Goal: Information Seeking & Learning: Learn about a topic

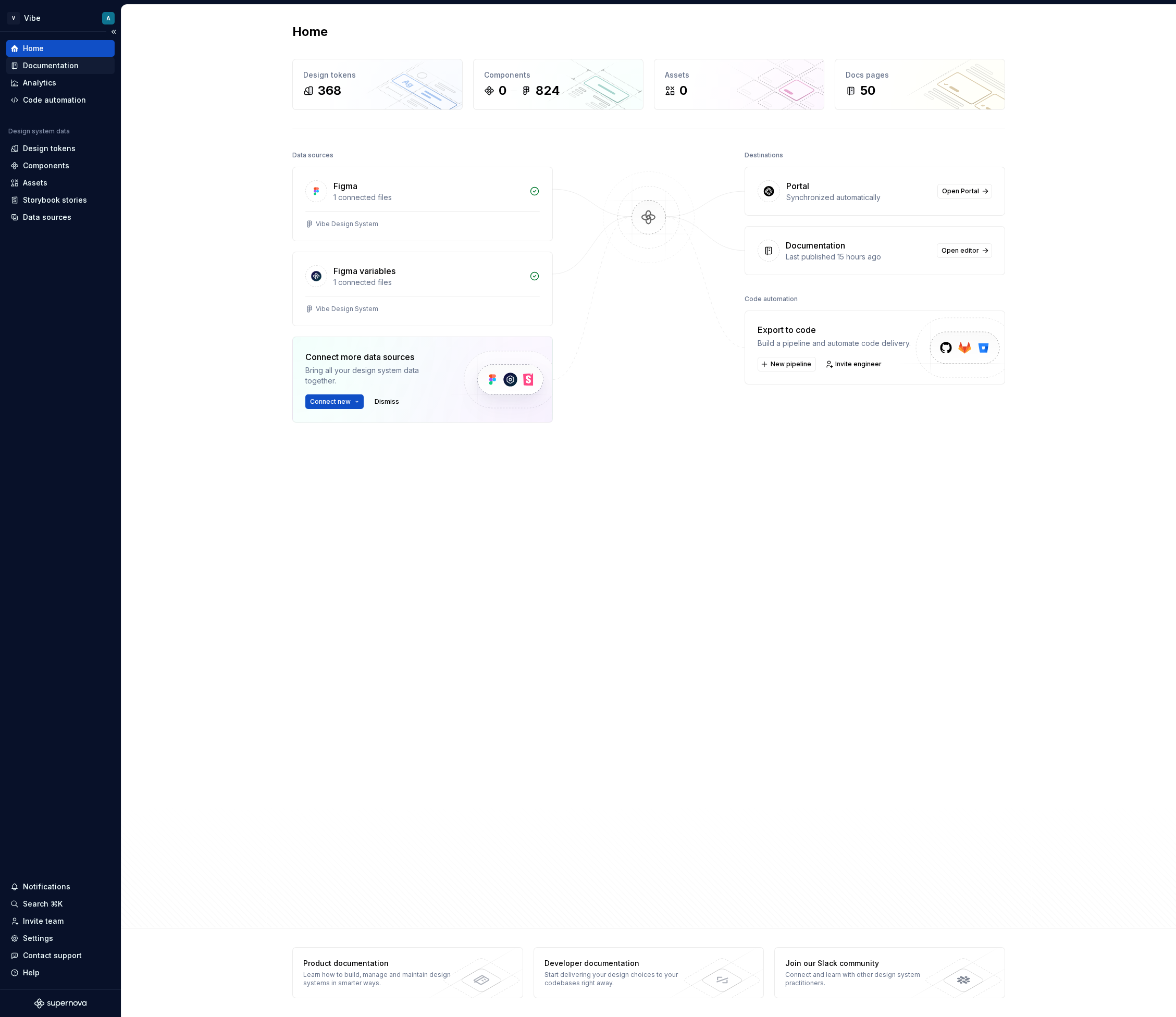
click at [58, 68] on div "Documentation" at bounding box center [51, 65] width 56 height 10
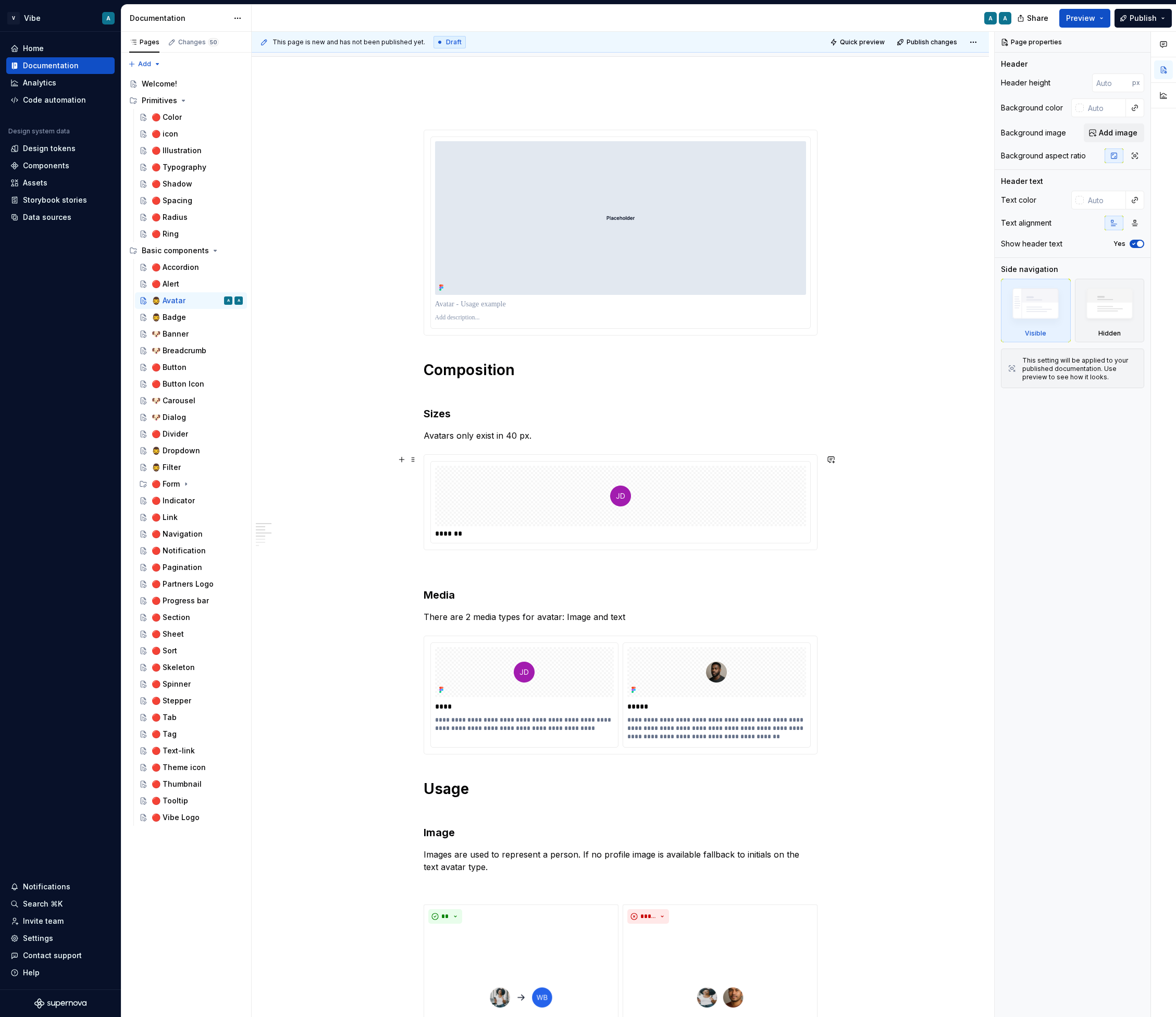
scroll to position [116, 0]
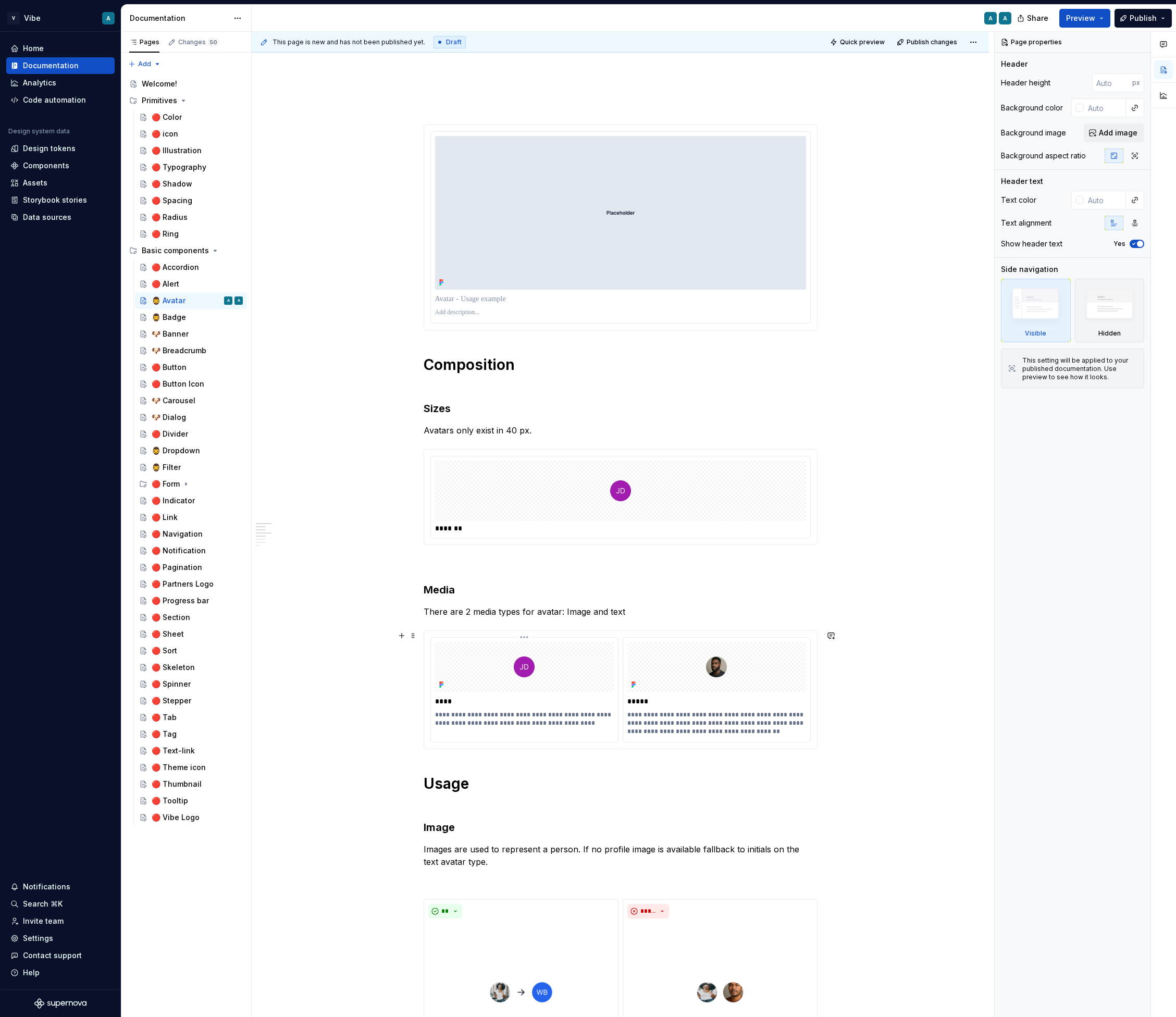
click at [535, 668] on img at bounding box center [524, 667] width 21 height 21
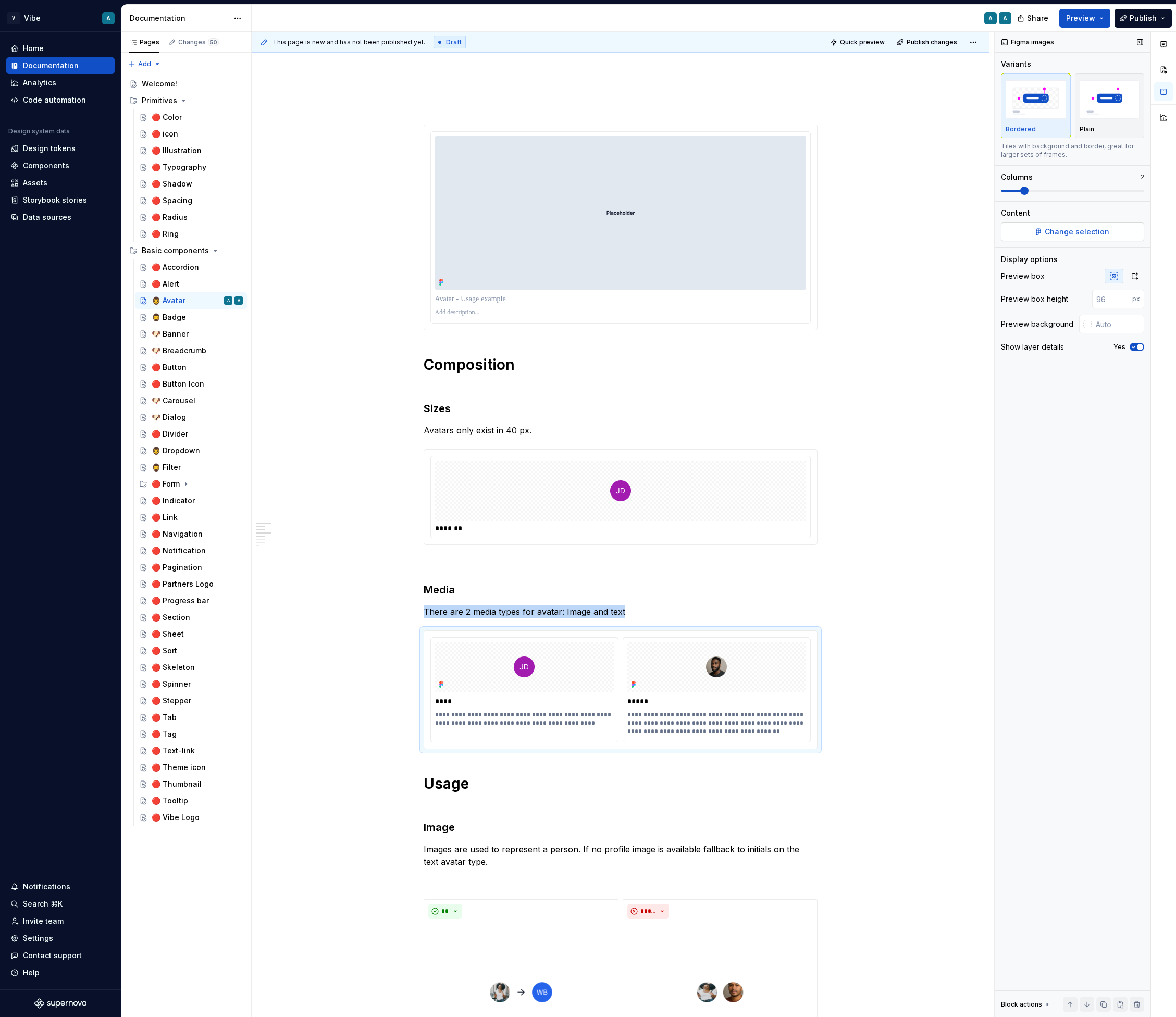
click at [1060, 235] on span "Change selection" at bounding box center [1077, 232] width 64 height 10
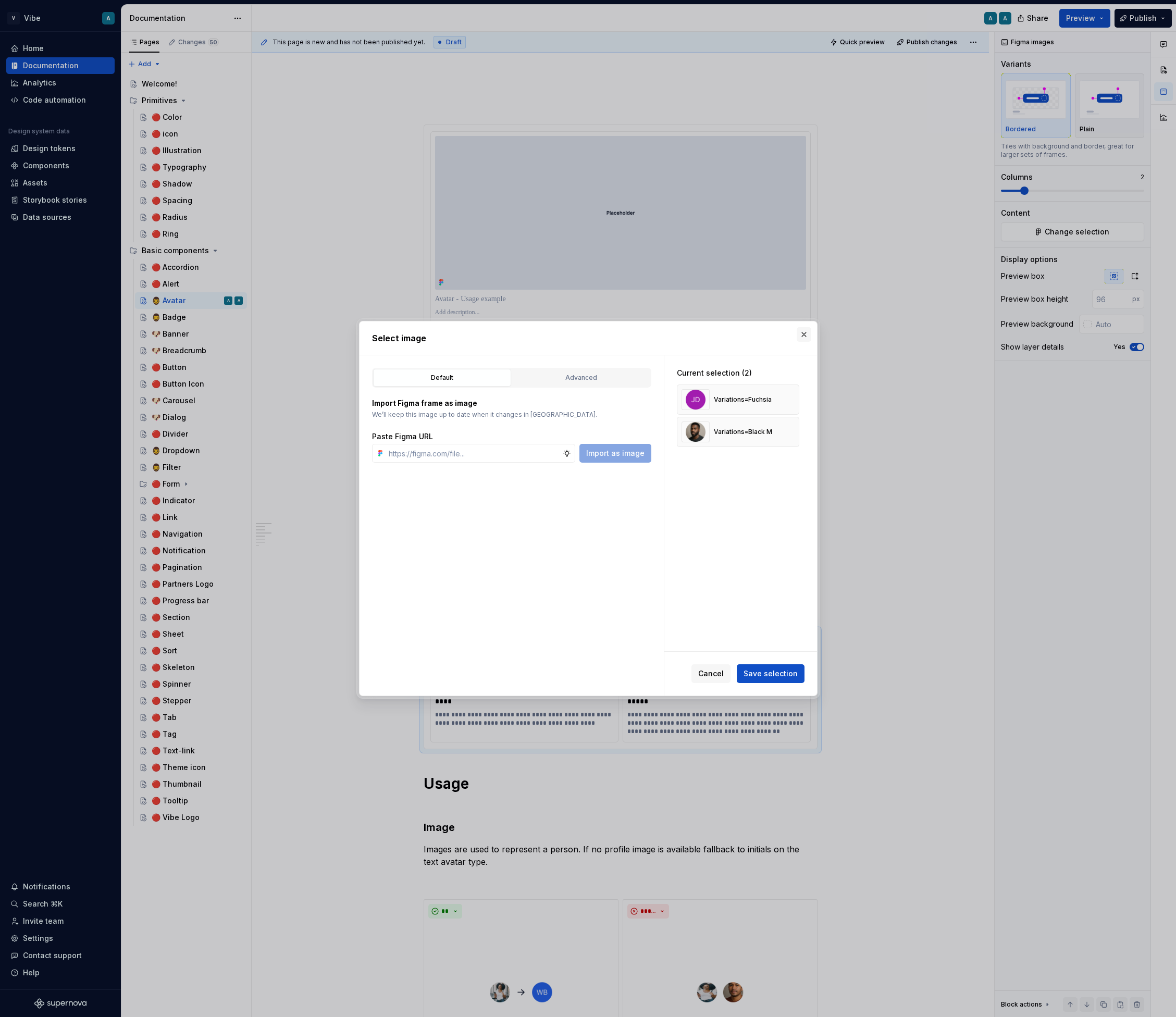
click at [805, 333] on button "button" at bounding box center [804, 335] width 15 height 15
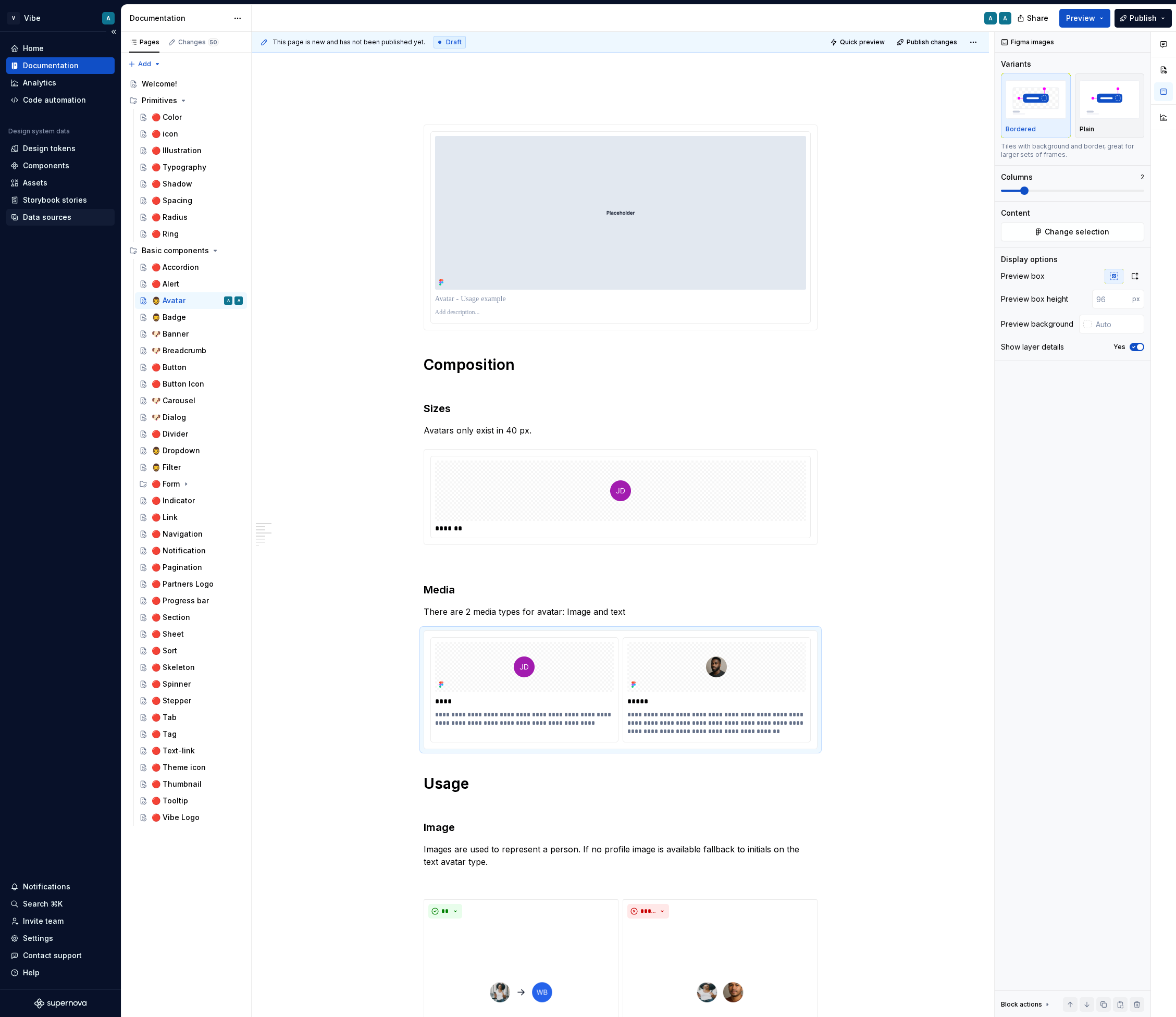
click at [50, 223] on div "Data sources" at bounding box center [60, 217] width 108 height 16
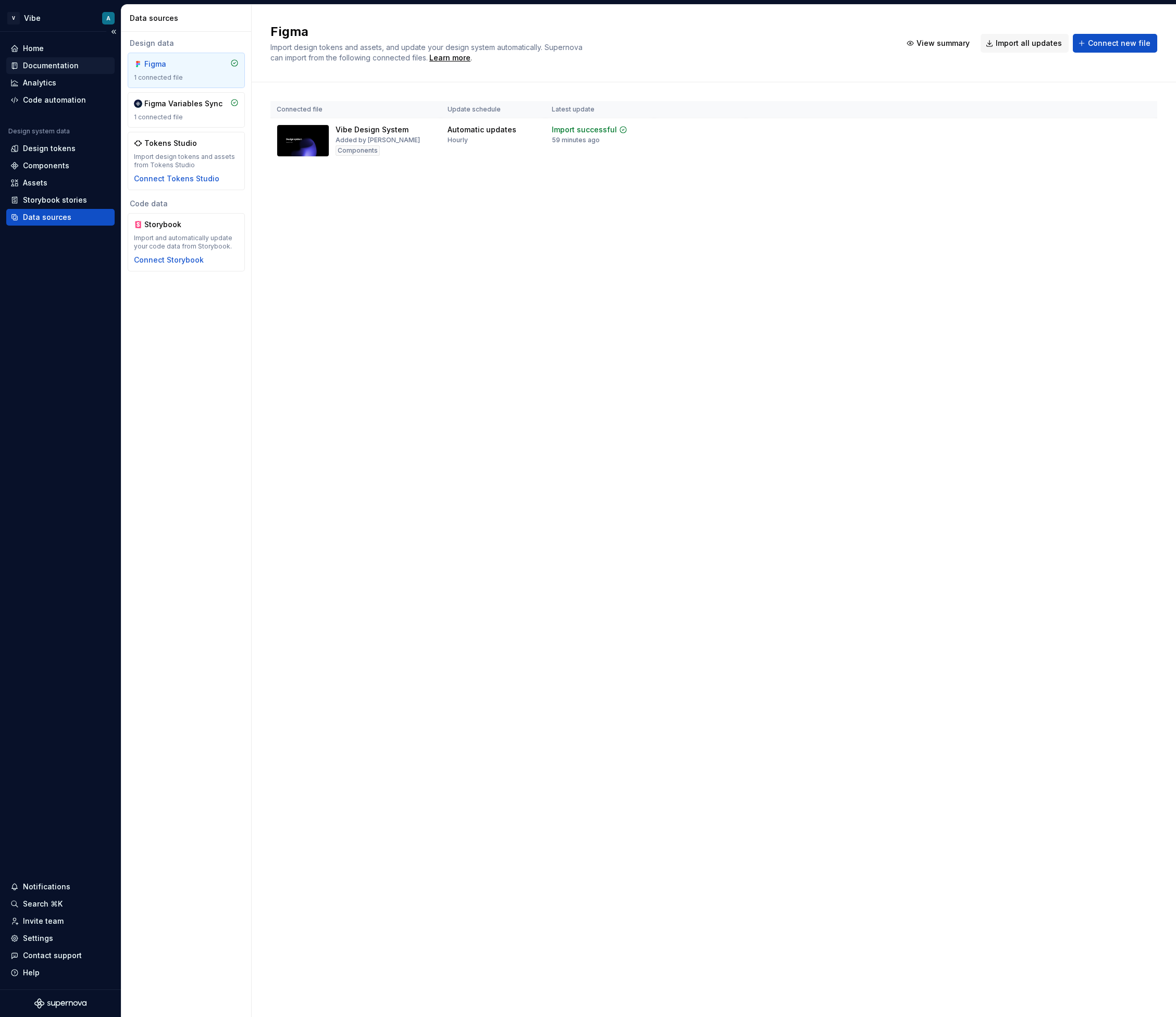
click at [47, 67] on div "Documentation" at bounding box center [51, 65] width 56 height 10
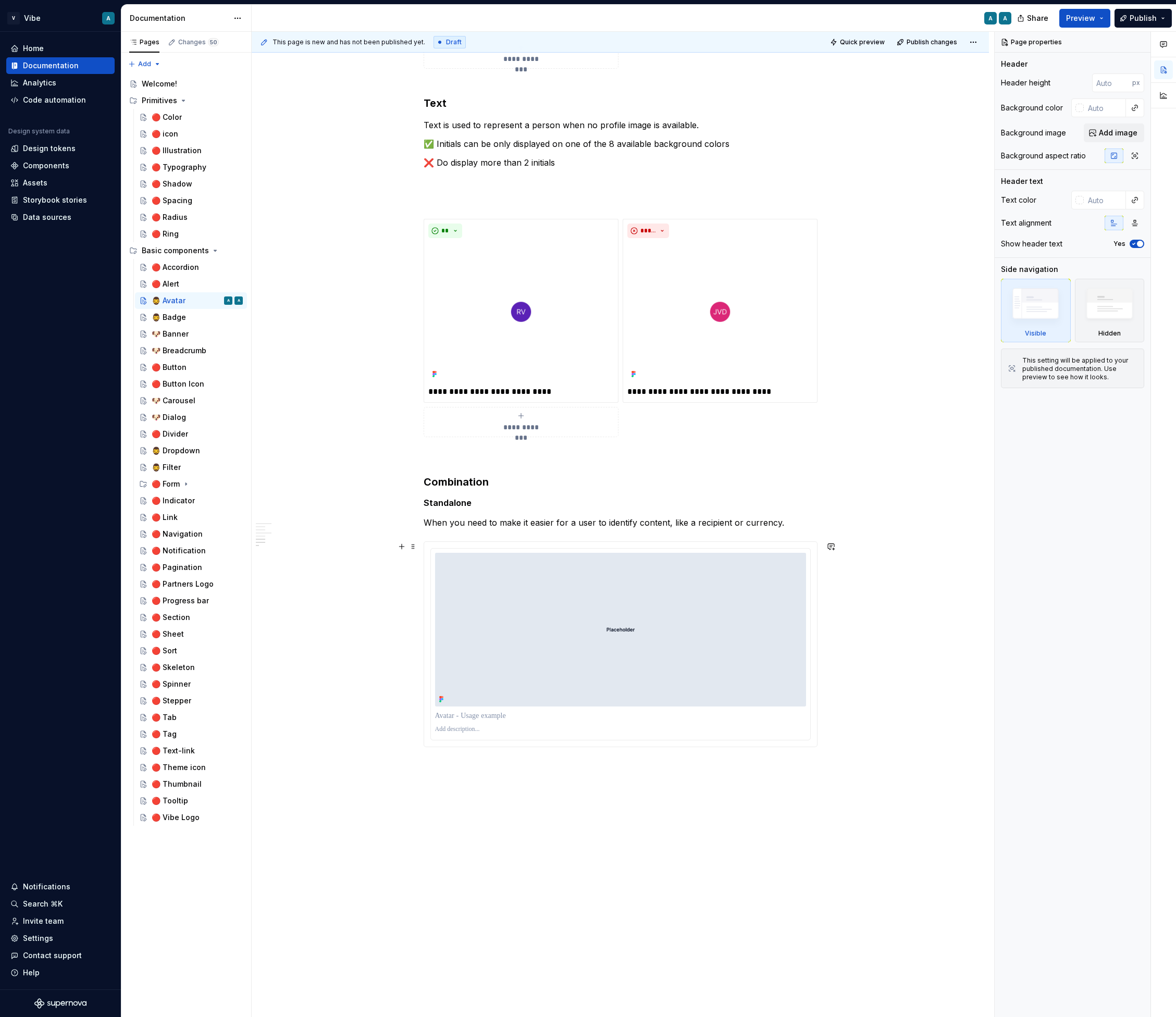
scroll to position [1205, 0]
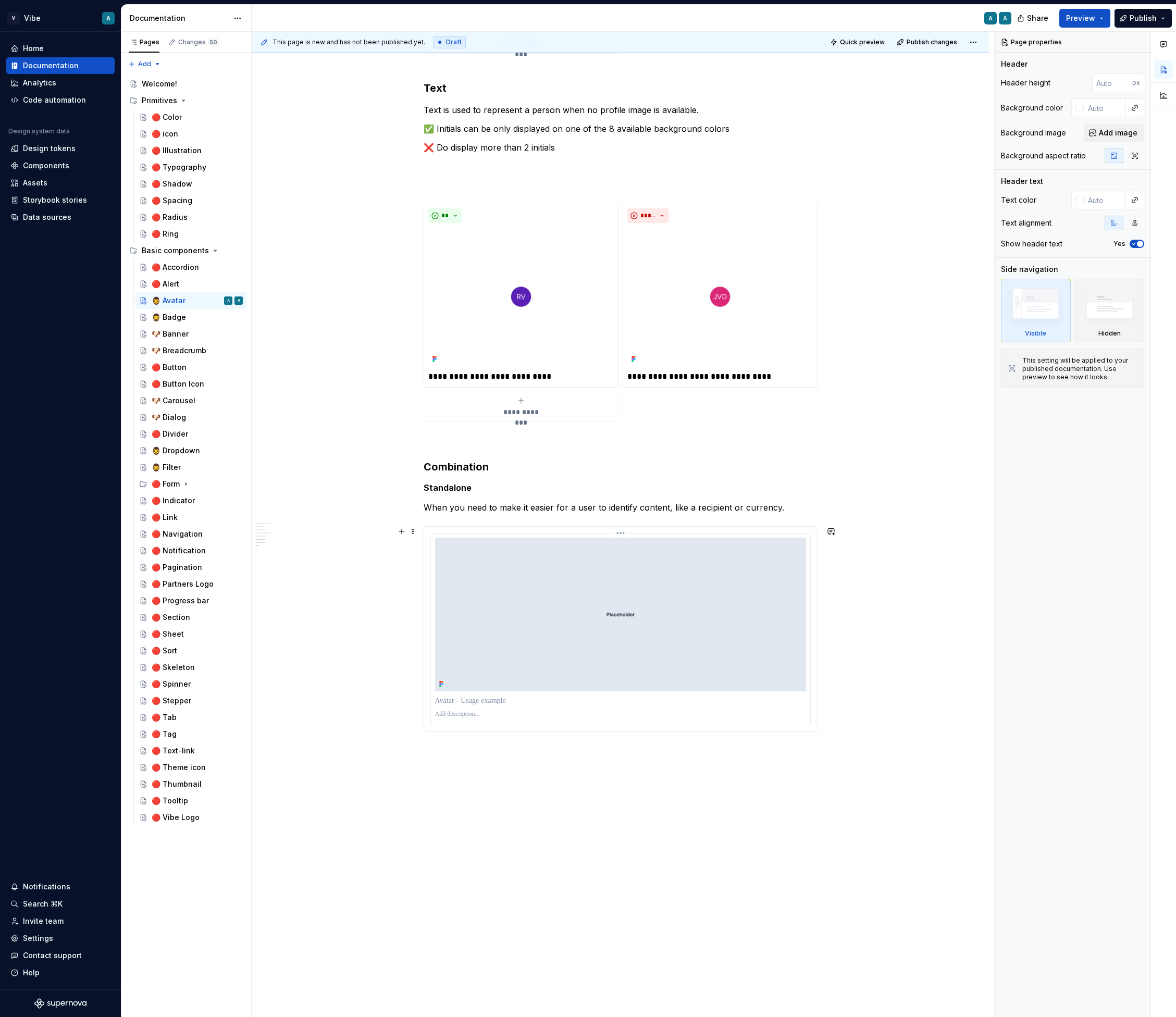
click at [529, 565] on img at bounding box center [621, 614] width 371 height 154
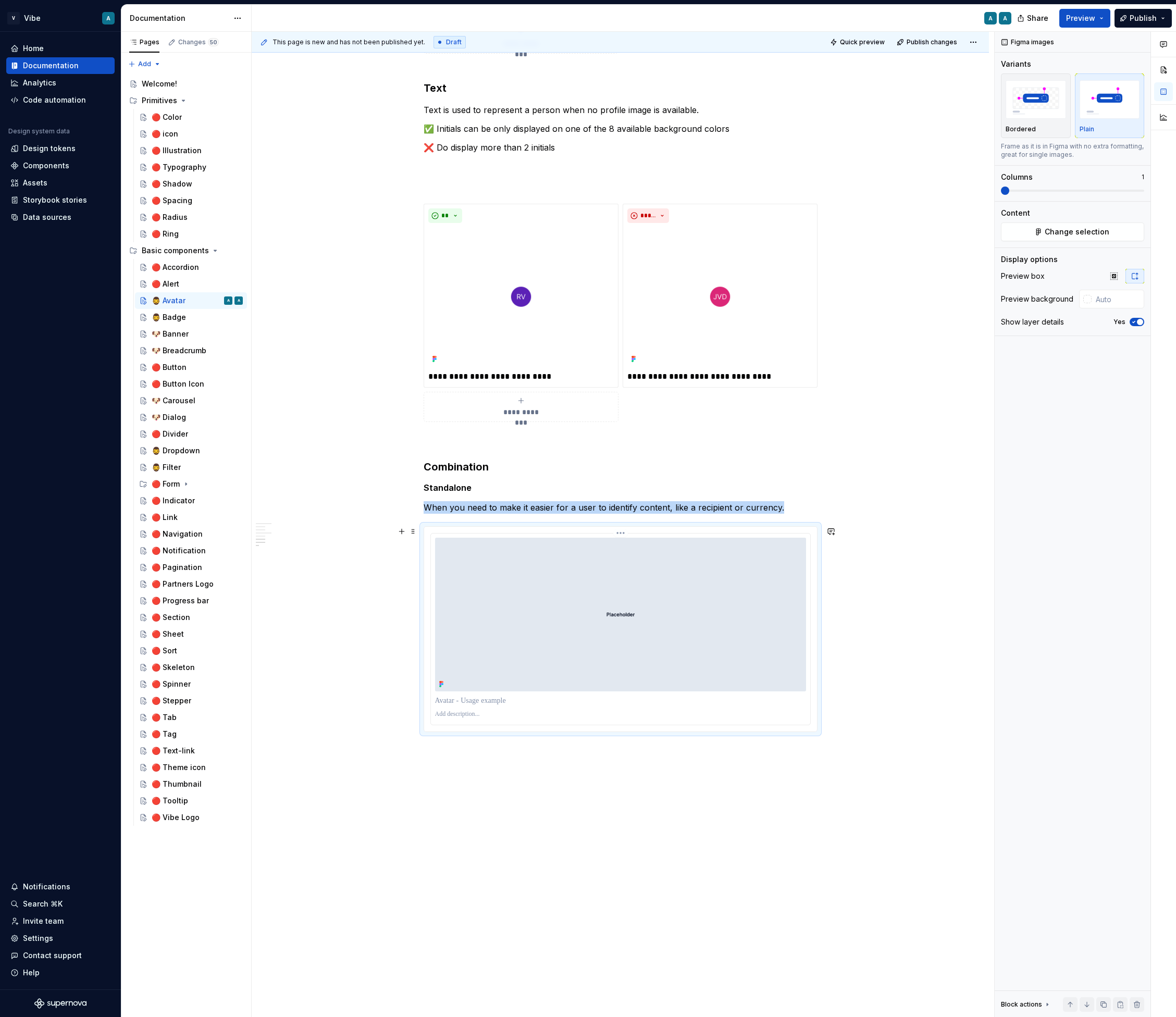
click at [592, 589] on img at bounding box center [621, 614] width 371 height 154
click at [1050, 235] on span "Change selection" at bounding box center [1077, 232] width 64 height 10
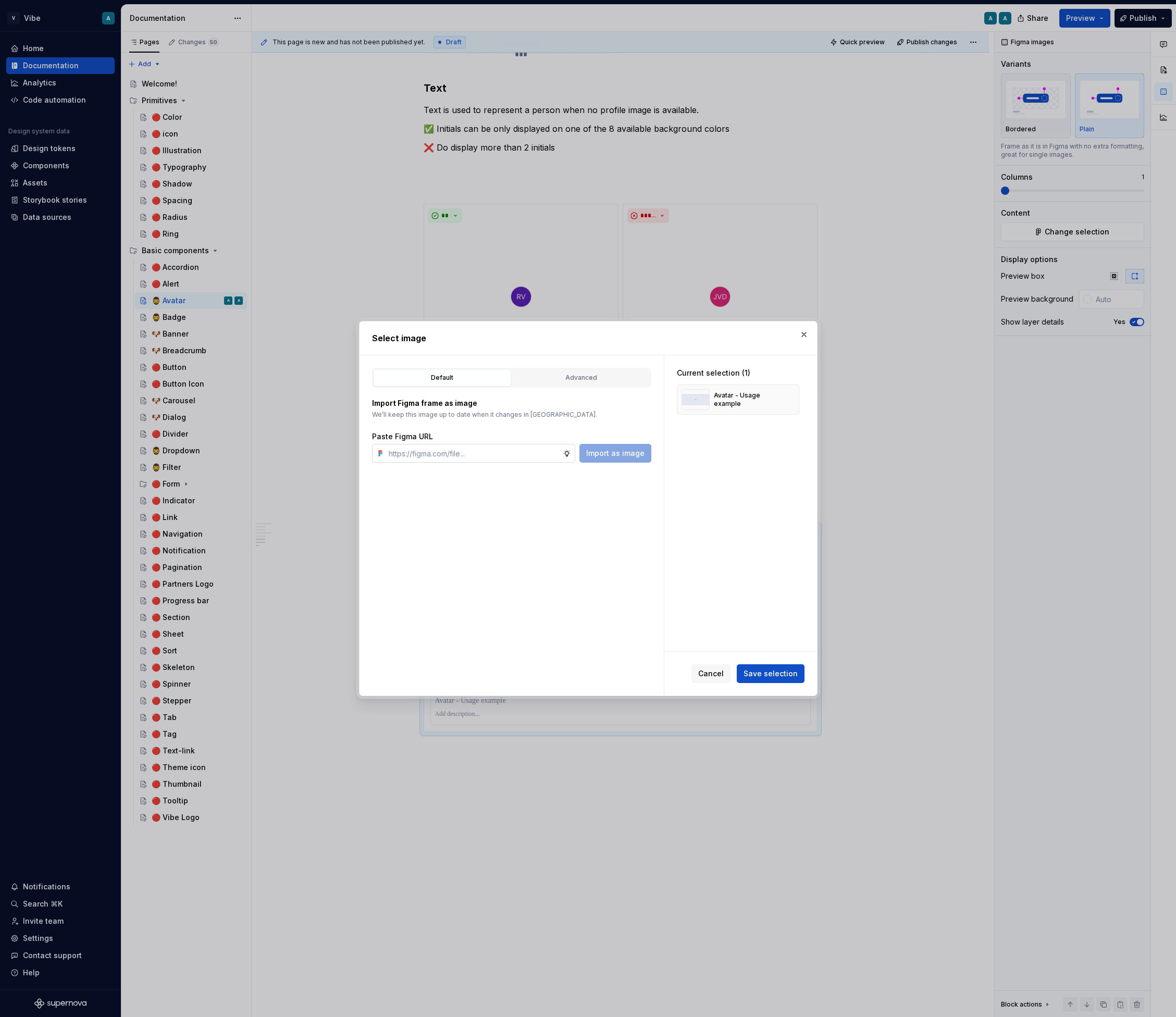
type textarea "*"
paste input "https://www.figma.com/design/vzD9G8QCNLpQxBI7KBf7Ht/Vibe-Design-System?node-id=…"
type input "https://www.figma.com/design/vzD9G8QCNLpQxBI7KBf7Ht/Vibe-Design-System?node-id=…"
click at [605, 458] on span "Import as image" at bounding box center [616, 453] width 58 height 10
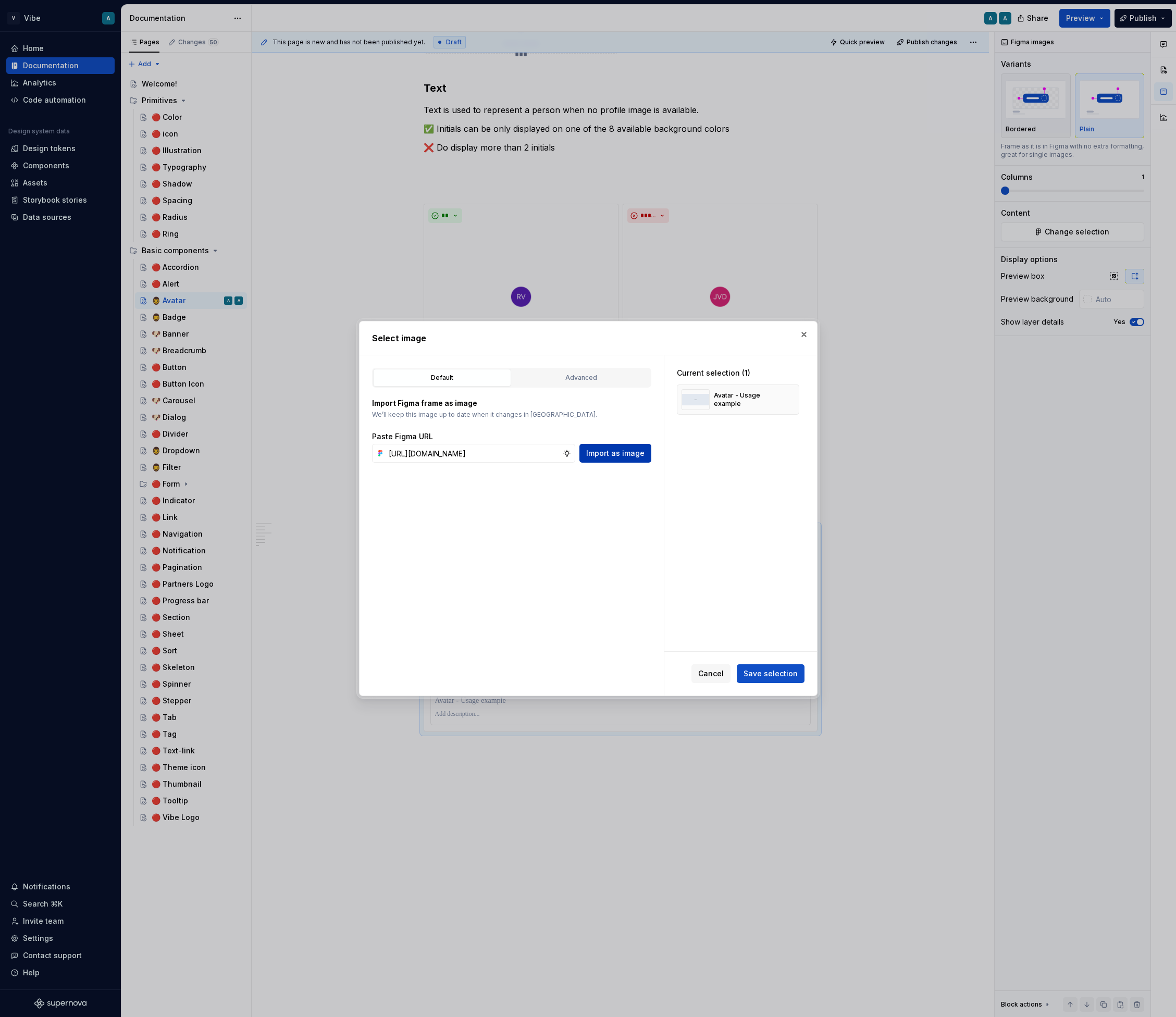
scroll to position [0, 0]
click at [773, 679] on button "Save selection" at bounding box center [770, 673] width 68 height 19
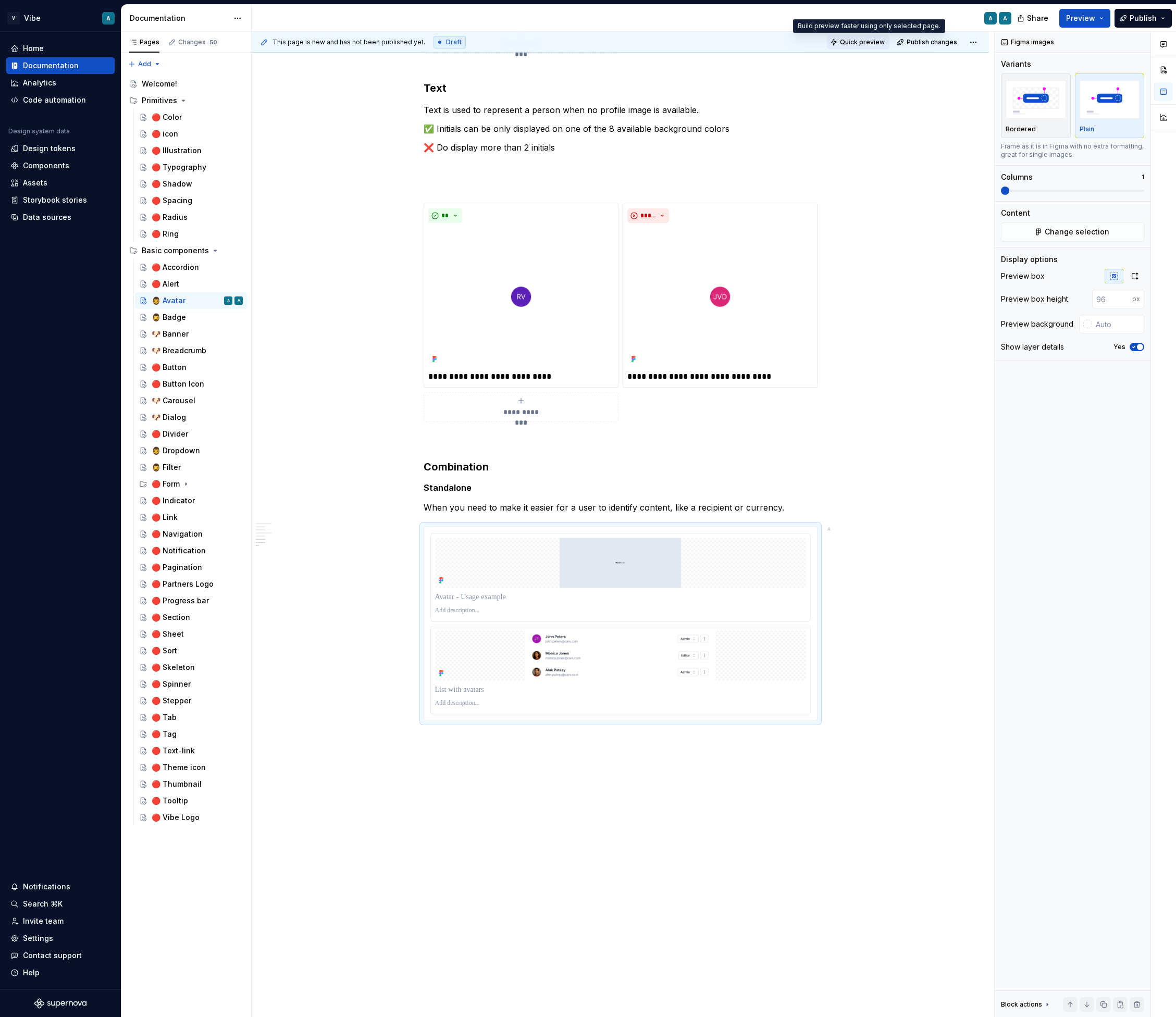
click at [868, 43] on span "Quick preview" at bounding box center [863, 43] width 45 height 9
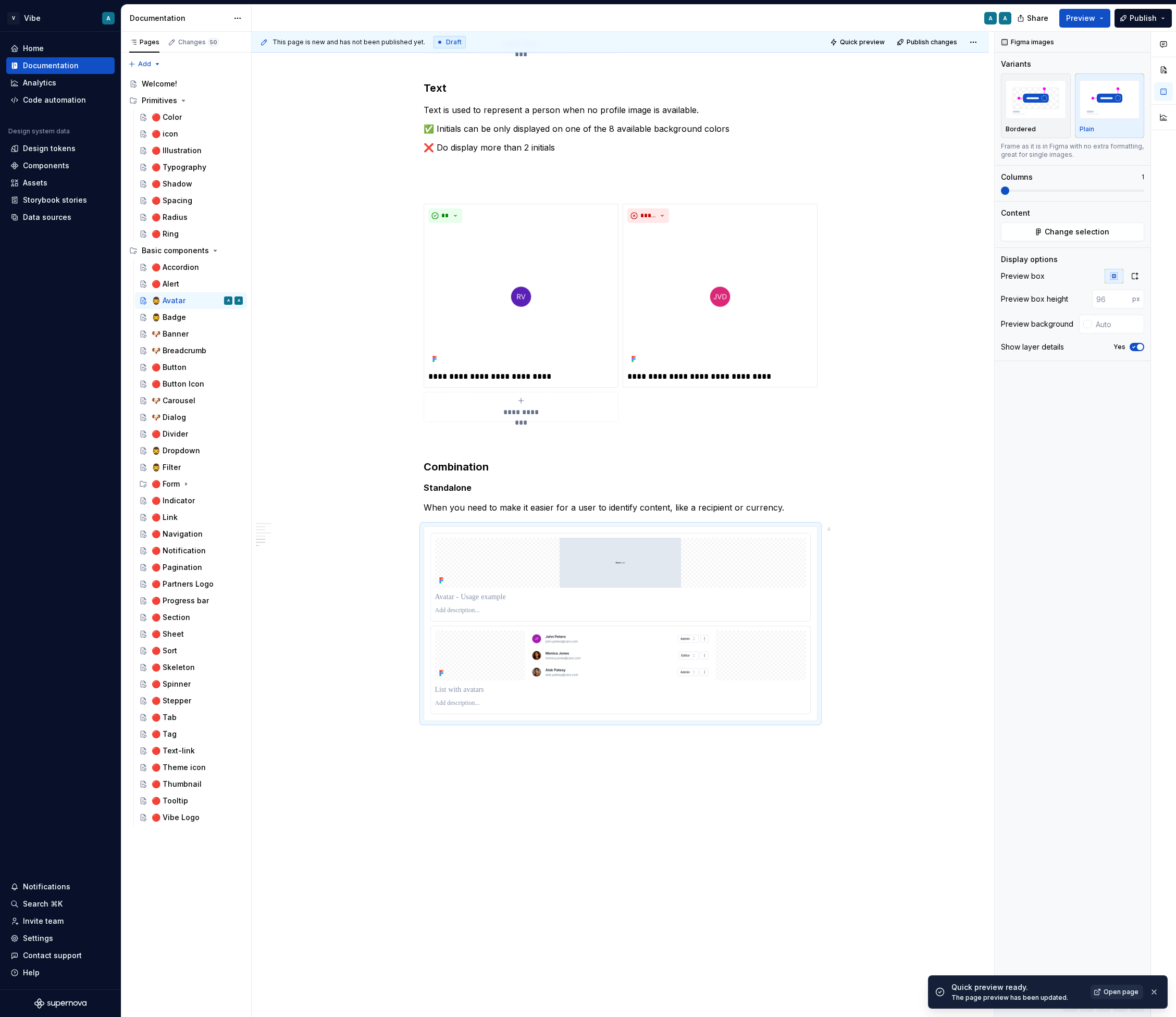
click at [1126, 993] on span "Open page" at bounding box center [1121, 992] width 35 height 9
click at [601, 550] on img at bounding box center [621, 563] width 371 height 50
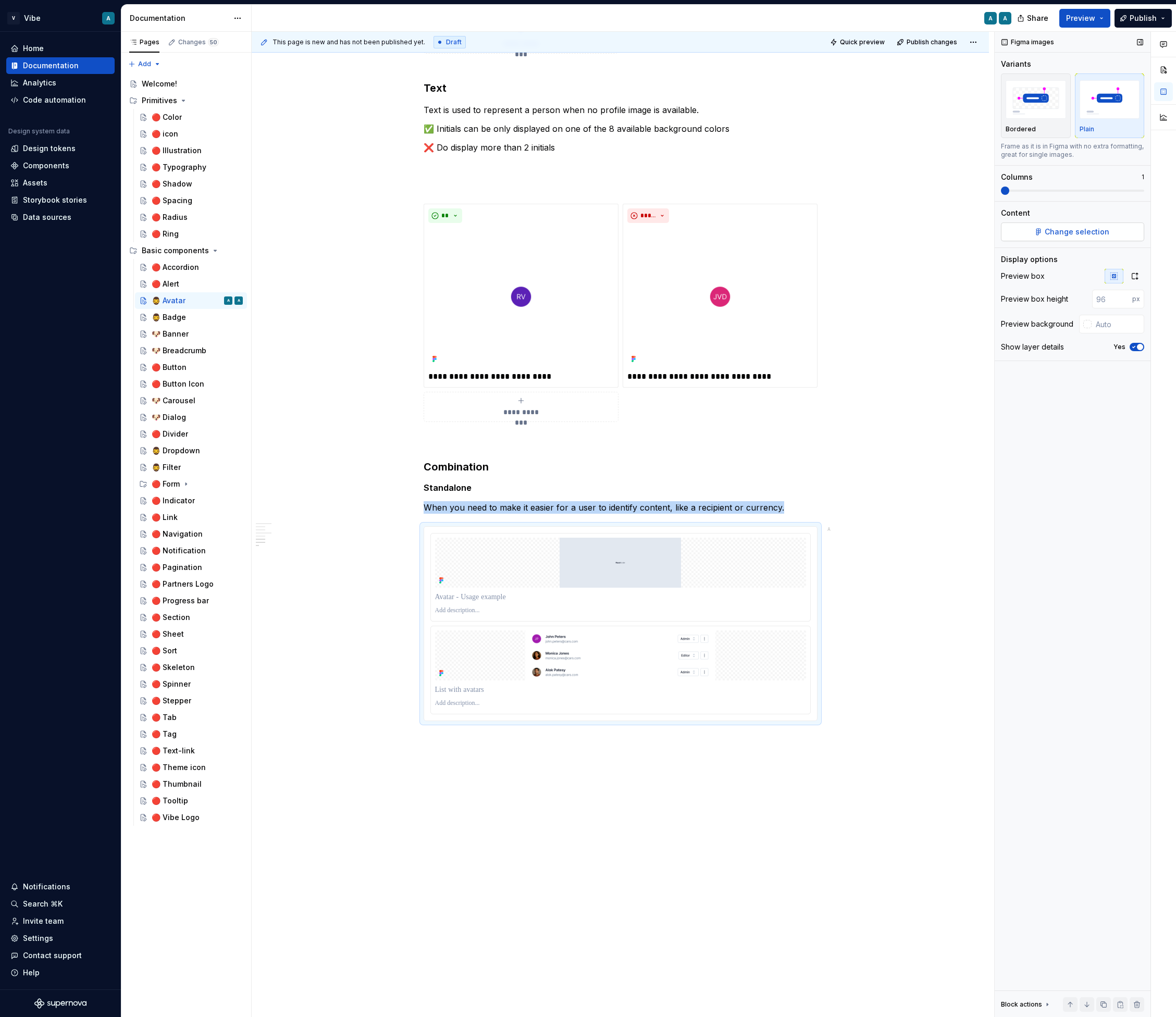
click at [1060, 231] on span "Change selection" at bounding box center [1077, 232] width 64 height 10
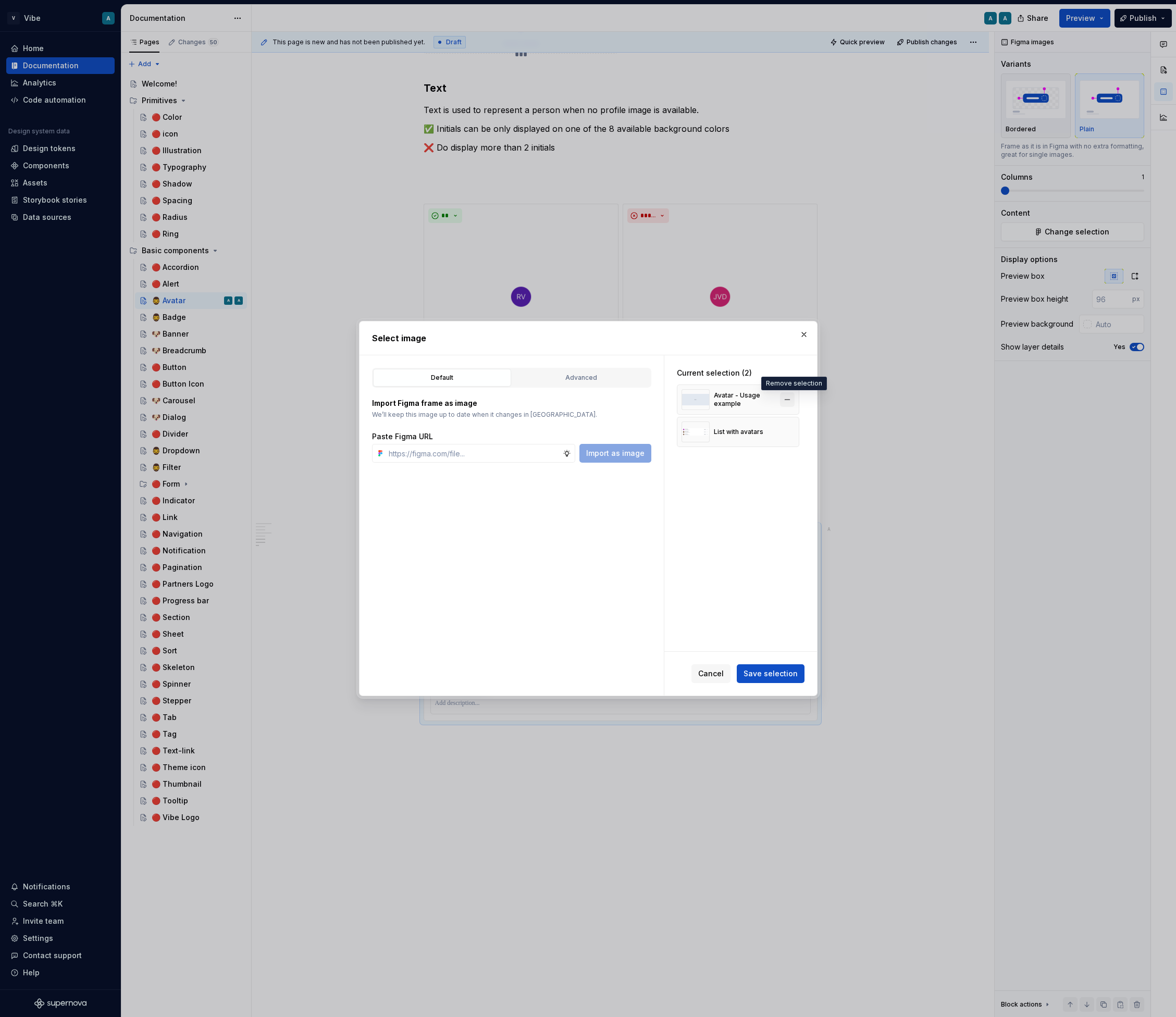
click at [792, 397] on button "button" at bounding box center [787, 400] width 15 height 15
click at [762, 679] on button "Save selection" at bounding box center [770, 673] width 68 height 19
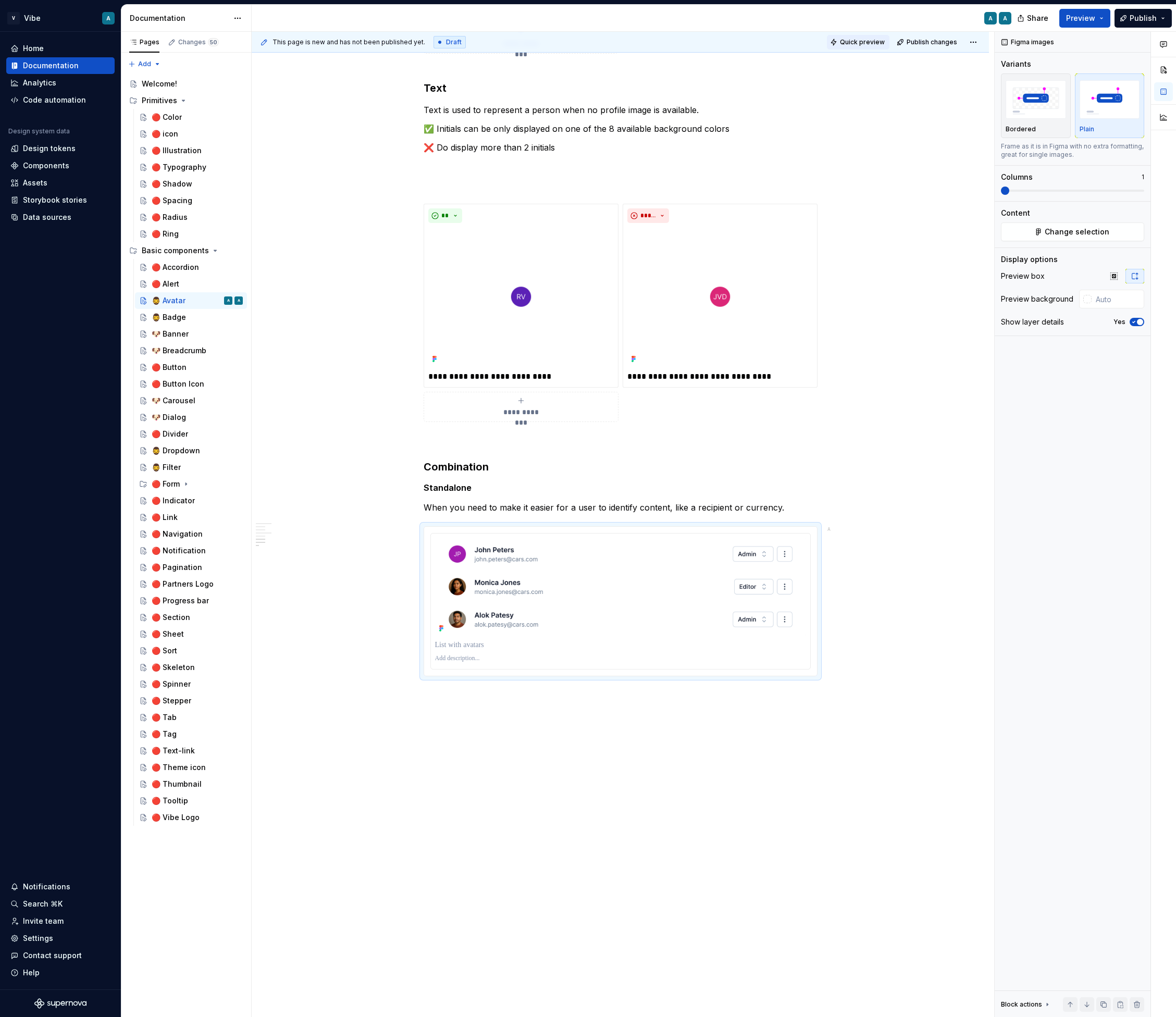
click at [874, 44] on span "Quick preview" at bounding box center [863, 43] width 45 height 9
click at [1121, 991] on span "Open page" at bounding box center [1121, 992] width 35 height 9
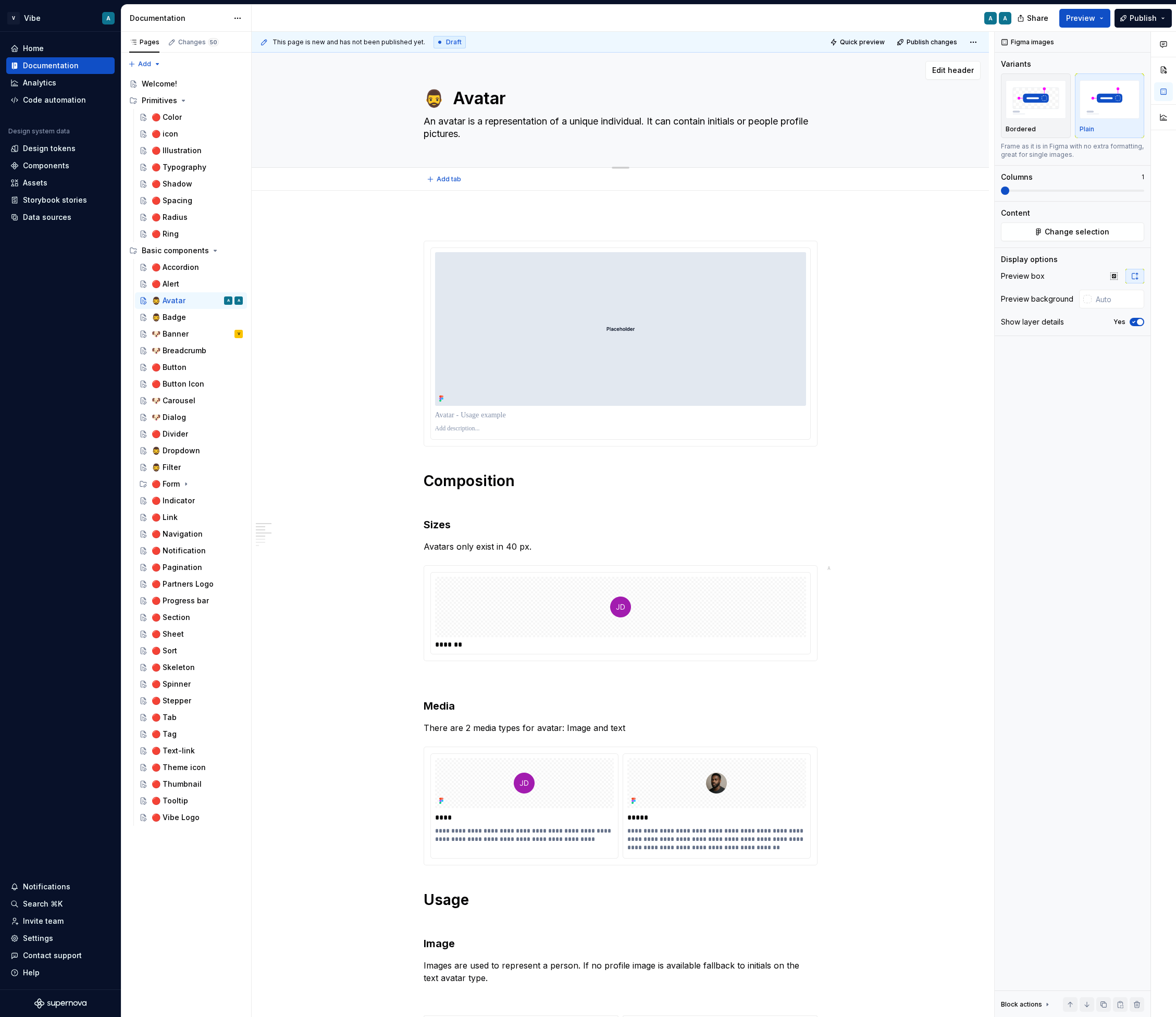
click at [909, 127] on div "🧔‍♂️ Avatar An avatar is a representation of a unique individual. It can contai…" at bounding box center [620, 110] width 654 height 114
click at [964, 68] on span "Edit header" at bounding box center [953, 70] width 42 height 10
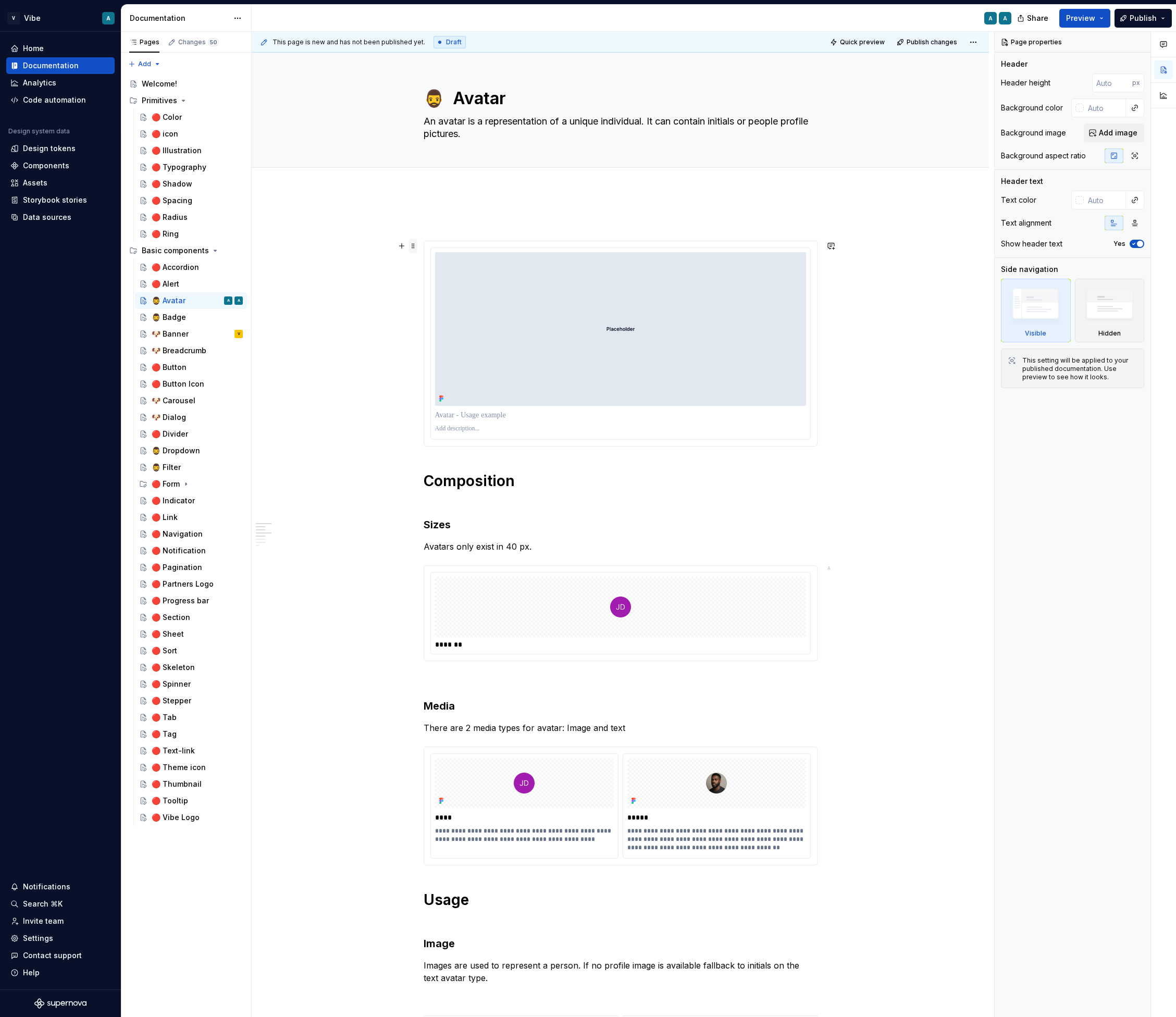
click at [412, 248] on span at bounding box center [413, 246] width 9 height 15
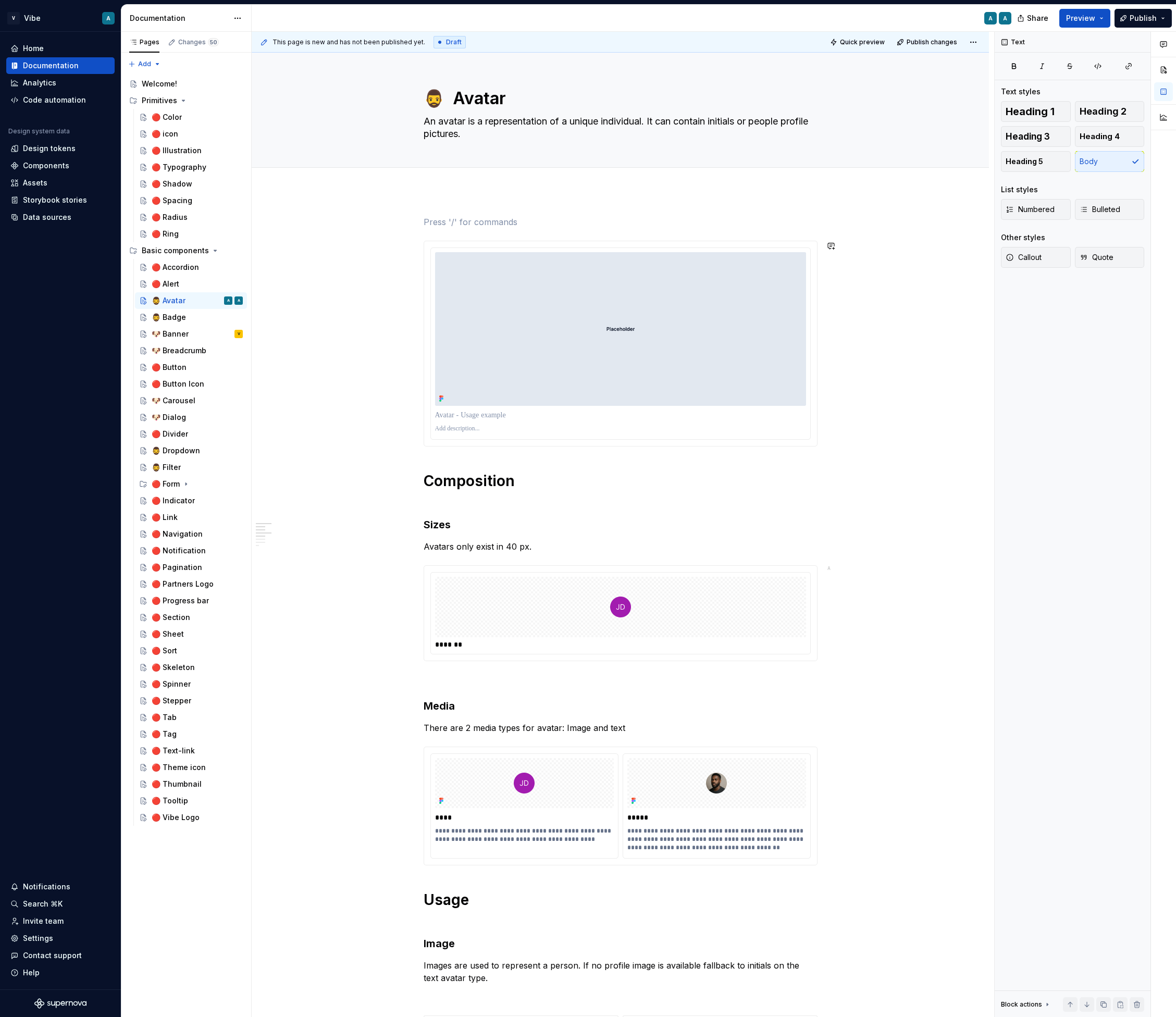
click at [417, 248] on span at bounding box center [413, 246] width 9 height 15
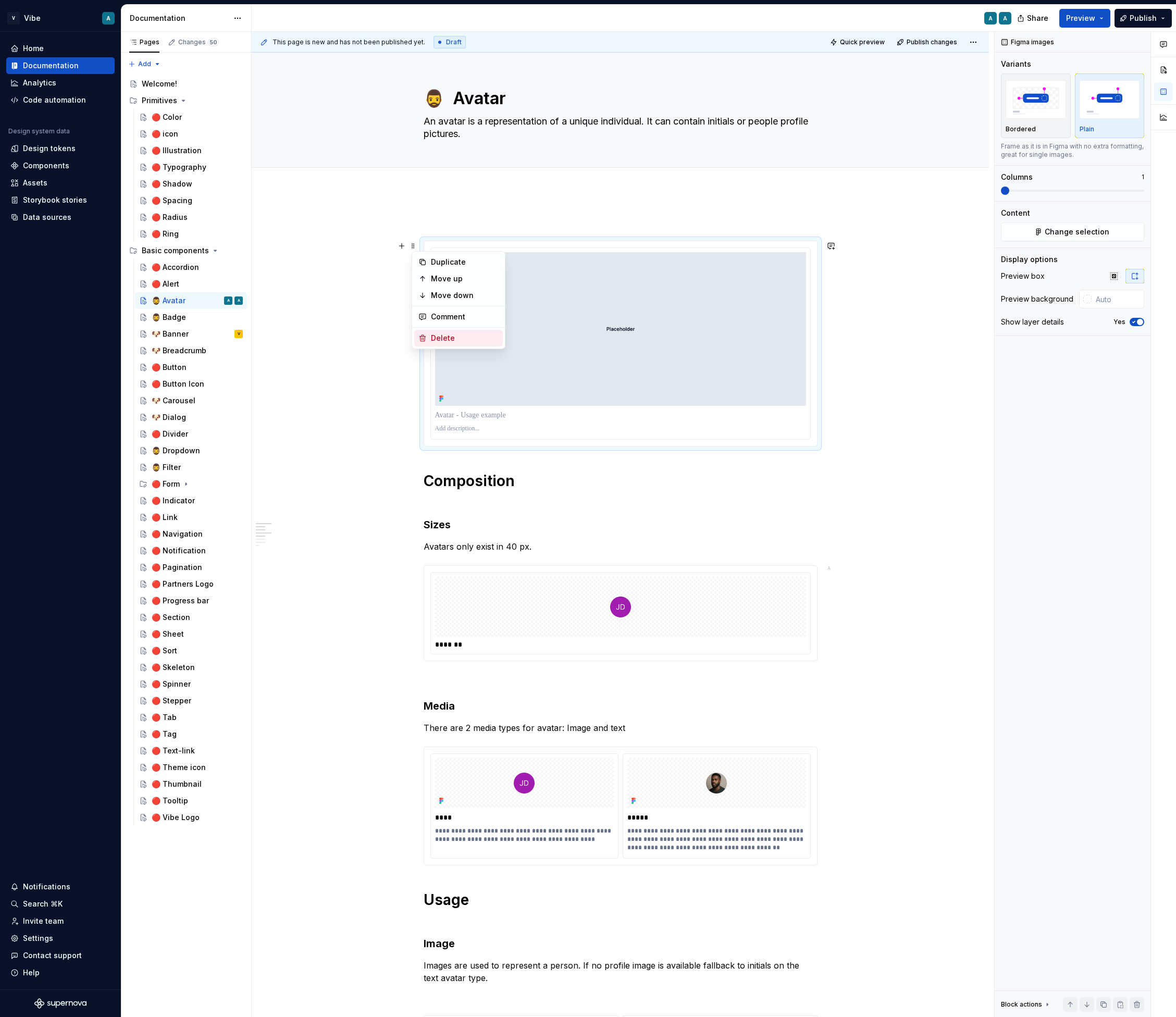
click at [451, 336] on div "Delete" at bounding box center [464, 338] width 68 height 10
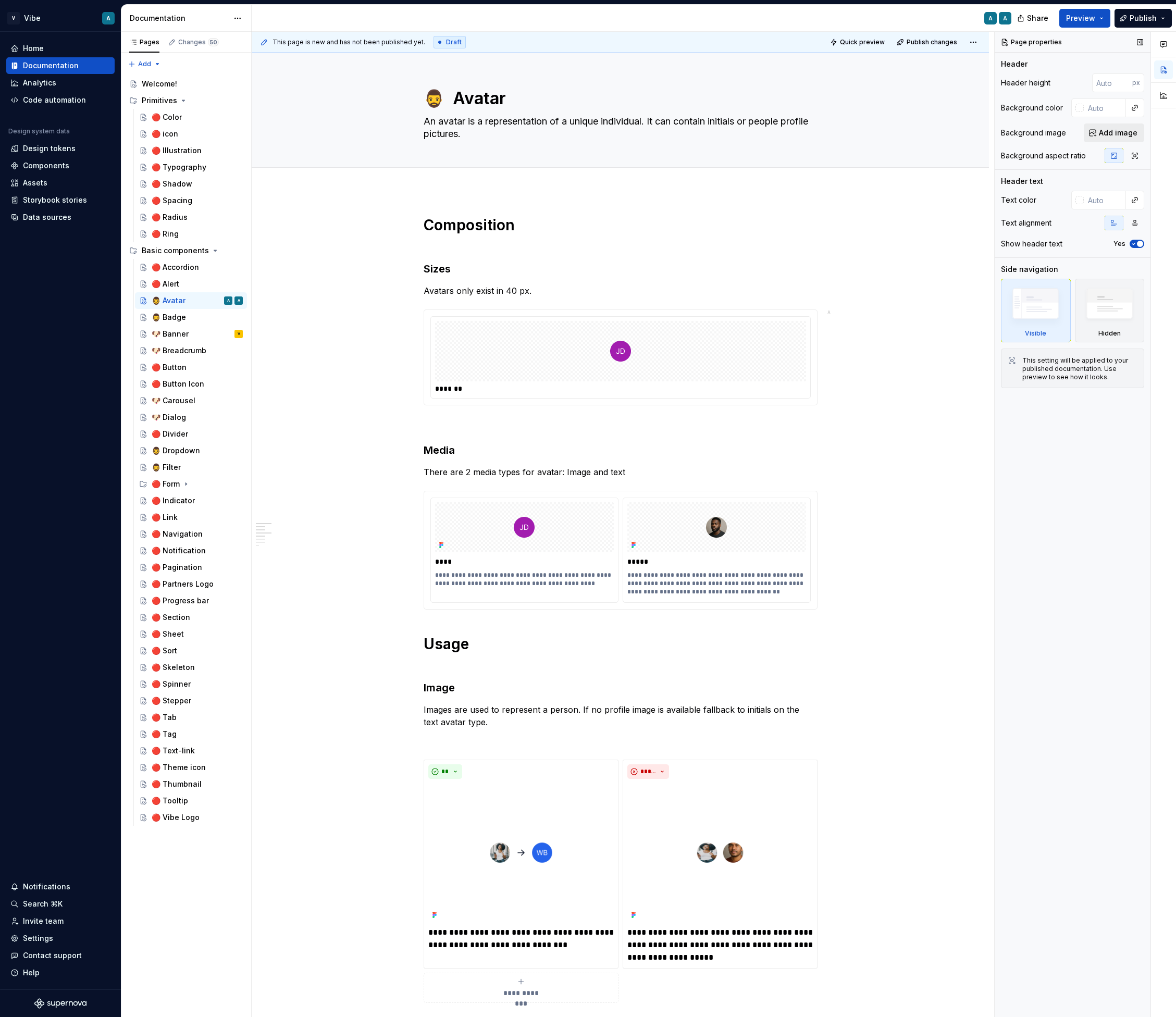
click at [1099, 132] on button "Add image" at bounding box center [1114, 133] width 60 height 19
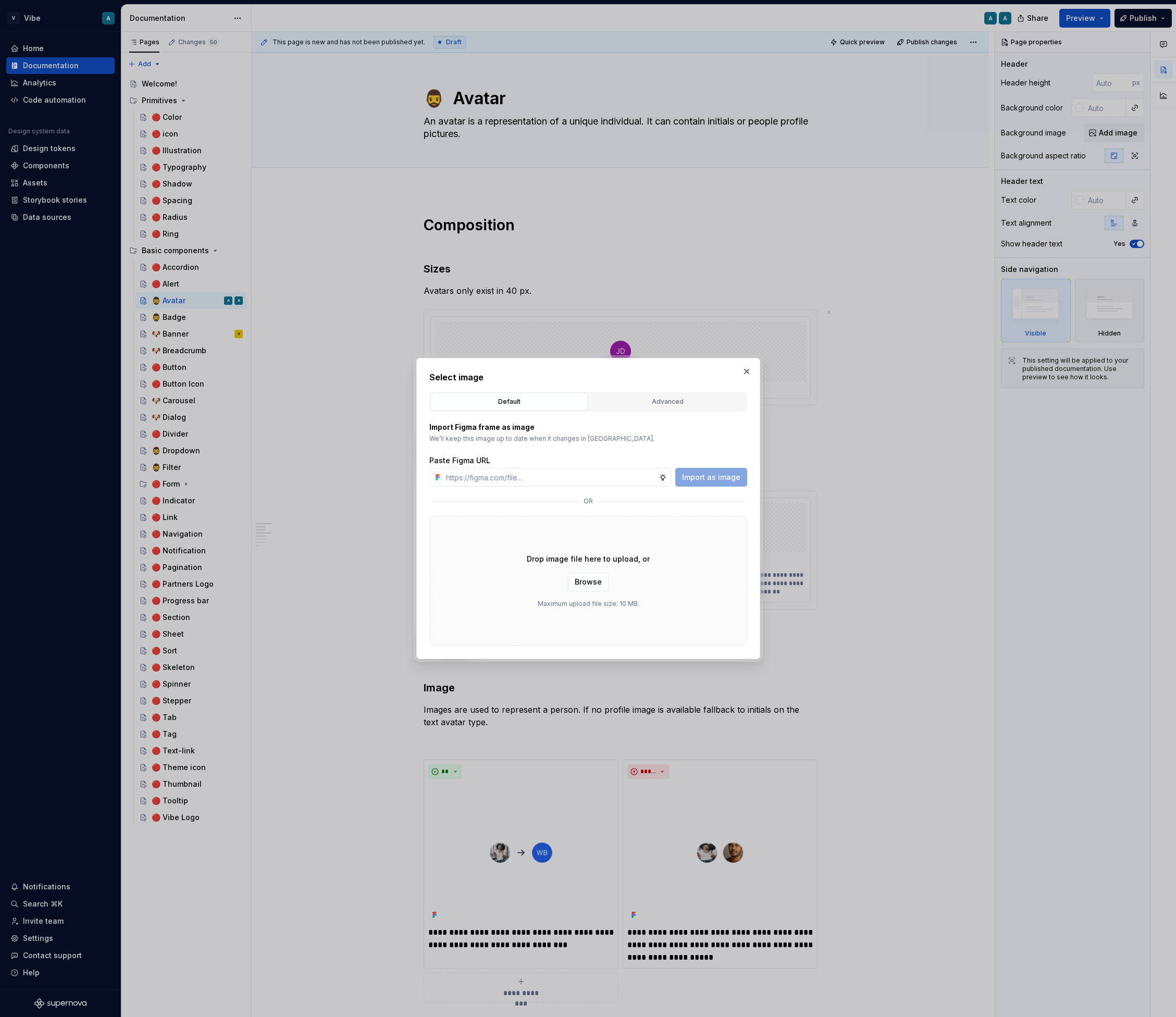
type textarea "*"
paste input "https://www.figma.com/design/vzD9G8QCNLpQxBI7KBf7Ht/Vibe-Design-System?node-id=…"
type input "https://www.figma.com/design/vzD9G8QCNLpQxBI7KBf7Ht/Vibe-Design-System?node-id=…"
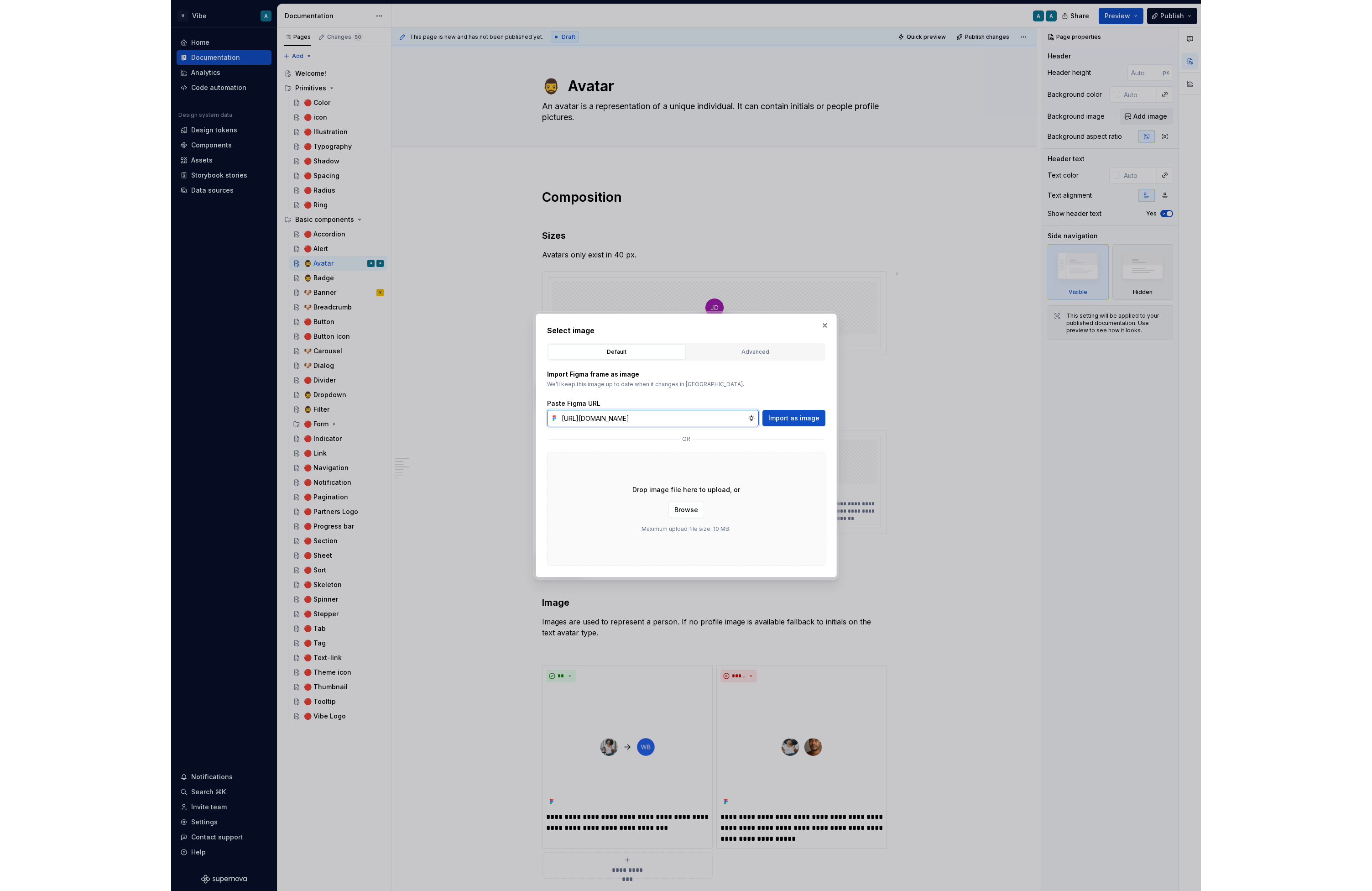
scroll to position [0, 208]
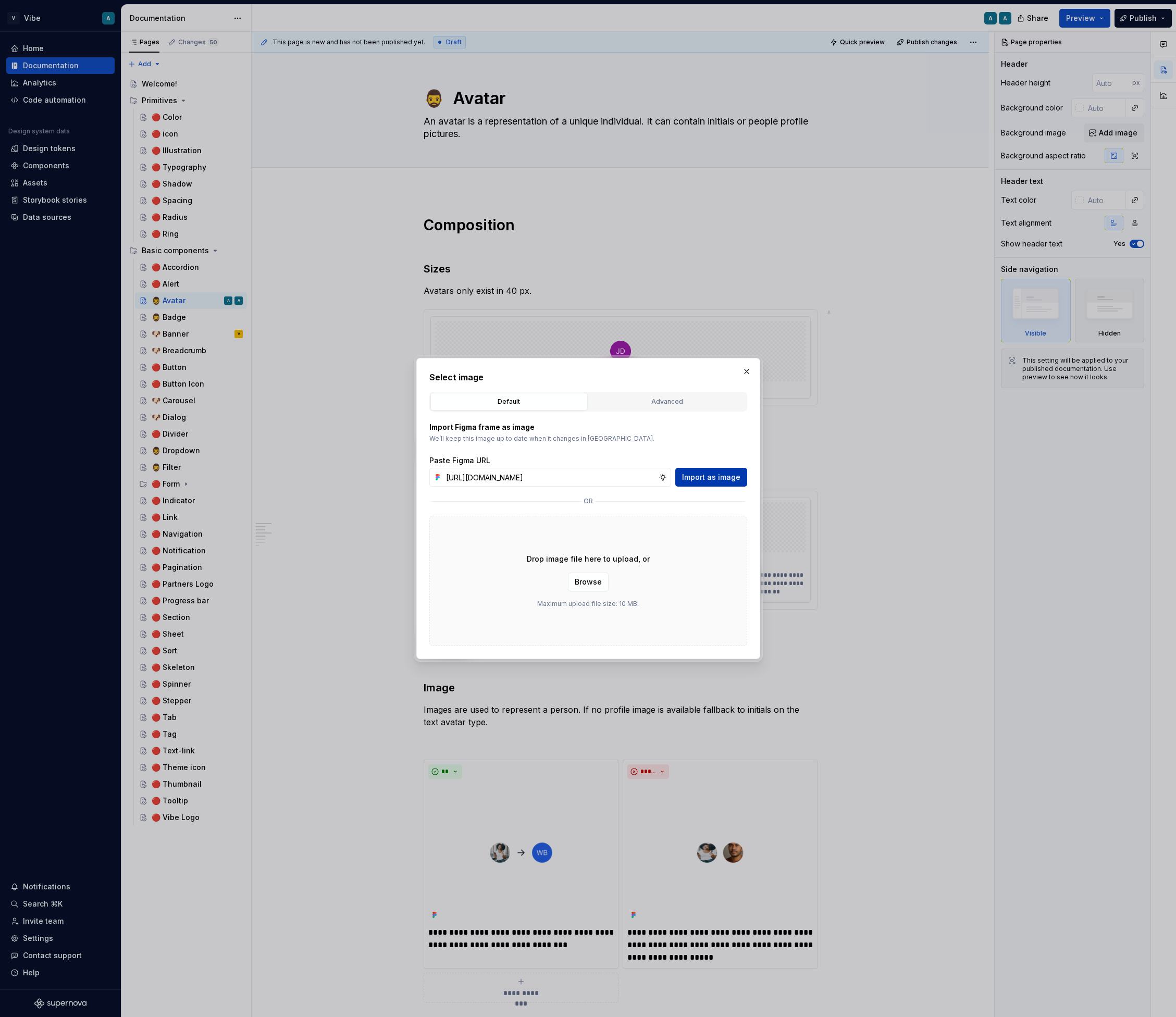
click at [710, 477] on span "Import as image" at bounding box center [711, 477] width 58 height 10
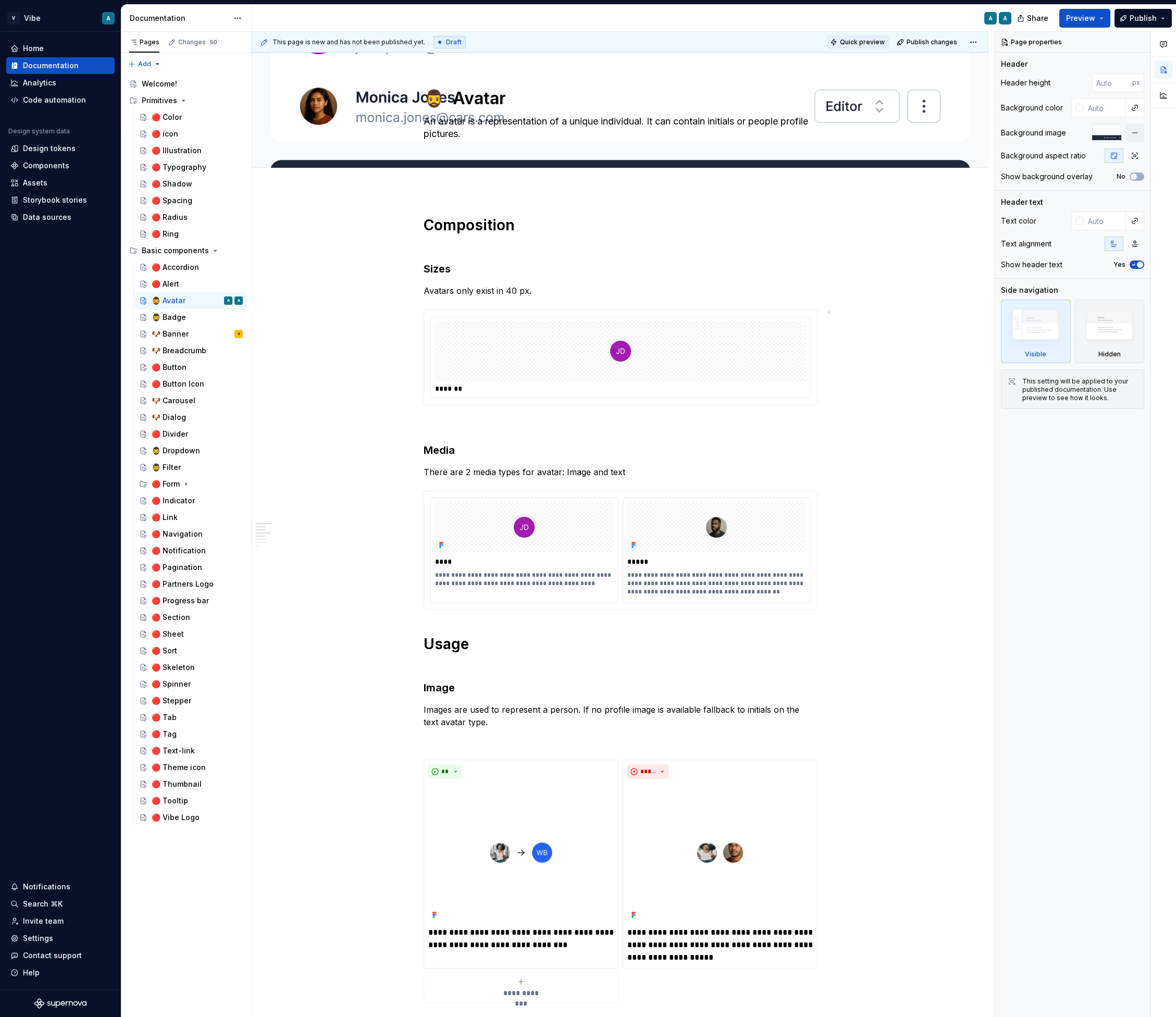
click at [871, 43] on span "Quick preview" at bounding box center [863, 43] width 45 height 9
click at [1121, 995] on span "Open page" at bounding box center [1121, 992] width 35 height 9
click at [1134, 157] on icon "button" at bounding box center [1135, 156] width 9 height 9
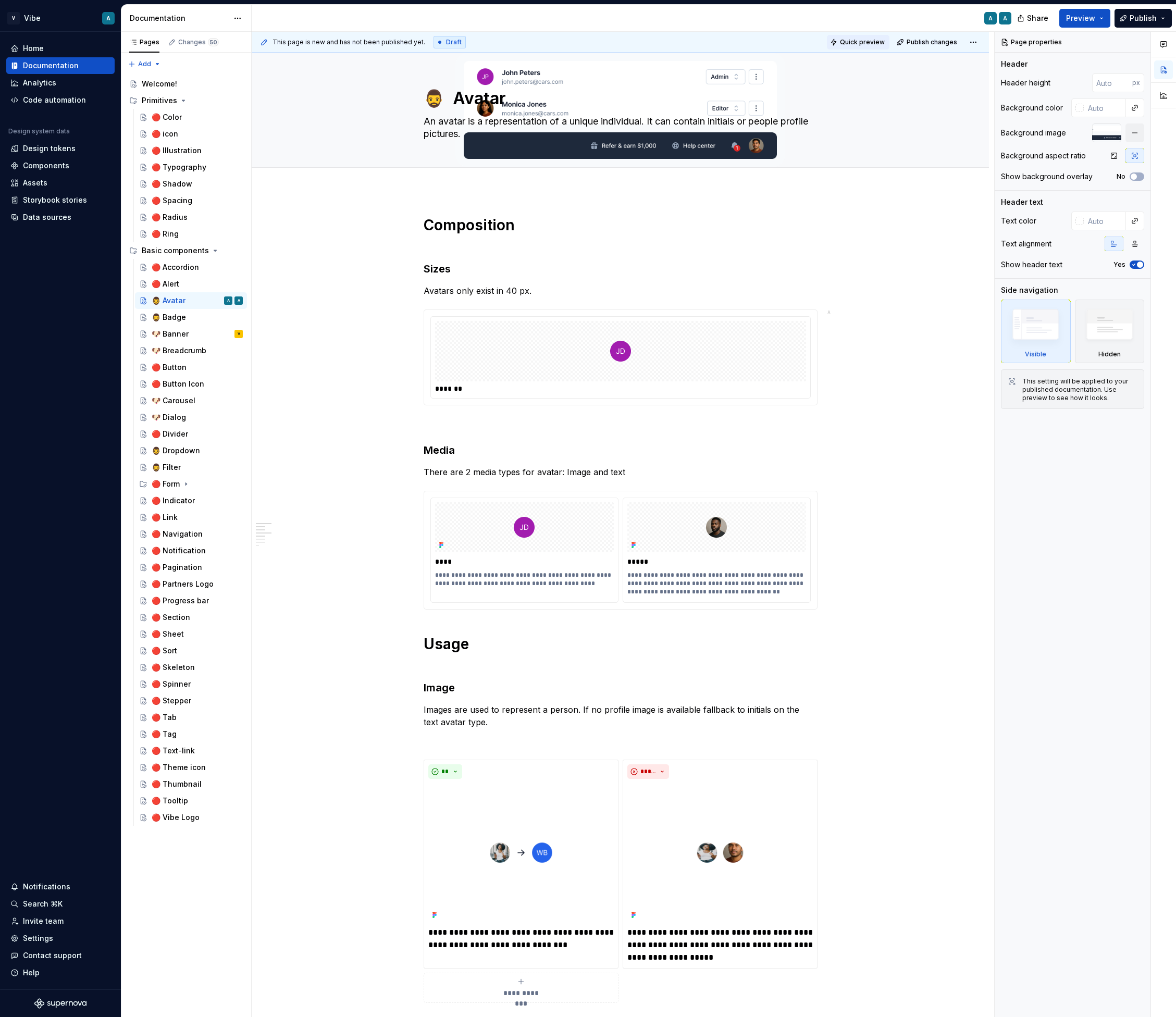
click at [868, 43] on span "Quick preview" at bounding box center [863, 43] width 45 height 9
click at [869, 38] on span "Quick preview" at bounding box center [863, 43] width 45 height 9
click at [1114, 992] on span "Open page" at bounding box center [1121, 992] width 35 height 9
click at [1133, 178] on span "button" at bounding box center [1134, 176] width 6 height 6
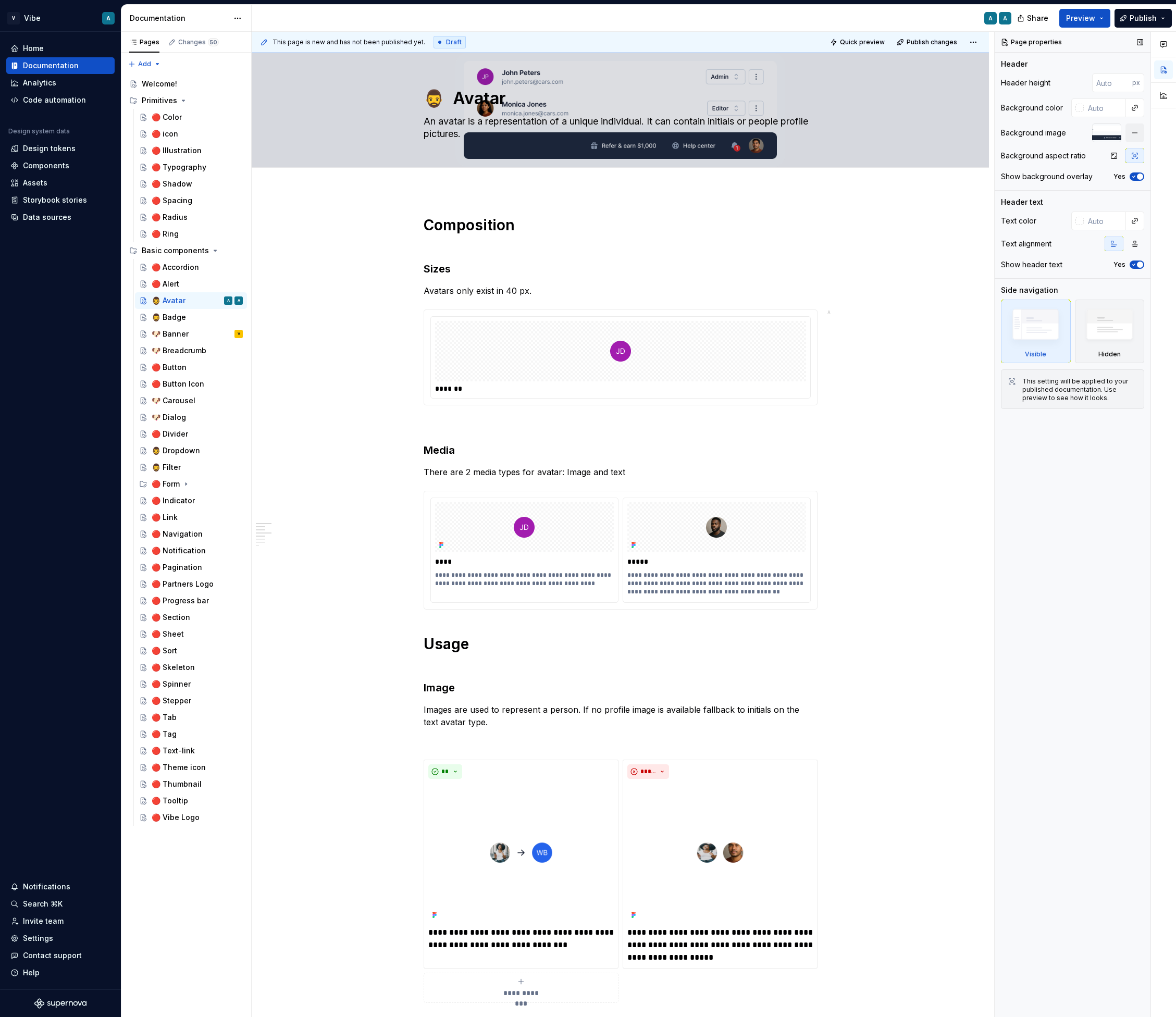
click at [1133, 178] on icon "button" at bounding box center [1134, 176] width 9 height 6
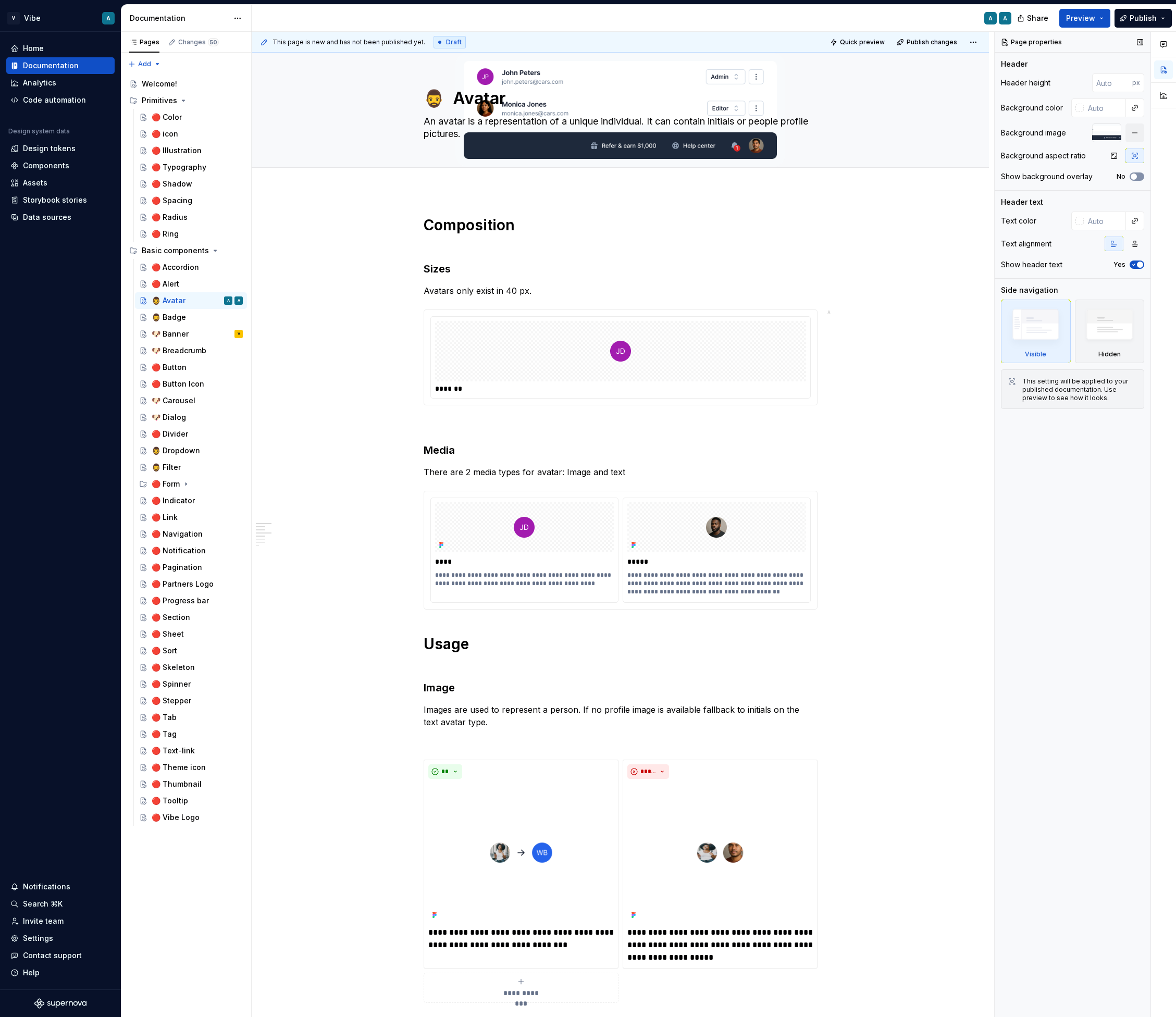
click at [1133, 178] on span "button" at bounding box center [1134, 176] width 6 height 6
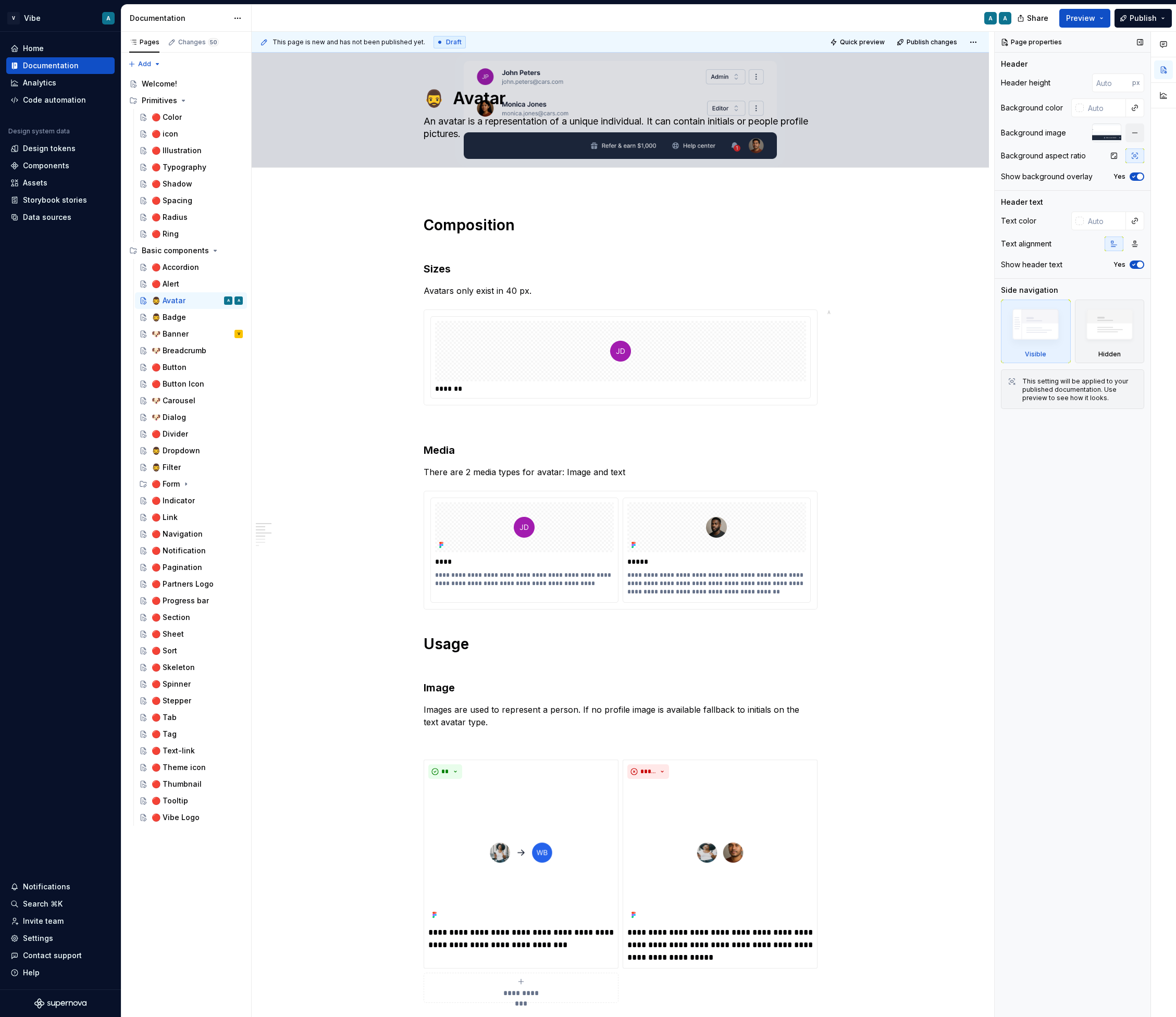
click at [1137, 177] on span "button" at bounding box center [1140, 176] width 6 height 6
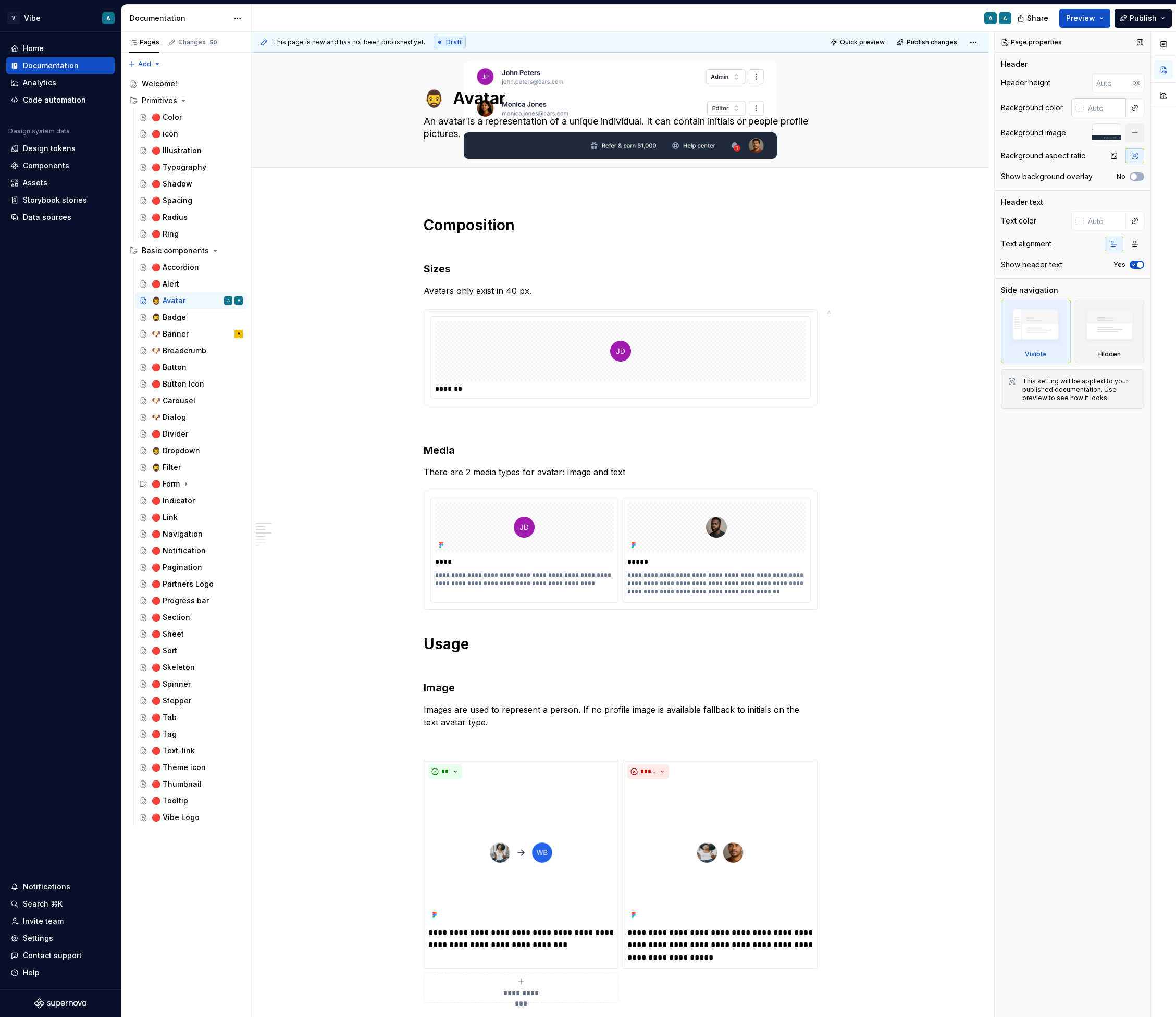
click at [1099, 105] on input "text" at bounding box center [1105, 108] width 42 height 19
click at [1118, 155] on icon "button" at bounding box center [1115, 156] width 9 height 9
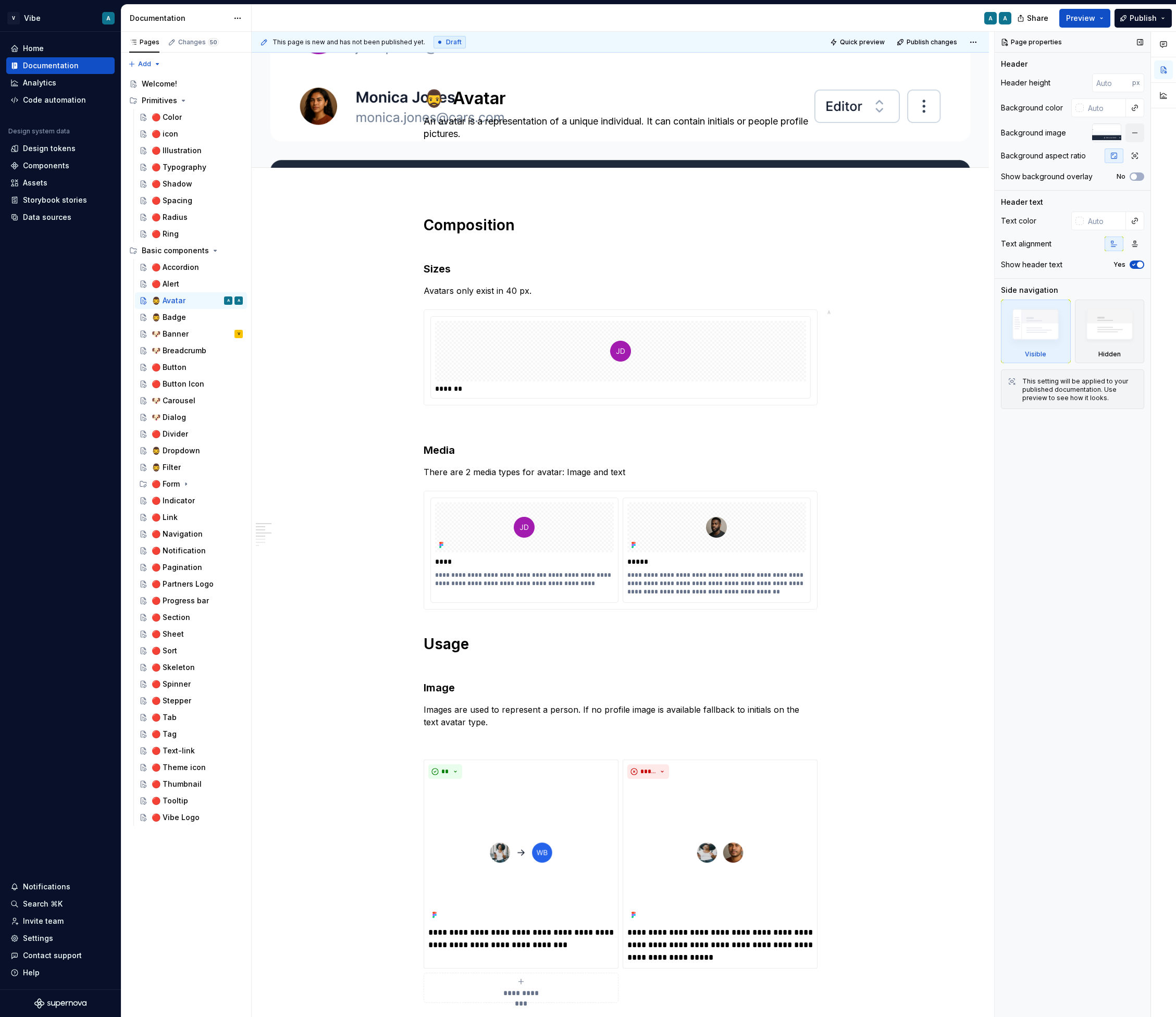
type textarea "*"
click at [1105, 84] on input "number" at bounding box center [1113, 83] width 40 height 19
type input "228"
type textarea "*"
type input "228"
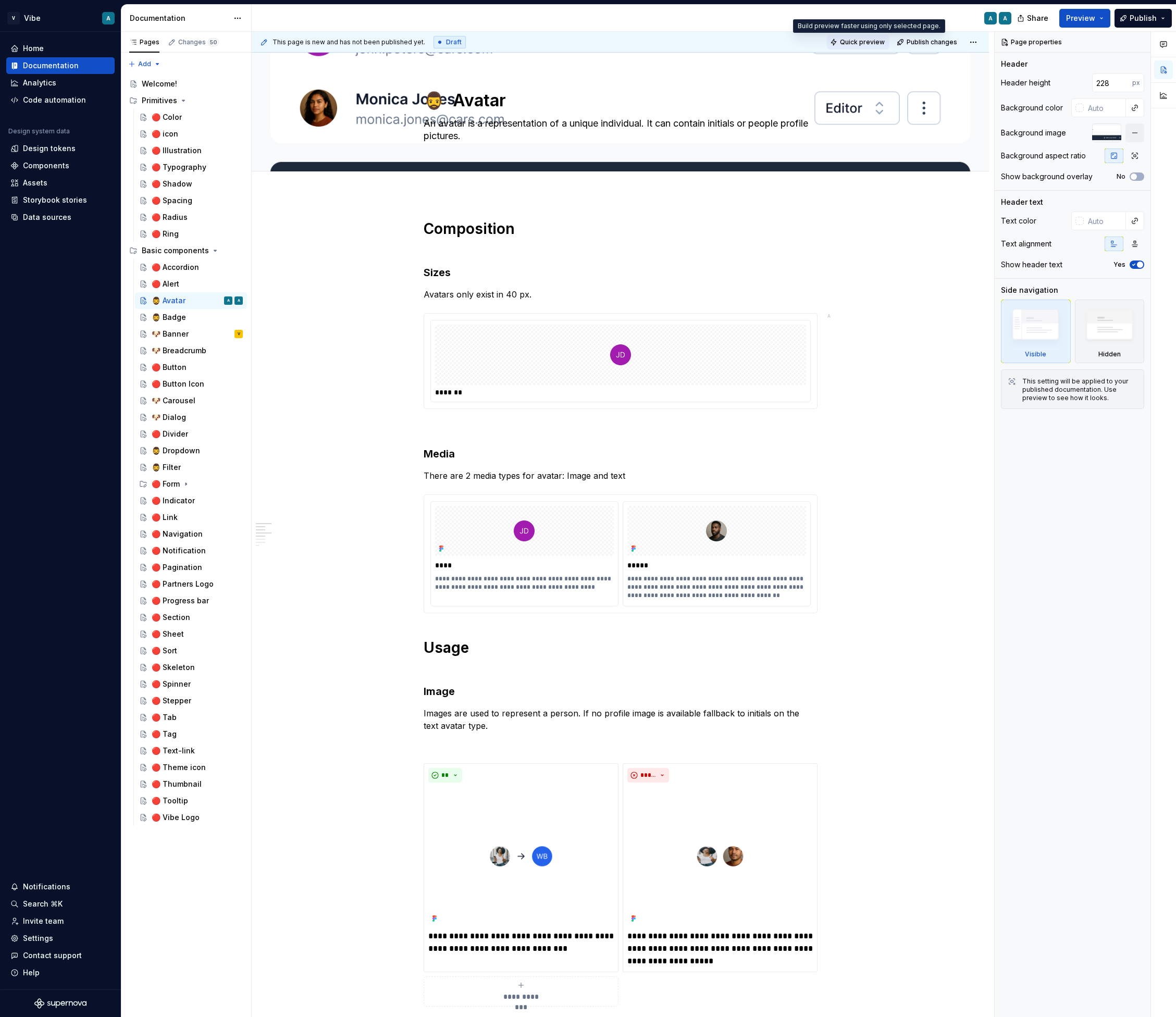
click at [875, 41] on span "Quick preview" at bounding box center [863, 43] width 45 height 9
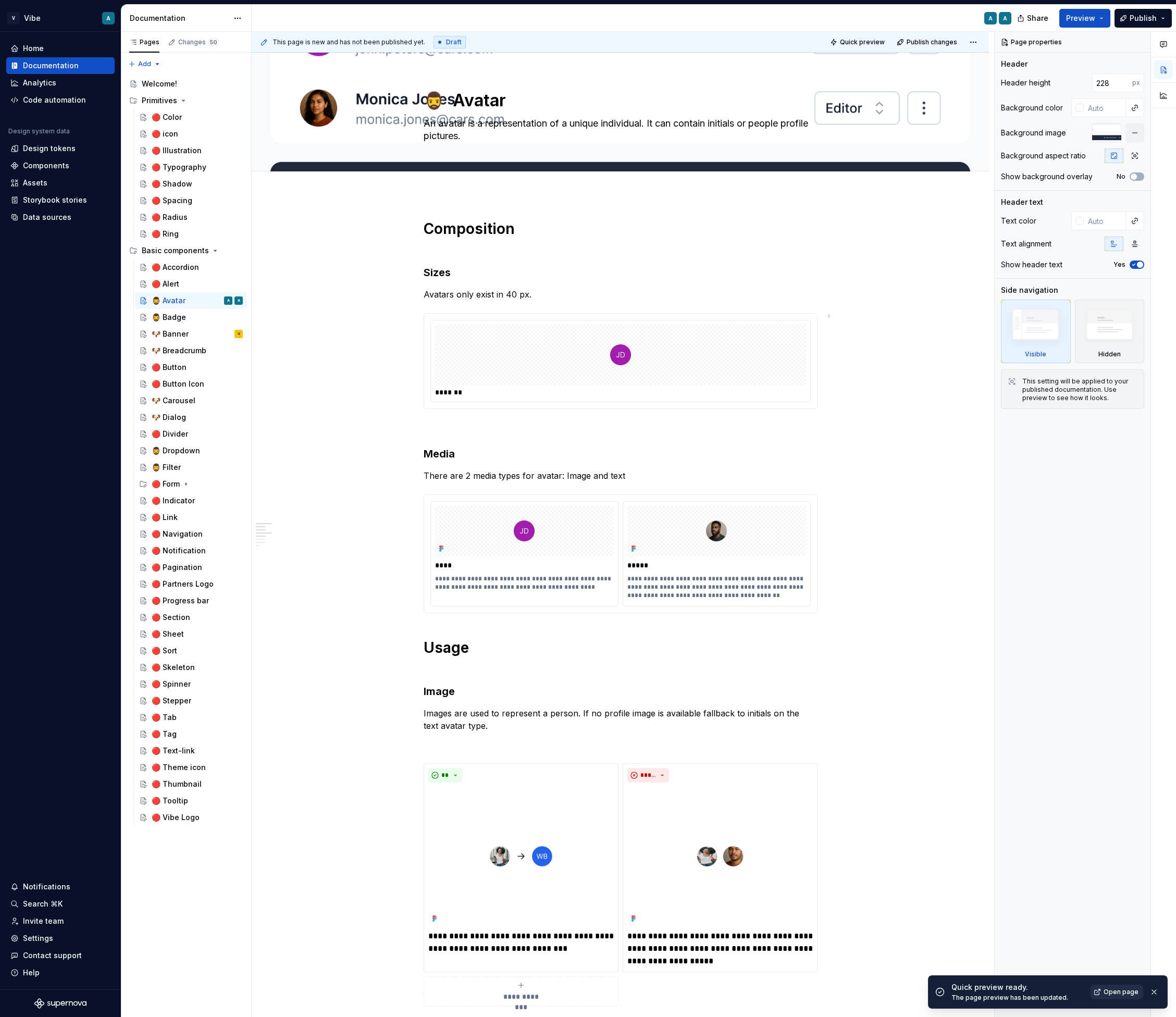
click at [1115, 994] on span "Open page" at bounding box center [1121, 992] width 35 height 9
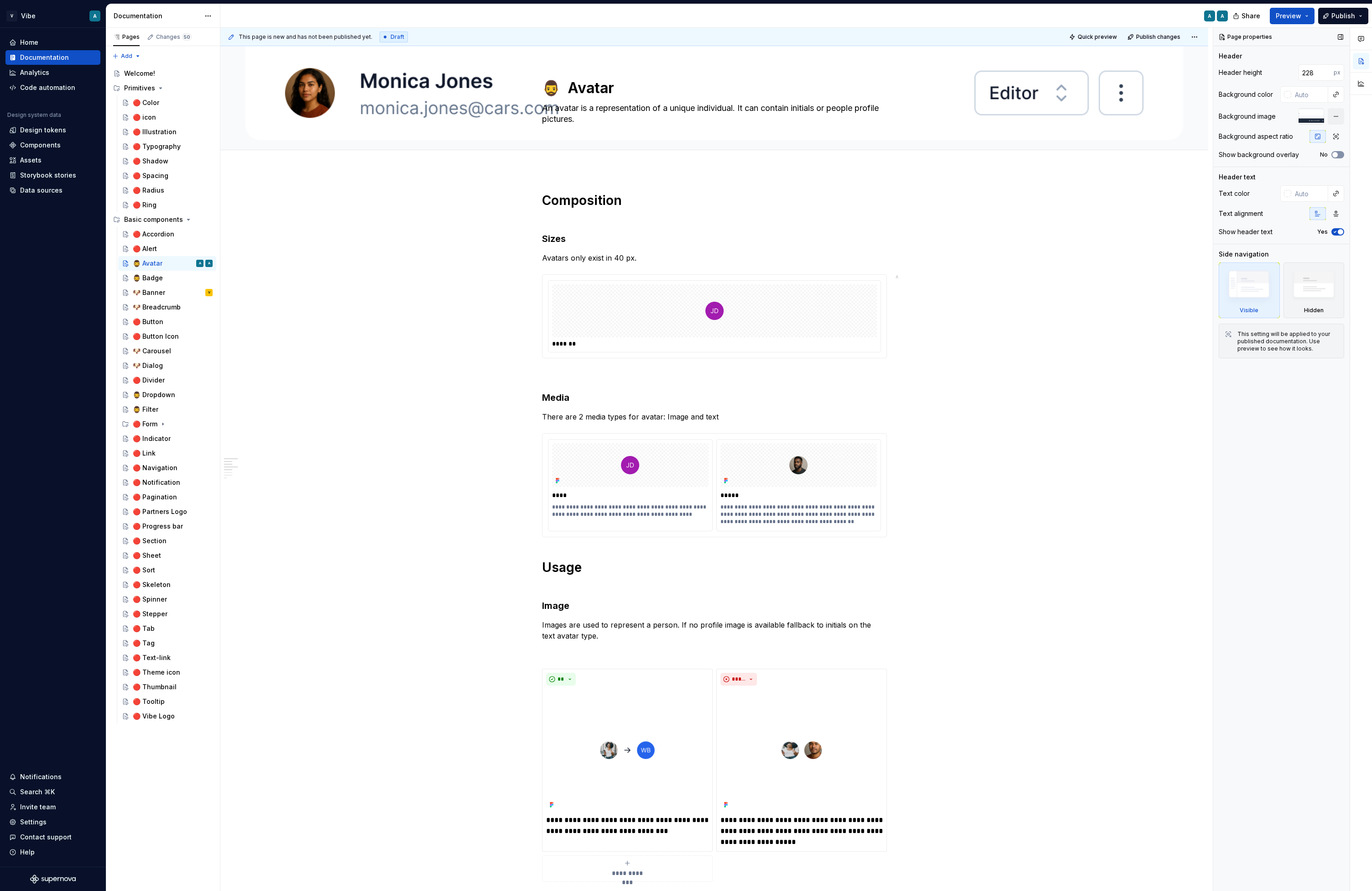
click at [1030, 155] on button "No" at bounding box center [1338, 155] width 13 height 7
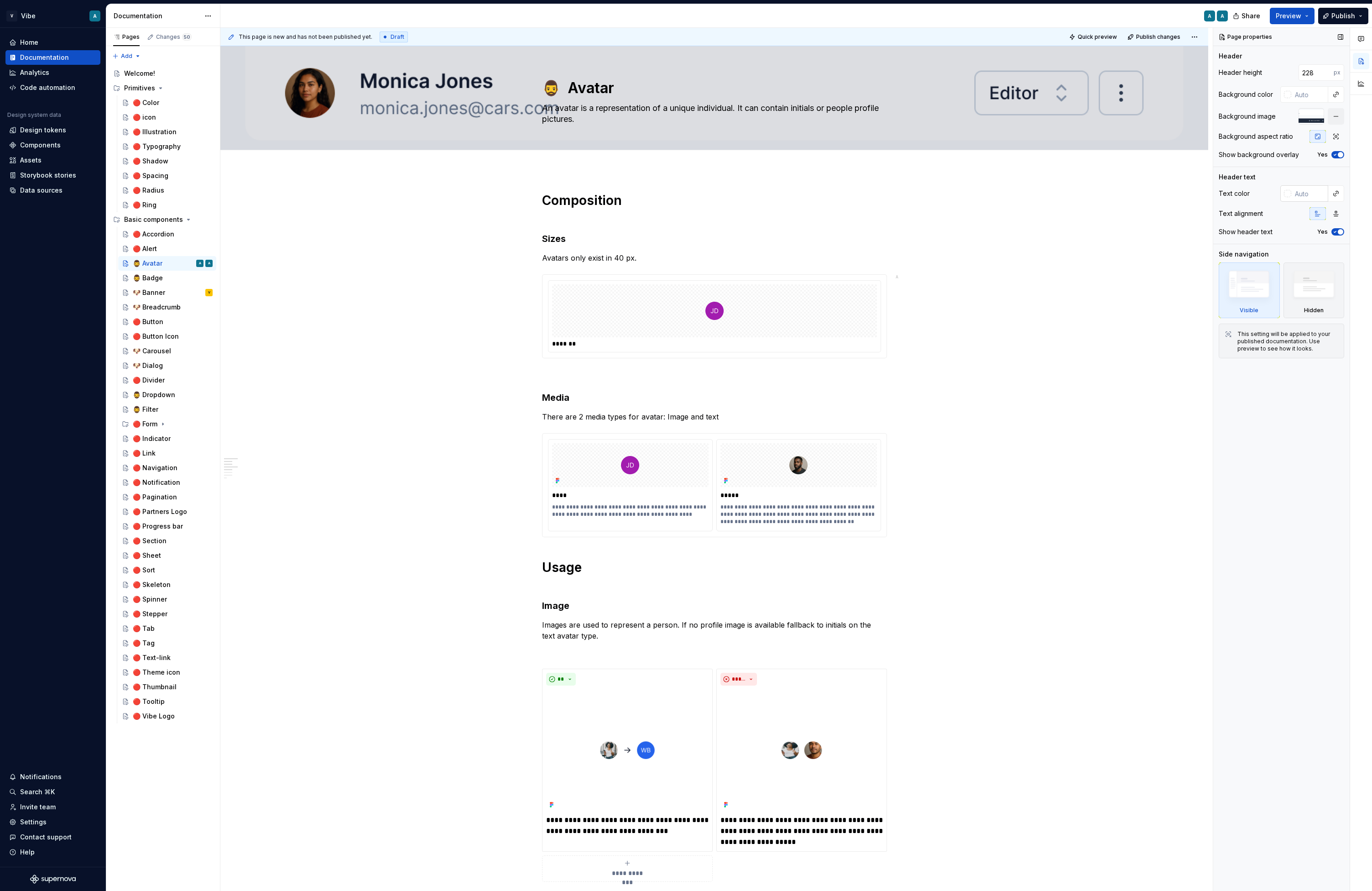
click at [1030, 193] on div at bounding box center [1286, 193] width 11 height 17
click at [1030, 196] on input "text" at bounding box center [1309, 193] width 37 height 17
click at [842, 205] on h1 "Composition" at bounding box center [715, 209] width 345 height 33
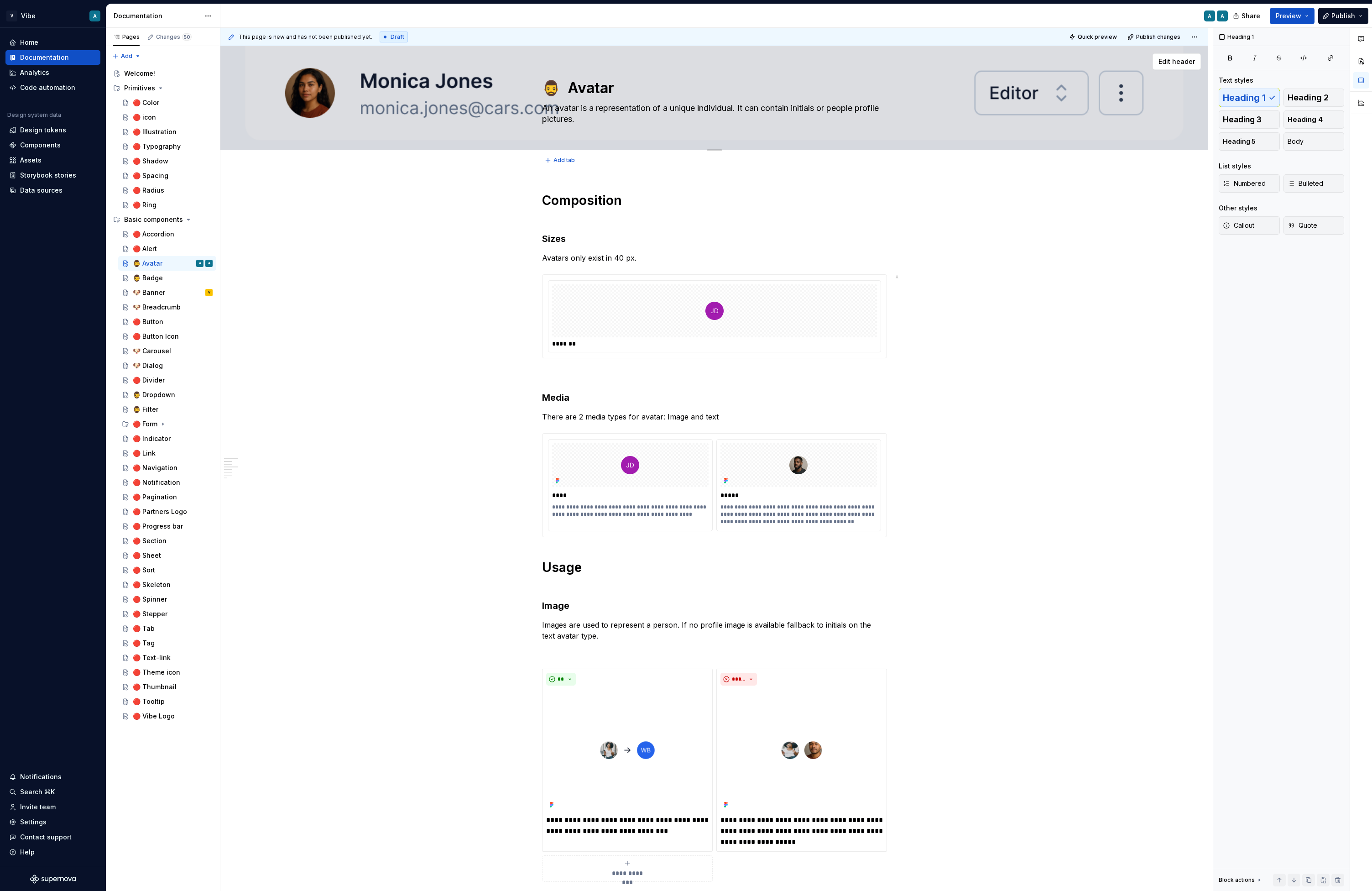
click at [882, 117] on textarea "An avatar is a representation of a unique individual. It can contain initials o…" at bounding box center [713, 114] width 345 height 26
click at [1014, 99] on div at bounding box center [714, 98] width 988 height 103
click at [1030, 69] on button "Edit header" at bounding box center [1177, 61] width 48 height 17
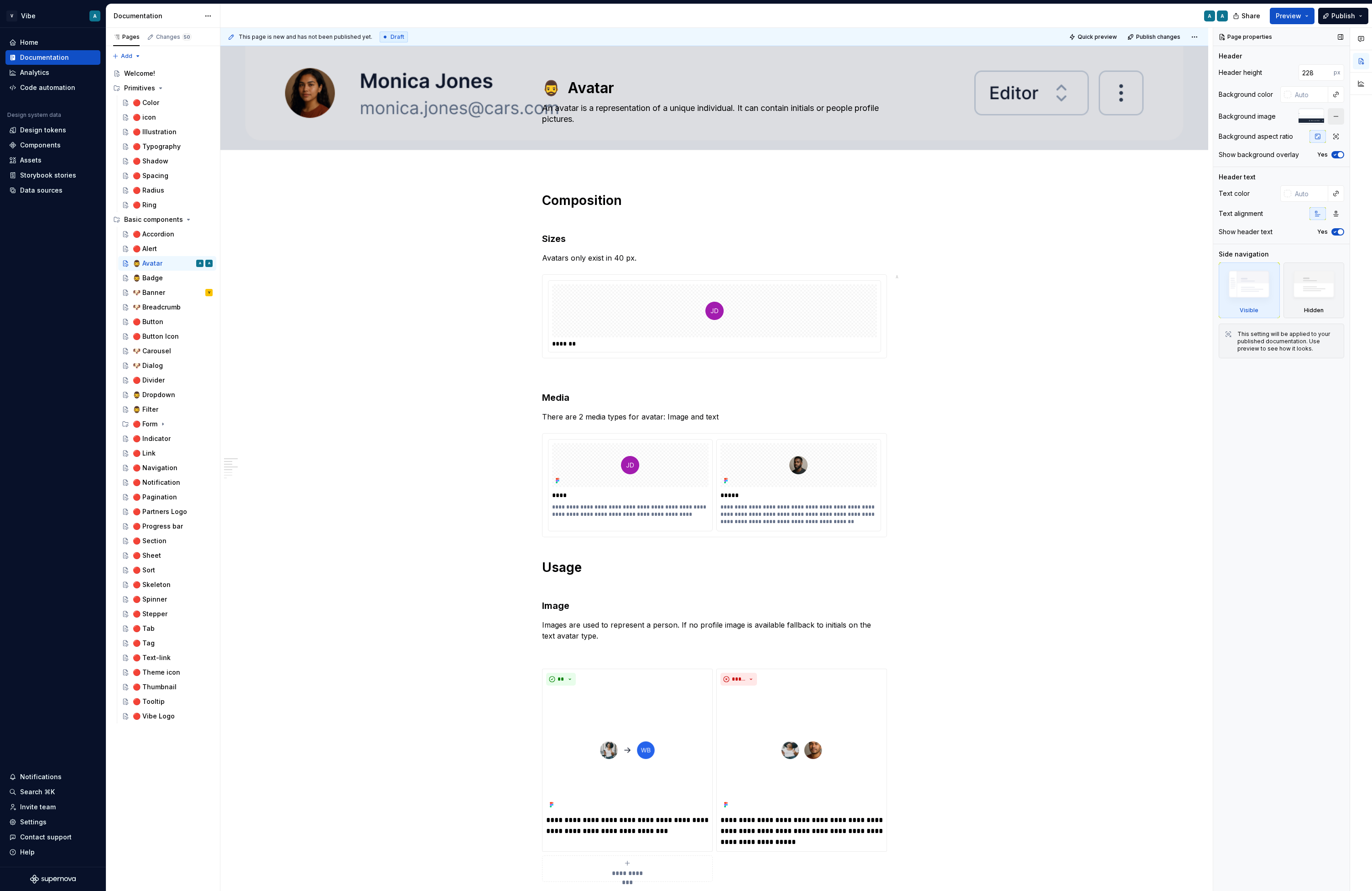
click at [1030, 117] on button "button" at bounding box center [1336, 116] width 17 height 17
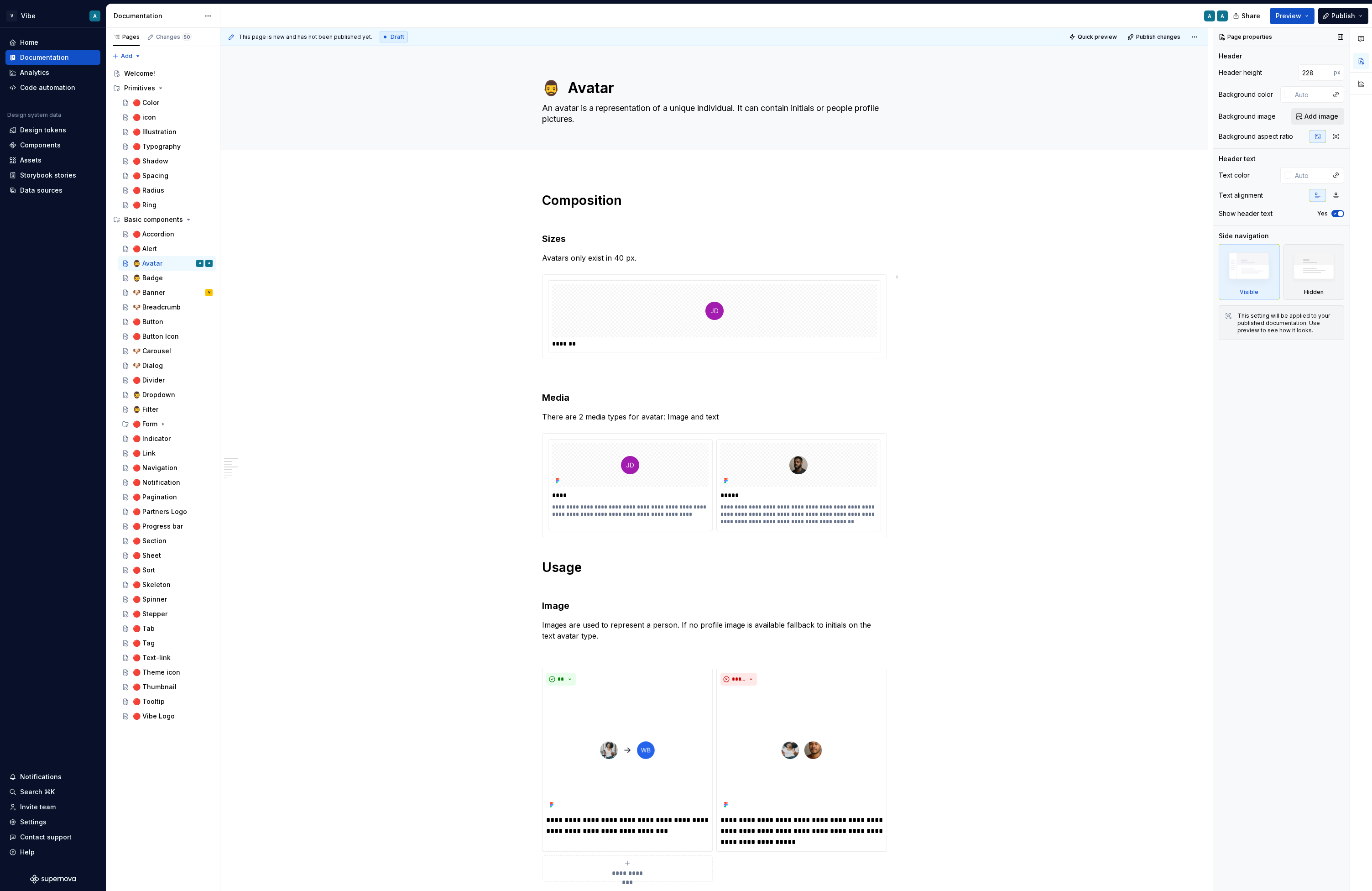
click at [1030, 116] on span "Add image" at bounding box center [1321, 116] width 34 height 9
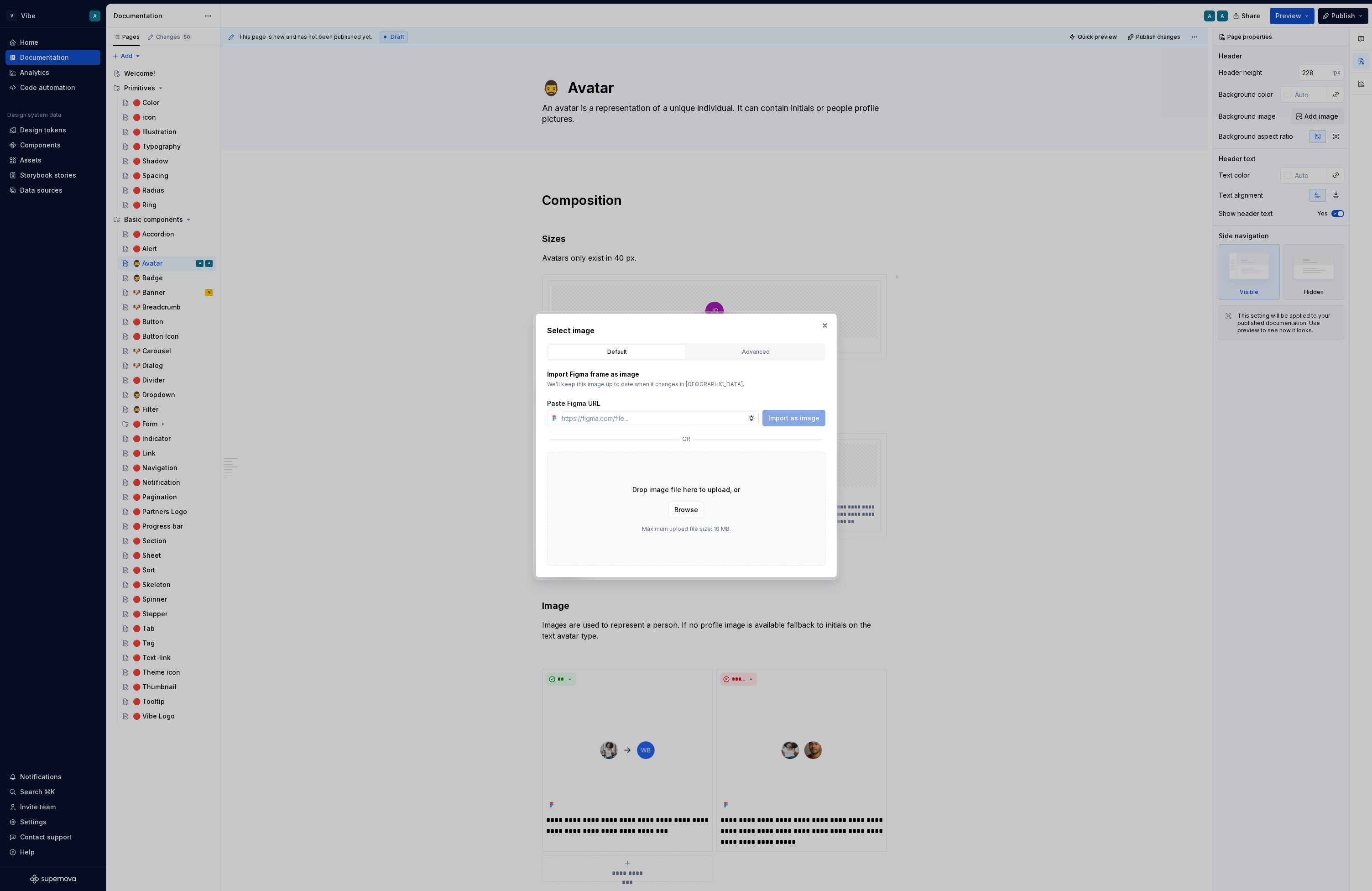
type textarea "*"
type input "https://www.figma.com/design/vzD9G8QCNLpQxBI7KBf7Ht/Vibe-Design-System?node-id=…"
click at [804, 419] on span "Import as image" at bounding box center [794, 418] width 51 height 9
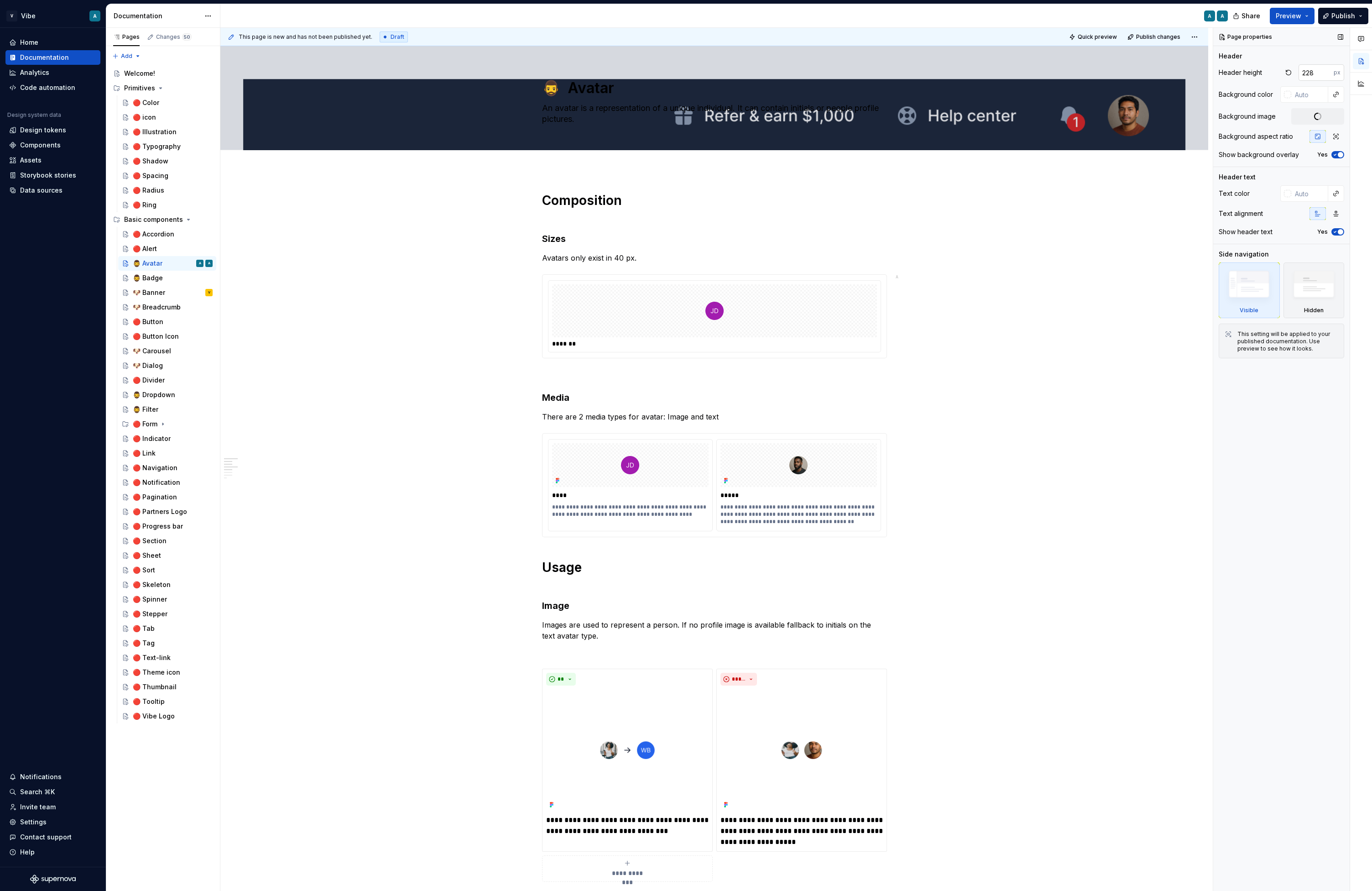
click at [1030, 66] on input "228" at bounding box center [1316, 72] width 35 height 17
click at [1030, 71] on button "button" at bounding box center [1288, 72] width 13 height 13
type textarea "*"
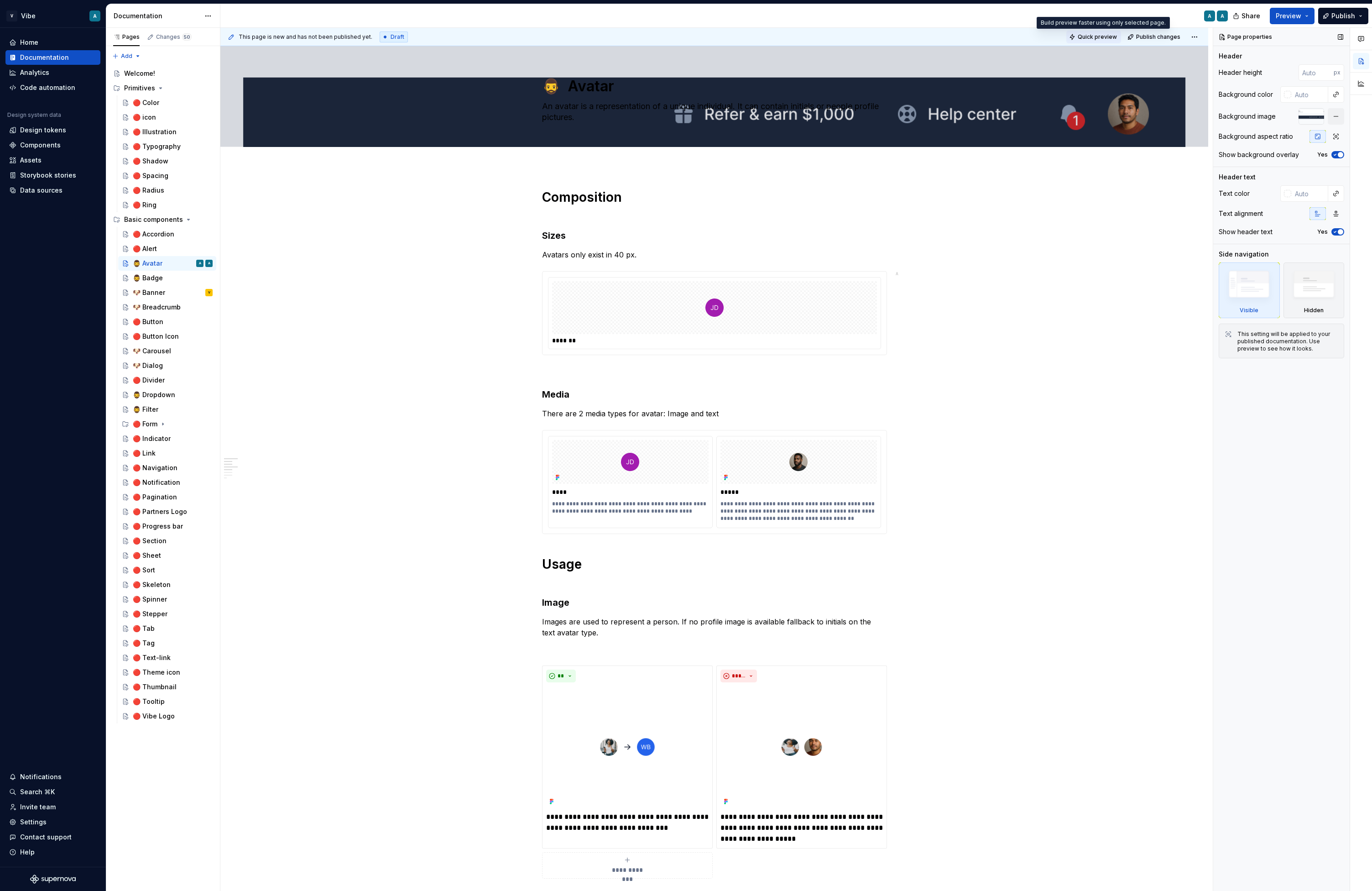
click at [1030, 39] on span "Quick preview" at bounding box center [1097, 37] width 39 height 7
click at [1030, 873] on link "Open page" at bounding box center [1320, 869] width 46 height 13
type textarea "*"
click at [1030, 197] on input "text" at bounding box center [1309, 193] width 37 height 17
type input "fff"
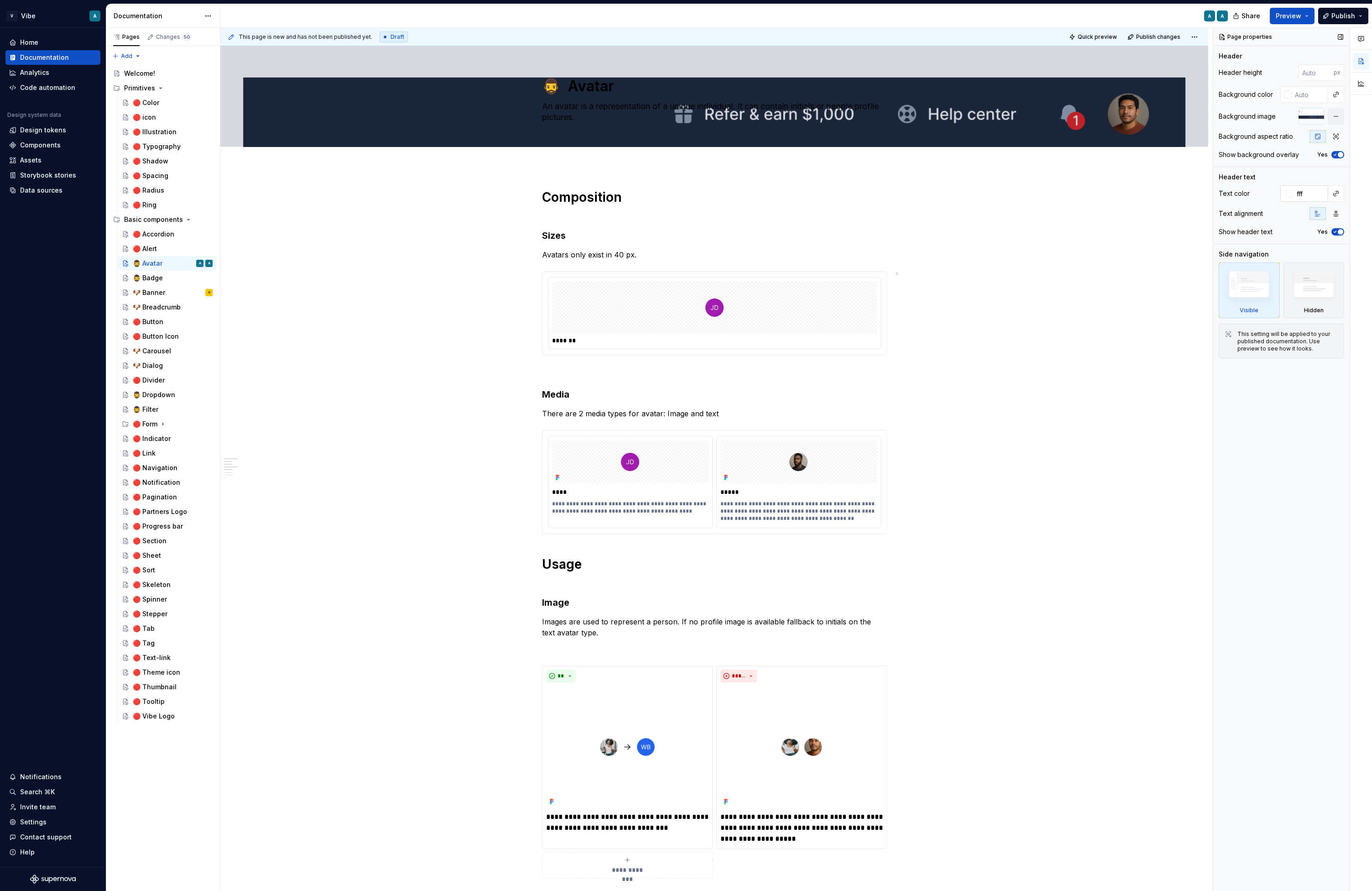
type textarea "*"
type input "#FFFFFF"
click at [1030, 35] on span "Quick preview" at bounding box center [1097, 37] width 39 height 7
click at [1030, 871] on span "Open page" at bounding box center [1324, 869] width 30 height 7
click at [1030, 231] on span "button" at bounding box center [1341, 232] width 5 height 5
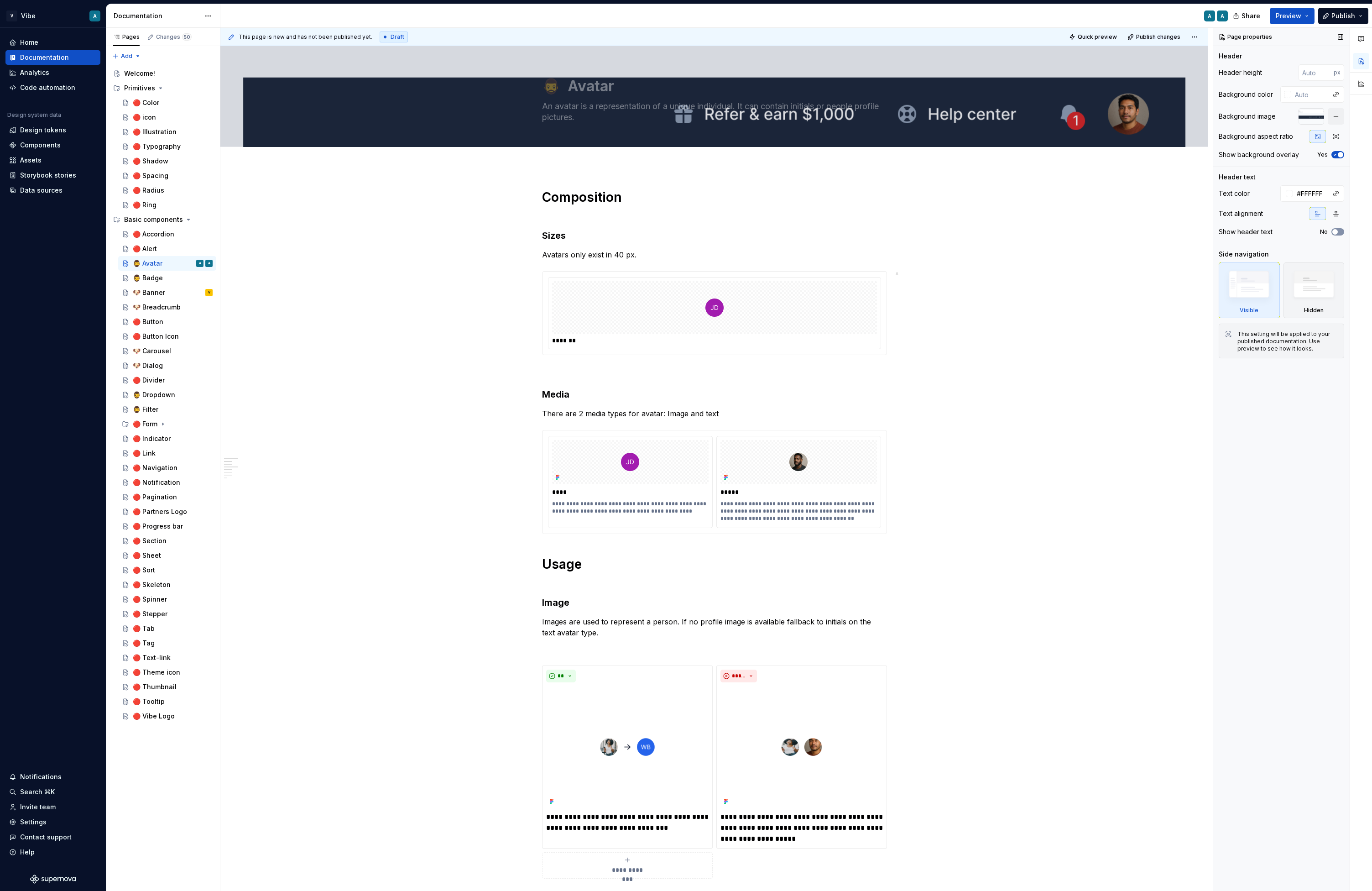
click at [1030, 231] on icon "button" at bounding box center [1335, 232] width 7 height 5
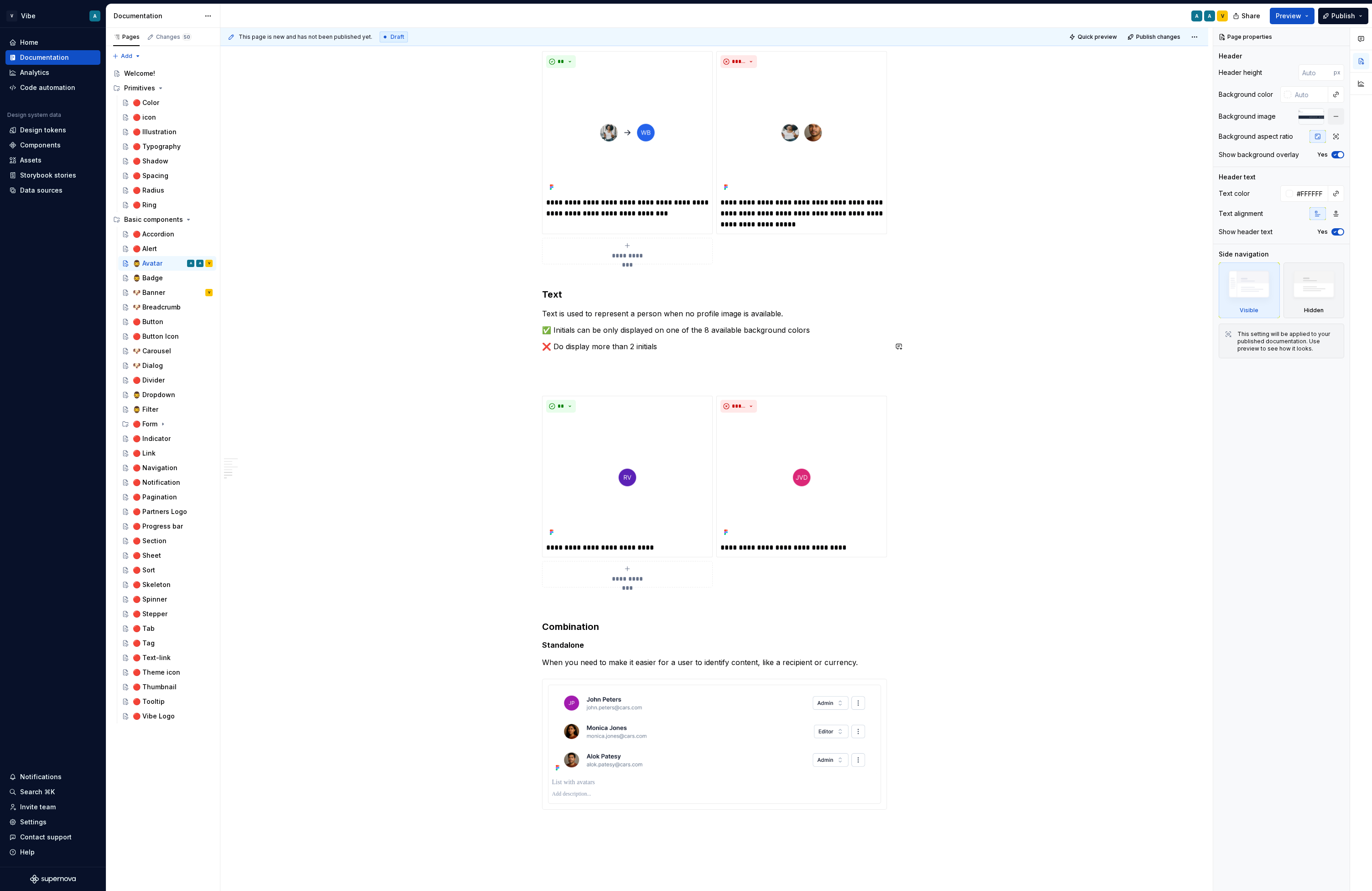
scroll to position [613, 0]
click at [633, 419] on img at bounding box center [627, 480] width 162 height 122
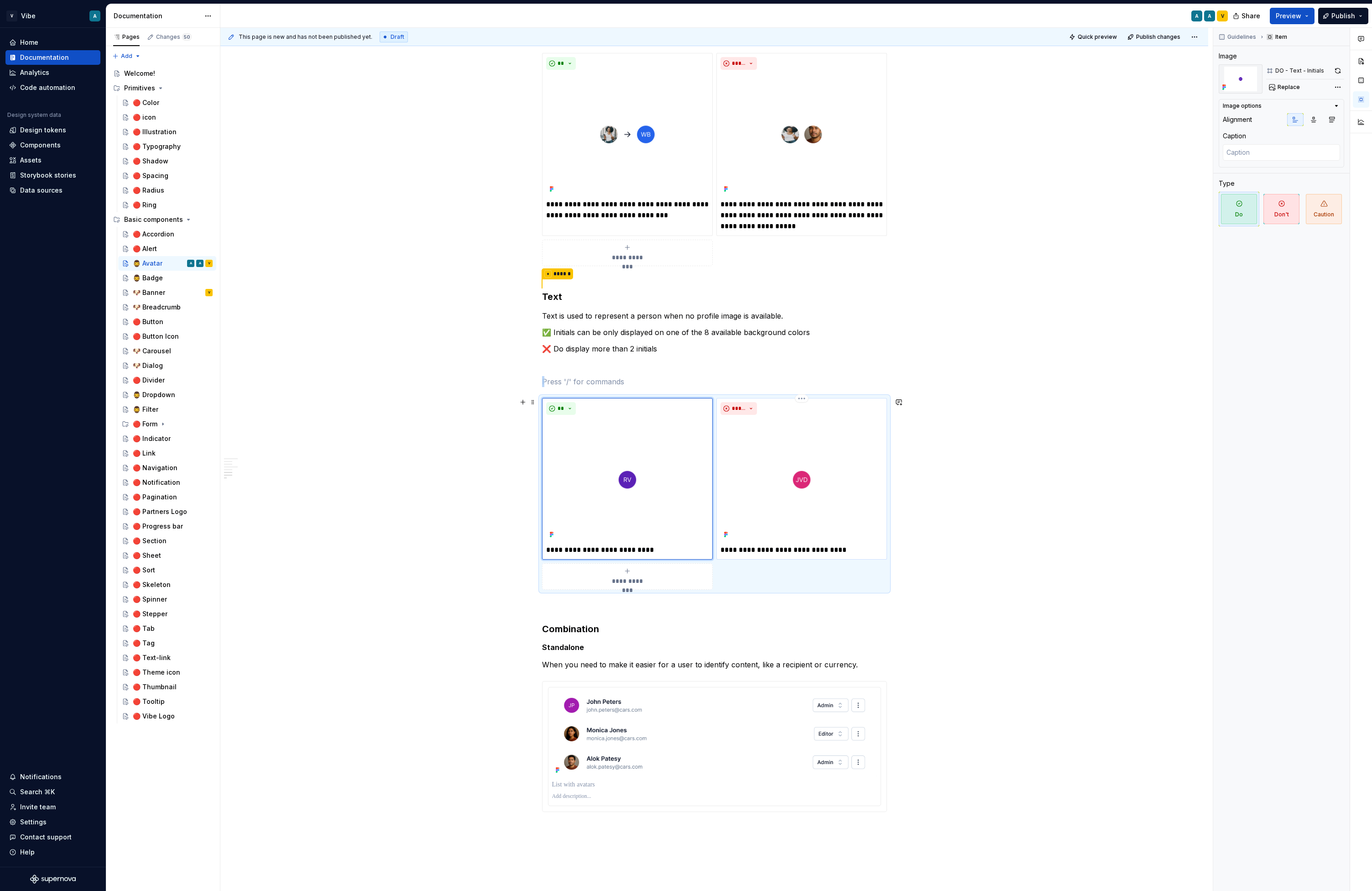
click at [789, 456] on img at bounding box center [802, 480] width 162 height 122
click at [1030, 83] on button "Replace" at bounding box center [1285, 87] width 38 height 13
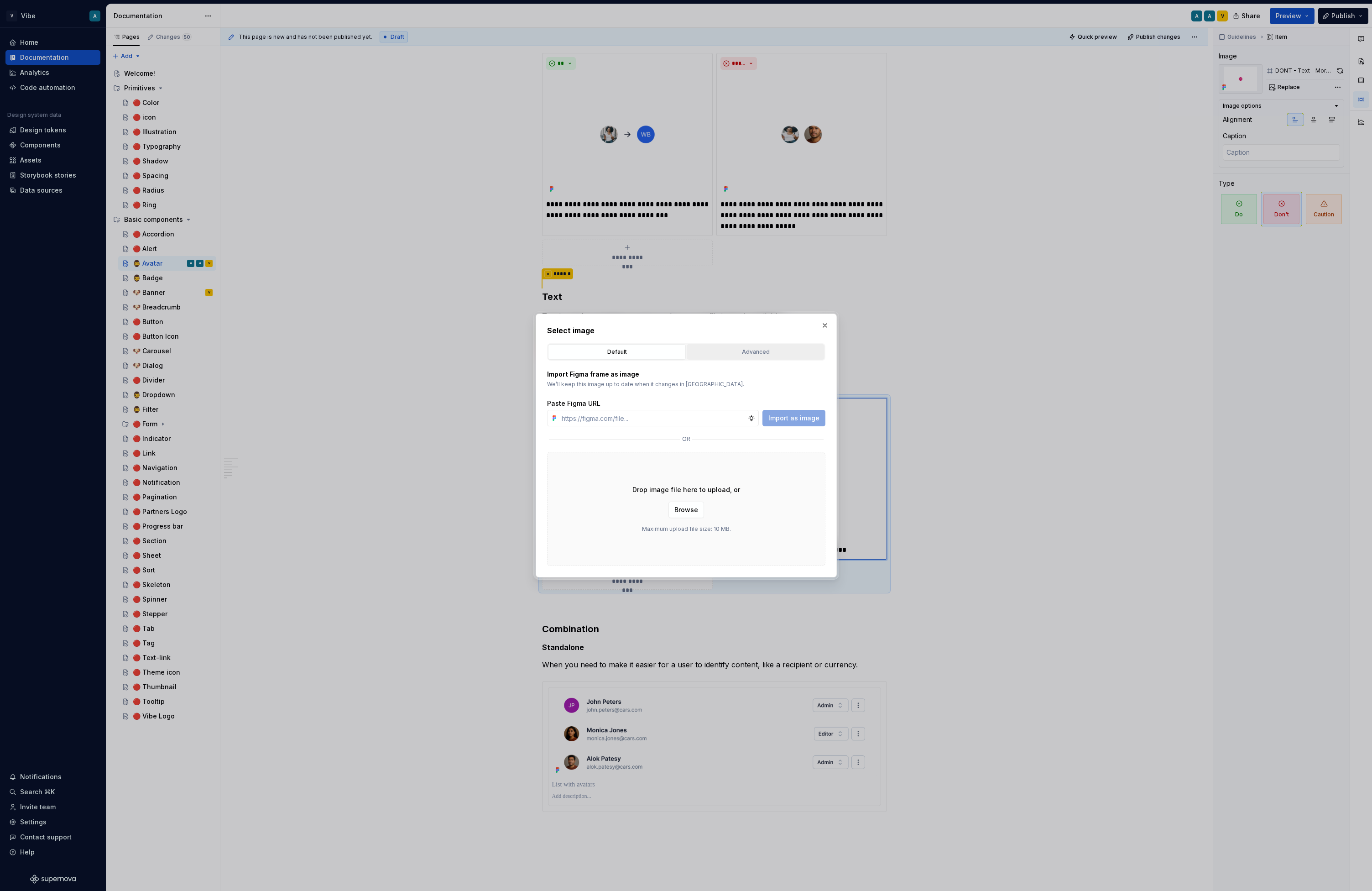
click at [750, 356] on div "Advanced" at bounding box center [755, 352] width 132 height 9
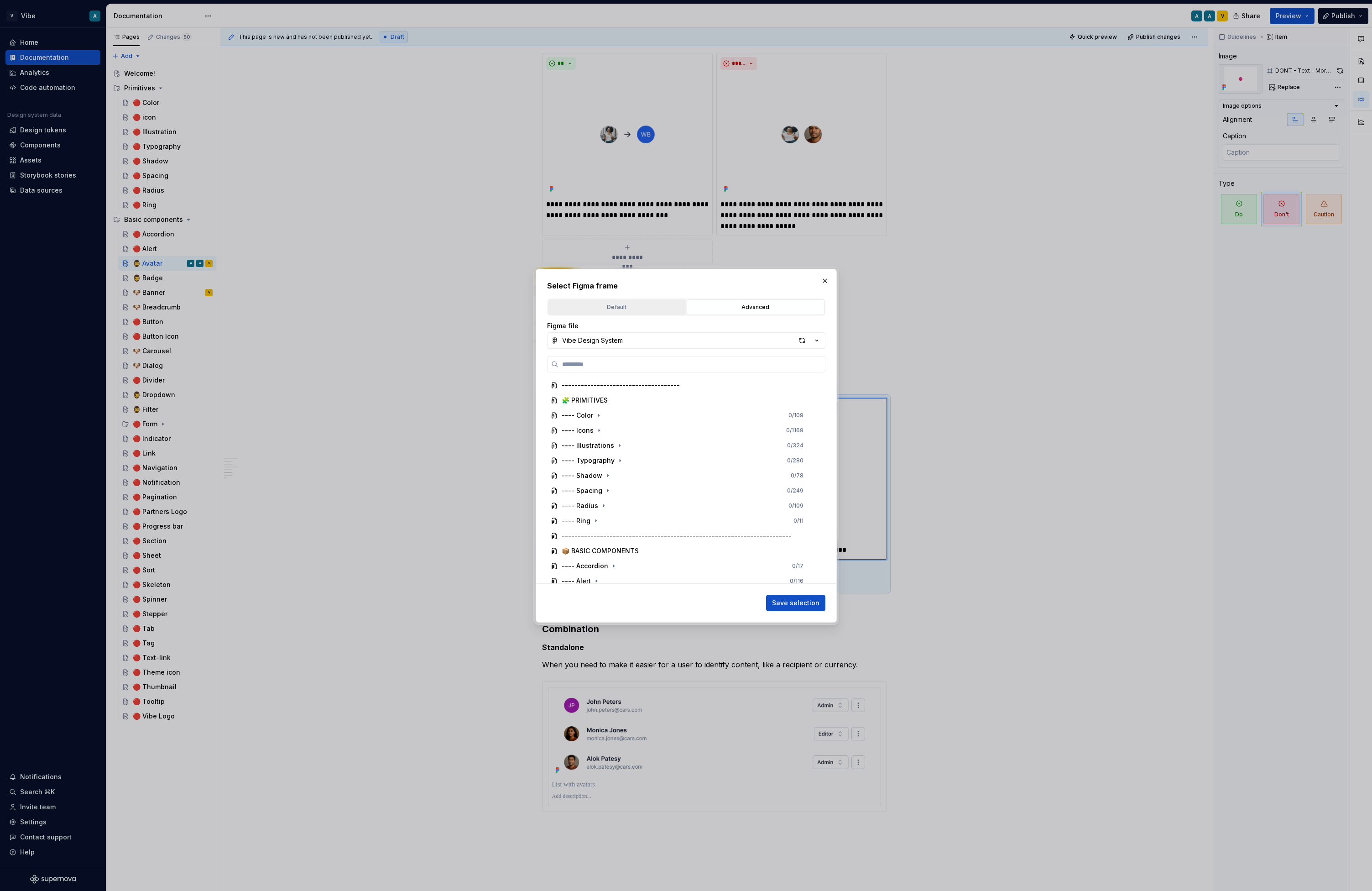
click at [630, 311] on button "Default" at bounding box center [617, 307] width 138 height 15
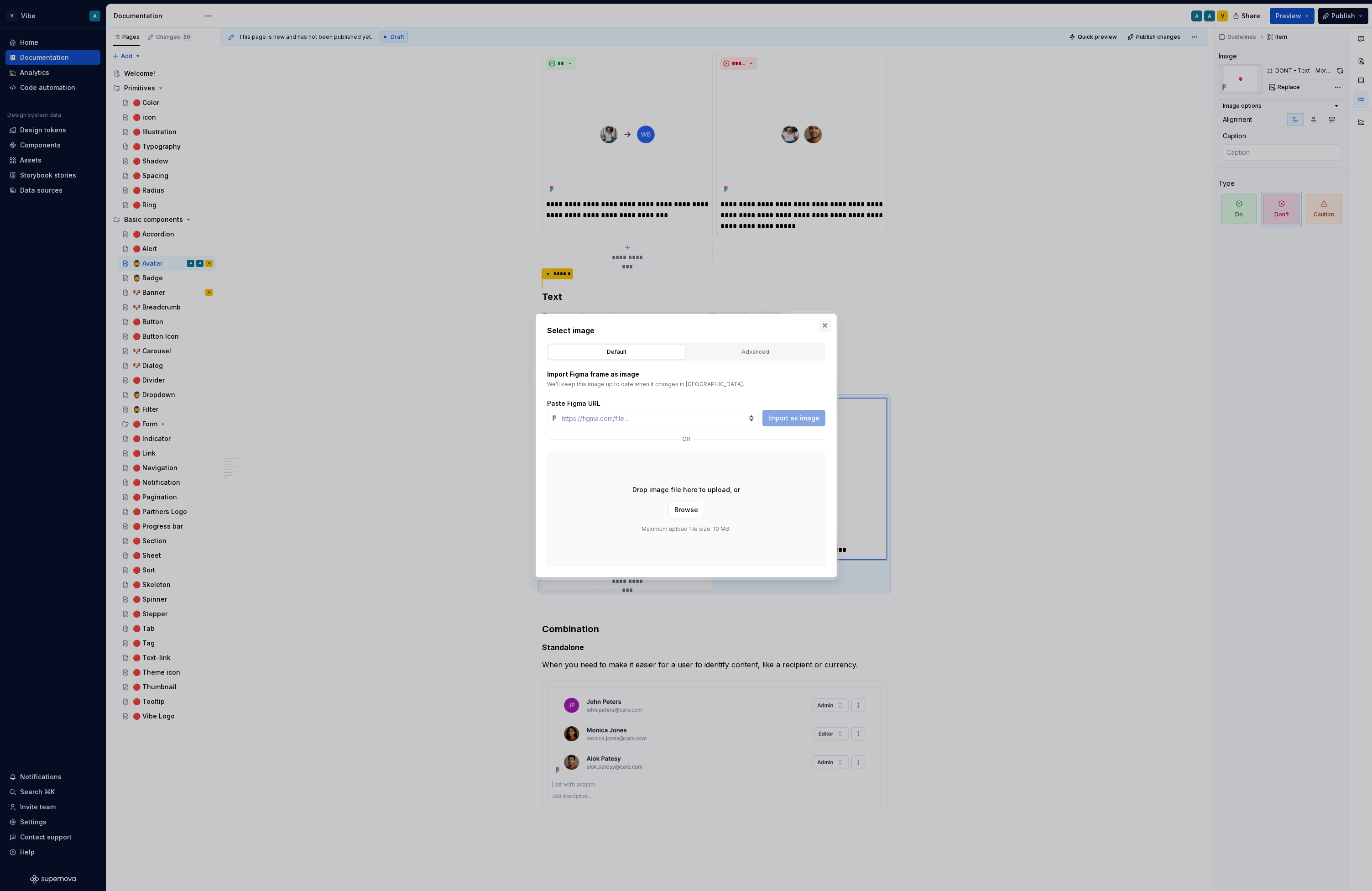
click at [826, 324] on button "button" at bounding box center [825, 326] width 13 height 13
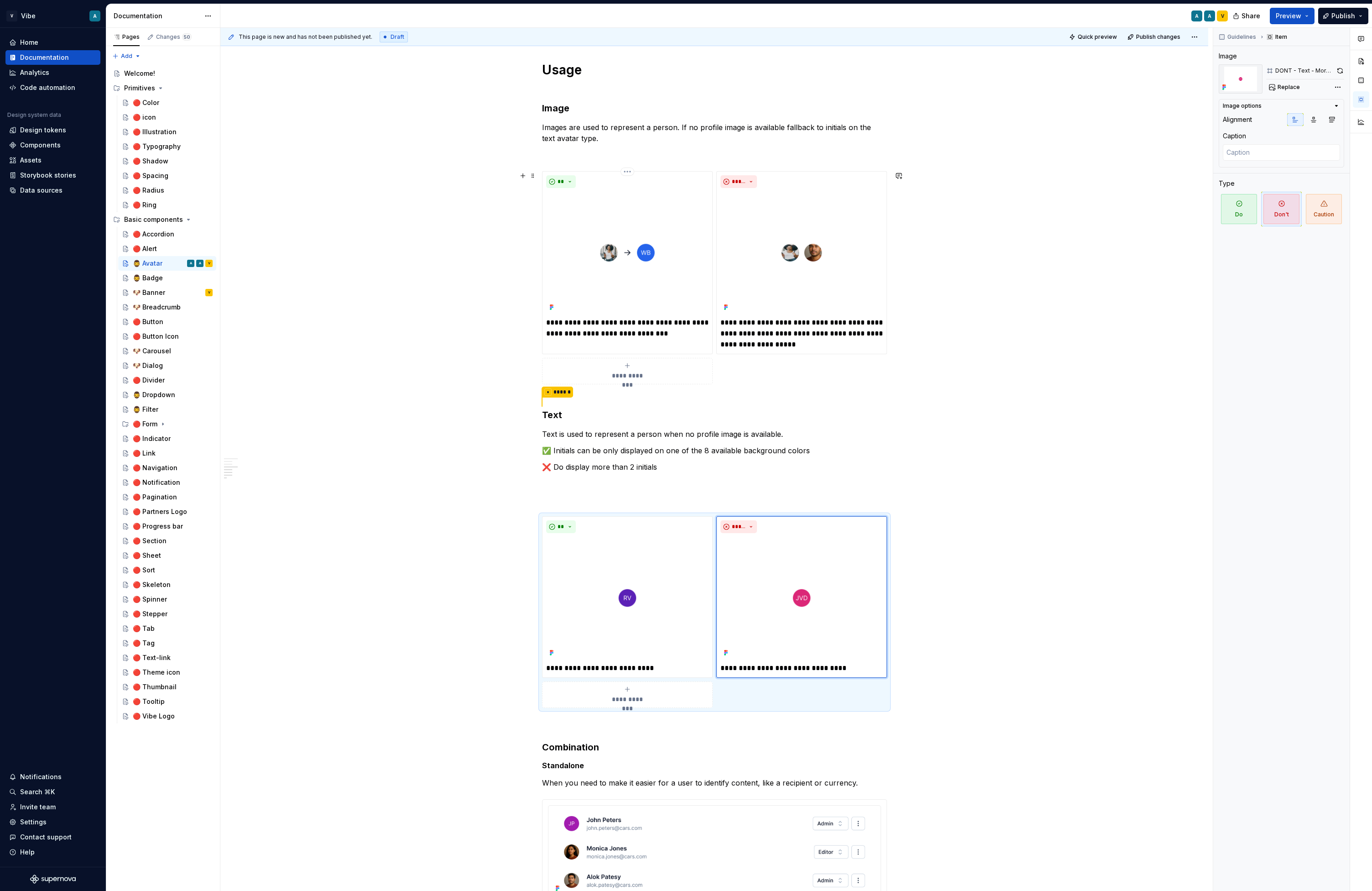
scroll to position [446, 0]
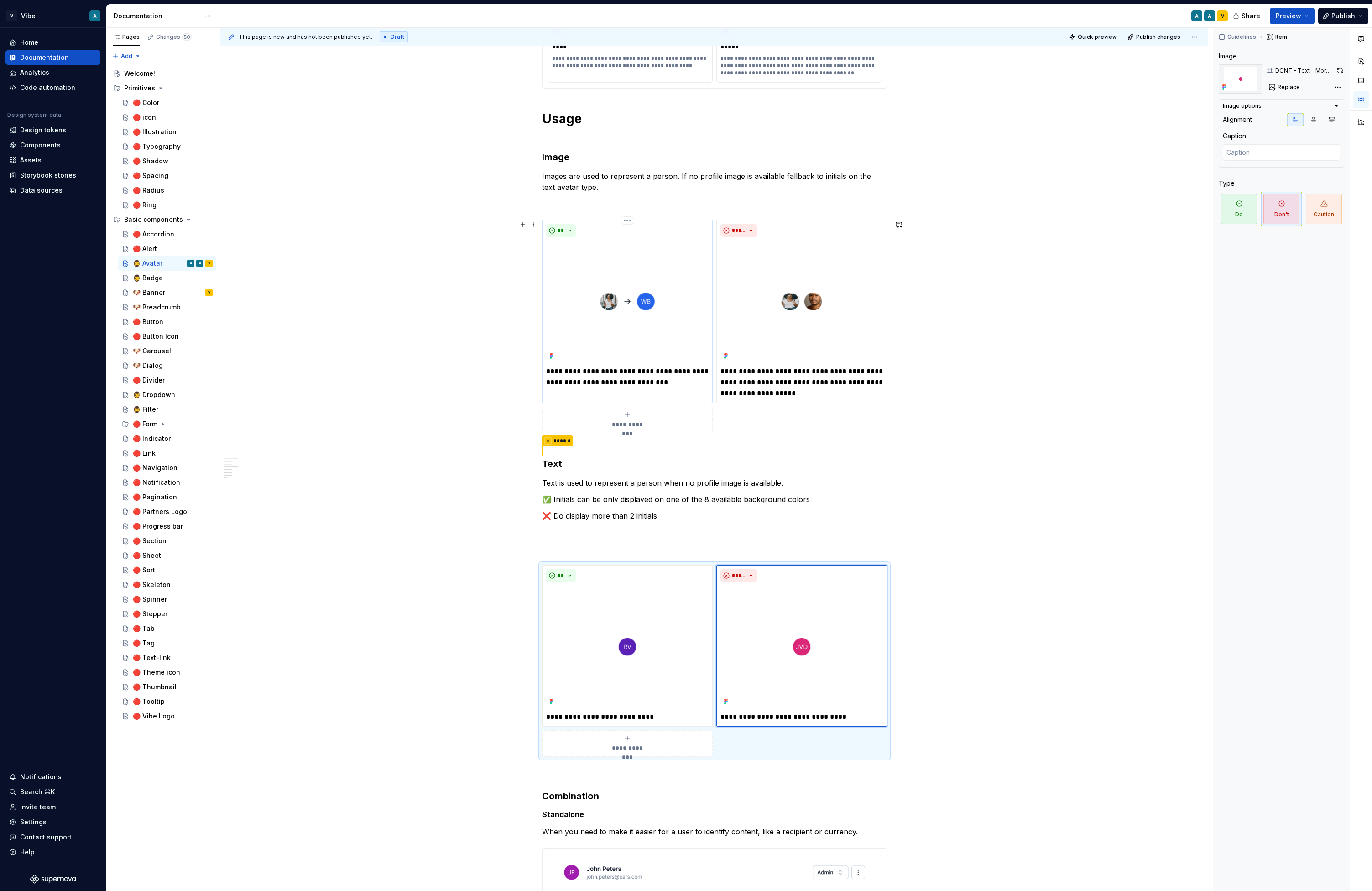
click at [648, 266] on img at bounding box center [627, 301] width 162 height 122
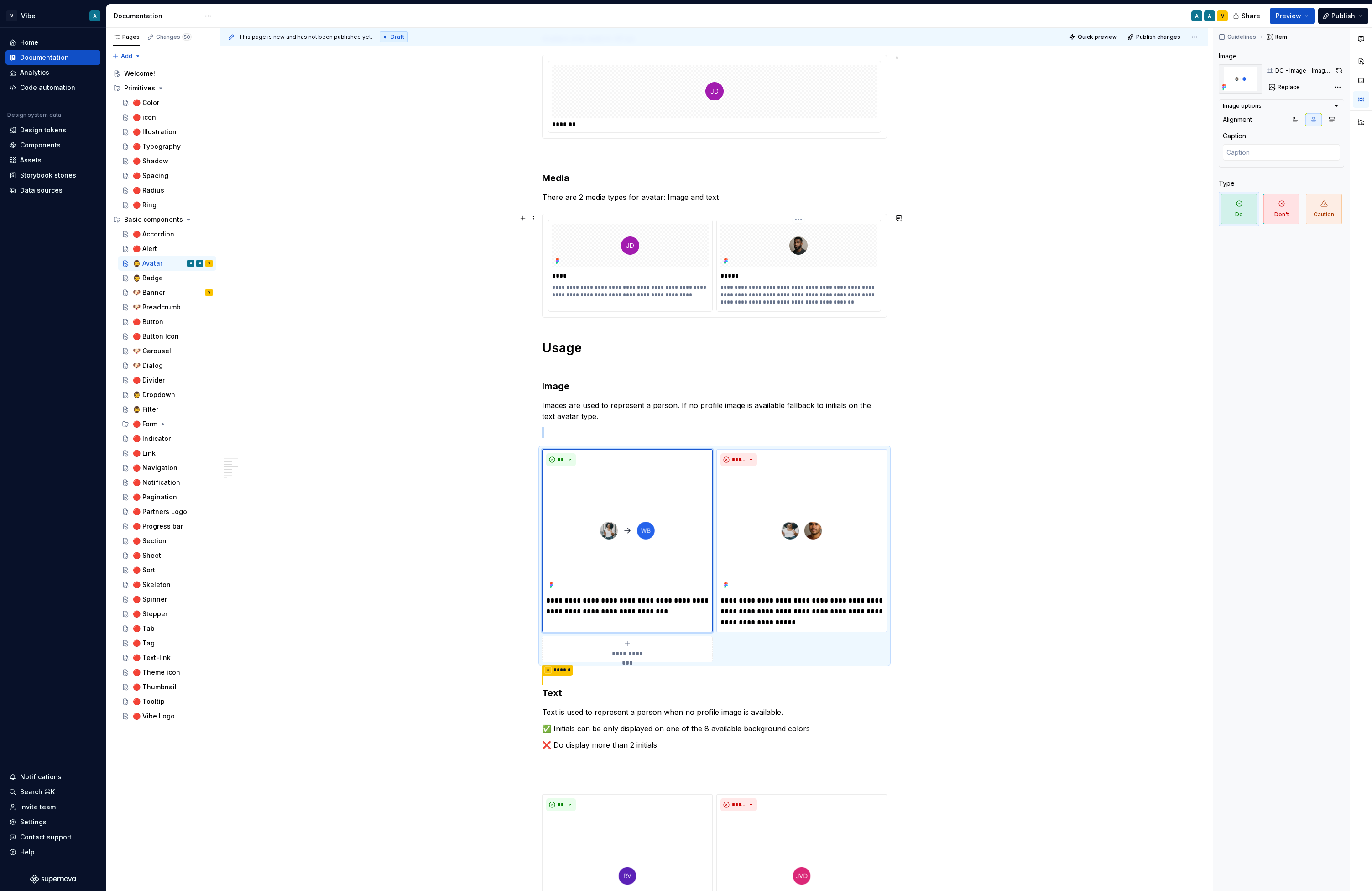
scroll to position [199, 0]
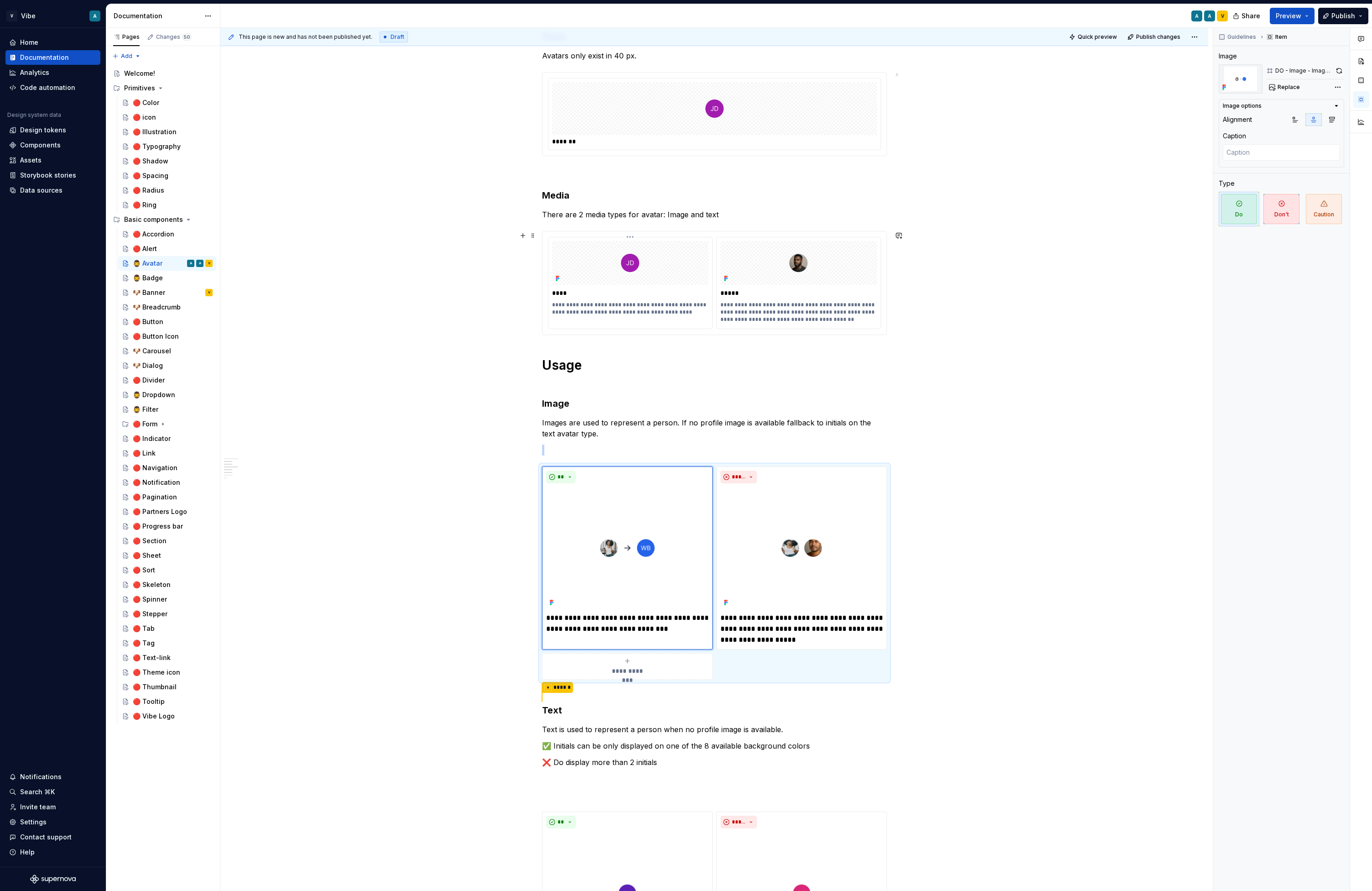
click at [657, 256] on div at bounding box center [631, 263] width 157 height 44
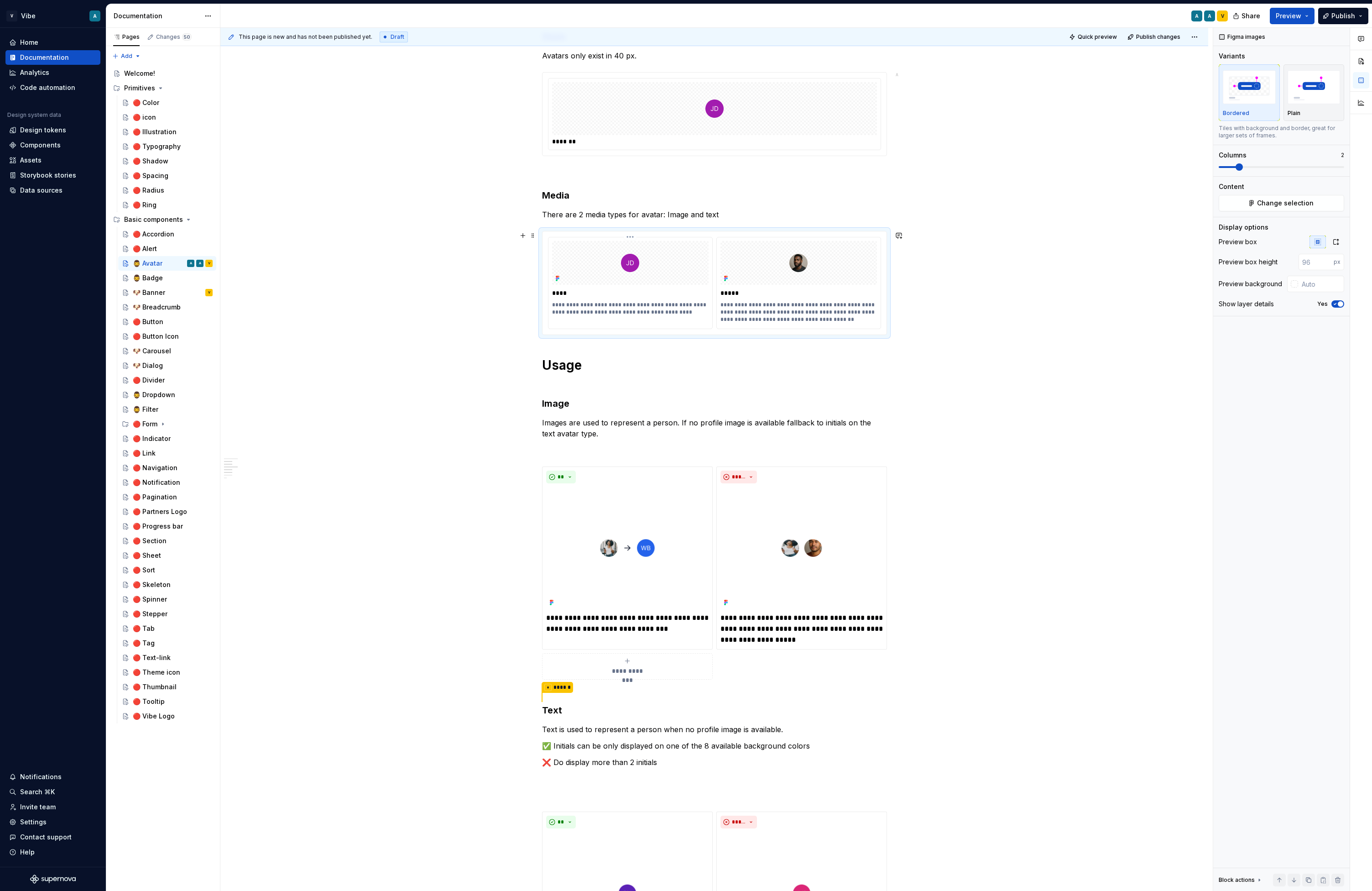
click at [657, 256] on div at bounding box center [631, 263] width 157 height 44
click at [1030, 204] on span "Change selection" at bounding box center [1285, 203] width 56 height 9
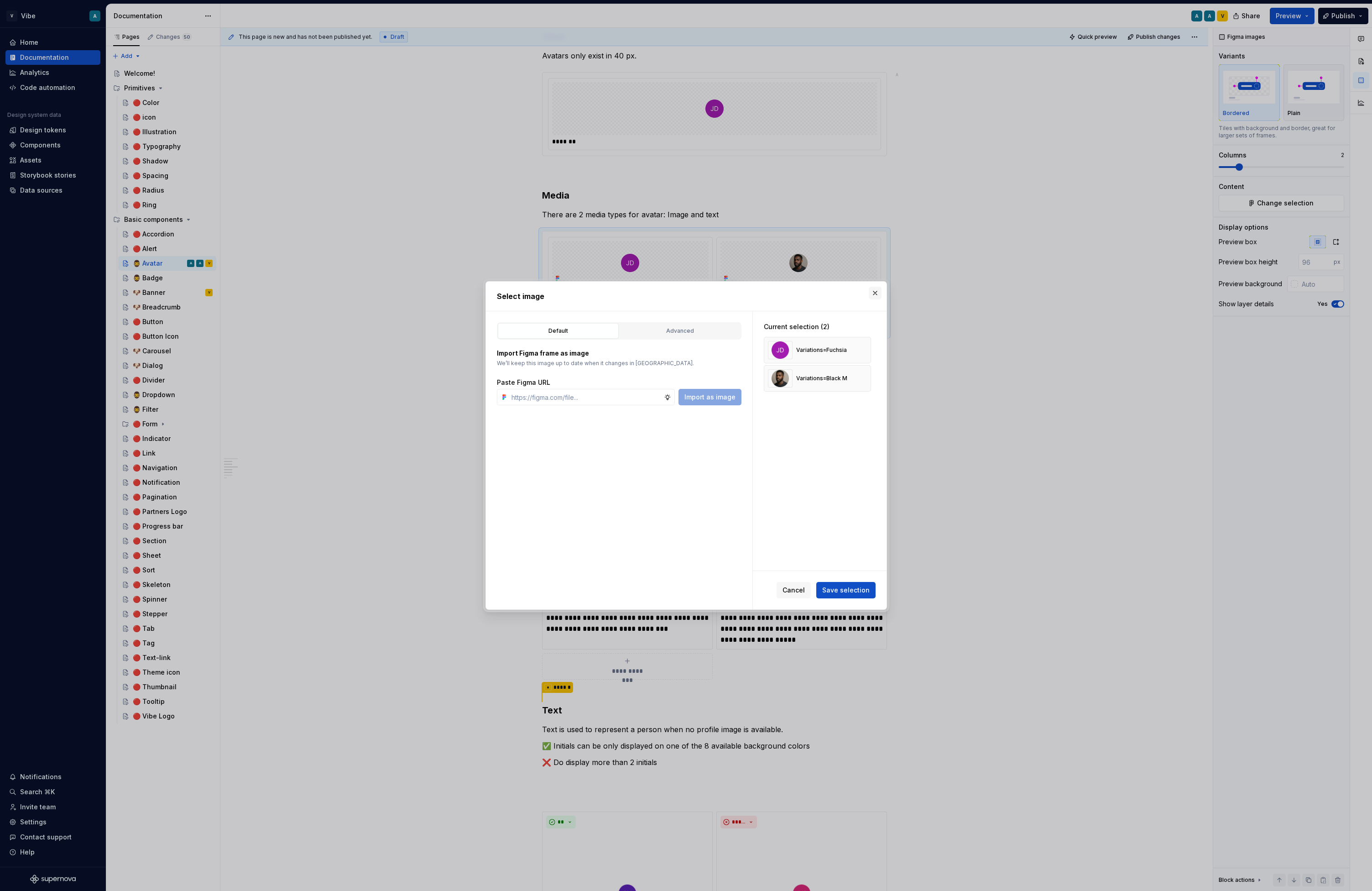
click at [874, 294] on button "button" at bounding box center [875, 293] width 13 height 13
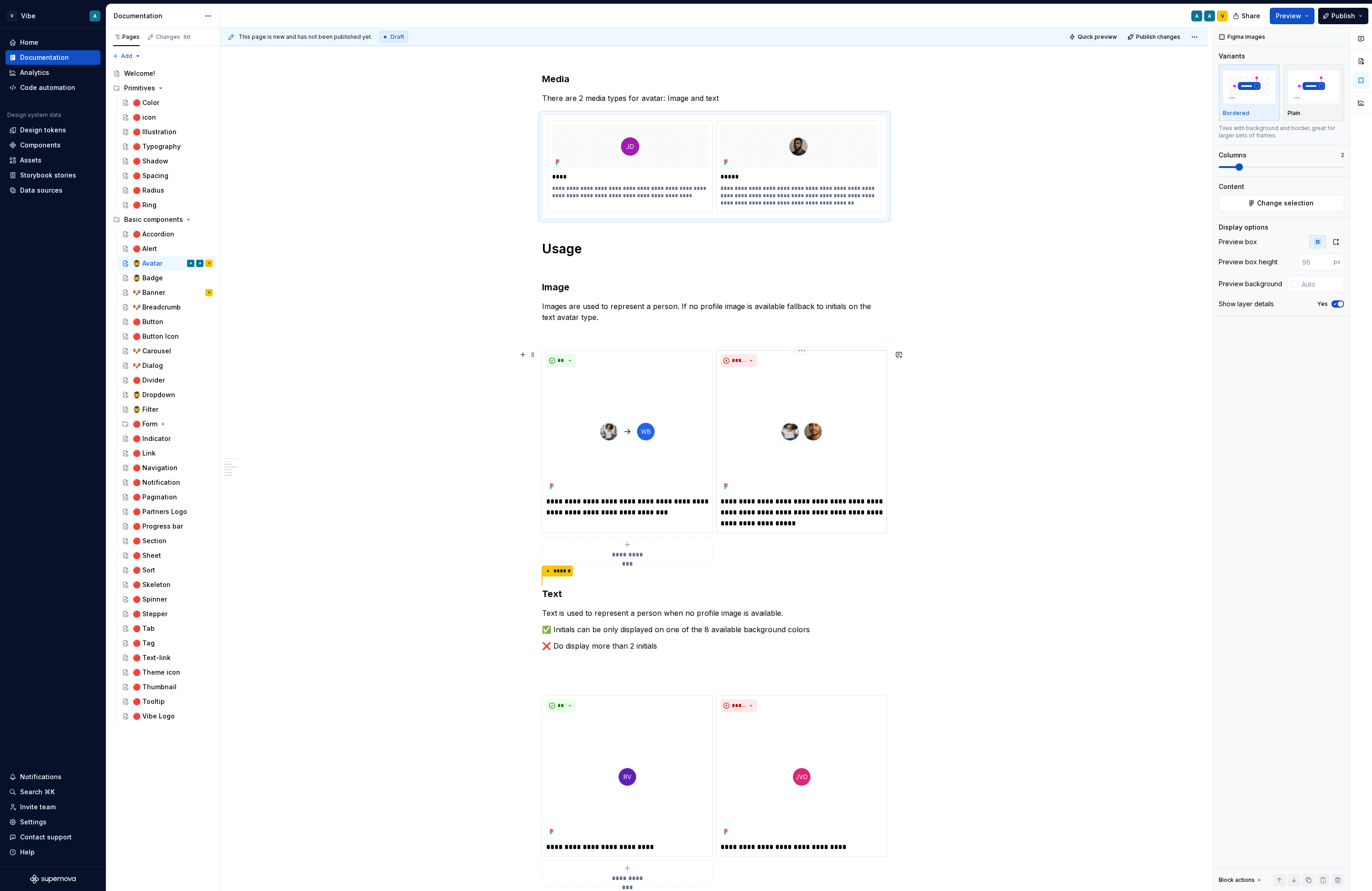
scroll to position [351, 0]
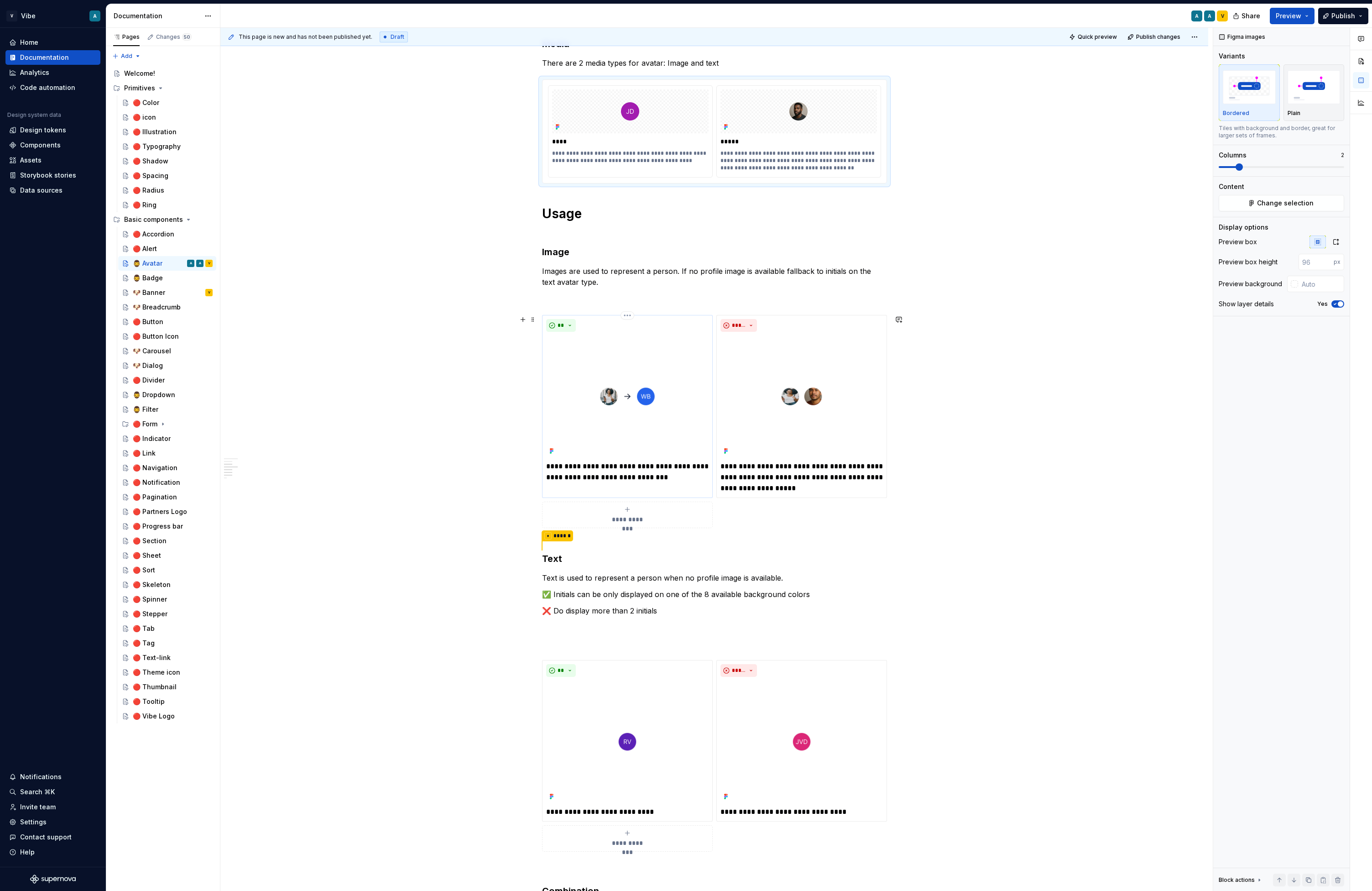
click at [663, 428] on img at bounding box center [627, 396] width 162 height 122
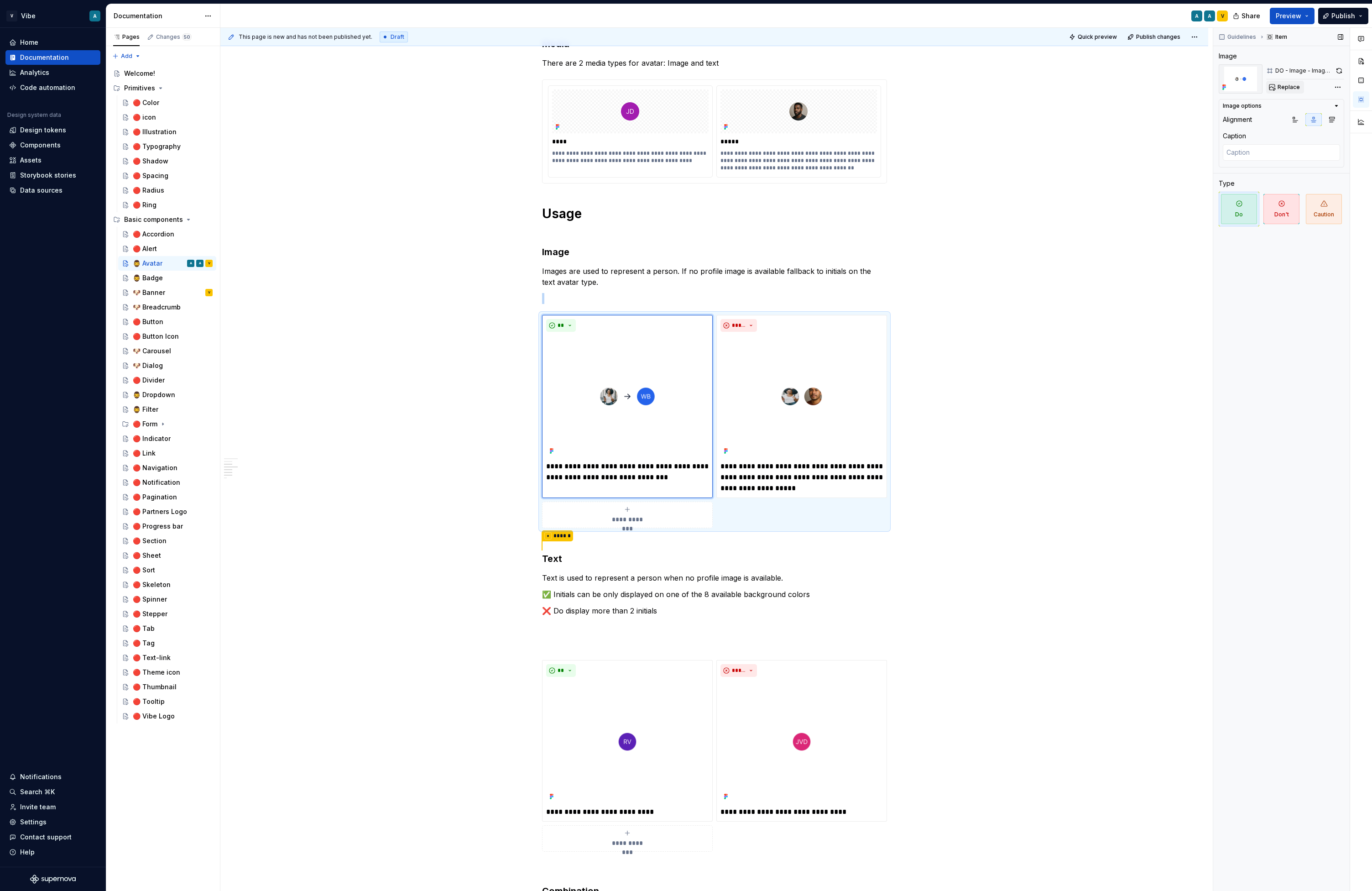
click at [1030, 91] on button "Replace" at bounding box center [1285, 87] width 38 height 13
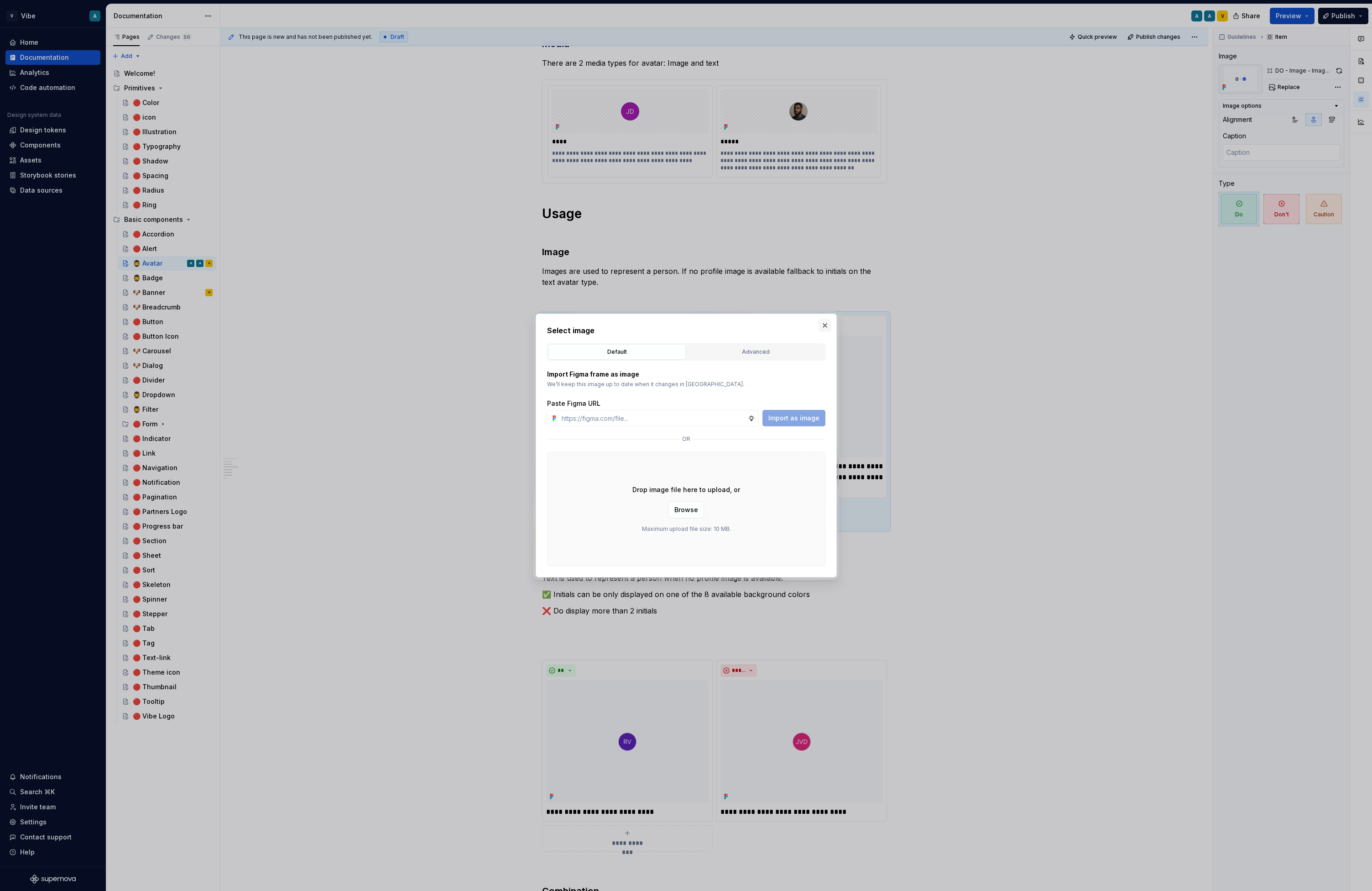
click at [824, 322] on button "button" at bounding box center [825, 326] width 13 height 13
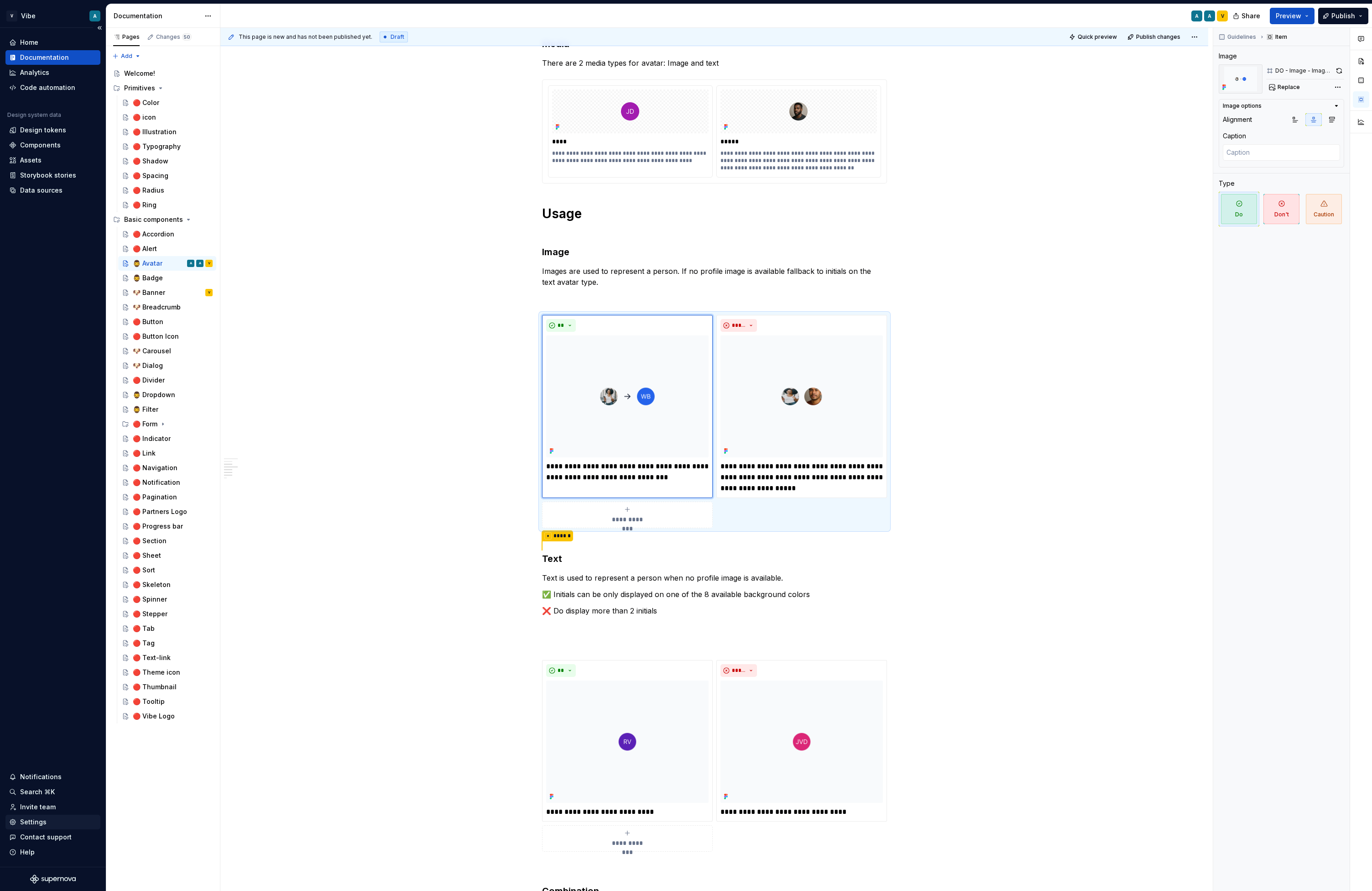
click at [34, 826] on div "Settings" at bounding box center [34, 822] width 27 height 9
type textarea "*"
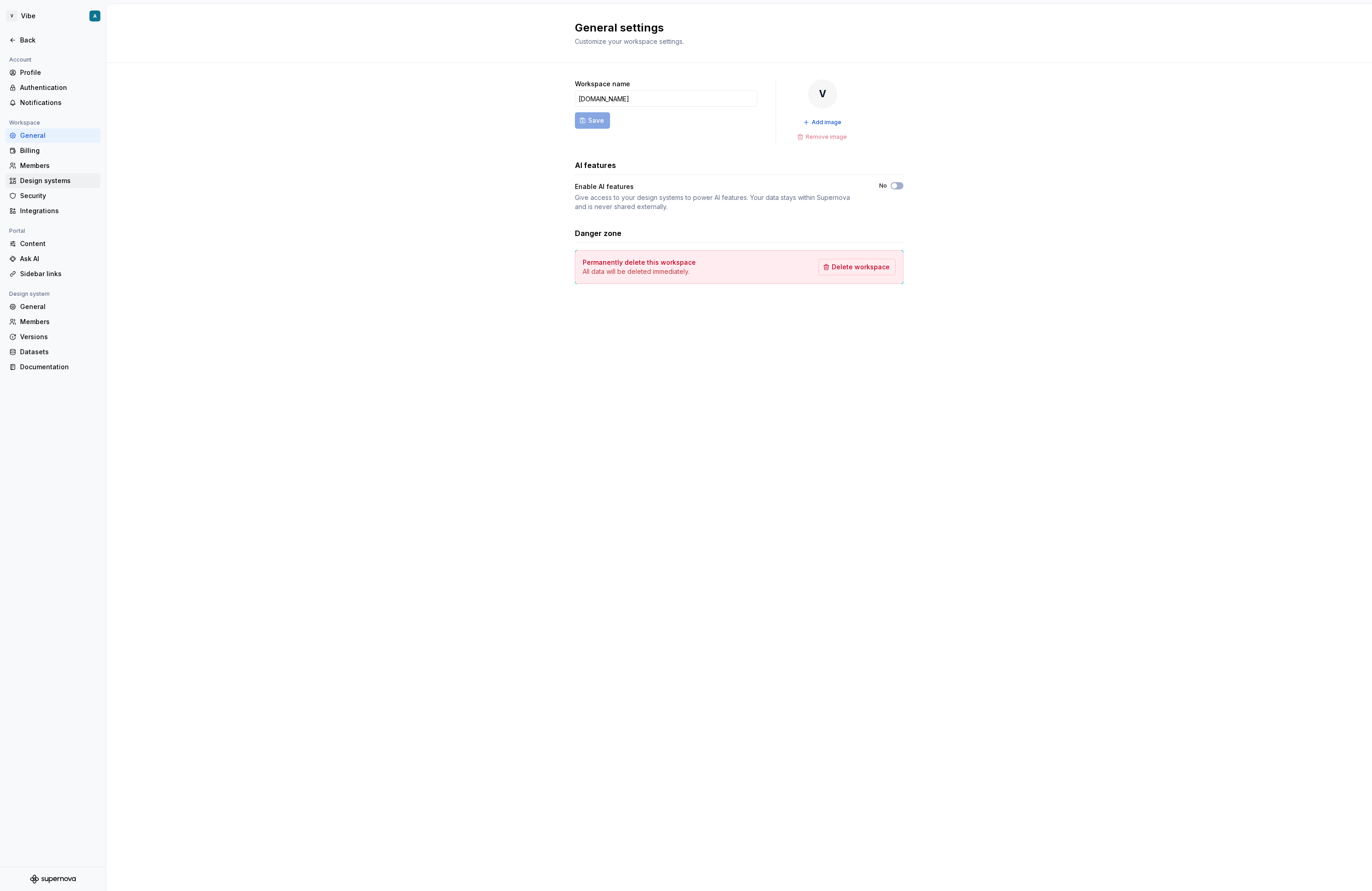
click at [53, 183] on div "Design systems" at bounding box center [59, 181] width 77 height 9
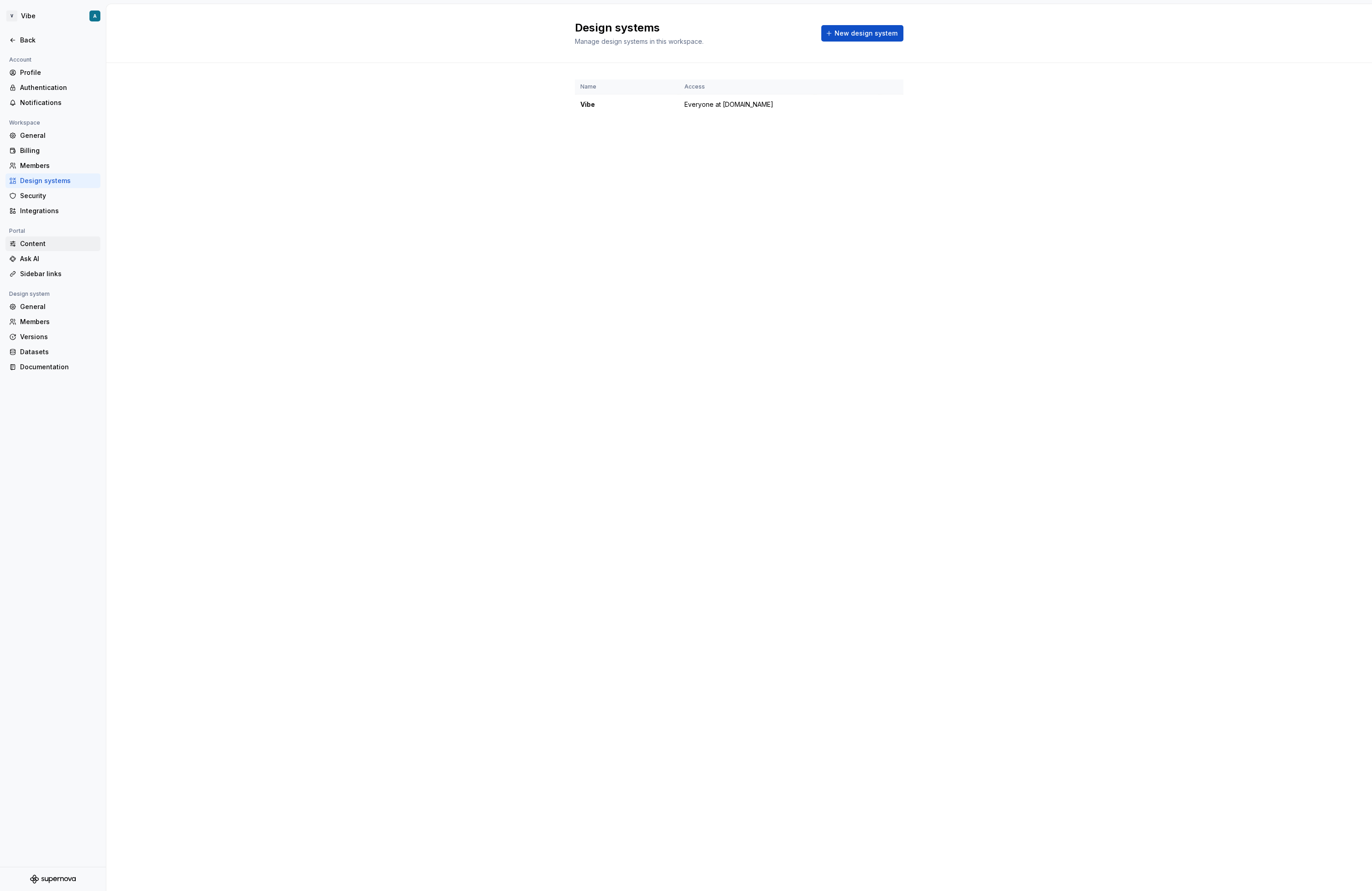
click at [44, 243] on div "Content" at bounding box center [59, 244] width 77 height 9
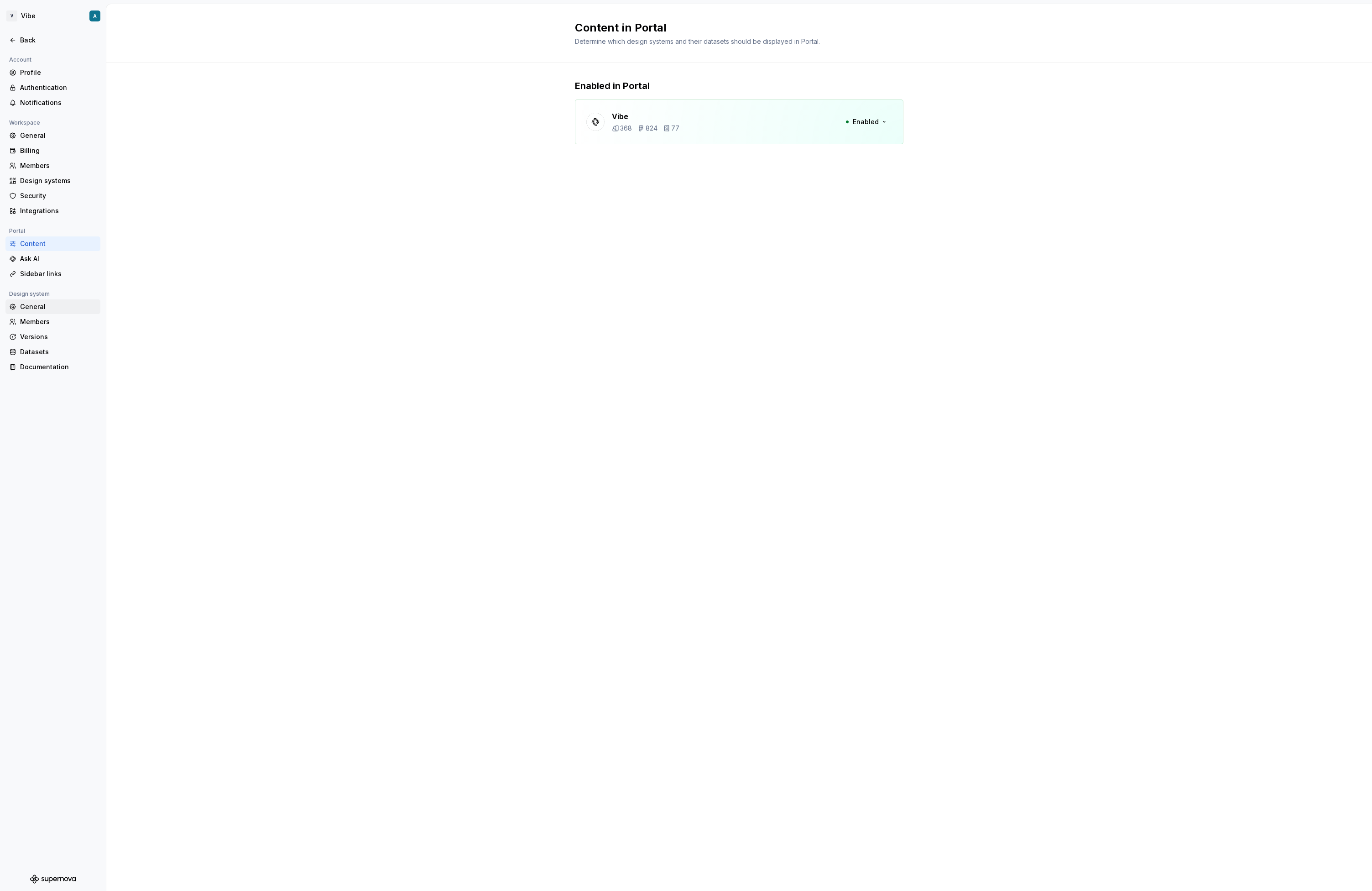
click at [46, 305] on div "General" at bounding box center [59, 306] width 77 height 9
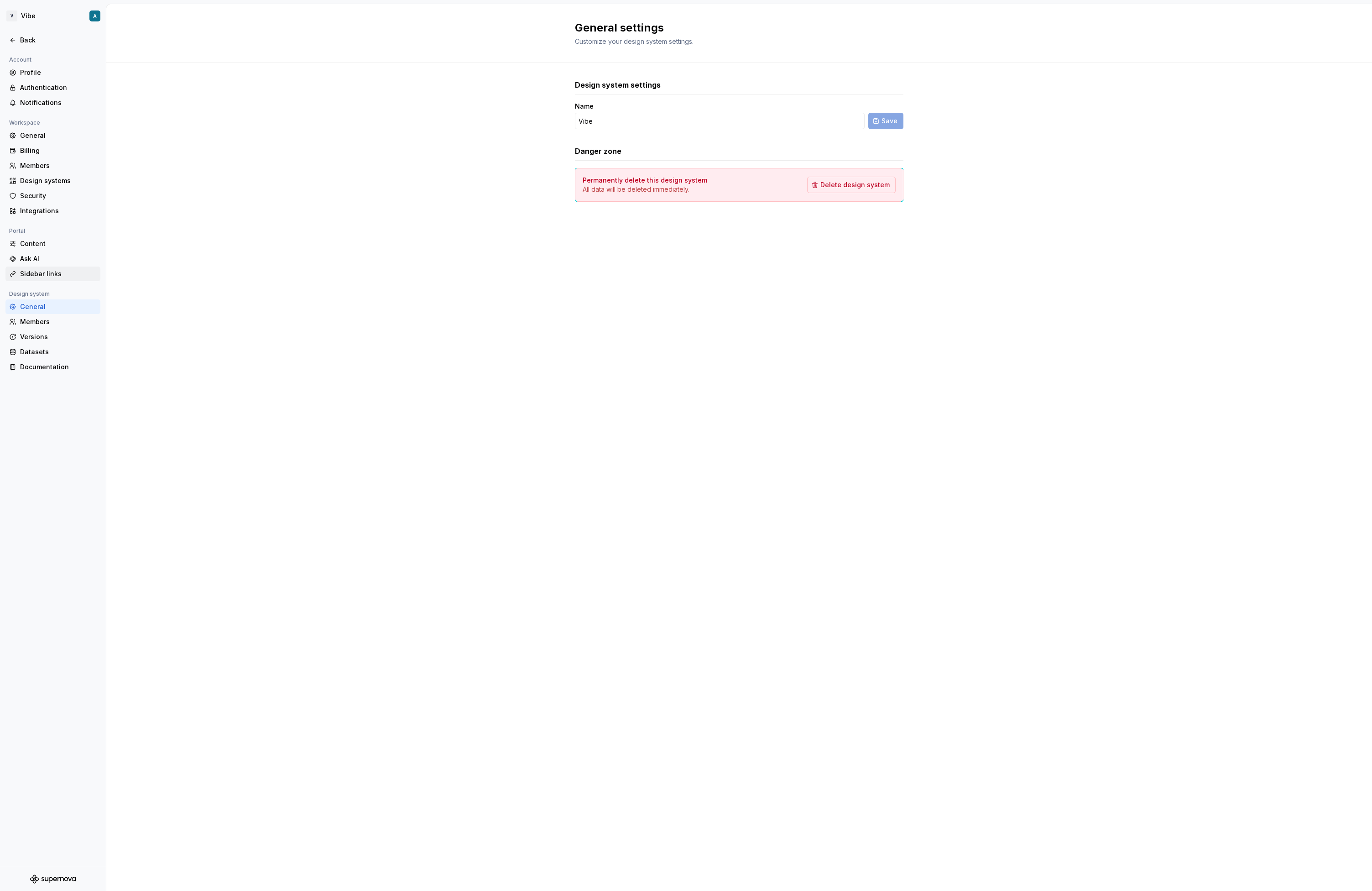
click at [33, 275] on div "Sidebar links" at bounding box center [59, 273] width 77 height 9
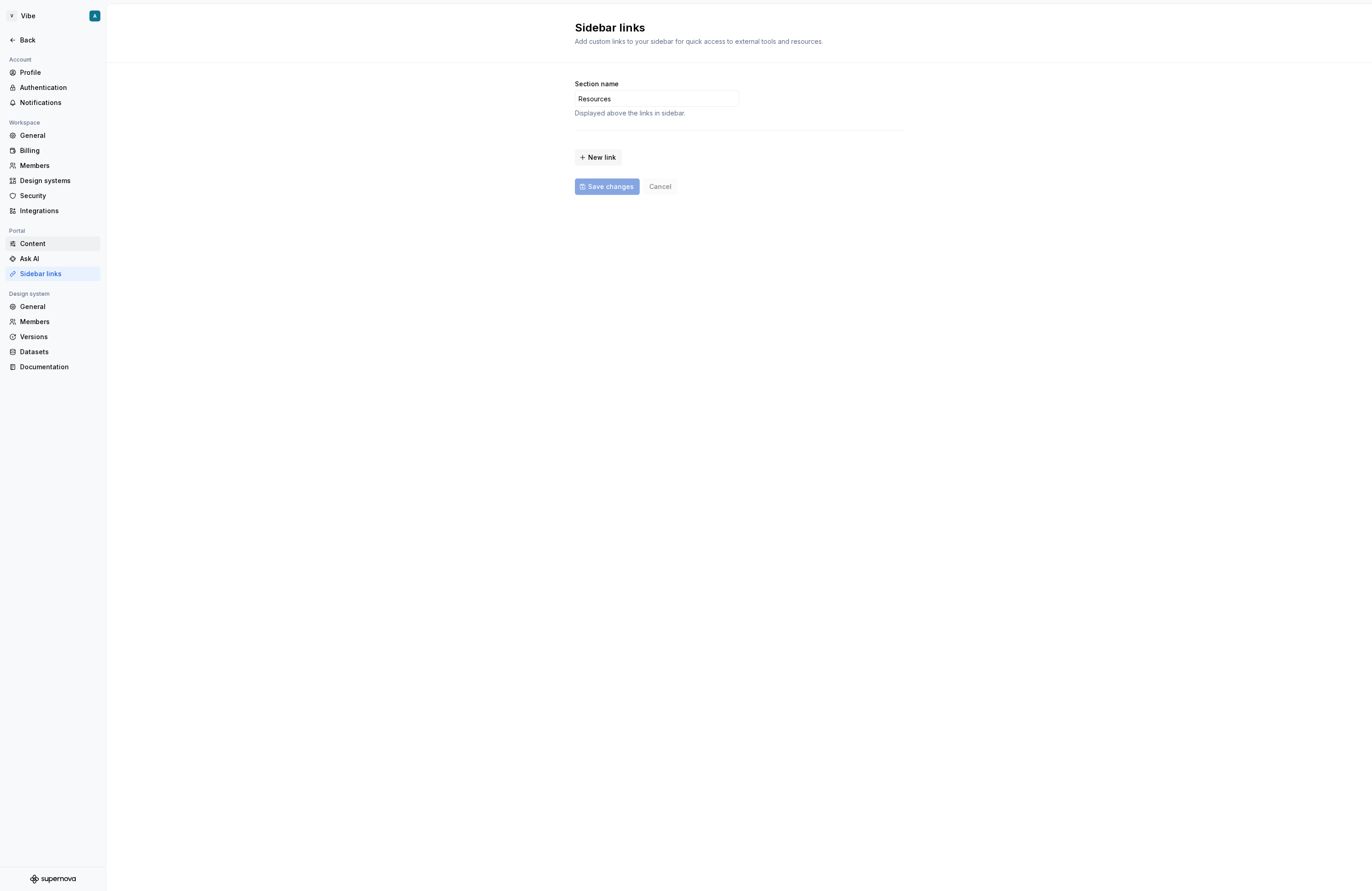
click at [34, 248] on div "Content" at bounding box center [59, 244] width 77 height 9
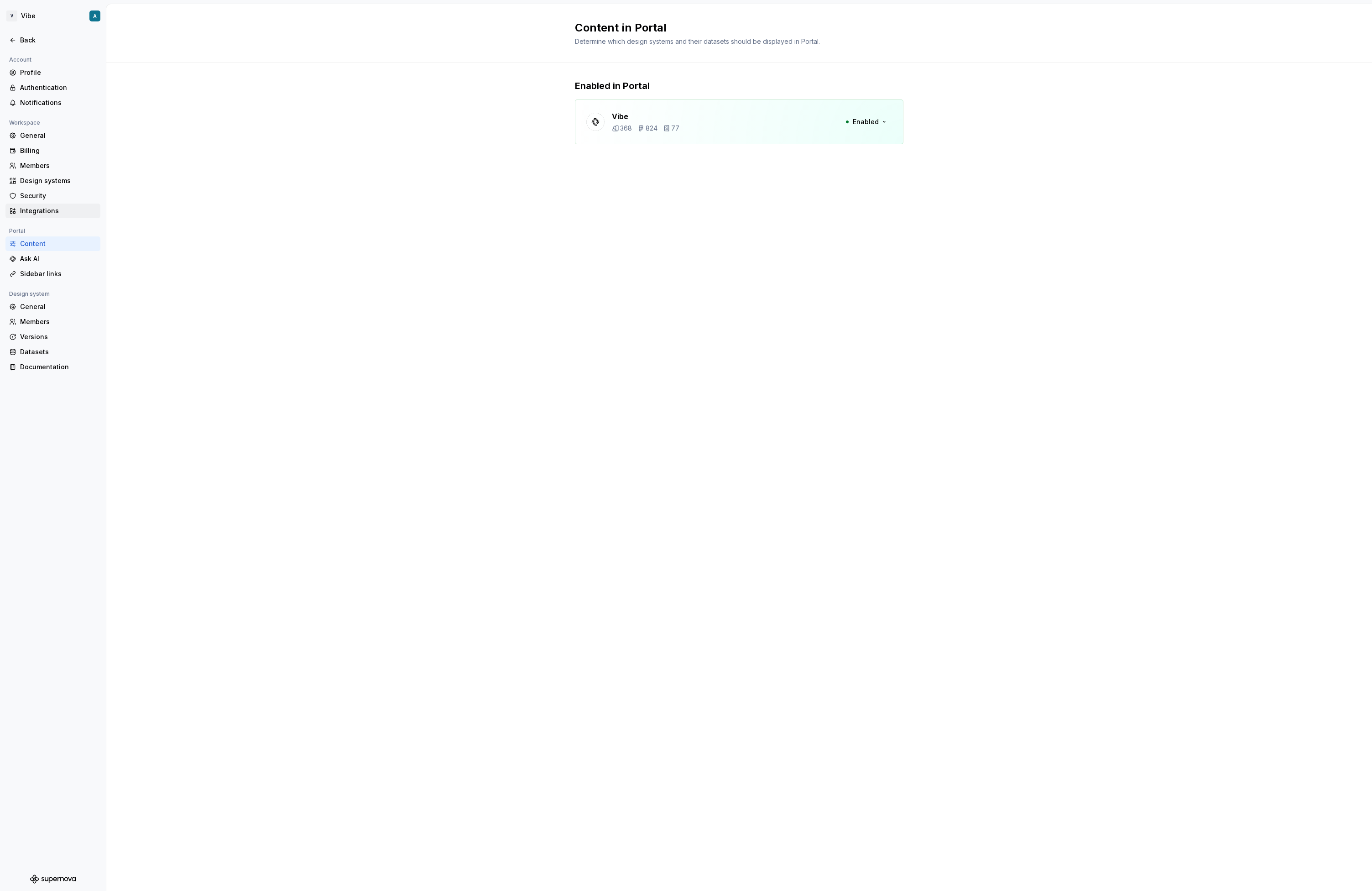
click at [39, 205] on div "Integrations" at bounding box center [53, 210] width 95 height 14
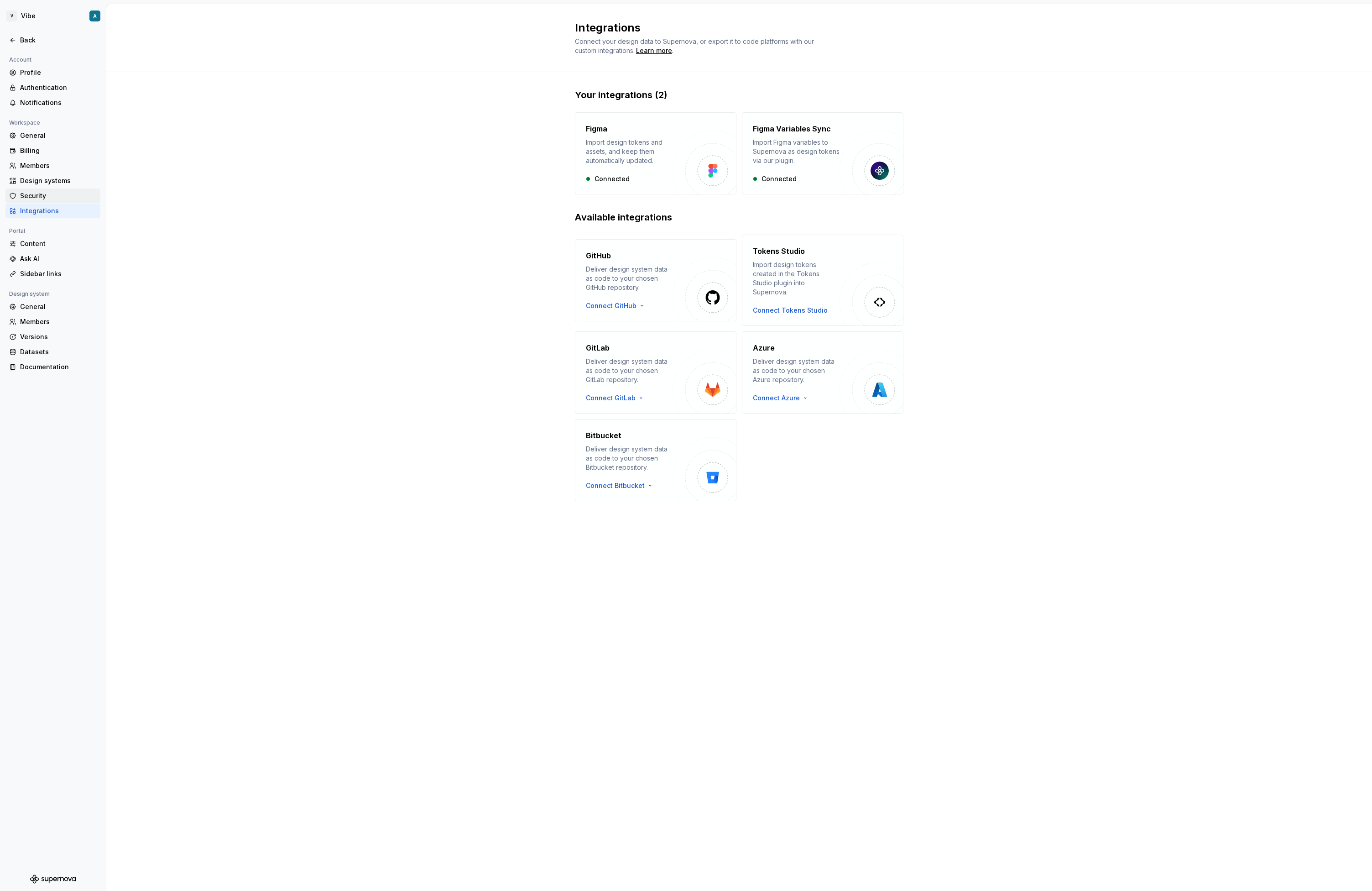
click at [50, 190] on div "Security" at bounding box center [53, 196] width 95 height 14
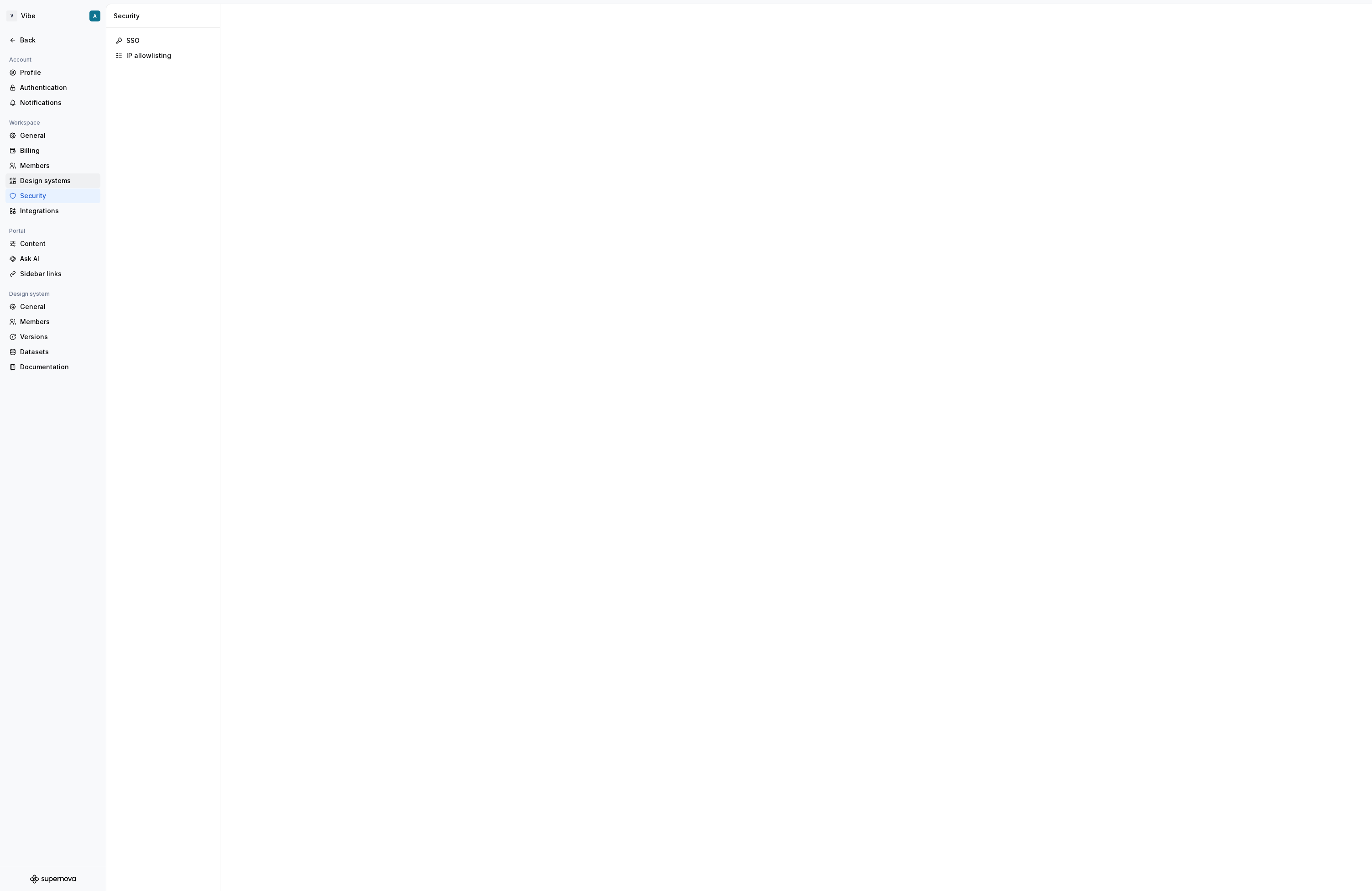
click at [51, 184] on div "Design systems" at bounding box center [59, 181] width 77 height 9
click at [47, 128] on div "General" at bounding box center [53, 135] width 95 height 14
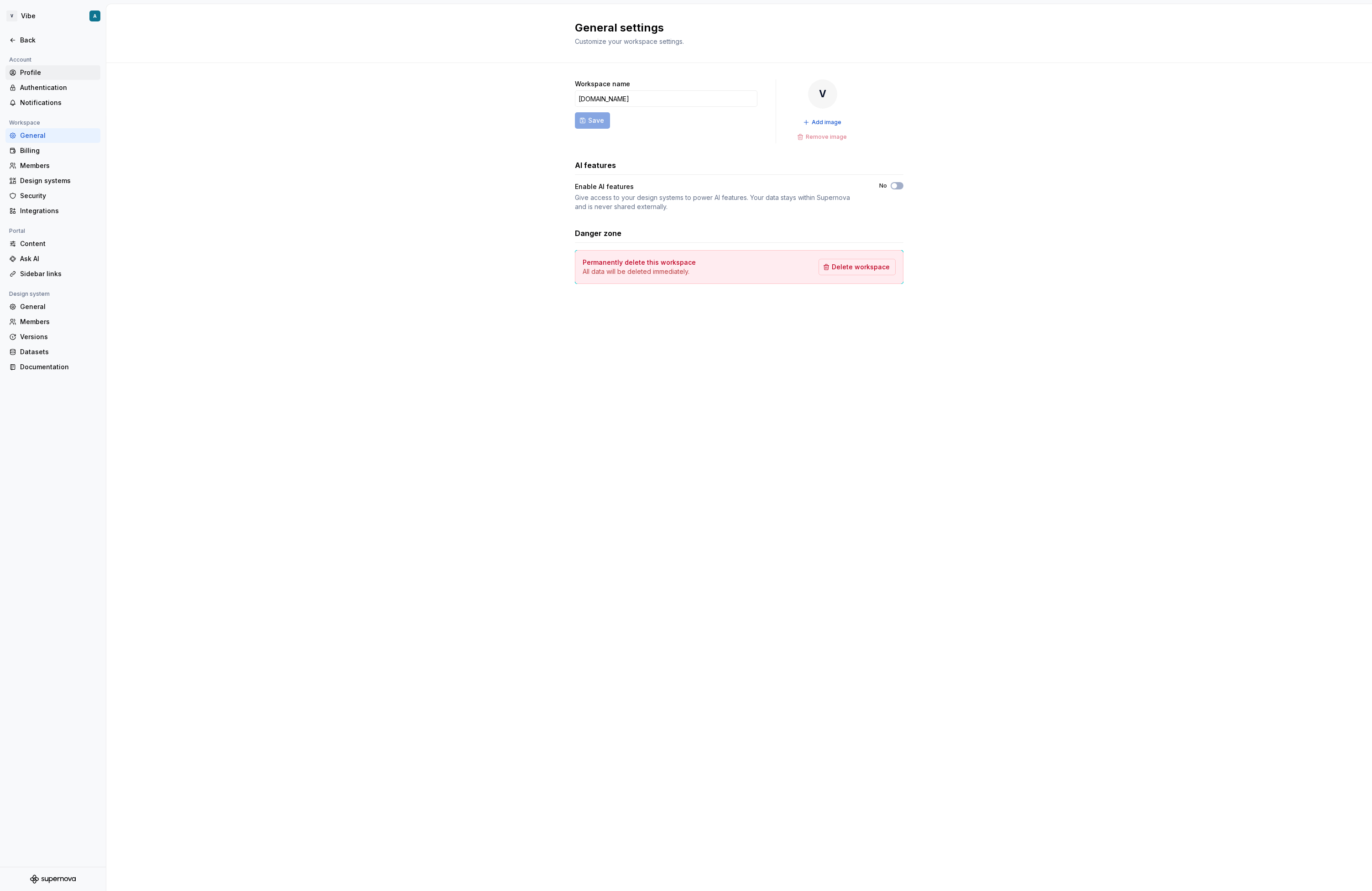
click at [45, 72] on div "Profile" at bounding box center [59, 72] width 77 height 9
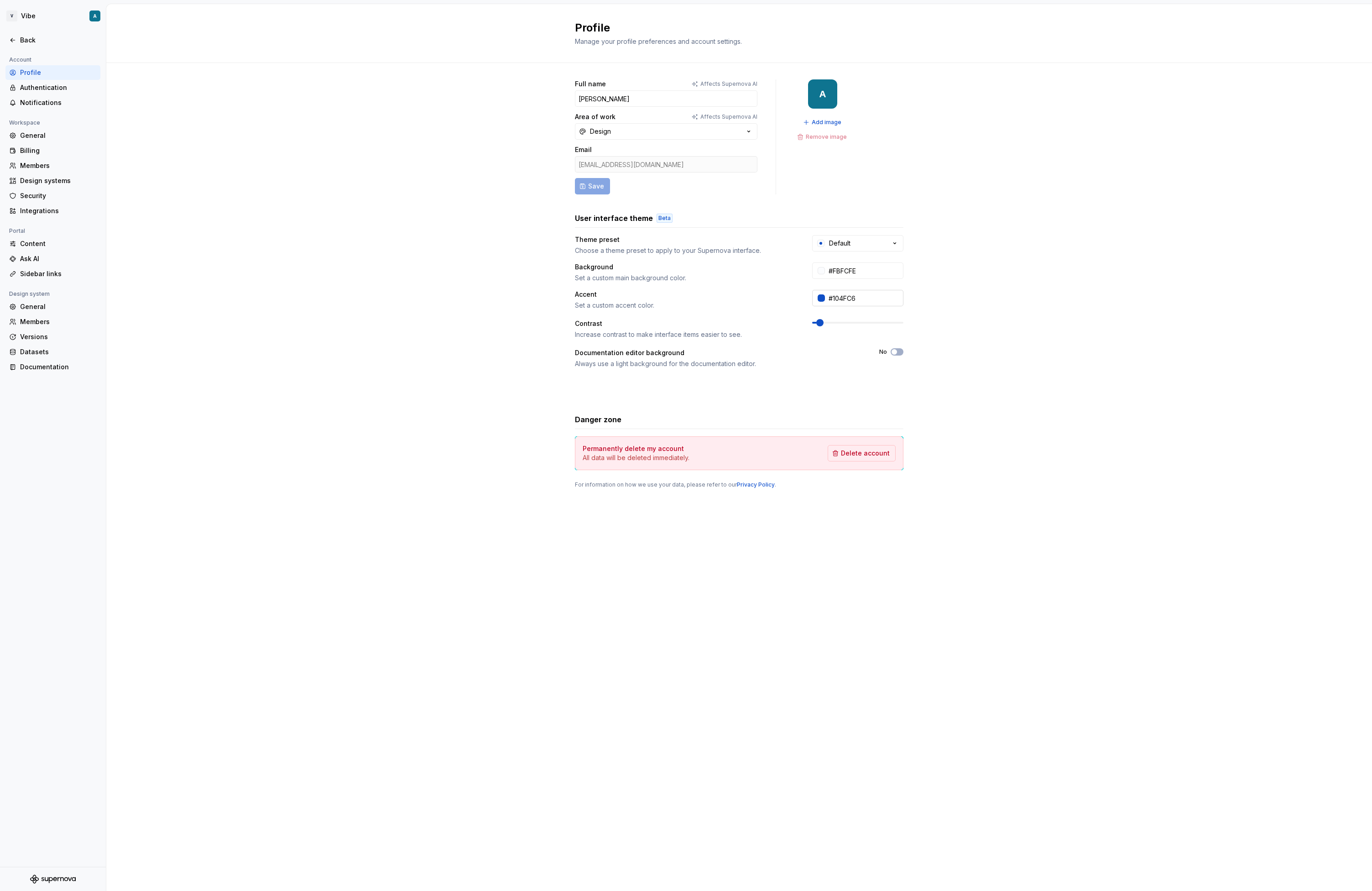
click at [867, 292] on input "#104FC6" at bounding box center [864, 298] width 78 height 17
paste input "4F46E5"
click at [857, 364] on div "Always use a light background for the documentation editor." at bounding box center [718, 363] width 288 height 9
type input "#4F46E5"
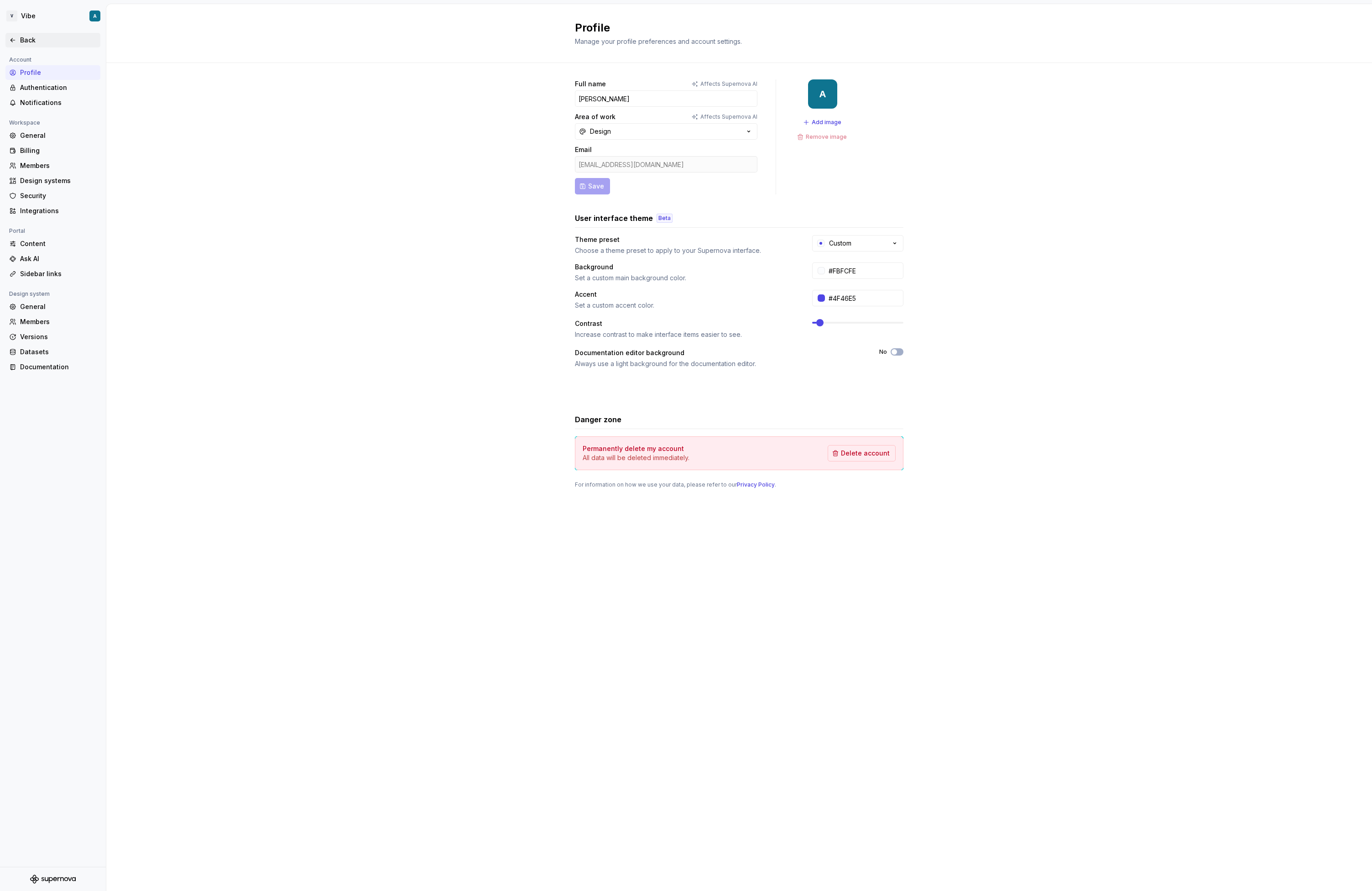
click at [14, 37] on icon at bounding box center [13, 40] width 7 height 7
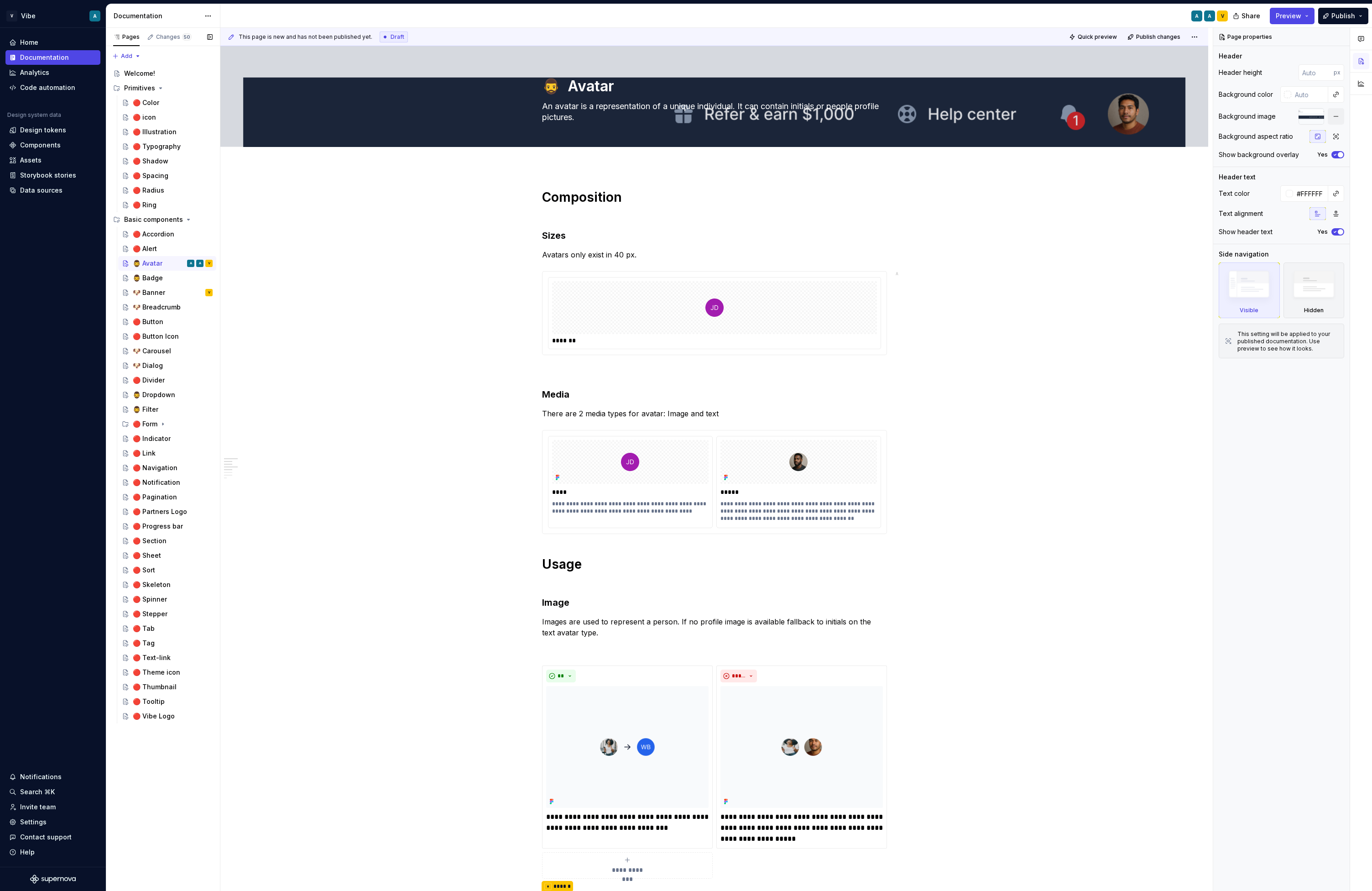
click at [201, 37] on div "Pages Changes 50" at bounding box center [163, 37] width 114 height 18
click at [208, 42] on button "button" at bounding box center [210, 37] width 13 height 13
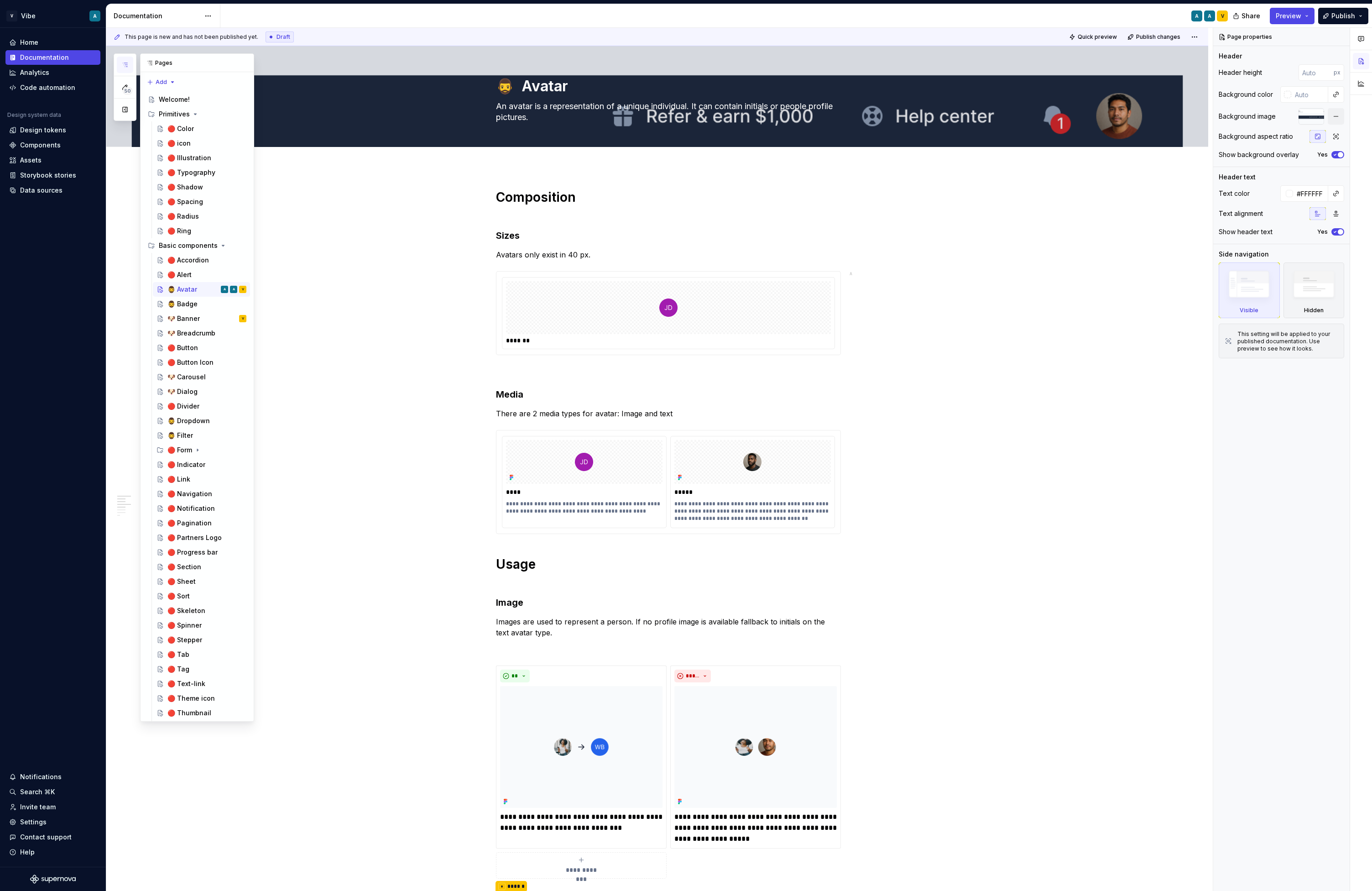
click at [125, 66] on icon "button" at bounding box center [125, 65] width 7 height 7
click at [128, 91] on span "50" at bounding box center [127, 91] width 10 height 7
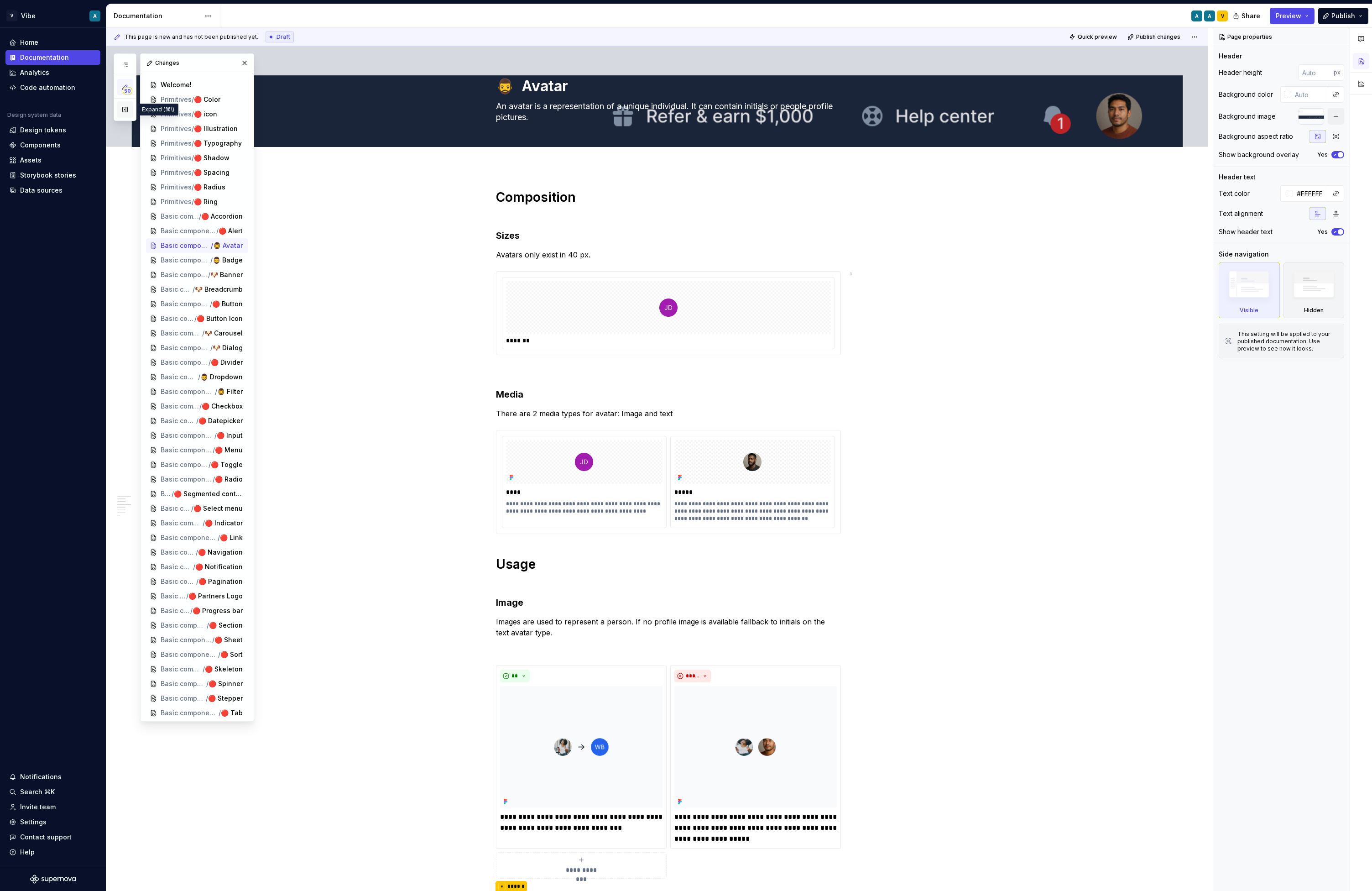
click at [126, 115] on button "button" at bounding box center [125, 109] width 17 height 17
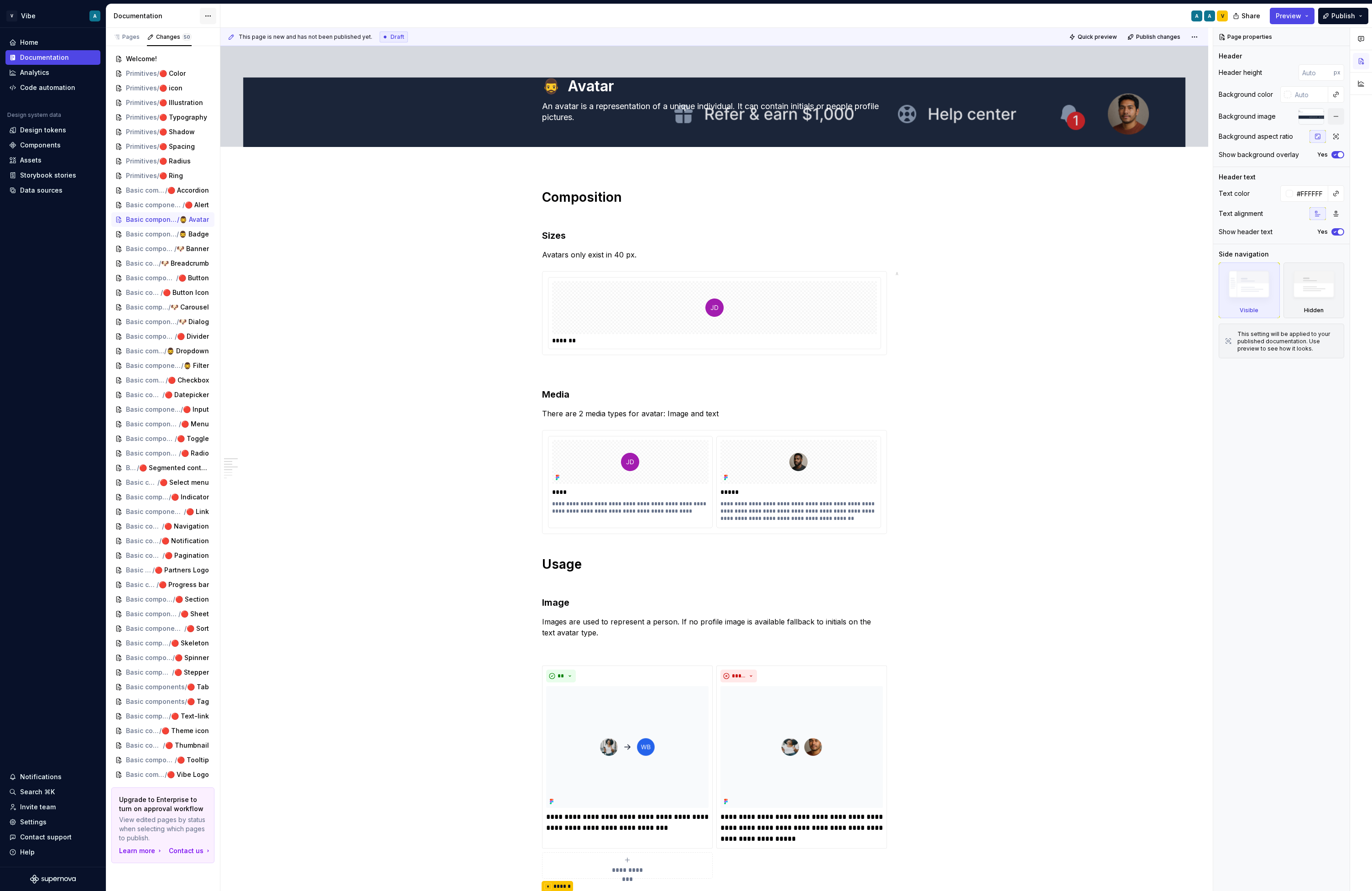
click at [209, 15] on html "V Vibe A Home Documentation Analytics Code automation Design system data Design…" at bounding box center [686, 446] width 1372 height 891
click at [242, 95] on div "Documentation settings" at bounding box center [260, 95] width 87 height 9
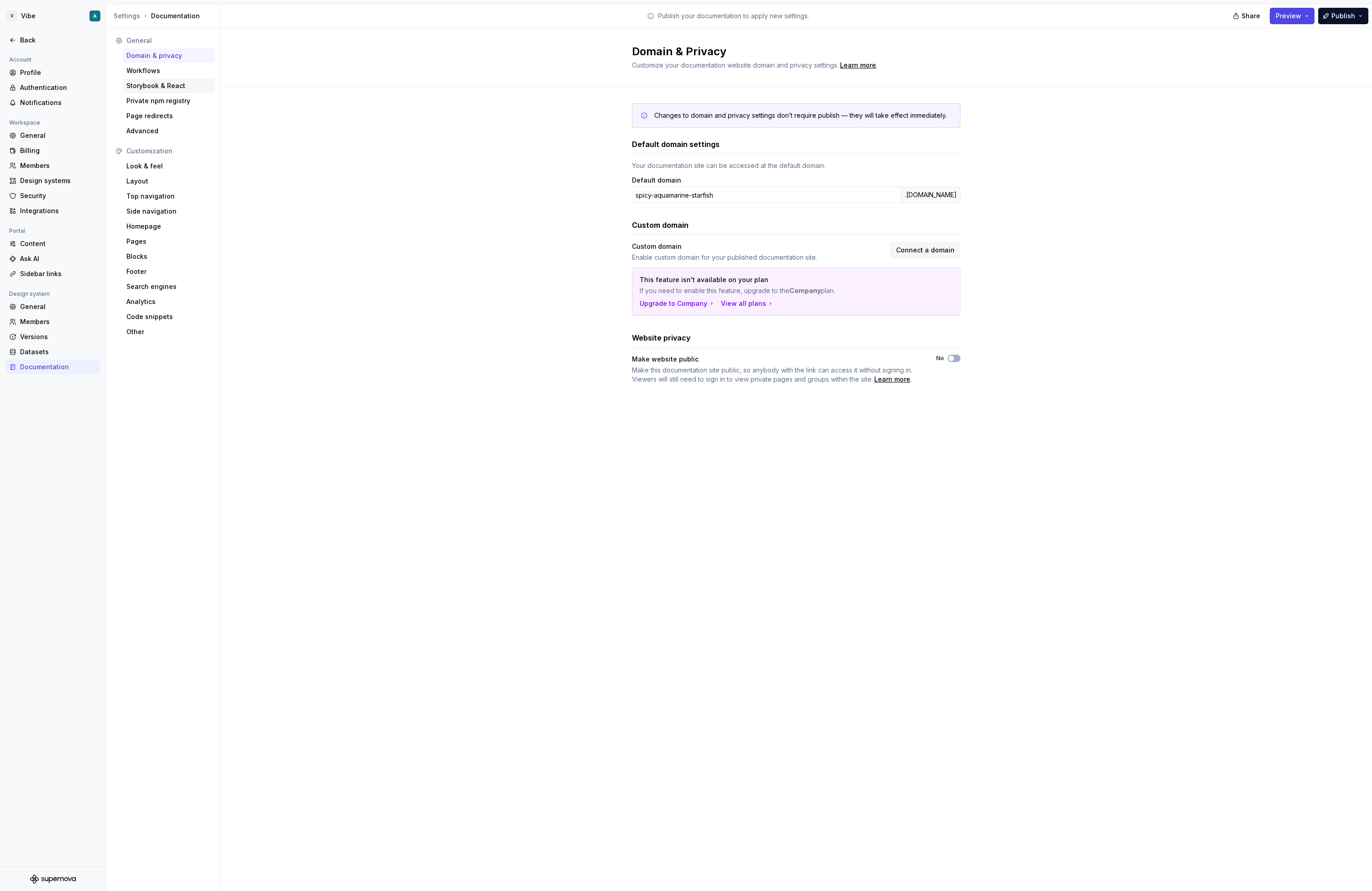
click at [158, 87] on div "Storybook & React" at bounding box center [168, 85] width 84 height 9
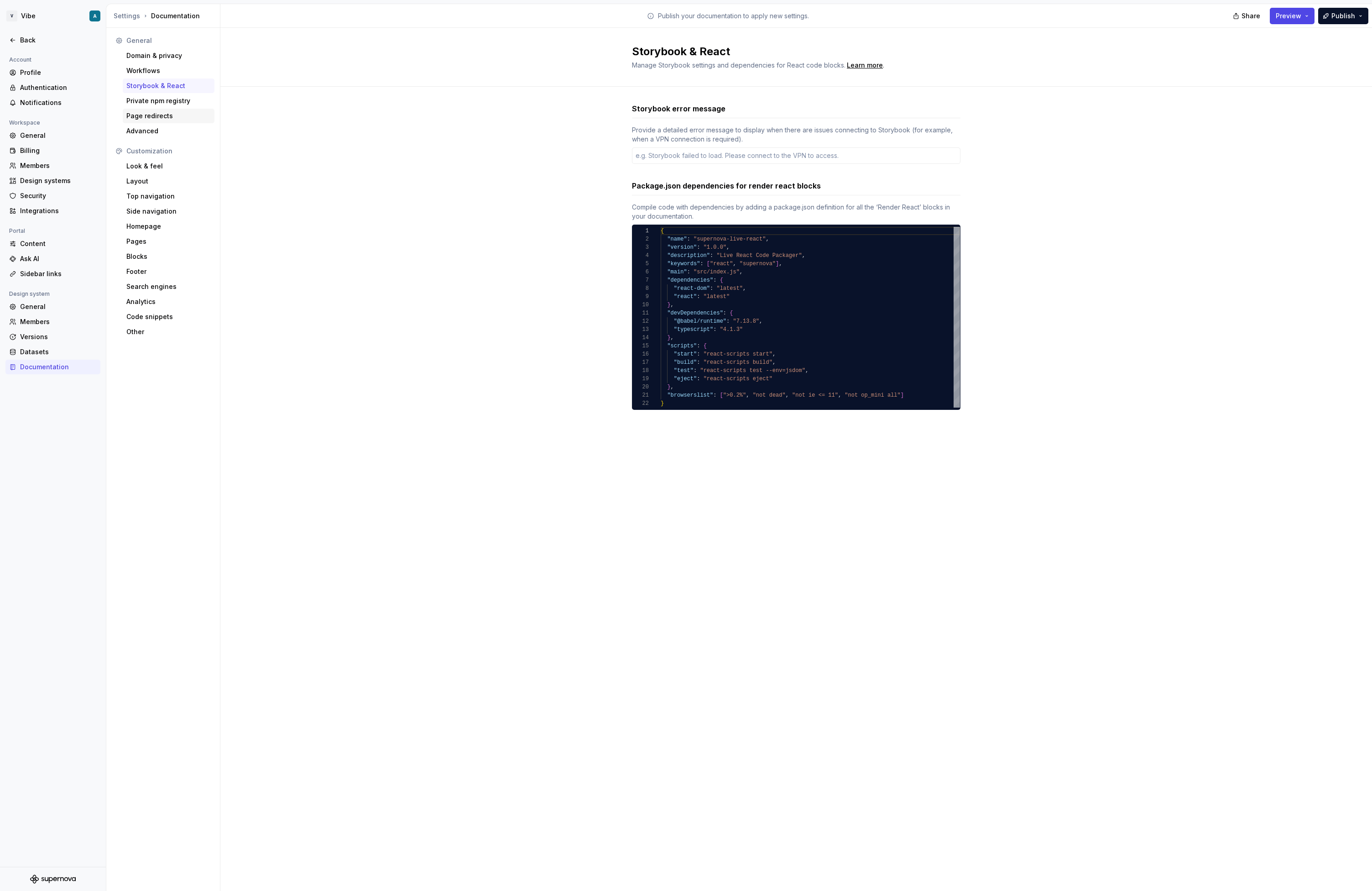
click at [157, 117] on div "Page redirects" at bounding box center [168, 116] width 84 height 9
type textarea "*"
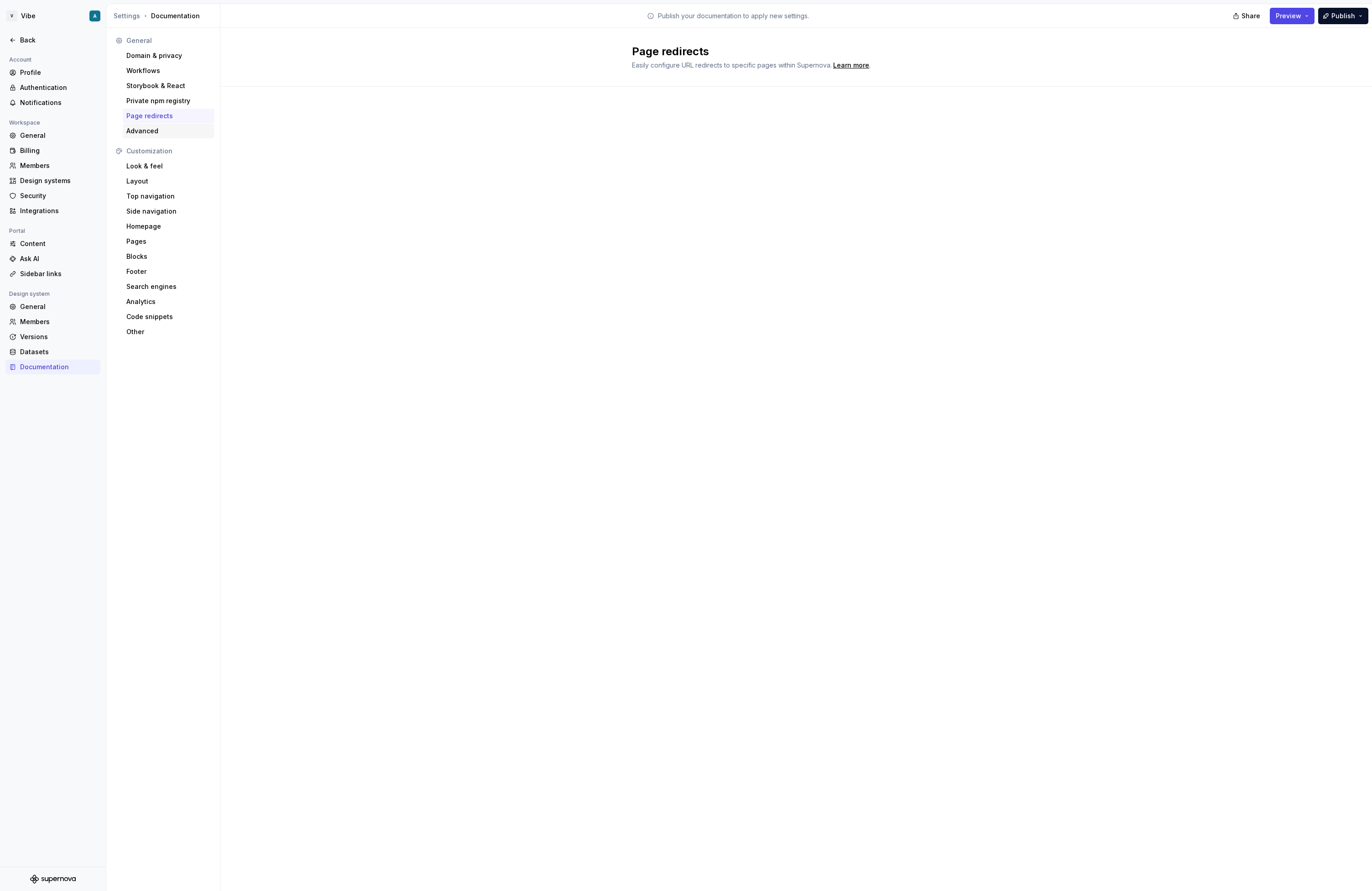
click at [148, 137] on div "Advanced" at bounding box center [168, 131] width 92 height 14
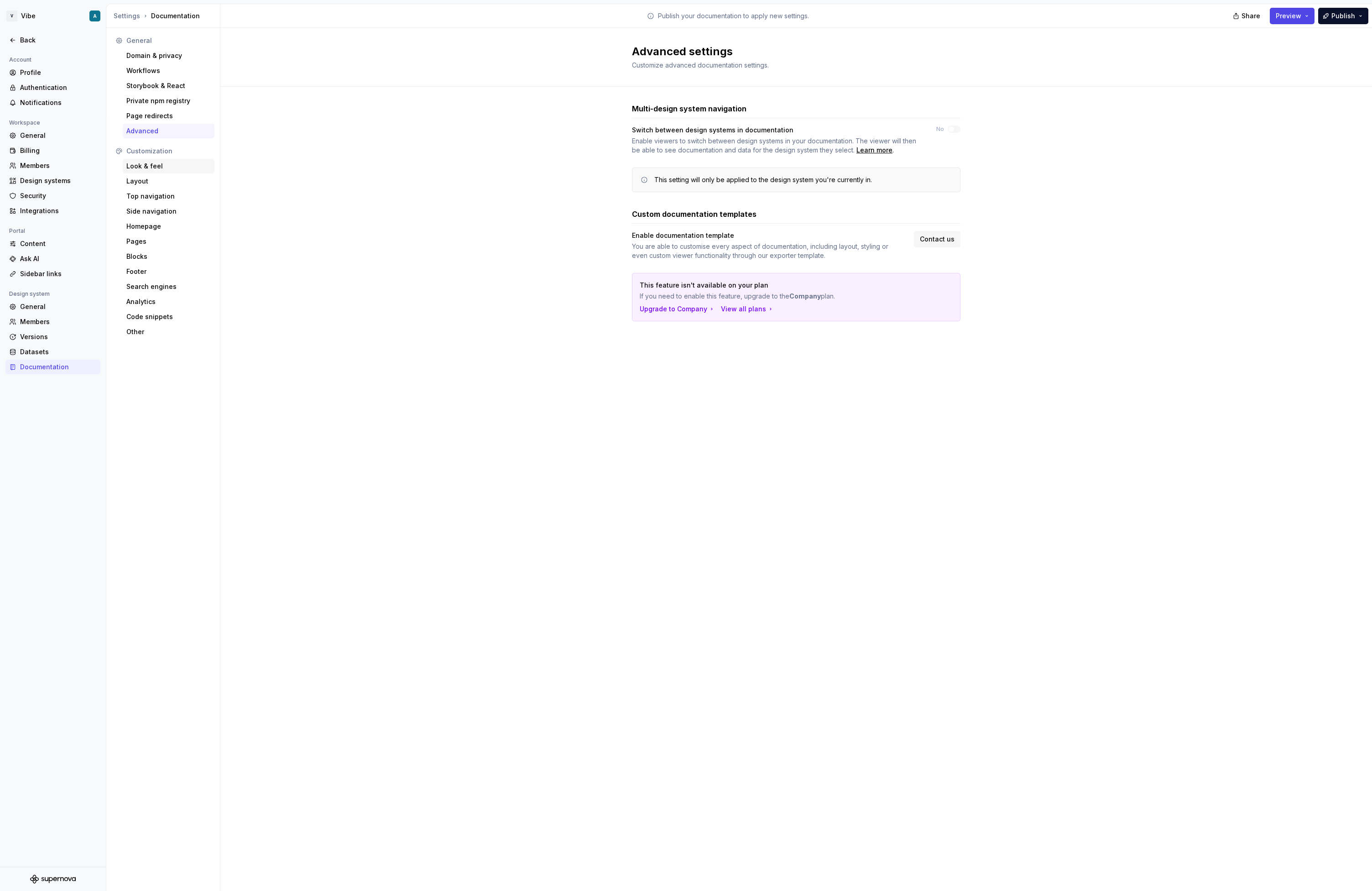
click at [158, 165] on div "Look & feel" at bounding box center [168, 166] width 84 height 9
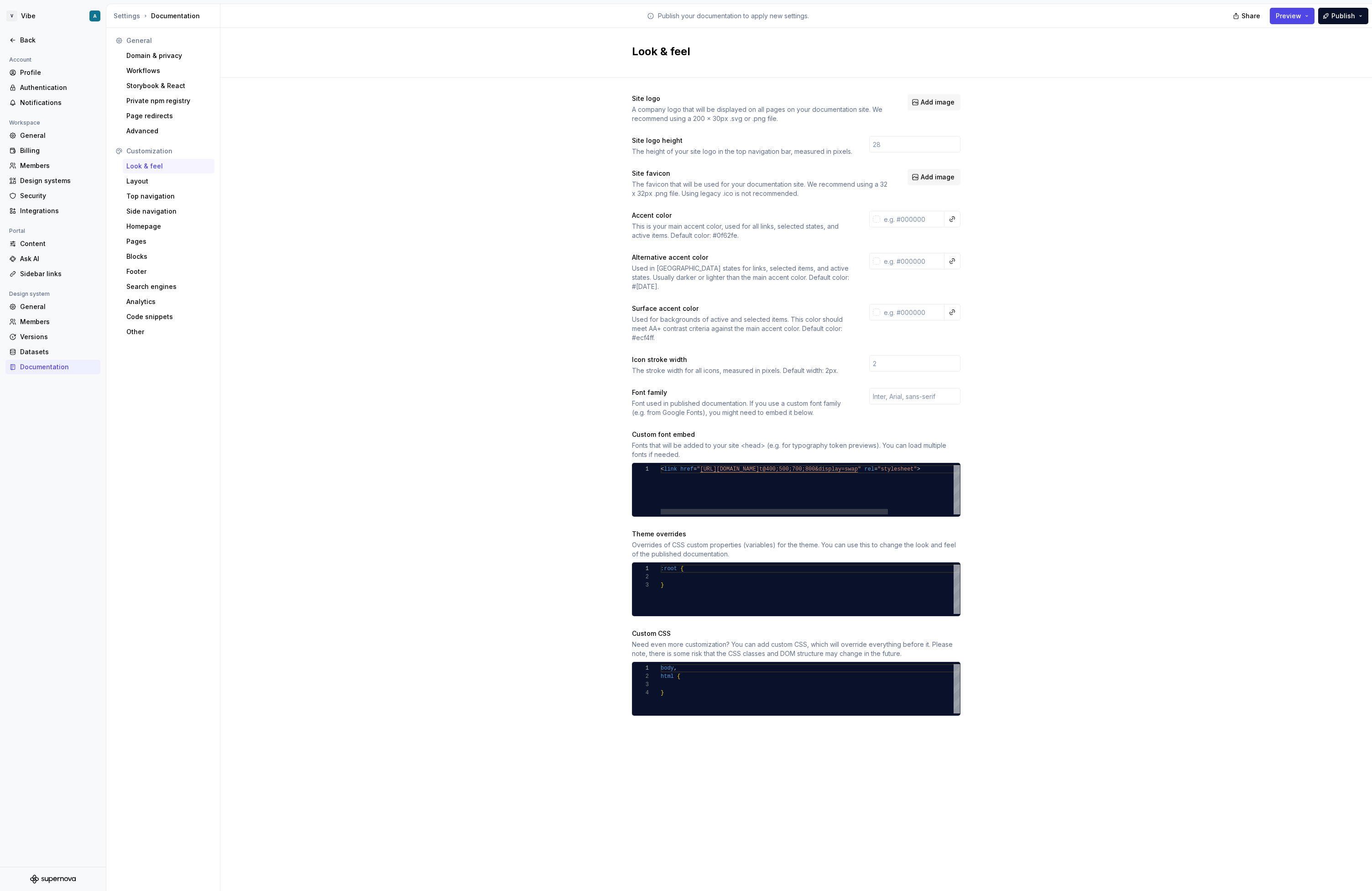
type textarea "**********"
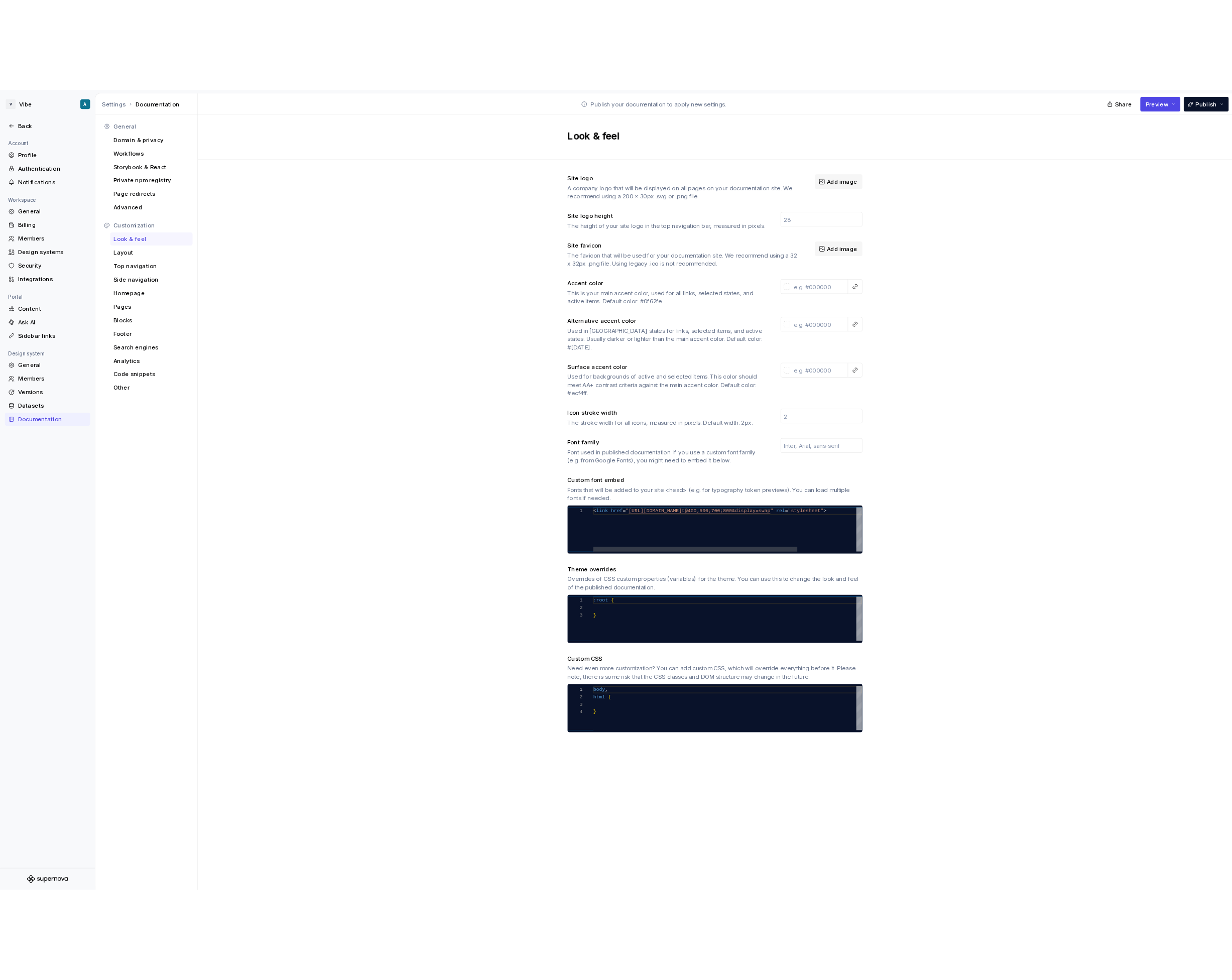
scroll to position [0, 402]
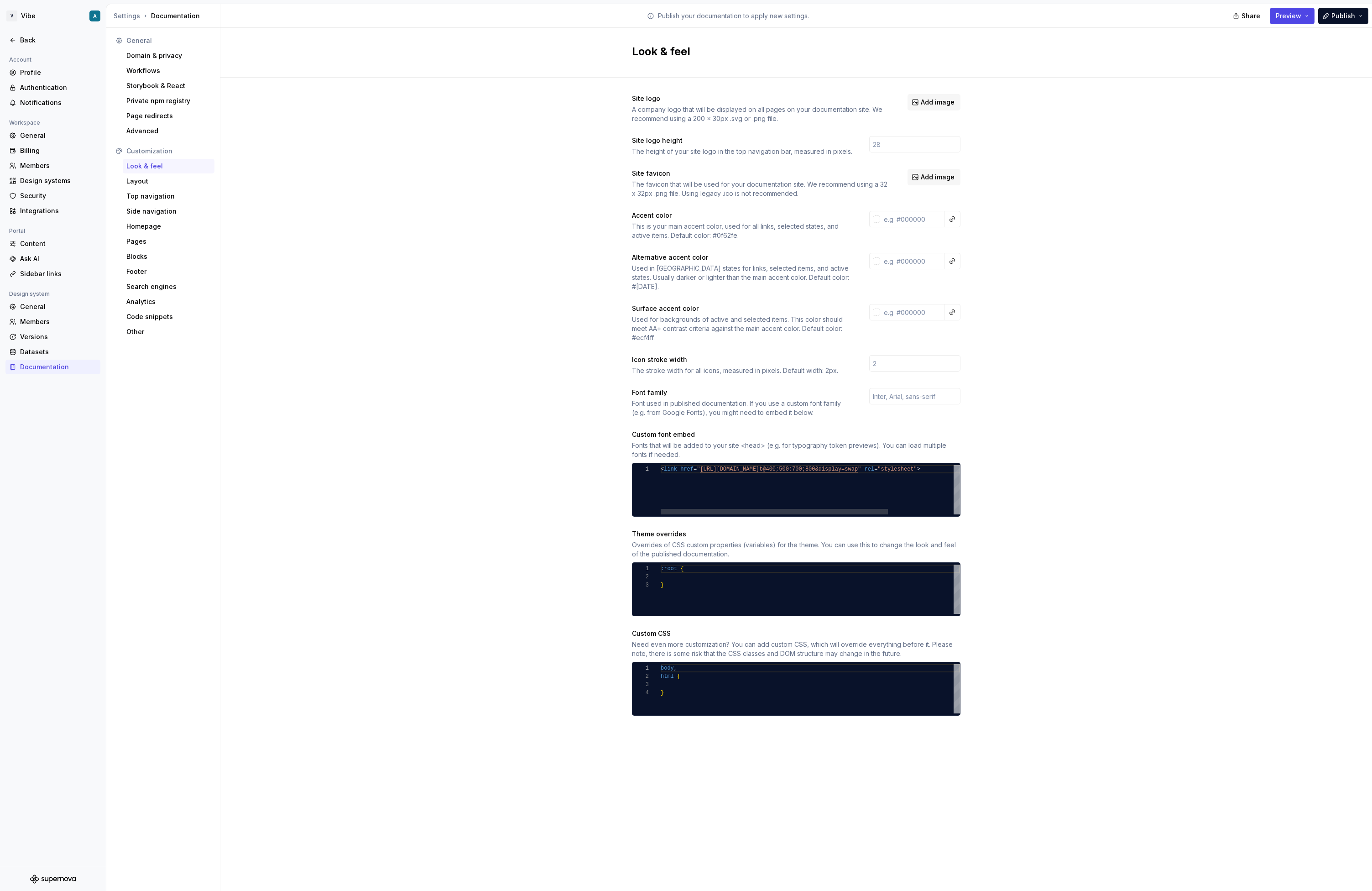
click at [744, 482] on div "< link href = " https://fonts.googleapis.com/css2?family=Inter:wgh t@400;500;70…" at bounding box center [853, 490] width 385 height 50
click at [569, 456] on div "Site logo A company logo that will be displayed on all pages on your documentat…" at bounding box center [796, 414] width 1152 height 673
click at [931, 391] on input "text" at bounding box center [914, 396] width 91 height 17
type input "Inter"
click at [1030, 357] on div "Site logo A company logo that will be displayed on all pages on your documentat…" at bounding box center [796, 414] width 1152 height 673
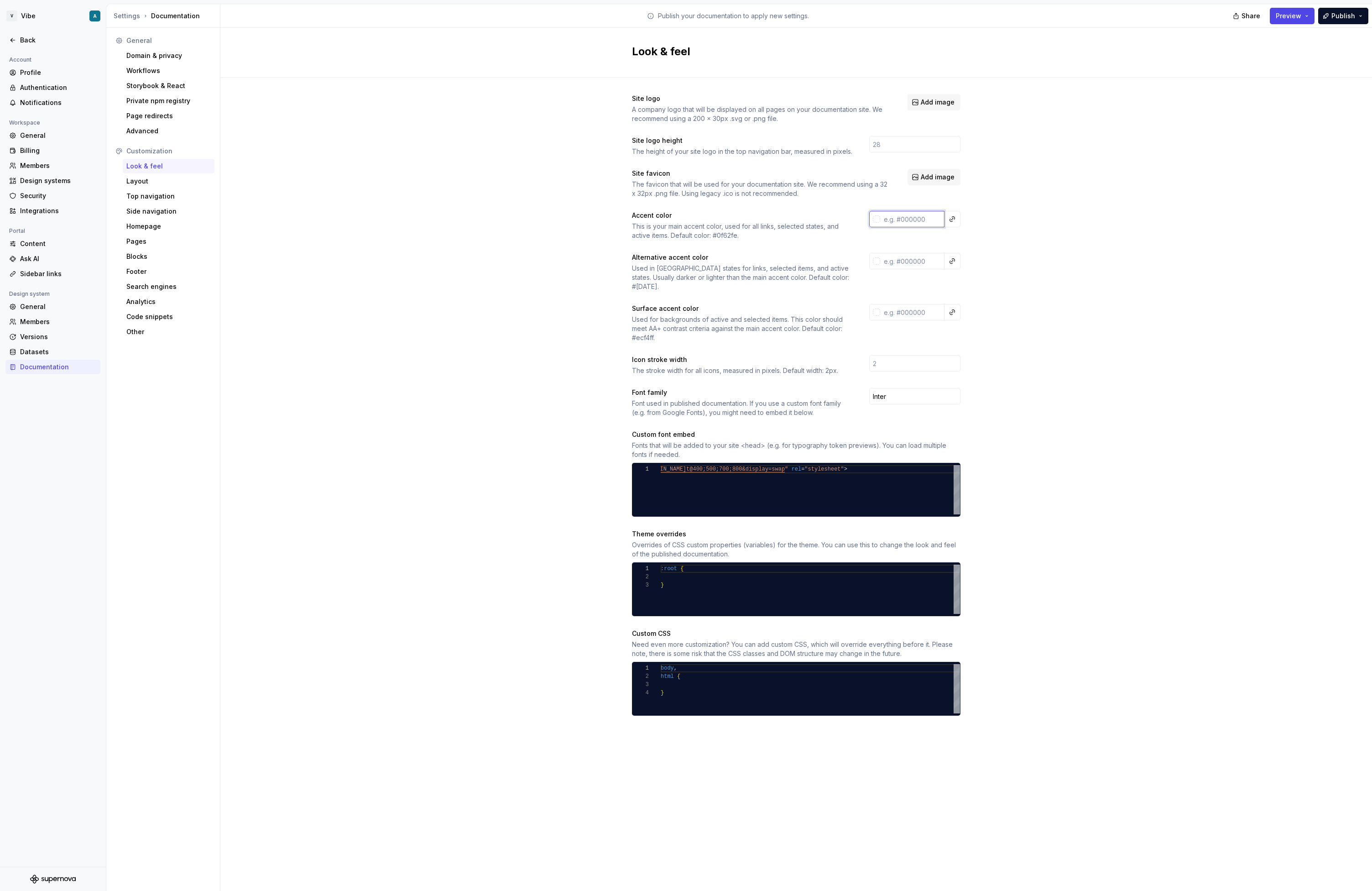
click at [918, 212] on input "text" at bounding box center [912, 219] width 64 height 17
click at [910, 215] on input "text" at bounding box center [912, 219] width 64 height 17
paste input "4F46E5"
click at [1017, 289] on div "Site logo A company logo that will be displayed on all pages on your documentat…" at bounding box center [796, 414] width 1152 height 673
type input "#4f46e5ff"
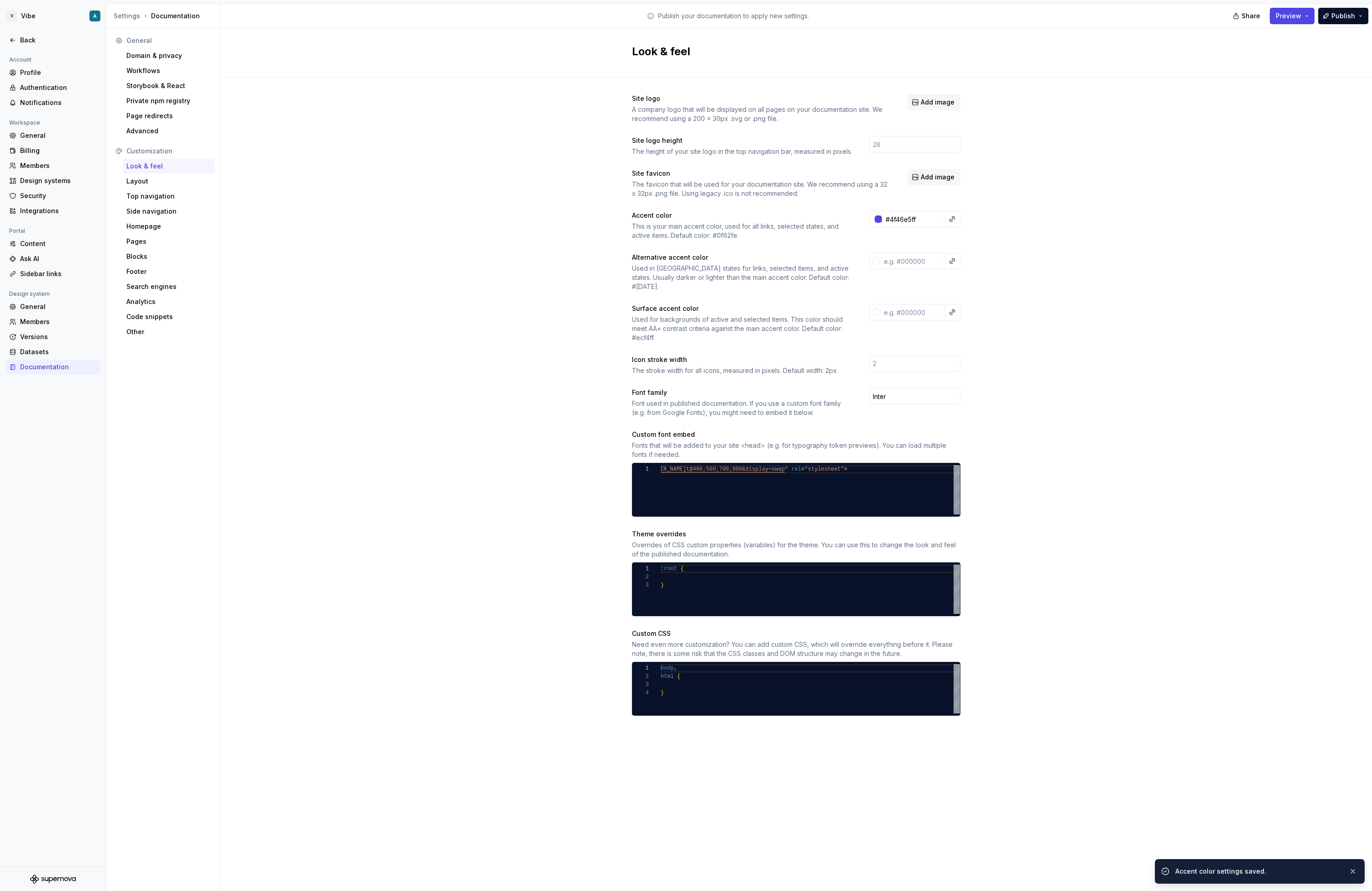
click at [694, 180] on div "The favicon that will be used for your documentation site. We recommend using a…" at bounding box center [761, 189] width 259 height 18
click at [565, 206] on div "Site logo A company logo that will be displayed on all pages on your documentat…" at bounding box center [796, 414] width 1152 height 673
click at [153, 179] on div "Layout" at bounding box center [168, 181] width 84 height 9
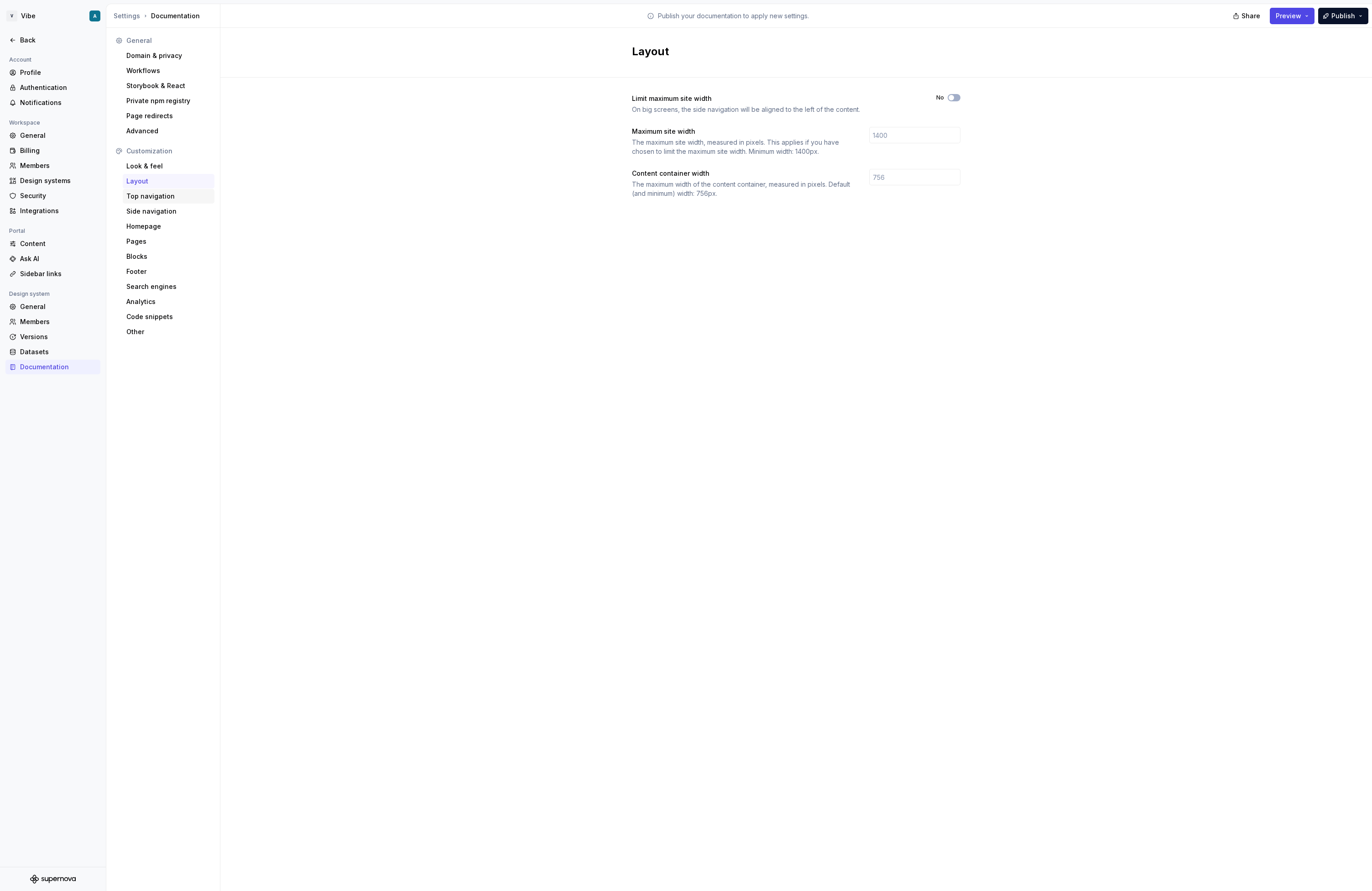
click at [138, 200] on div "Top navigation" at bounding box center [168, 196] width 84 height 9
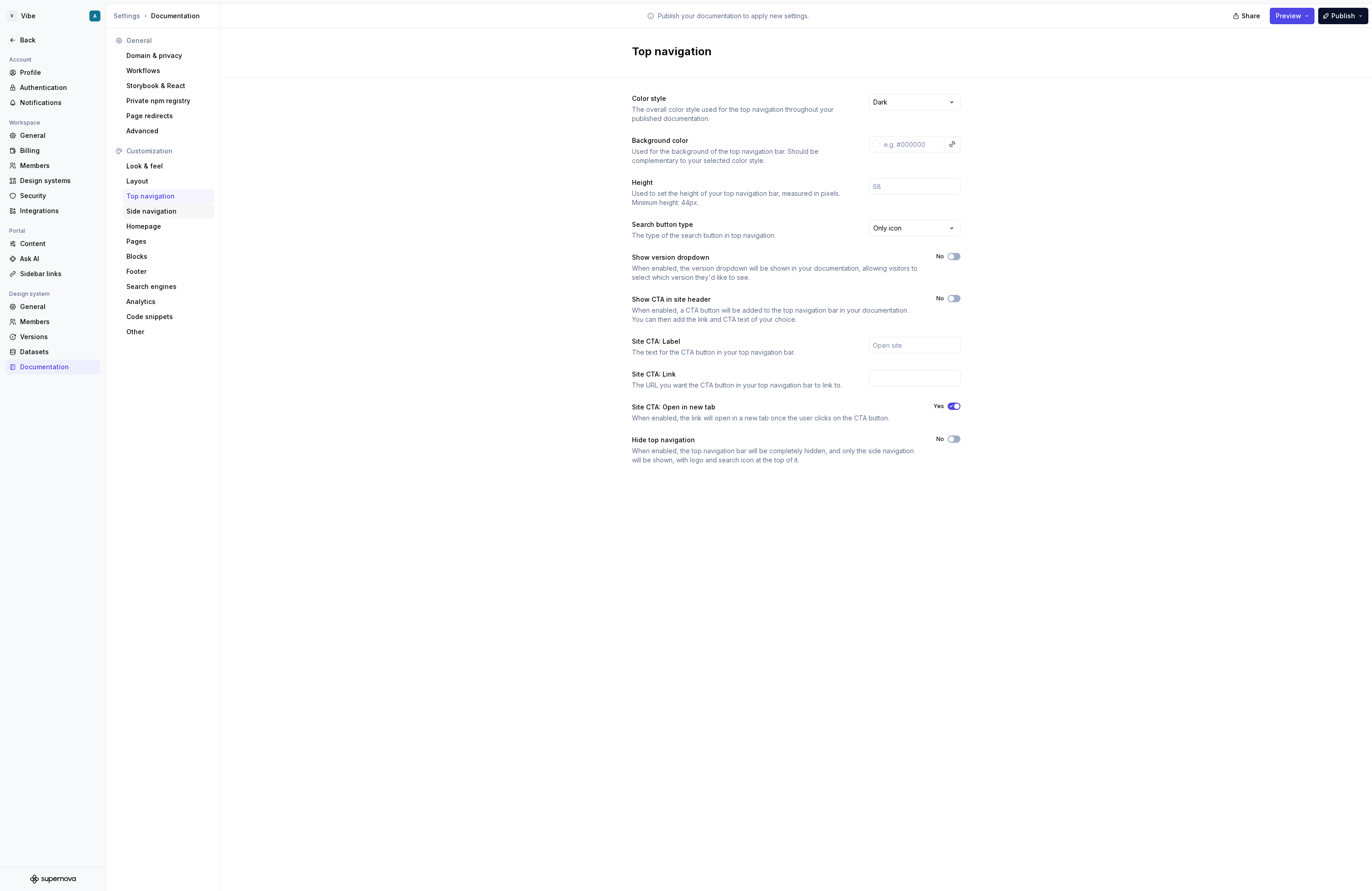
click at [148, 215] on div "Side navigation" at bounding box center [168, 211] width 84 height 9
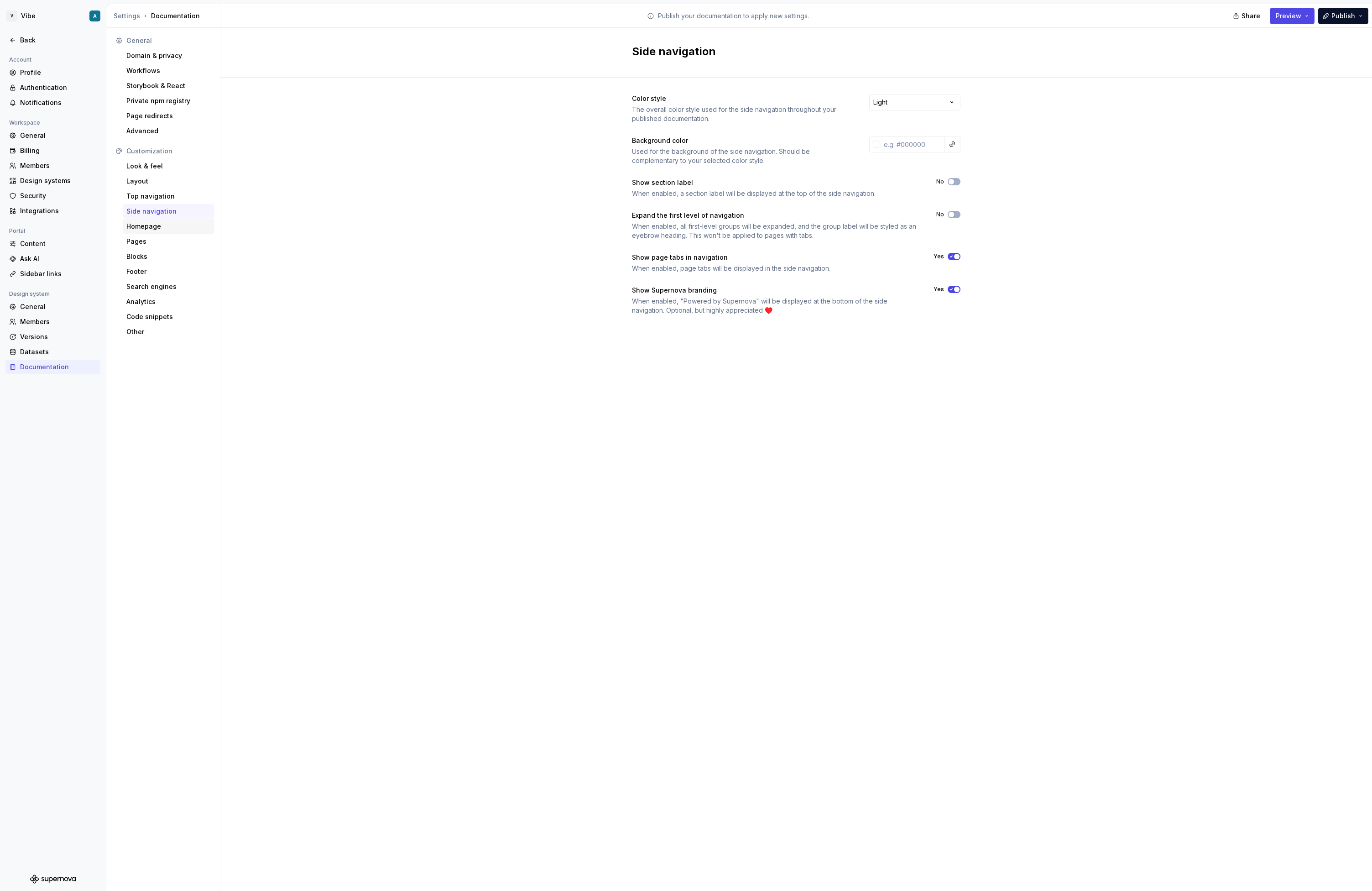
click at [151, 233] on div "Homepage" at bounding box center [168, 226] width 92 height 14
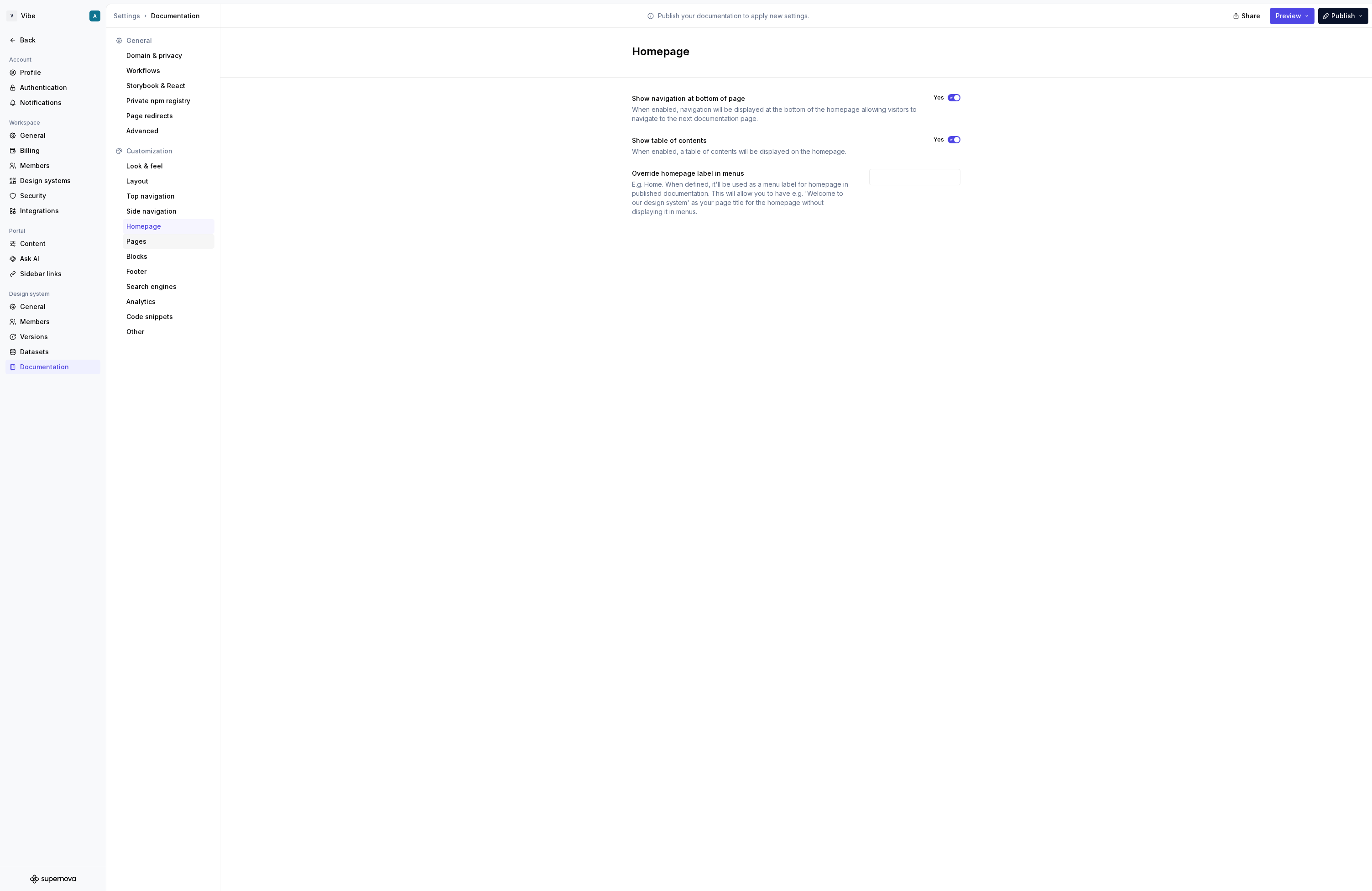
click at [146, 240] on div "Pages" at bounding box center [168, 241] width 84 height 9
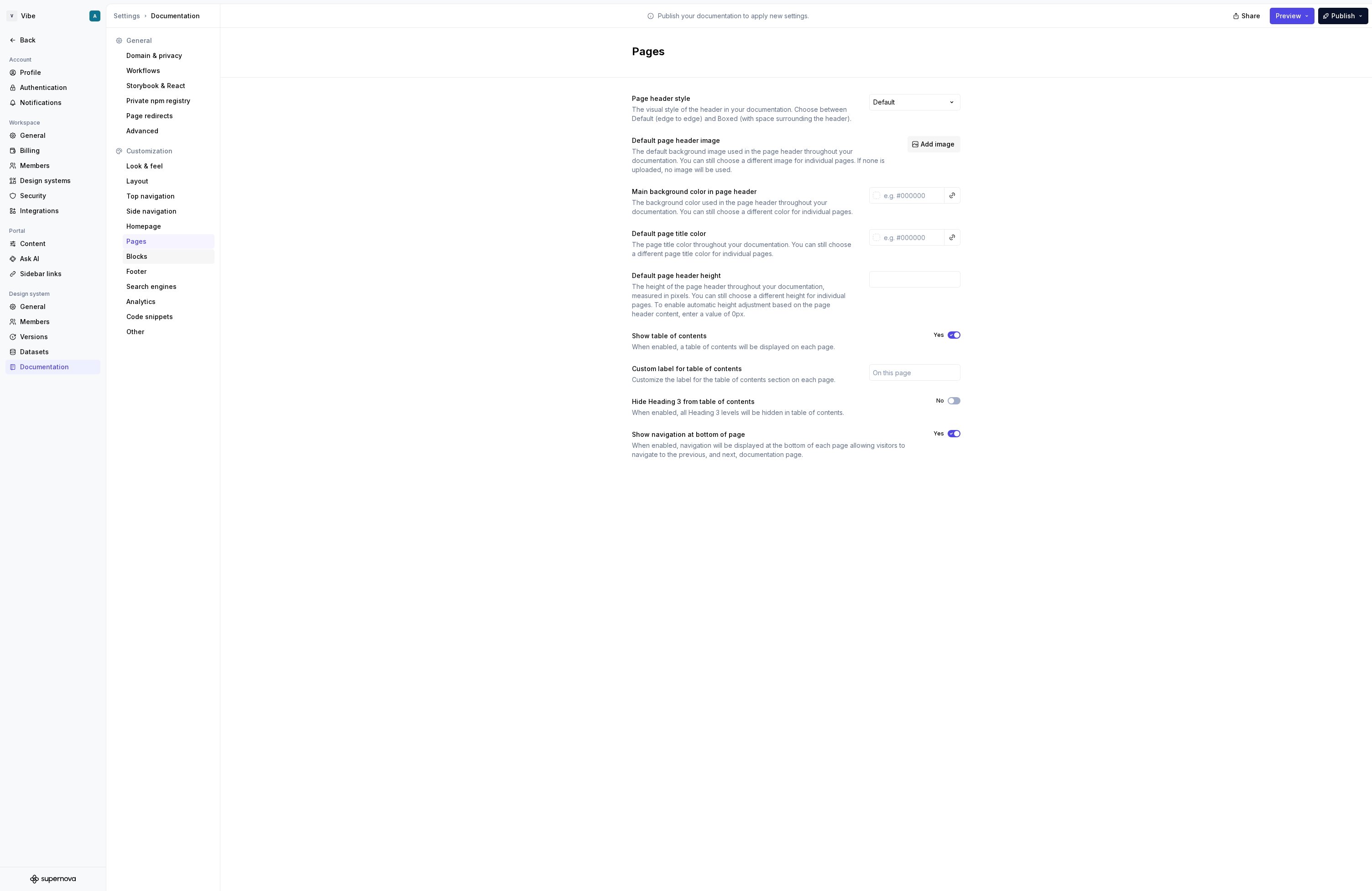
click at [153, 249] on div "Blocks" at bounding box center [168, 256] width 92 height 14
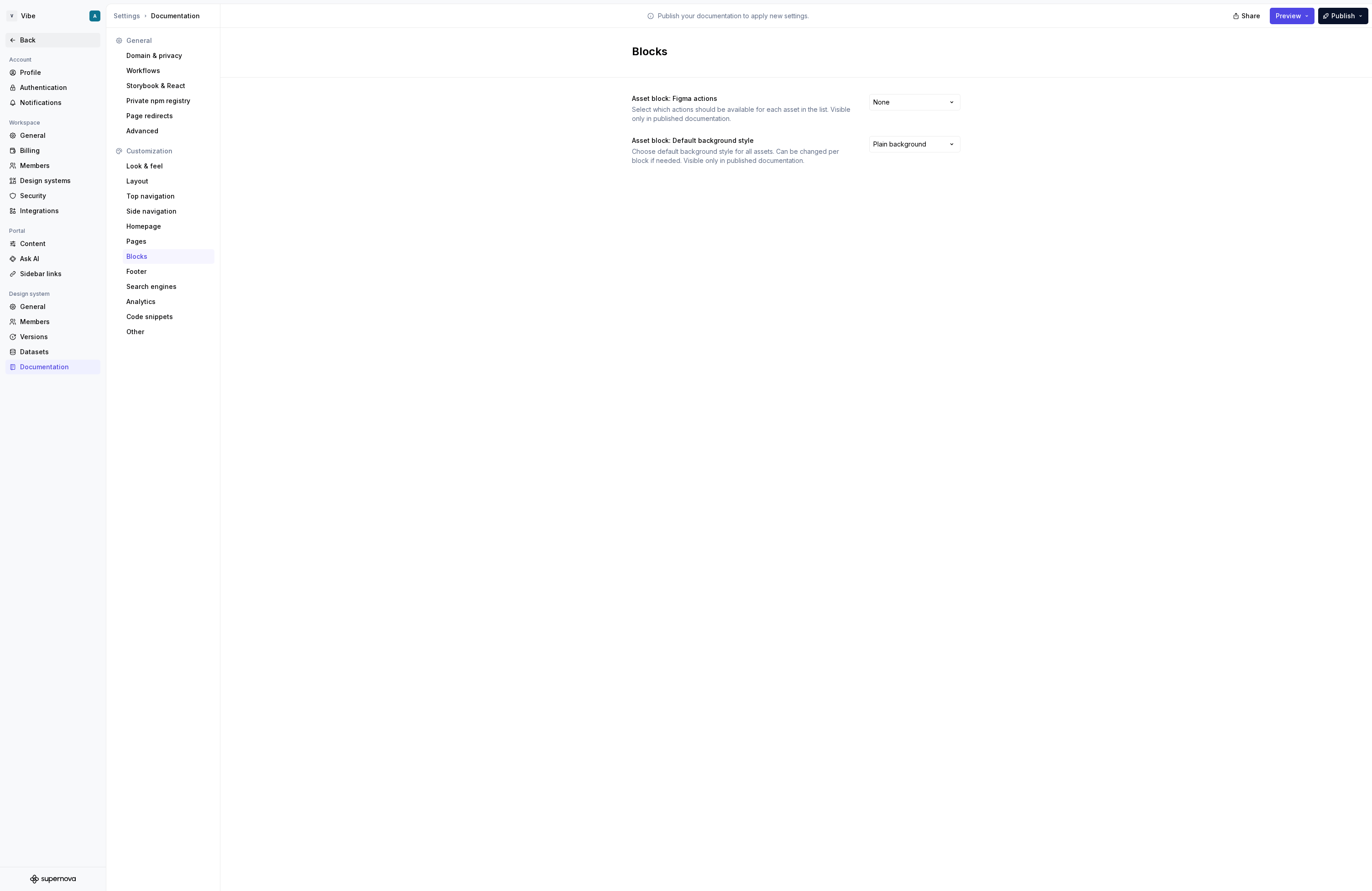
click at [21, 34] on div "Back" at bounding box center [53, 40] width 95 height 14
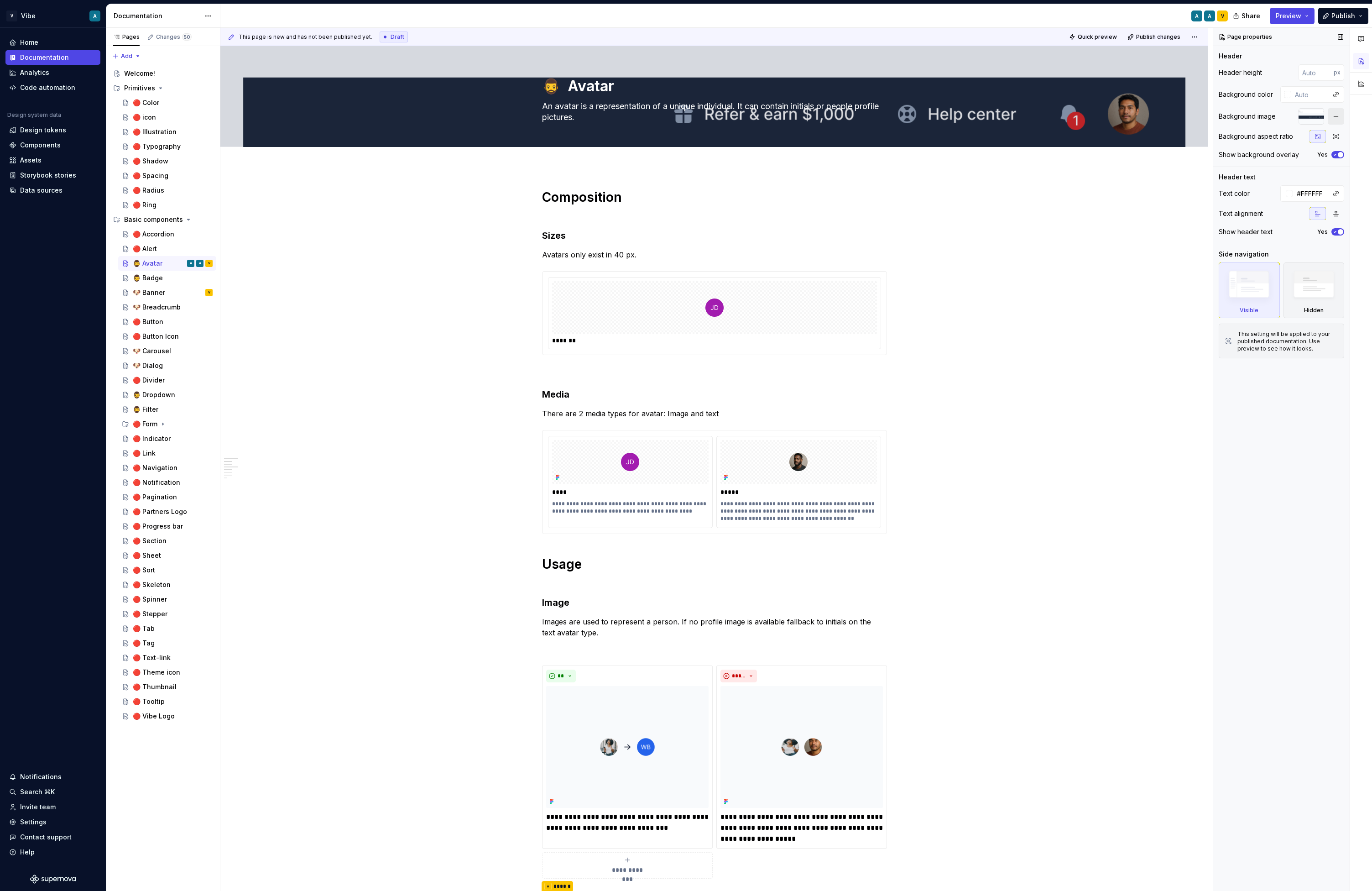
click at [1030, 119] on button "button" at bounding box center [1336, 116] width 17 height 17
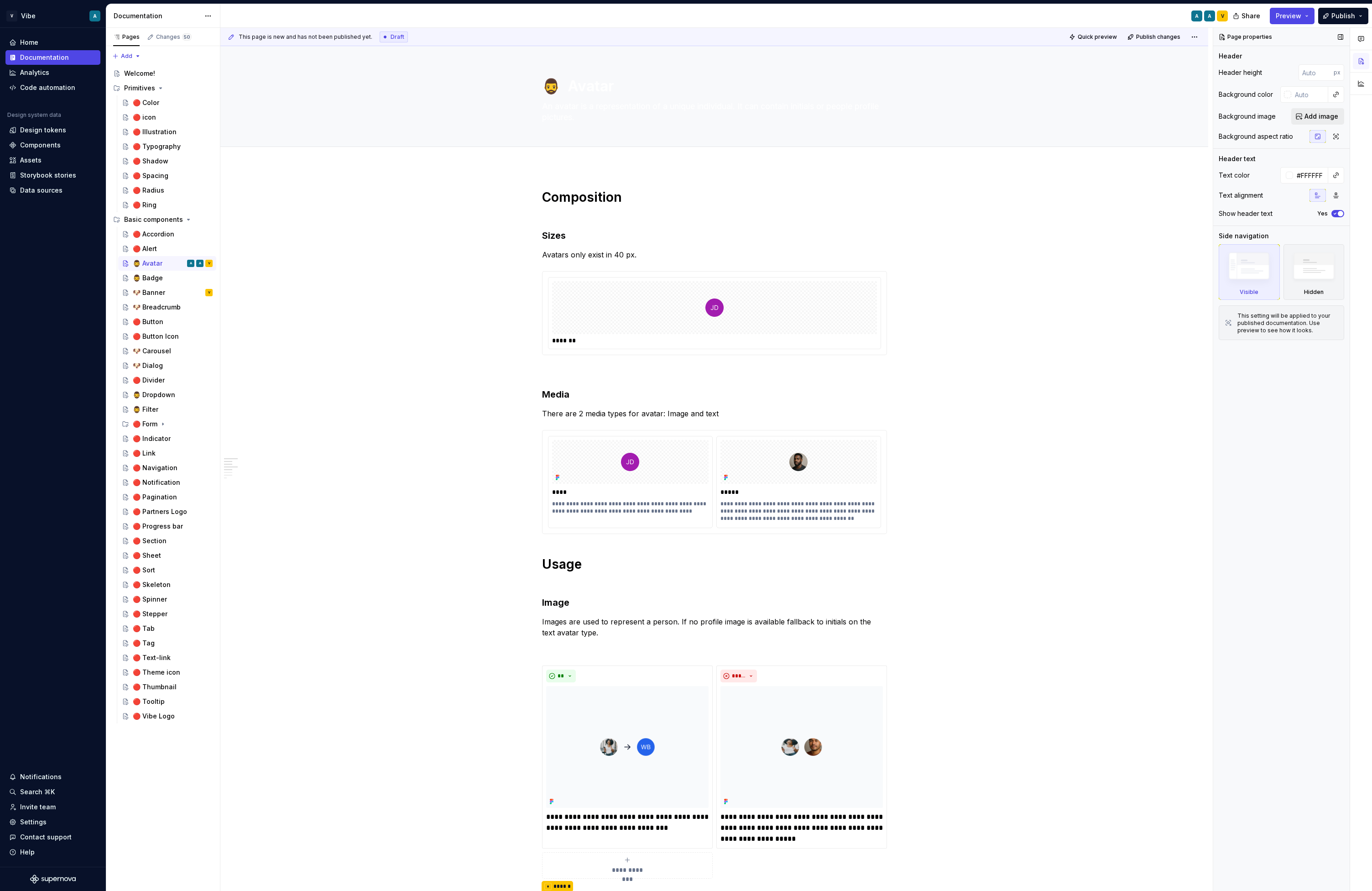
type textarea "*"
click at [1030, 120] on span "Add image" at bounding box center [1321, 116] width 34 height 9
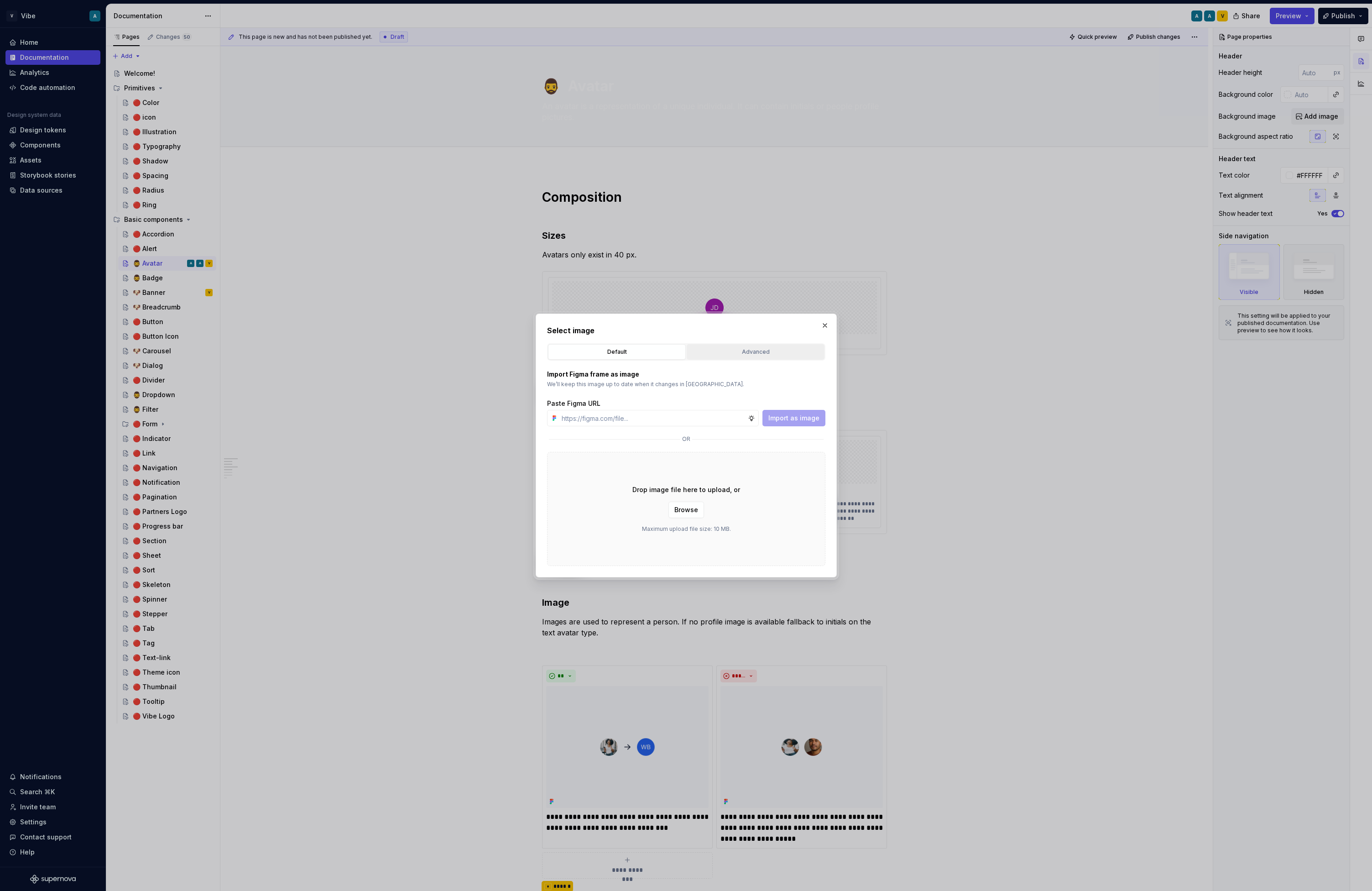
click at [761, 352] on div "Advanced" at bounding box center [755, 352] width 132 height 9
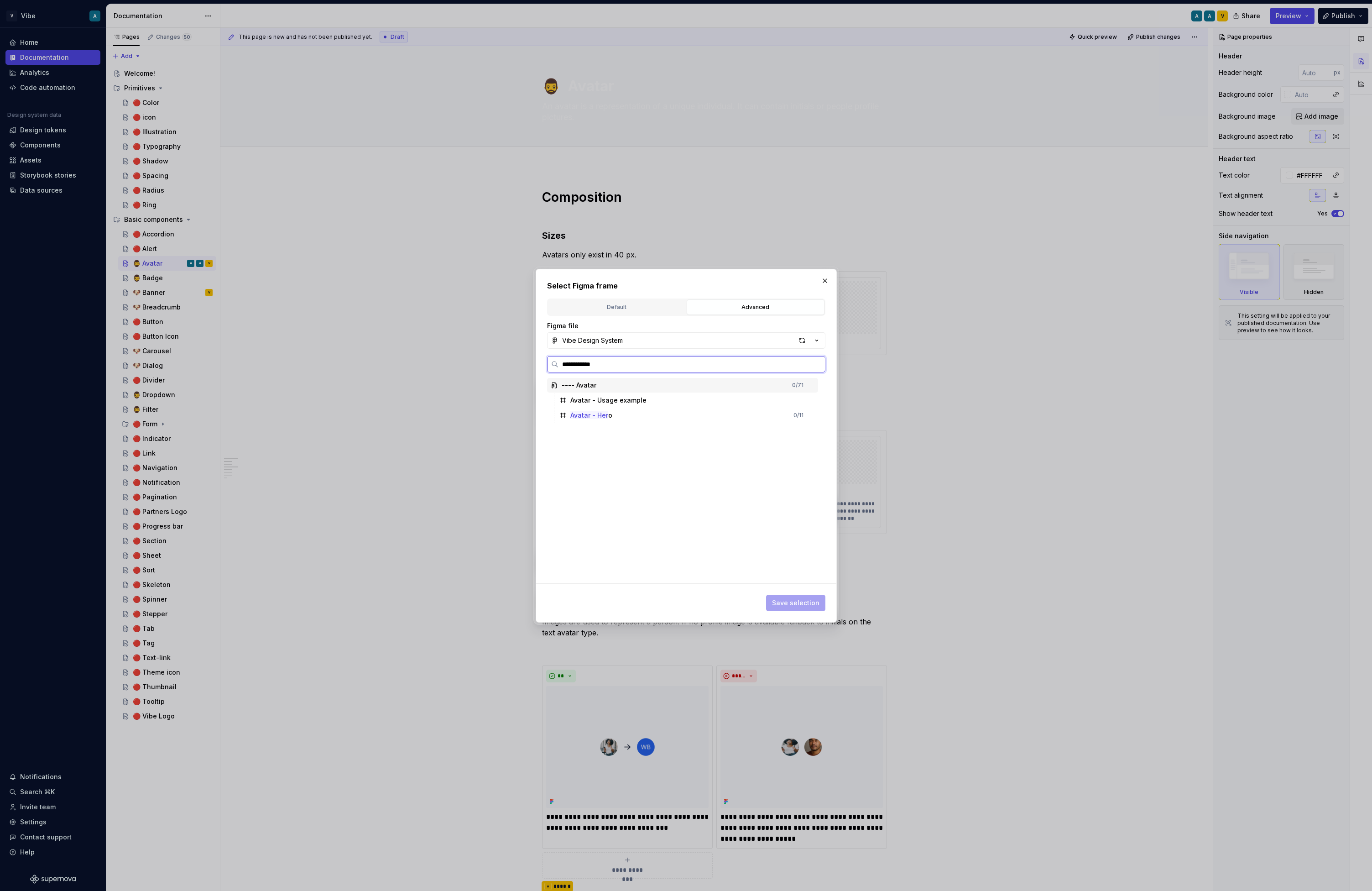
type input "**********"
click at [601, 403] on mark "Avatar - Hero" at bounding box center [591, 400] width 42 height 8
click at [798, 601] on span "Save selection" at bounding box center [795, 603] width 47 height 9
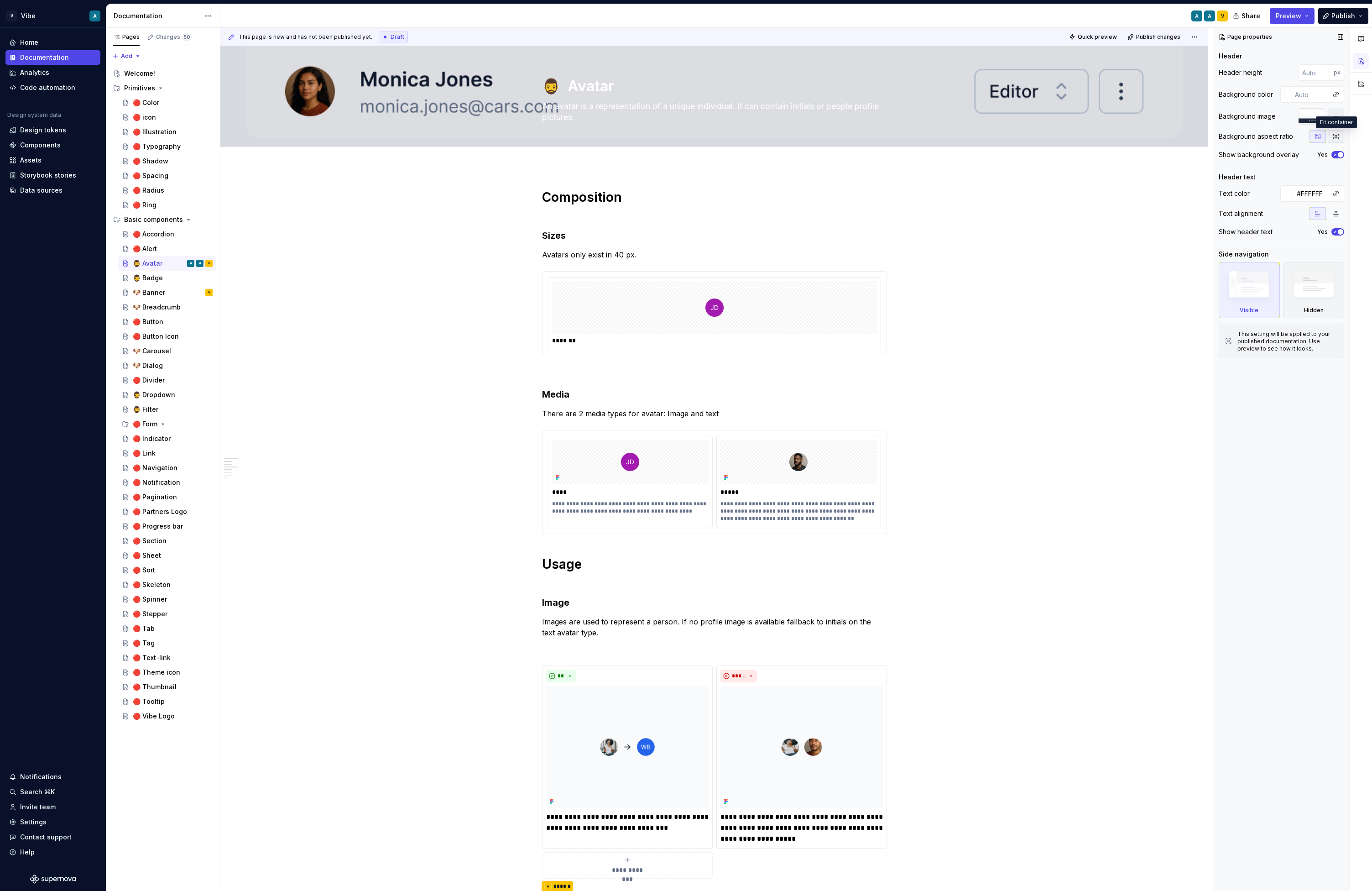
click at [1030, 135] on icon "button" at bounding box center [1336, 136] width 7 height 7
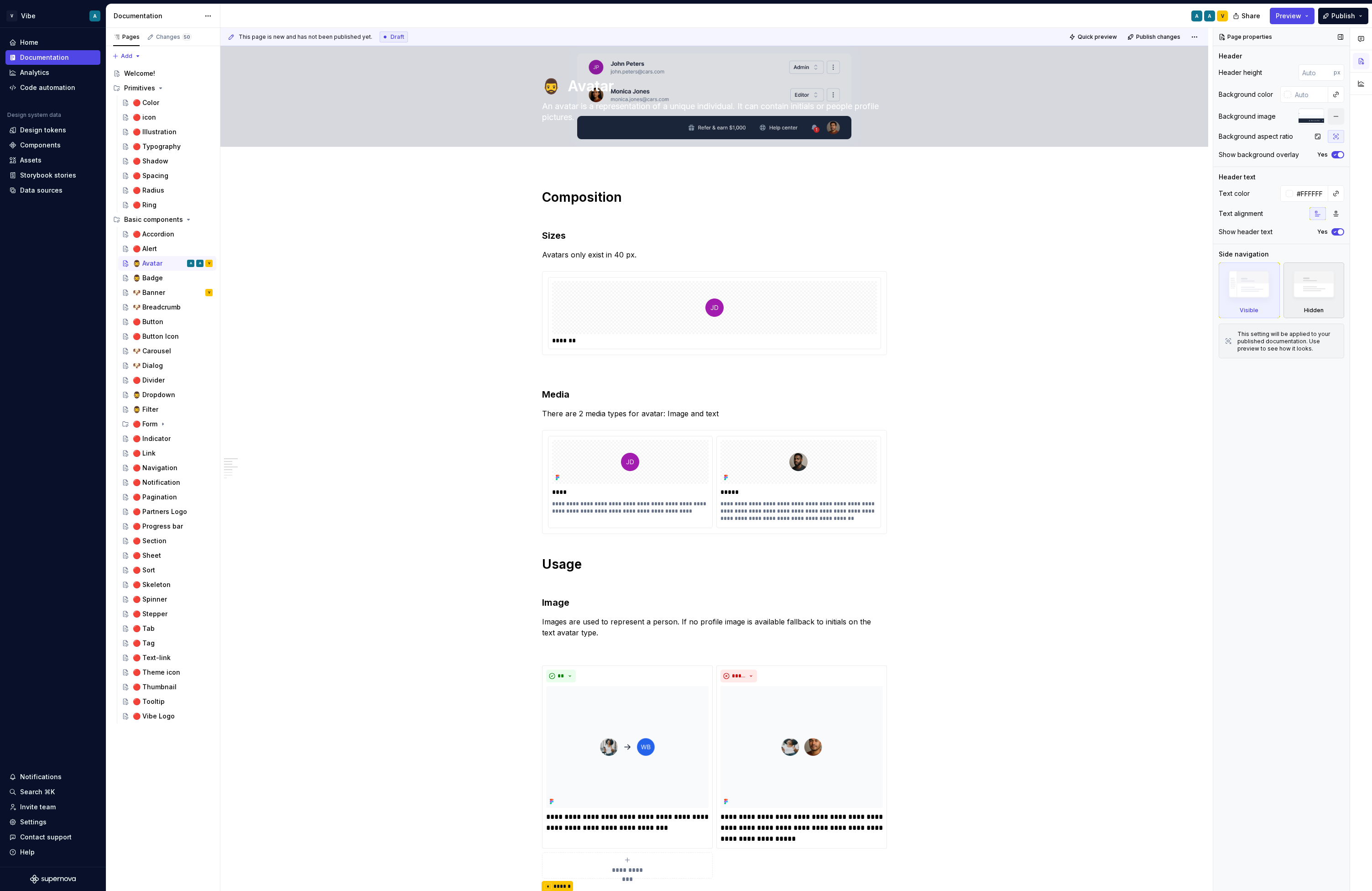
click at [1030, 287] on img at bounding box center [1314, 286] width 53 height 40
click at [1030, 288] on img at bounding box center [1249, 286] width 53 height 40
click at [1030, 78] on input "number" at bounding box center [1316, 72] width 35 height 17
type textarea "*"
type input "228"
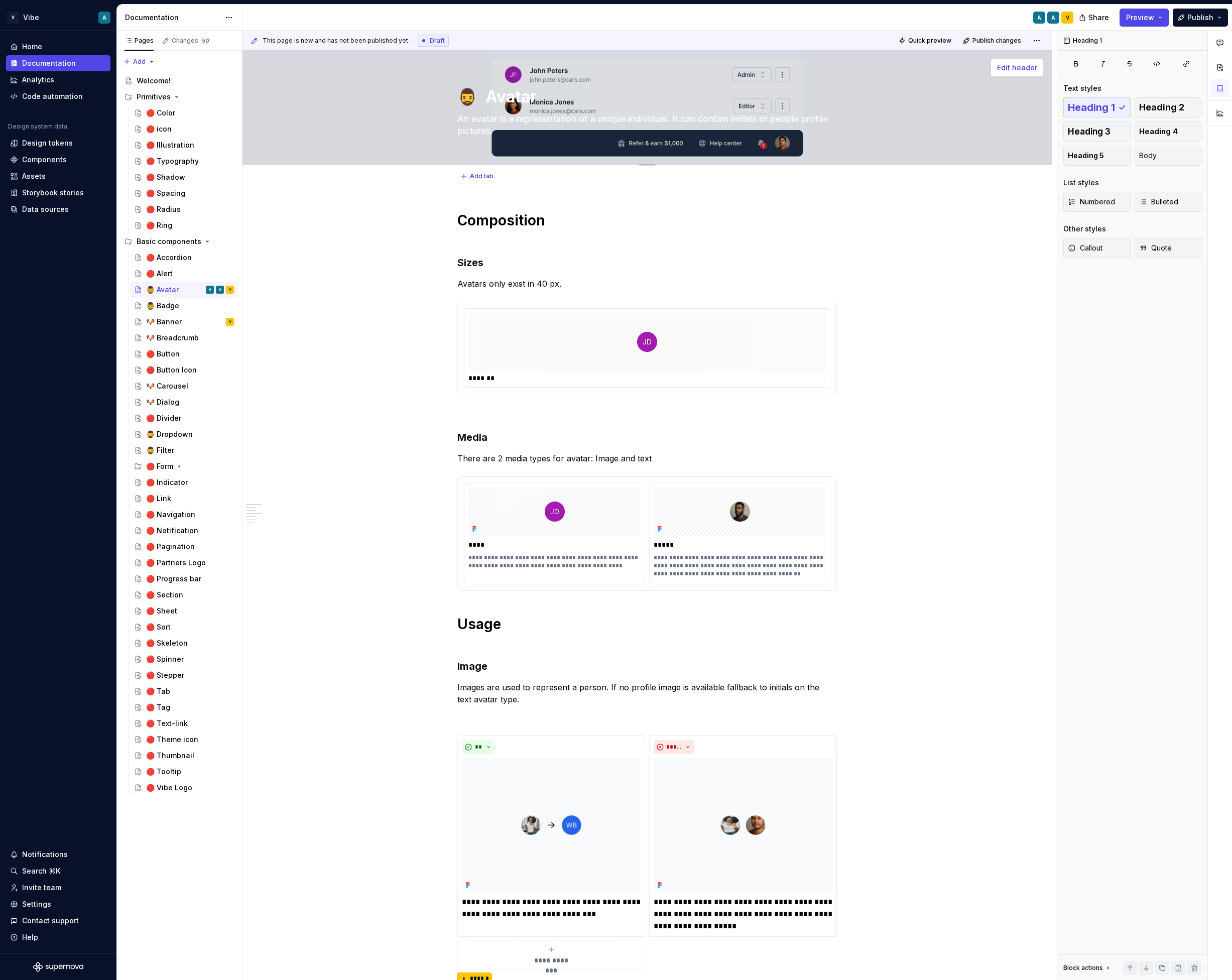
click at [1023, 72] on span "Edit header" at bounding box center [1017, 67] width 40 height 10
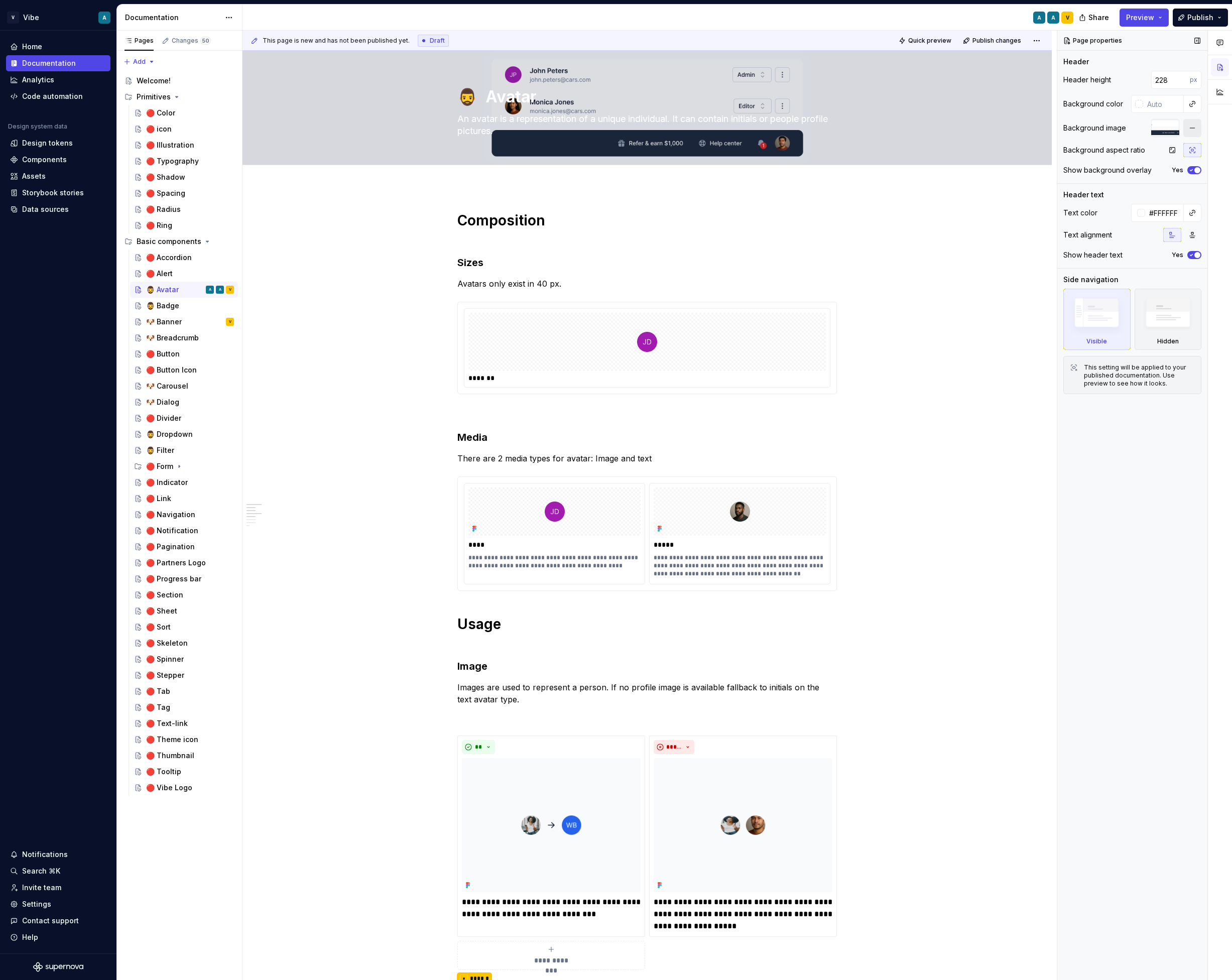
click at [1133, 128] on button "button" at bounding box center [1192, 128] width 18 height 18
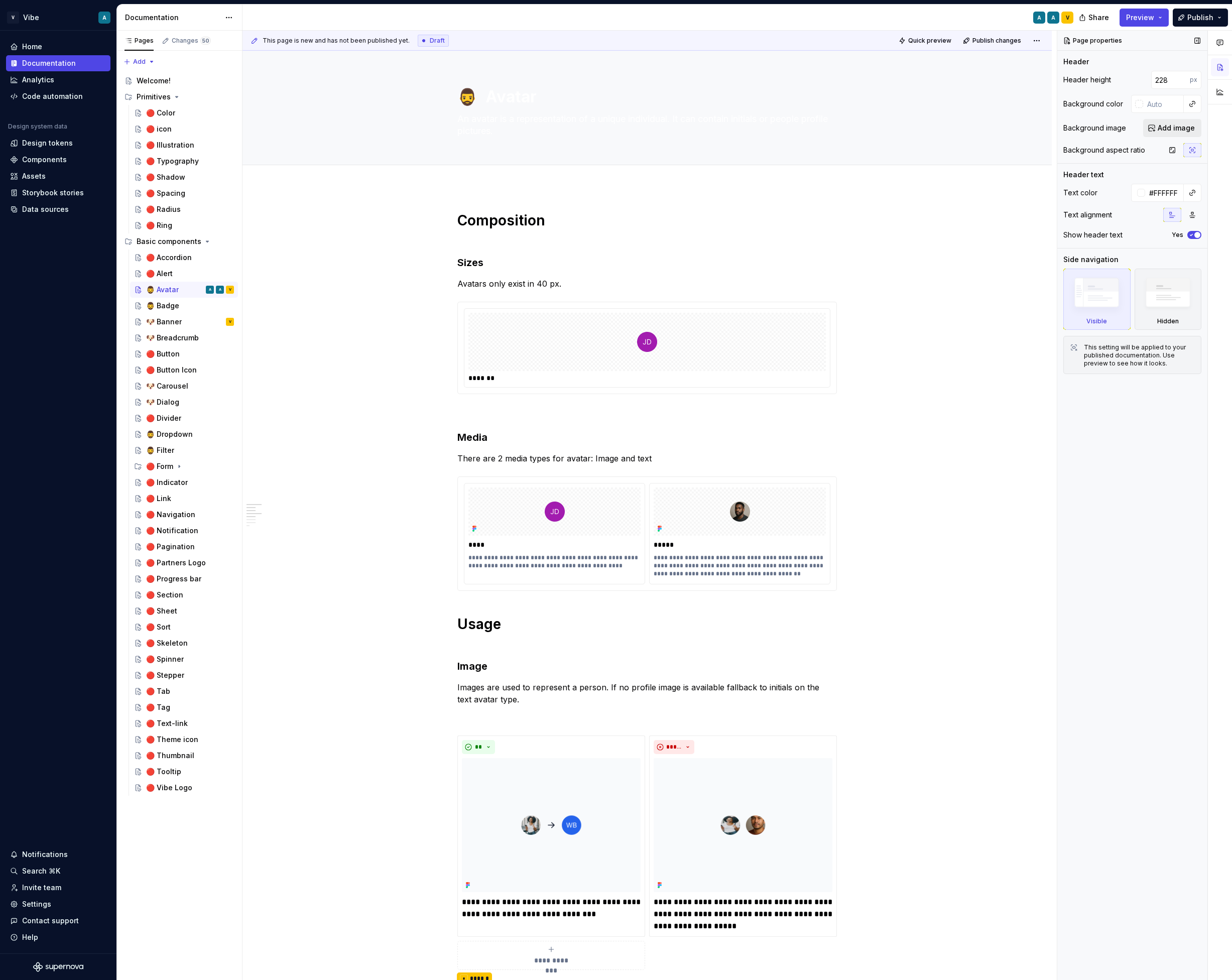
click at [1133, 127] on span "Add image" at bounding box center [1176, 128] width 37 height 10
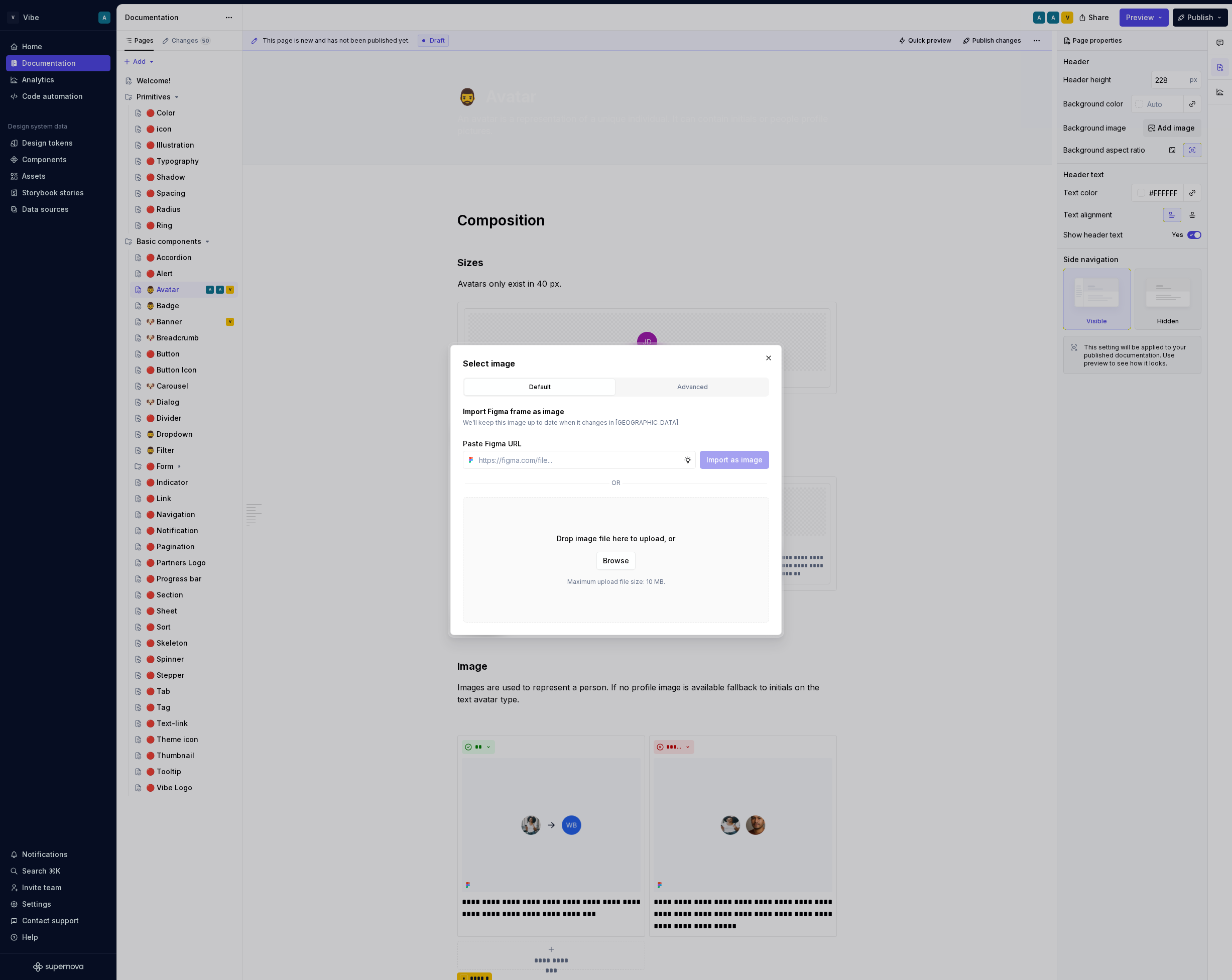
type textarea "*"
type input "https://www.figma.com/design/vzD9G8QCNLpQxBI7KBf7Ht/Vibe-Design-System?node-id=…"
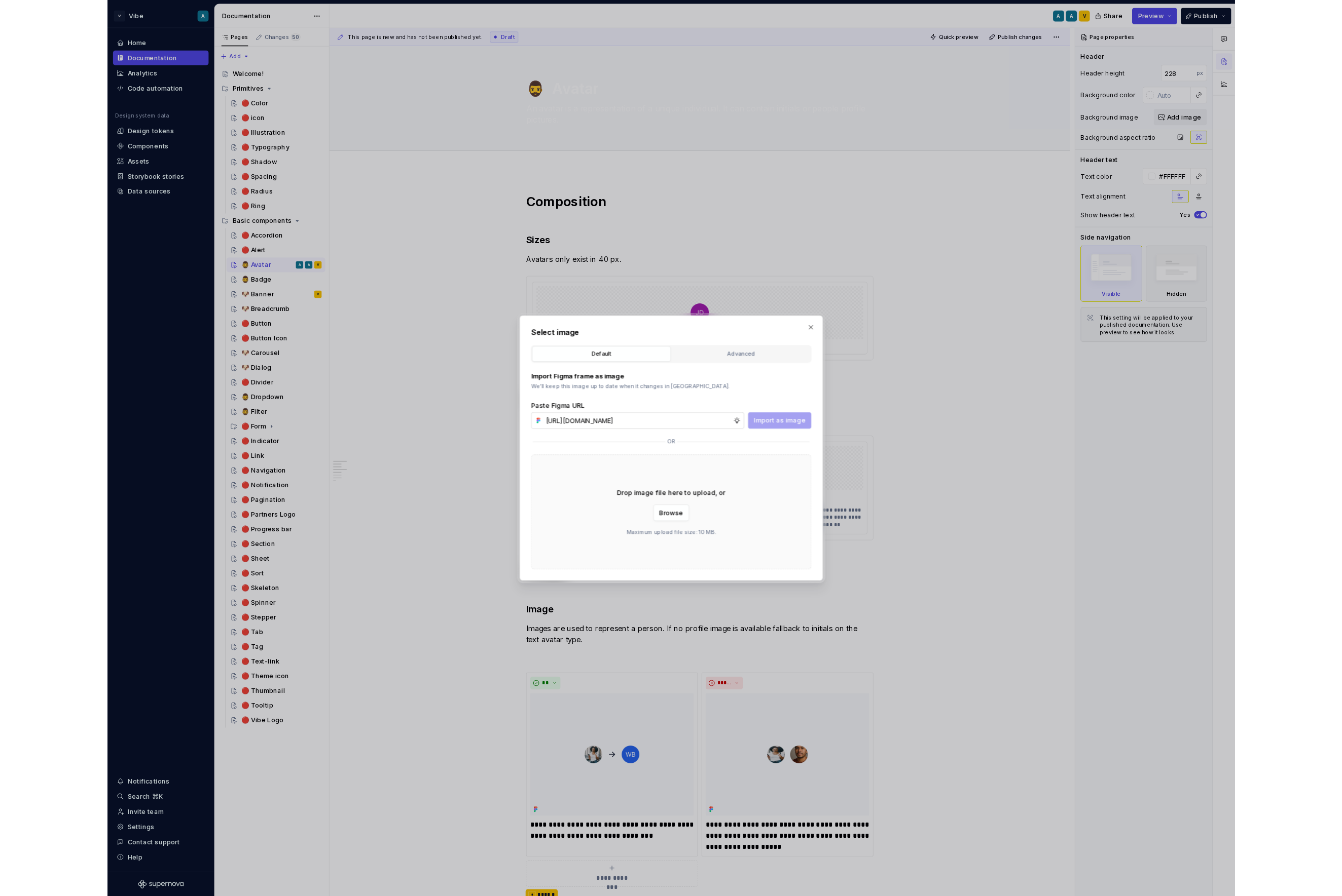
scroll to position [0, 231]
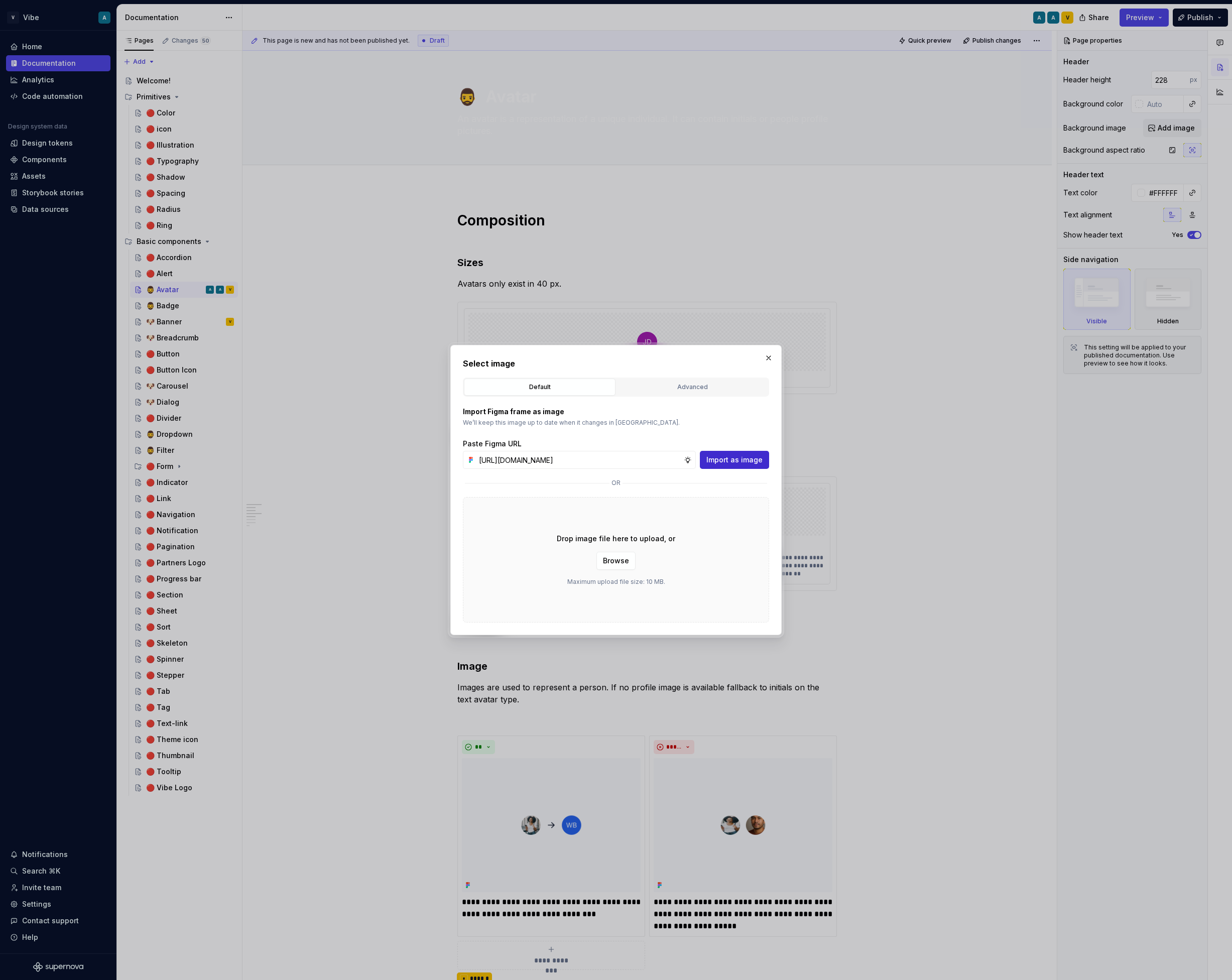
click at [748, 457] on span "Import as image" at bounding box center [734, 460] width 56 height 10
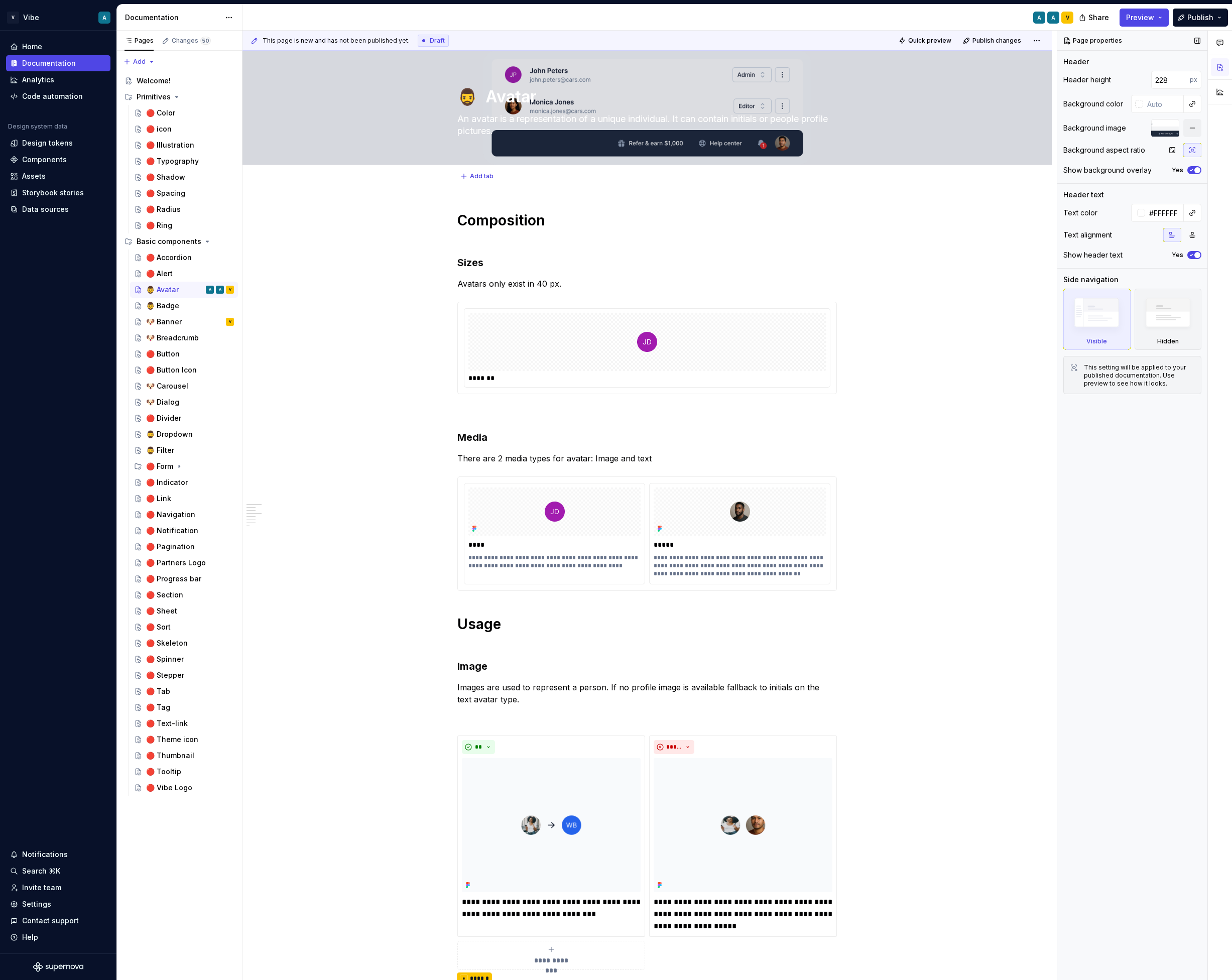
type textarea "*"
click at [1133, 81] on input "228" at bounding box center [1170, 80] width 39 height 18
type input "188"
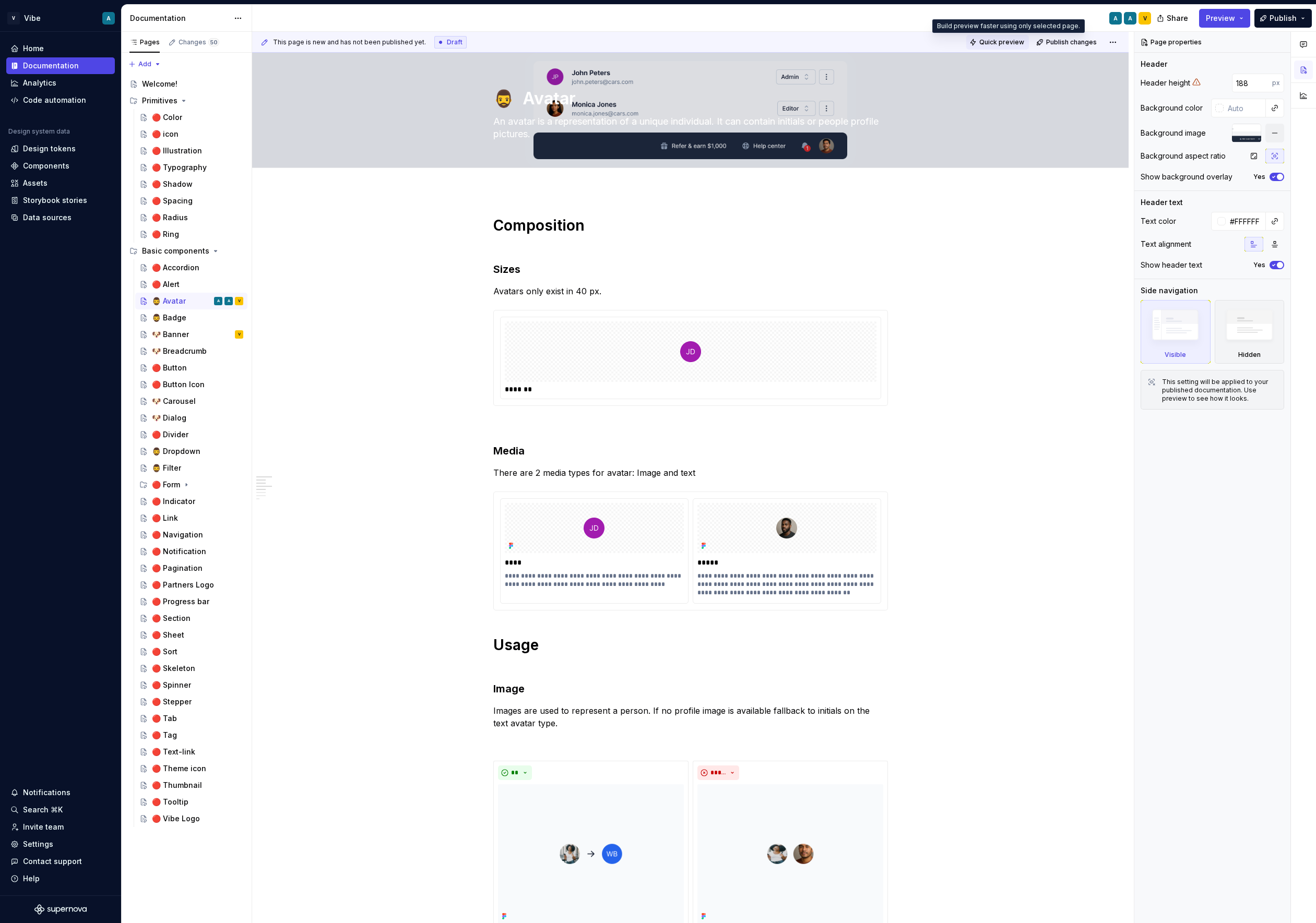
click at [1015, 38] on span "Quick preview" at bounding box center [1002, 43] width 45 height 9
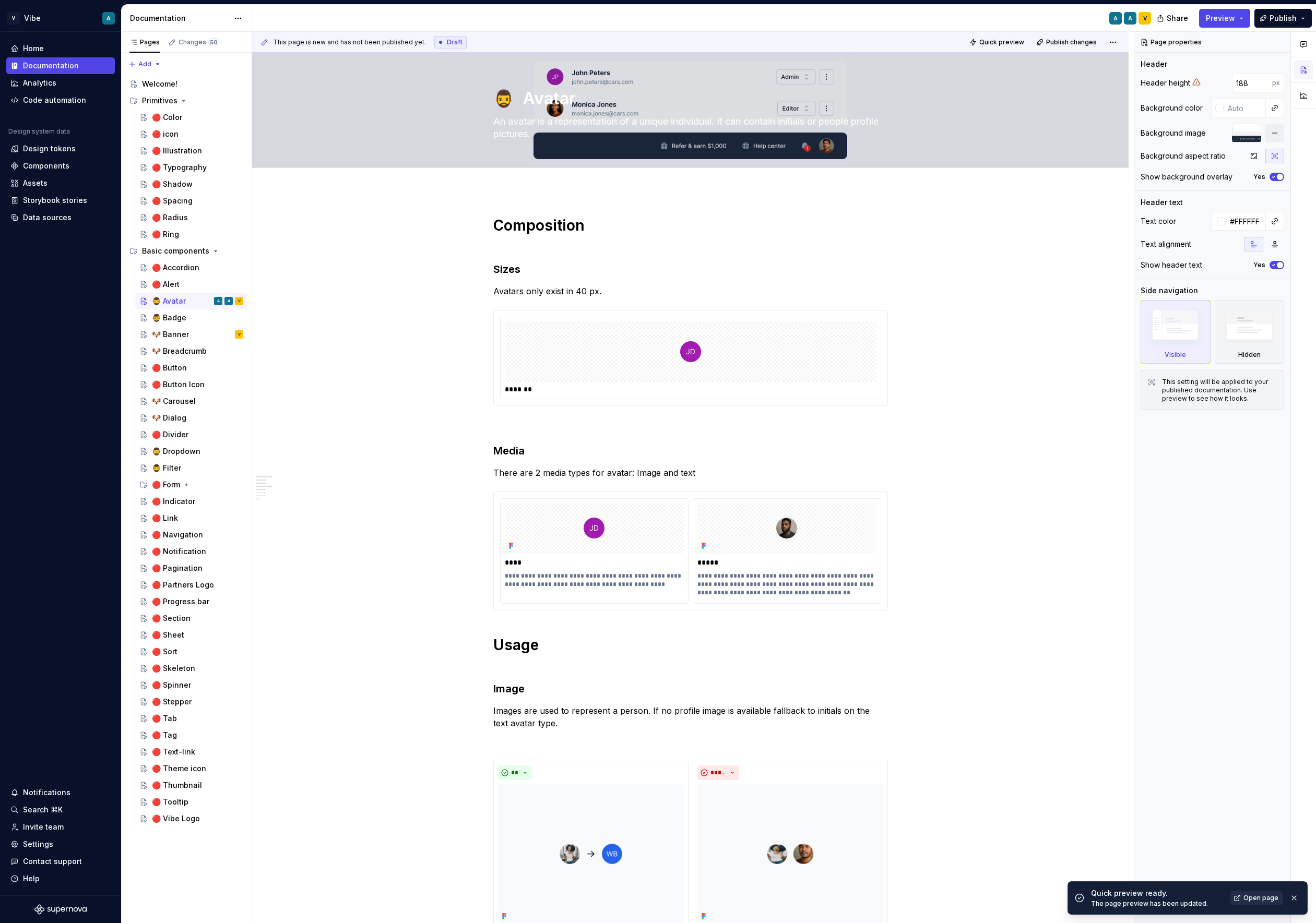
click at [1178, 899] on span "Open page" at bounding box center [1261, 898] width 35 height 9
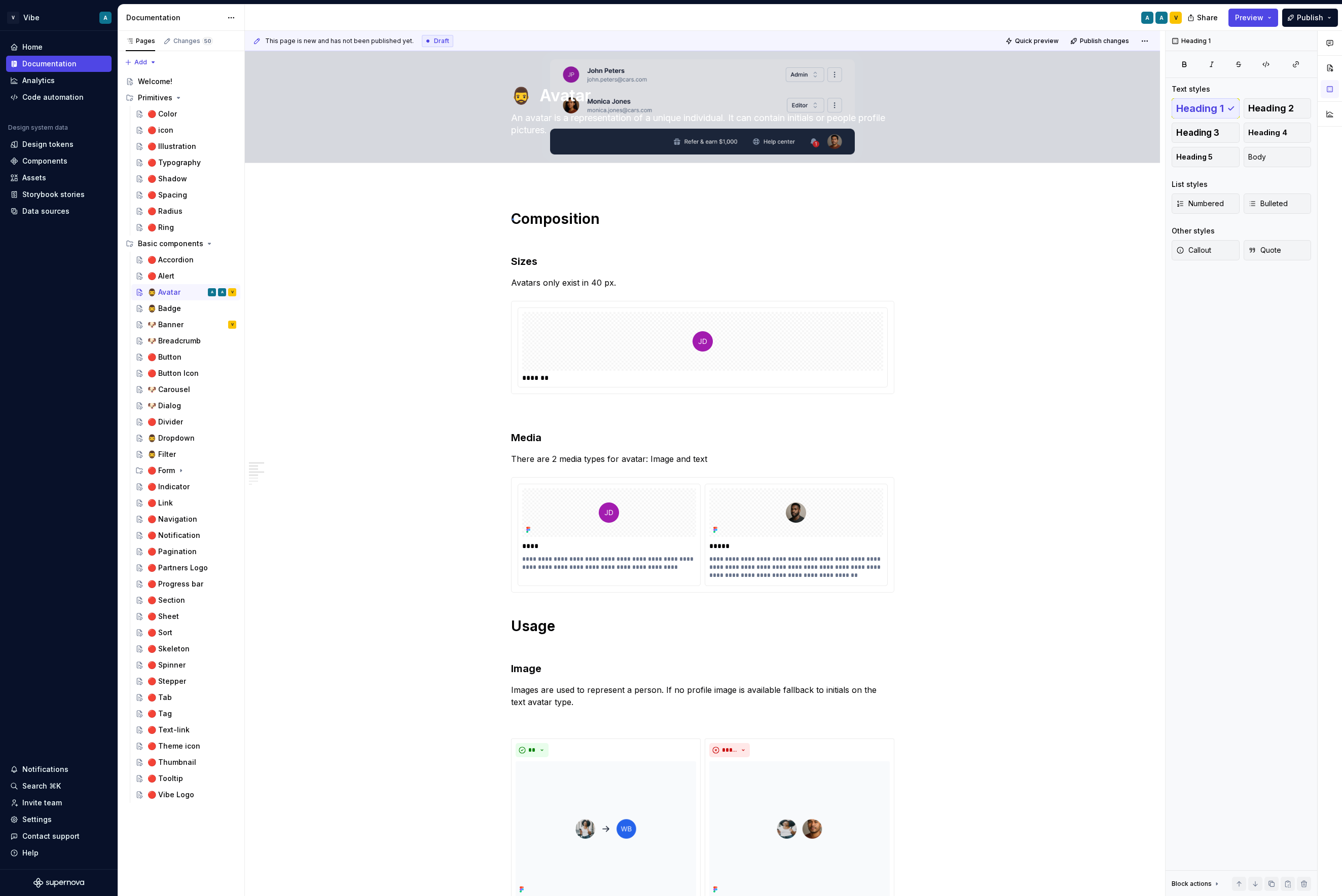
click at [512, 218] on div "**********" at bounding box center [705, 464] width 920 height 866
click at [515, 211] on h1 "Composition" at bounding box center [703, 228] width 383 height 37
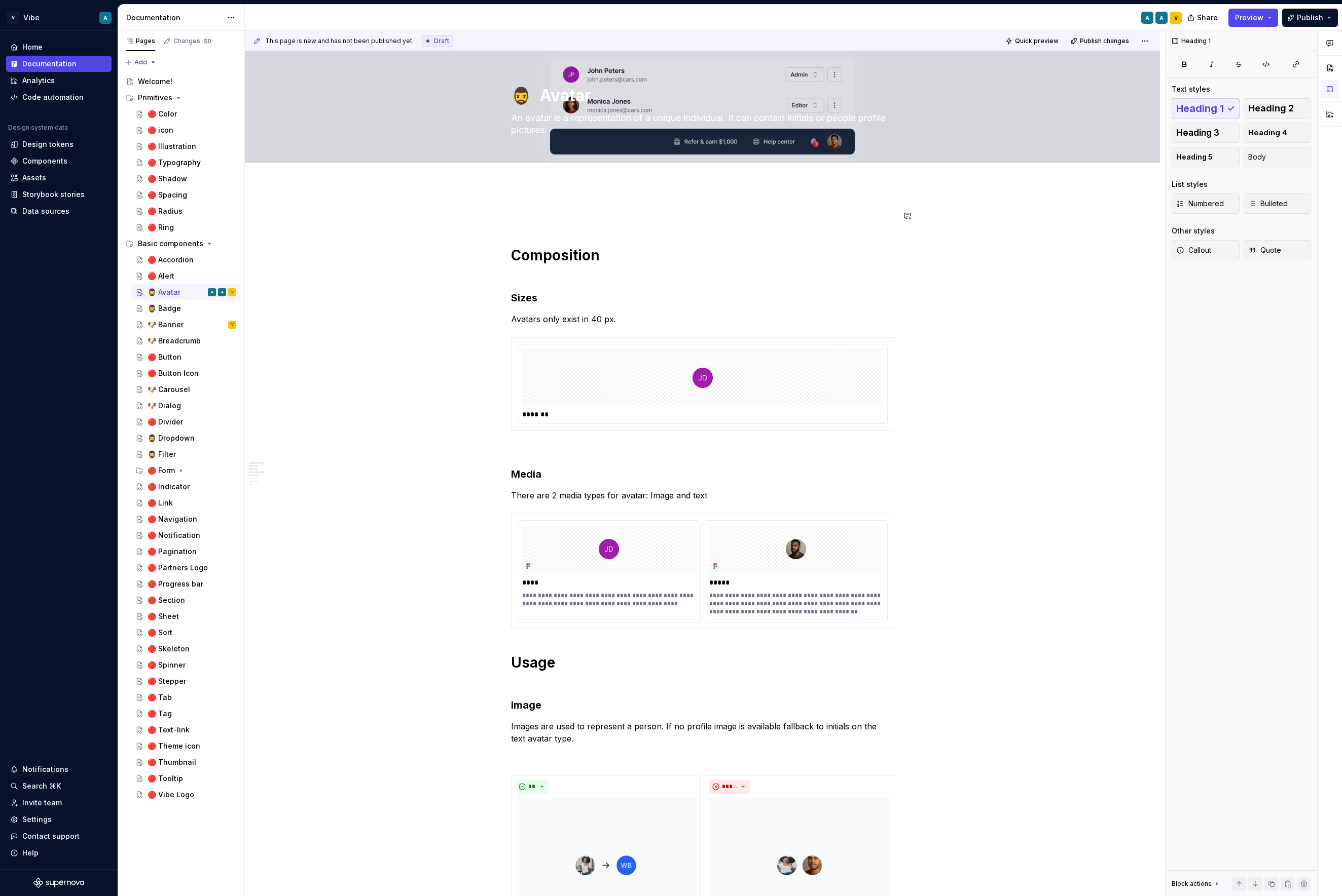
click at [499, 217] on span at bounding box center [501, 216] width 8 height 14
click at [492, 217] on button "button" at bounding box center [490, 216] width 14 height 14
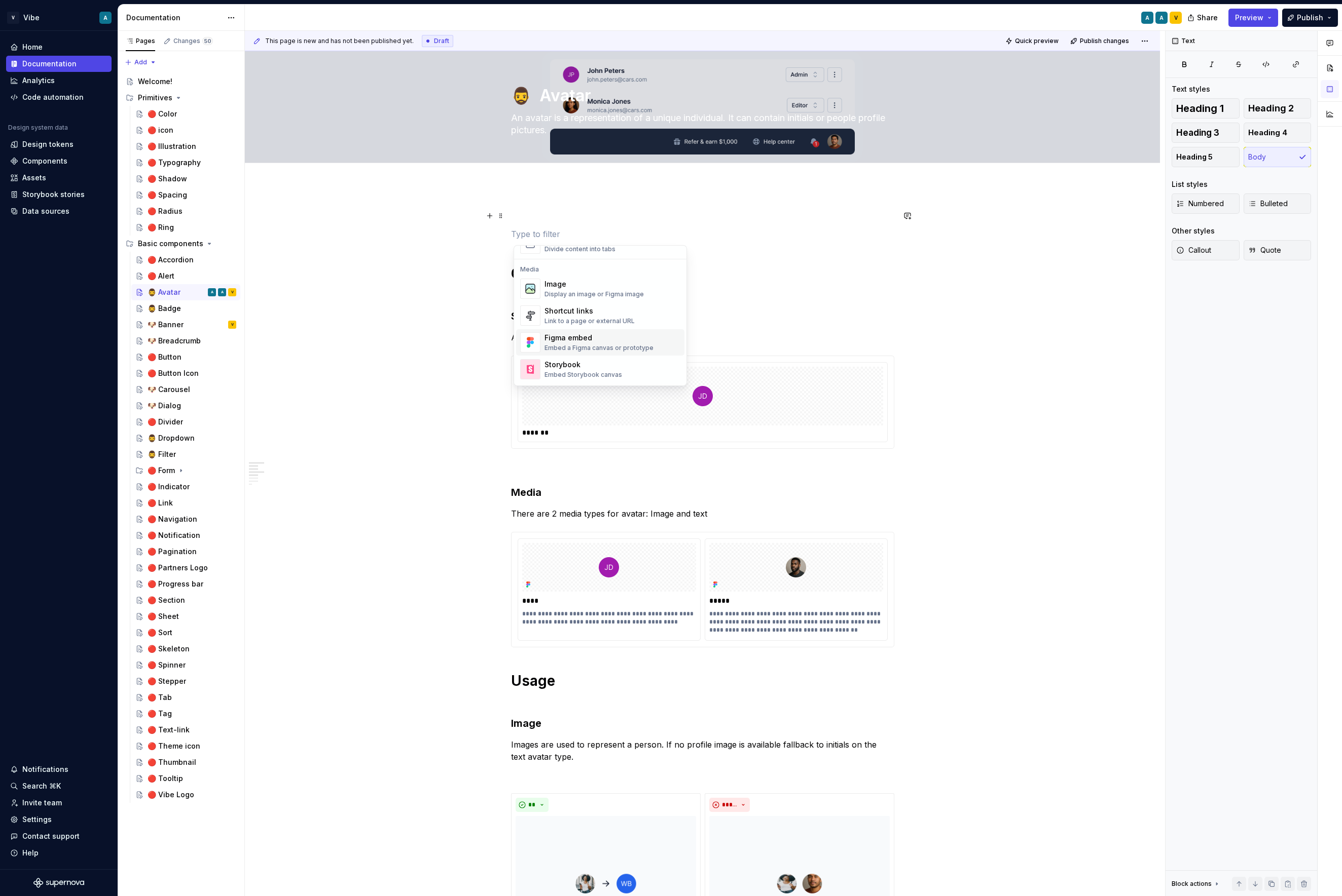
scroll to position [351, 0]
click at [568, 354] on div "Image" at bounding box center [594, 350] width 99 height 10
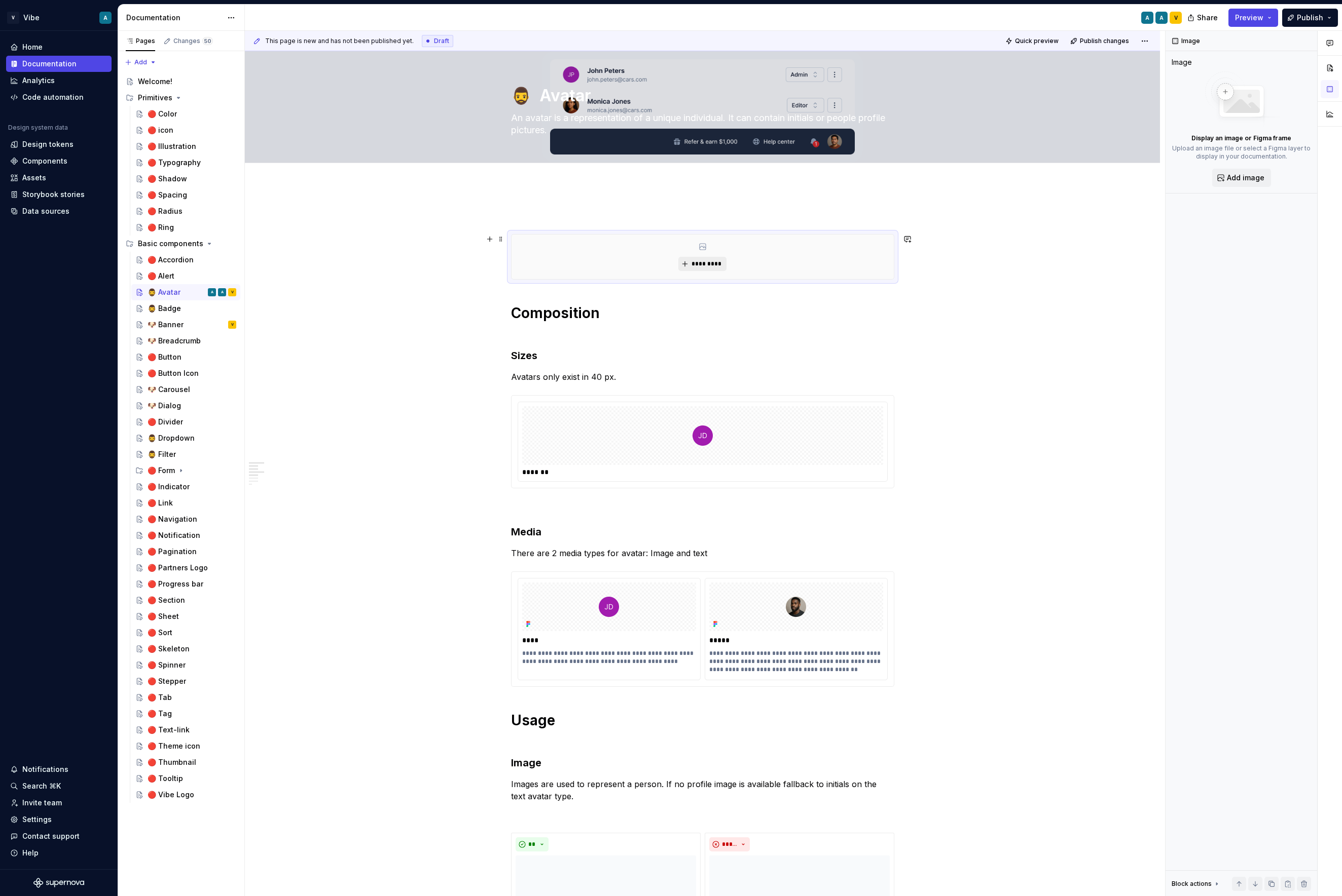
click at [708, 270] on button "*********" at bounding box center [702, 264] width 48 height 14
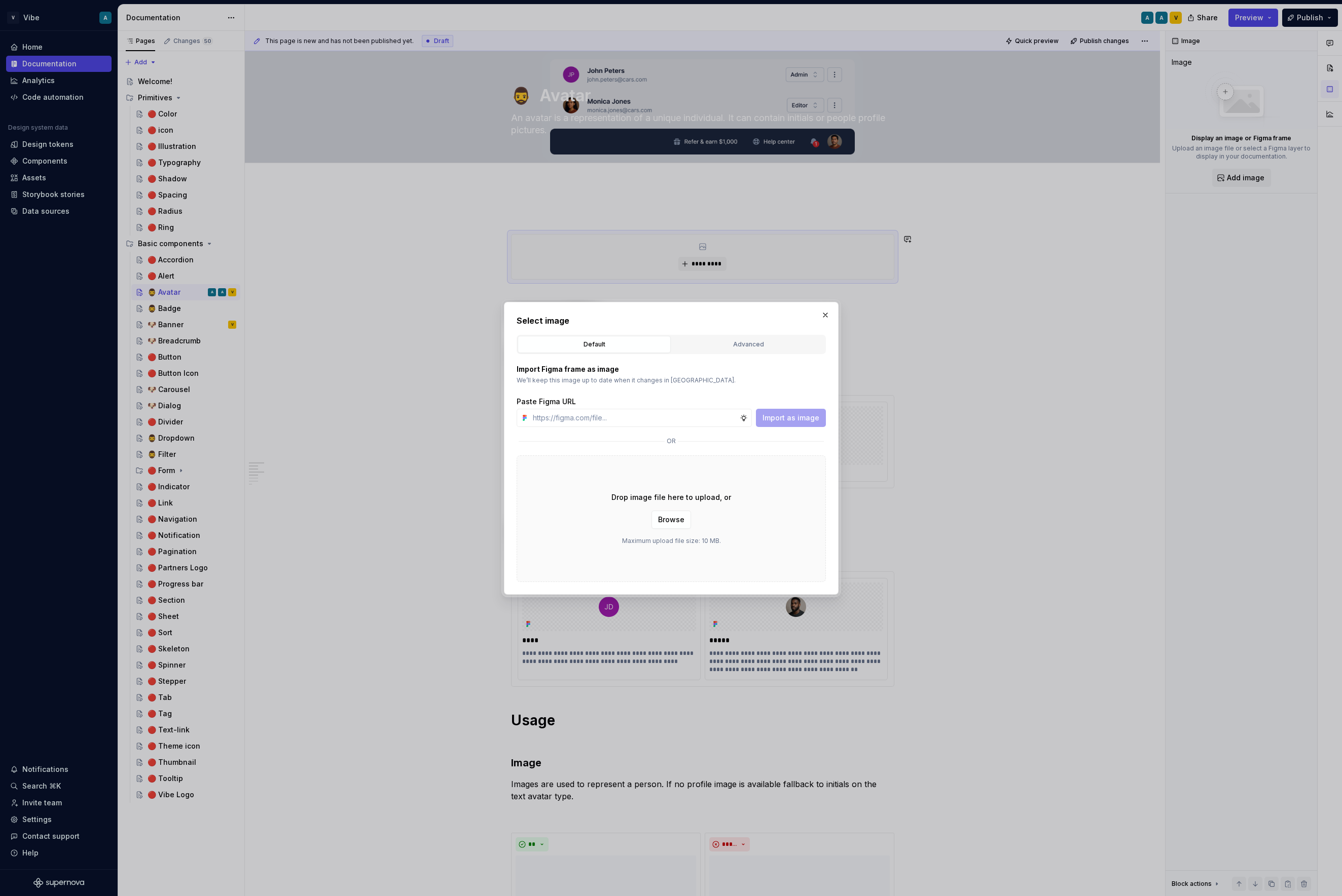
type textarea "*"
click at [745, 341] on div "Advanced" at bounding box center [748, 344] width 146 height 10
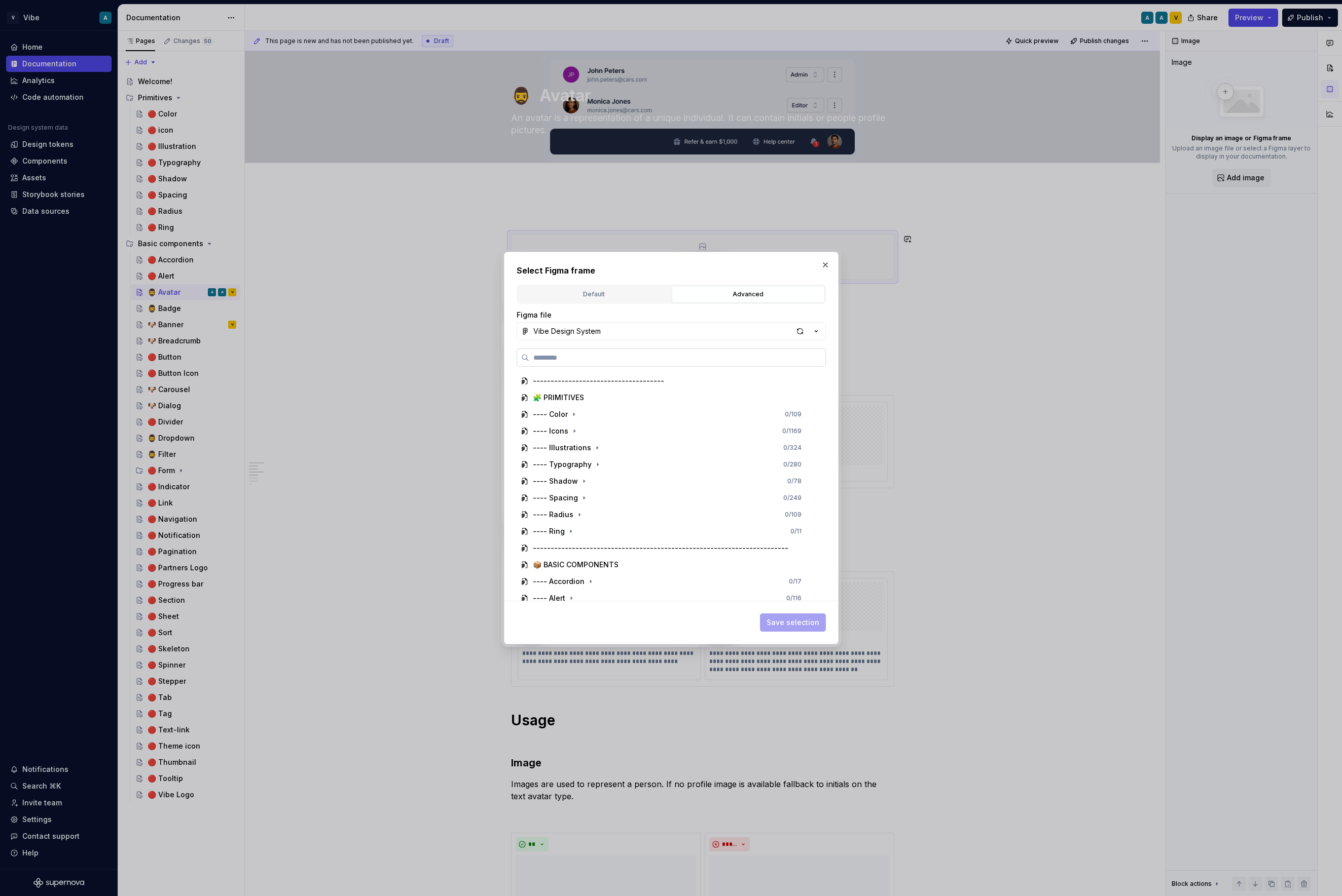
click at [602, 365] on label at bounding box center [671, 357] width 309 height 18
click at [602, 363] on input "search" at bounding box center [677, 357] width 296 height 10
type input "**********"
click at [715, 390] on div "Avatar - Hero 0 / 11" at bounding box center [672, 397] width 292 height 16
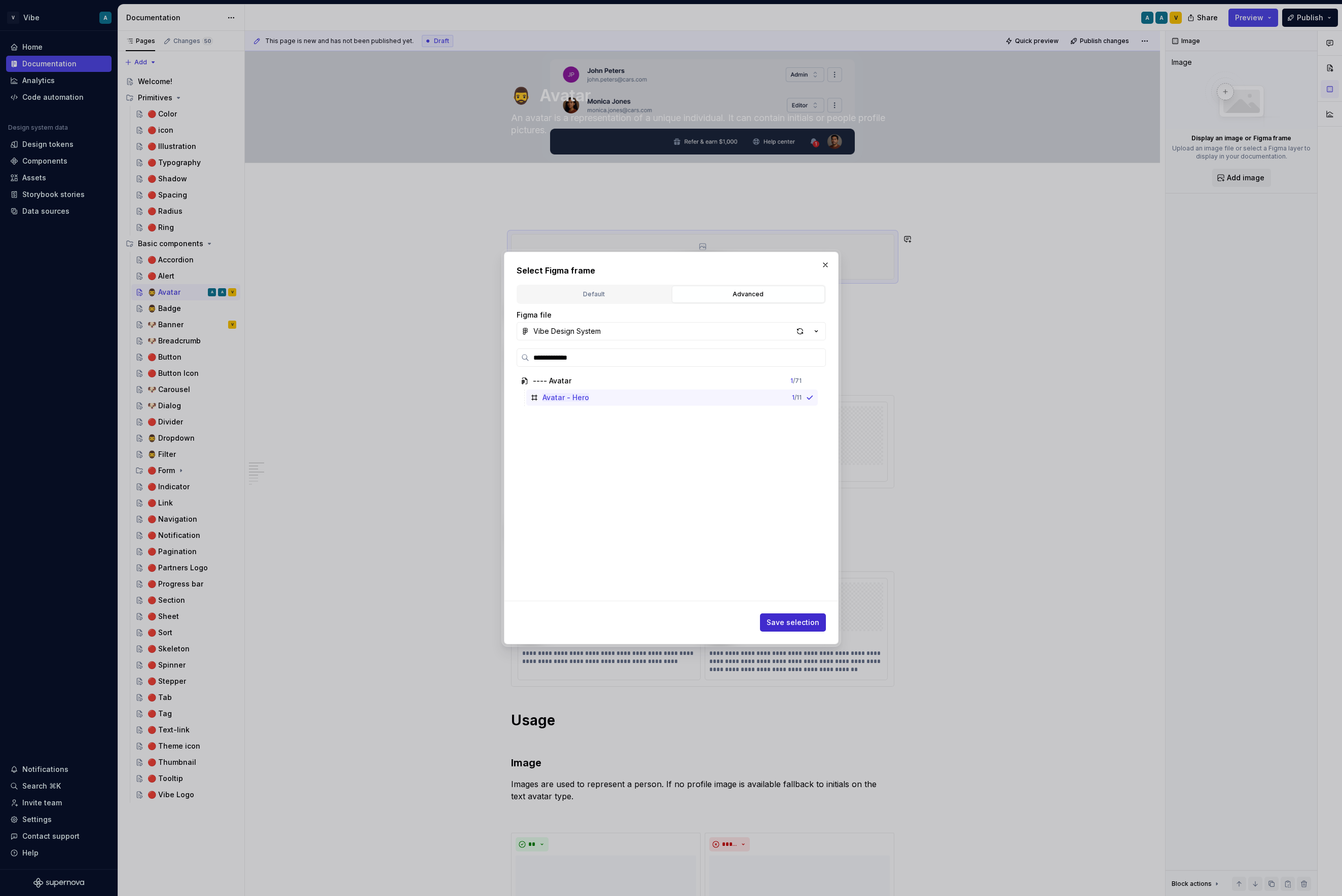
click at [794, 627] on span "Save selection" at bounding box center [792, 622] width 53 height 10
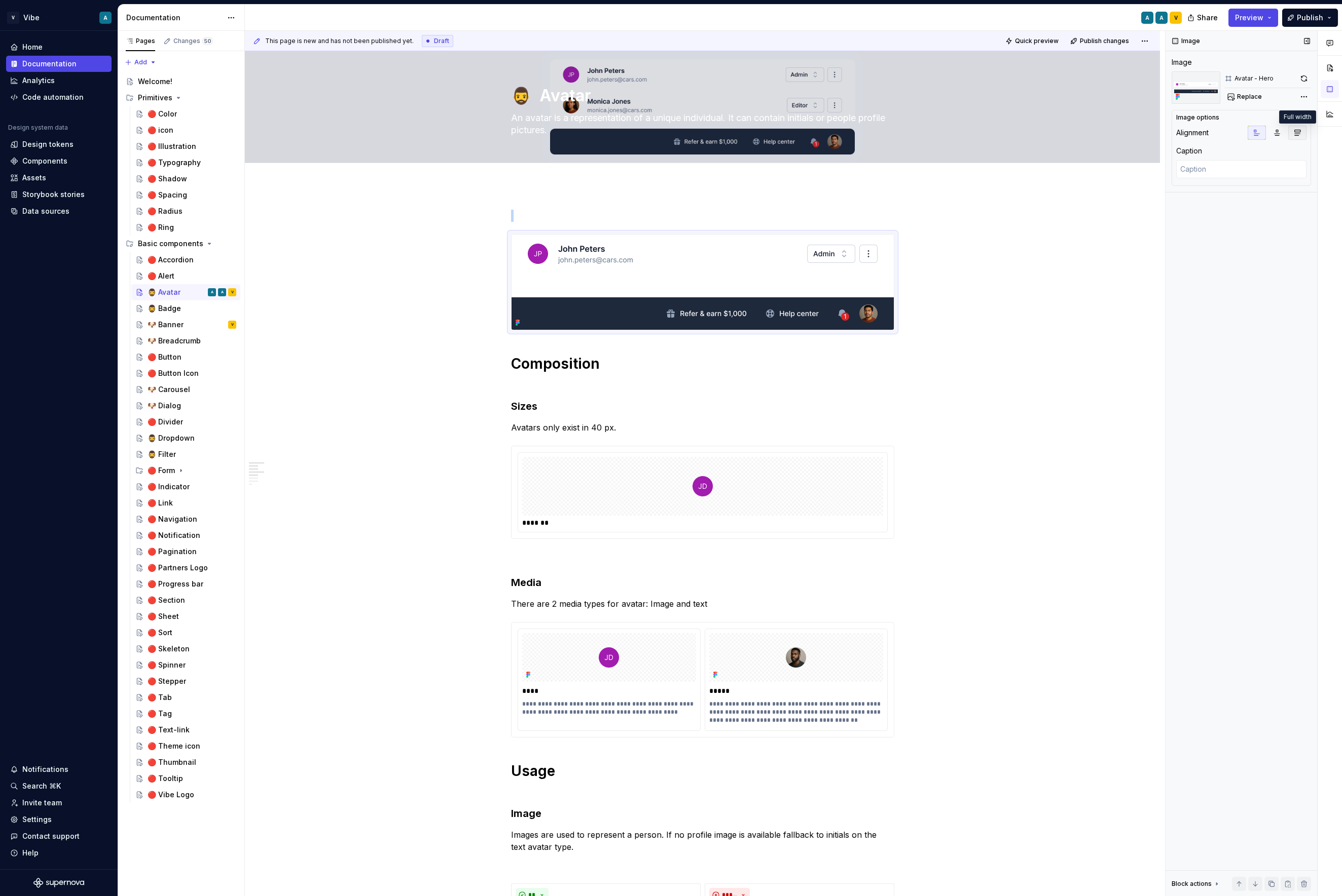
click at [1144, 132] on icon "button" at bounding box center [1297, 133] width 8 height 8
click at [1014, 121] on div at bounding box center [702, 107] width 915 height 111
click at [1128, 66] on span "Edit header" at bounding box center [1125, 68] width 41 height 10
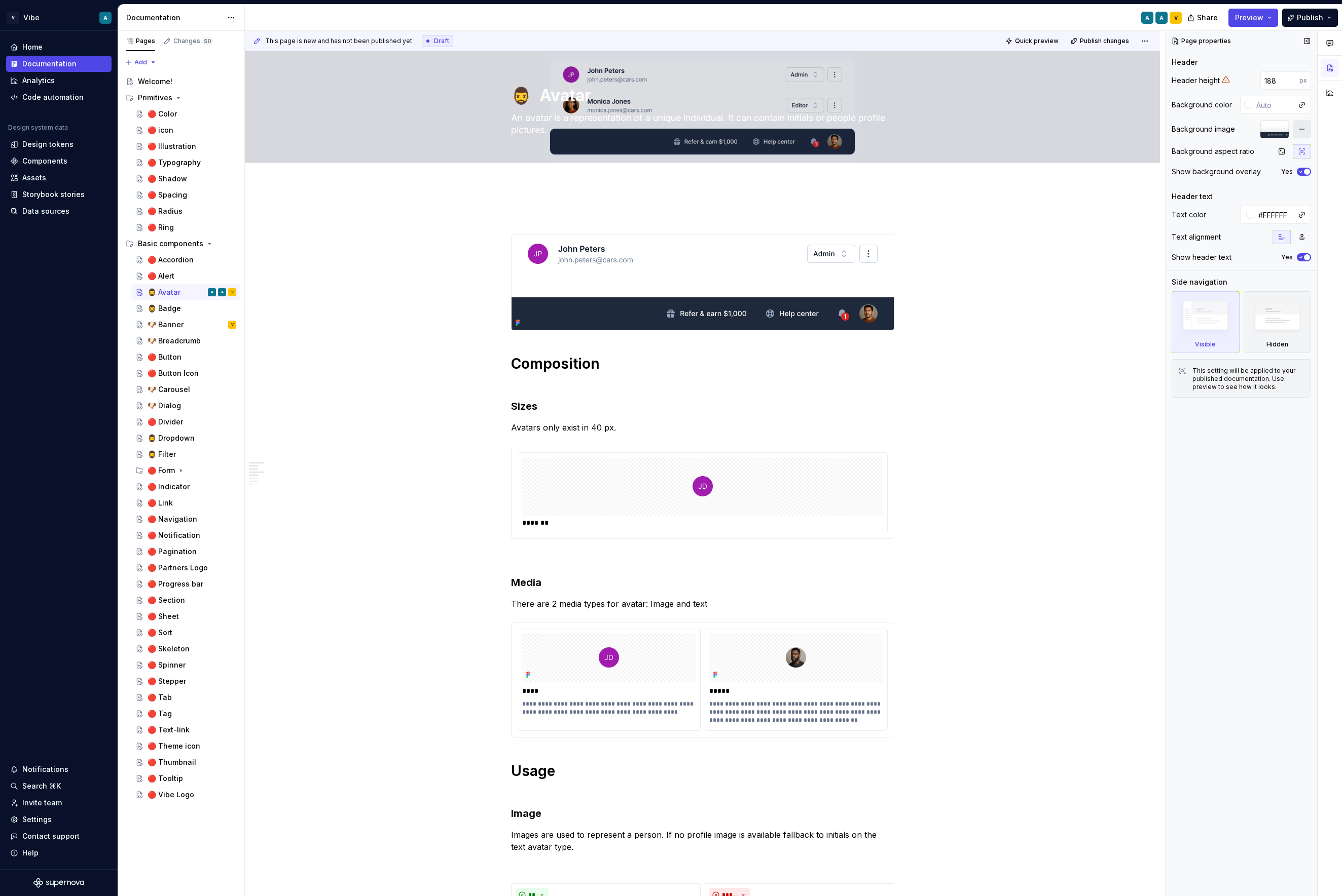
click at [1144, 132] on button "button" at bounding box center [1302, 129] width 18 height 18
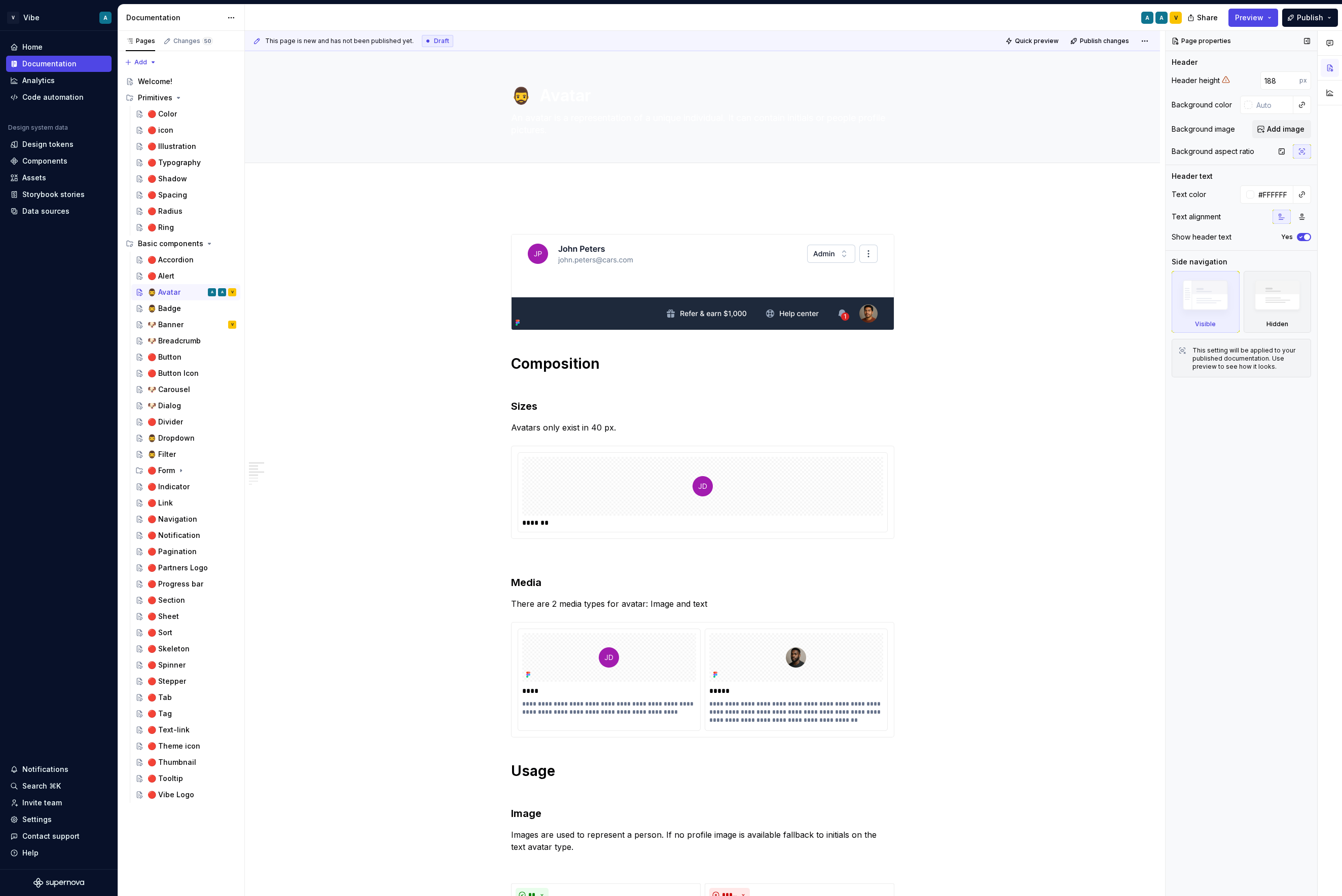
click at [1144, 235] on icon "button" at bounding box center [1301, 237] width 8 height 6
click at [1144, 235] on span "button" at bounding box center [1301, 237] width 6 height 6
type textarea "*"
click at [1144, 200] on input "#FFFFFF" at bounding box center [1273, 195] width 39 height 18
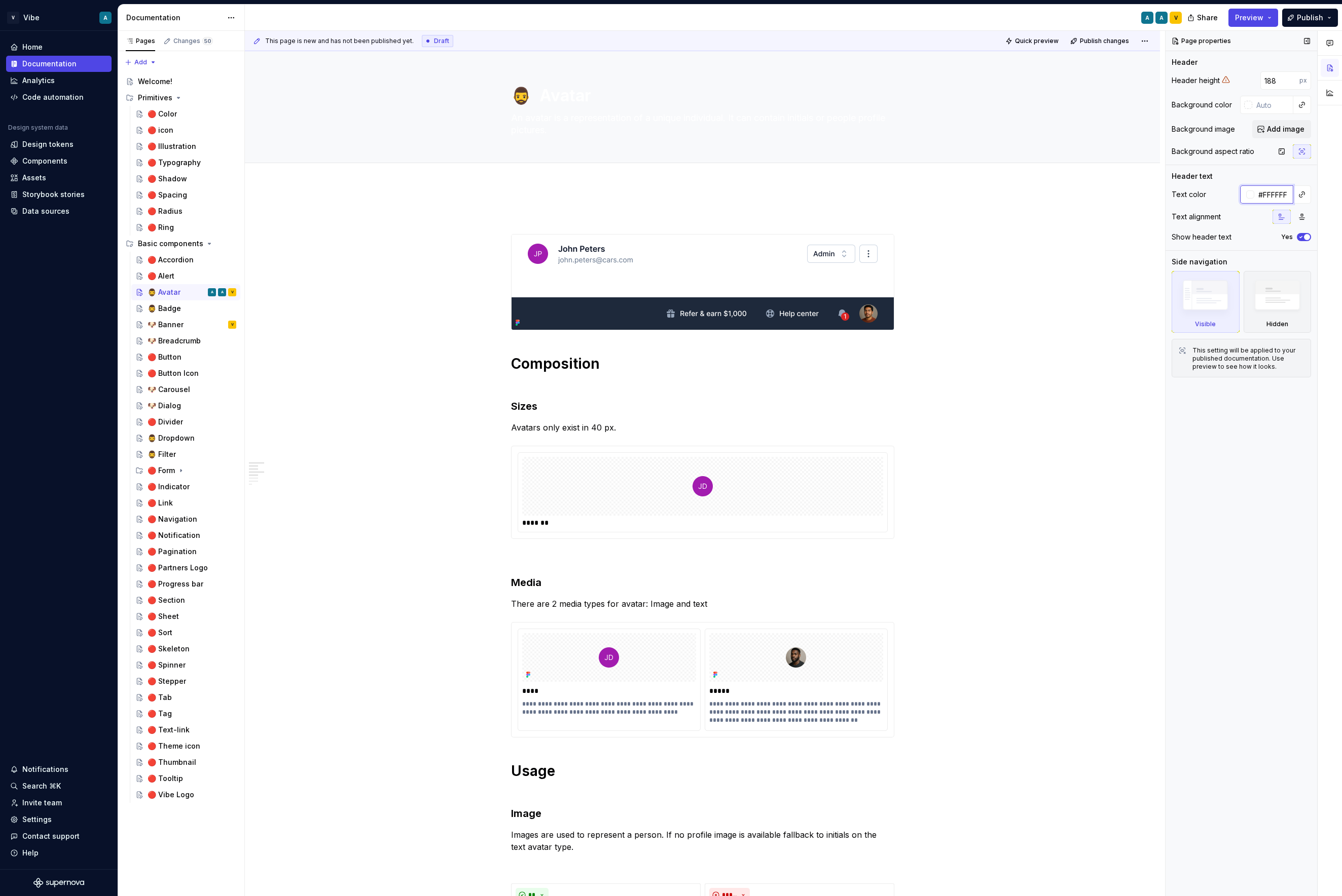
click at [1144, 200] on input "#FFFFFF" at bounding box center [1273, 195] width 39 height 18
click at [1144, 395] on div "Page properties Header Header height 188 px Background color Background image A…" at bounding box center [1241, 464] width 151 height 866
click at [1144, 106] on input "text" at bounding box center [1272, 105] width 41 height 18
click at [1144, 193] on div at bounding box center [1248, 195] width 8 height 8
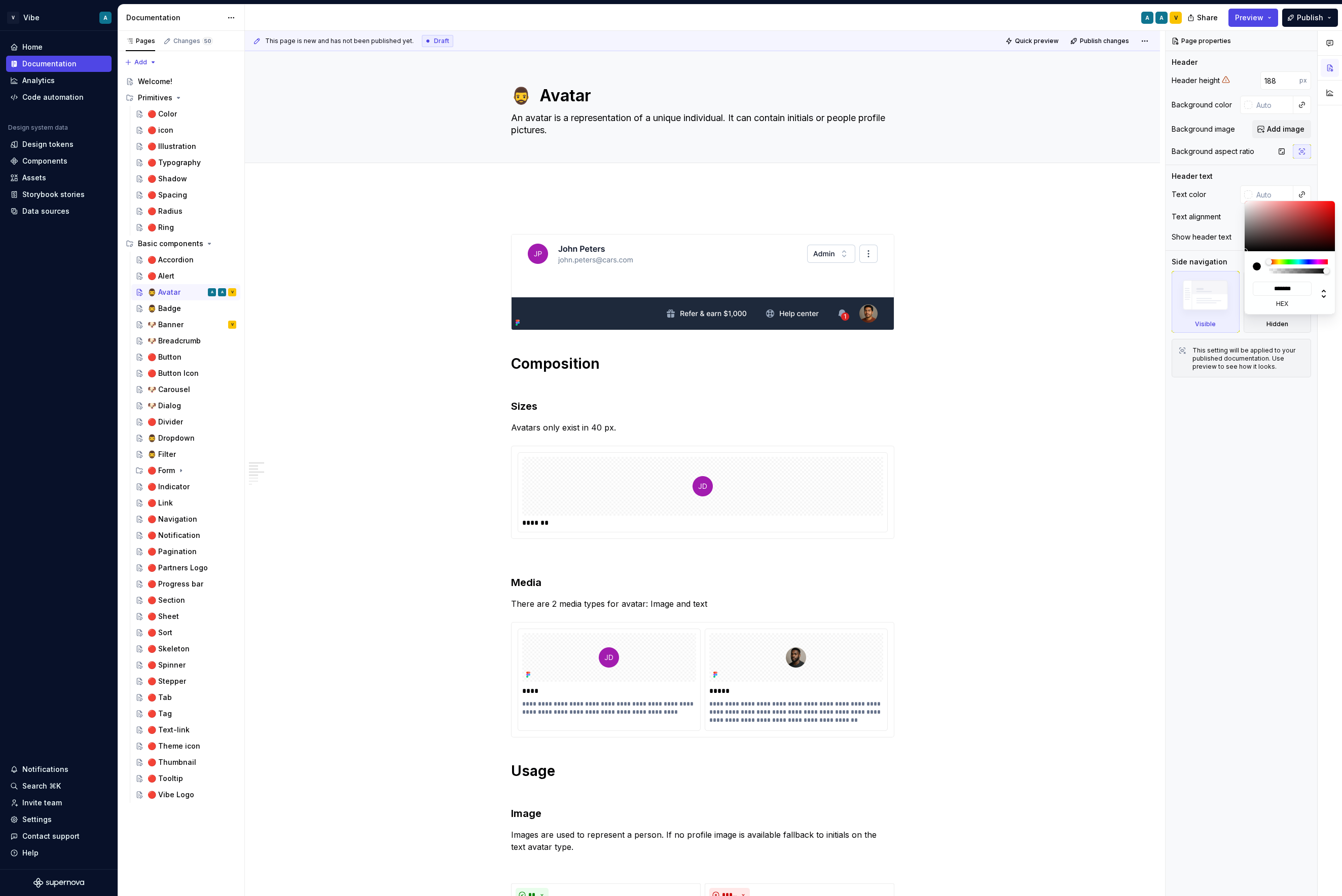
click at [1144, 103] on div "Comments Open comments No comments yet Select ‘Comment’ from the block context …" at bounding box center [1253, 464] width 176 height 866
click at [1144, 103] on input "text" at bounding box center [1272, 105] width 41 height 18
type textarea "*"
paste input "EEF2FF"
type input "EEF2FF"
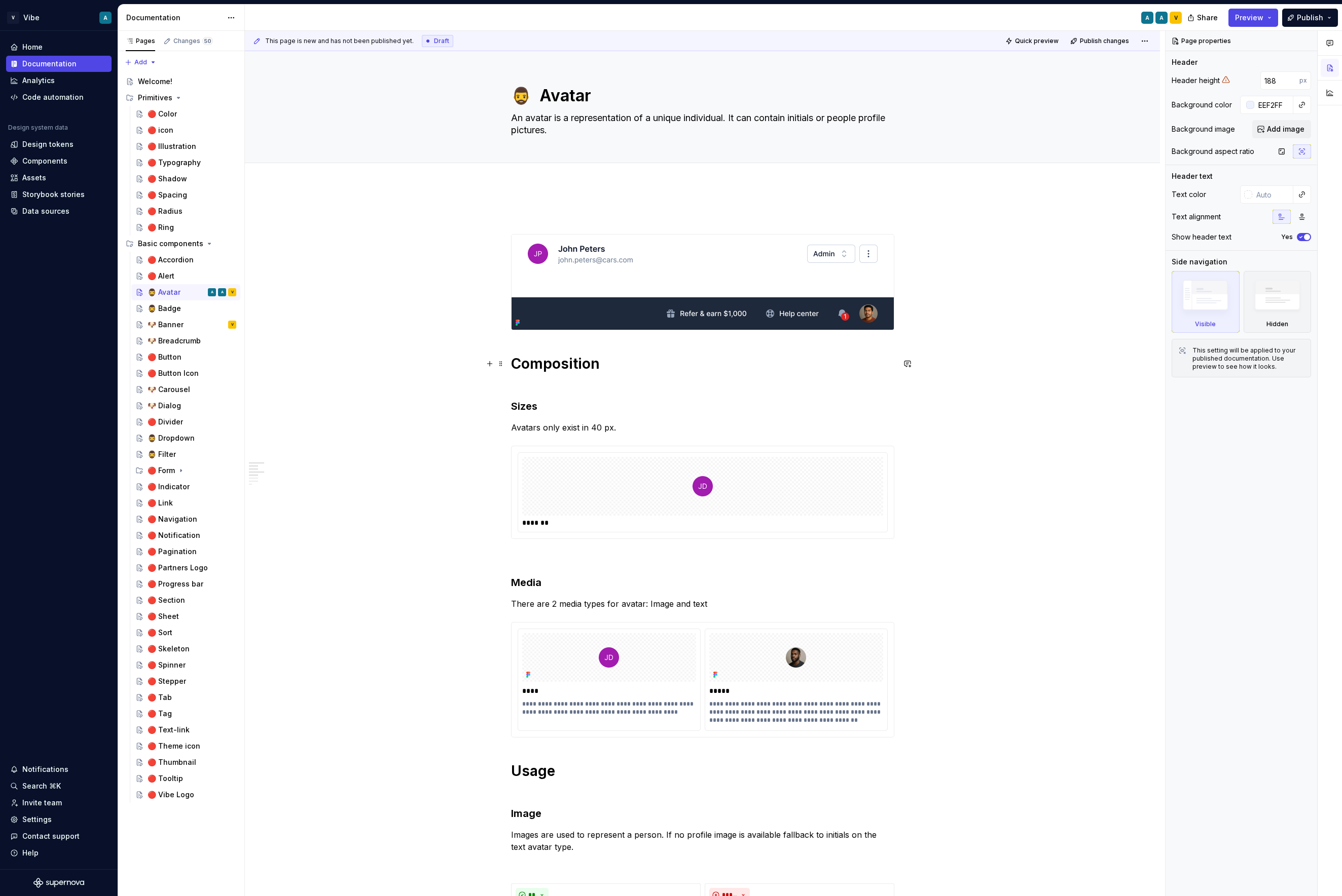
type textarea "*"
type input "#EEF2FF"
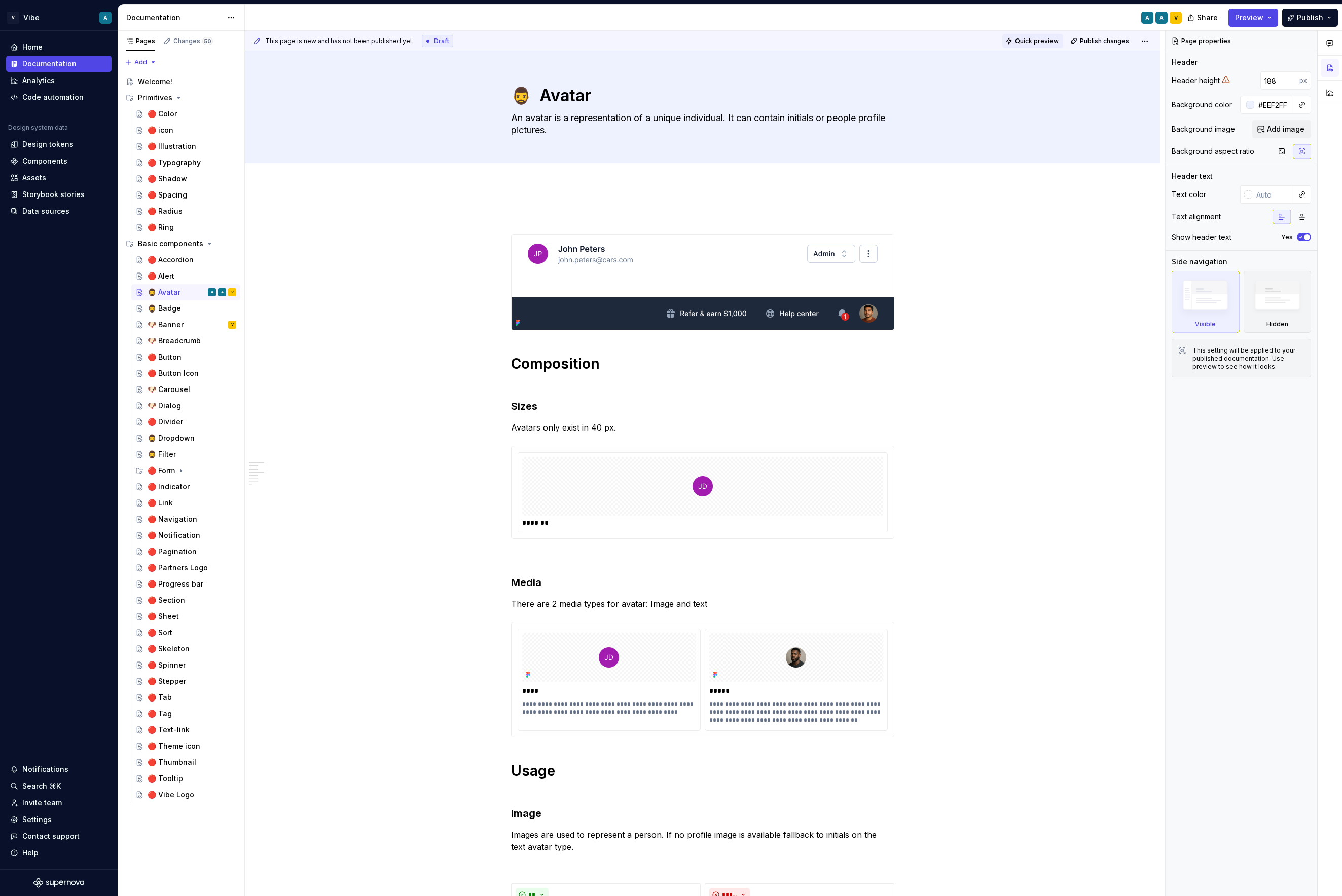
click at [1031, 44] on span "Quick preview" at bounding box center [1037, 41] width 44 height 8
click at [1144, 872] on span "Open page" at bounding box center [1288, 872] width 34 height 8
click at [525, 107] on textarea "🧔‍♂️ Avatar" at bounding box center [701, 95] width 383 height 24
click at [541, 99] on textarea "🧔‍♂️ Avatar" at bounding box center [701, 95] width 383 height 24
type textarea "*"
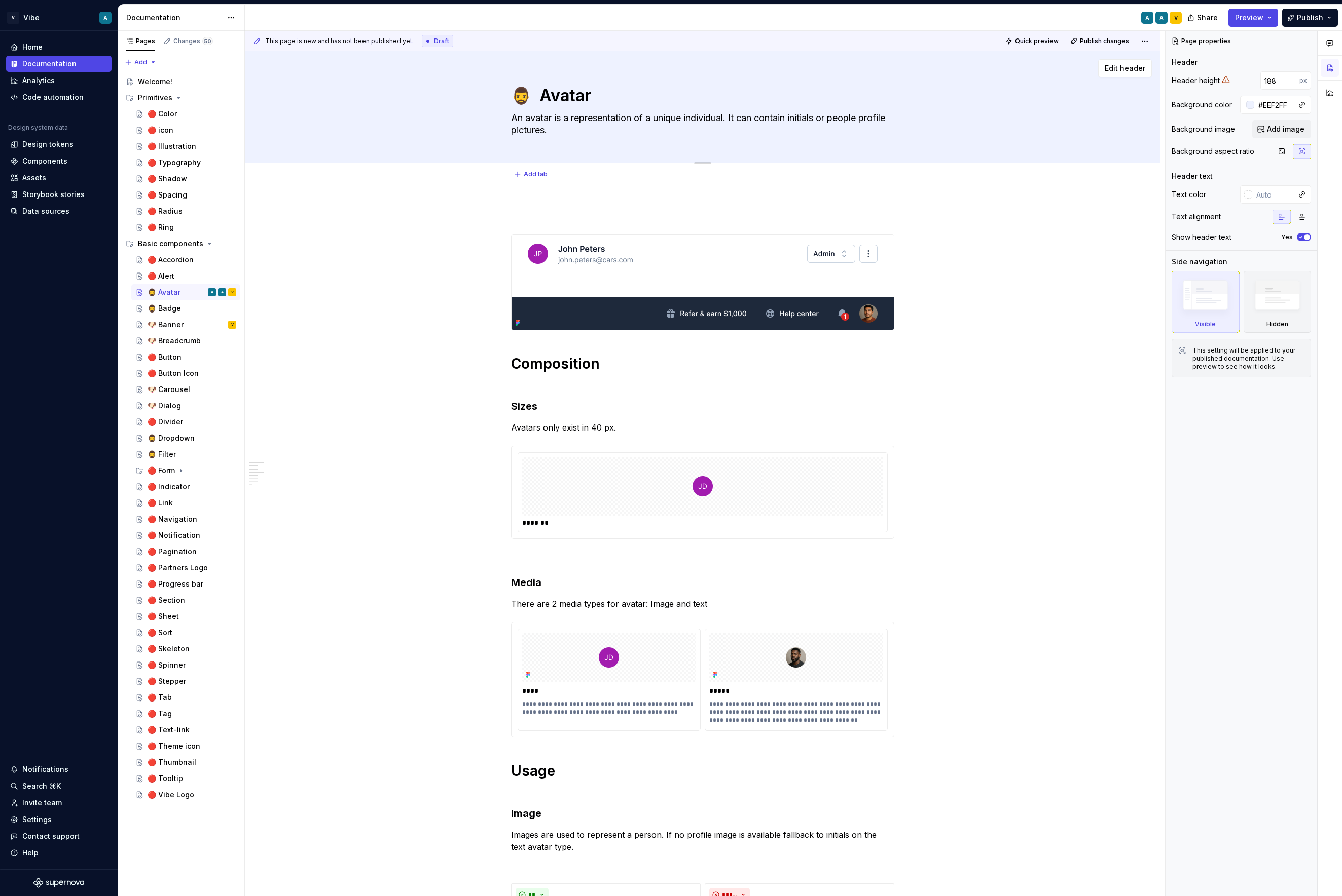
type textarea "🧔‍♂️ Avatar"
type textarea "*"
type textarea "🧔‍♂️Avatar"
type textarea "*"
type textarea "Avatar"
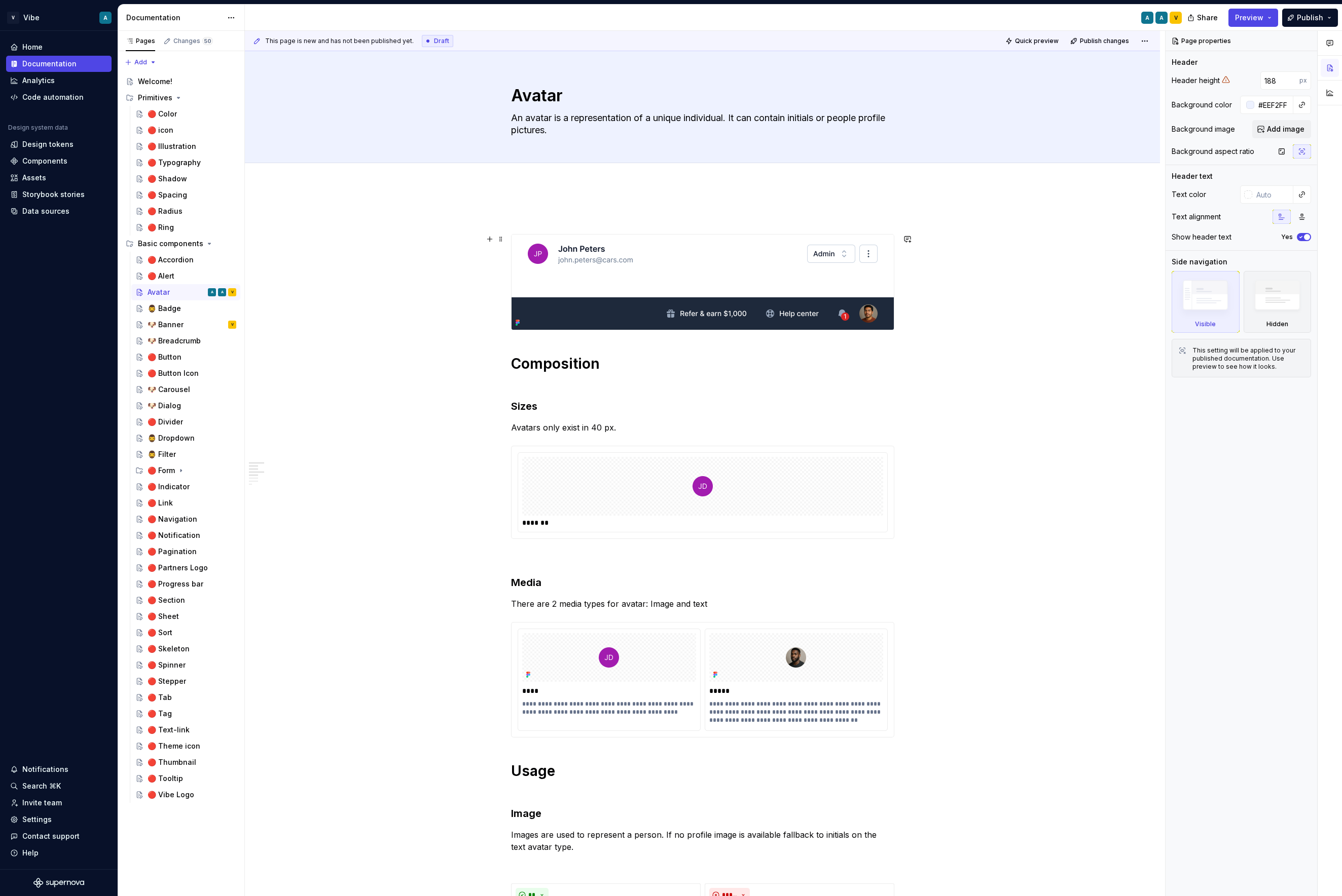
type textarea "*"
type textarea "Avatar"
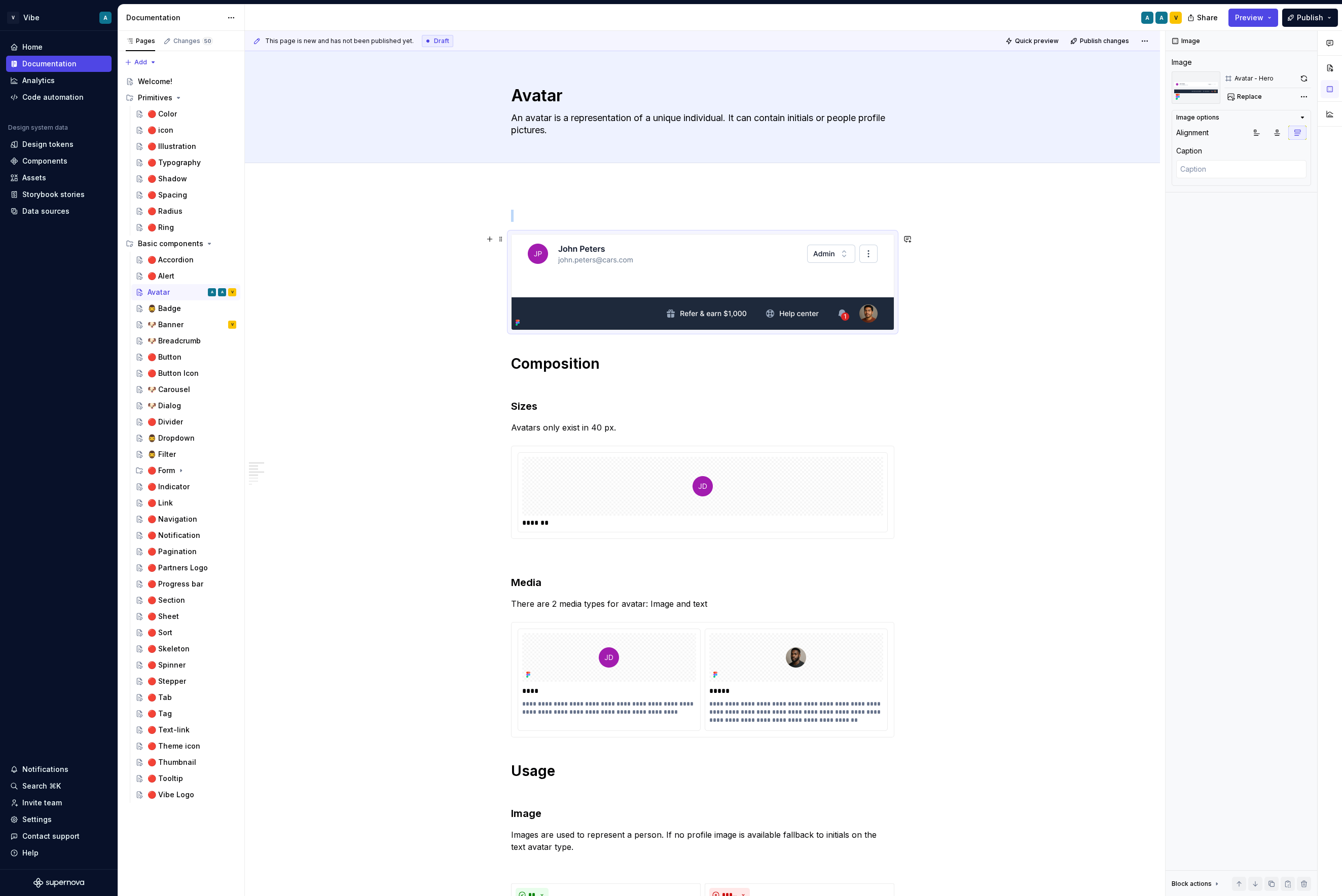
click at [216, 293] on button "Page tree" at bounding box center [215, 292] width 14 height 14
click at [334, 245] on html "V Vibe A Home Documentation Analytics Code automation Design system data Design…" at bounding box center [671, 448] width 1342 height 896
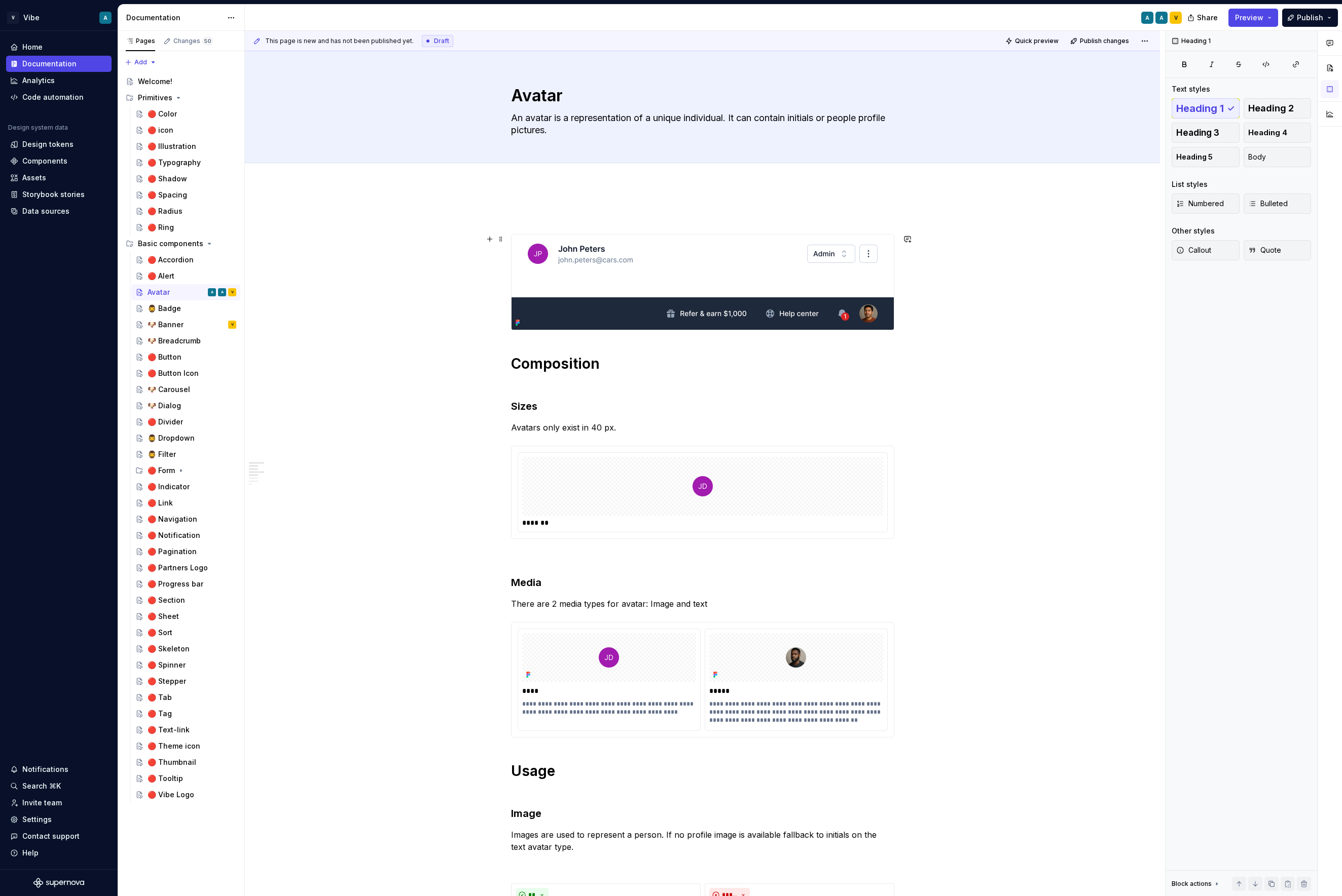
click at [584, 218] on p at bounding box center [703, 216] width 383 height 12
click at [535, 220] on p at bounding box center [703, 216] width 383 height 12
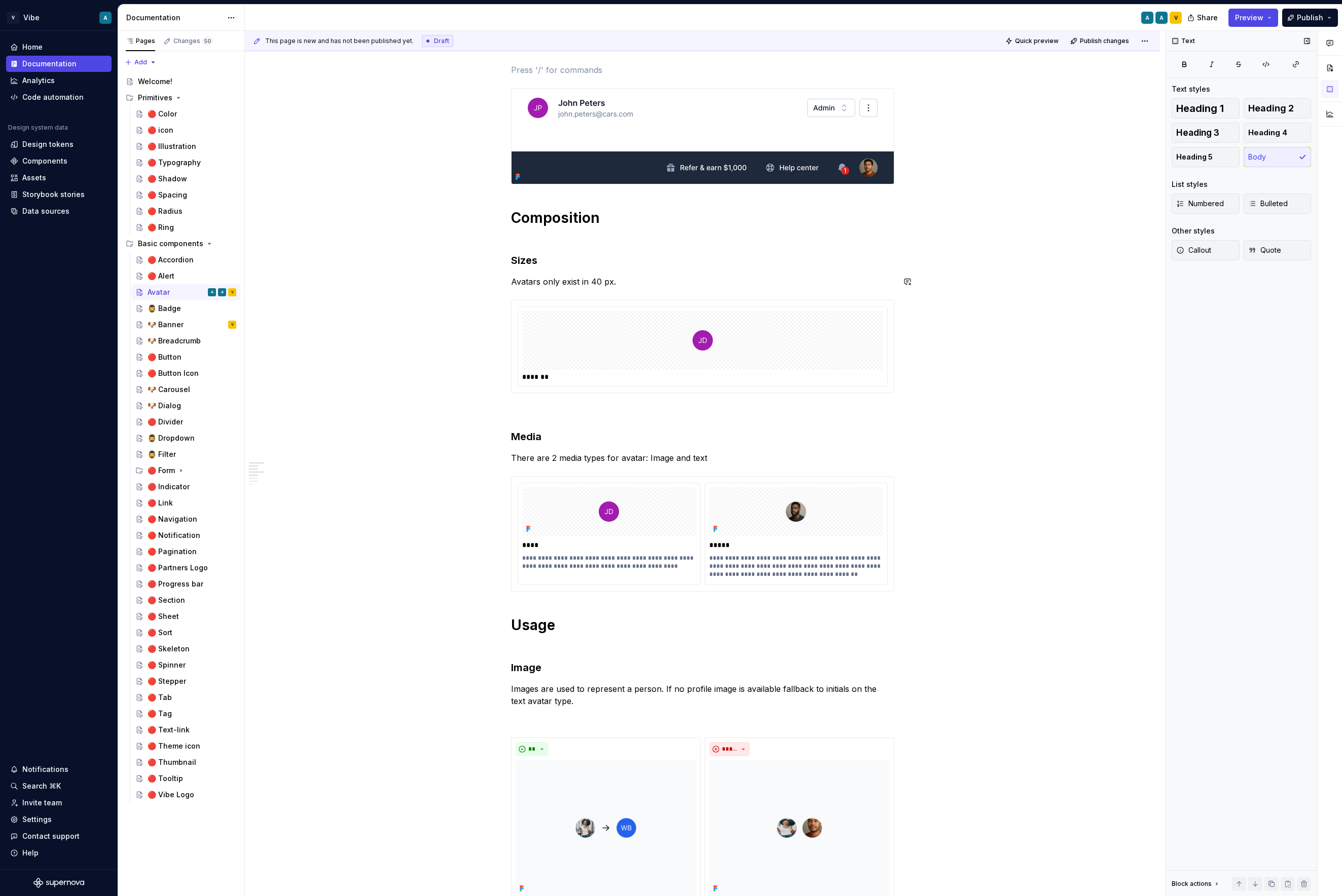
scroll to position [122, 0]
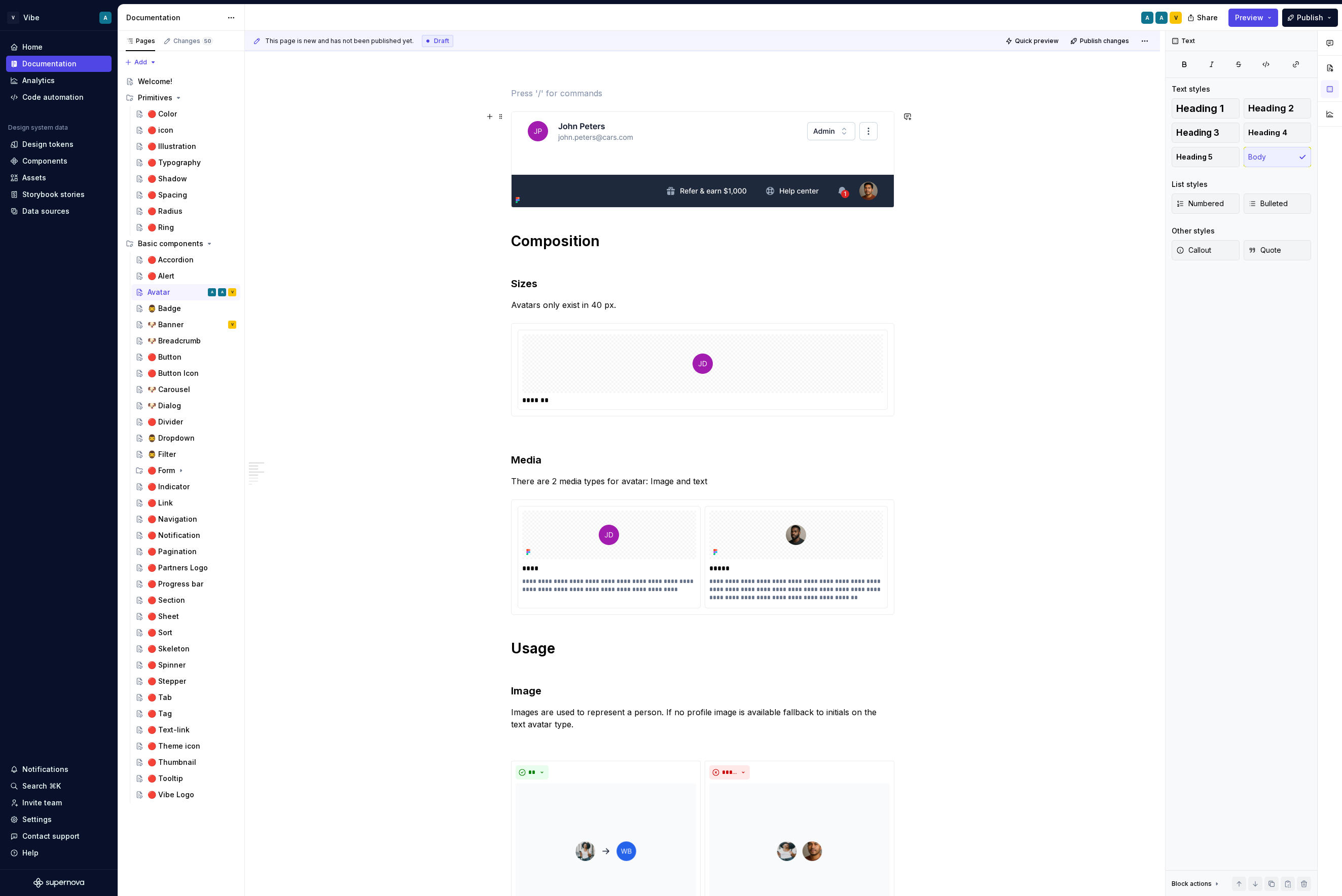
click at [751, 144] on img at bounding box center [702, 159] width 382 height 95
click at [1144, 98] on div "Comments Open comments No comments yet Select ‘Comment’ from the block context …" at bounding box center [1253, 464] width 176 height 866
click at [1144, 206] on div "Remove image" at bounding box center [1246, 205] width 117 height 10
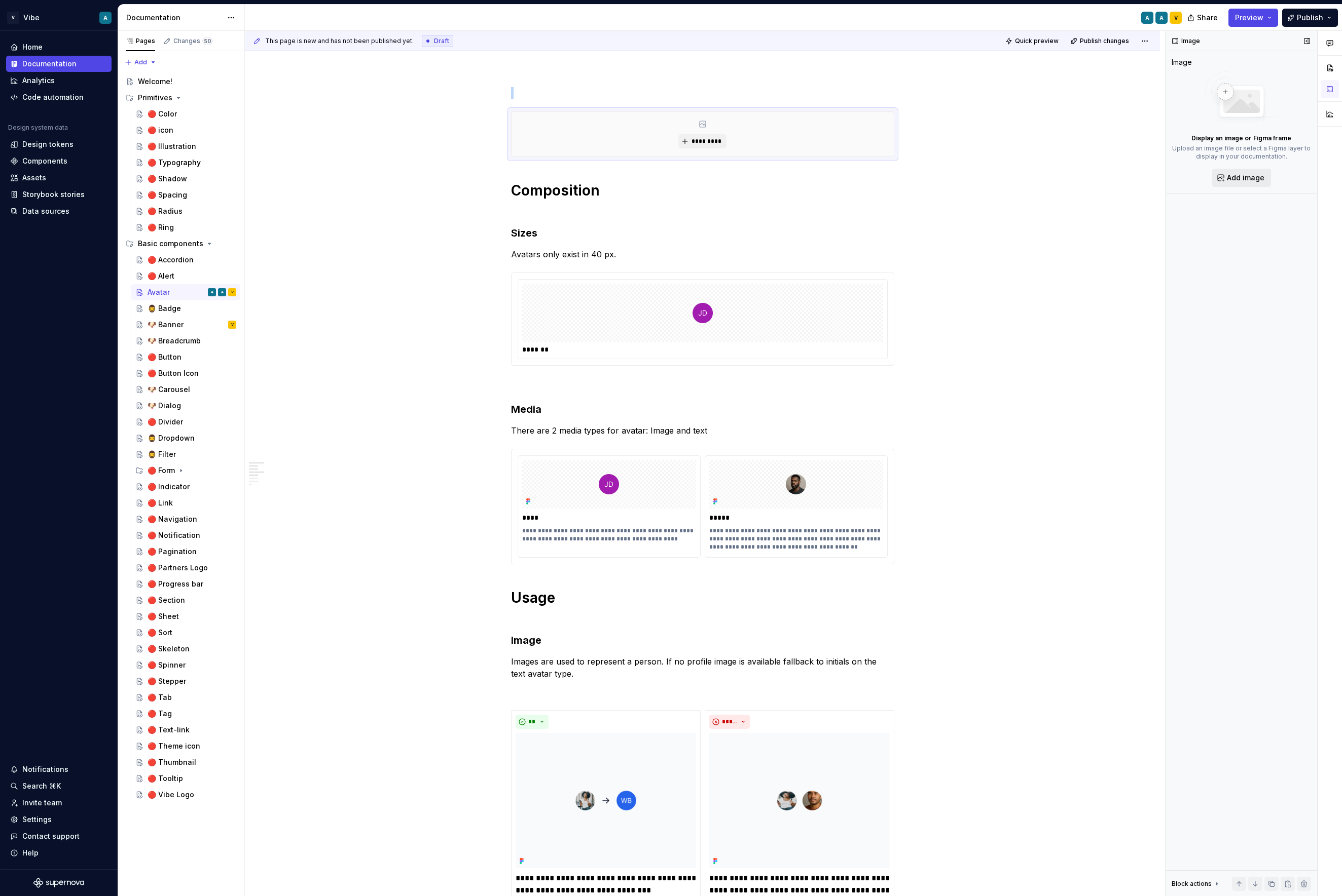
click at [1144, 180] on span "Add image" at bounding box center [1245, 177] width 37 height 10
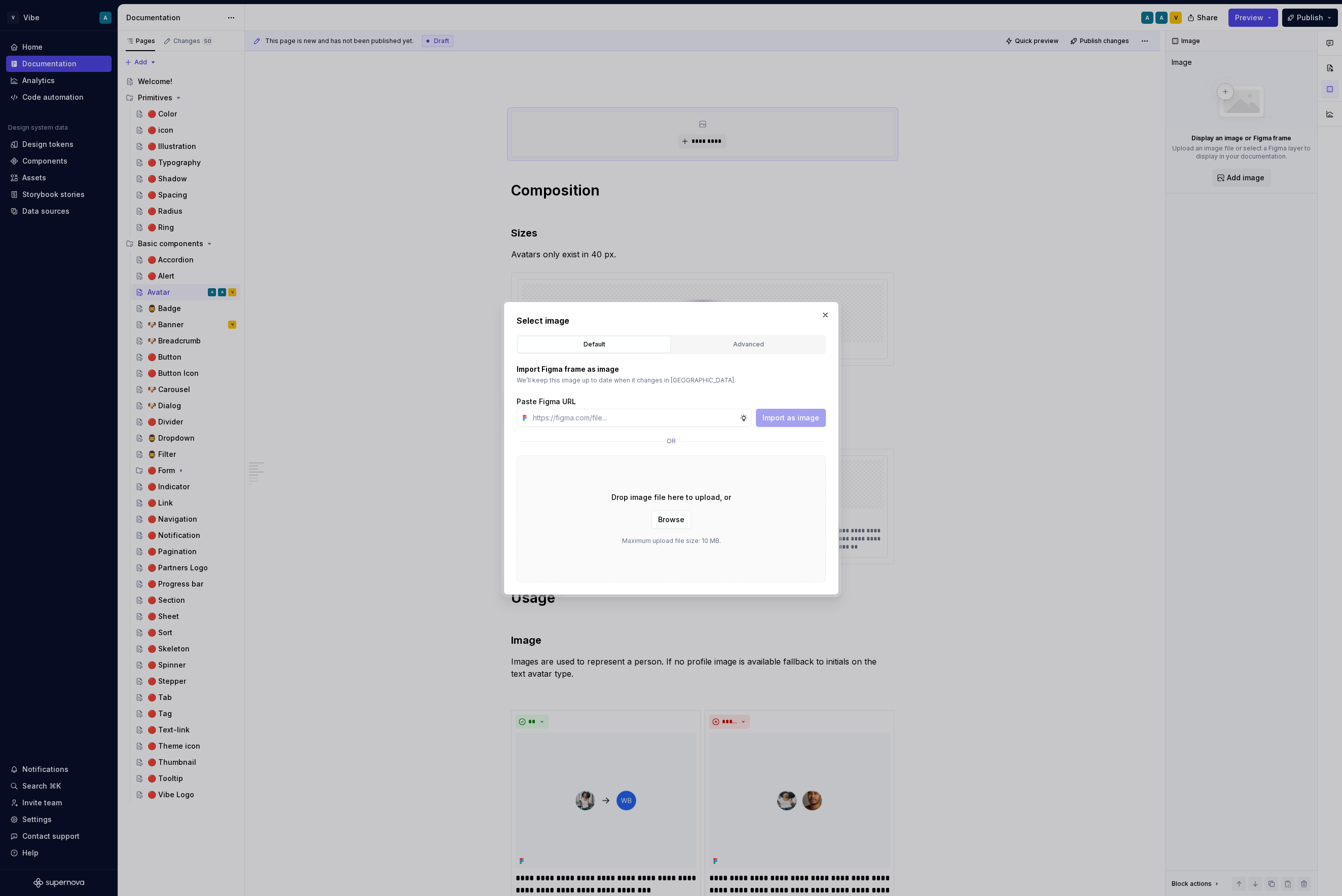
type textarea "*"
paste input "https://www.figma.com/design/vzD9G8QCNLpQxBI7KBf7Ht/Vibe-Design-System?node-id=…"
type input "https://www.figma.com/design/vzD9G8QCNLpQxBI7KBf7Ht/Vibe-Design-System?node-id=…"
click at [823, 421] on button "Import as image" at bounding box center [791, 418] width 70 height 18
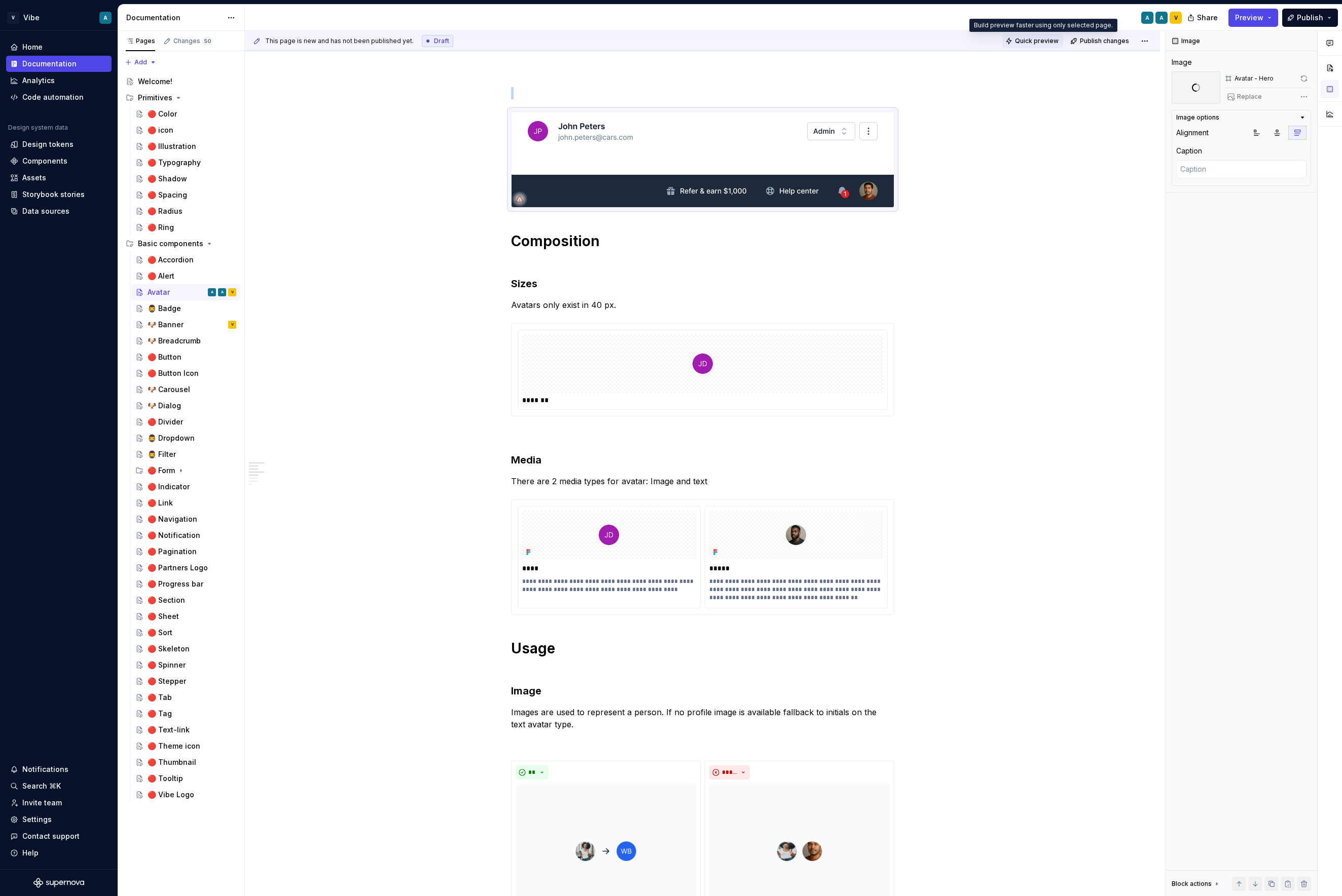
click at [1038, 40] on span "Quick preview" at bounding box center [1037, 41] width 44 height 8
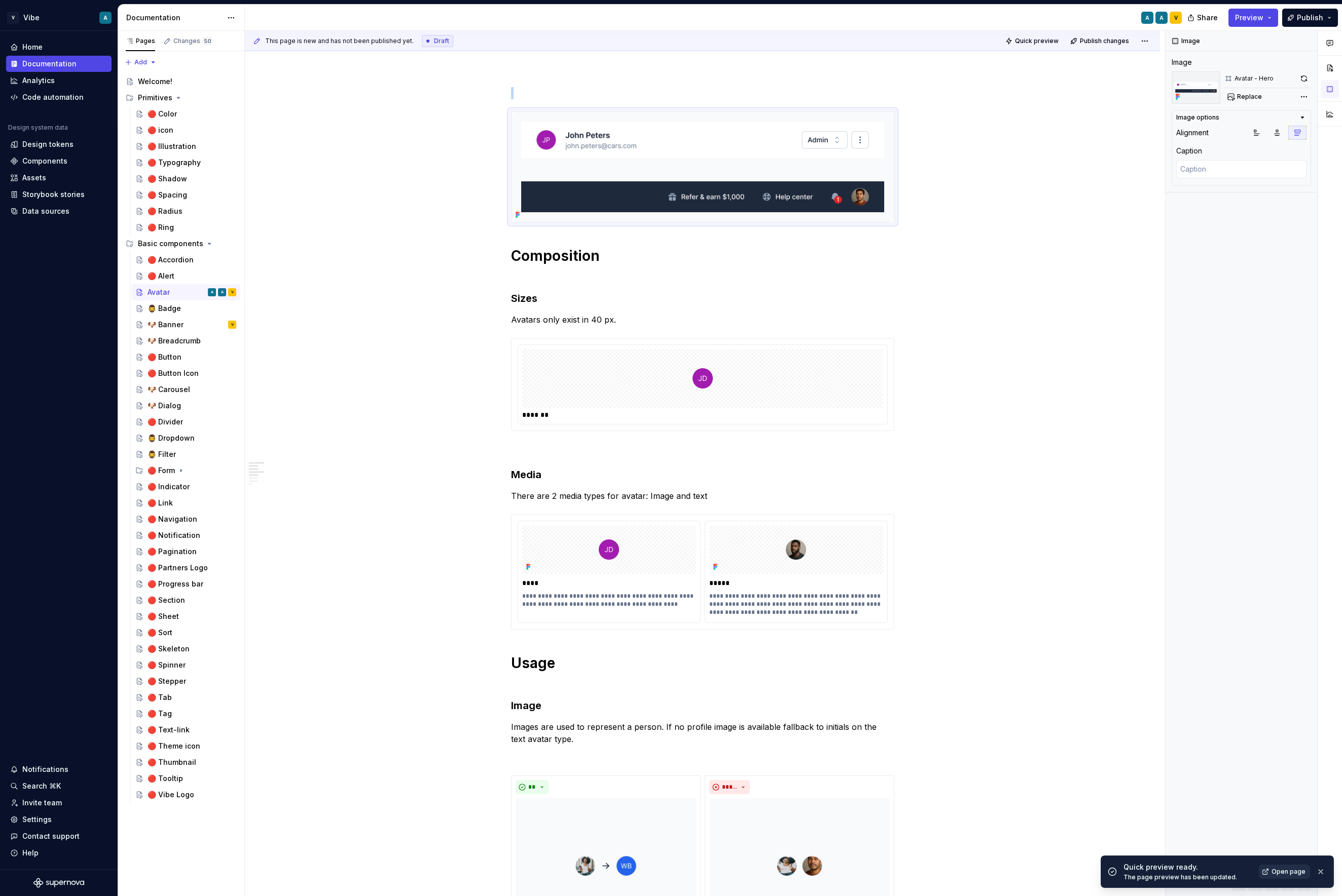
click at [1144, 871] on span "Open page" at bounding box center [1288, 872] width 34 height 8
click at [45, 211] on div "Data sources" at bounding box center [46, 211] width 47 height 10
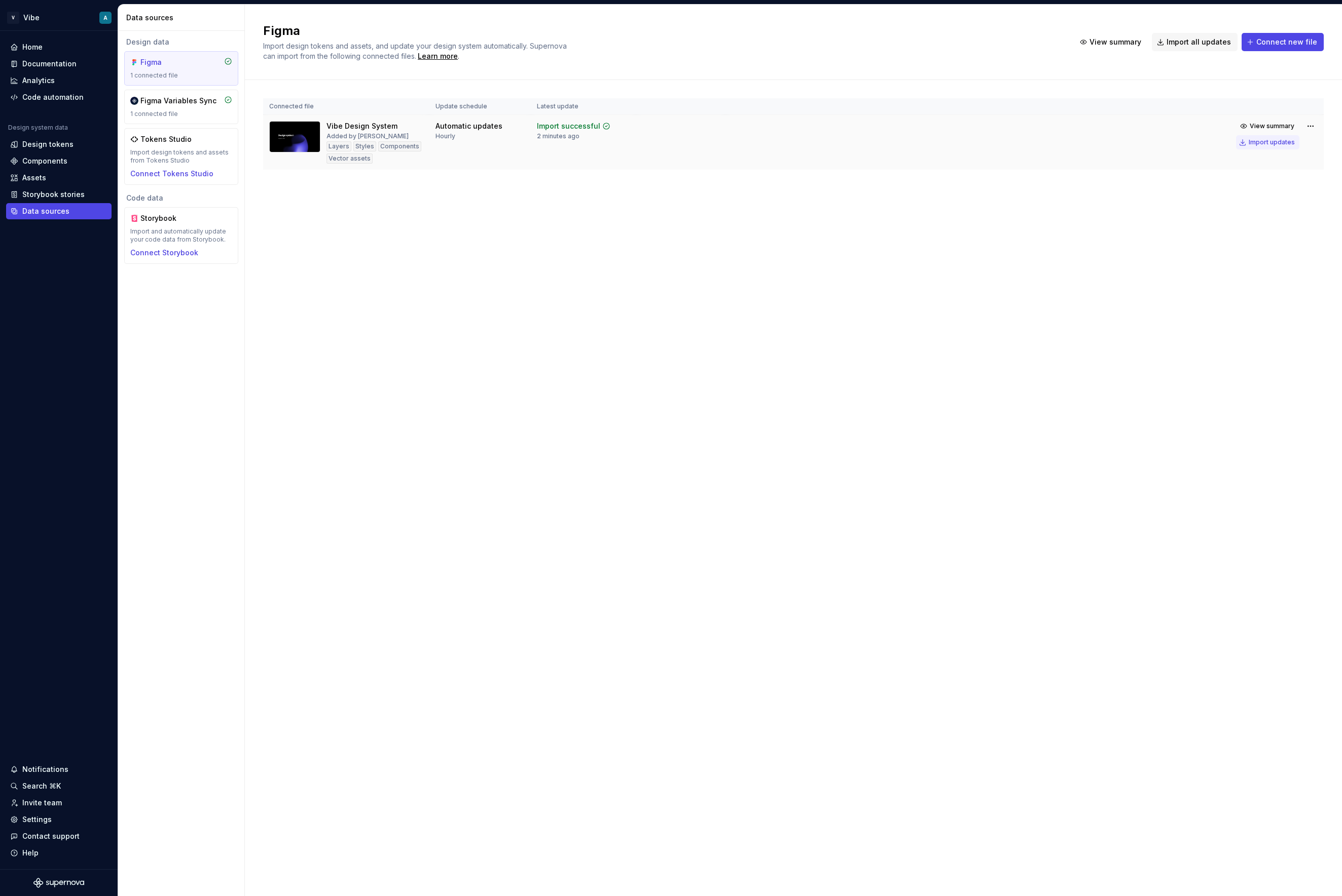
click at [1144, 142] on div "Import updates" at bounding box center [1272, 143] width 46 height 8
click at [53, 64] on div "Documentation" at bounding box center [50, 63] width 54 height 10
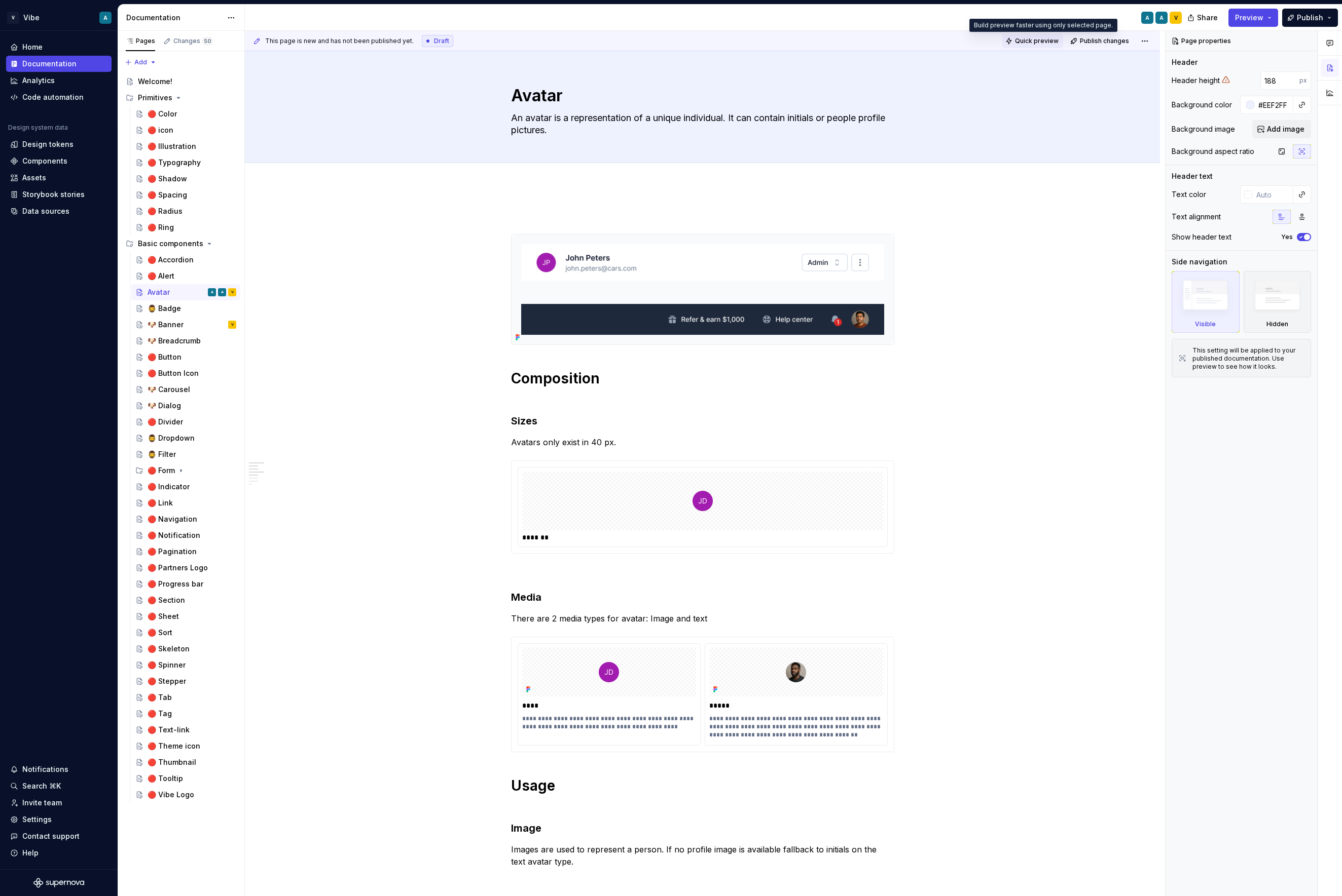
click at [1049, 40] on span "Quick preview" at bounding box center [1037, 41] width 44 height 8
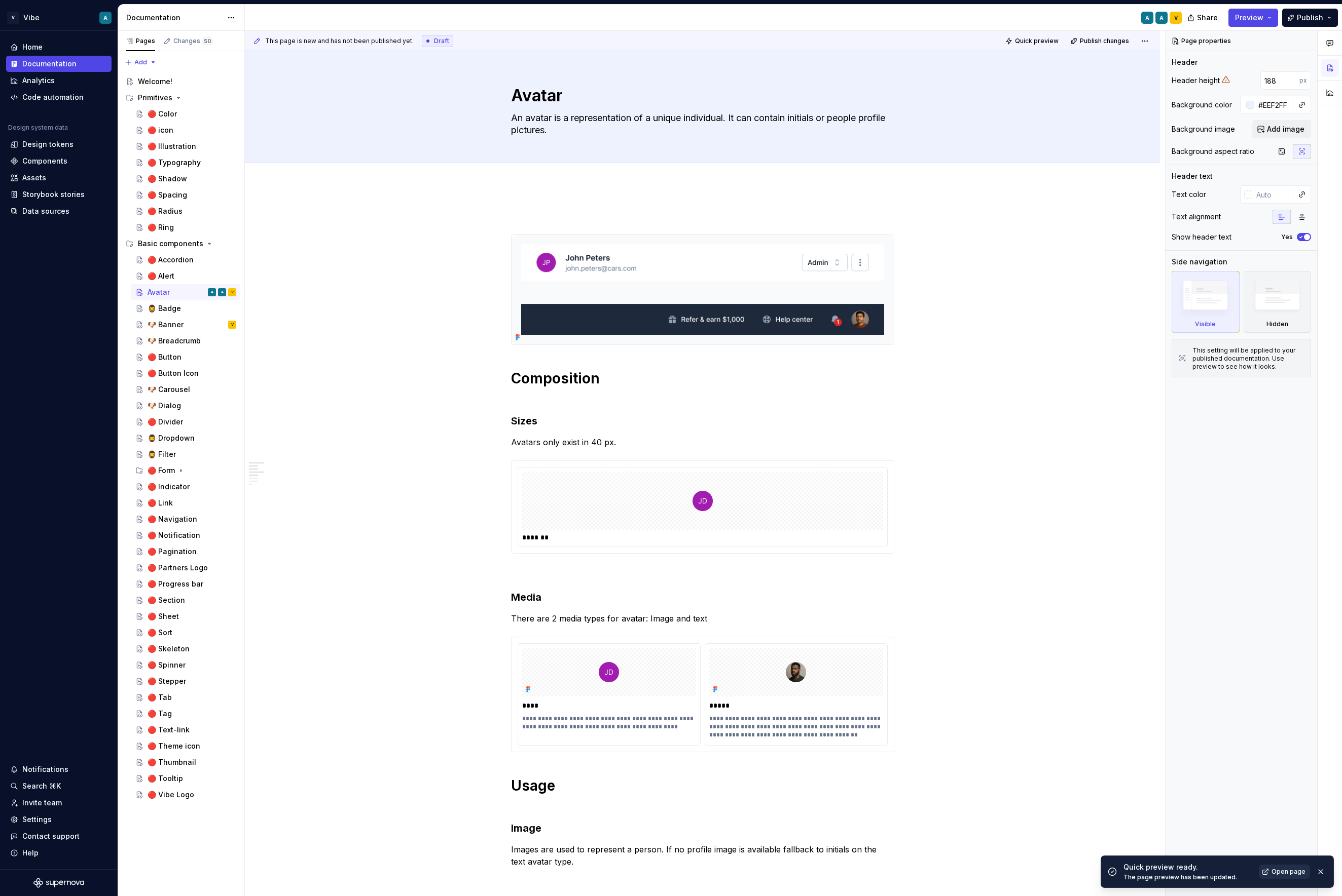
click at [1144, 875] on span "Open page" at bounding box center [1288, 872] width 34 height 8
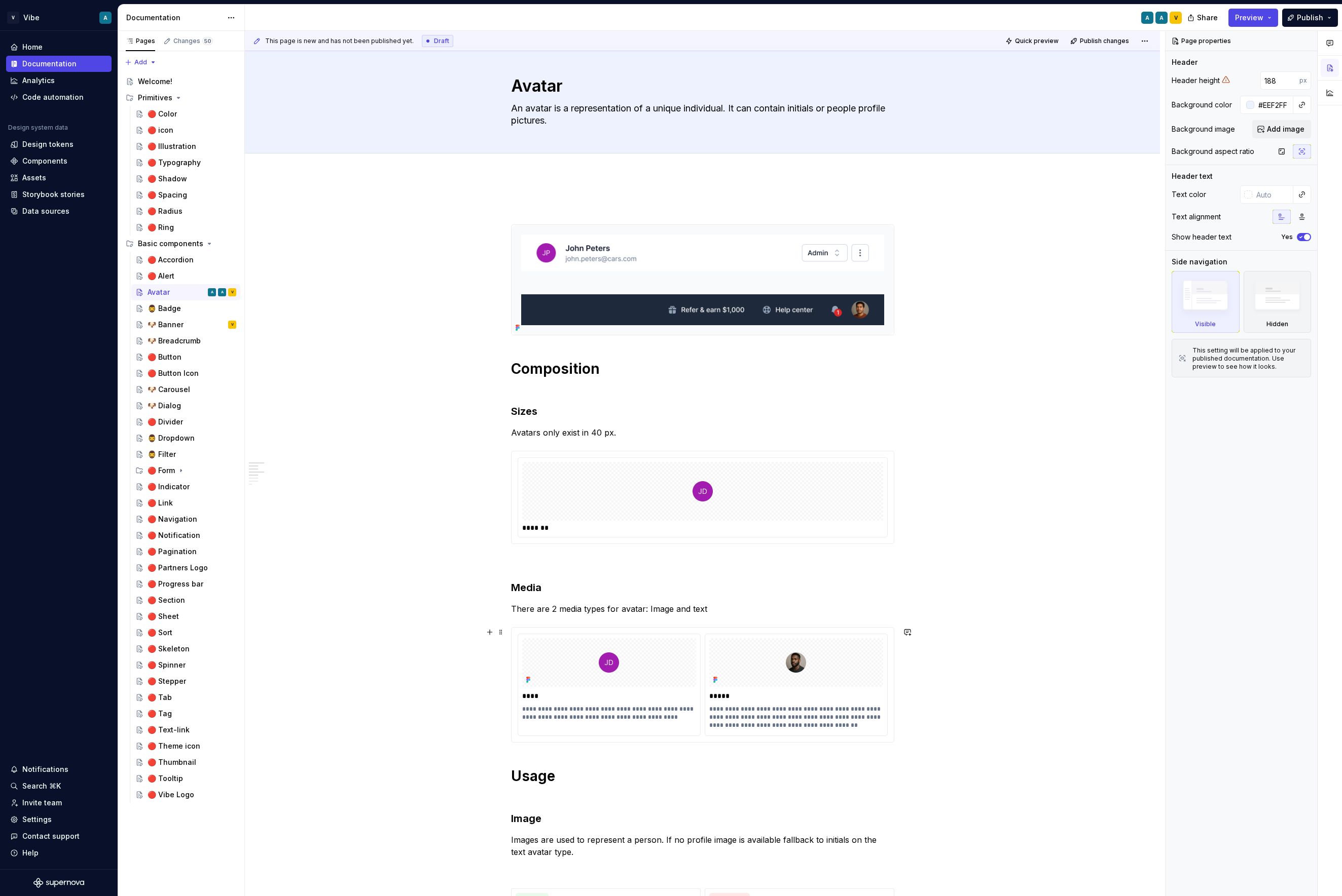
scroll to position [11, 0]
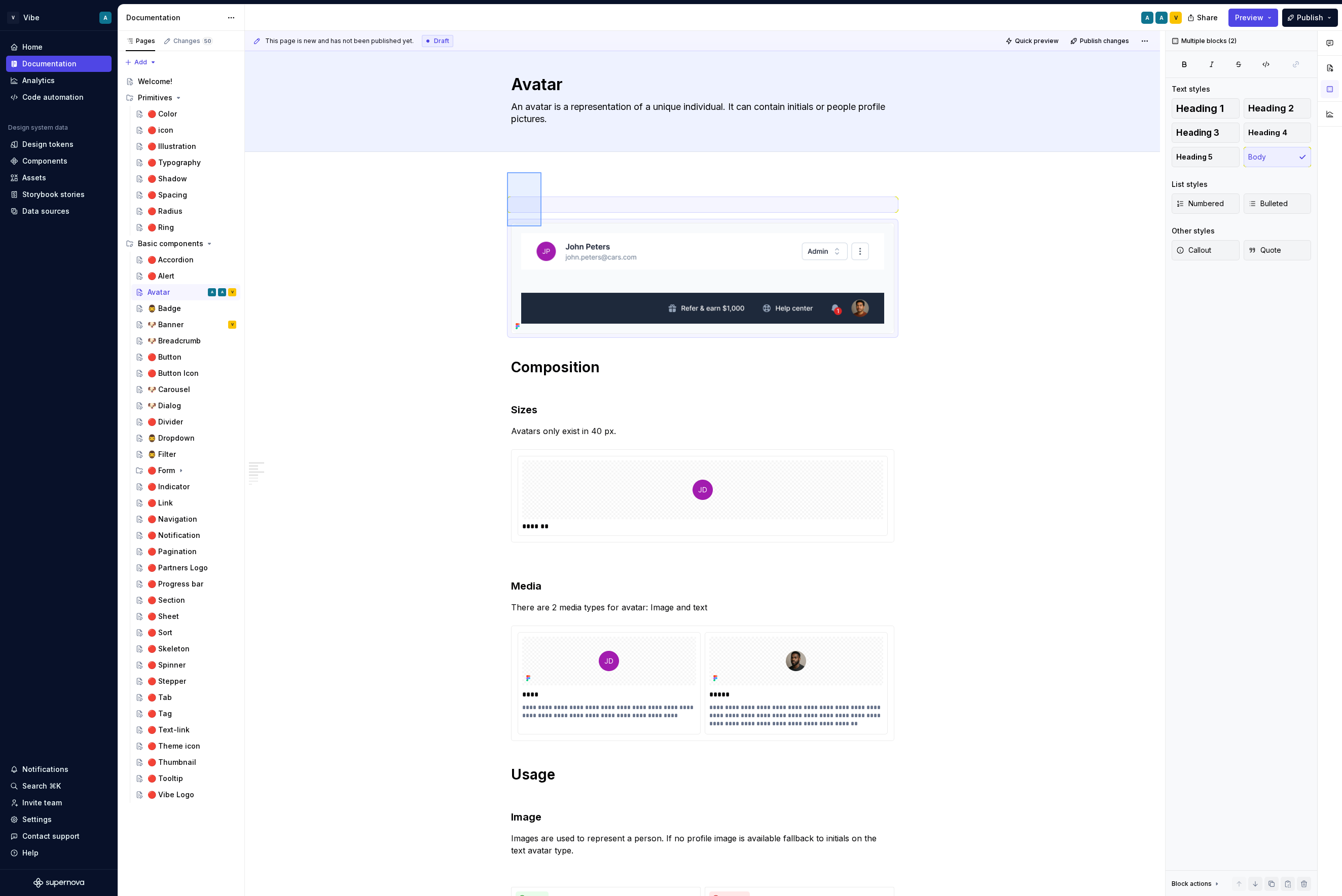
drag, startPoint x: 507, startPoint y: 227, endPoint x: 505, endPoint y: 244, distance: 17.1
click at [533, 191] on div "**********" at bounding box center [705, 464] width 920 height 866
click at [546, 203] on p at bounding box center [703, 205] width 383 height 12
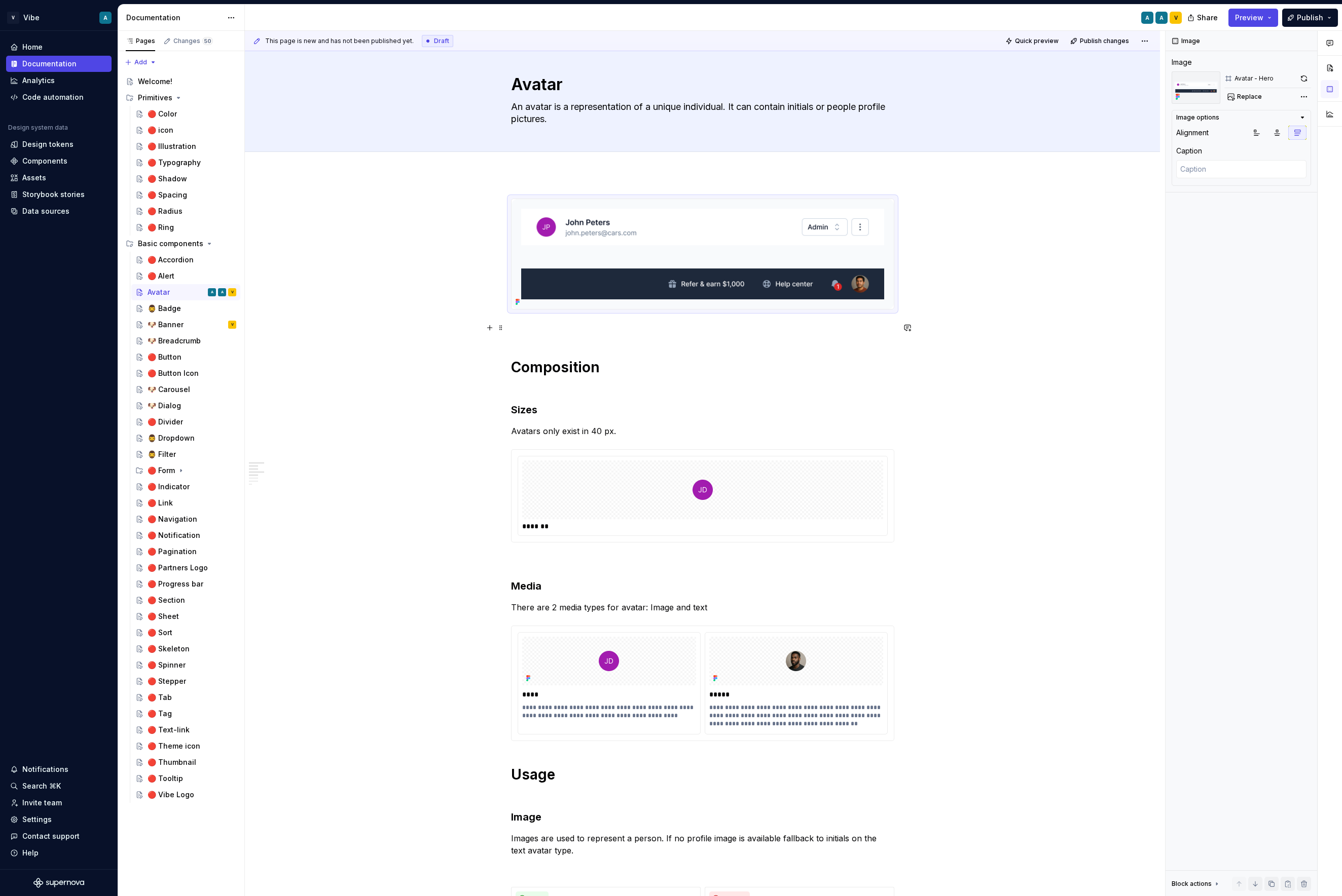
click at [550, 329] on p at bounding box center [703, 328] width 383 height 12
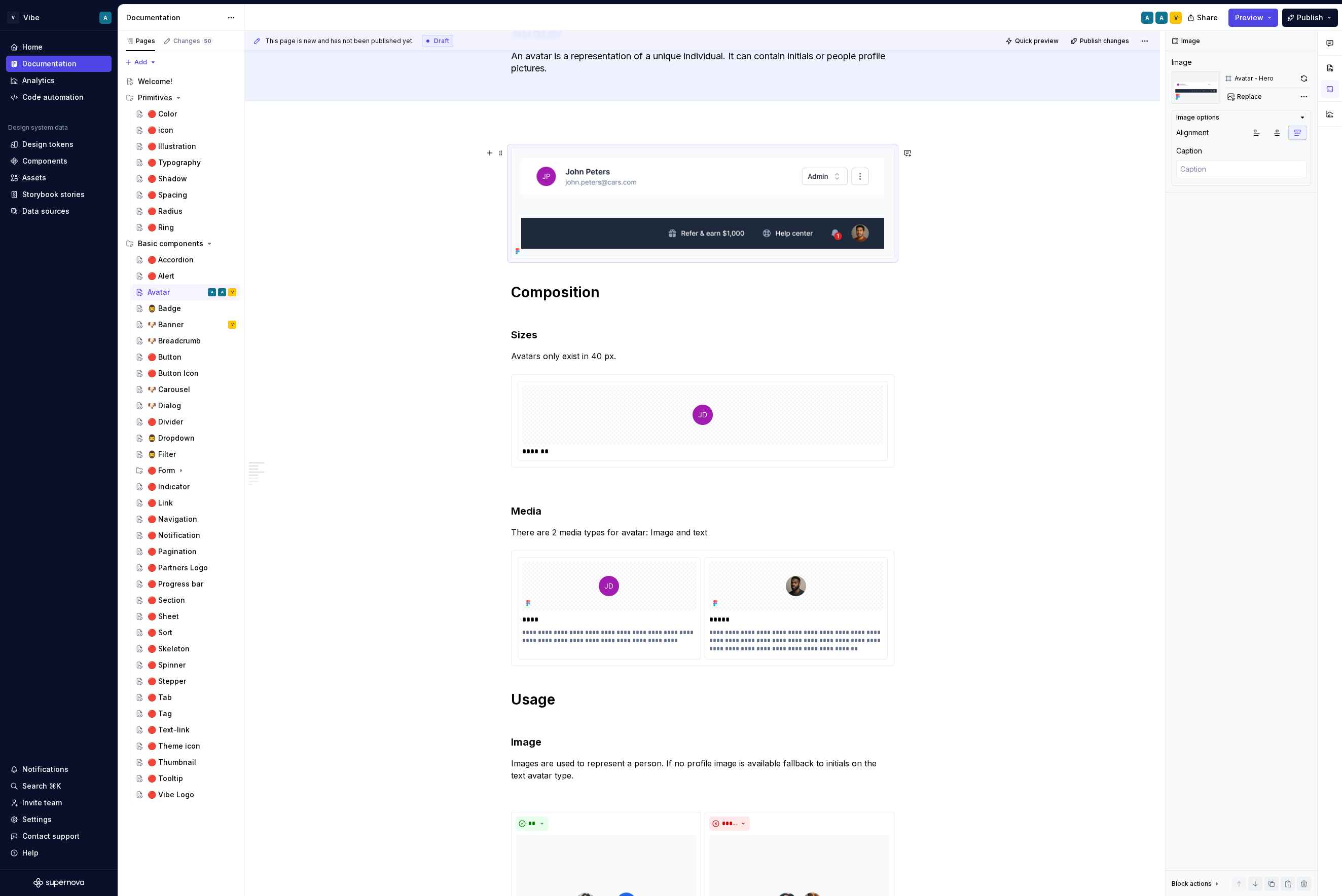
scroll to position [66, 0]
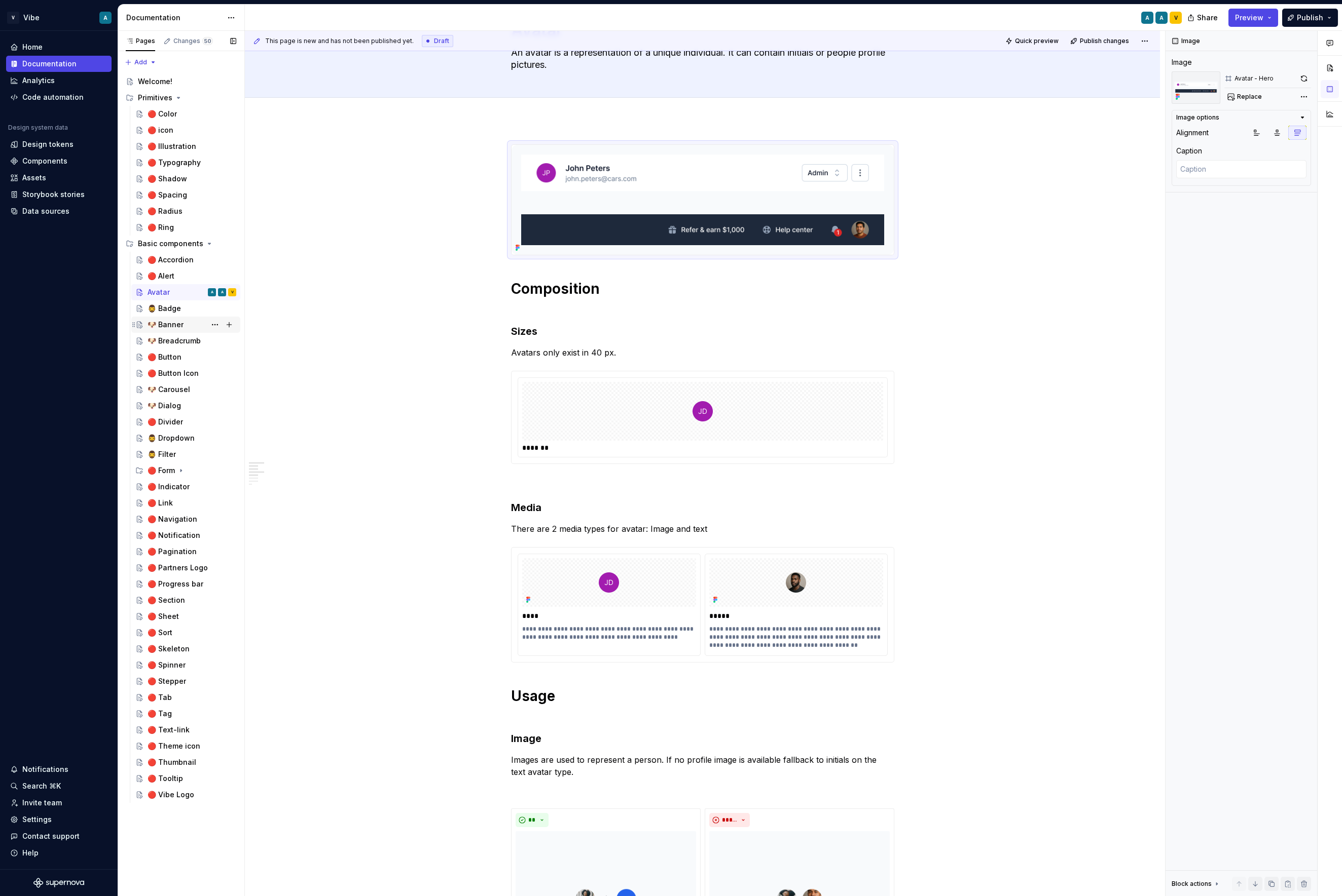
click at [172, 321] on div "🐶 Banner" at bounding box center [165, 325] width 36 height 10
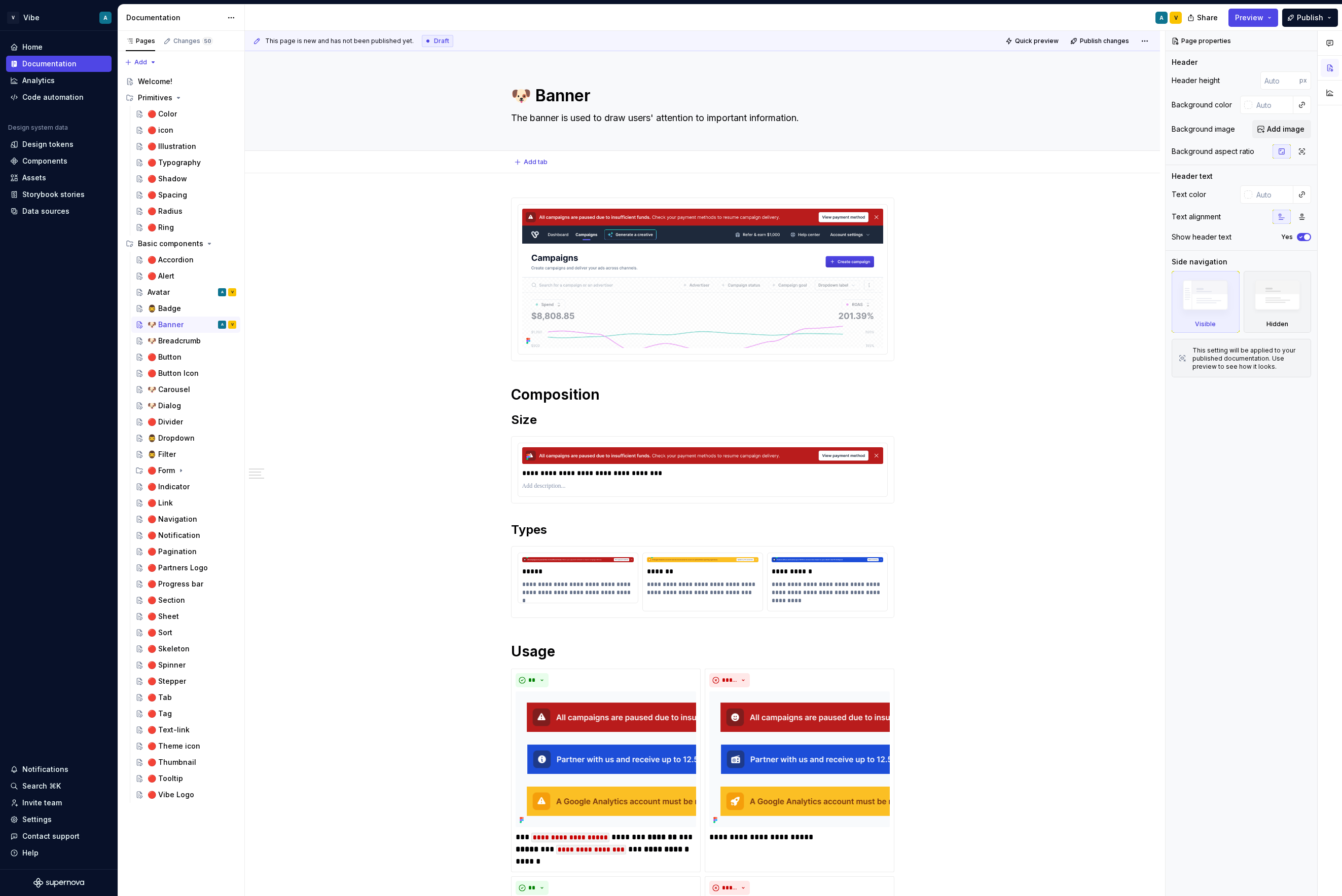
click at [557, 171] on div "Add tab" at bounding box center [702, 162] width 915 height 22
click at [172, 292] on div "Avatar A V" at bounding box center [192, 292] width 89 height 14
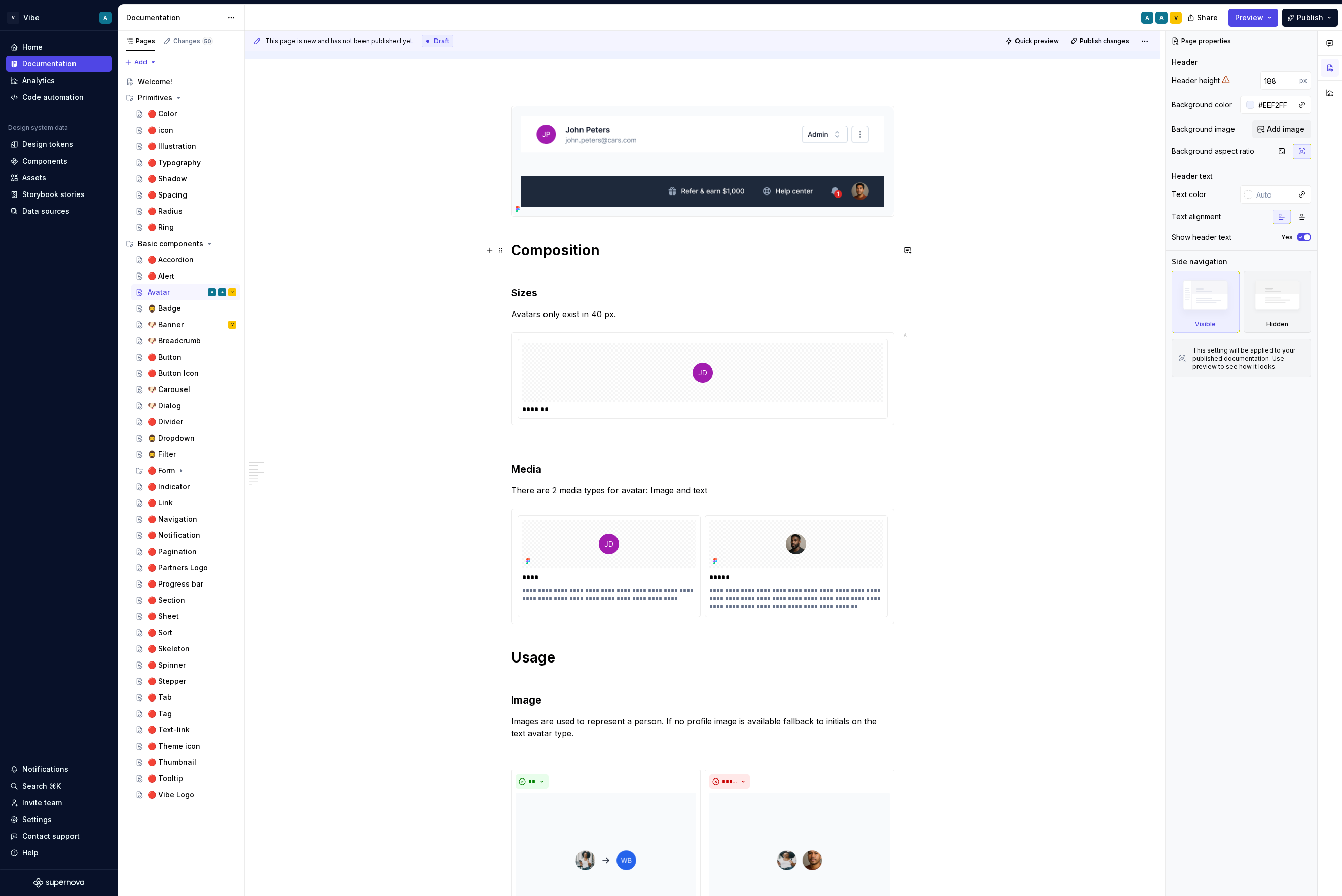
scroll to position [104, 0]
click at [856, 187] on img at bounding box center [702, 161] width 382 height 110
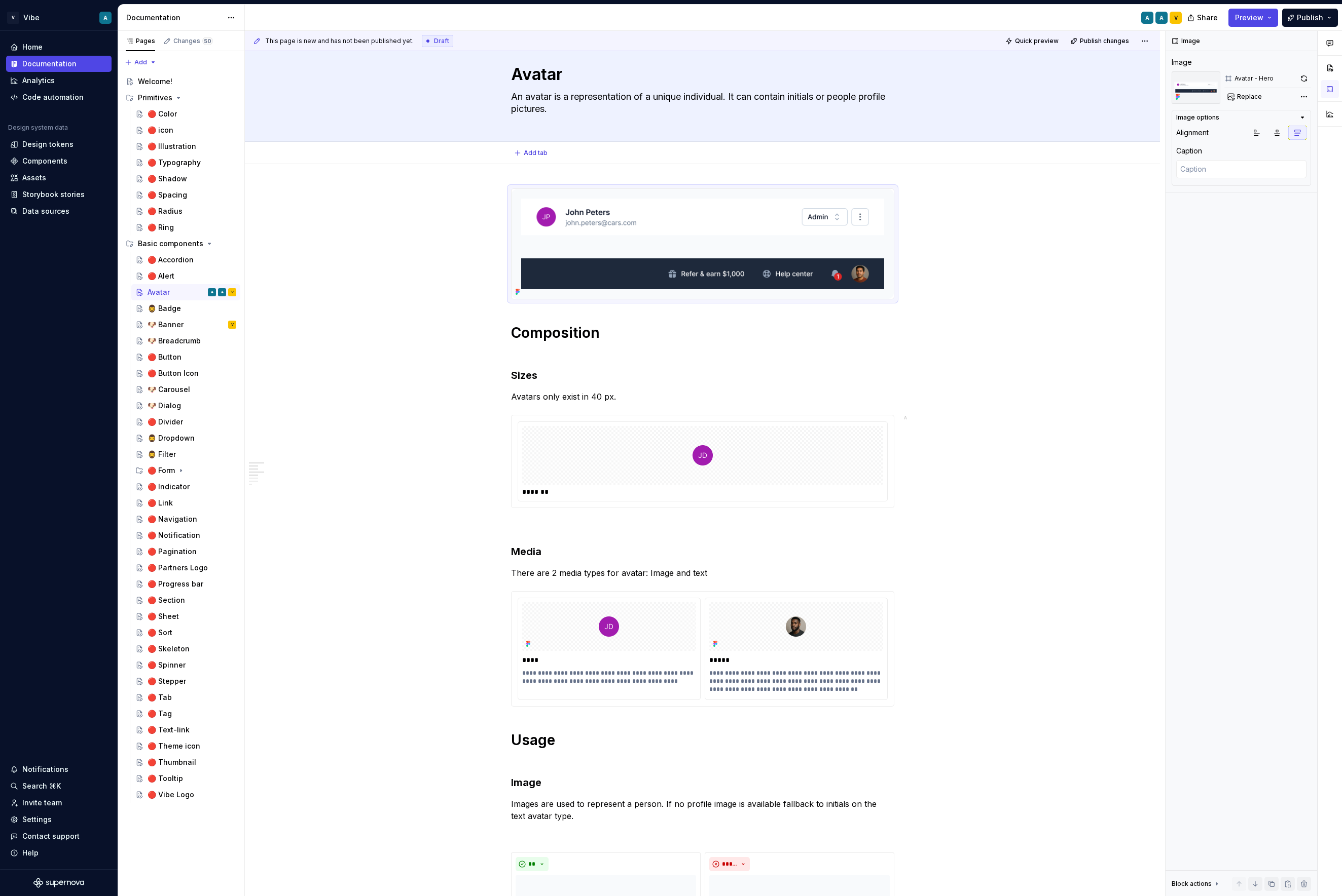
scroll to position [0, 0]
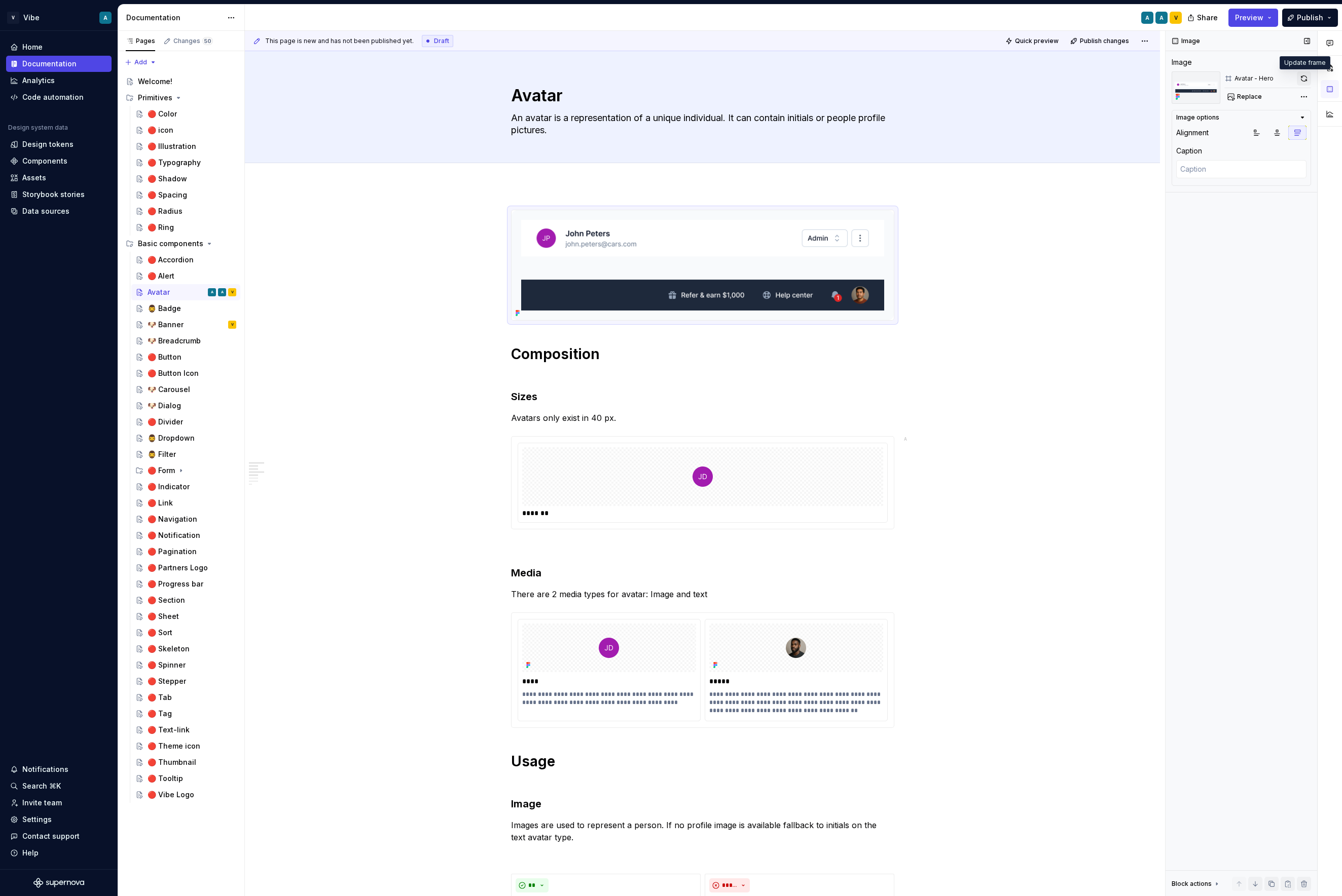
click at [1144, 77] on button "button" at bounding box center [1304, 79] width 14 height 14
click at [1144, 290] on div "Image Image Avatar - Hero Replace Image options Alignment Caption Block actions…" at bounding box center [1241, 464] width 151 height 866
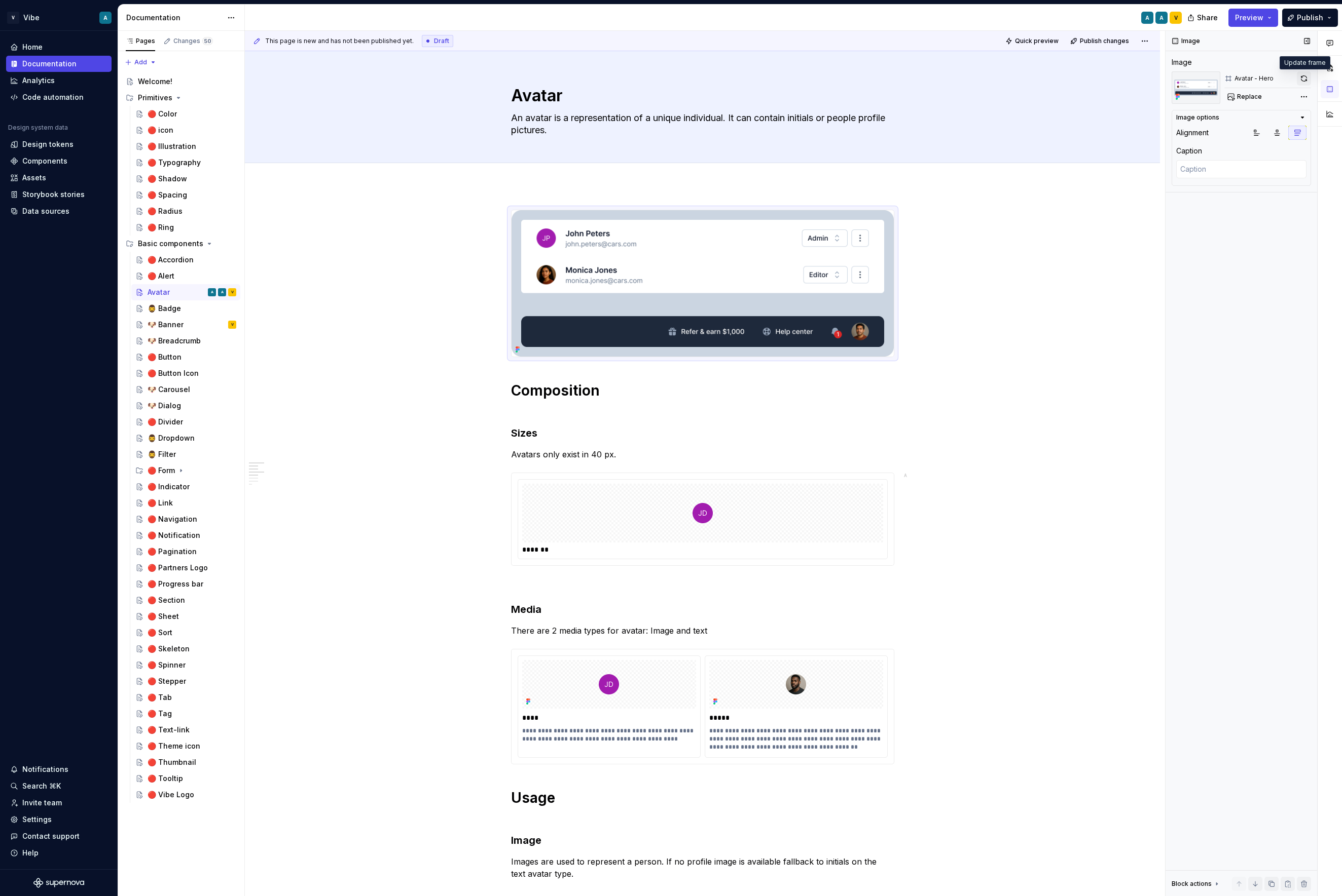
click at [1144, 78] on button "button" at bounding box center [1304, 79] width 14 height 14
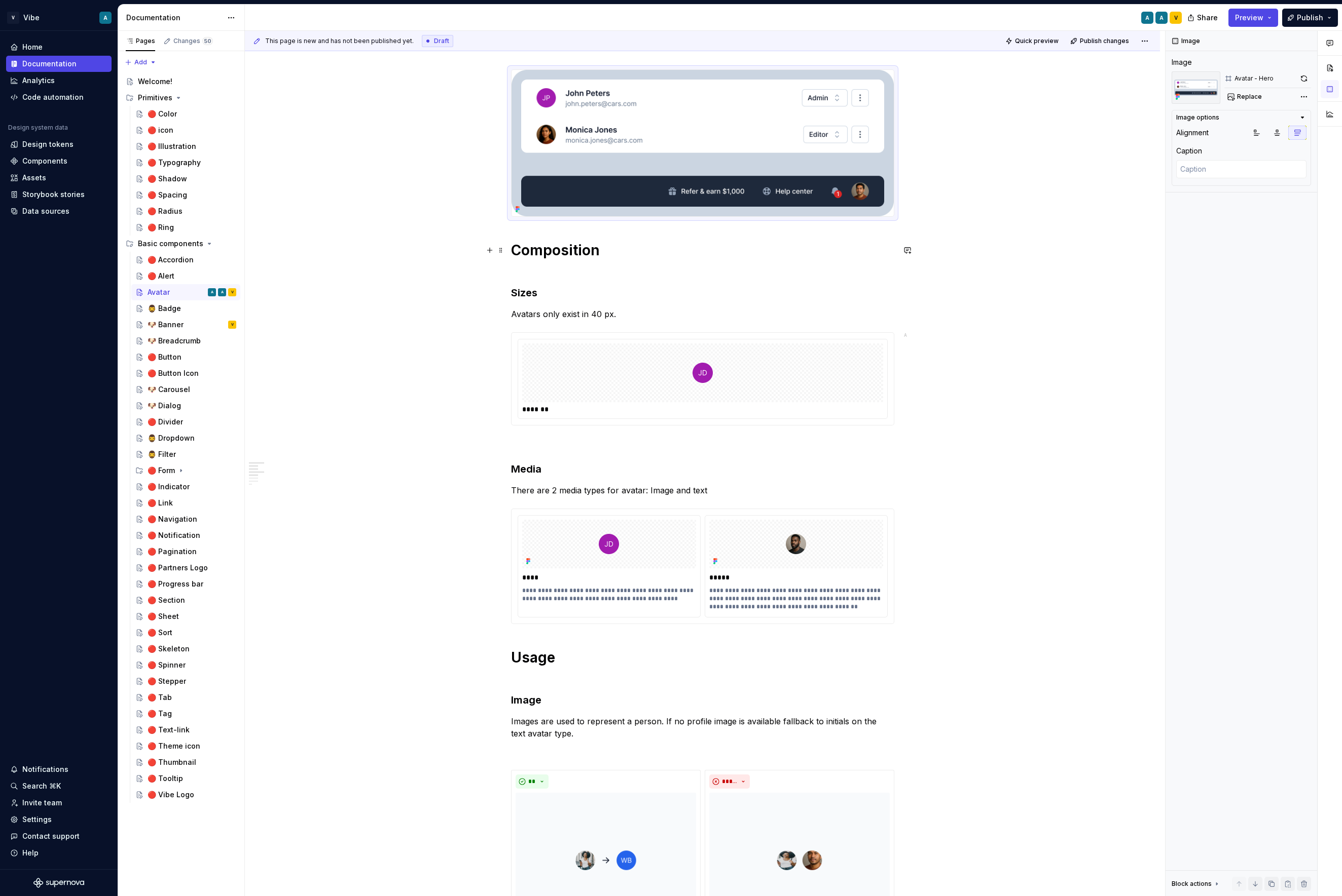
scroll to position [147, 0]
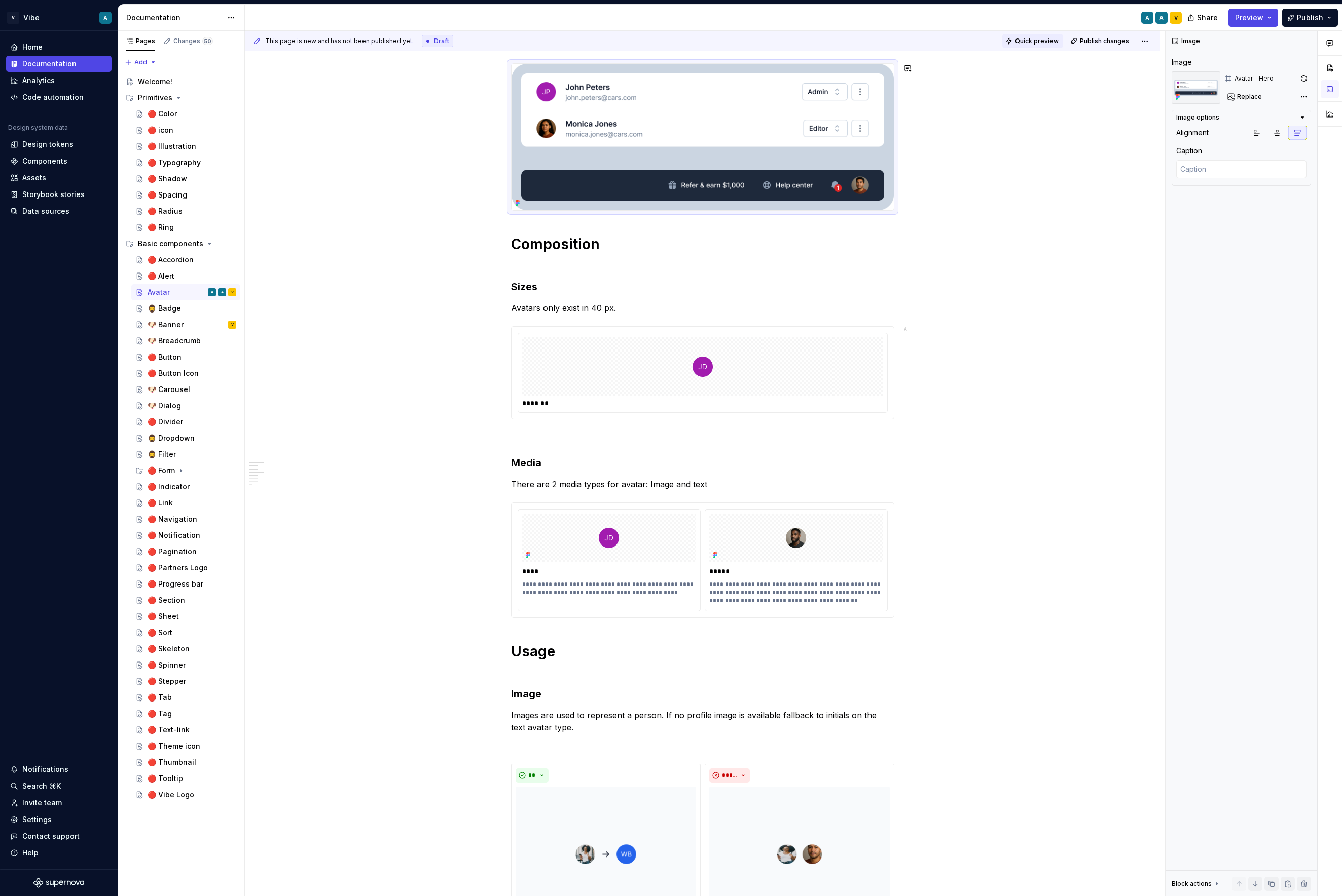
click at [1038, 44] on button "Quick preview" at bounding box center [1033, 41] width 61 height 14
click at [1144, 876] on link "Open page" at bounding box center [1284, 872] width 51 height 14
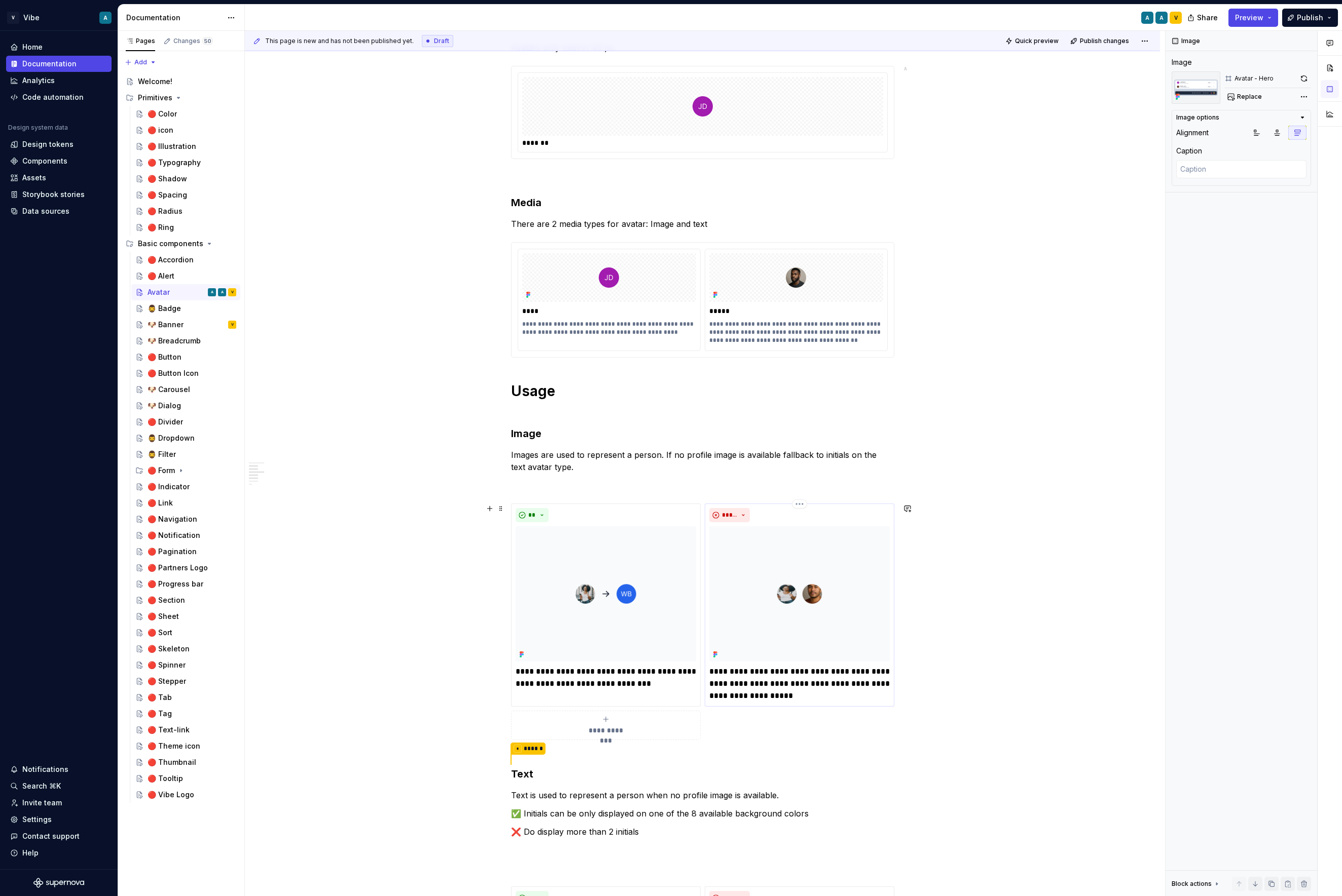
click at [833, 544] on img at bounding box center [799, 594] width 180 height 135
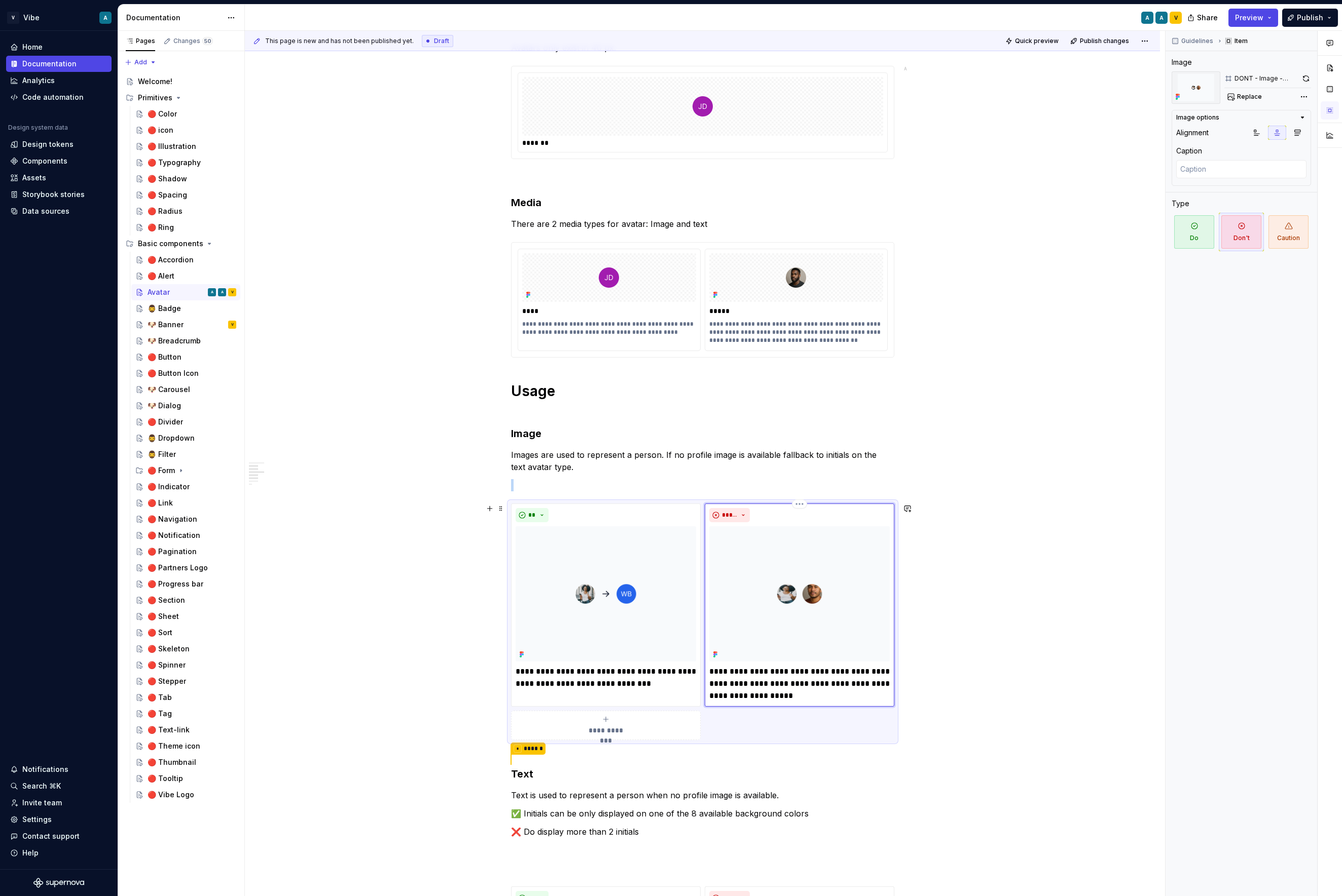
click at [833, 544] on img at bounding box center [799, 594] width 180 height 135
click at [1144, 96] on div "Comments Open comments No comments yet Select ‘Comment’ from the block context …" at bounding box center [1253, 464] width 176 height 866
click at [1144, 95] on div "Comments Open comments No comments yet Select ‘Comment’ from the block context …" at bounding box center [1253, 464] width 176 height 866
click at [1144, 95] on button "Replace" at bounding box center [1245, 97] width 42 height 14
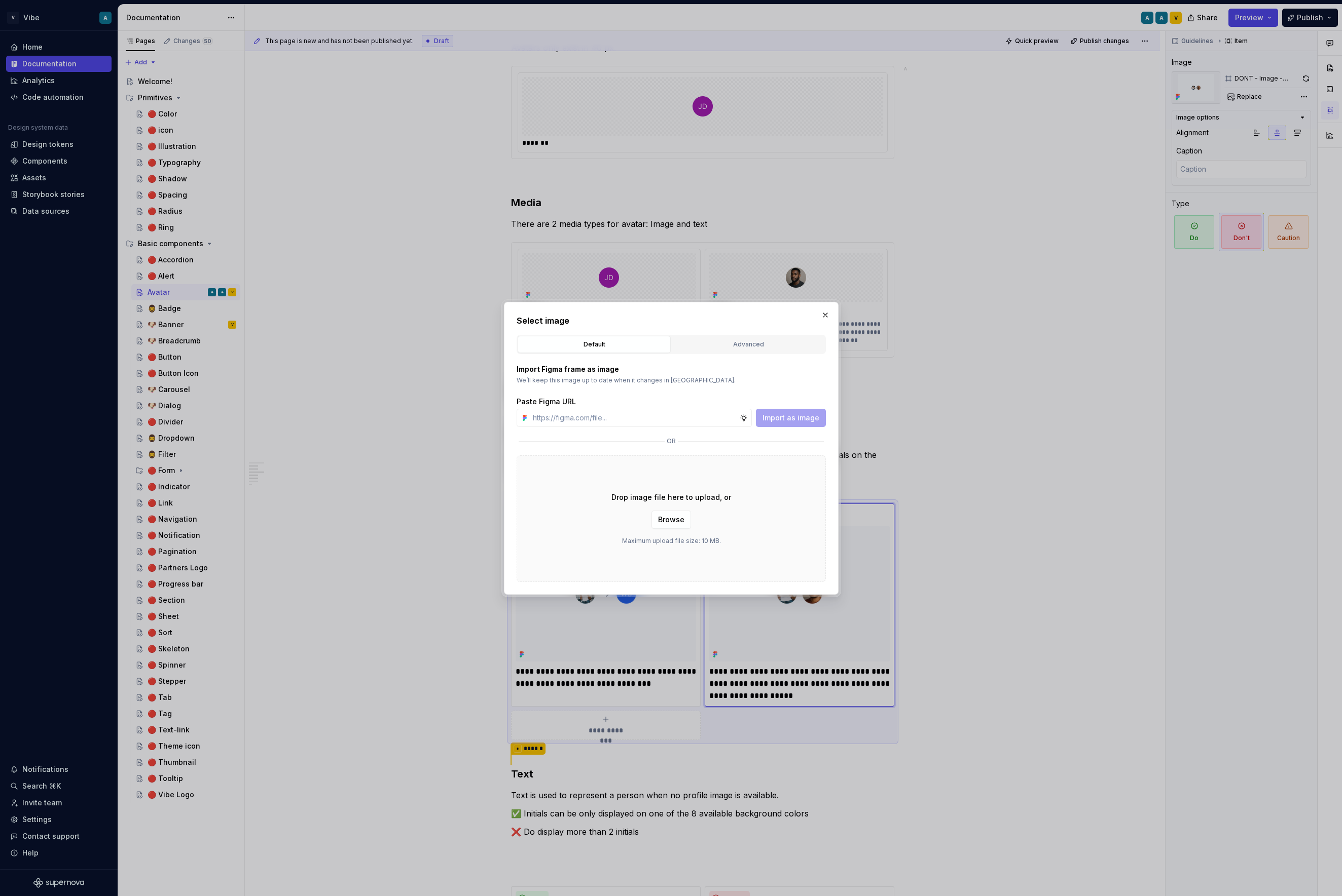
click at [832, 313] on div "Select image Default Advanced Import Figma frame as image We’ll keep this image…" at bounding box center [671, 448] width 334 height 293
click at [828, 315] on button "button" at bounding box center [825, 315] width 14 height 14
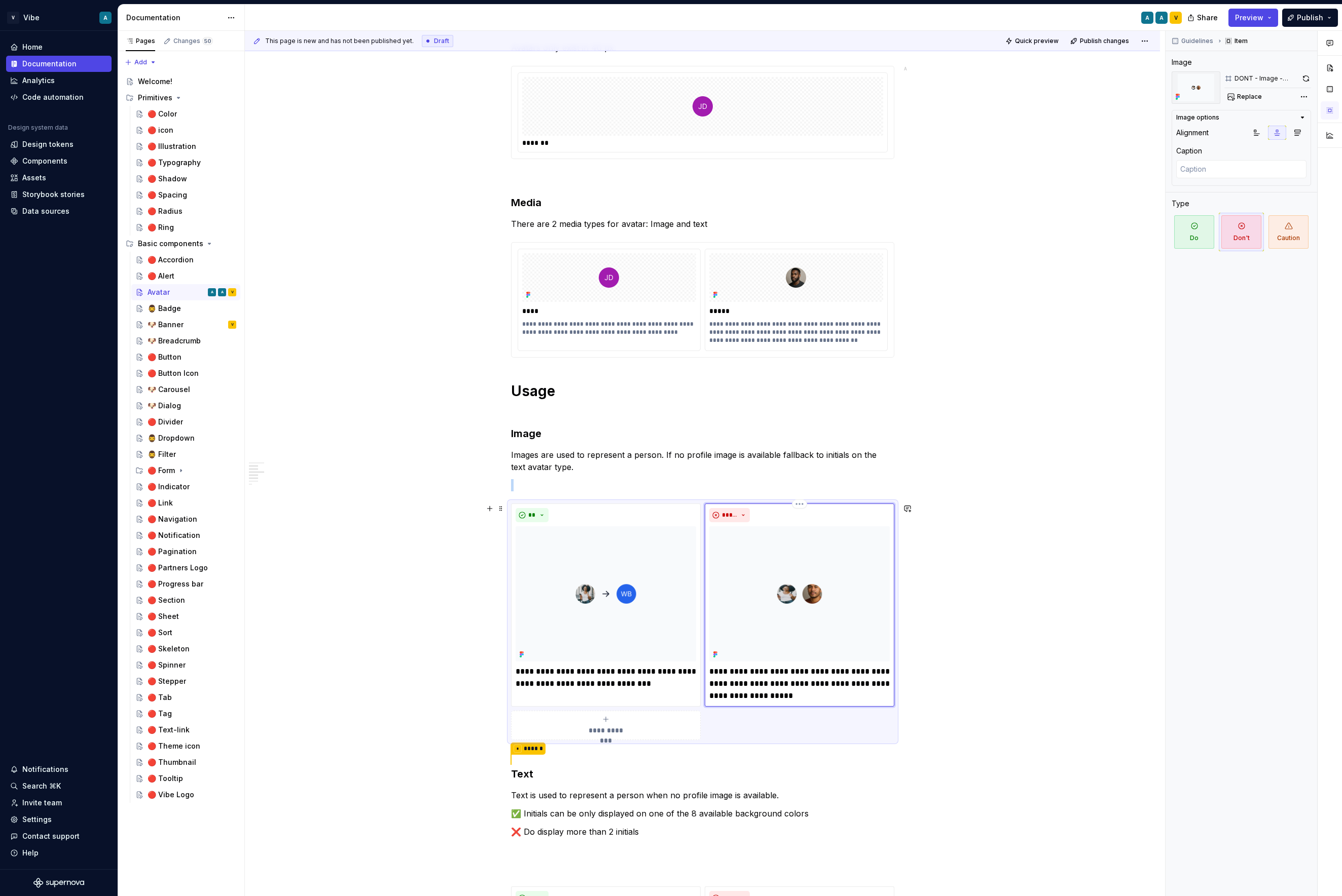
click at [860, 552] on img at bounding box center [799, 594] width 180 height 135
click at [1144, 83] on button "button" at bounding box center [1305, 79] width 10 height 14
click at [653, 549] on img at bounding box center [605, 594] width 180 height 135
click at [633, 548] on img at bounding box center [605, 594] width 180 height 135
click at [1144, 76] on button "button" at bounding box center [1305, 79] width 11 height 14
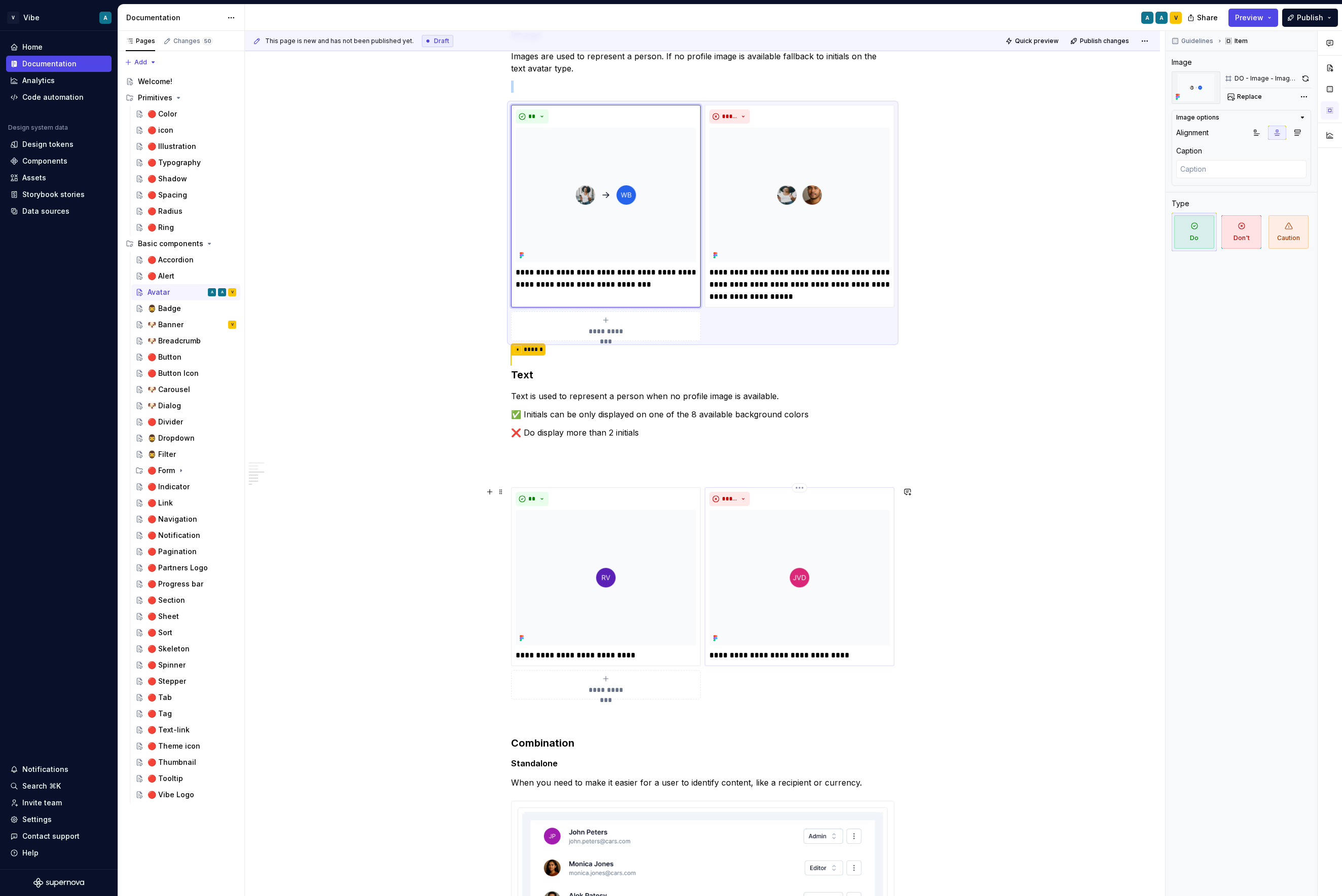
scroll to position [829, 0]
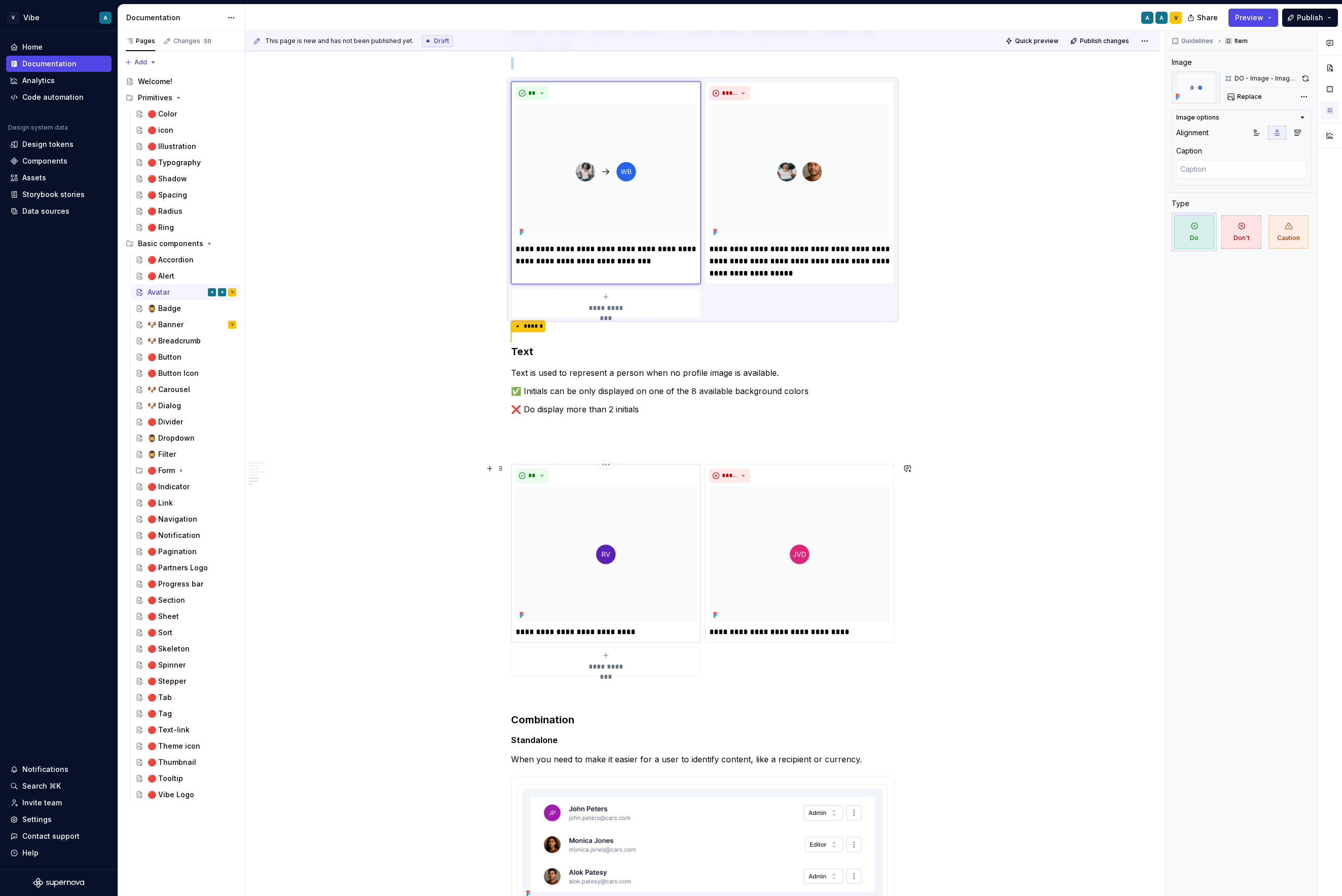
click at [683, 529] on img at bounding box center [605, 554] width 180 height 135
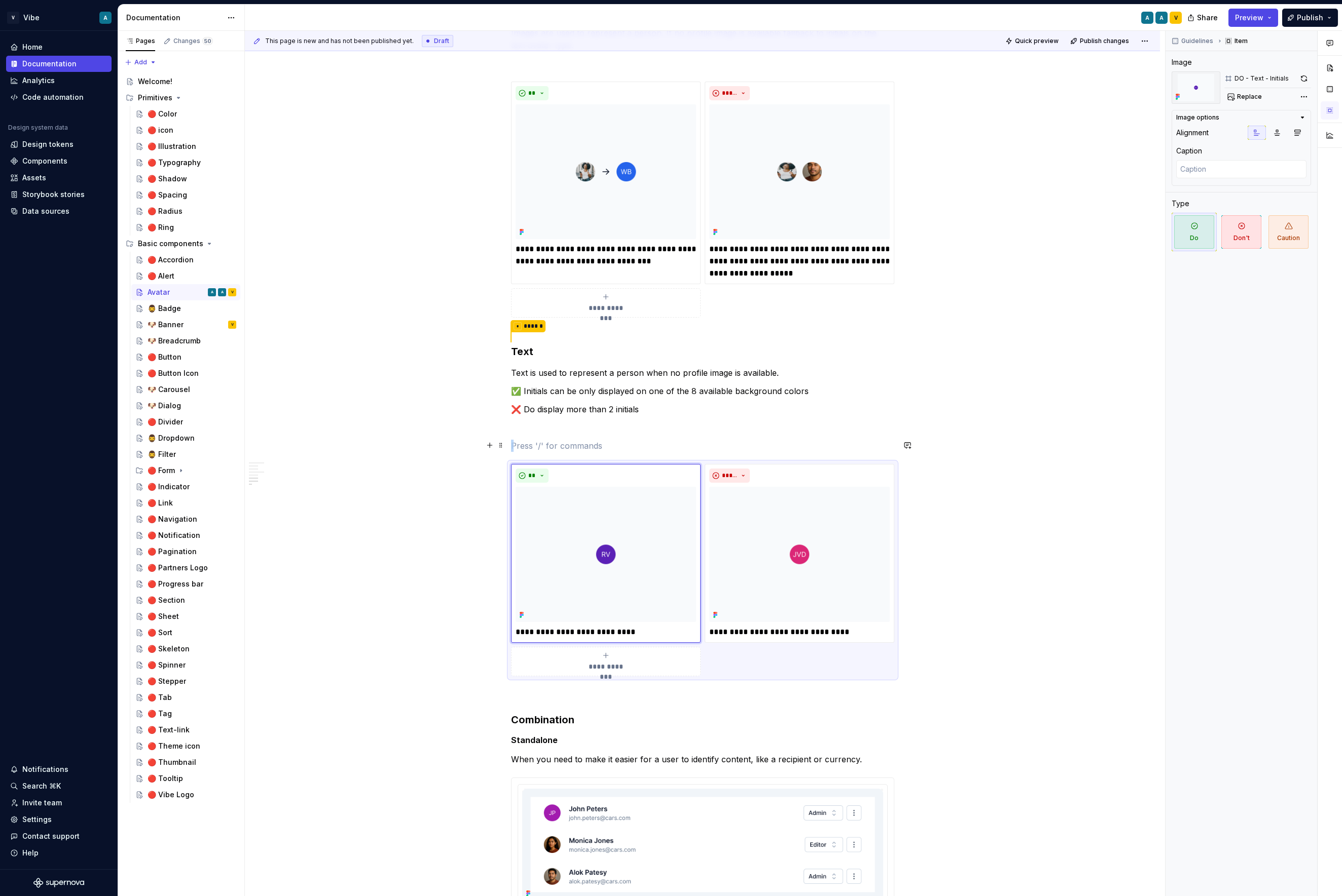
click at [980, 448] on div "**********" at bounding box center [702, 301] width 915 height 1889
click at [842, 672] on div "**********" at bounding box center [703, 570] width 383 height 212
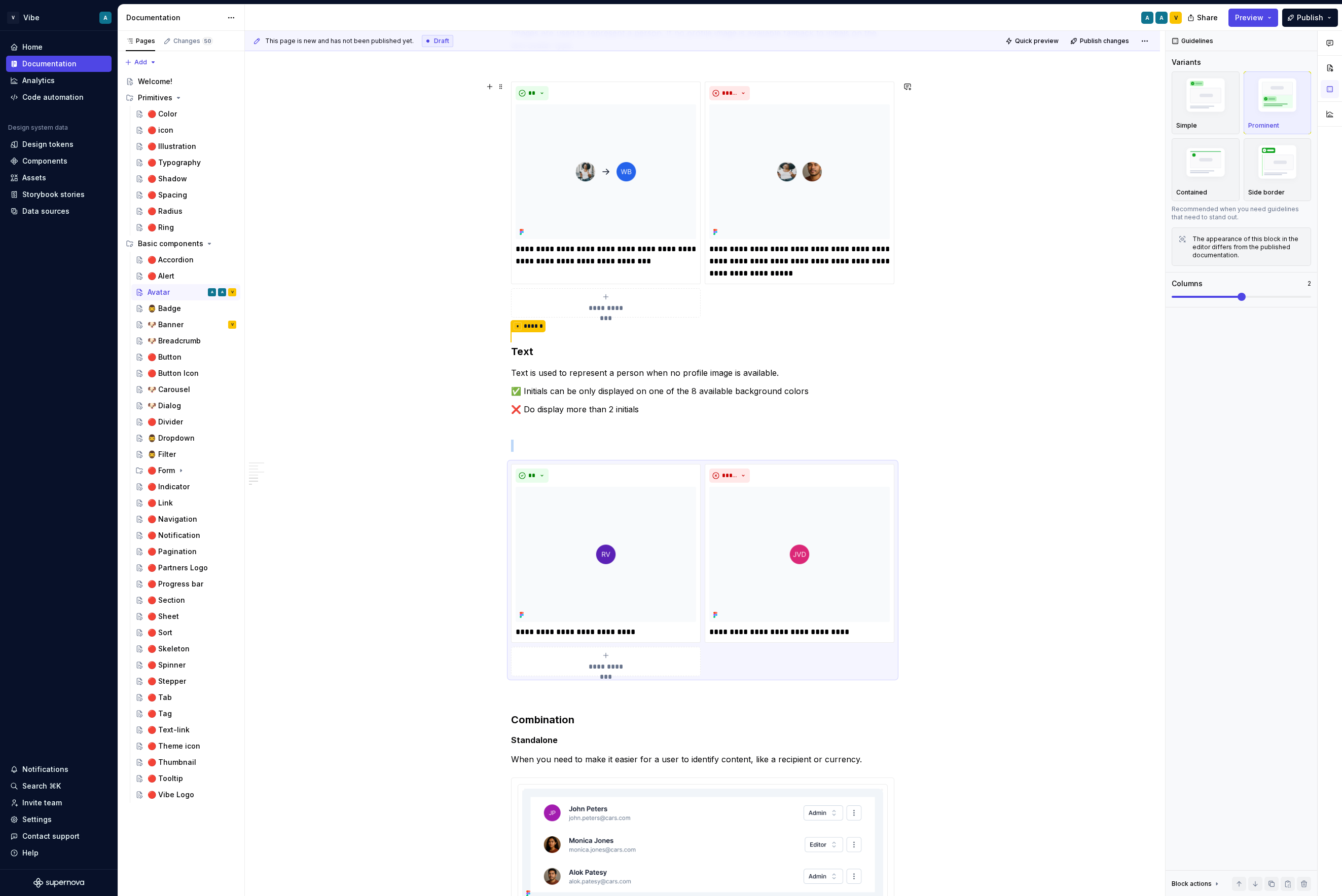
click at [1144, 320] on div "**********" at bounding box center [702, 301] width 915 height 1889
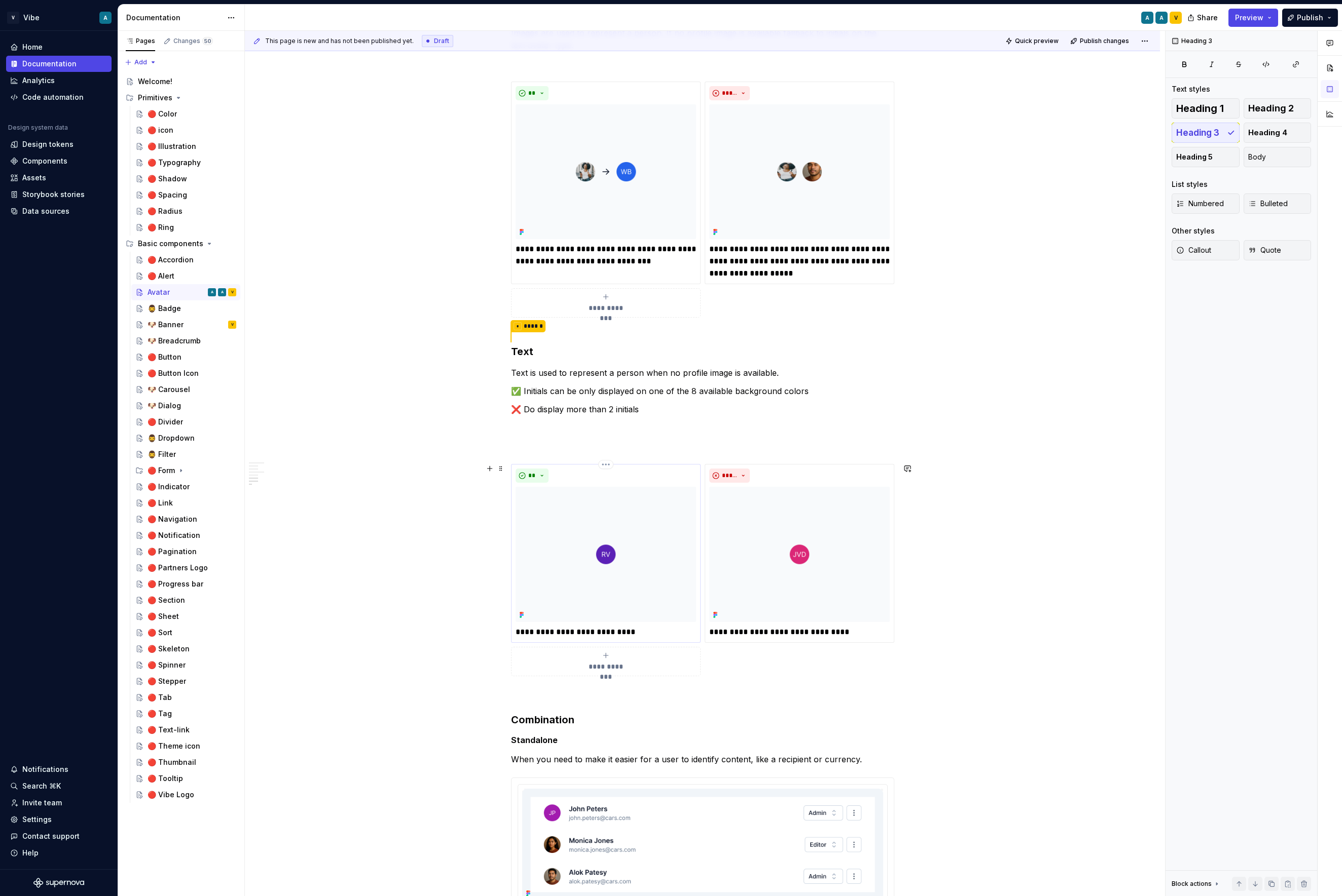
click at [628, 509] on img at bounding box center [605, 554] width 180 height 135
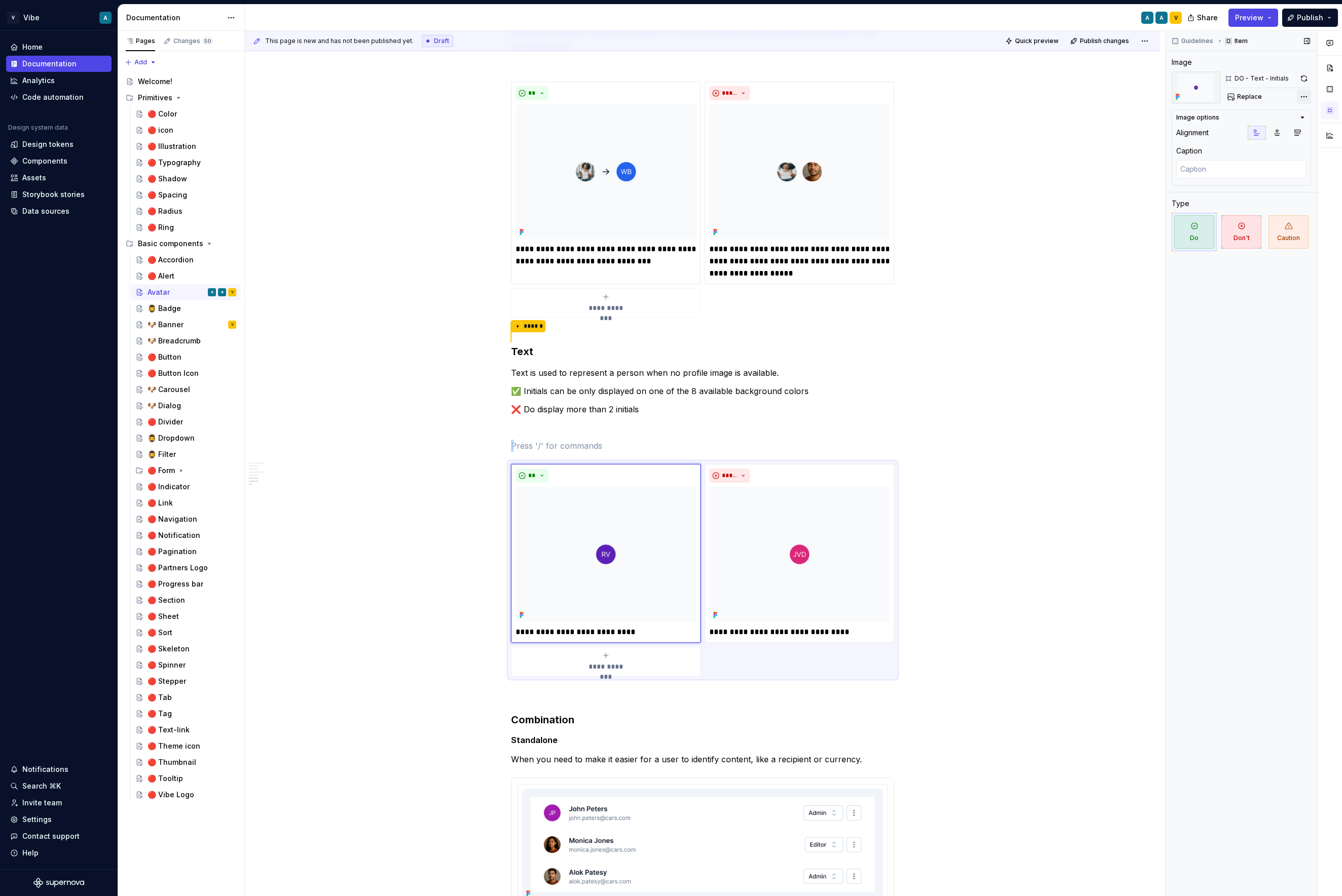
click at [1144, 90] on div "Comments Open comments No comments yet Select ‘Comment’ from the block context …" at bounding box center [1253, 464] width 176 height 866
click at [1106, 326] on html "V Vibe A Home Documentation Analytics Code automation Design system data Design…" at bounding box center [671, 448] width 1342 height 896
click at [889, 671] on div "**********" at bounding box center [703, 570] width 383 height 212
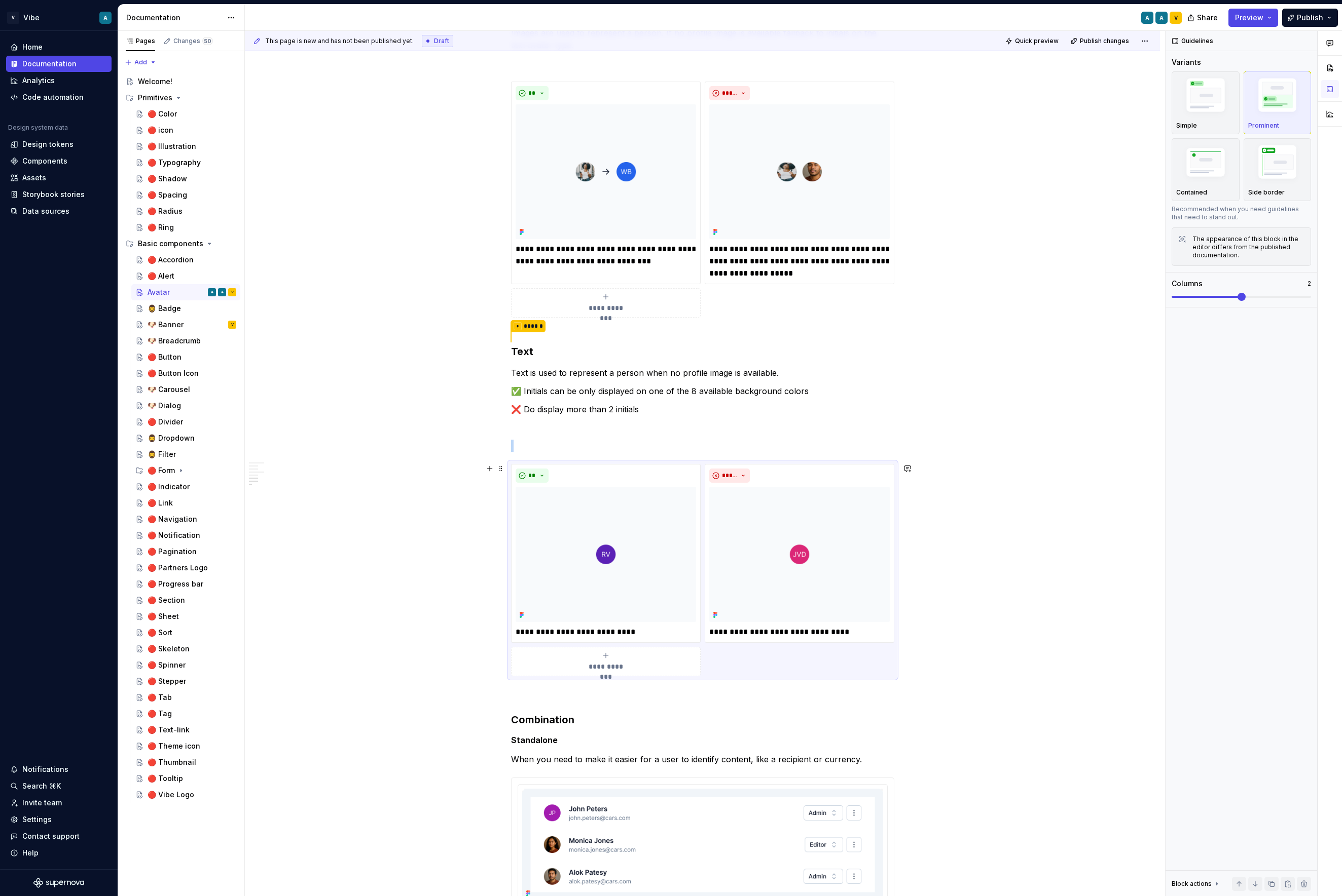
click at [889, 670] on div "**********" at bounding box center [703, 570] width 383 height 212
click at [976, 588] on div "**********" at bounding box center [702, 301] width 915 height 1889
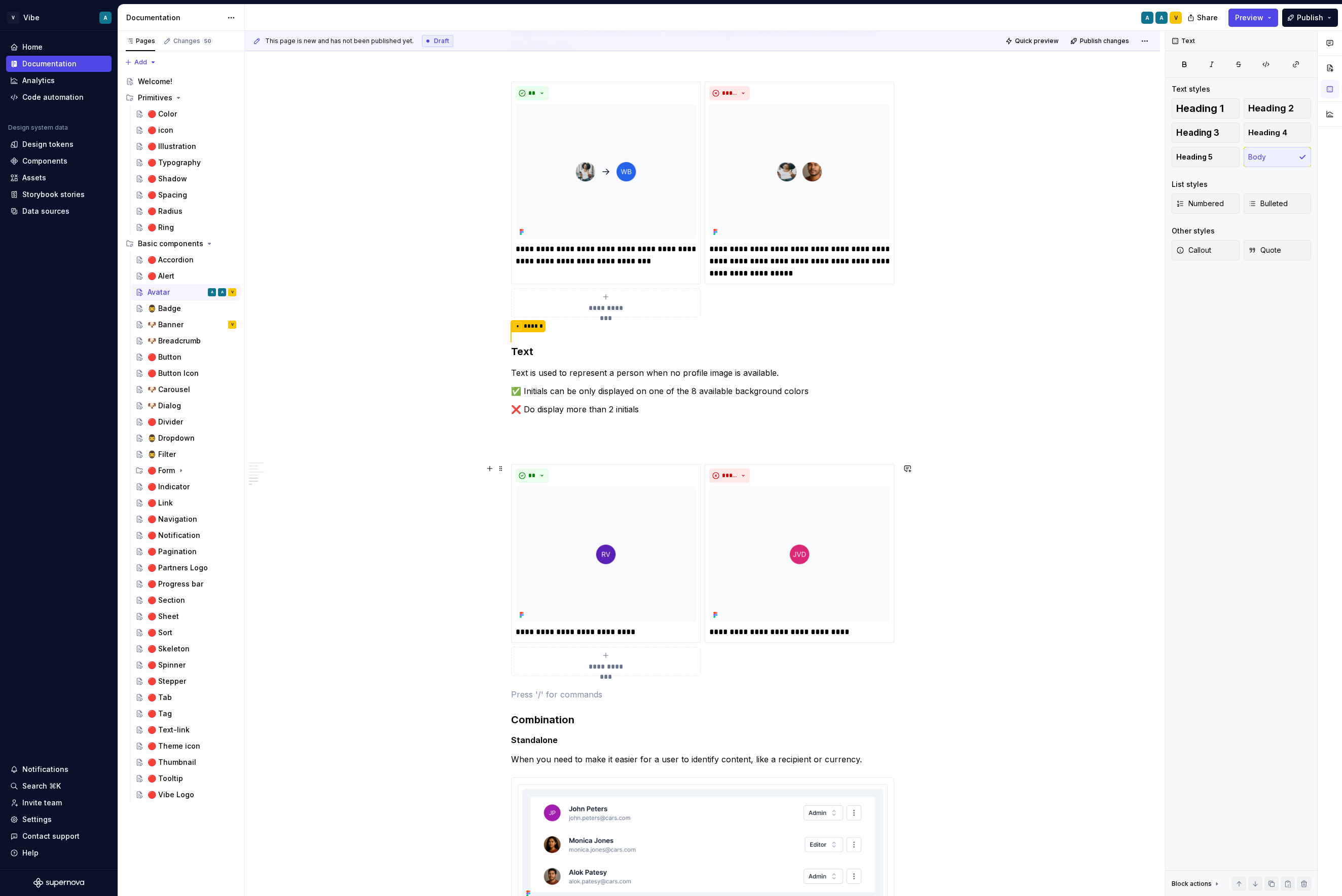
click at [830, 660] on div "**********" at bounding box center [703, 570] width 383 height 212
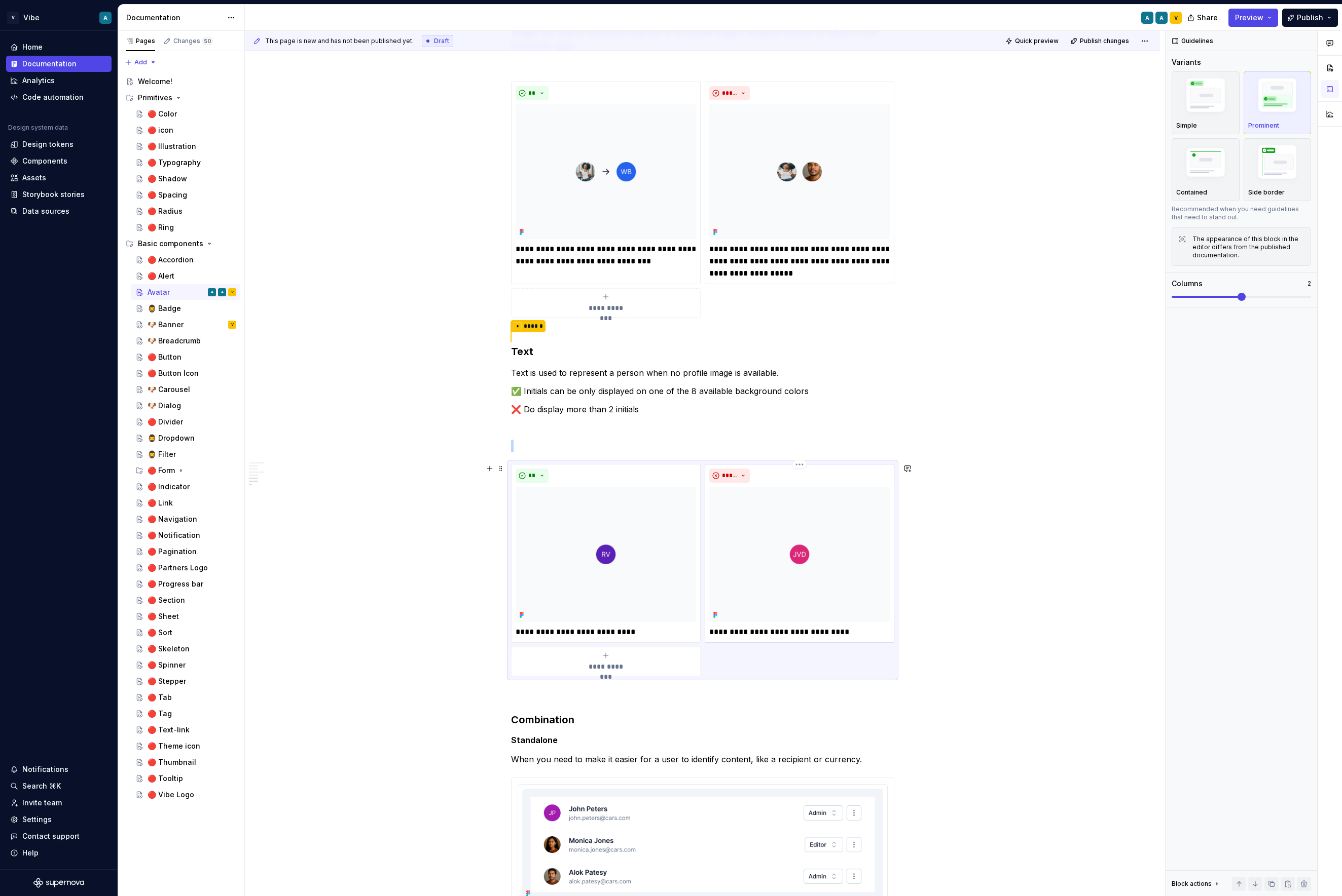
click at [813, 559] on img at bounding box center [799, 554] width 180 height 135
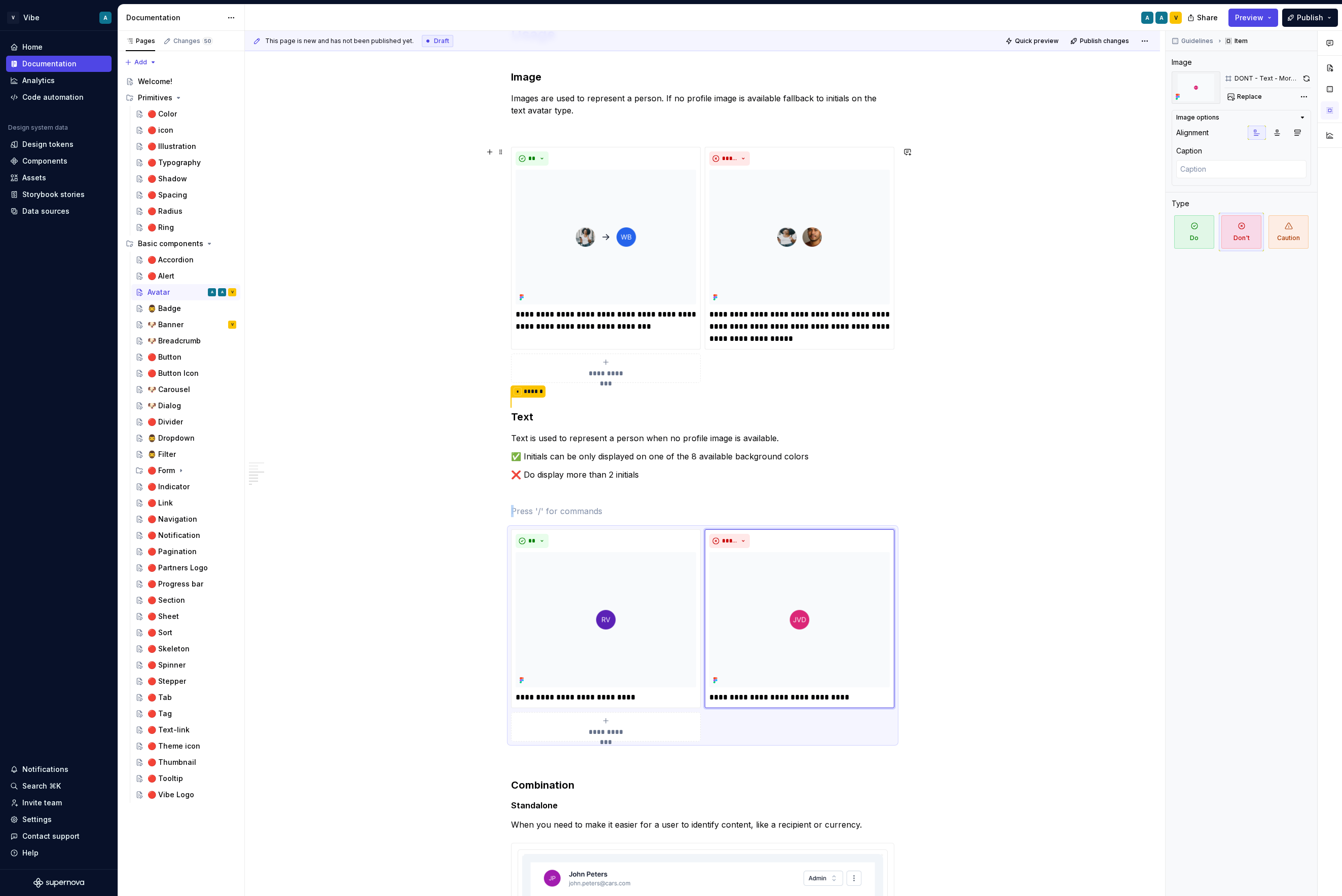
scroll to position [744, 0]
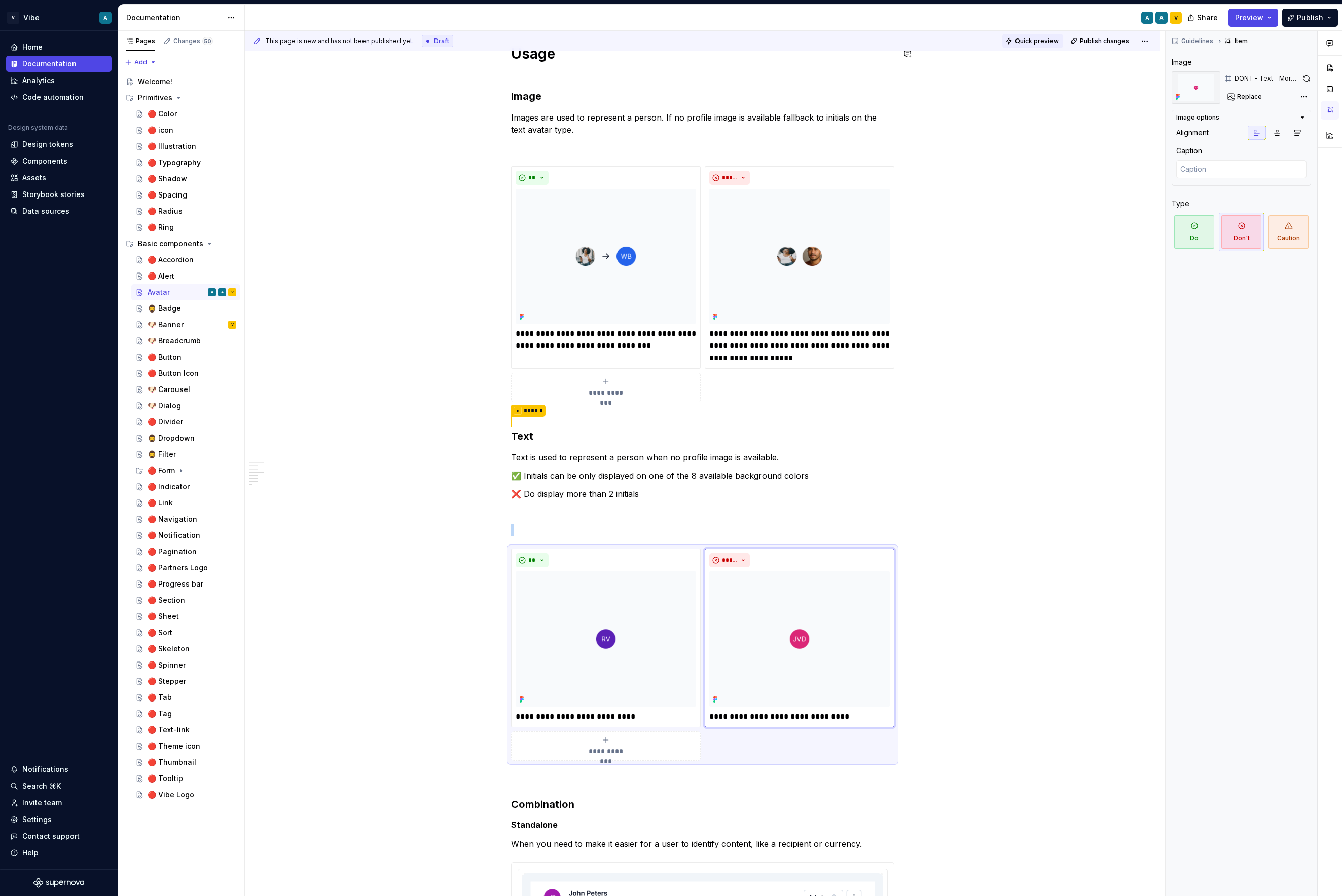
click at [1047, 43] on span "Quick preview" at bounding box center [1037, 41] width 44 height 8
click at [679, 238] on img at bounding box center [605, 257] width 180 height 135
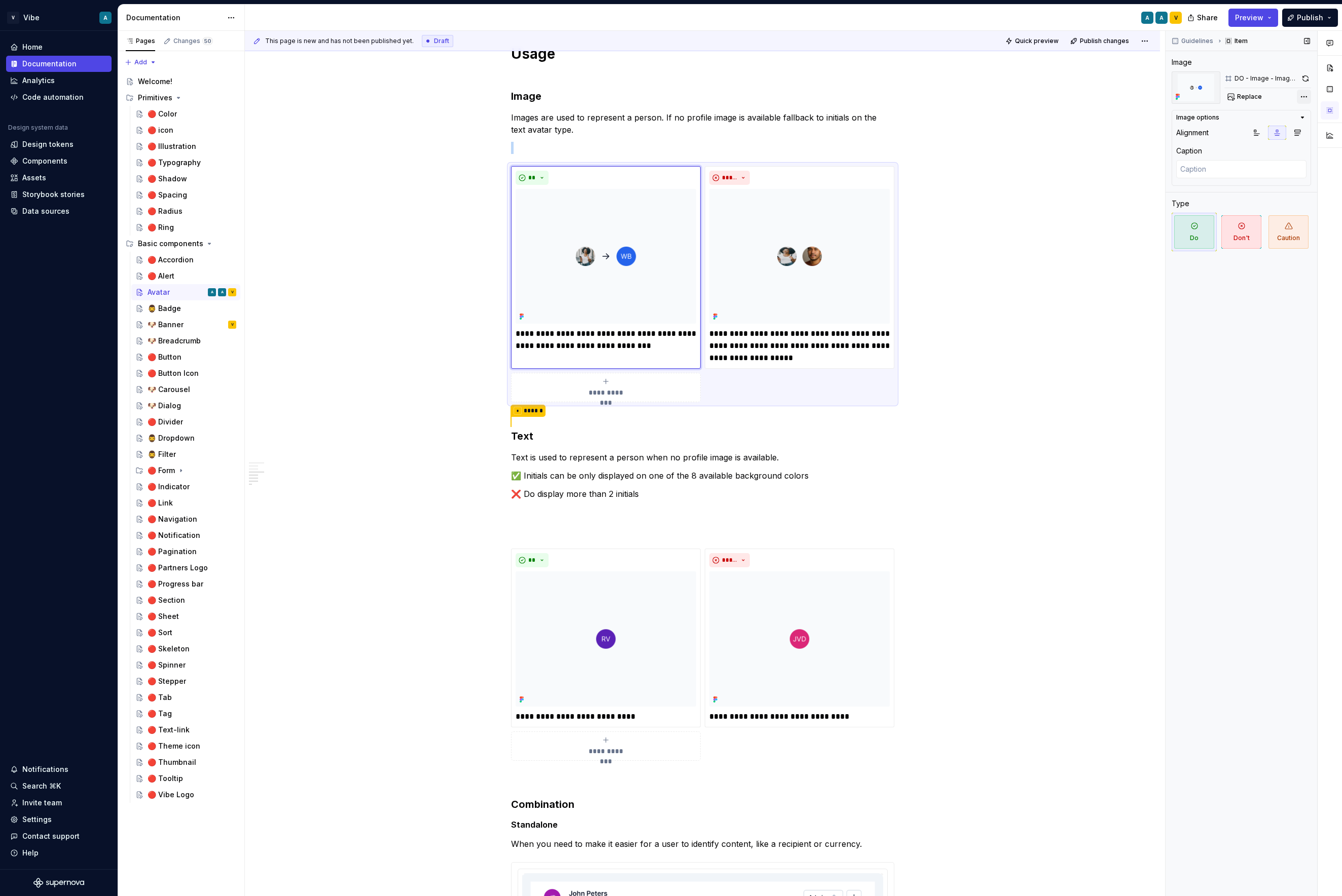
click at [1144, 98] on div "Comments Open comments No comments yet Select ‘Comment’ from the block context …" at bounding box center [1253, 464] width 176 height 866
click at [1102, 196] on html "V Vibe A Home Documentation Analytics Code automation Design system data Design…" at bounding box center [671, 448] width 1342 height 896
click at [1045, 44] on span "Quick preview" at bounding box center [1037, 41] width 44 height 8
click at [1144, 876] on link "Open page" at bounding box center [1284, 872] width 51 height 14
click at [1011, 324] on div "**********" at bounding box center [702, 386] width 915 height 1889
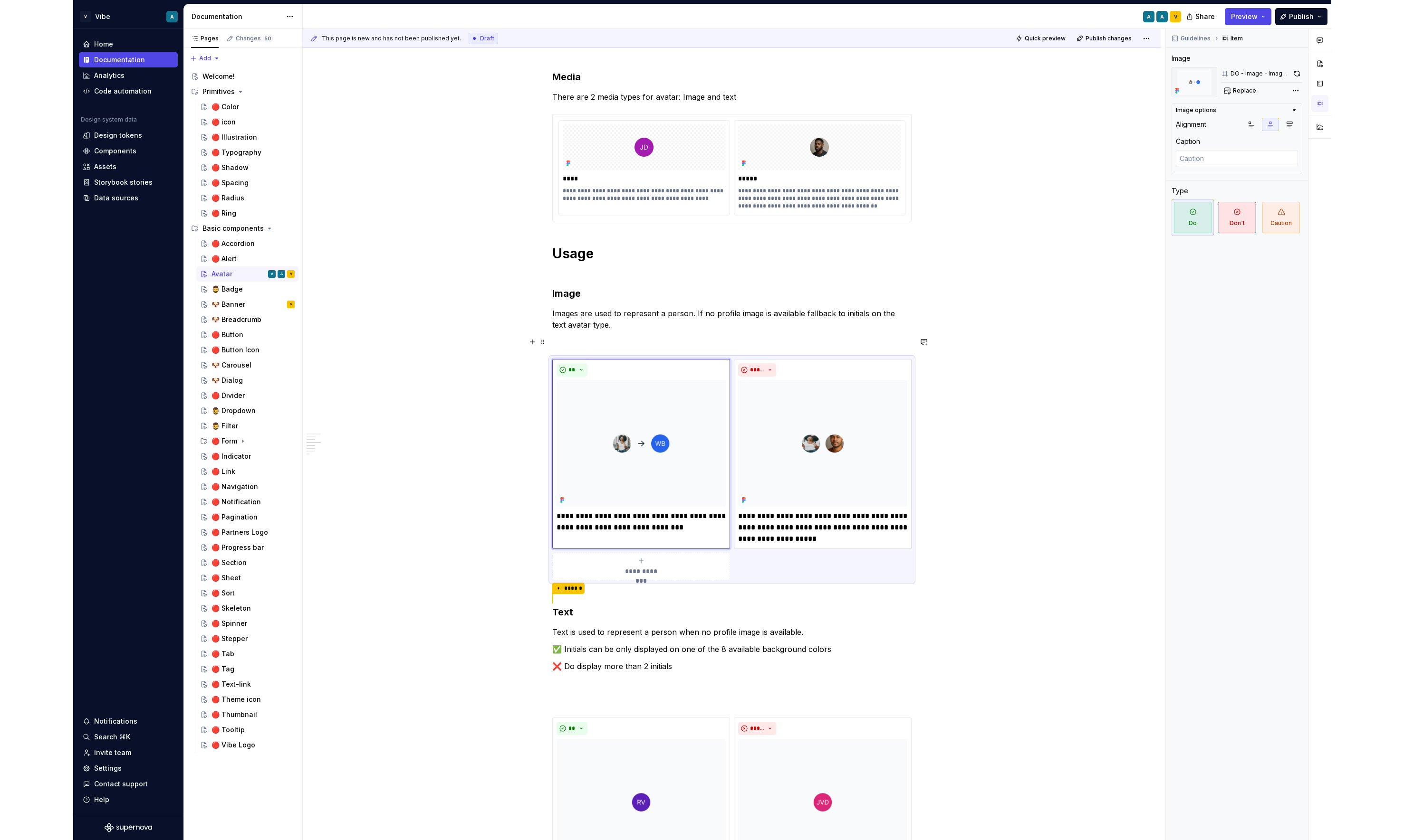
scroll to position [463, 0]
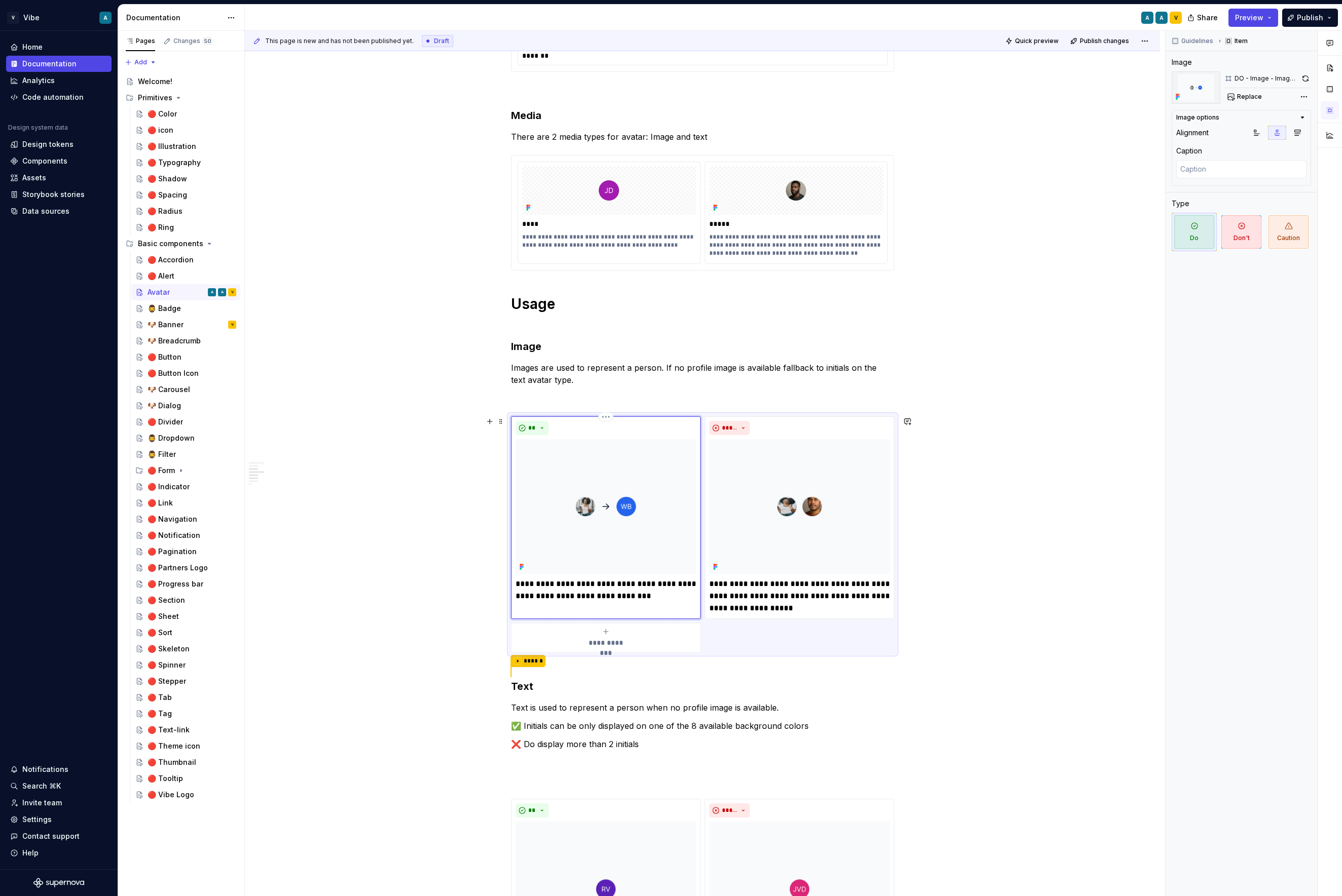
click at [662, 507] on img at bounding box center [605, 507] width 180 height 135
click at [854, 643] on div "**********" at bounding box center [703, 534] width 383 height 236
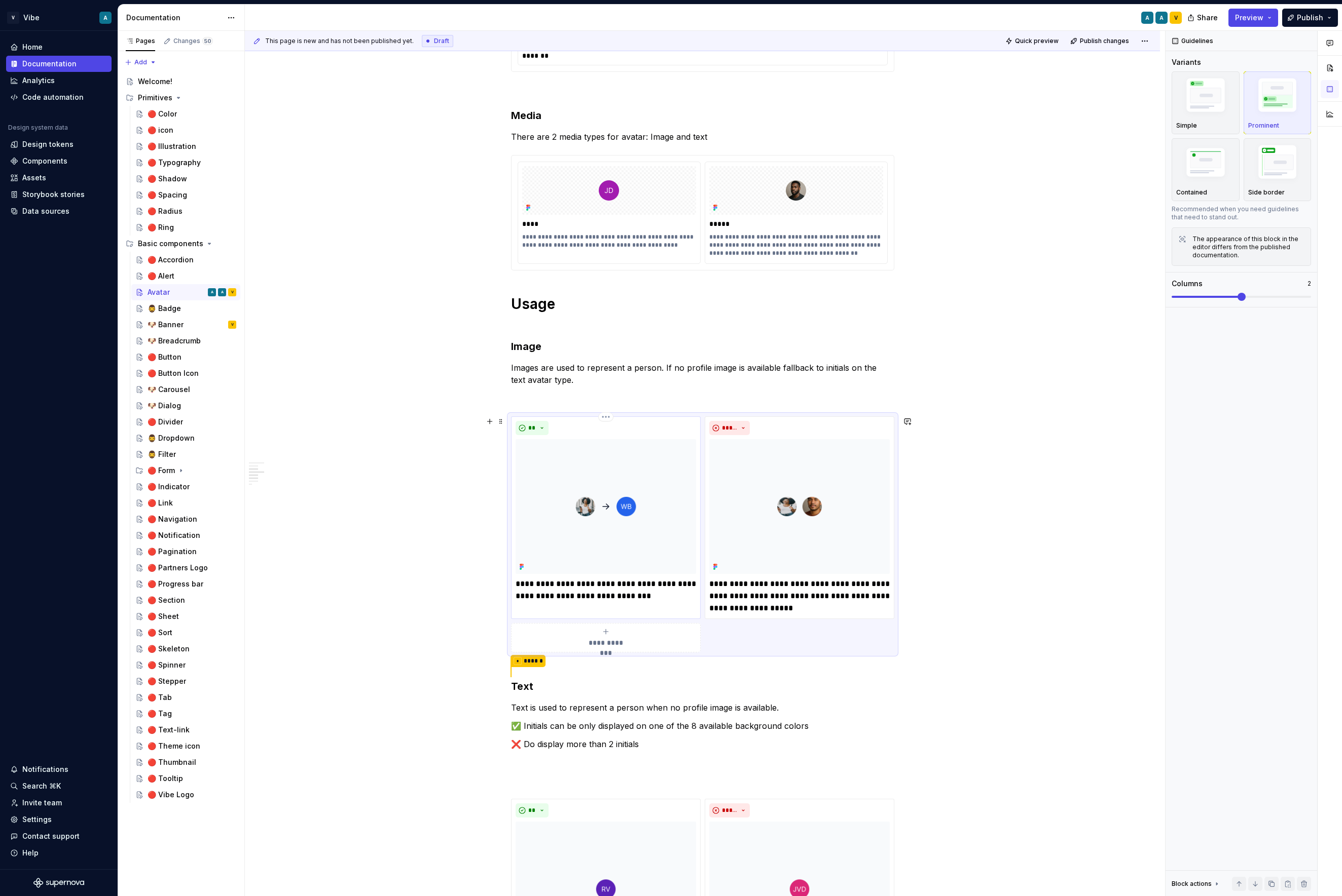
click at [633, 513] on img at bounding box center [605, 507] width 180 height 135
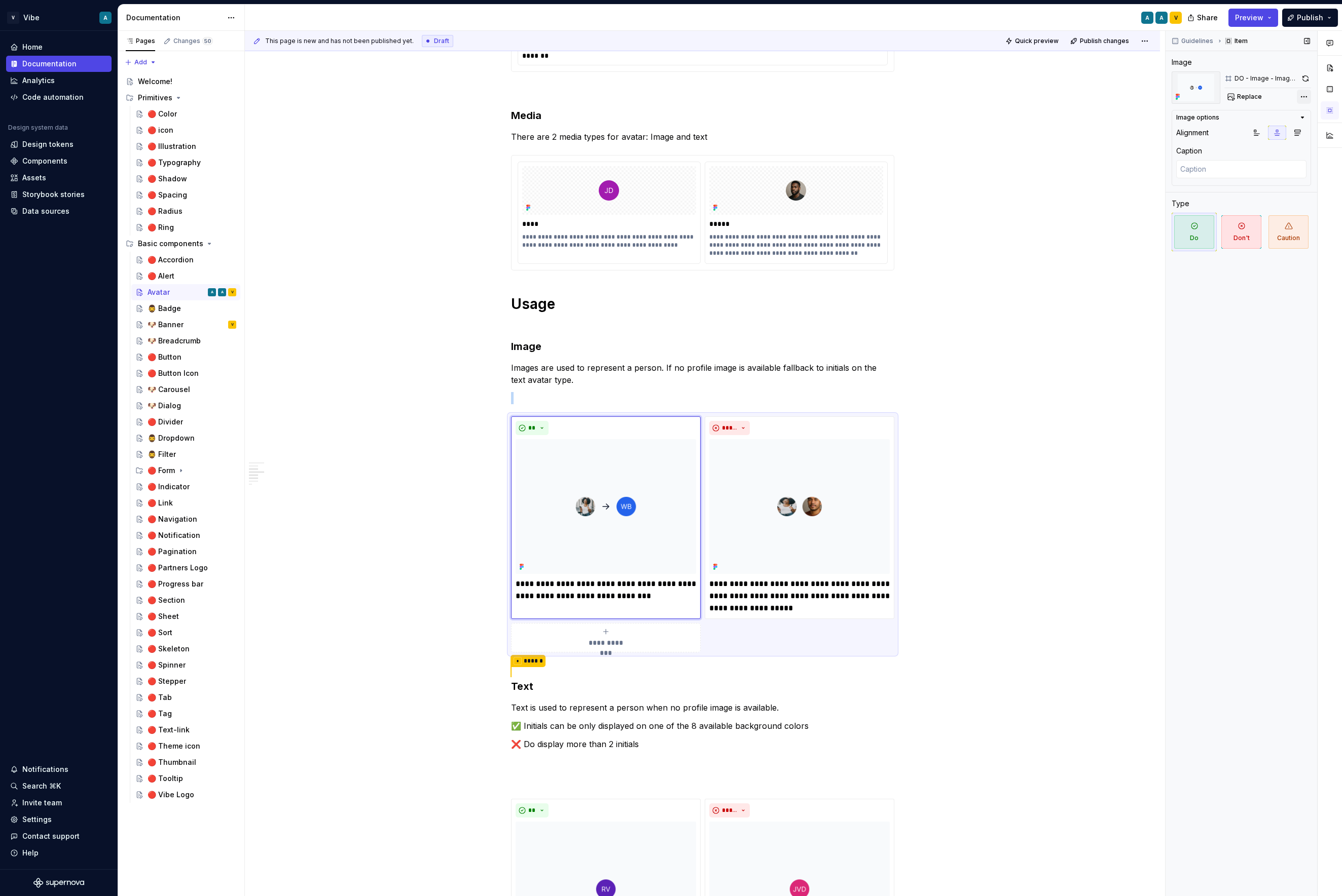
click at [1144, 93] on div "Comments Open comments No comments yet Select ‘Comment’ from the block context …" at bounding box center [1253, 464] width 176 height 866
click at [1144, 168] on div "Import Figma file updates Refresh all documentation images from this linked Fig…" at bounding box center [1246, 176] width 117 height 27
click at [1054, 43] on span "Quick preview" at bounding box center [1037, 41] width 44 height 8
click at [1144, 866] on link "Open page" at bounding box center [1284, 872] width 51 height 14
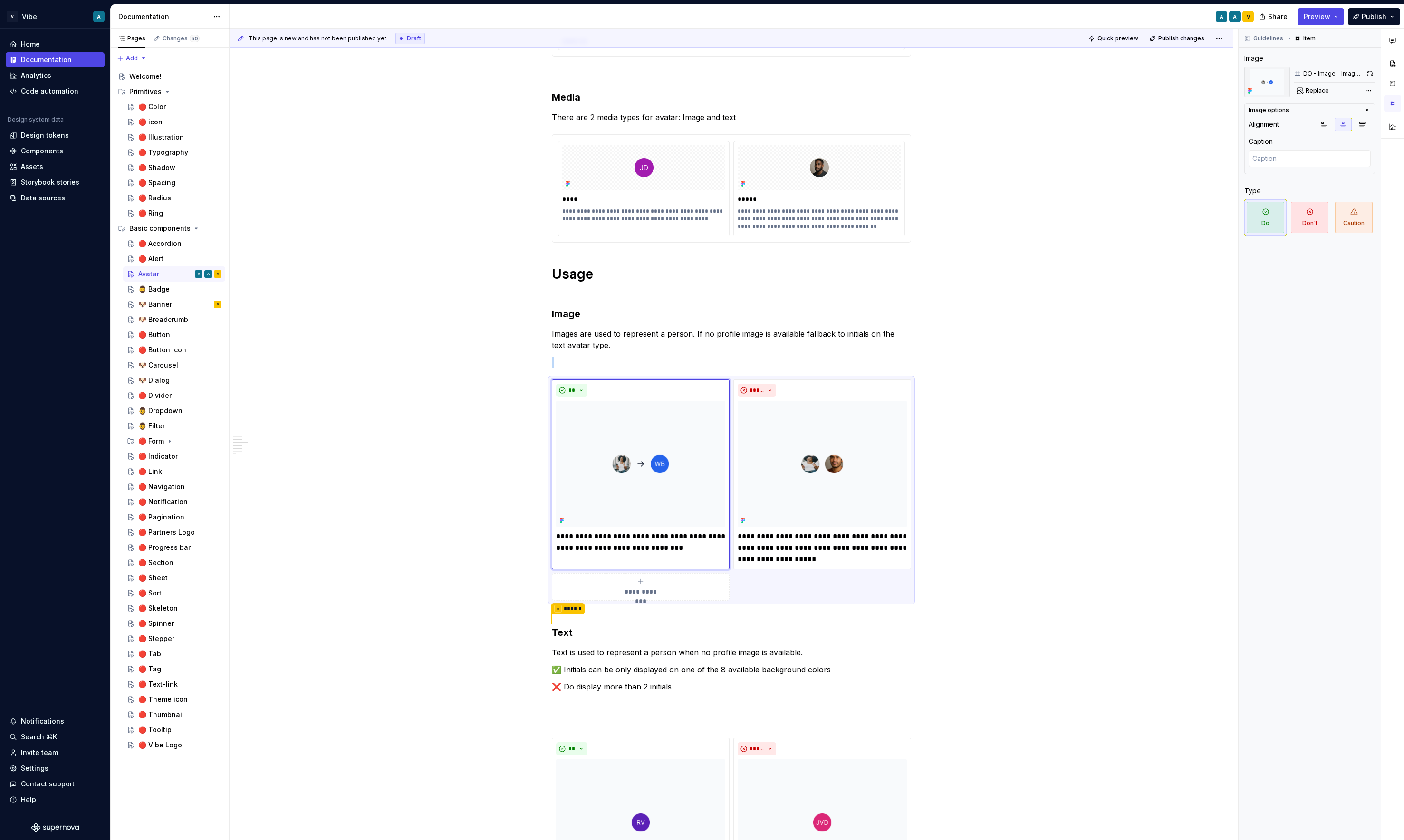
scroll to position [452, 0]
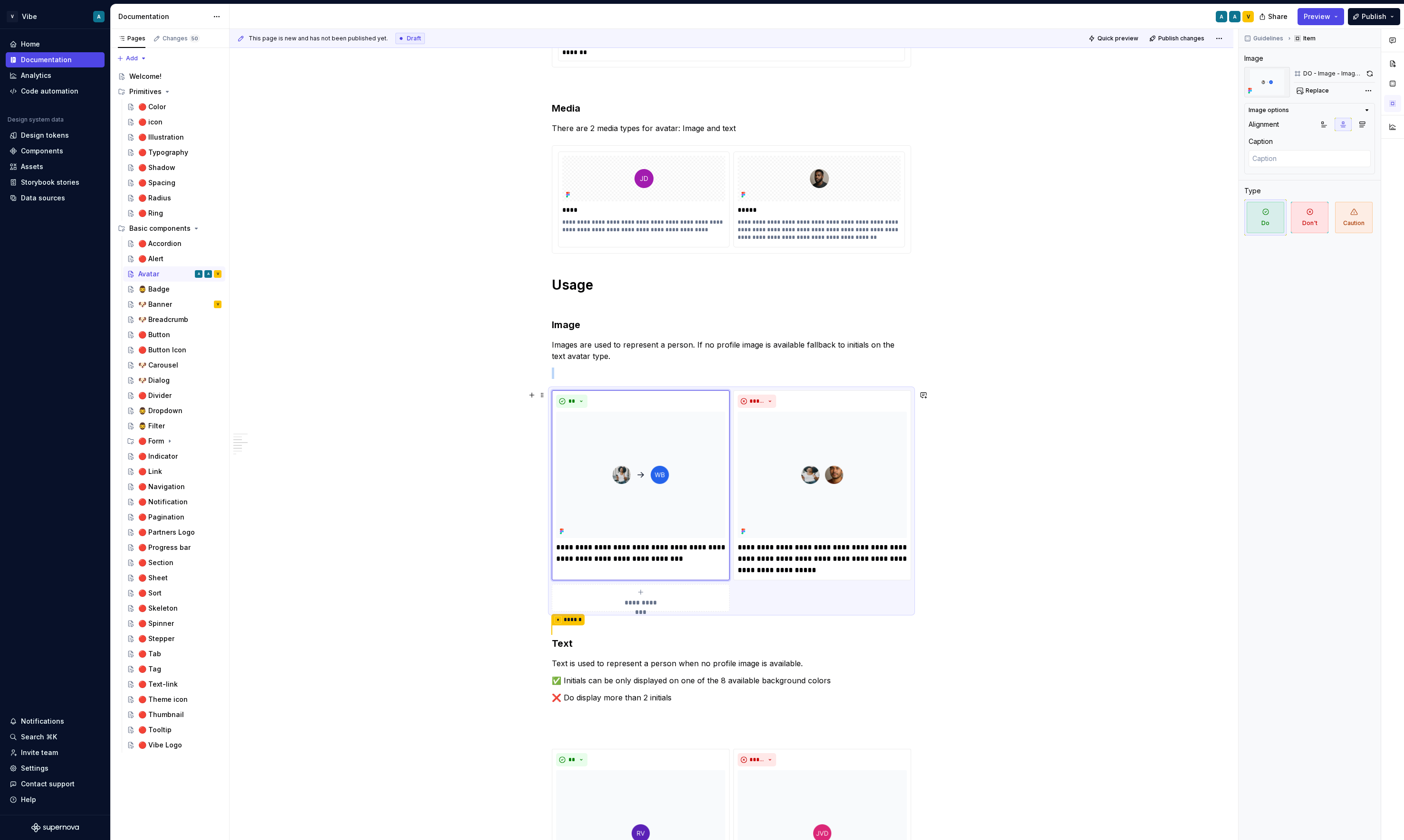
click at [778, 595] on div "**********" at bounding box center [732, 501] width 359 height 221
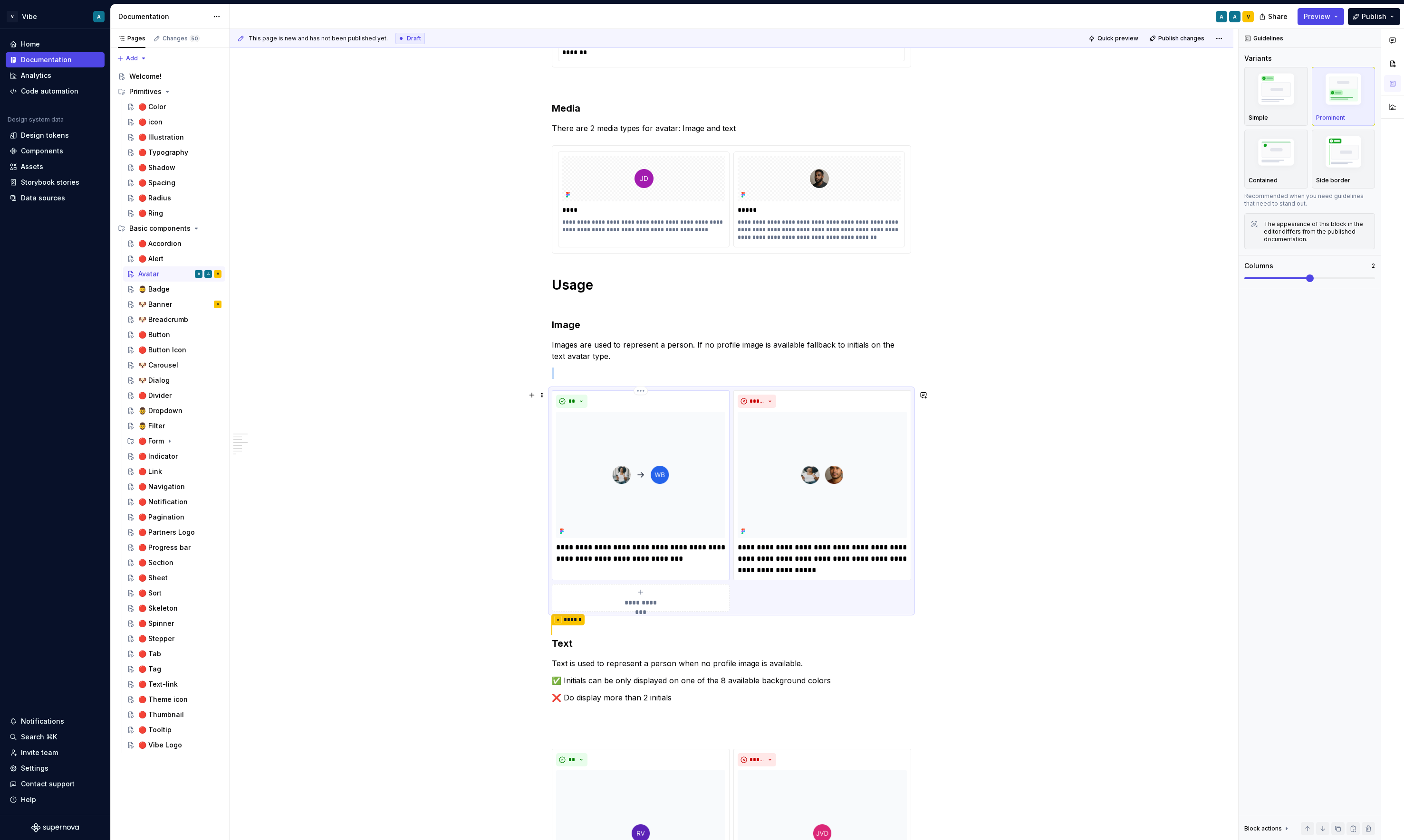
click at [711, 542] on p "**********" at bounding box center [640, 553] width 169 height 23
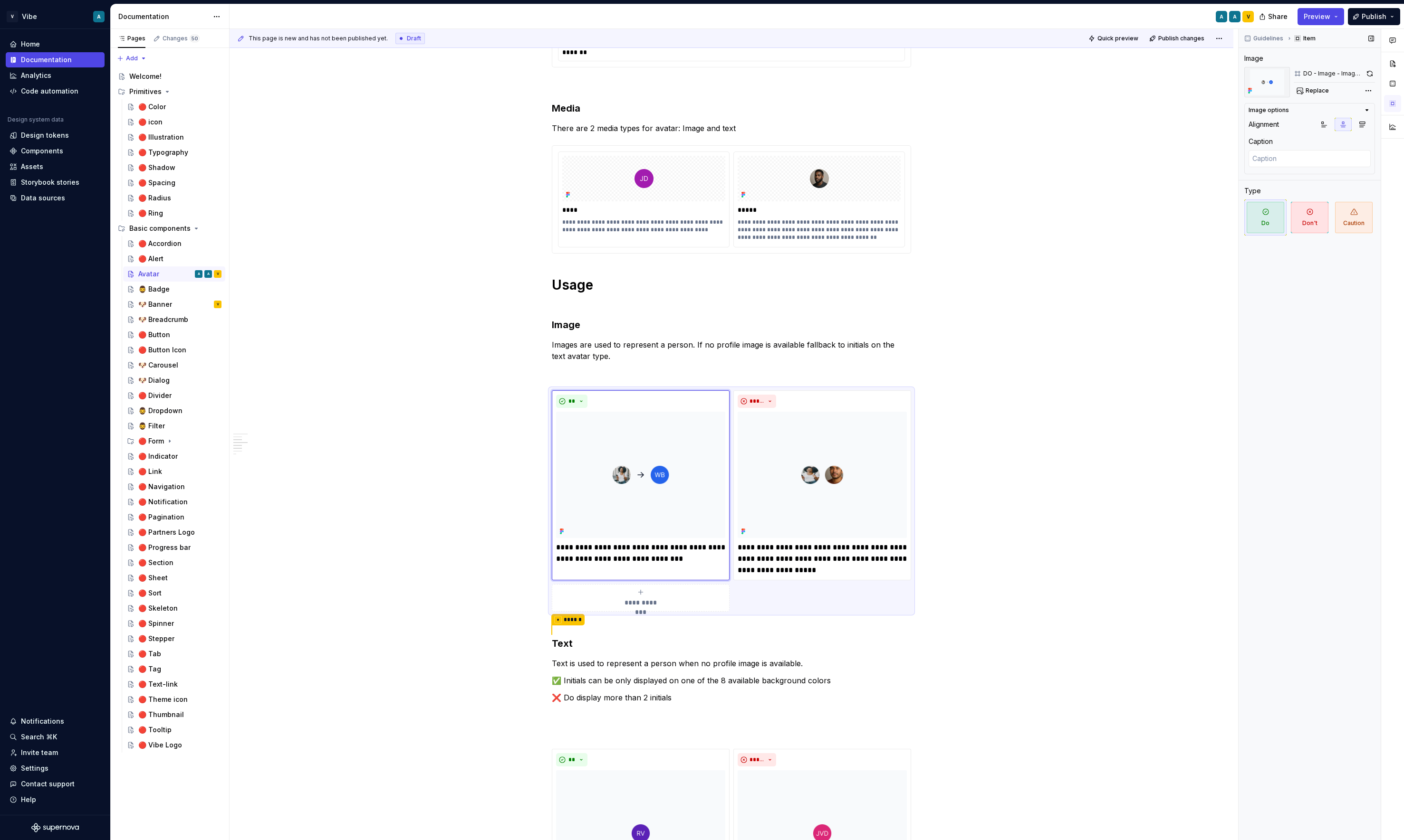
click at [1072, 111] on div "Image options" at bounding box center [1305, 110] width 114 height 8
click at [1072, 108] on div "Image options" at bounding box center [1305, 112] width 114 height 12
click at [1072, 108] on div "Image options" at bounding box center [1305, 110] width 114 height 8
click at [1072, 108] on div "Image options" at bounding box center [1305, 112] width 114 height 12
click at [1066, 455] on div "**********" at bounding box center [731, 601] width 1003 height 1759
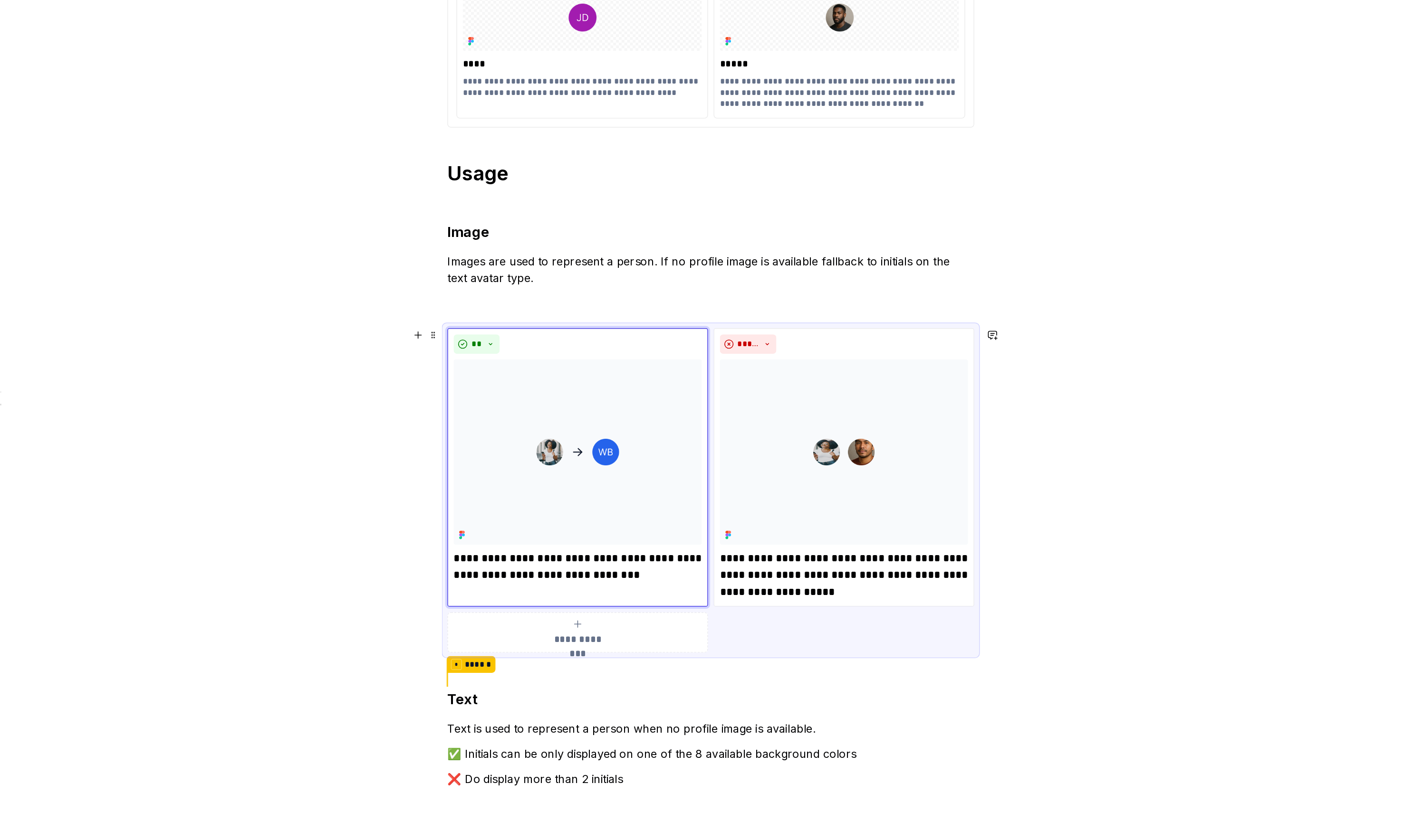
click at [944, 458] on div "**********" at bounding box center [731, 601] width 1003 height 1759
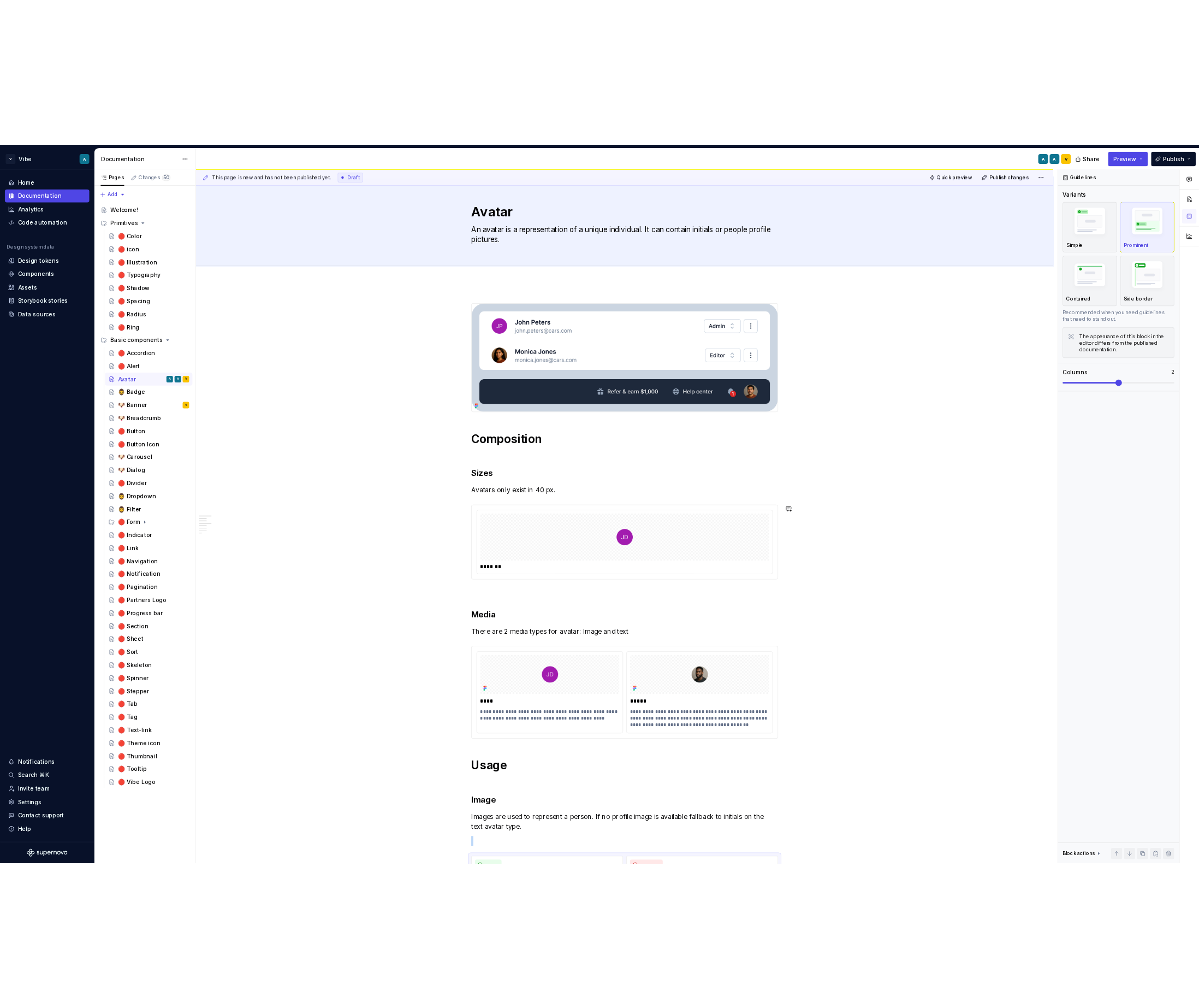
scroll to position [0, 0]
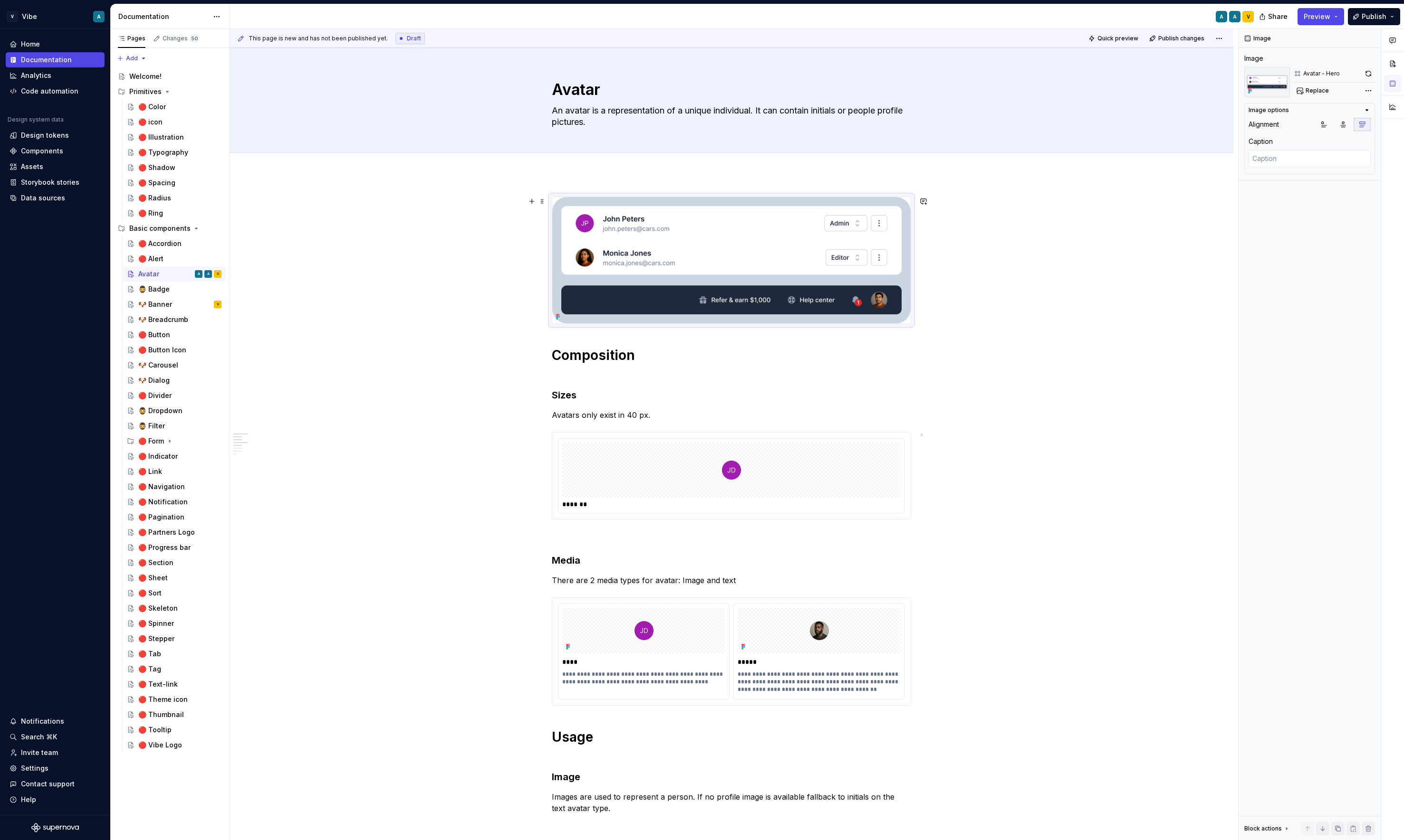
click at [863, 292] on img at bounding box center [731, 261] width 358 height 126
click at [1072, 71] on button "button" at bounding box center [1368, 74] width 13 height 13
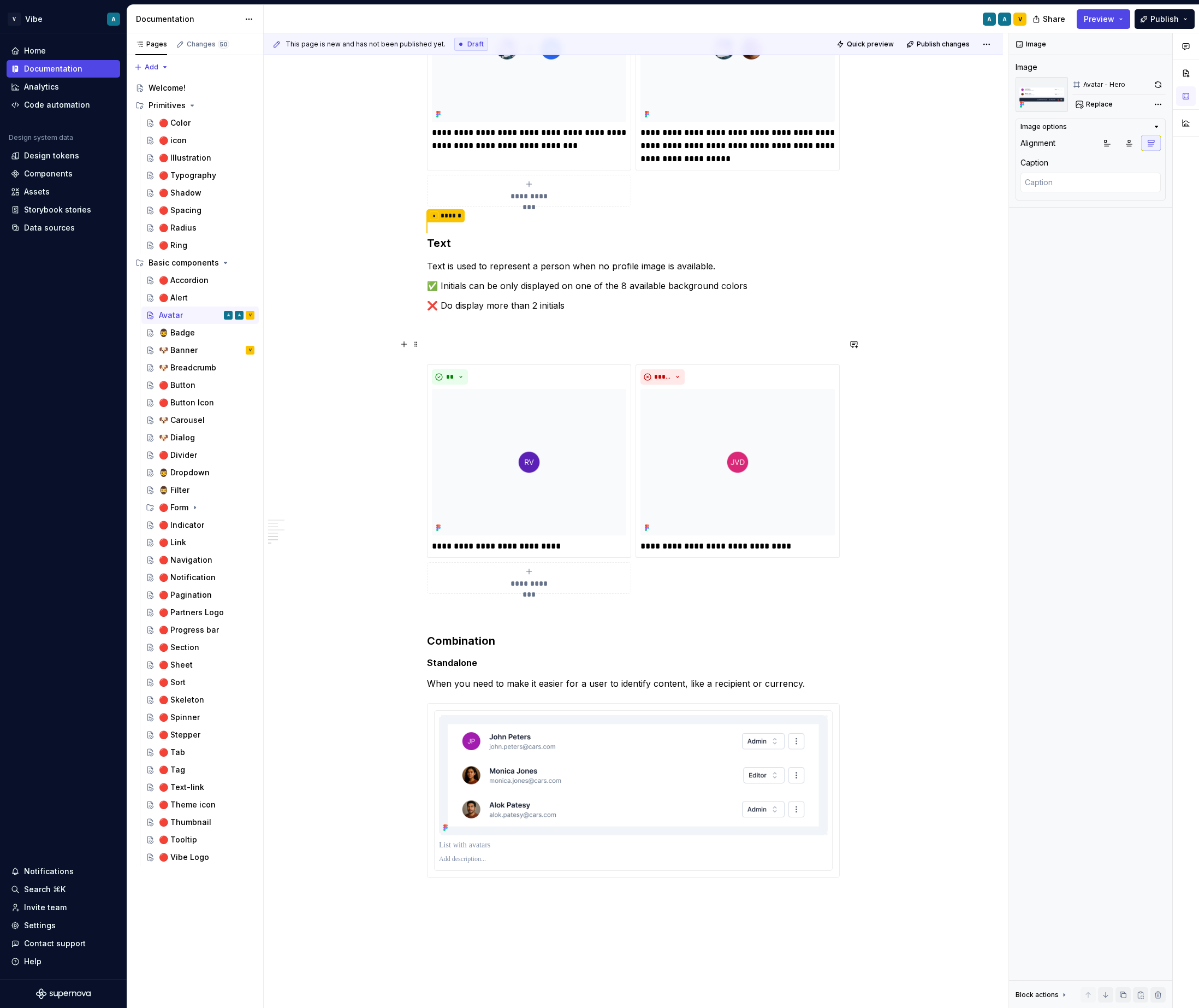
scroll to position [997, 0]
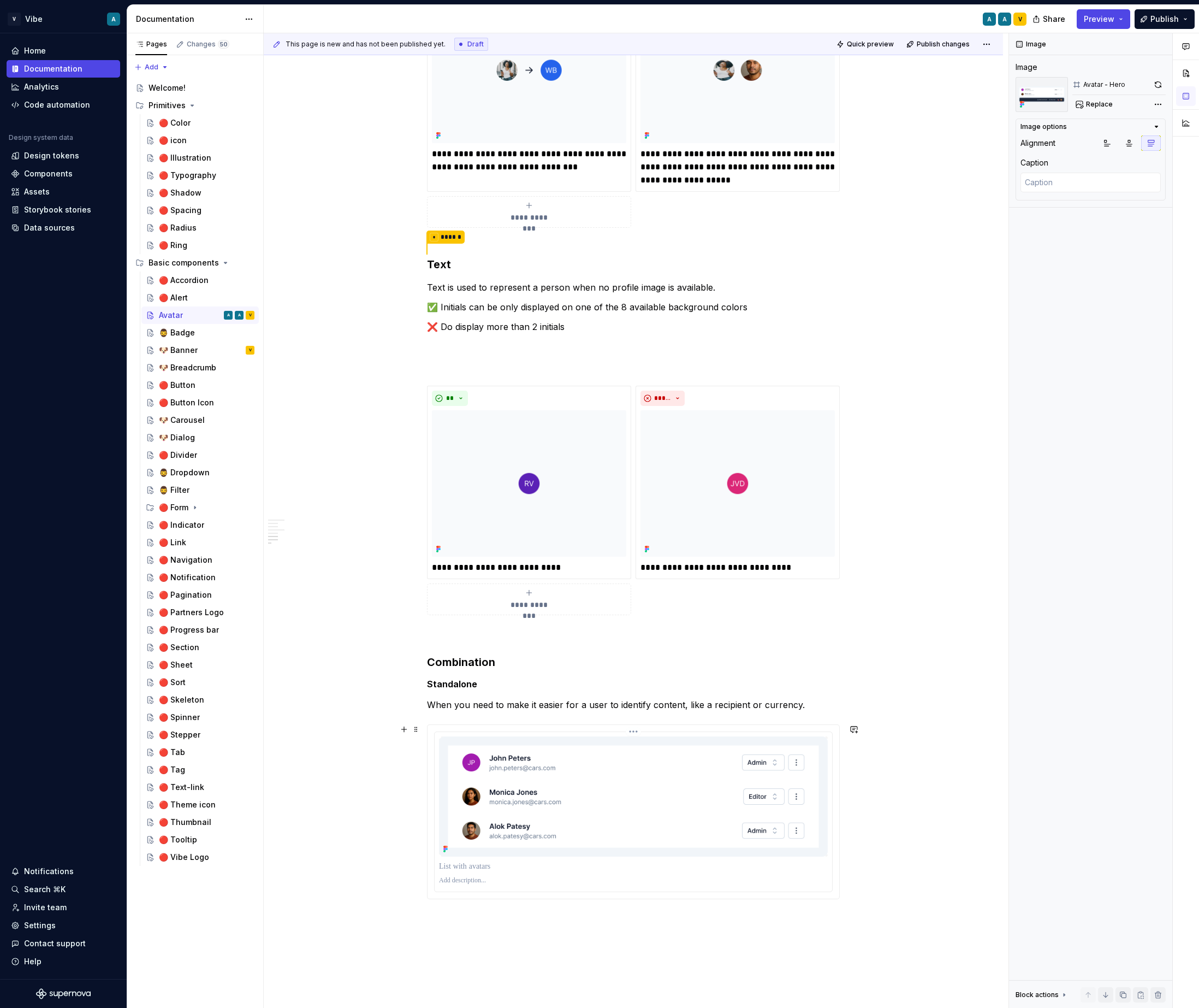
click at [829, 734] on div at bounding box center [634, 812] width 398 height 159
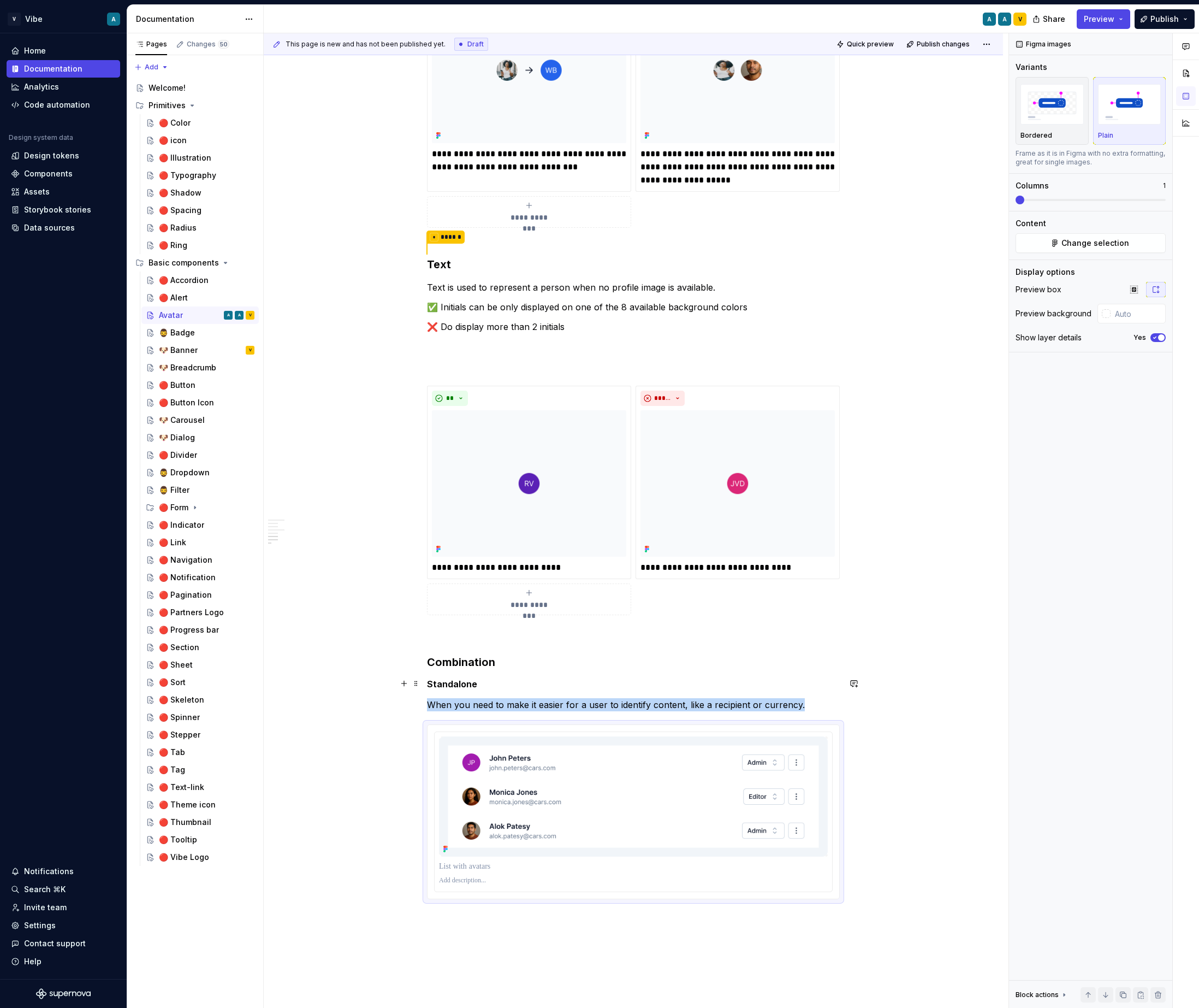
click at [931, 688] on div "**********" at bounding box center [634, 222] width 739 height 2037
click at [710, 751] on img at bounding box center [634, 796] width 389 height 120
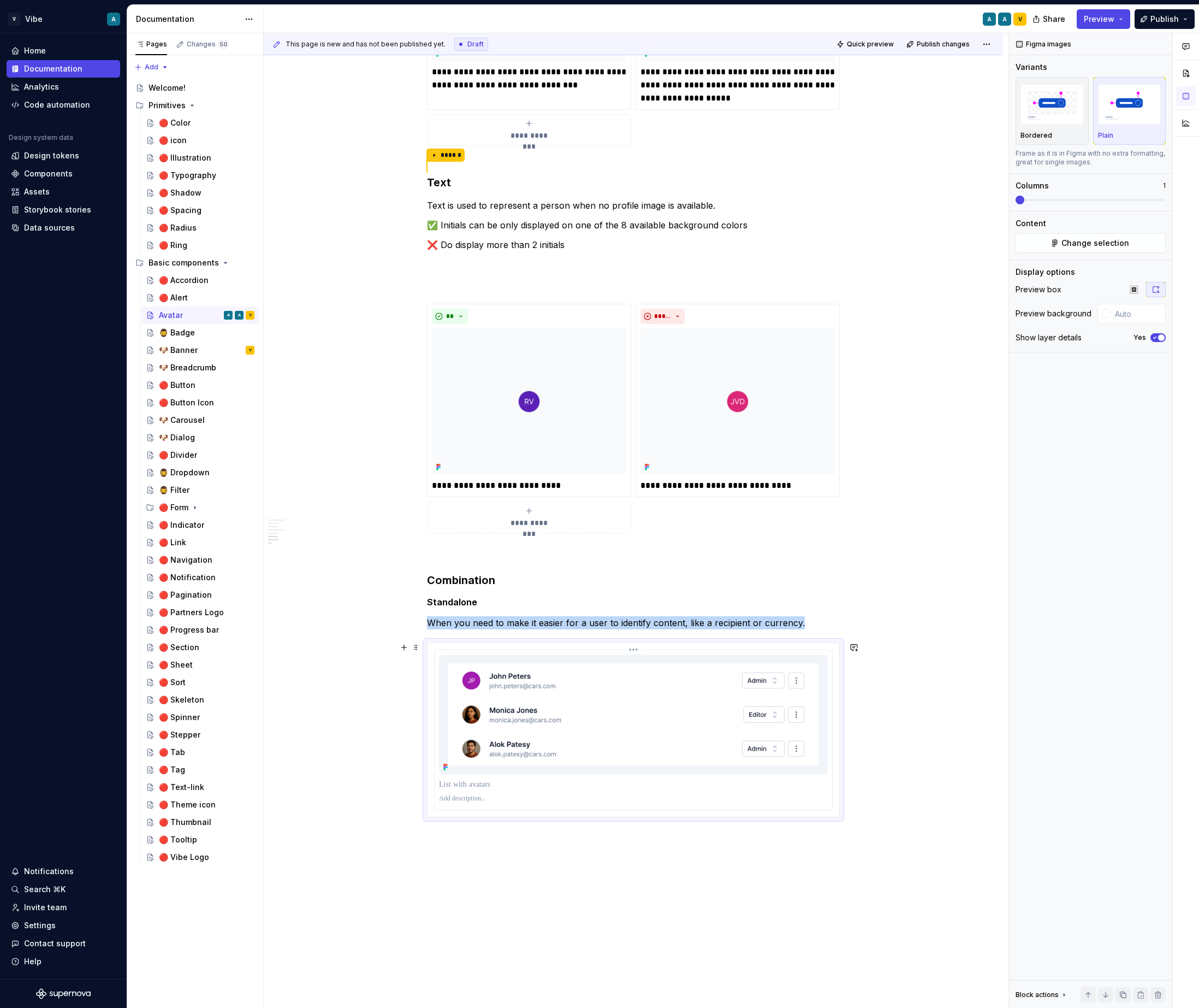
scroll to position [1086, 0]
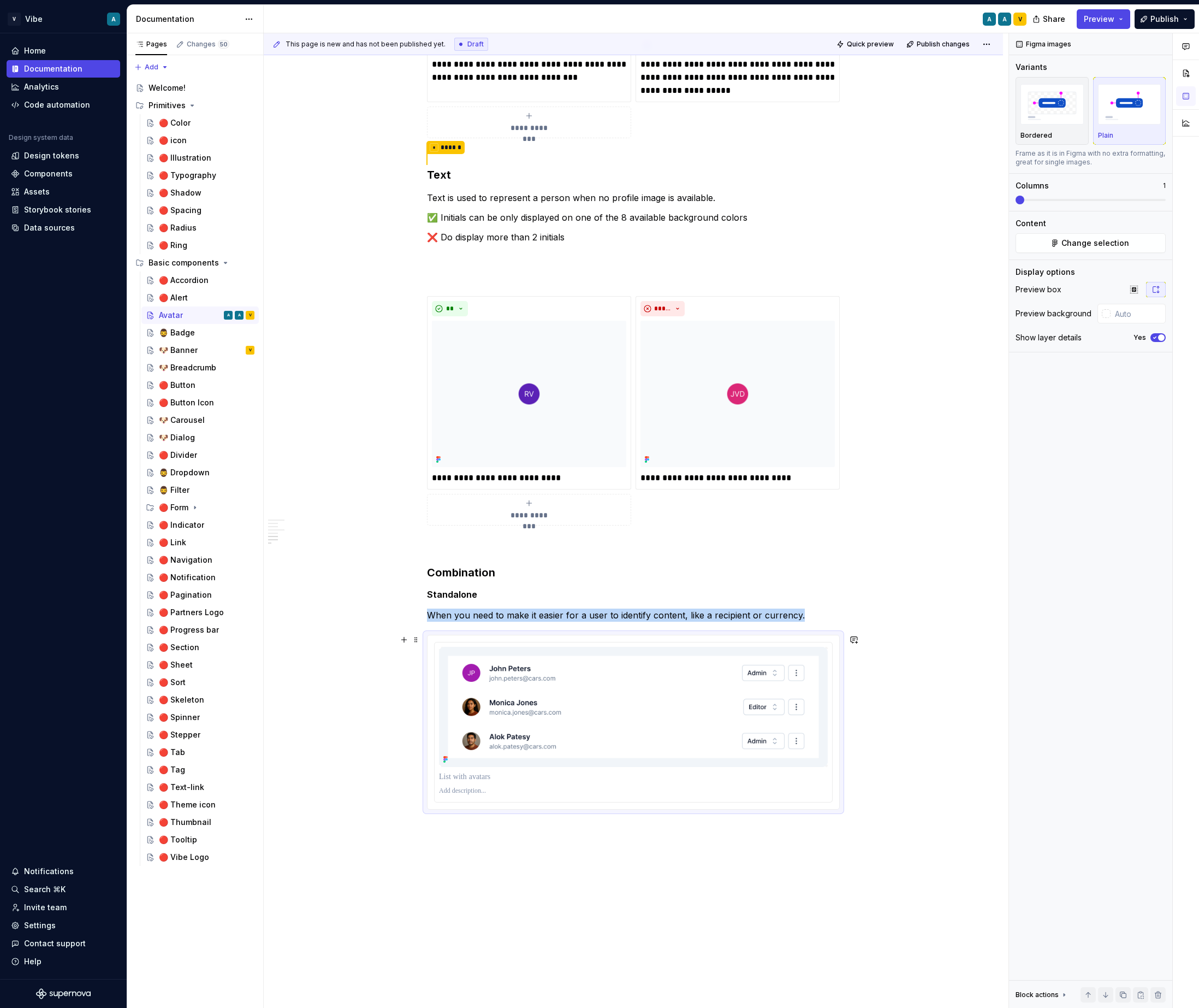
click at [997, 725] on div "**********" at bounding box center [634, 132] width 739 height 2037
click at [634, 694] on img at bounding box center [634, 706] width 389 height 120
click at [1110, 242] on span "Change selection" at bounding box center [1095, 243] width 68 height 11
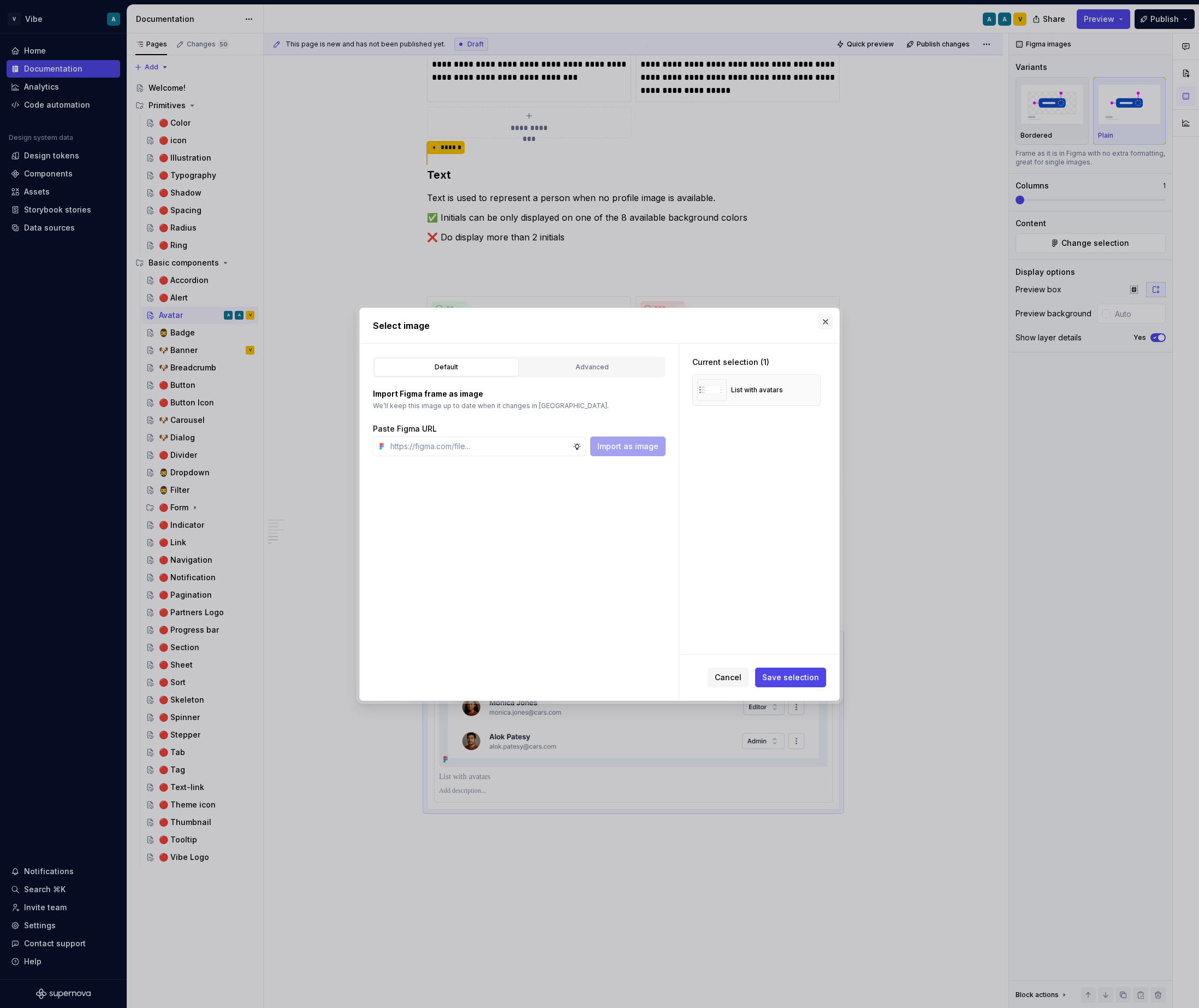
click at [821, 318] on button "button" at bounding box center [825, 322] width 15 height 15
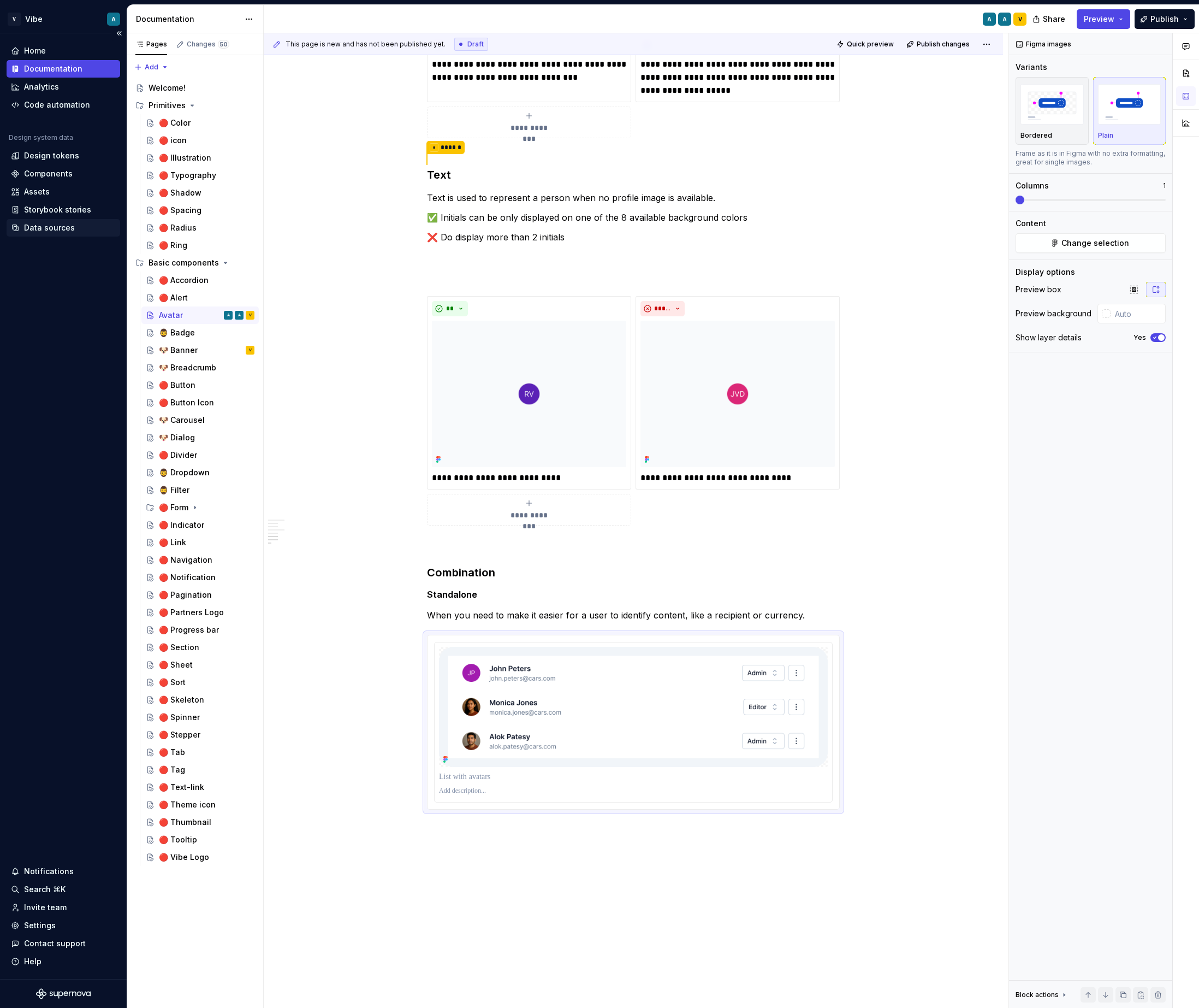
click at [55, 235] on div "Data sources" at bounding box center [63, 228] width 113 height 17
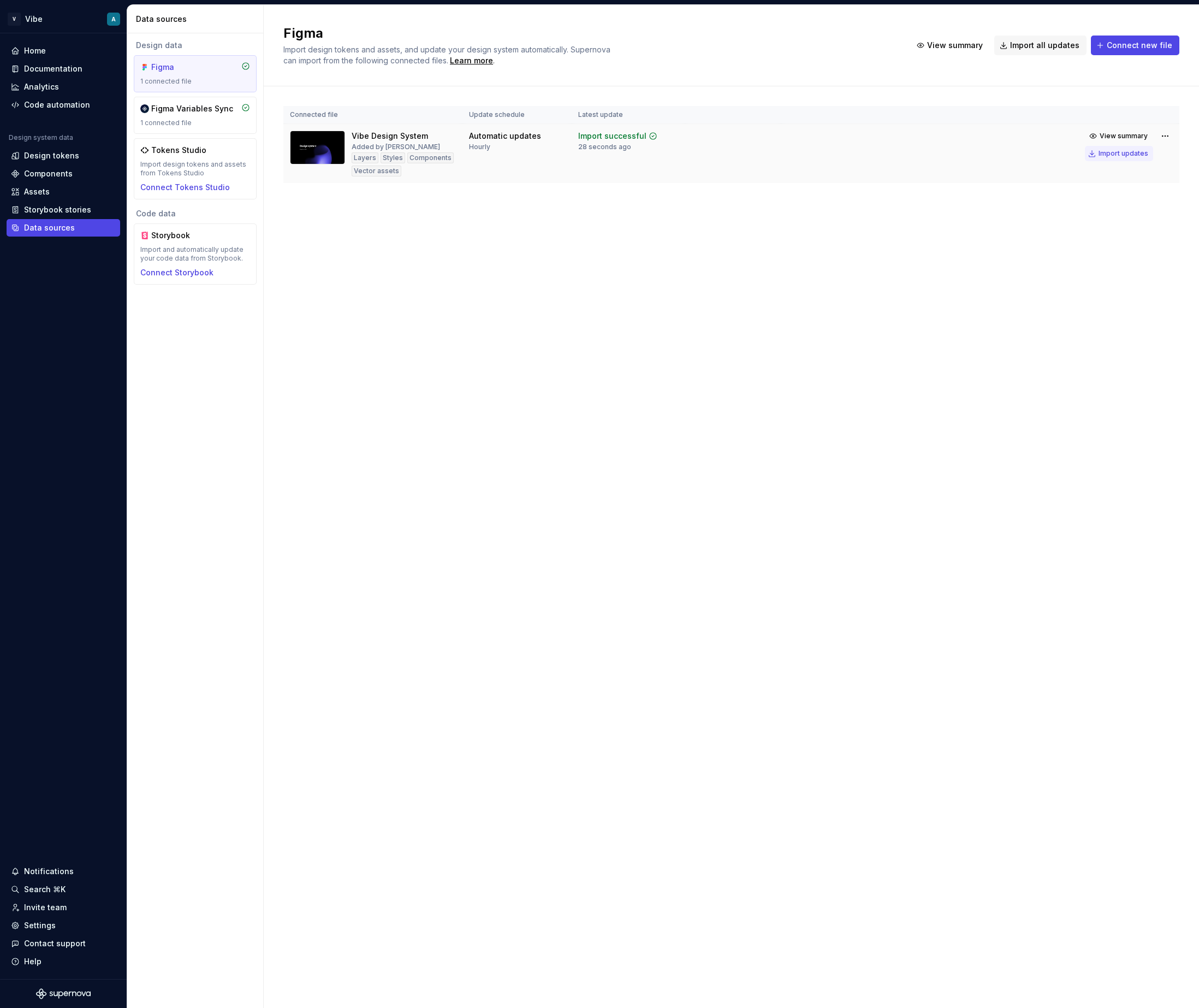
click at [1111, 156] on div "Import updates" at bounding box center [1124, 154] width 50 height 9
click at [59, 73] on div "Documentation" at bounding box center [54, 68] width 59 height 11
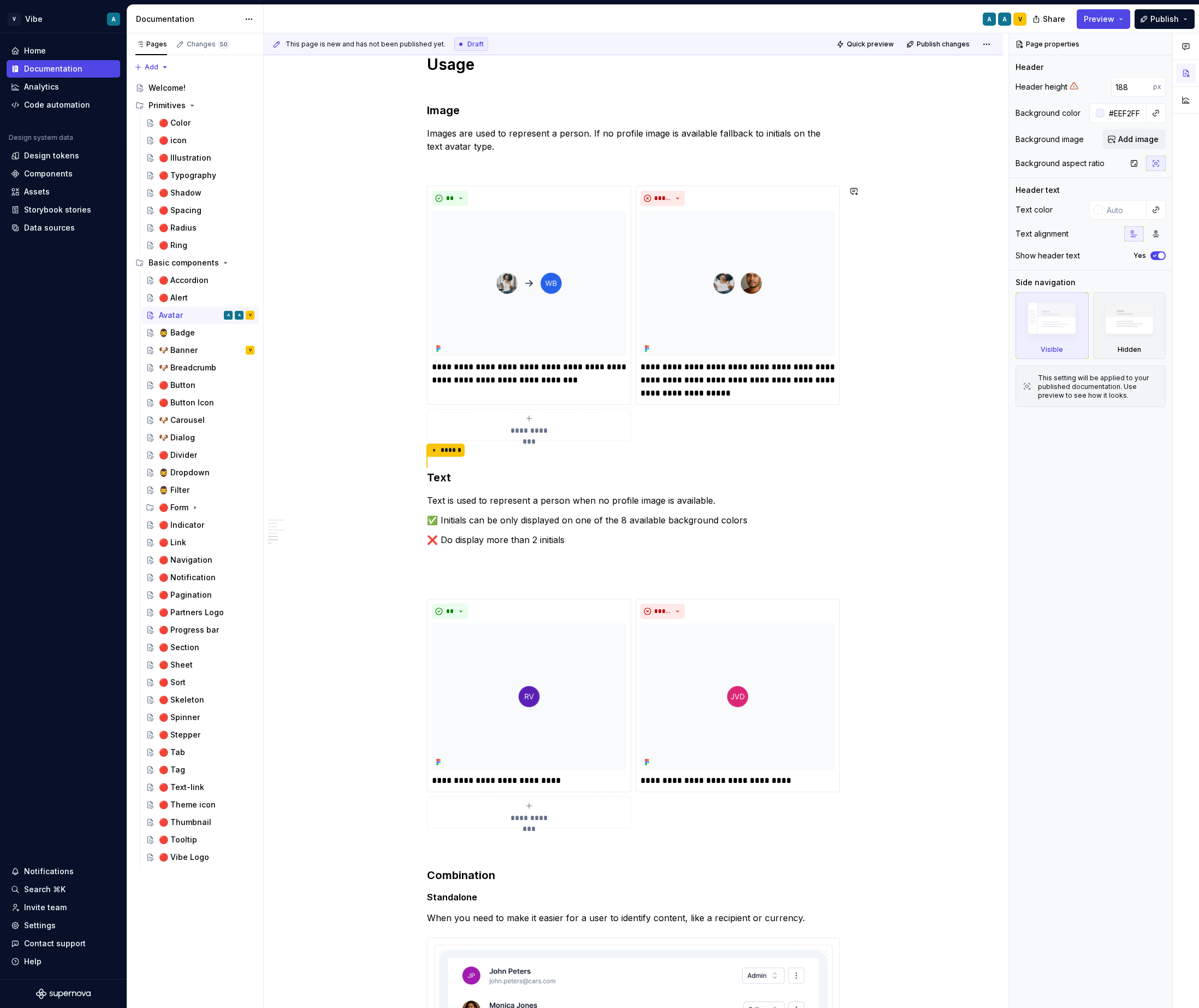
scroll to position [1229, 0]
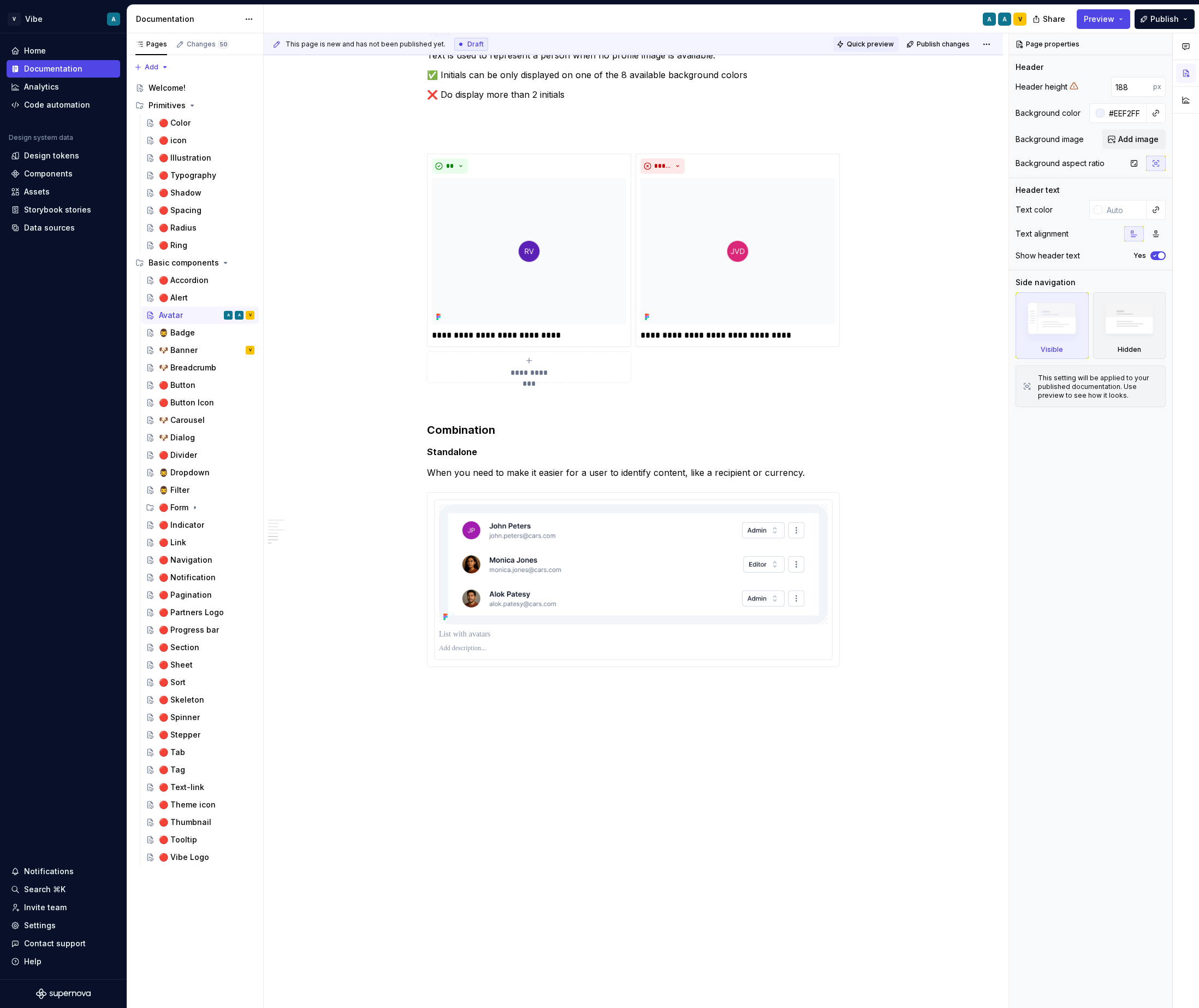
click at [894, 40] on span "Quick preview" at bounding box center [871, 45] width 47 height 9
click at [1147, 985] on span "Open page" at bounding box center [1141, 982] width 36 height 9
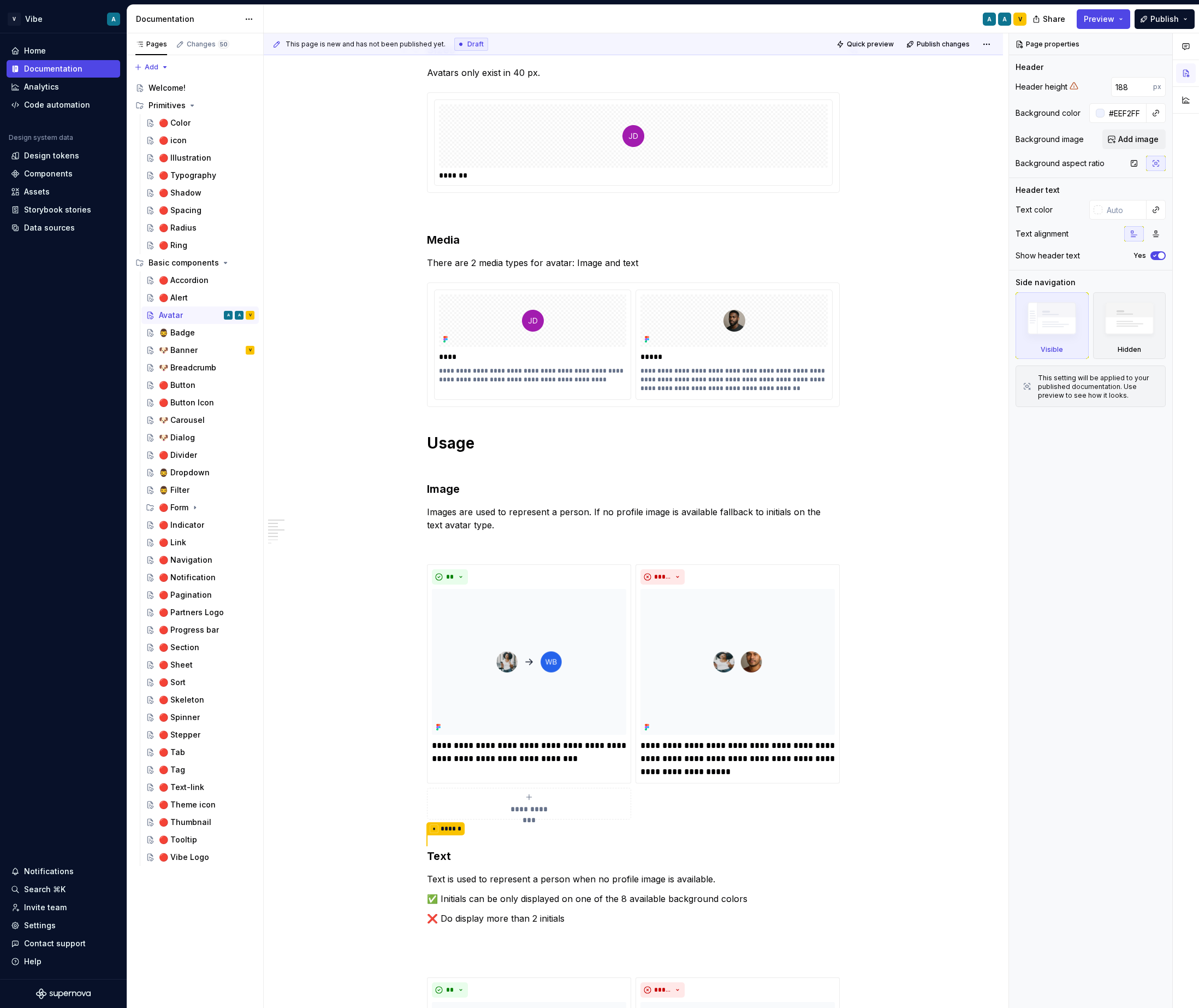
scroll to position [0, 0]
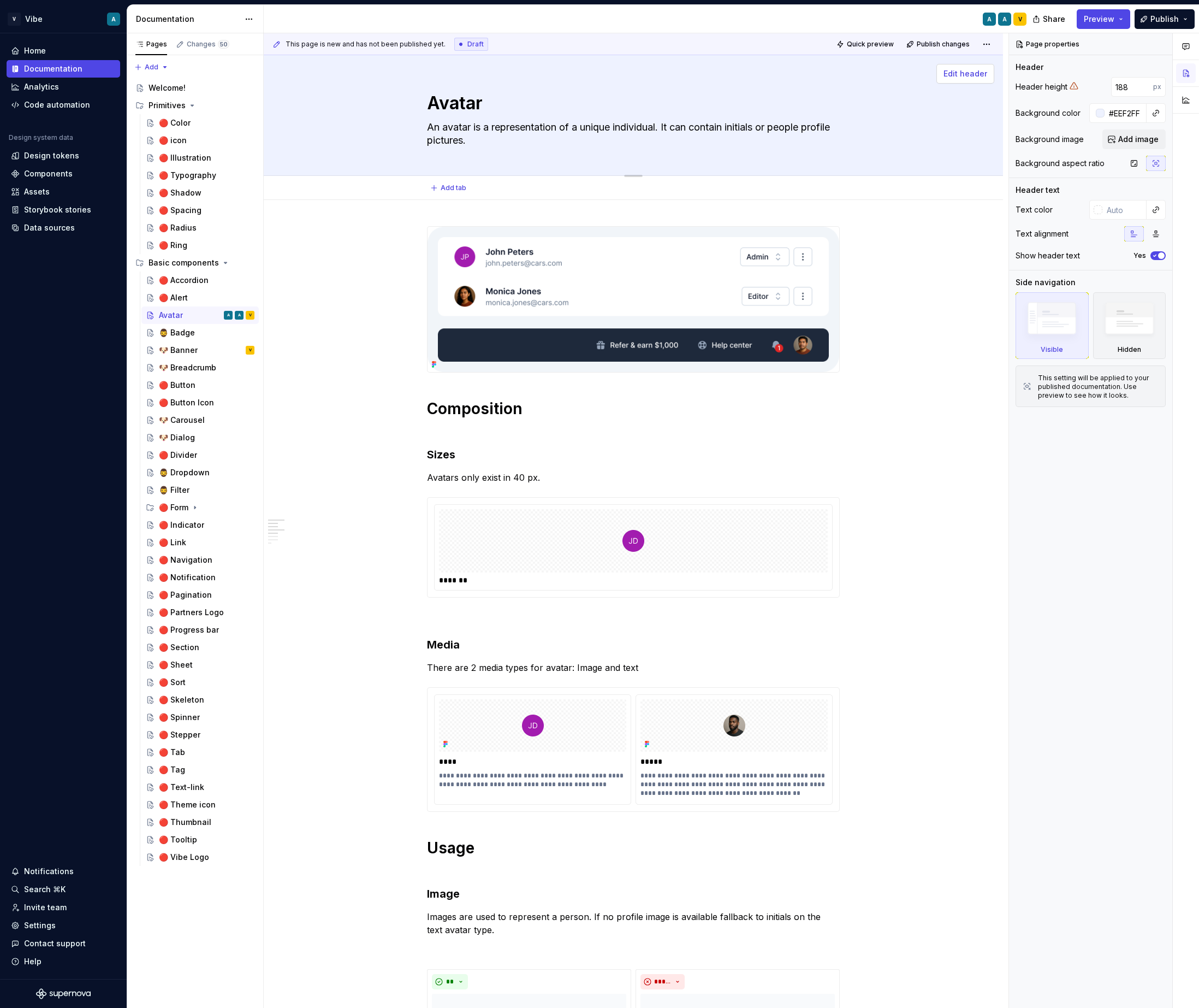
click at [980, 71] on span "Edit header" at bounding box center [965, 73] width 44 height 11
click at [980, 79] on button "Edit header" at bounding box center [965, 73] width 58 height 20
type textarea "*"
click at [1126, 113] on input "#EEF2FF" at bounding box center [1126, 113] width 42 height 20
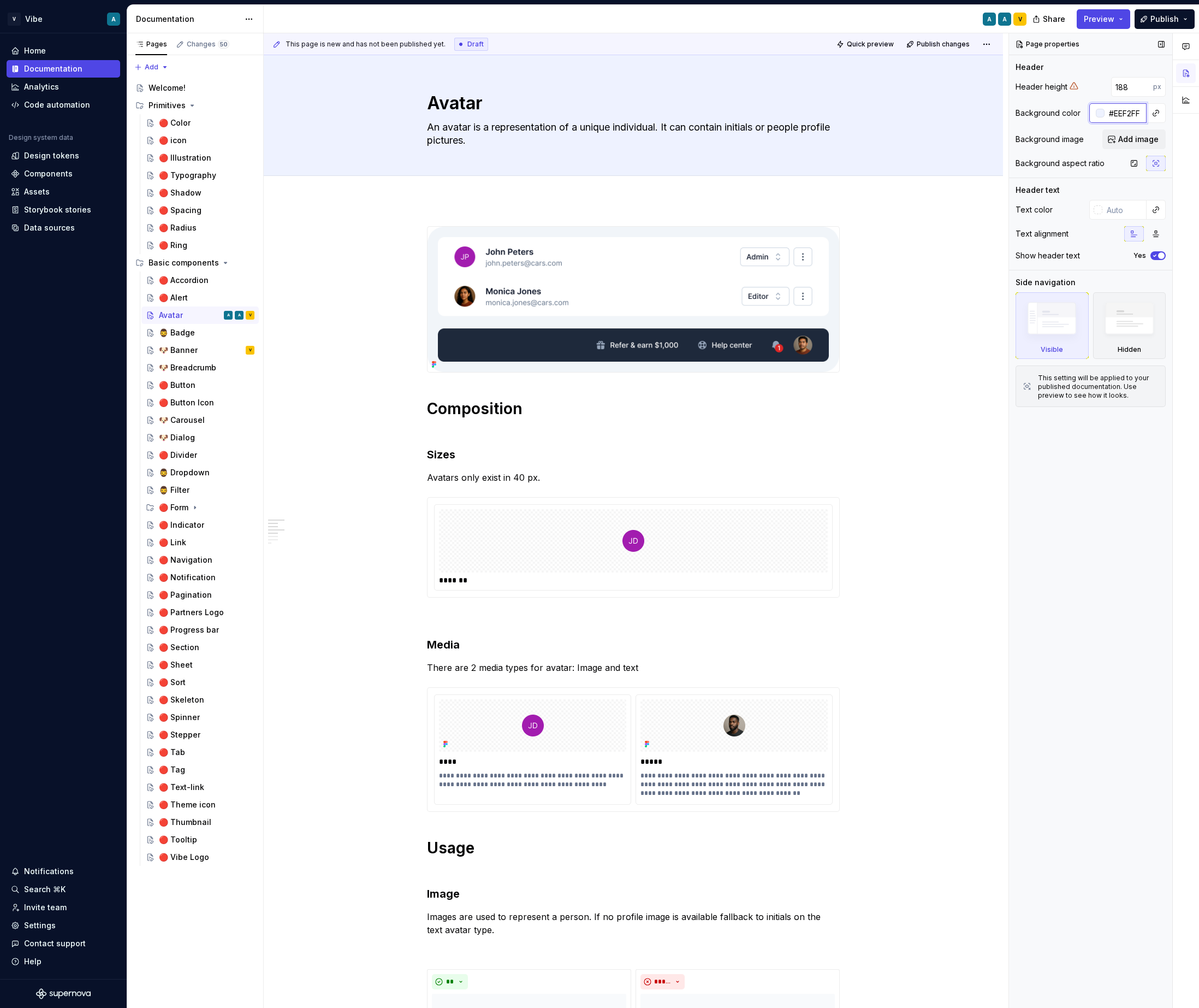
paste input "F8FAFC"
type input "F8FAFC"
click at [1113, 483] on div "Page properties Header Header height 188 px Background color F8FAFC Background …" at bounding box center [1091, 520] width 163 height 975
type textarea "*"
type input "#F8FAFC"
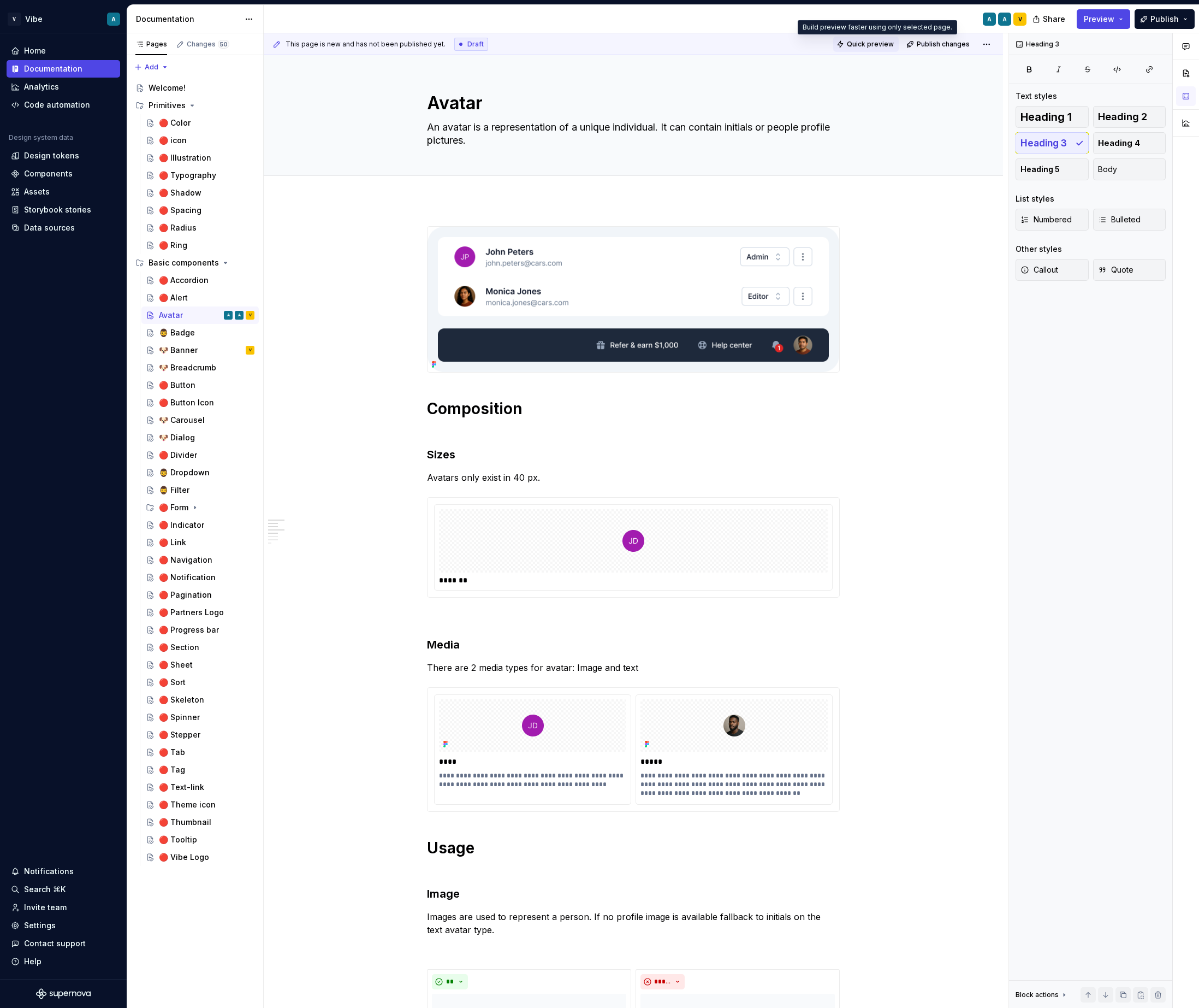
click at [883, 44] on span "Quick preview" at bounding box center [871, 45] width 47 height 9
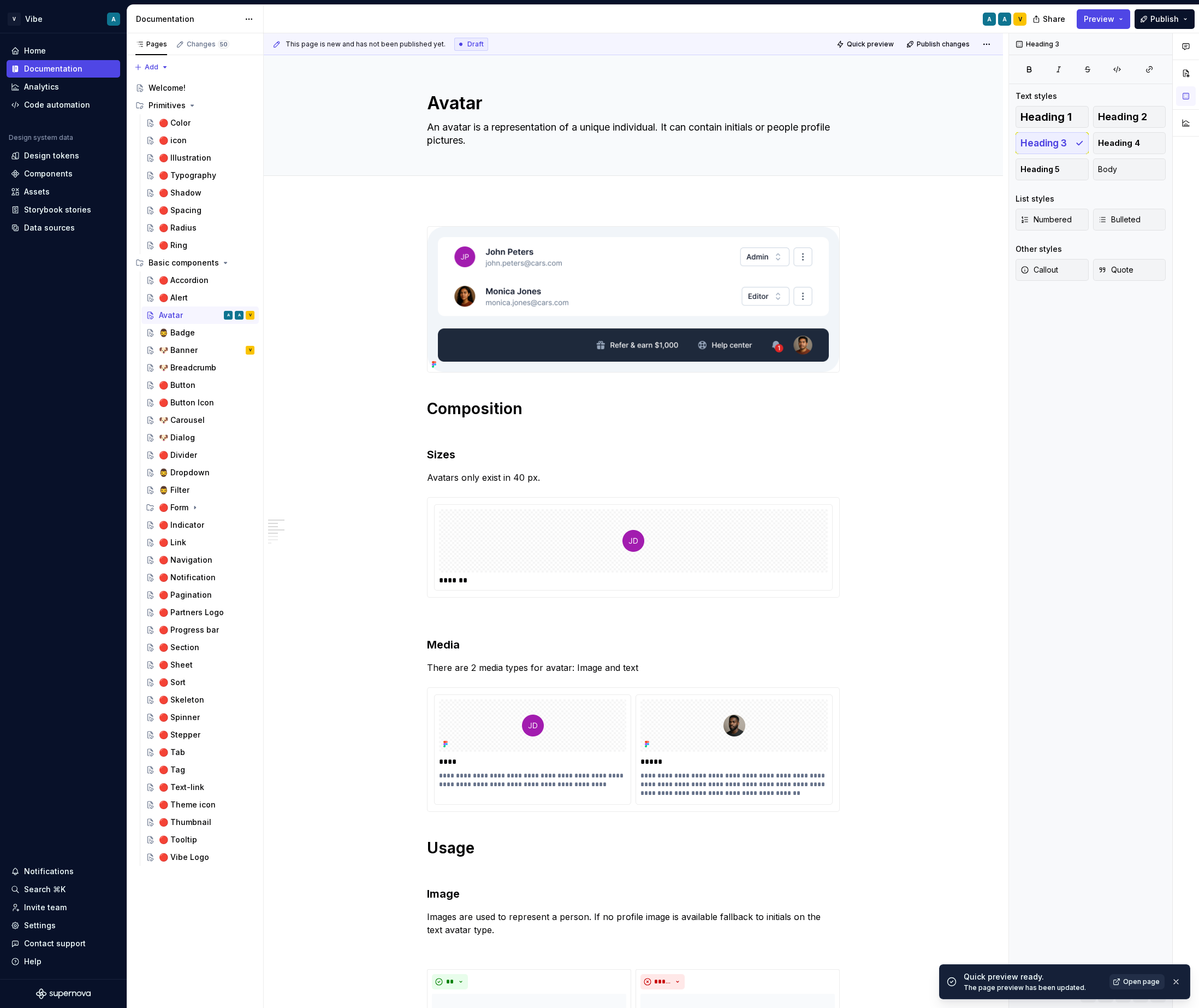
click at [1137, 977] on span "Open page" at bounding box center [1141, 982] width 36 height 9
click at [64, 228] on div "Data sources" at bounding box center [50, 228] width 51 height 11
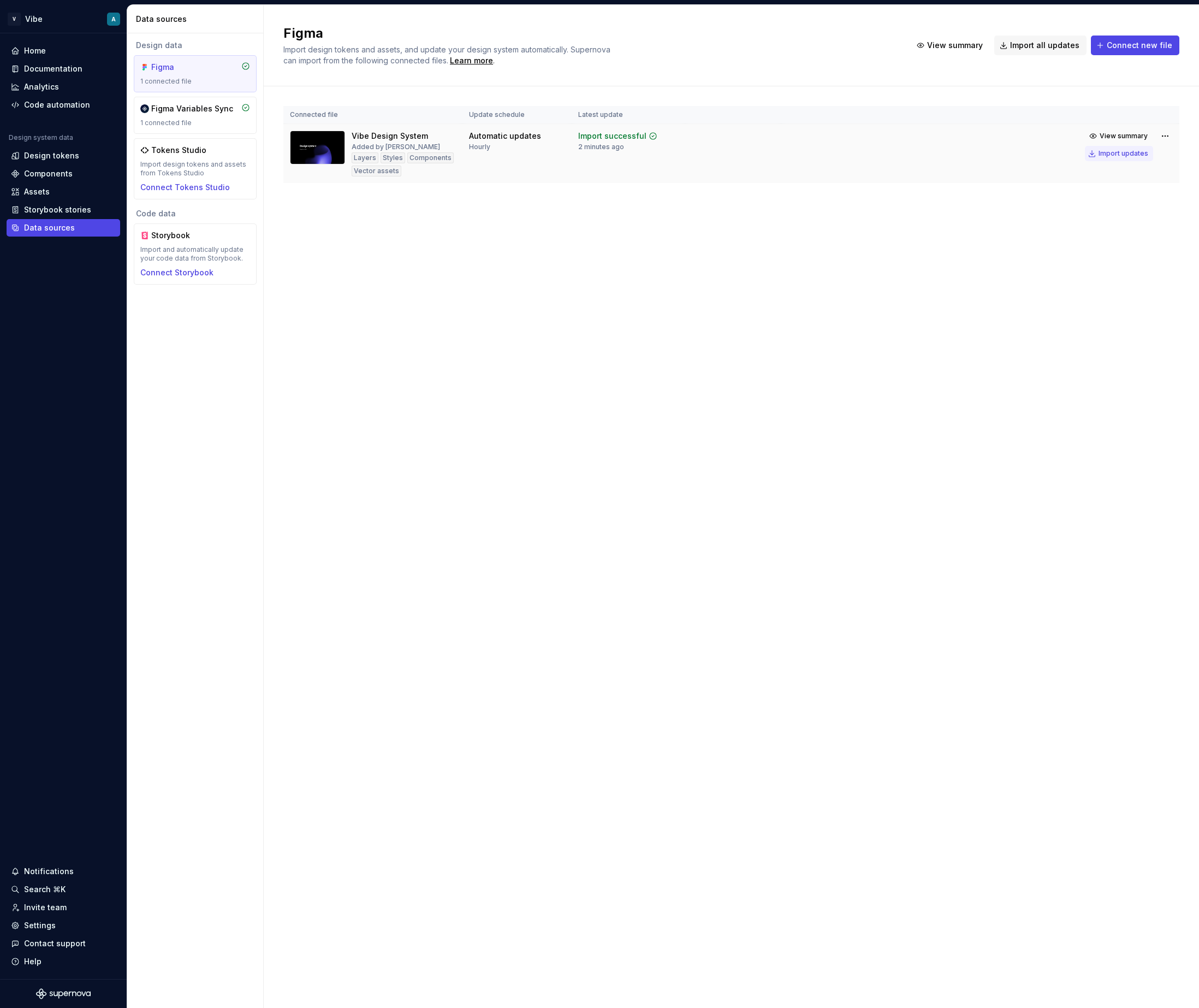
click at [1126, 155] on div "Import updates" at bounding box center [1124, 154] width 50 height 9
click at [1040, 564] on div "Figma Import design tokens and assets, and update your design system automatica…" at bounding box center [731, 506] width 935 height 1003
click at [57, 70] on div "Documentation" at bounding box center [54, 68] width 59 height 11
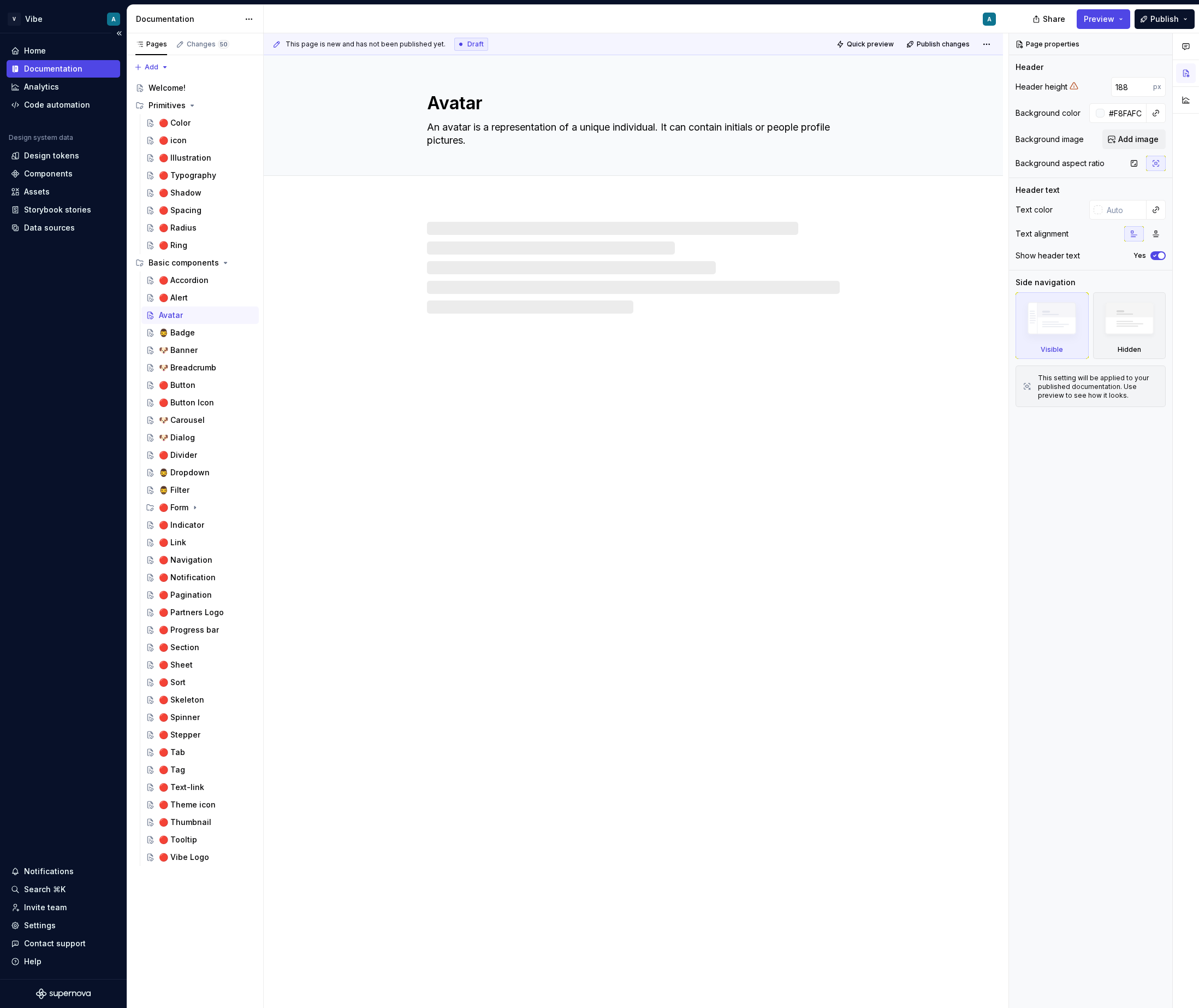
click at [57, 70] on div "Documentation" at bounding box center [54, 68] width 59 height 11
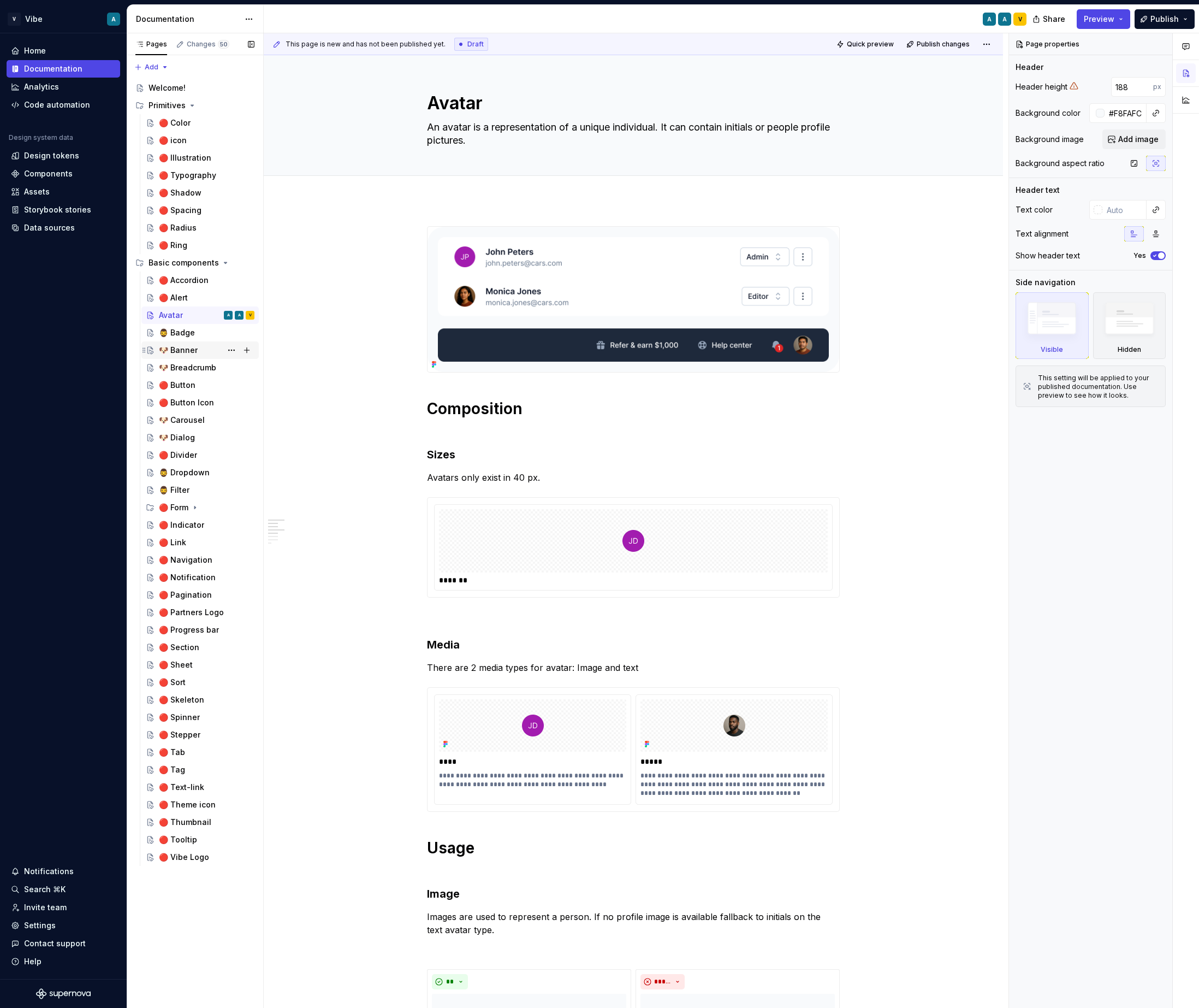
click at [189, 353] on div "🐶 Banner" at bounding box center [178, 350] width 39 height 11
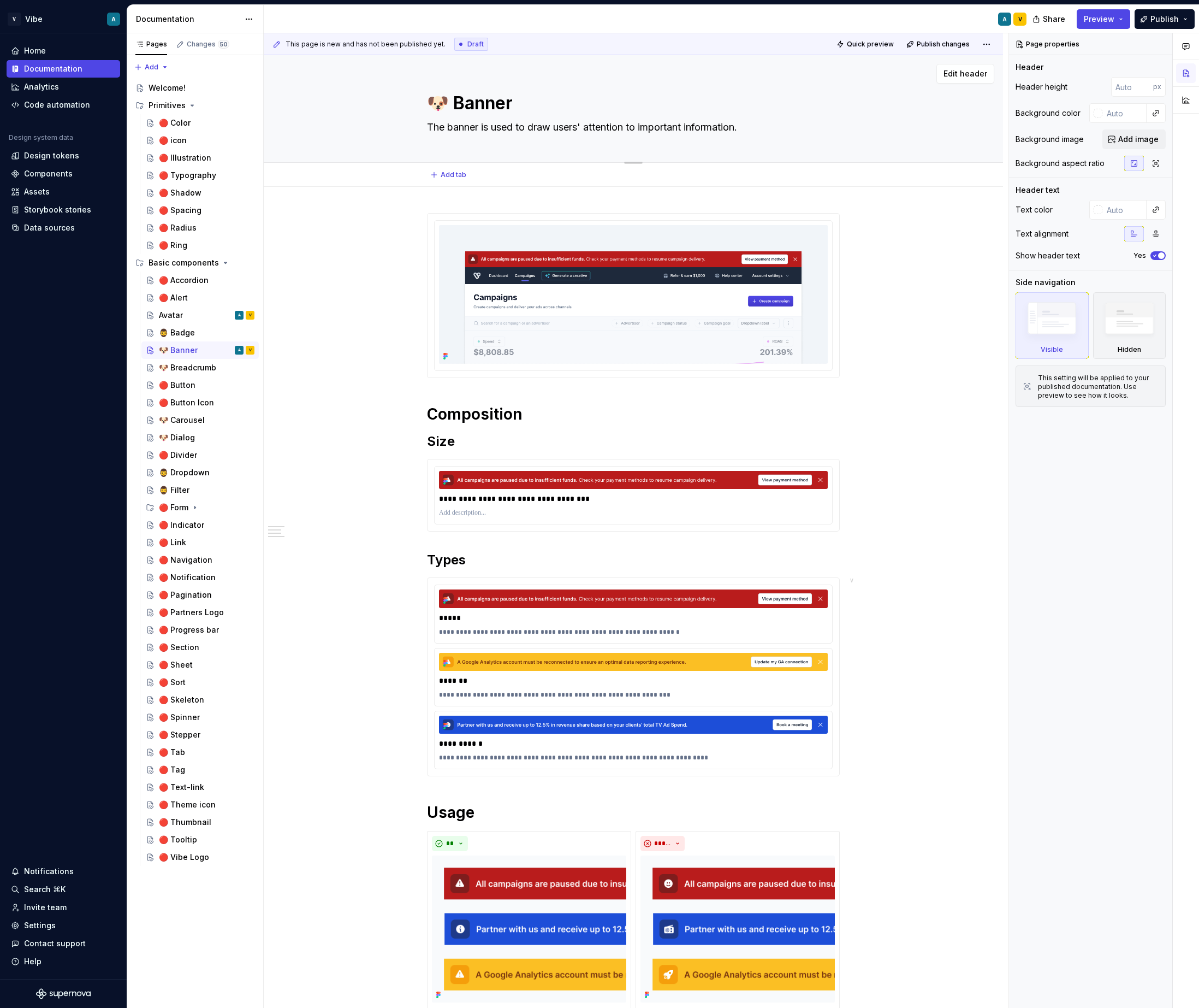
click at [793, 91] on textarea "🐶 Banner" at bounding box center [631, 103] width 413 height 26
click at [968, 78] on span "Edit header" at bounding box center [965, 73] width 44 height 11
type textarea "*"
click at [1107, 116] on input "text" at bounding box center [1124, 113] width 44 height 20
paste input "F8FAFC"
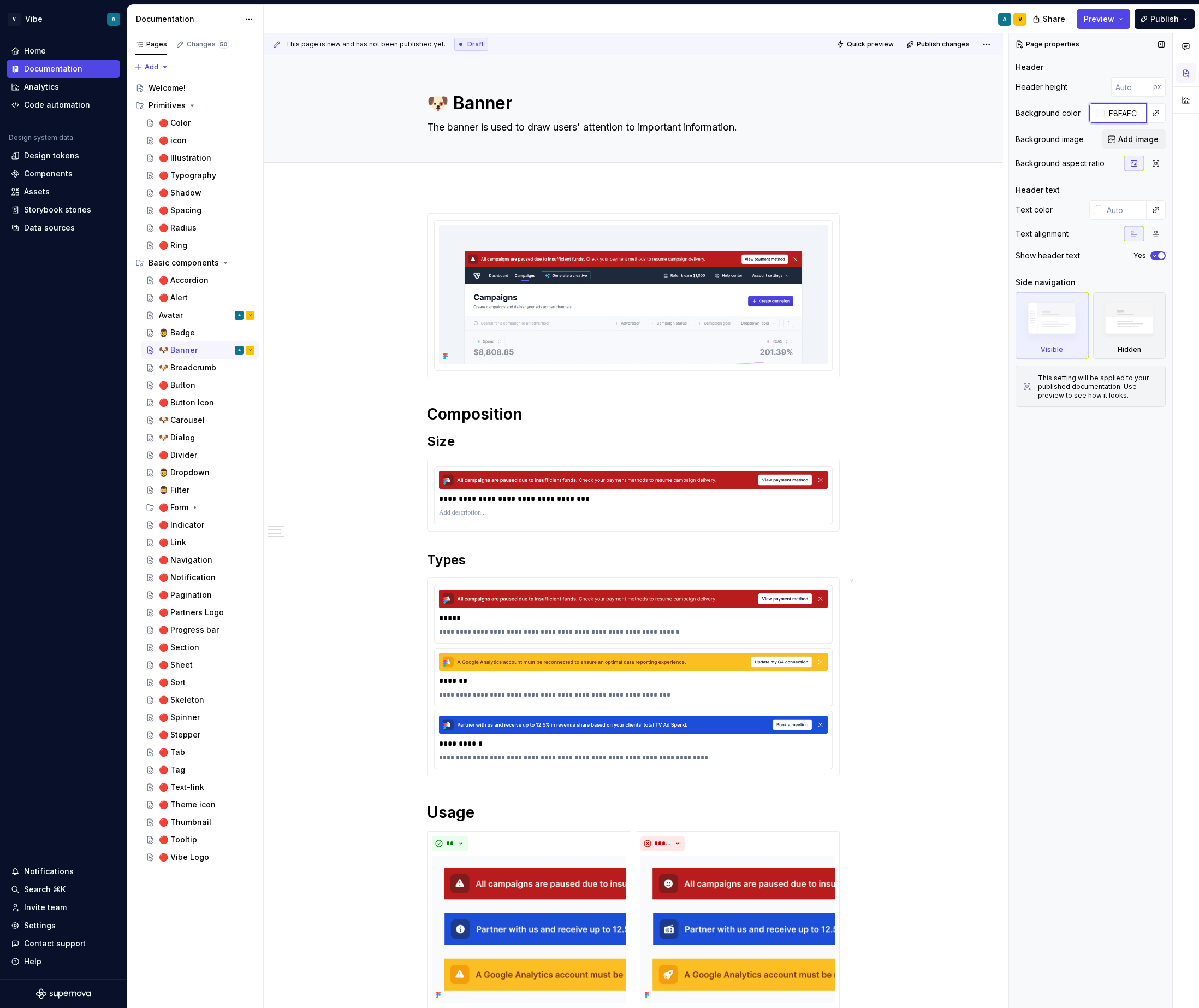
type input "F8FAFC"
click at [1084, 557] on div "Page properties Header Header height px Background color F8FAFC Background imag…" at bounding box center [1091, 520] width 163 height 975
type textarea "*"
type input "#F8FAFC"
click at [878, 333] on div "**********" at bounding box center [634, 893] width 739 height 1413
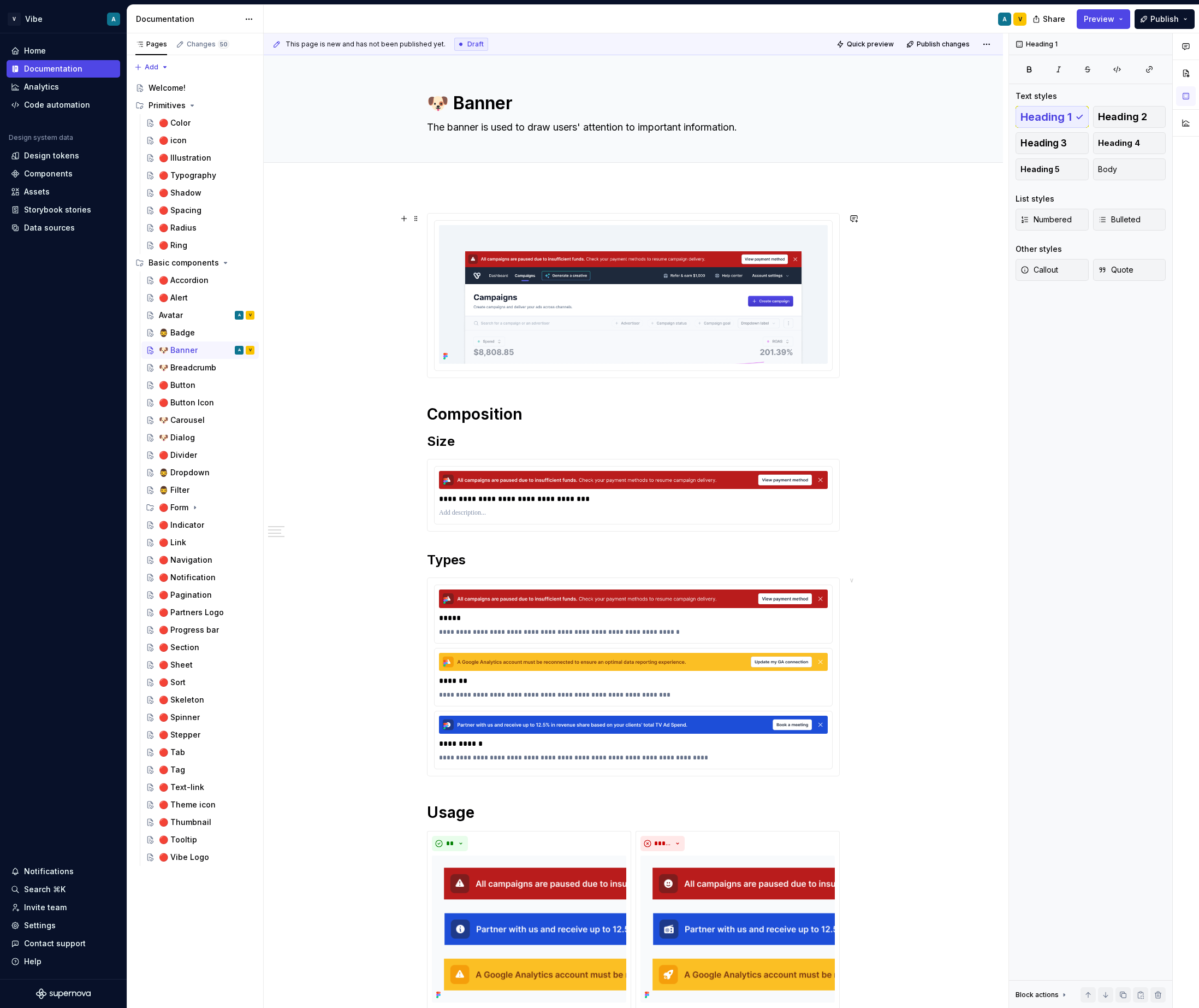
click at [947, 291] on div "**********" at bounding box center [634, 893] width 739 height 1413
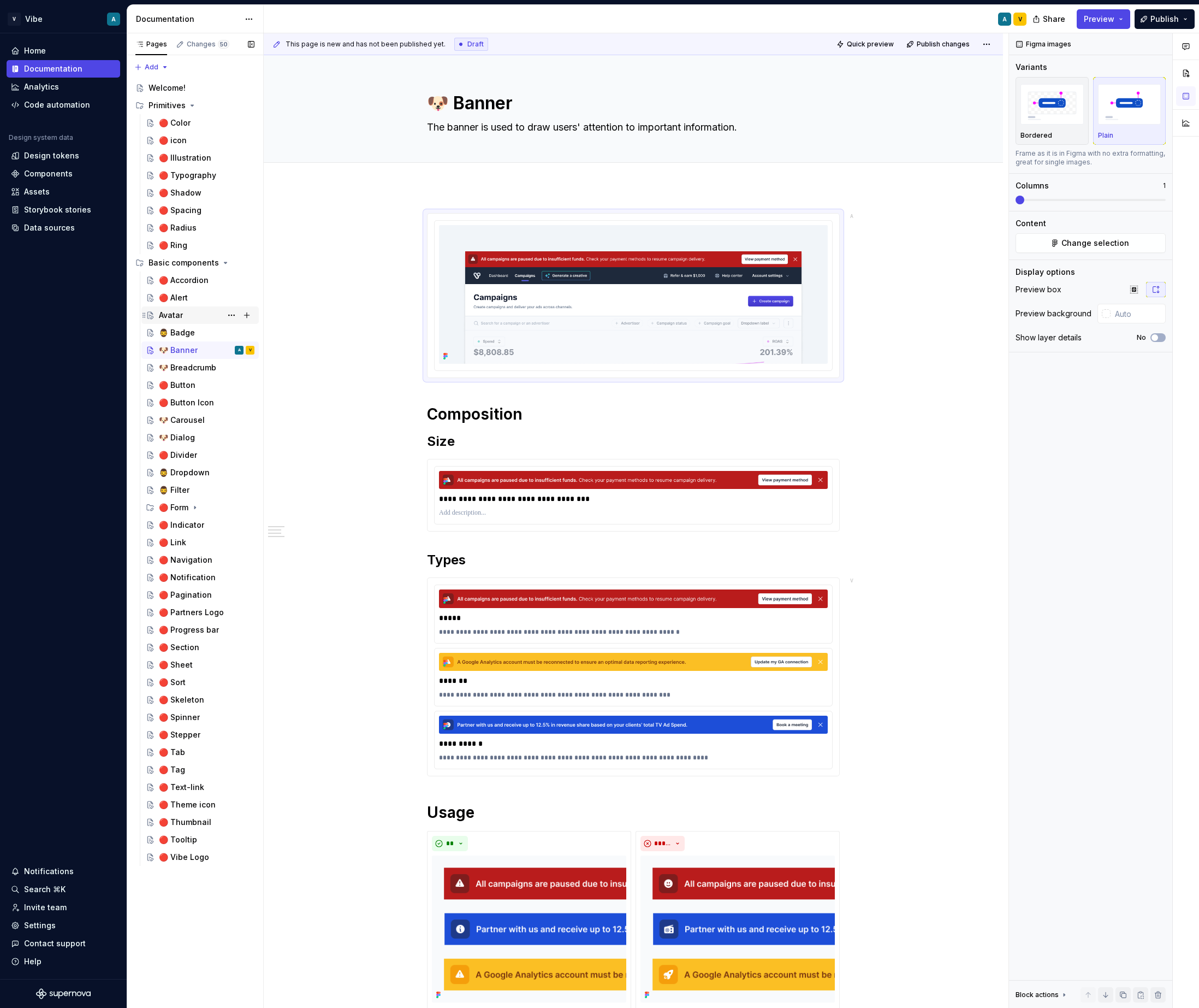
click at [198, 317] on div "Avatar A V" at bounding box center [207, 315] width 96 height 15
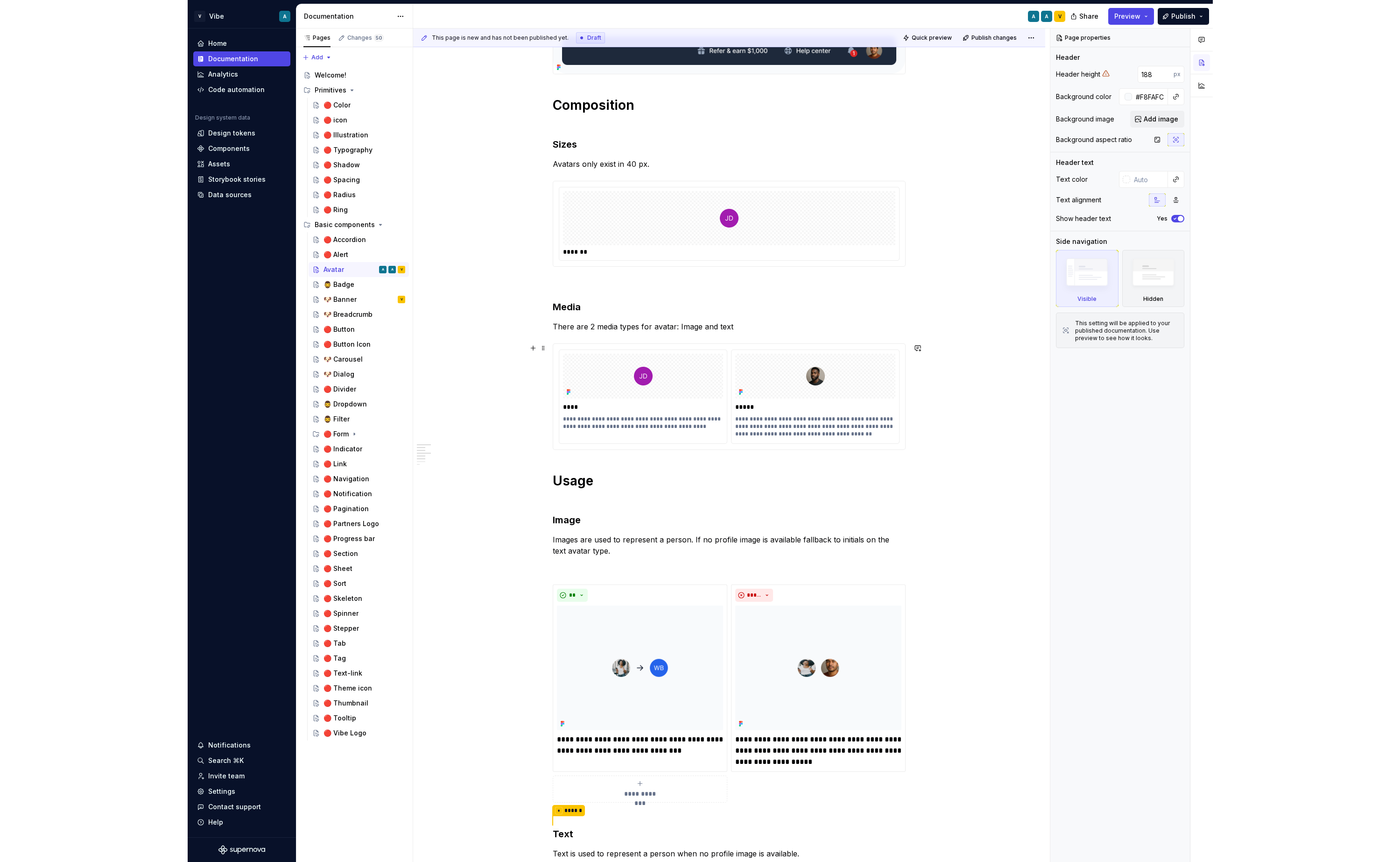
scroll to position [246, 0]
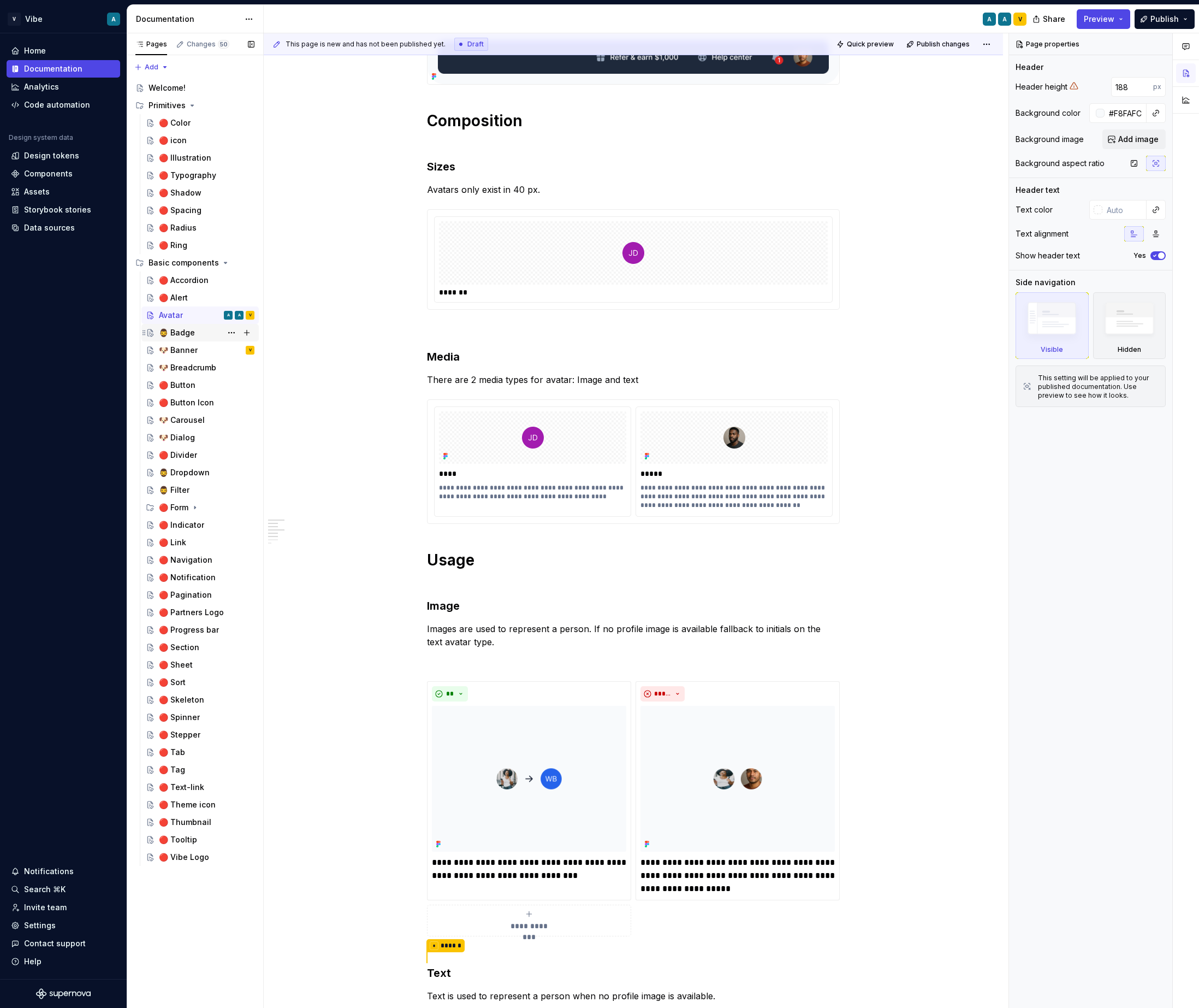
click at [189, 339] on div "🧔‍♂️ Badge" at bounding box center [207, 333] width 96 height 15
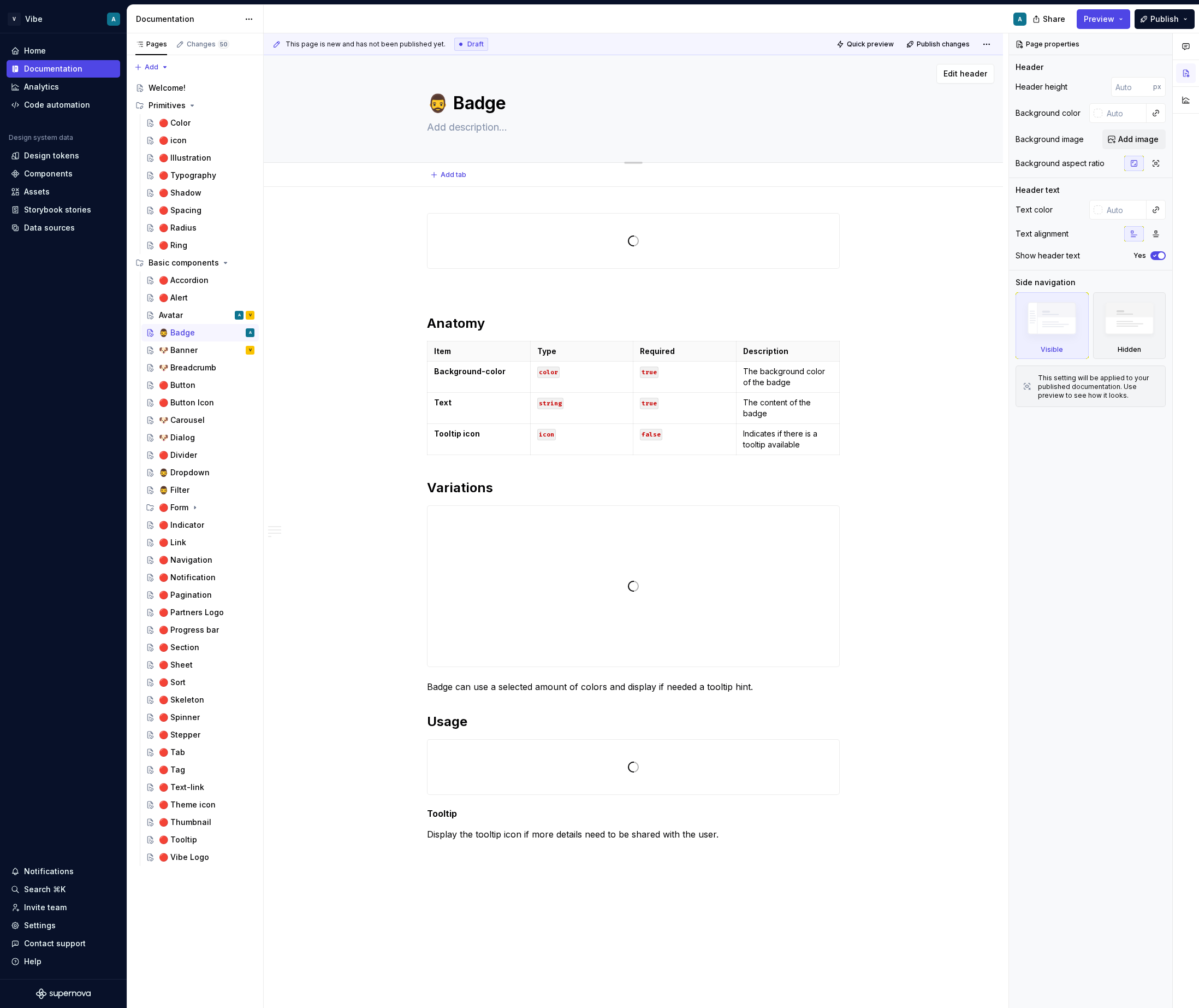
click at [896, 80] on div "Edit header" at bounding box center [629, 73] width 730 height 20
click at [948, 79] on button "Edit header" at bounding box center [965, 73] width 58 height 20
click at [975, 75] on span "Edit header" at bounding box center [965, 73] width 44 height 11
click at [984, 71] on span "Edit header" at bounding box center [965, 73] width 44 height 11
type textarea "*"
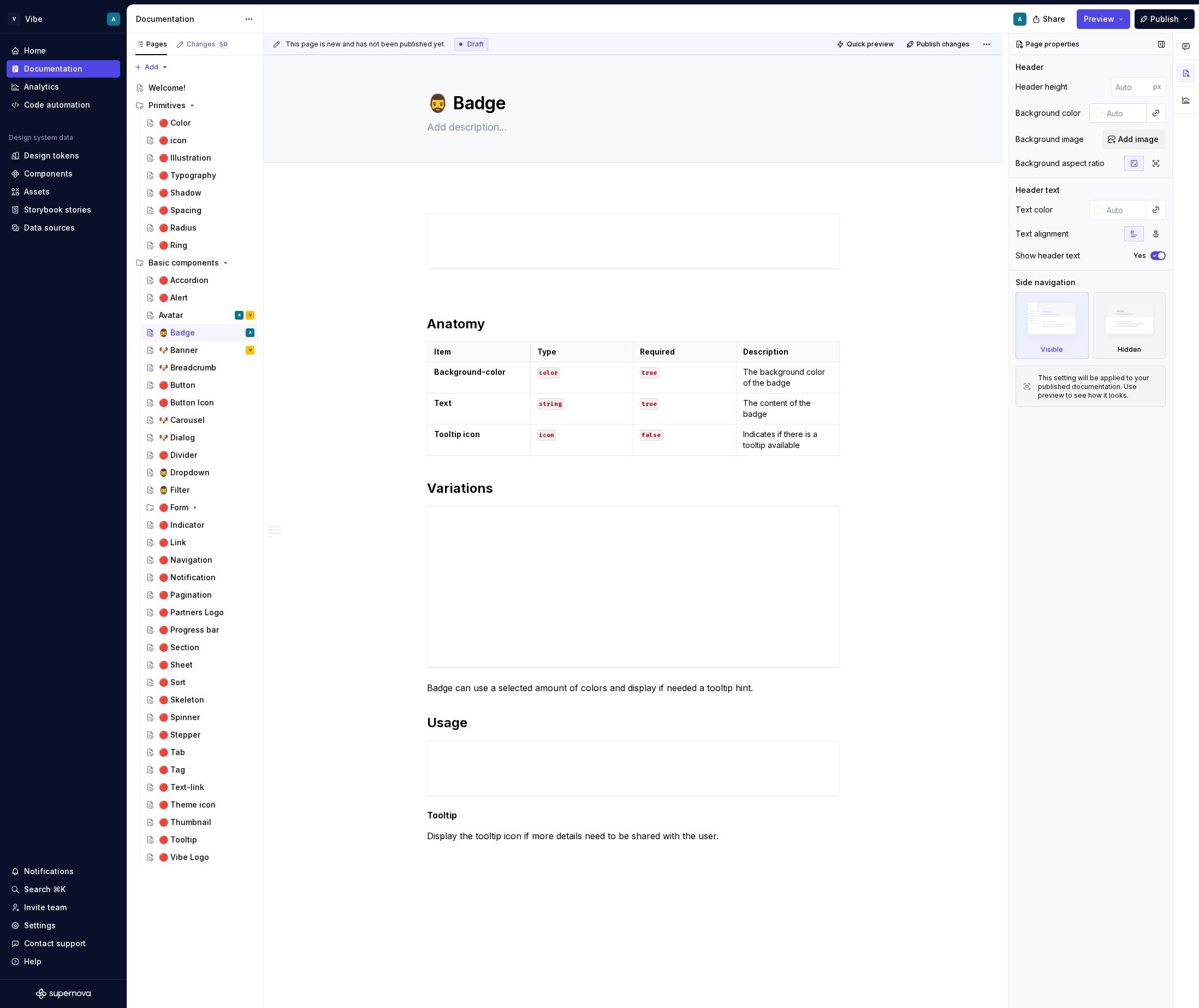
click at [1121, 115] on input "text" at bounding box center [1124, 113] width 44 height 20
paste input "F8FAFC"
type input "F8FAFC"
click at [996, 338] on div "Anatomy Item Type Required Description Background-color color true The backgrou…" at bounding box center [634, 672] width 739 height 971
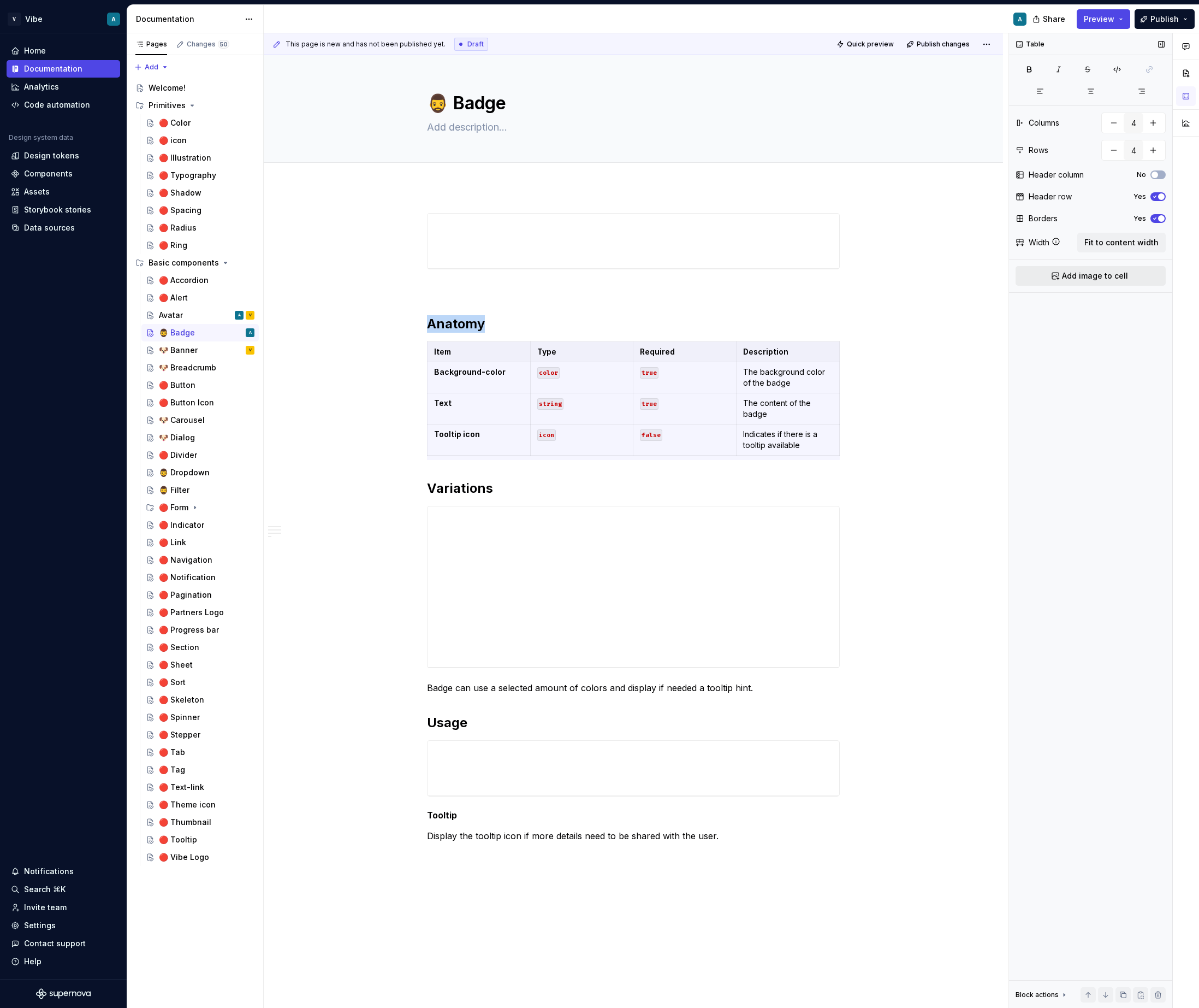
click at [1020, 277] on button "Add image to cell" at bounding box center [1091, 275] width 150 height 20
click at [908, 320] on div "Anatomy Item Type Required Description Background-color color true The backgrou…" at bounding box center [634, 672] width 739 height 971
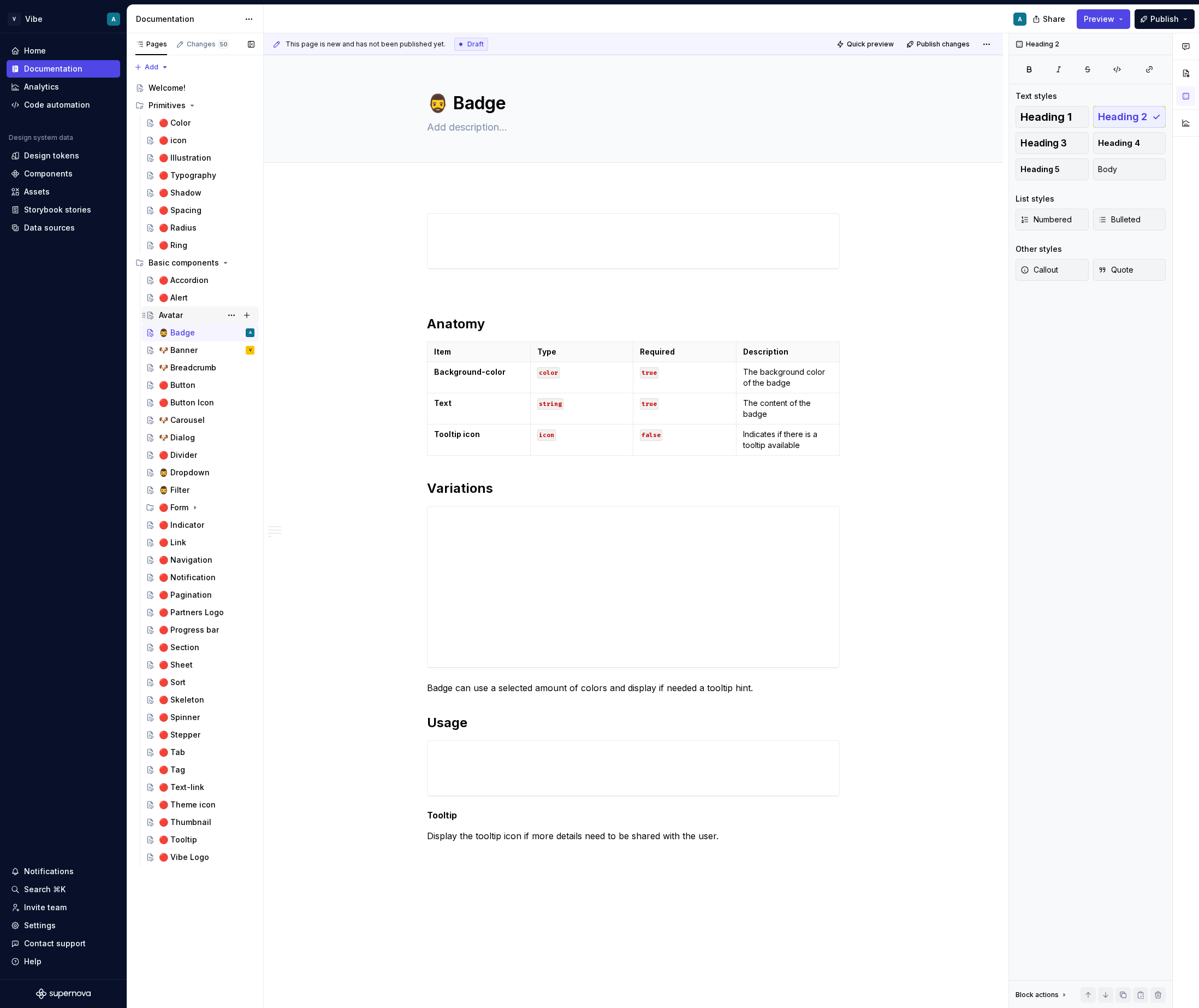
click at [190, 319] on div "Avatar A V" at bounding box center [207, 315] width 96 height 15
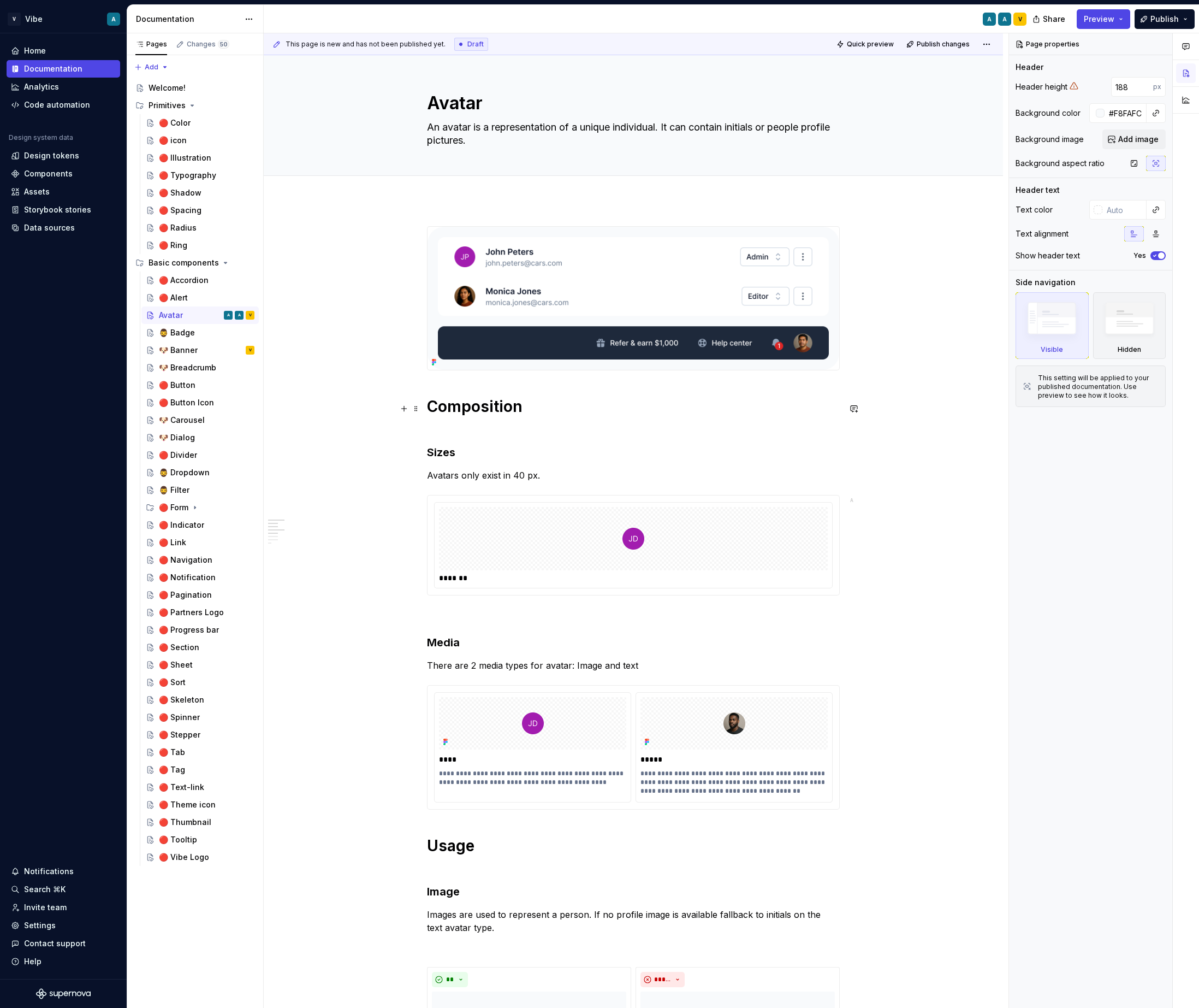
click at [489, 404] on h1 "Composition" at bounding box center [634, 416] width 413 height 40
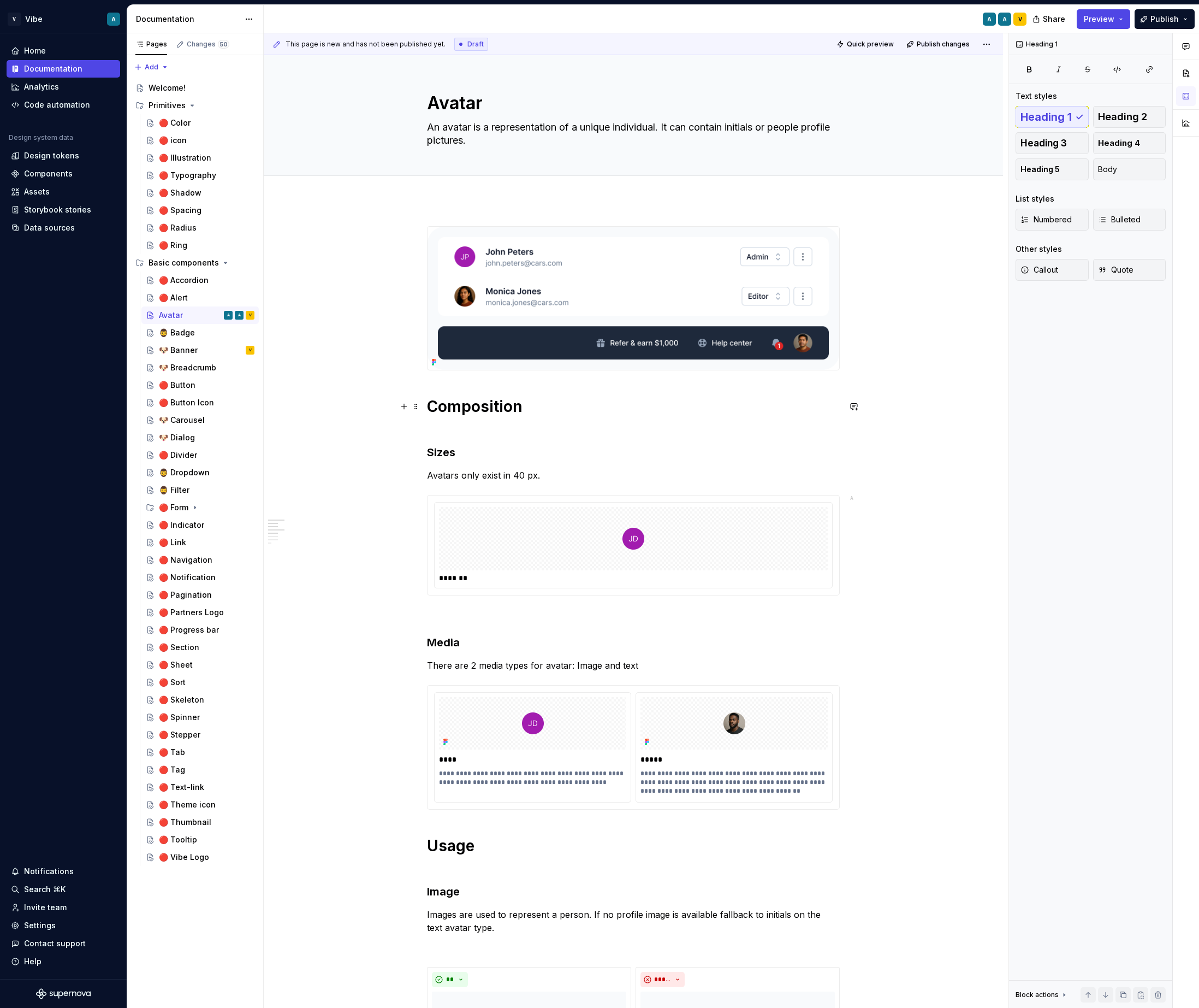
click at [489, 404] on h1 "Composition" at bounding box center [634, 416] width 413 height 40
copy h1 "Composition"
click at [179, 328] on div "🧔‍♂️ Badge" at bounding box center [177, 332] width 36 height 11
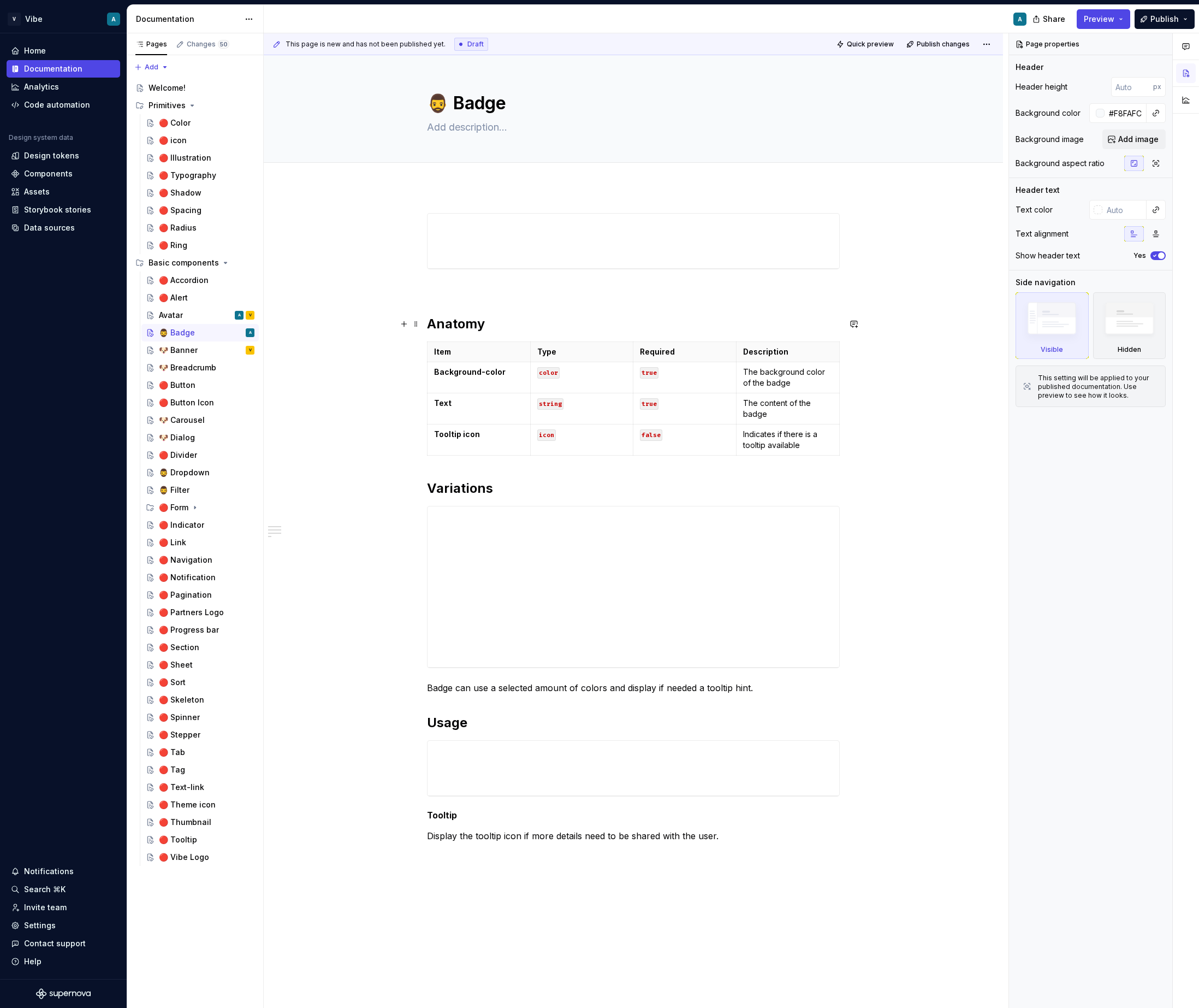
click at [440, 323] on h2 "Anatomy" at bounding box center [634, 323] width 413 height 17
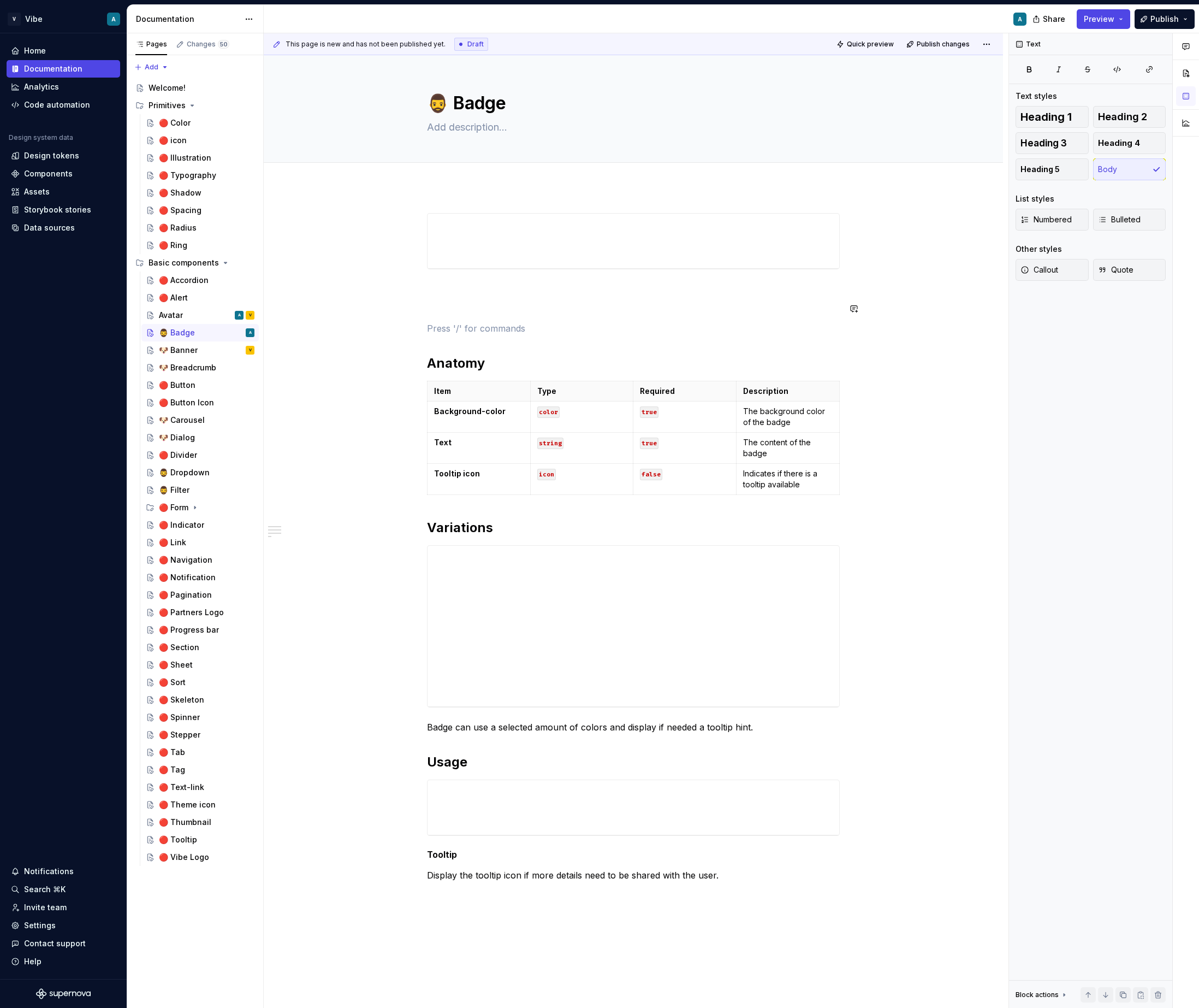
click at [446, 315] on div "Anatomy Item Type Required Description Background-color color true The backgrou…" at bounding box center [634, 547] width 413 height 669
click at [463, 314] on p at bounding box center [634, 309] width 413 height 13
click at [458, 309] on p "Composition" at bounding box center [634, 309] width 413 height 13
click at [458, 308] on p "Composition" at bounding box center [634, 309] width 413 height 13
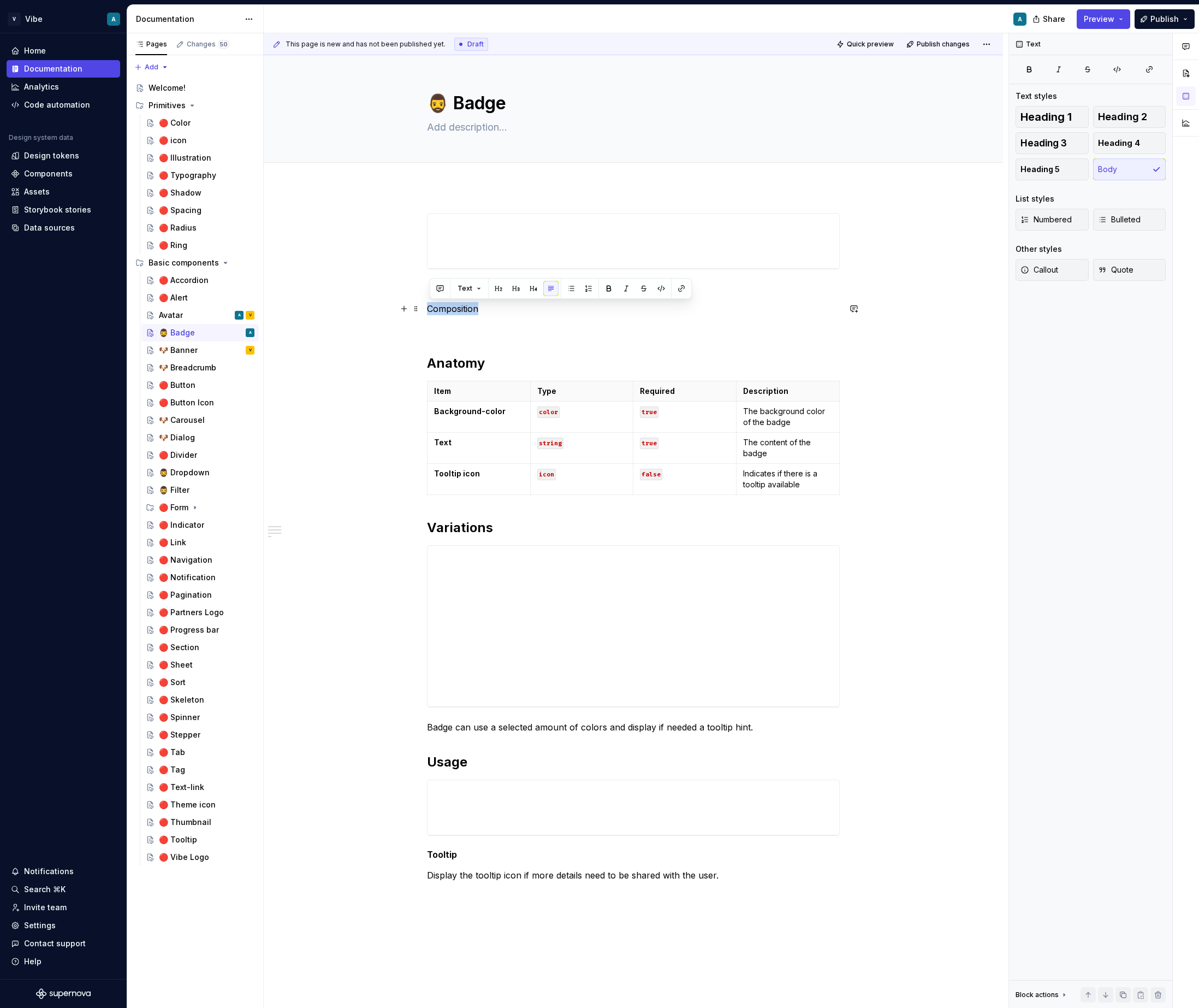
click at [458, 308] on p "Composition" at bounding box center [634, 309] width 413 height 13
click at [1044, 122] on span "Heading 1" at bounding box center [1046, 117] width 52 height 11
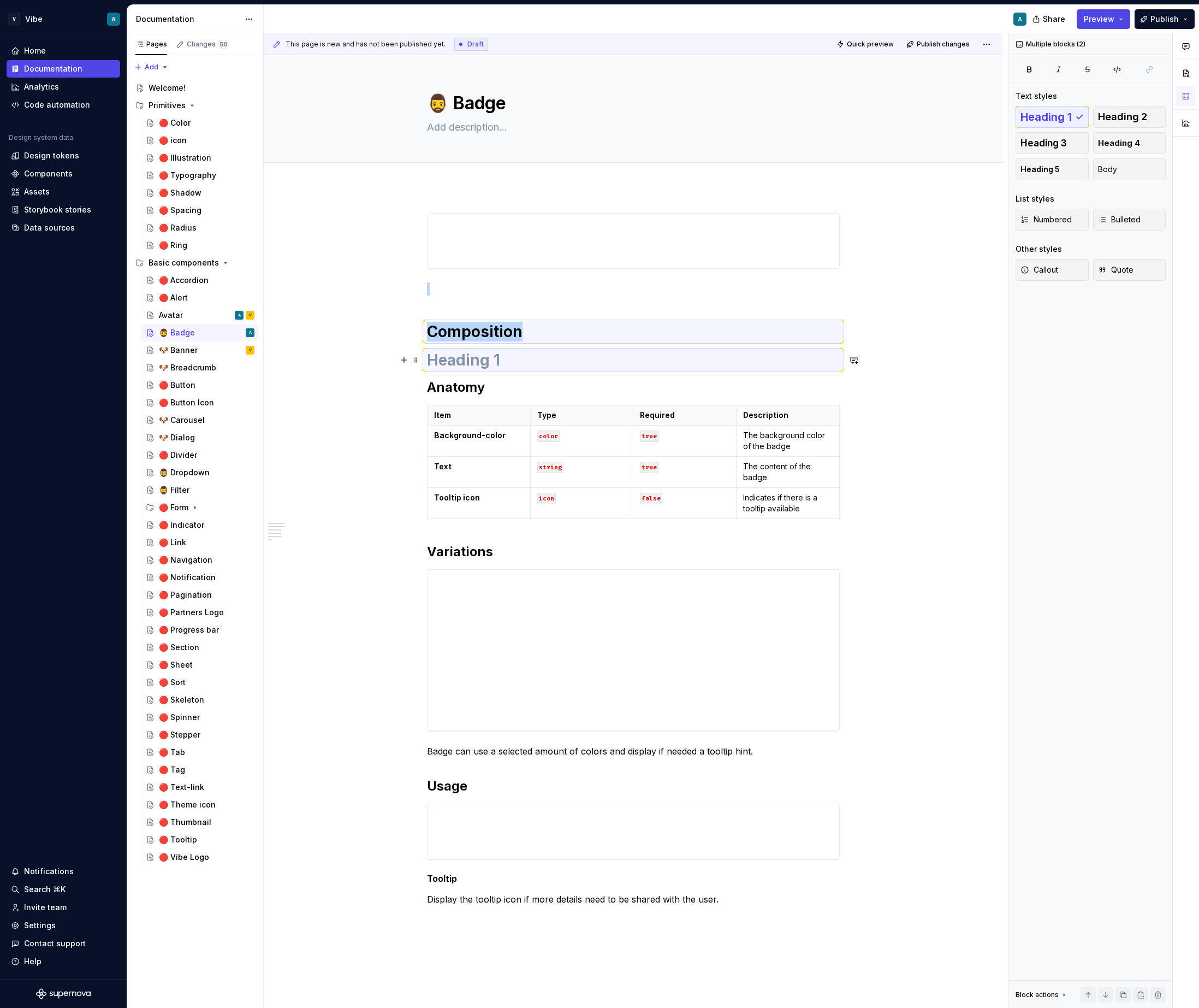
click at [502, 360] on h1 at bounding box center [634, 360] width 413 height 20
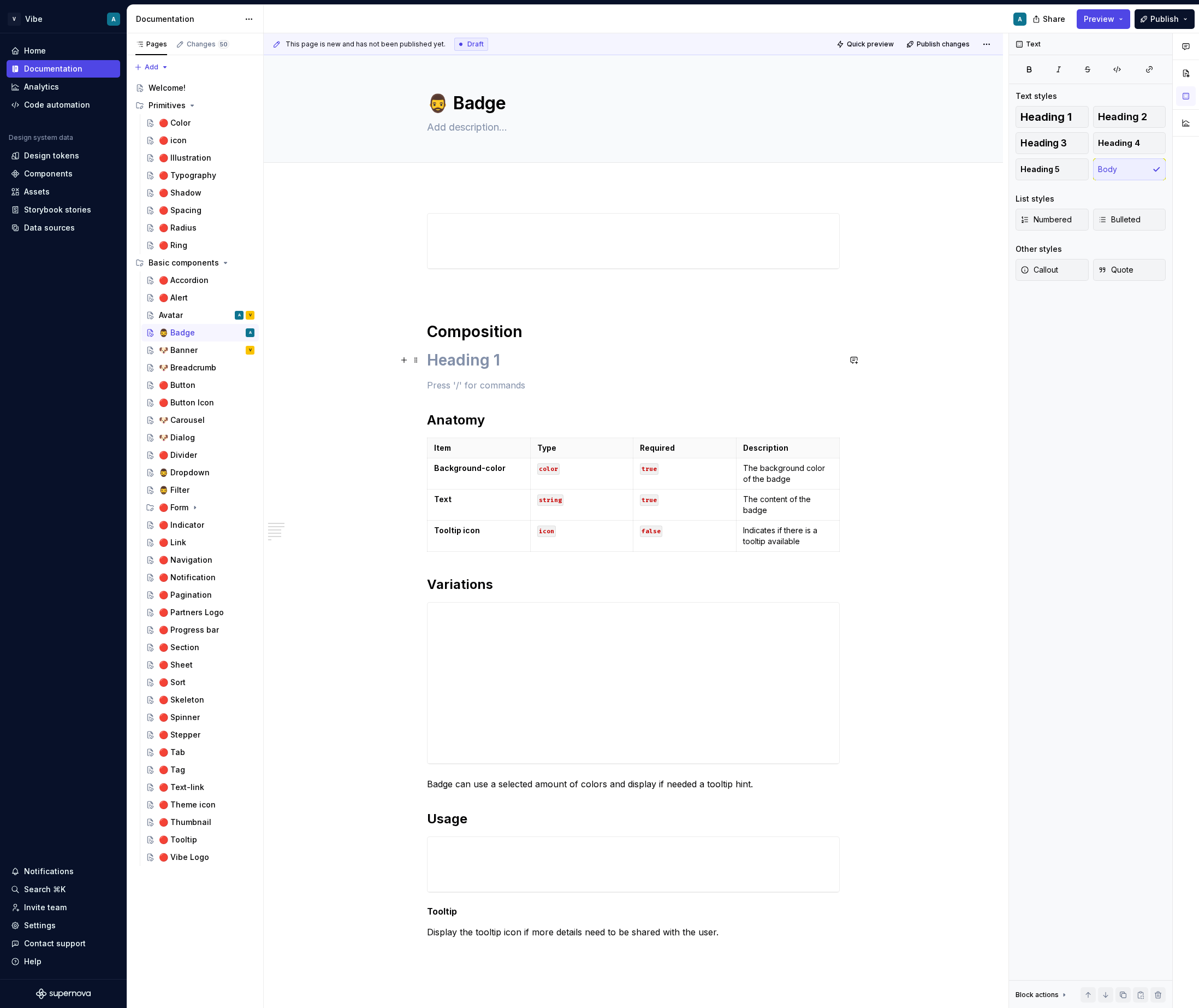
click at [466, 360] on h1 at bounding box center [634, 360] width 413 height 20
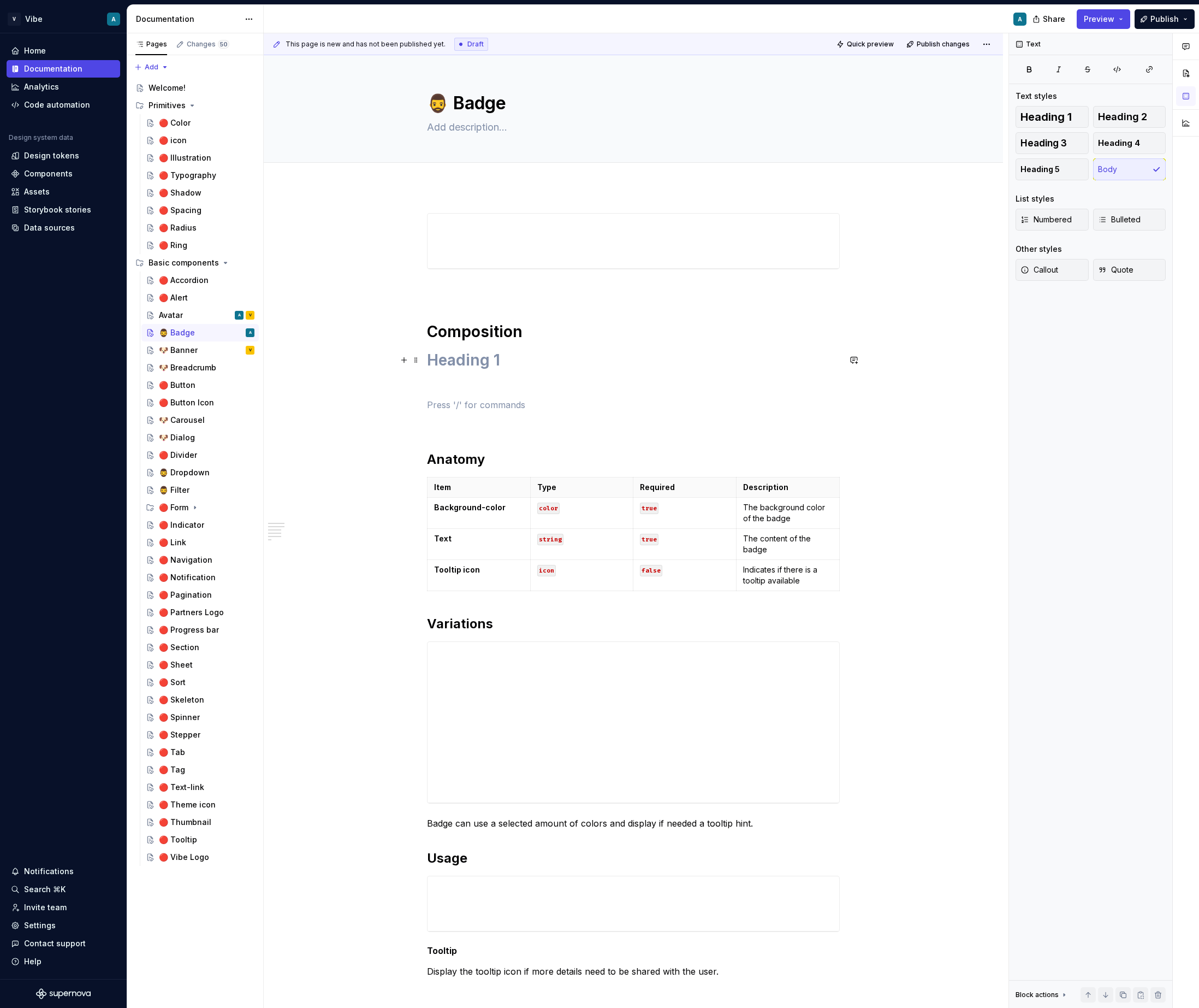
click at [463, 364] on h1 at bounding box center [634, 360] width 413 height 20
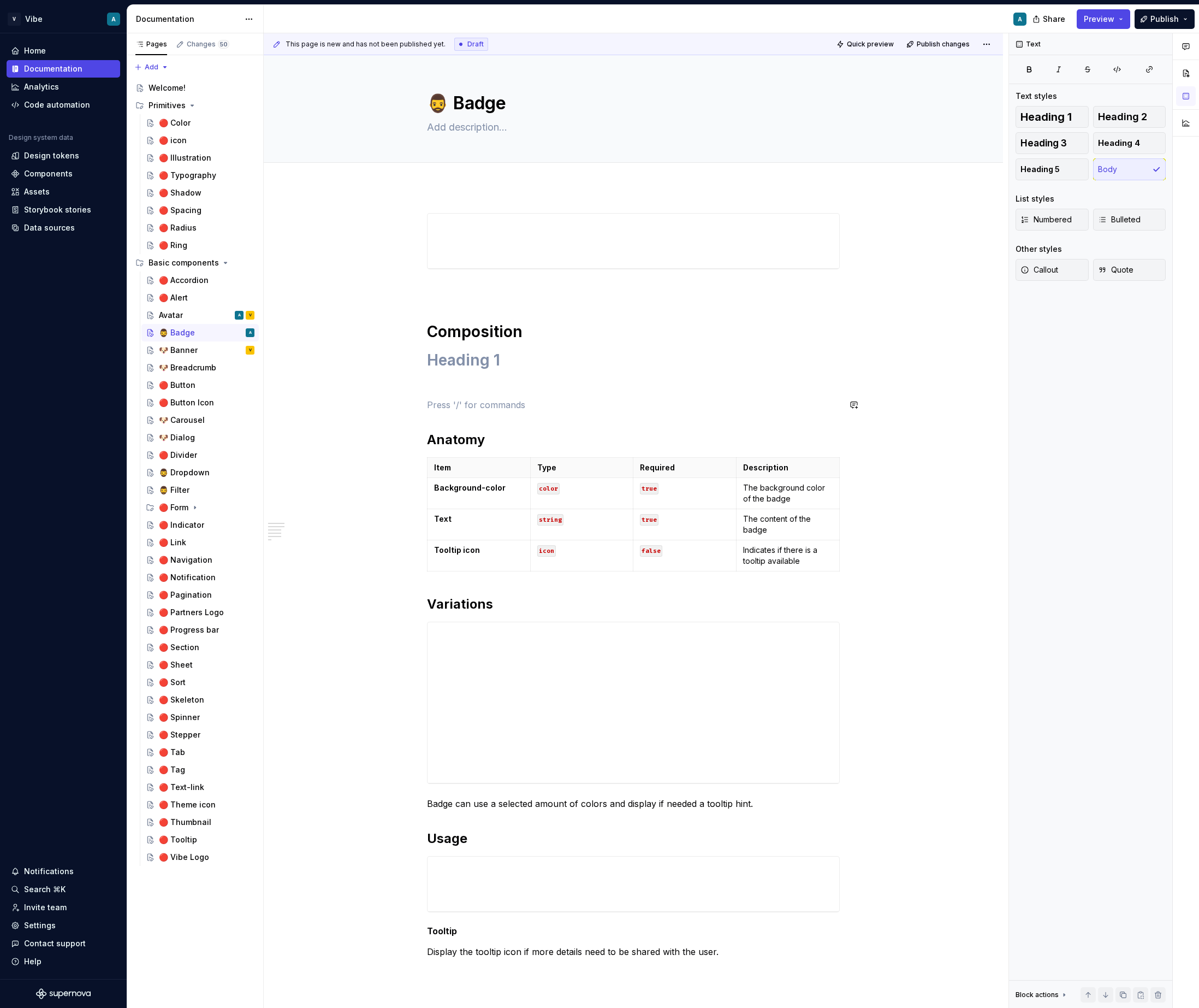
click at [455, 395] on div "Composition Anatomy Item Type Required Description Background-color color true …" at bounding box center [634, 585] width 413 height 745
click at [446, 385] on p at bounding box center [634, 385] width 413 height 13
click at [193, 320] on div "Avatar A V" at bounding box center [207, 315] width 96 height 15
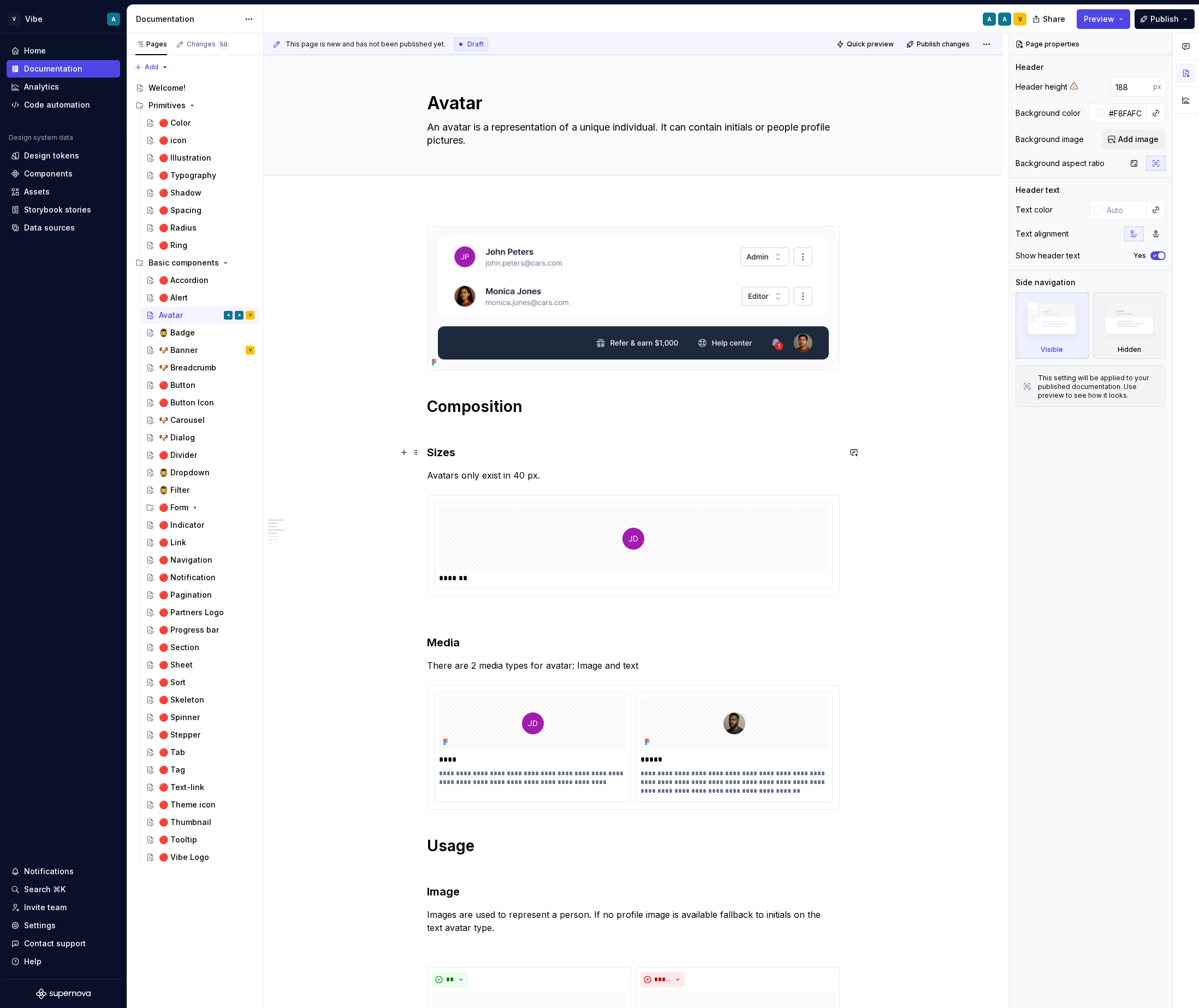
click at [444, 451] on h3 "Sizes" at bounding box center [634, 452] width 413 height 15
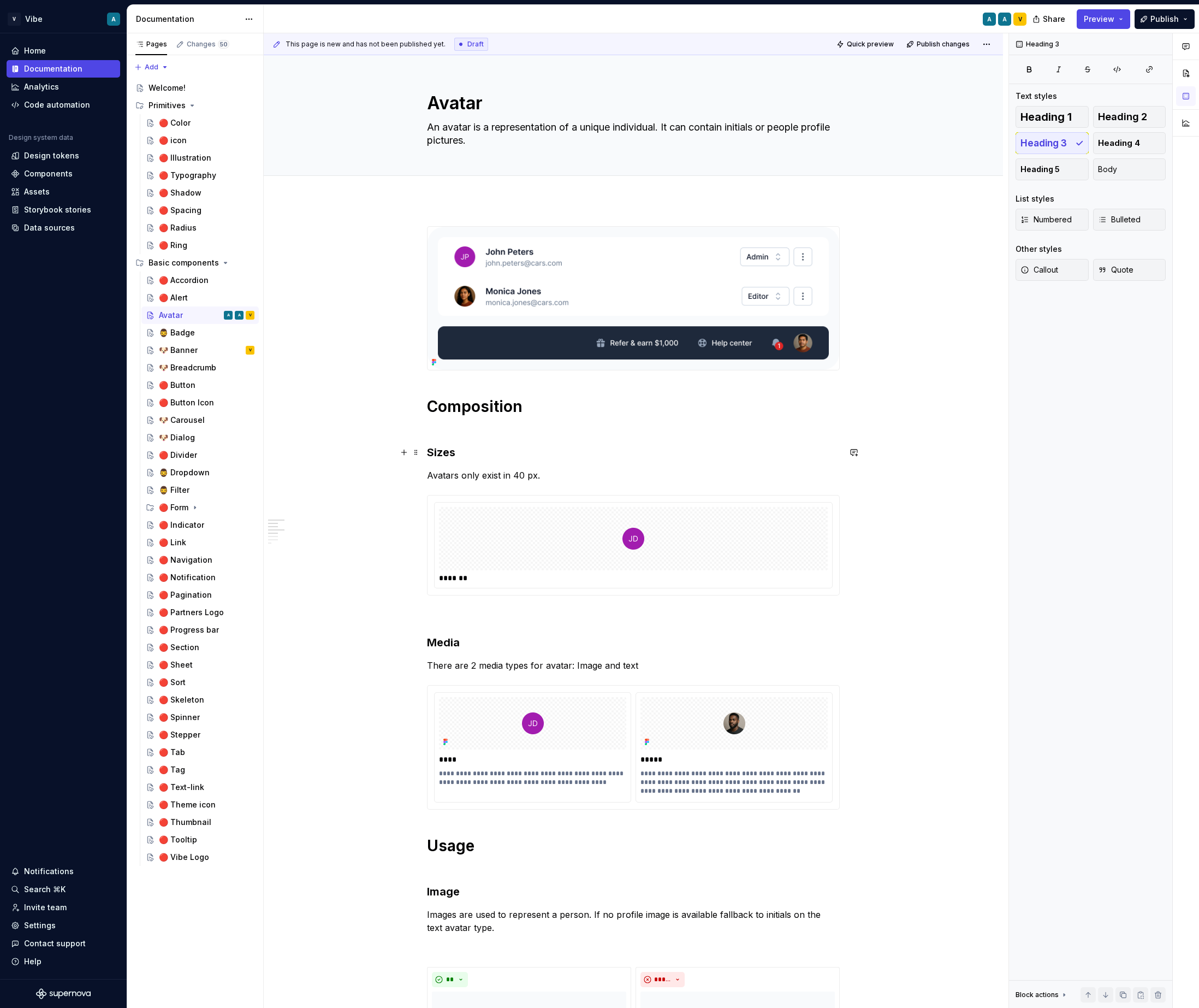
click at [444, 451] on h3 "Sizes" at bounding box center [634, 452] width 413 height 15
copy h3 "Sizes"
click at [182, 335] on div "🧔‍♂️ Badge" at bounding box center [177, 332] width 36 height 11
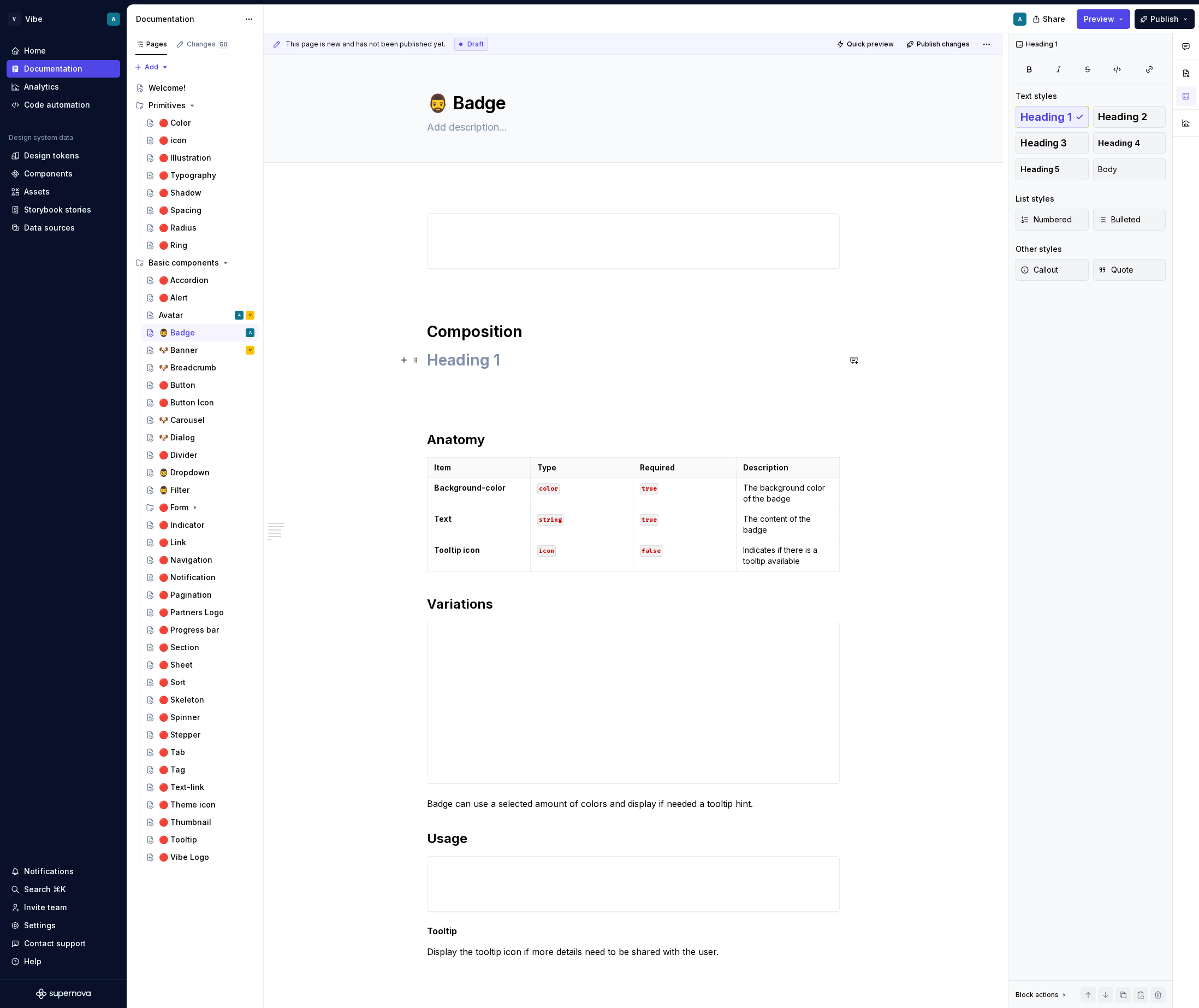
click at [467, 360] on h1 at bounding box center [634, 360] width 413 height 20
click at [432, 361] on h1 "Sizes" at bounding box center [634, 360] width 413 height 20
click at [169, 318] on div "Avatar" at bounding box center [171, 315] width 24 height 11
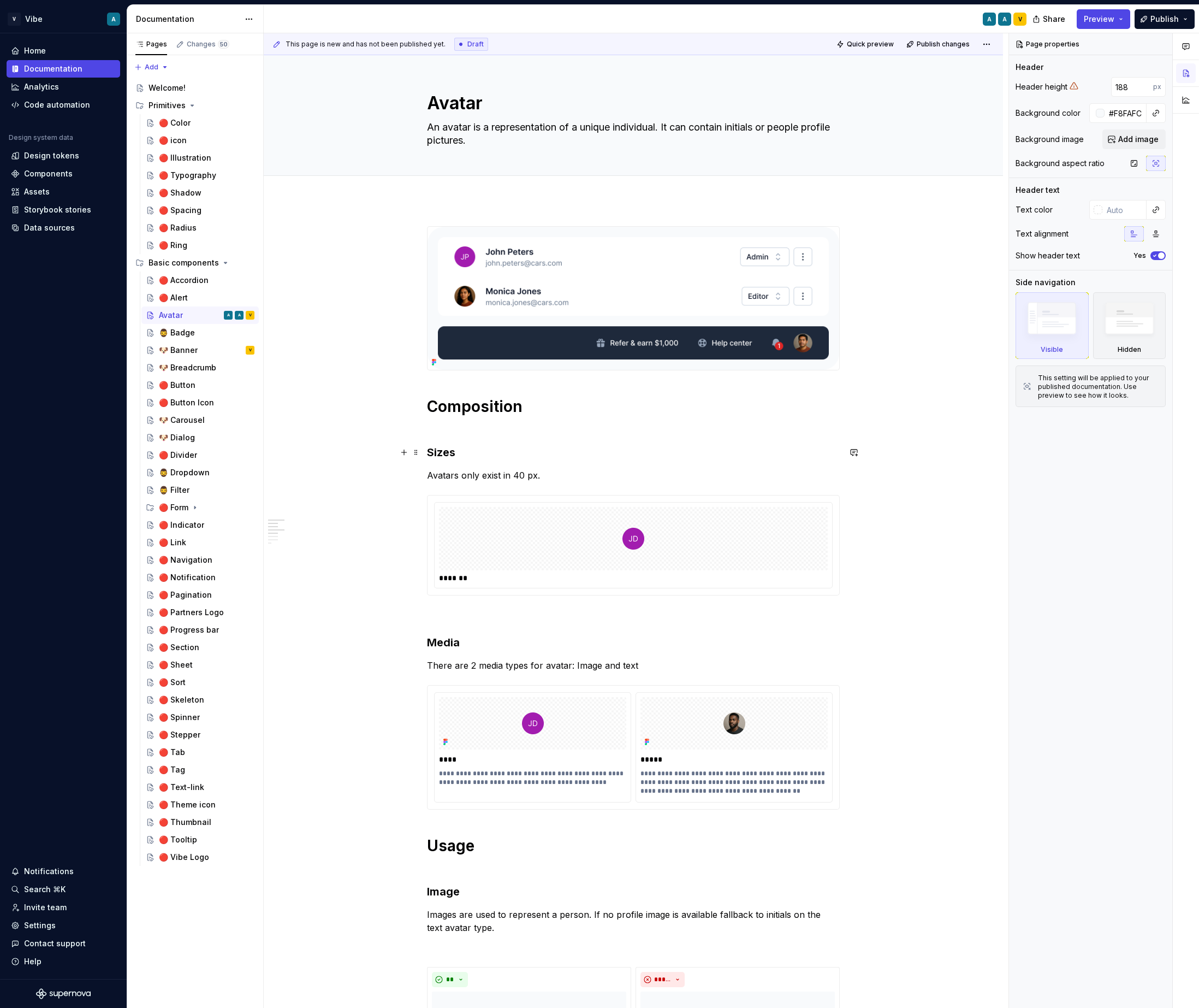
click at [451, 447] on h3 "Sizes" at bounding box center [634, 452] width 413 height 15
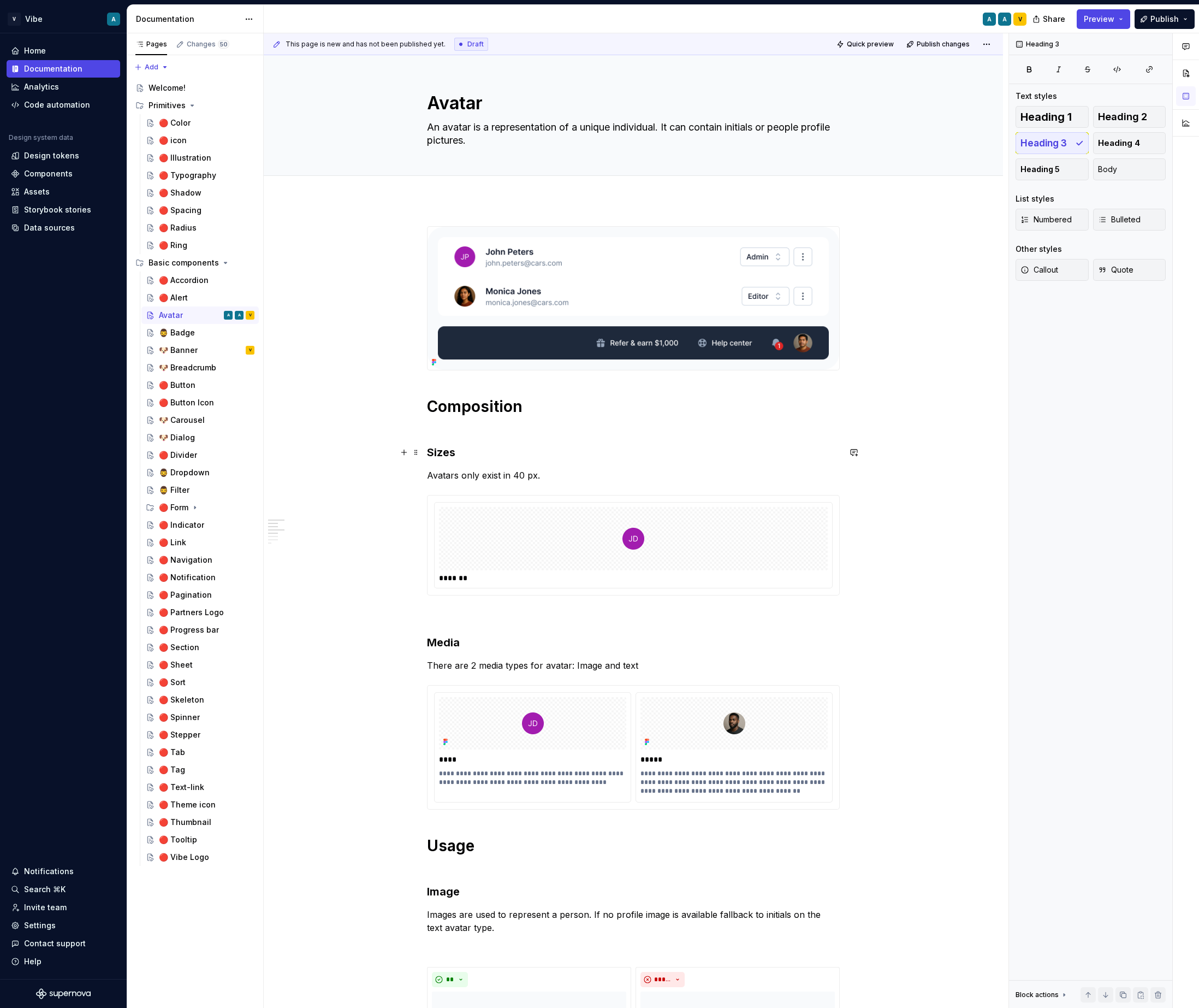
click at [451, 447] on h3 "Sizes" at bounding box center [634, 452] width 413 height 15
click at [185, 332] on div "🧔‍♂️ Badge" at bounding box center [177, 332] width 36 height 11
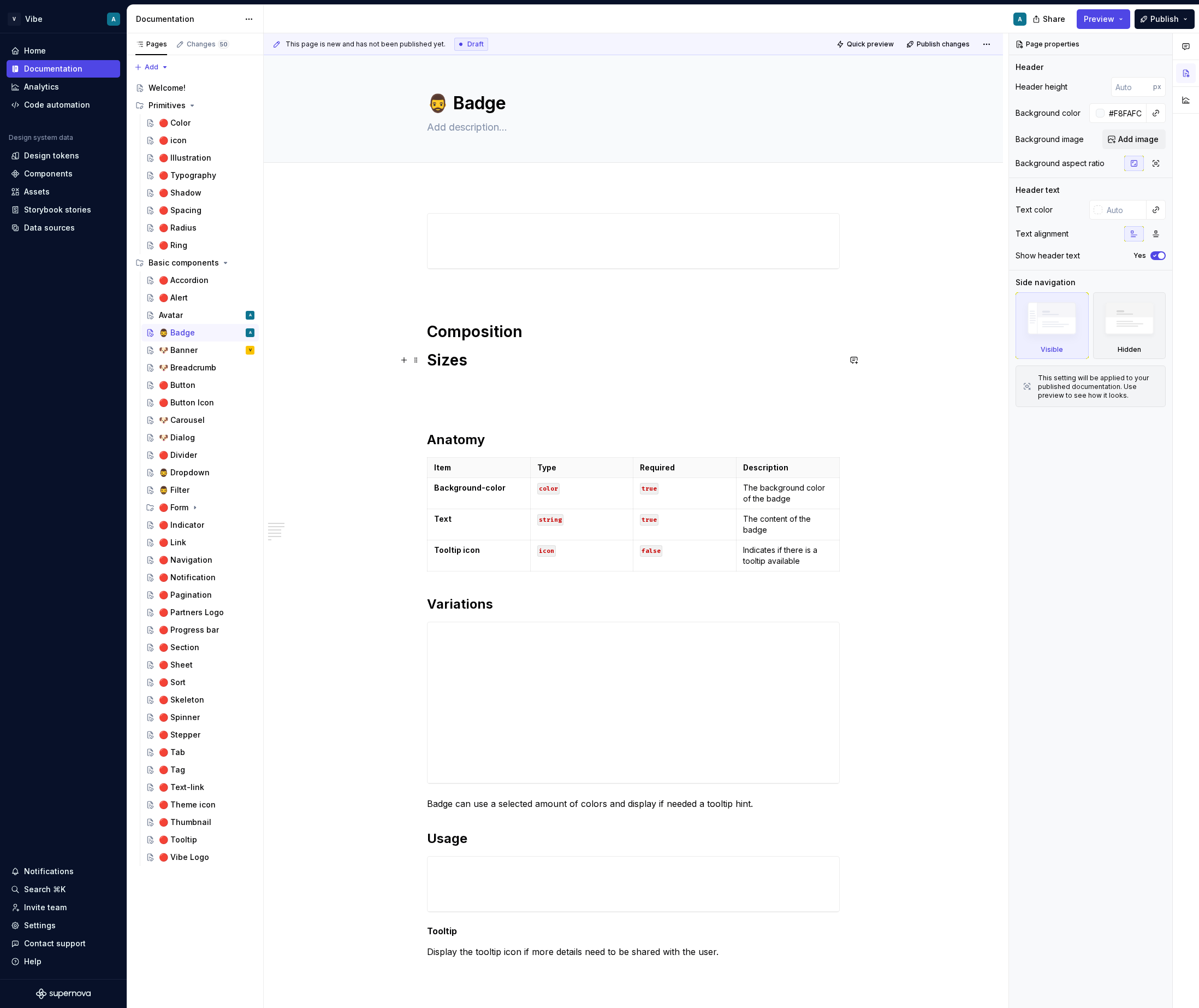
click at [446, 358] on h1 "Sizes" at bounding box center [634, 360] width 413 height 20
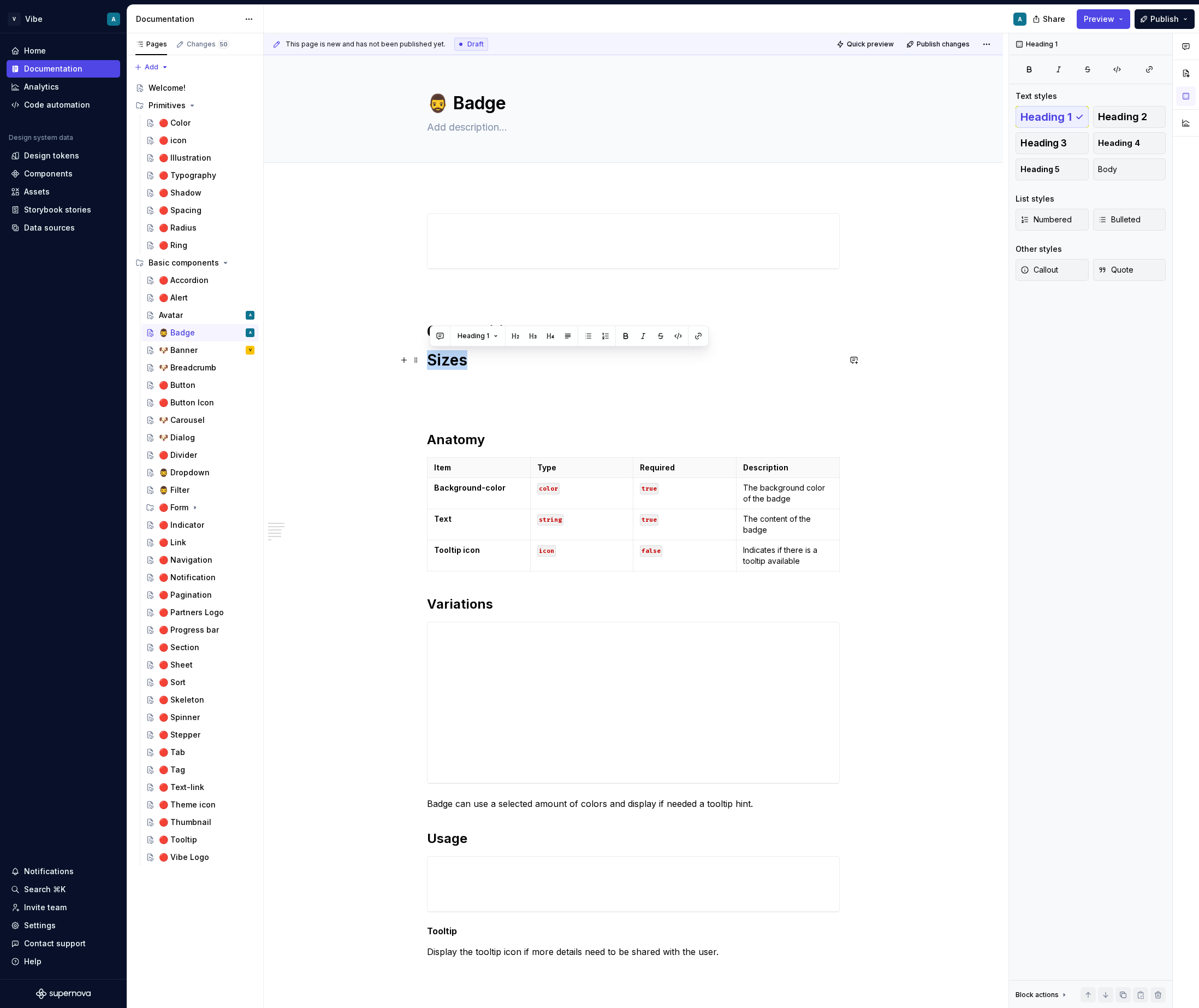
click at [426, 365] on div "Composition Sizes Anatomy Item Type Required Description Background-color color…" at bounding box center [634, 730] width 739 height 1087
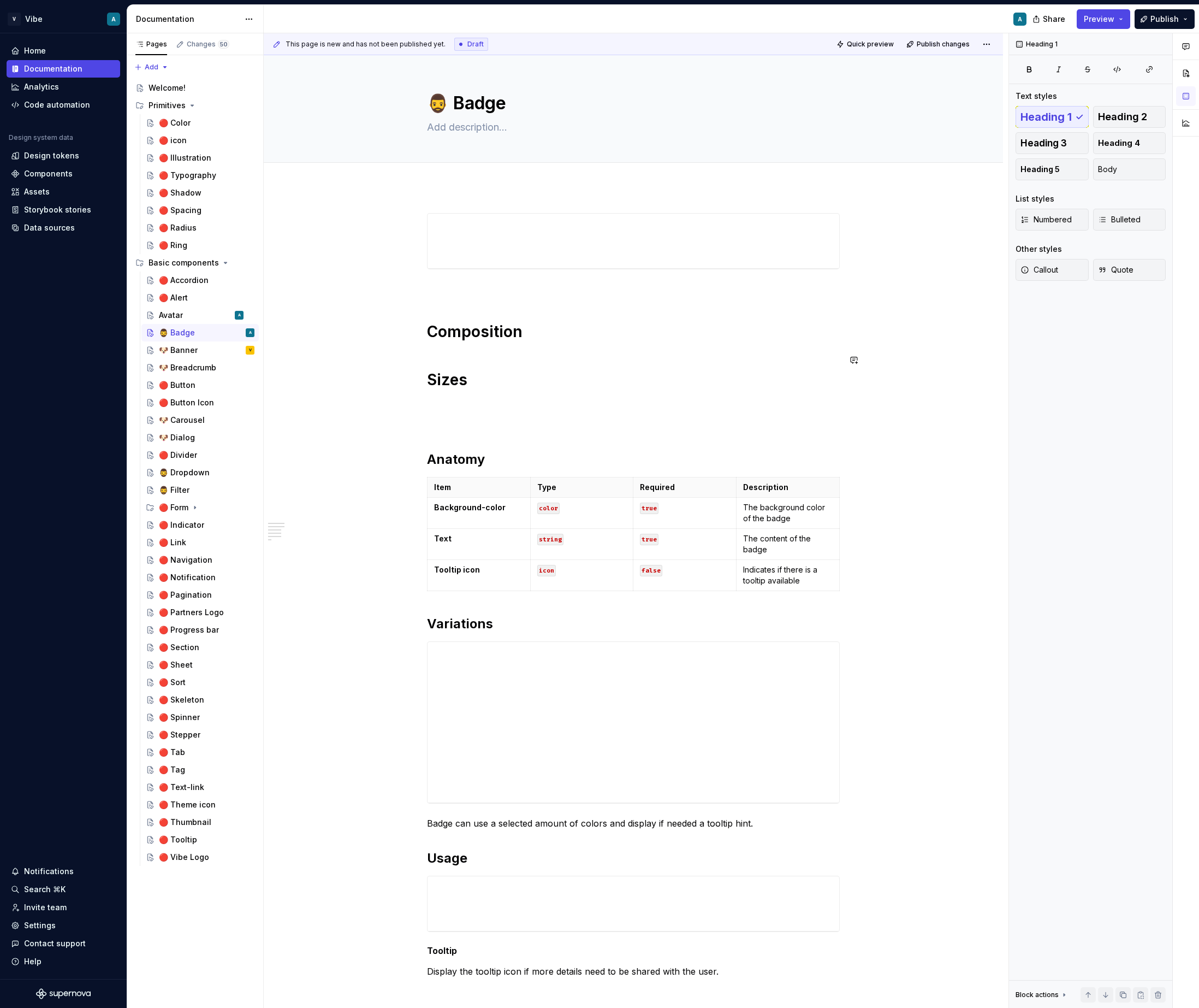
click at [459, 369] on h1 "Sizes" at bounding box center [634, 370] width 413 height 40
click at [455, 382] on h1 "Sizes" at bounding box center [634, 370] width 413 height 40
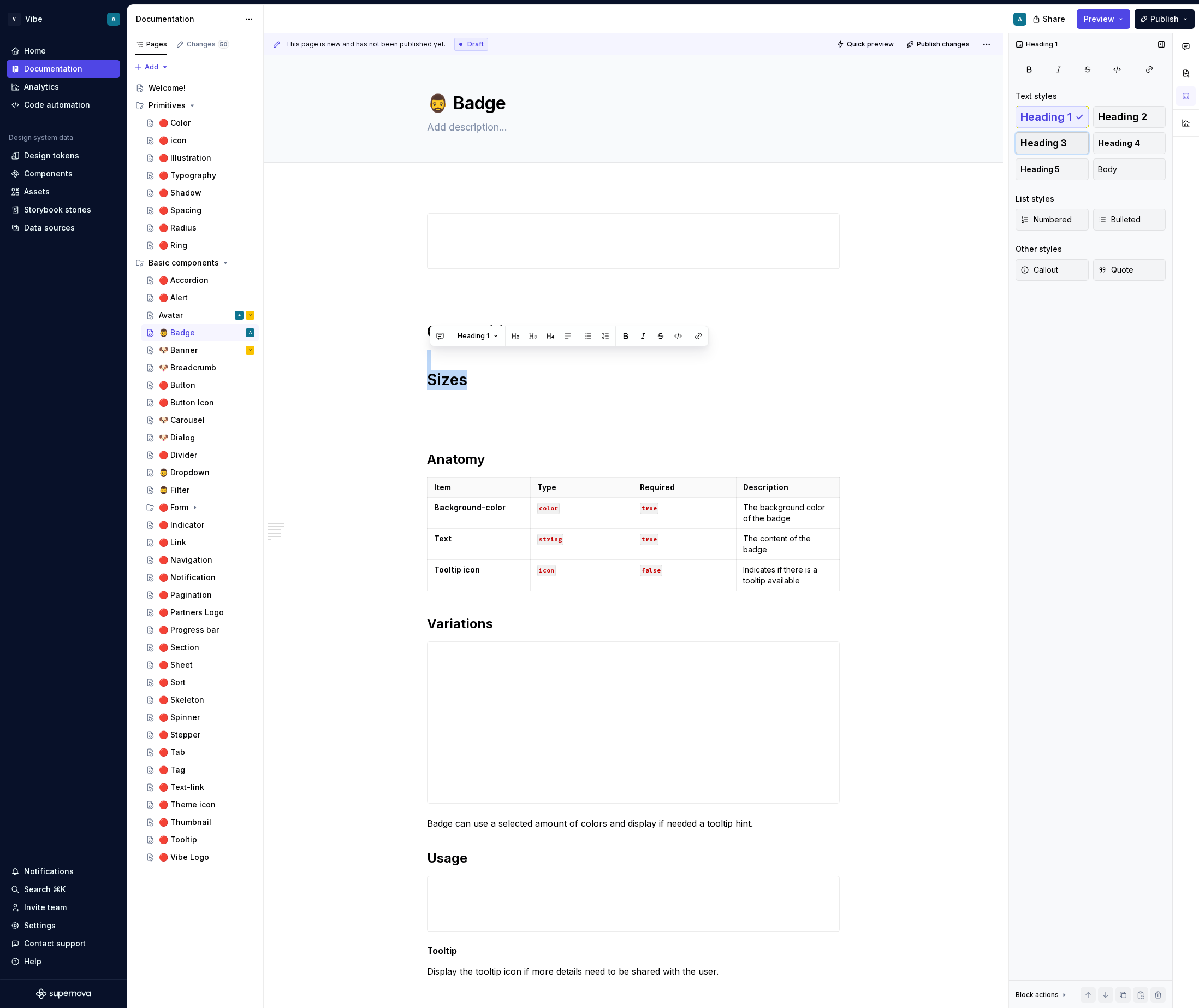
click at [1043, 140] on span "Heading 3" at bounding box center [1043, 143] width 47 height 11
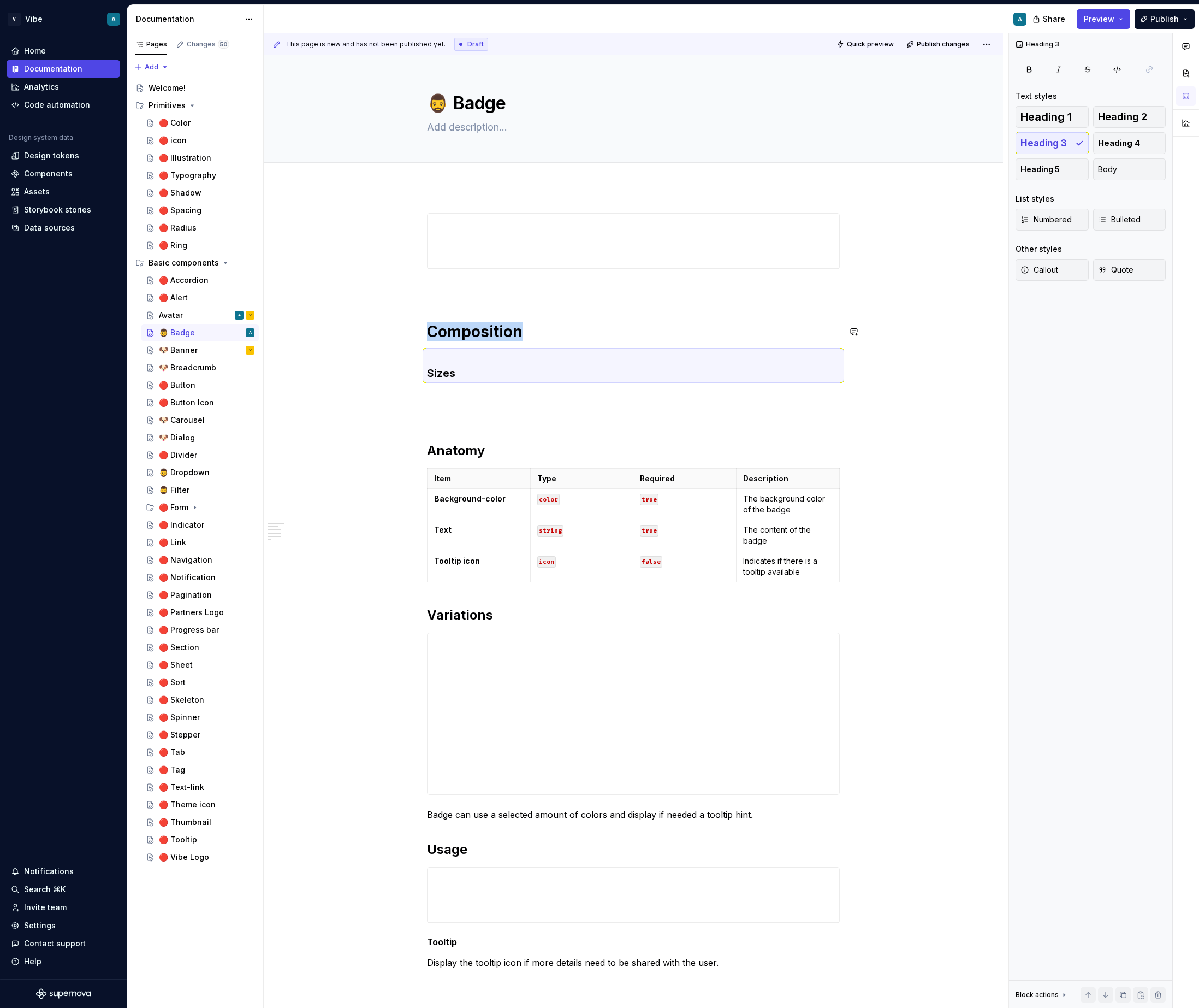
click at [566, 350] on h3 "Sizes" at bounding box center [634, 365] width 413 height 31
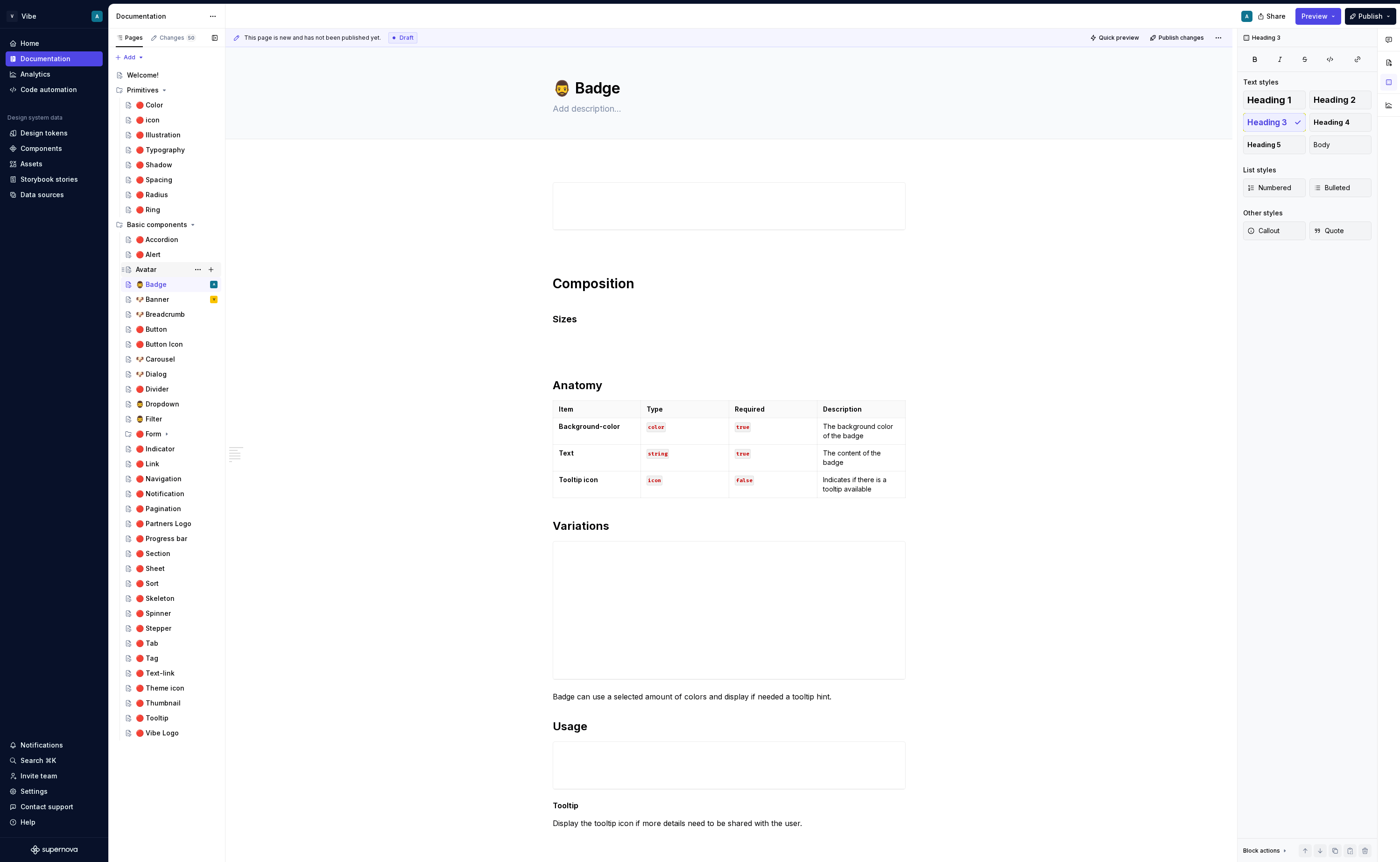
click at [151, 270] on div "Avatar" at bounding box center [146, 269] width 21 height 9
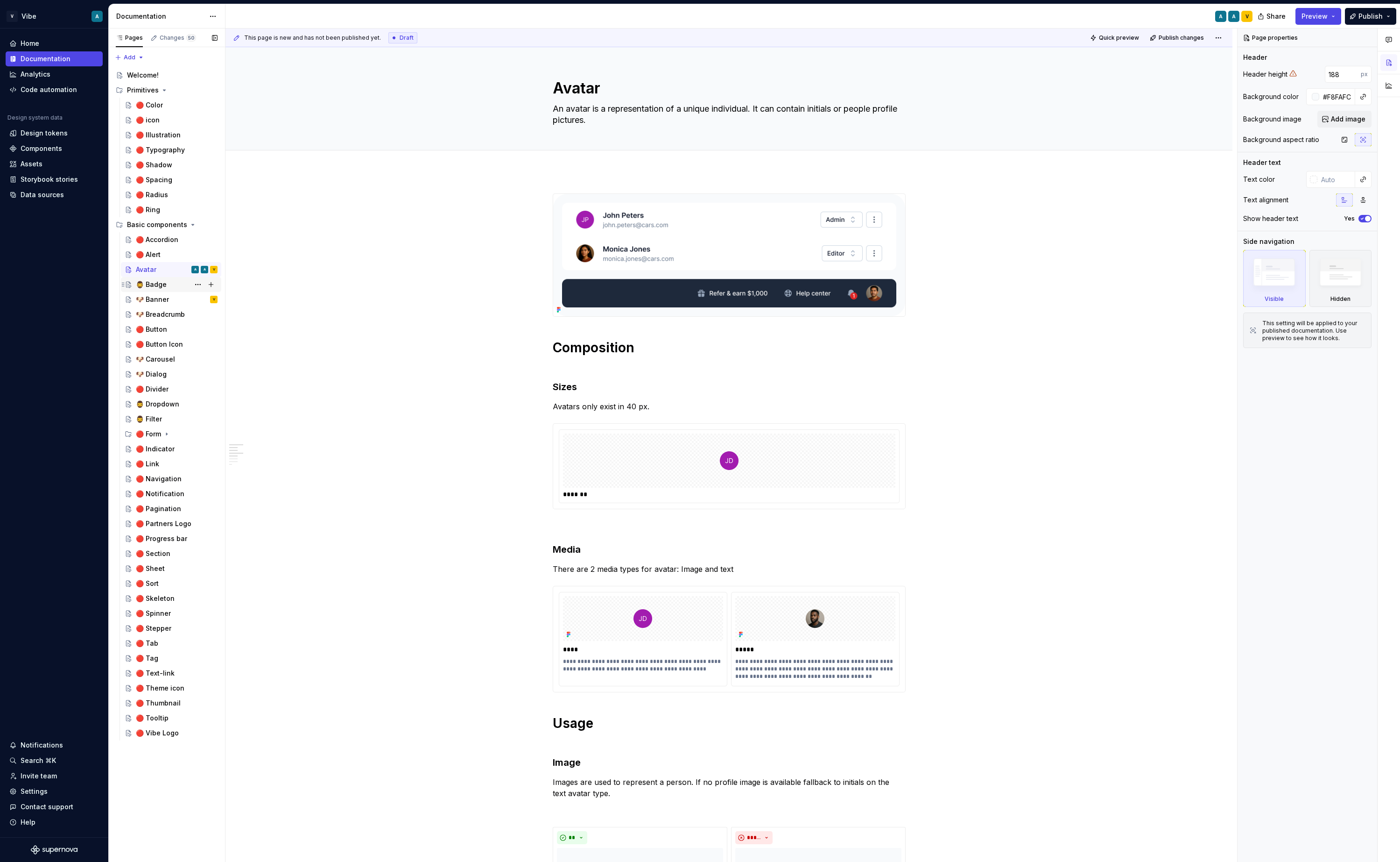
click at [155, 286] on div "🧔‍♂️ Badge" at bounding box center [151, 284] width 31 height 9
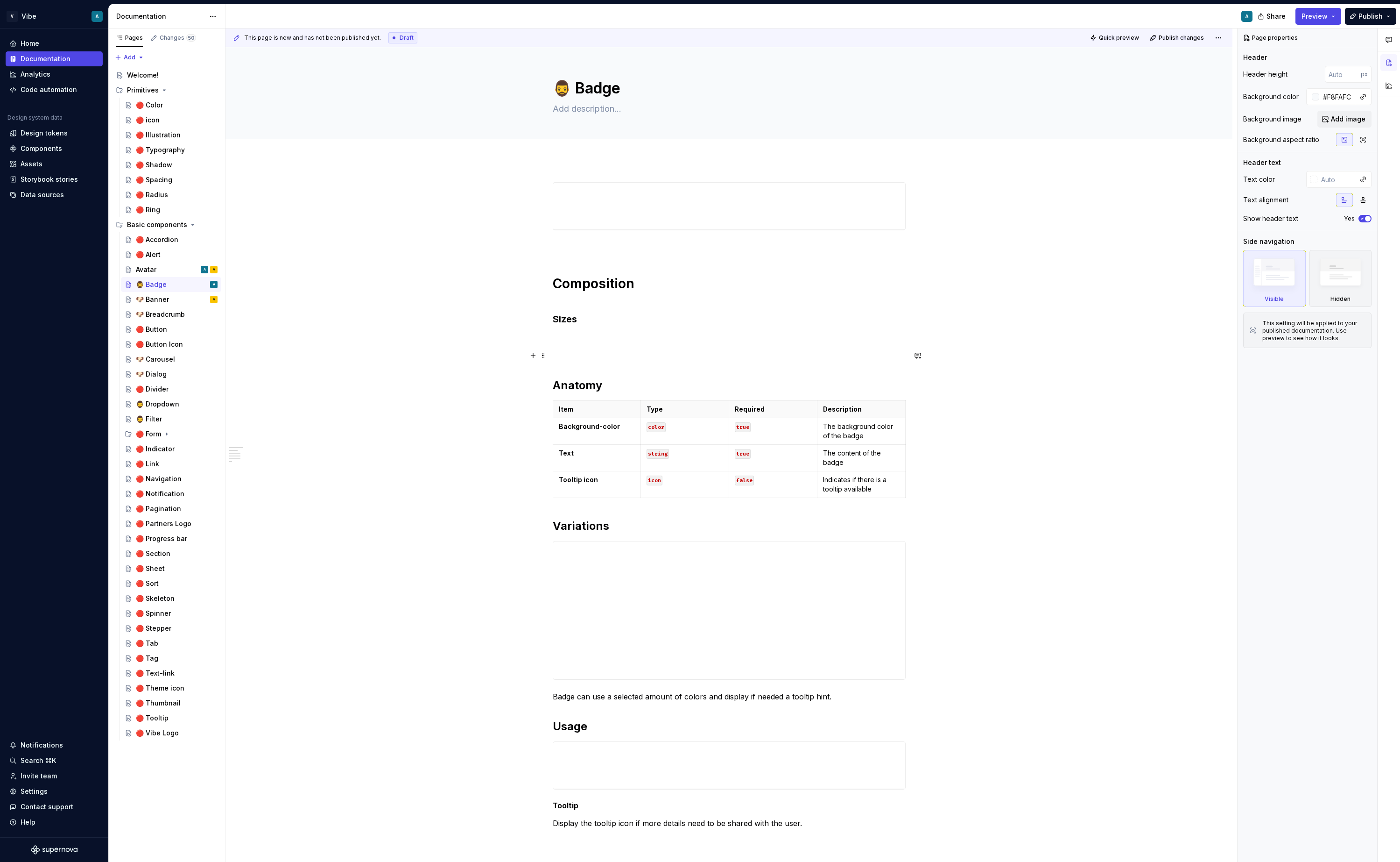
click at [577, 353] on p at bounding box center [729, 355] width 353 height 11
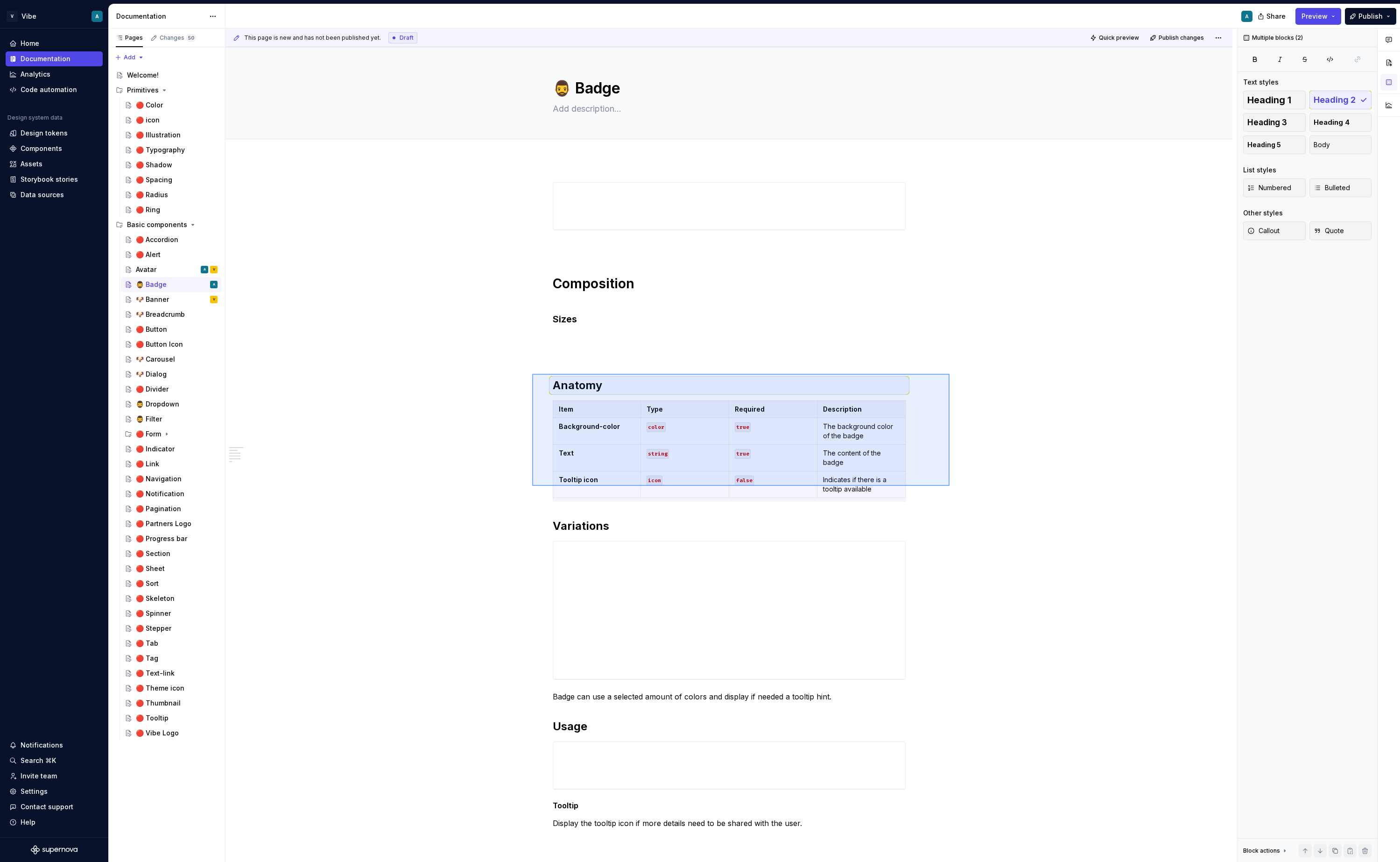
drag, startPoint x: 949, startPoint y: 486, endPoint x: 532, endPoint y: 373, distance: 432.0
click at [532, 373] on div "This page is new and has not been published yet. Draft Quick preview Publish ch…" at bounding box center [731, 445] width 1011 height 834
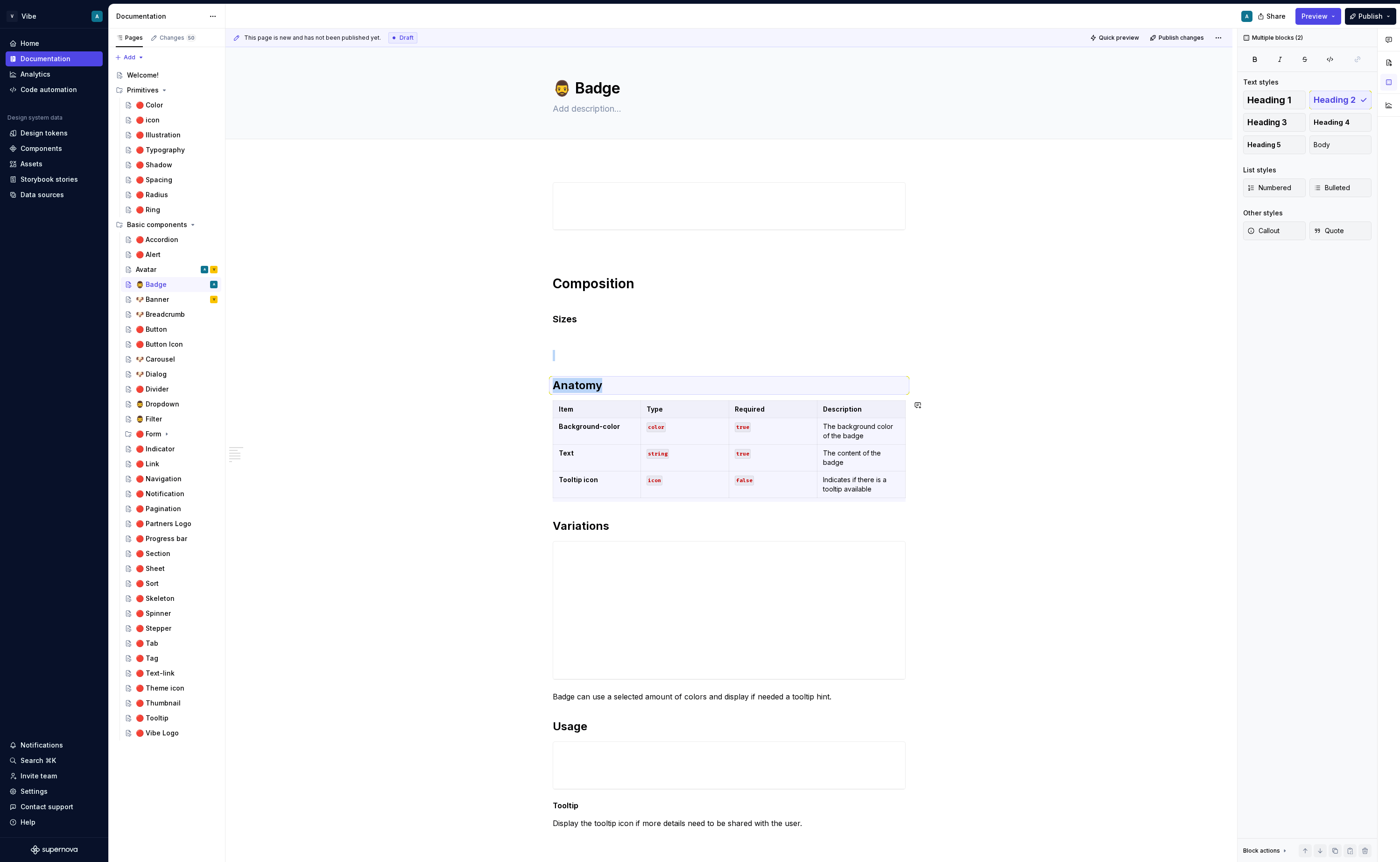
click at [574, 364] on div "Composition Sizes Anatomy Item Type Required Description Background-color color…" at bounding box center [729, 505] width 353 height 647
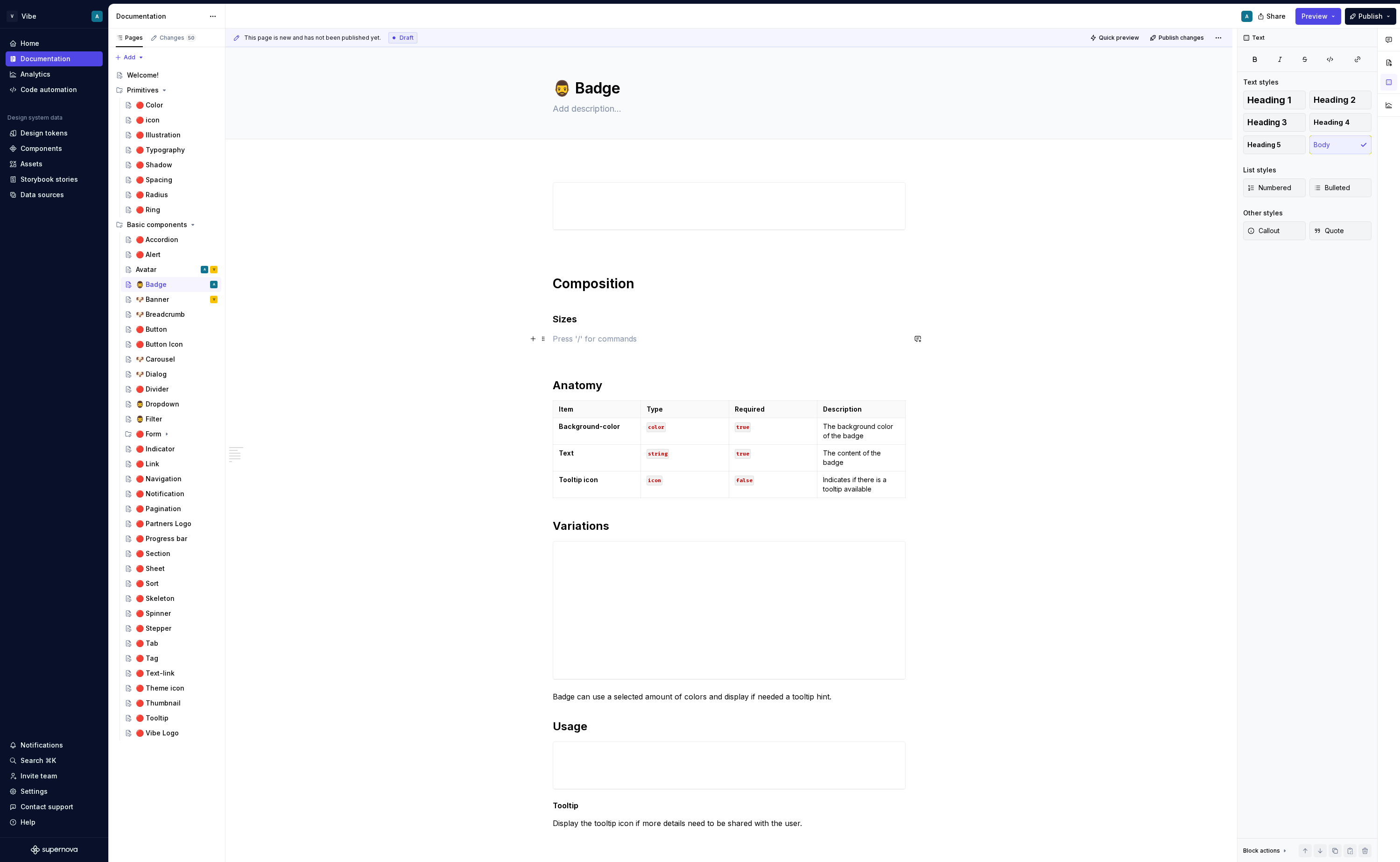
click at [585, 338] on p at bounding box center [729, 339] width 353 height 11
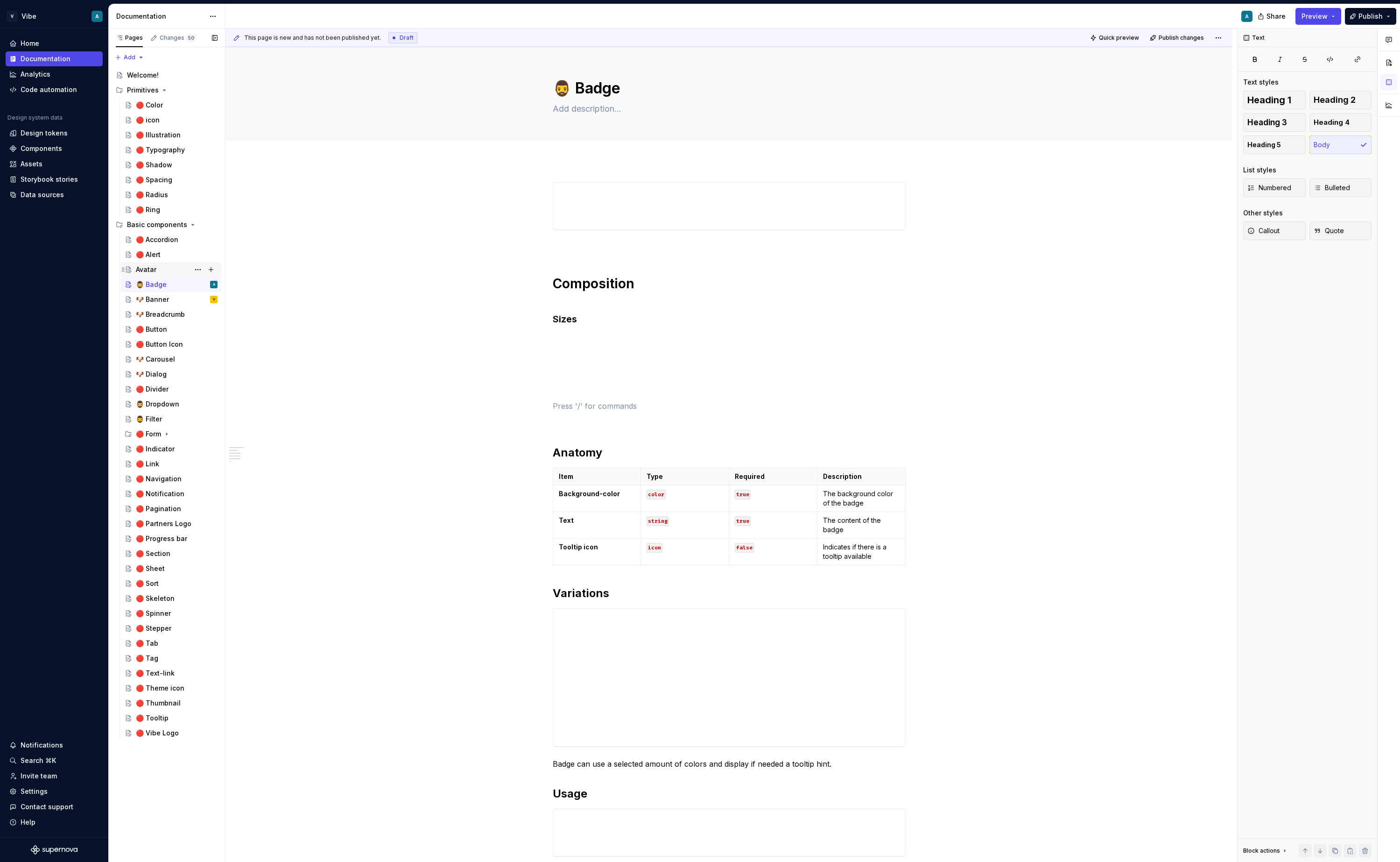
click at [155, 269] on div "Avatar" at bounding box center [146, 269] width 21 height 9
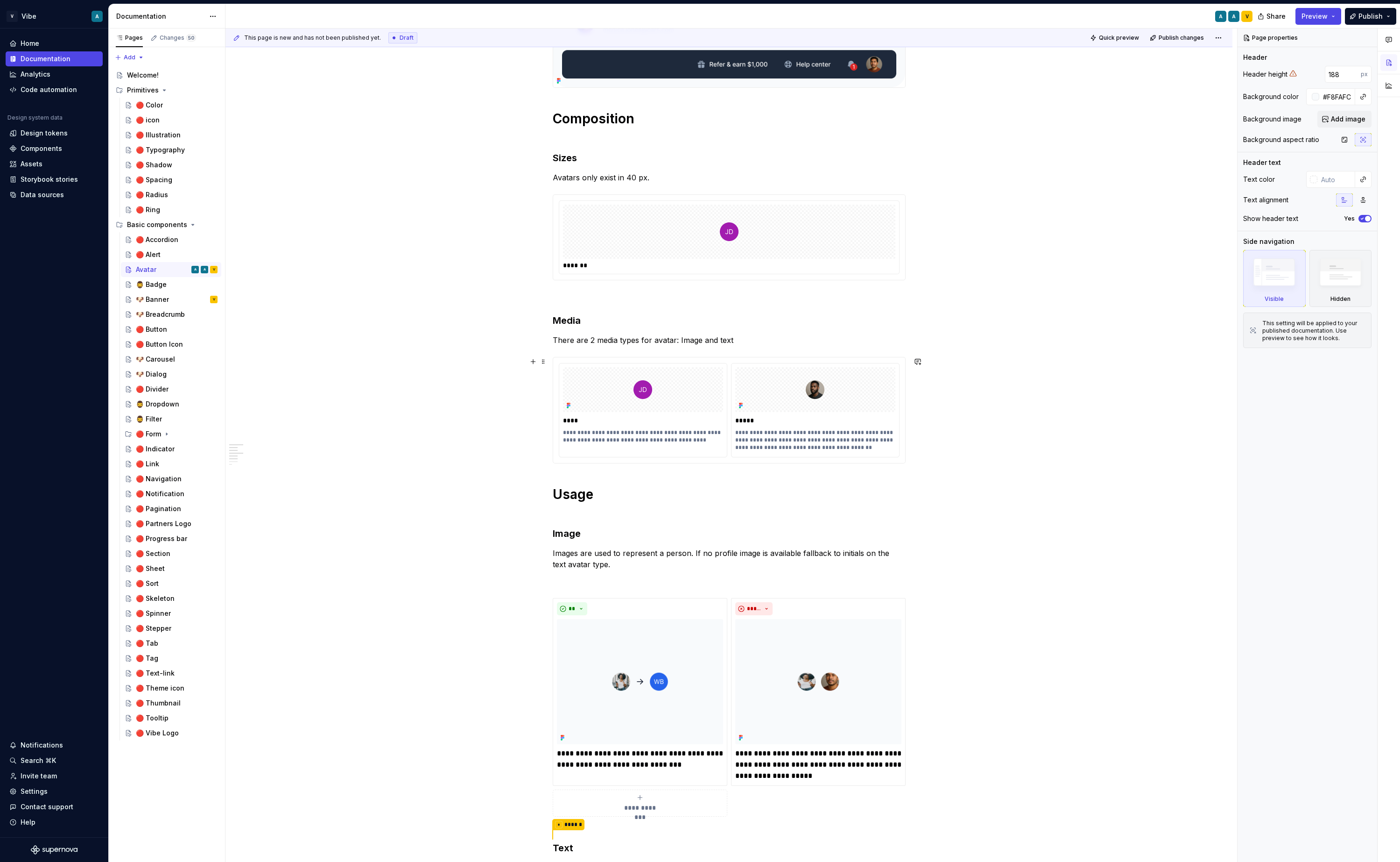
scroll to position [235, 0]
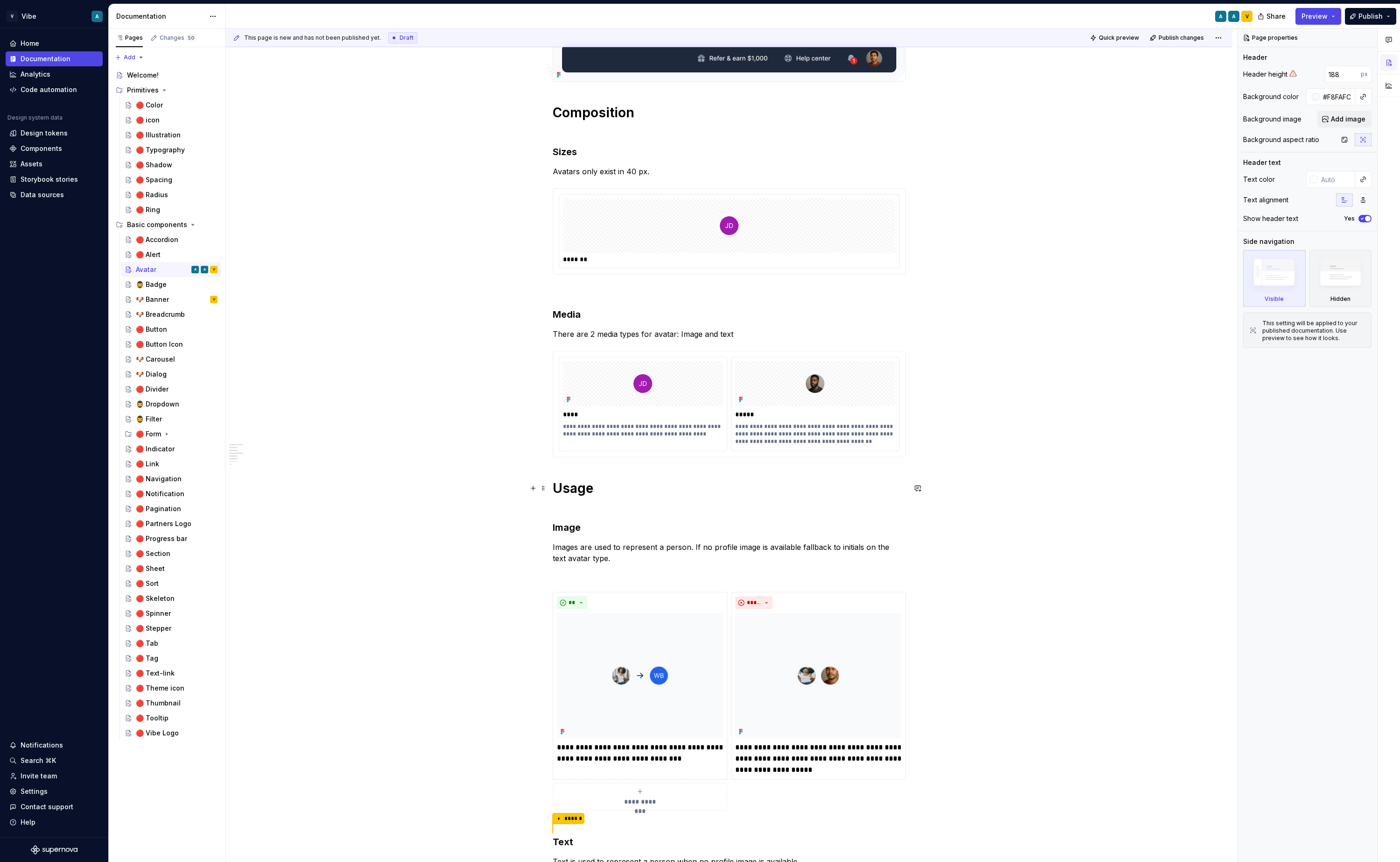
click at [575, 492] on h1 "Usage" at bounding box center [729, 497] width 353 height 34
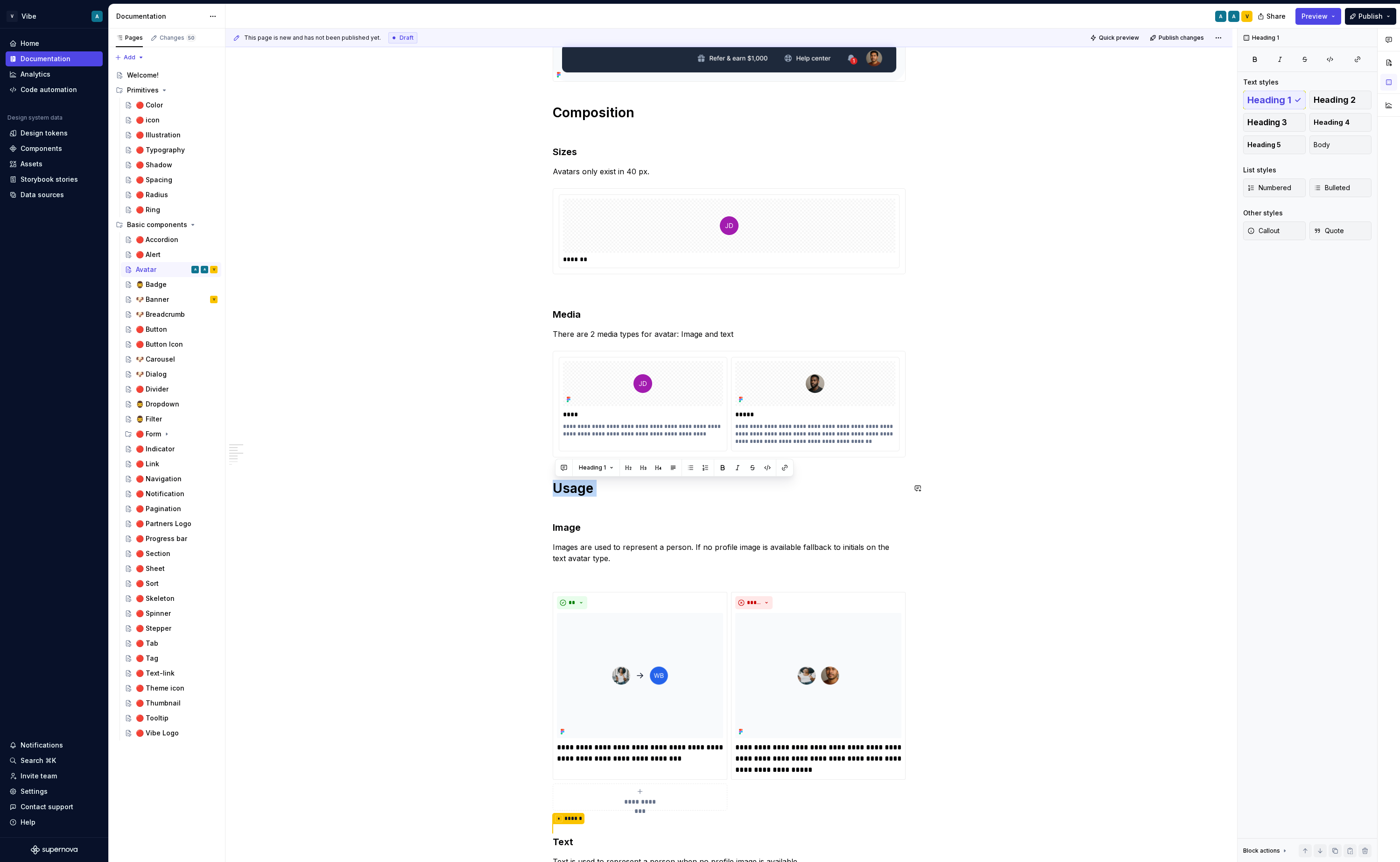
copy h1 "Usage"
click at [169, 256] on div "🔴 Alert" at bounding box center [177, 255] width 82 height 13
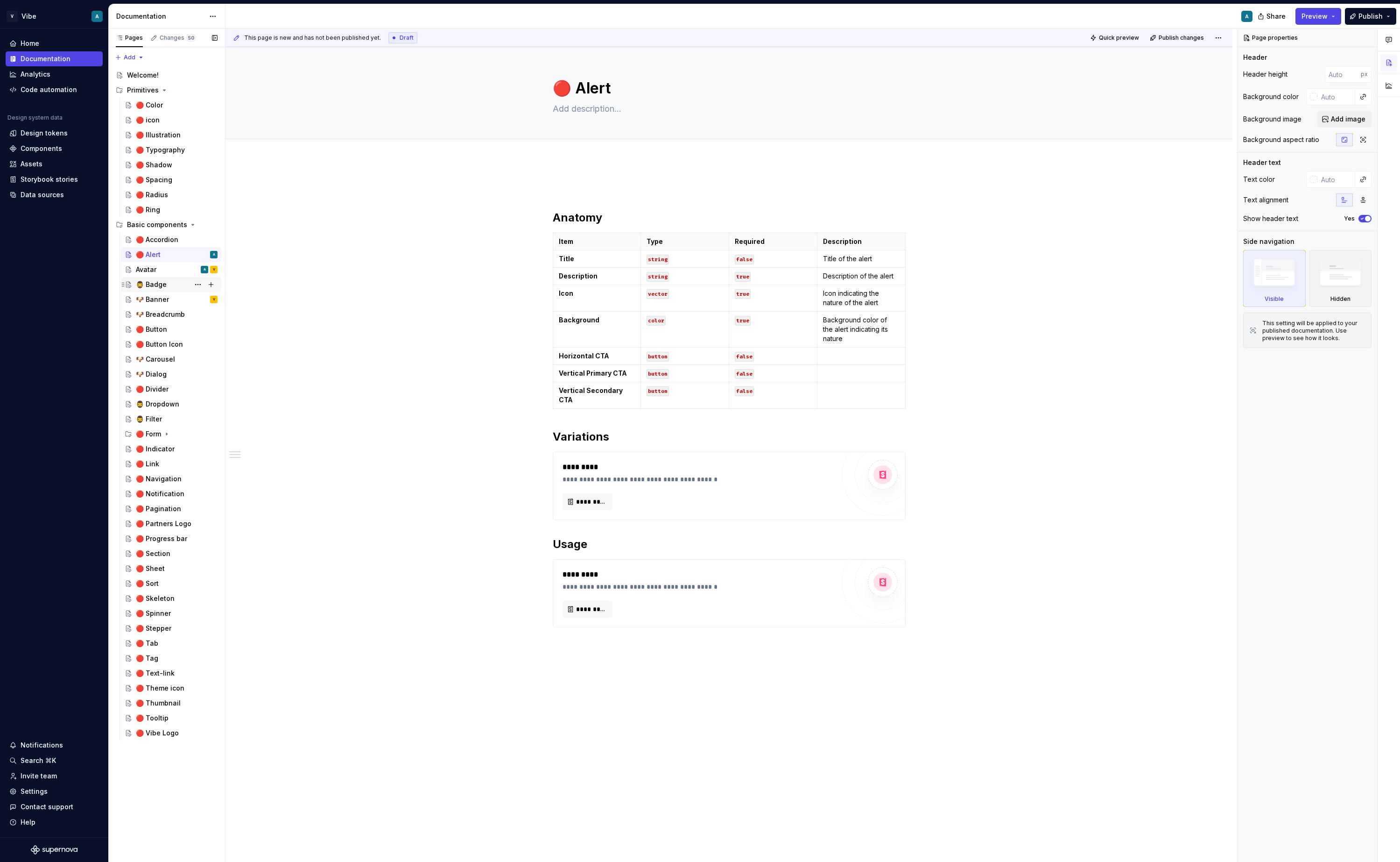
click at [157, 283] on div "🧔‍♂️ Badge" at bounding box center [151, 284] width 31 height 9
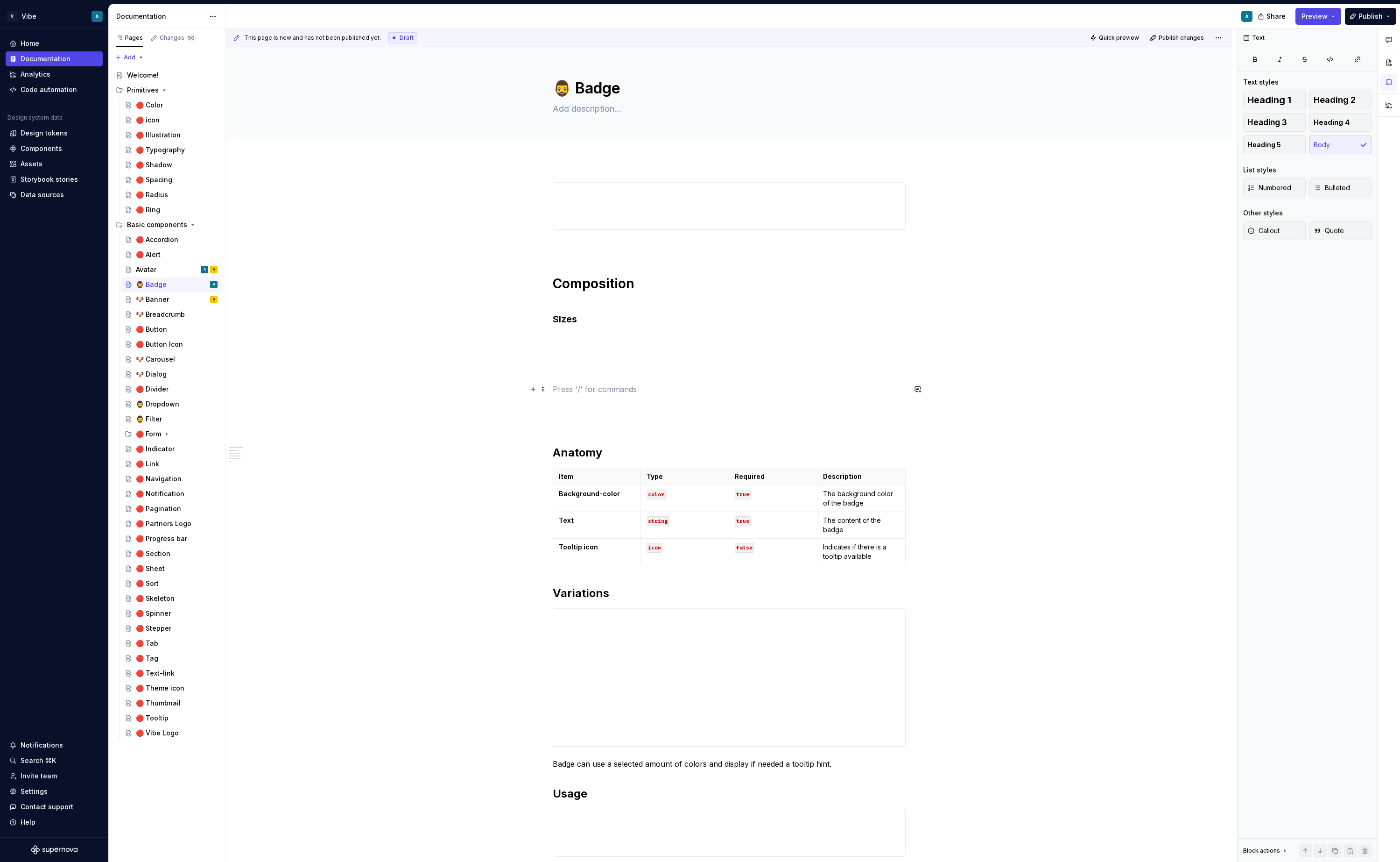
click at [574, 386] on p at bounding box center [729, 389] width 353 height 11
click at [567, 389] on p "Usage" at bounding box center [729, 394] width 353 height 22
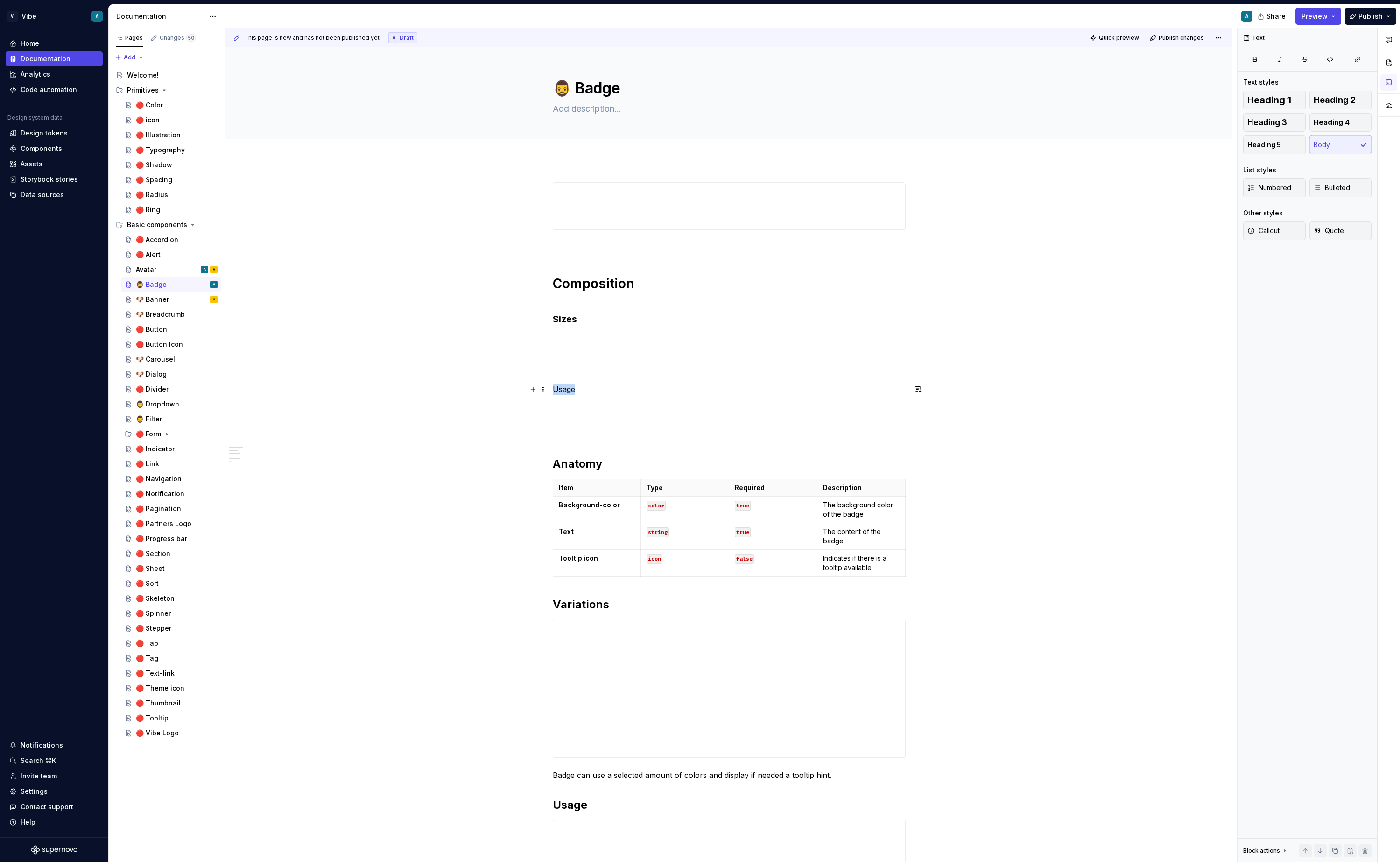
click at [567, 389] on p "Usage" at bounding box center [729, 394] width 353 height 22
click at [594, 294] on div "Composition Sizes Usage Anatomy Item Type Required Description Background-color…" at bounding box center [729, 545] width 353 height 725
click at [594, 294] on button "Heading 3" at bounding box center [597, 288] width 44 height 13
click at [591, 268] on div "Composition Sizes Usage Anatomy Item Type Required Description Background-color…" at bounding box center [729, 545] width 353 height 725
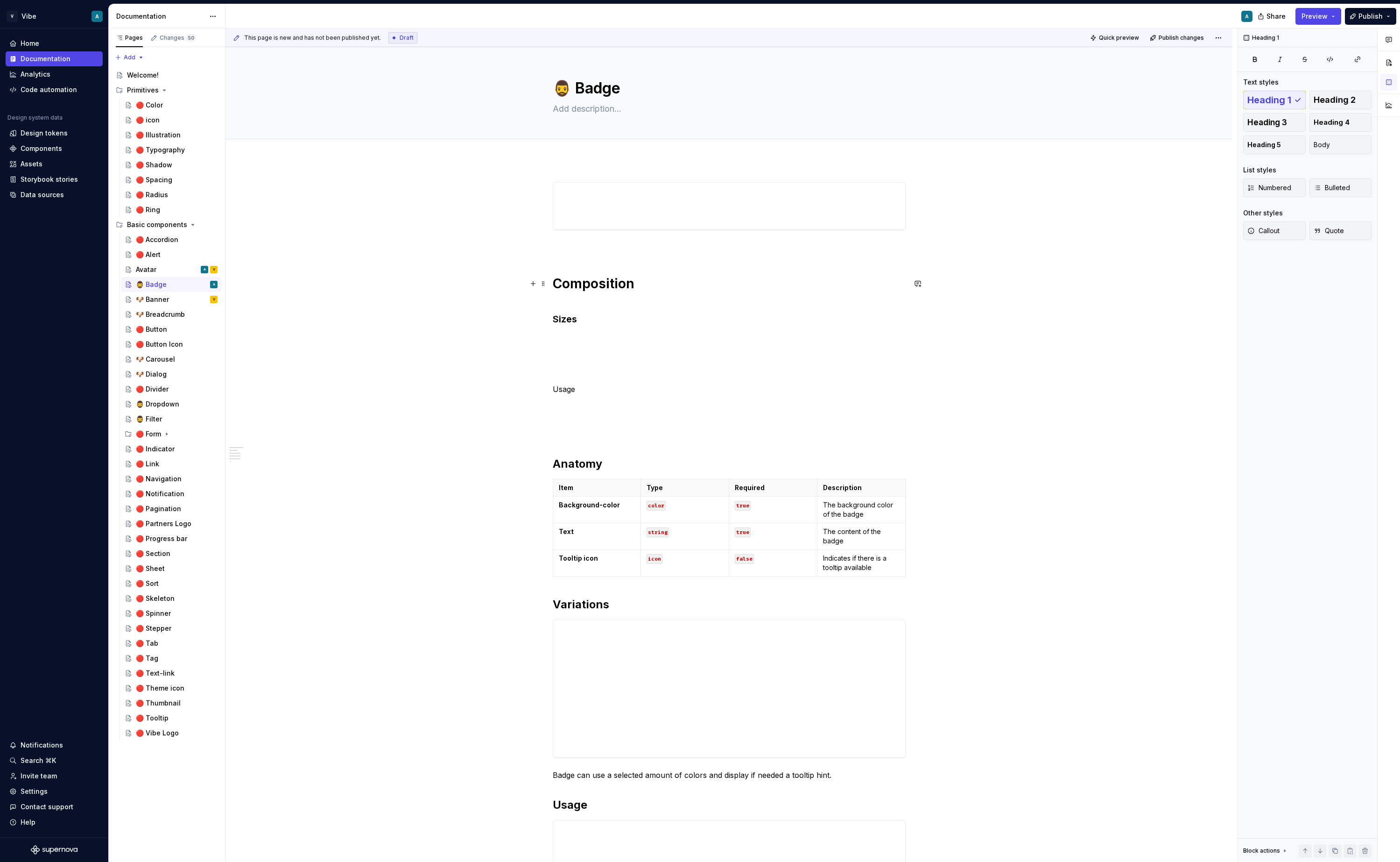
click at [589, 285] on h1 "Composition" at bounding box center [729, 284] width 353 height 17
click at [566, 389] on p "Usage" at bounding box center [729, 394] width 353 height 22
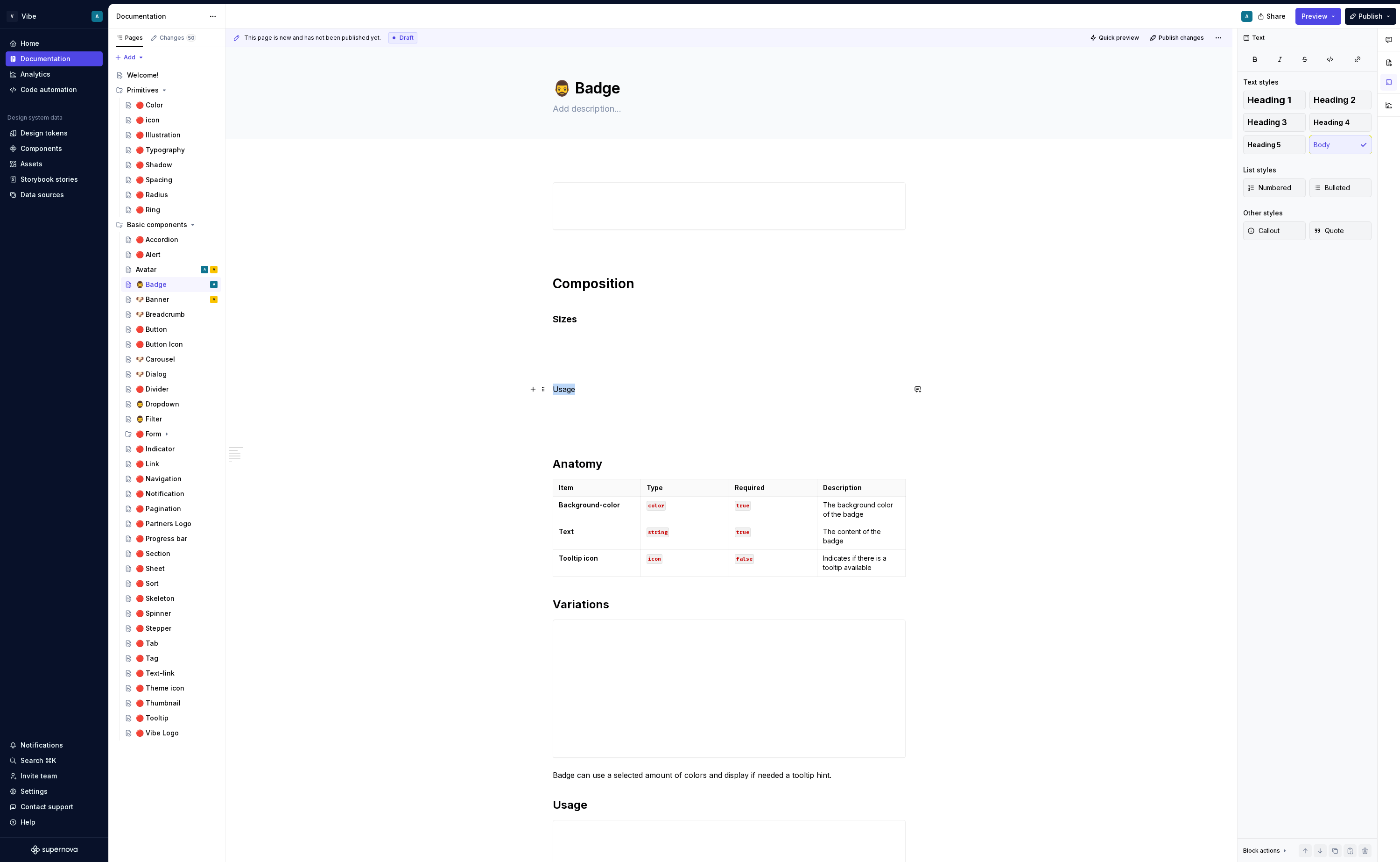
click at [566, 389] on p "Usage" at bounding box center [729, 394] width 353 height 22
click at [1053, 100] on span "Heading 1" at bounding box center [1269, 100] width 44 height 9
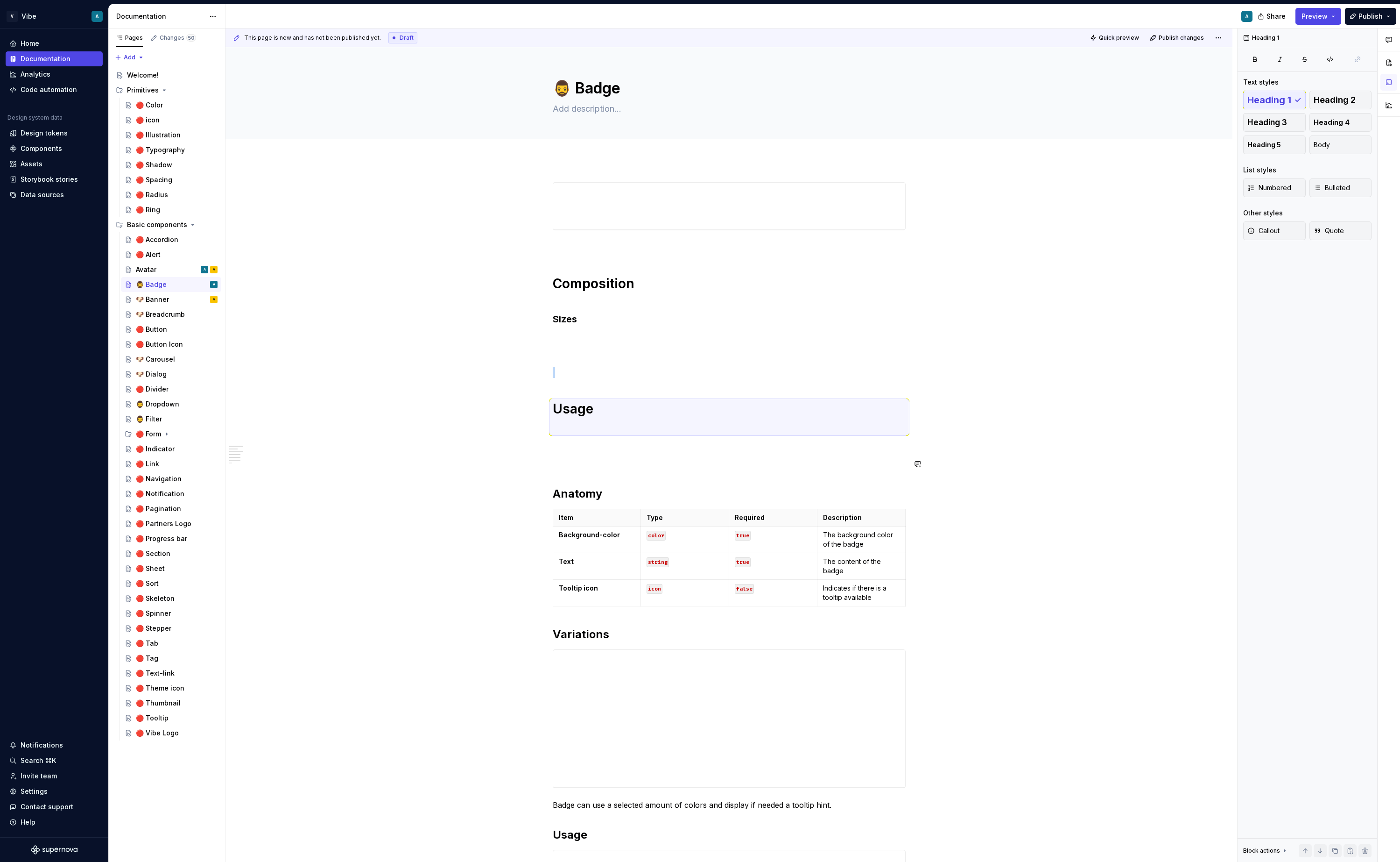
click at [546, 454] on div "Composition Sizes Usage Anatomy Item Type Required Description Background-color…" at bounding box center [729, 683] width 1007 height 1047
click at [588, 434] on div "Composition Sizes Usage Anatomy Item Type Required Description Background-color…" at bounding box center [729, 559] width 353 height 755
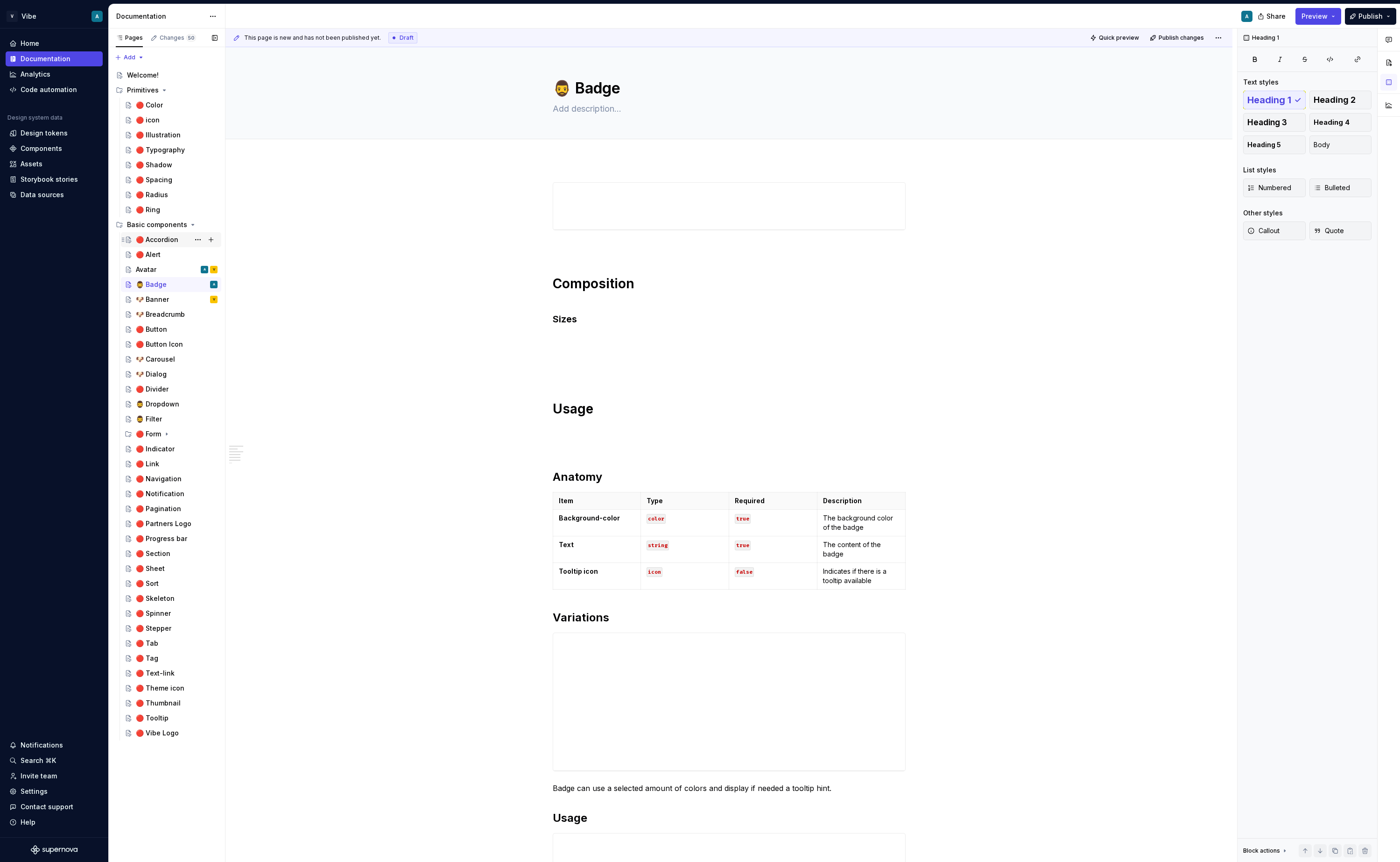
click at [164, 239] on div "🔴 Accordion" at bounding box center [157, 239] width 43 height 9
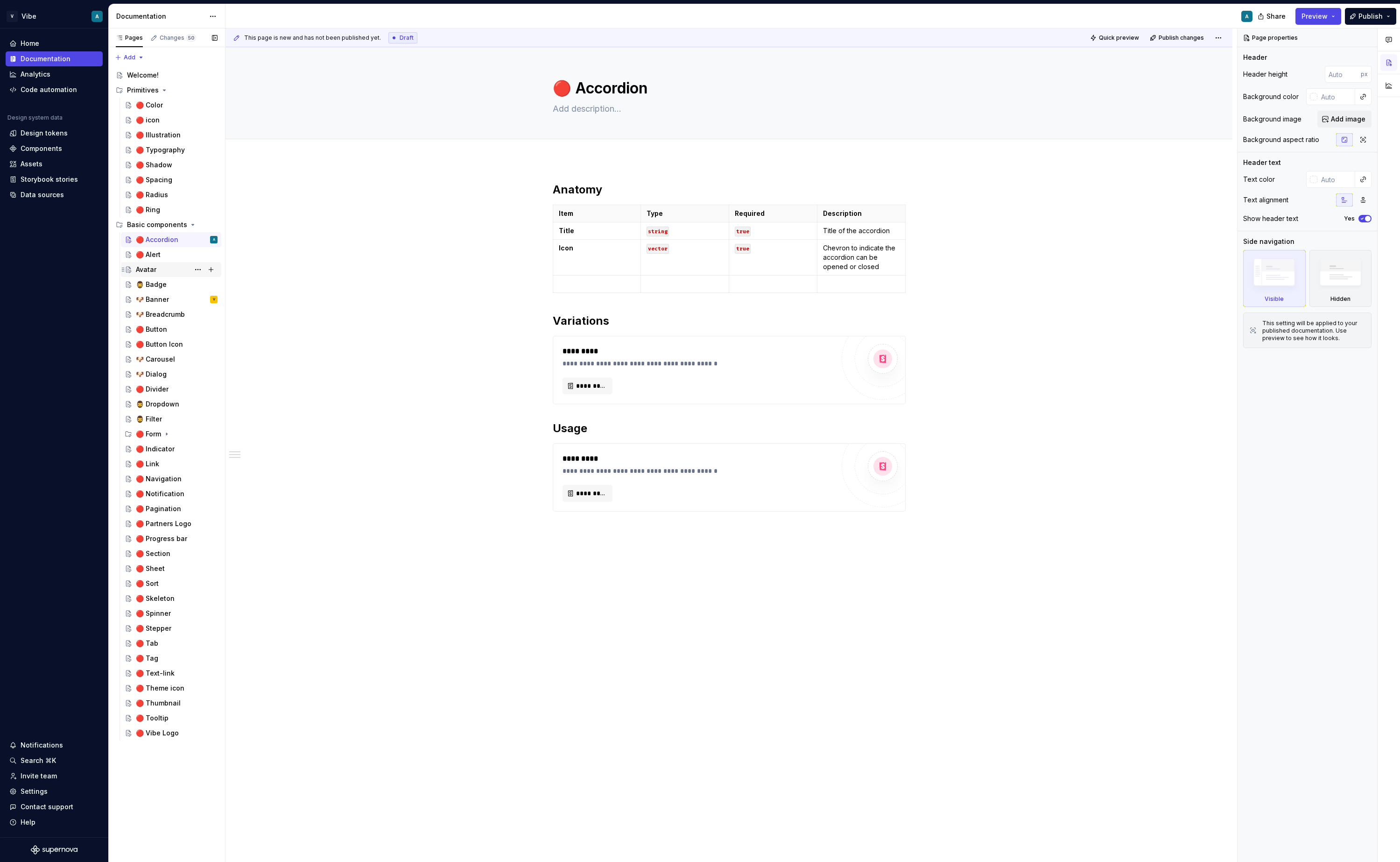
click at [155, 269] on div "Avatar" at bounding box center [146, 269] width 21 height 9
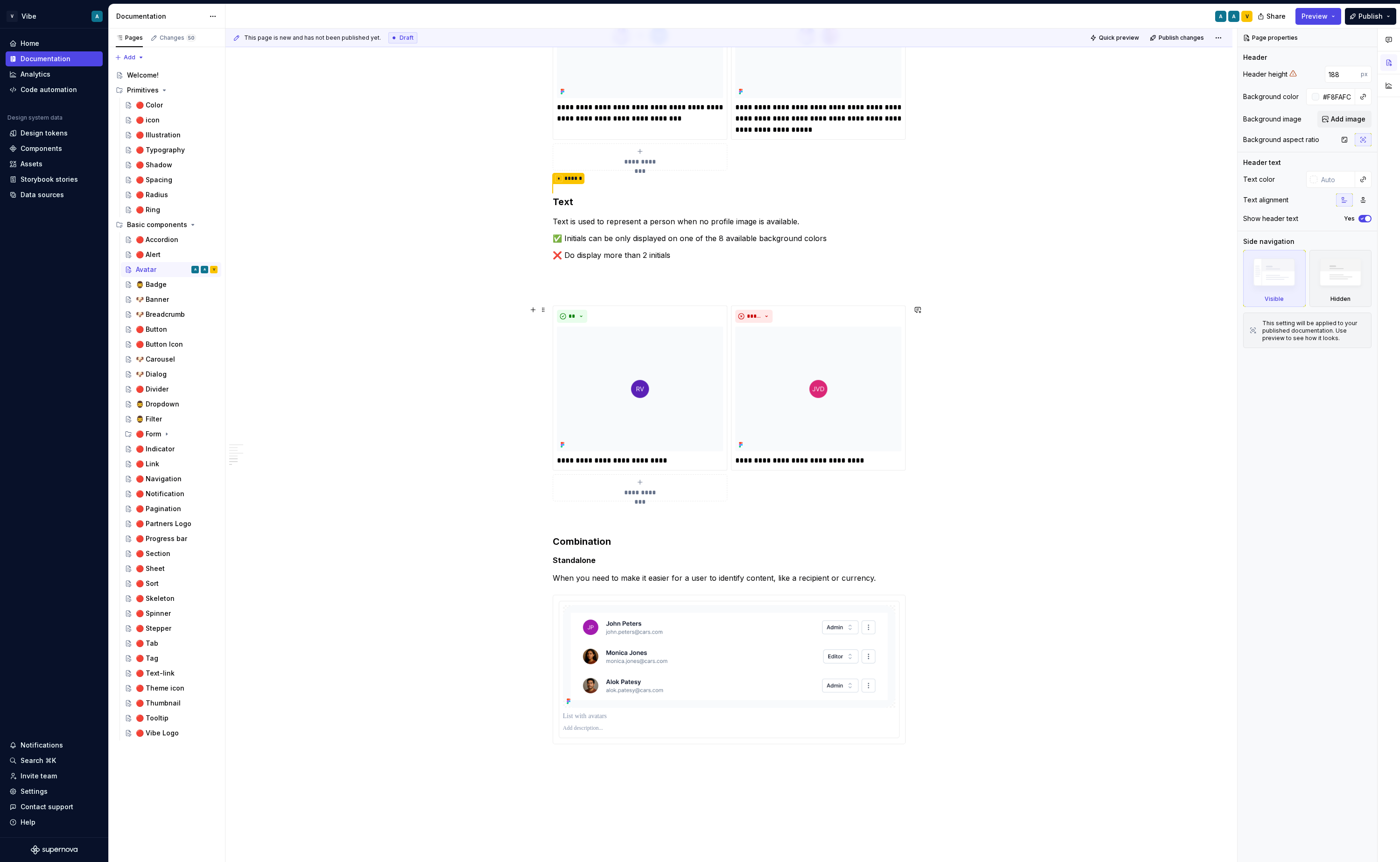
scroll to position [793, 0]
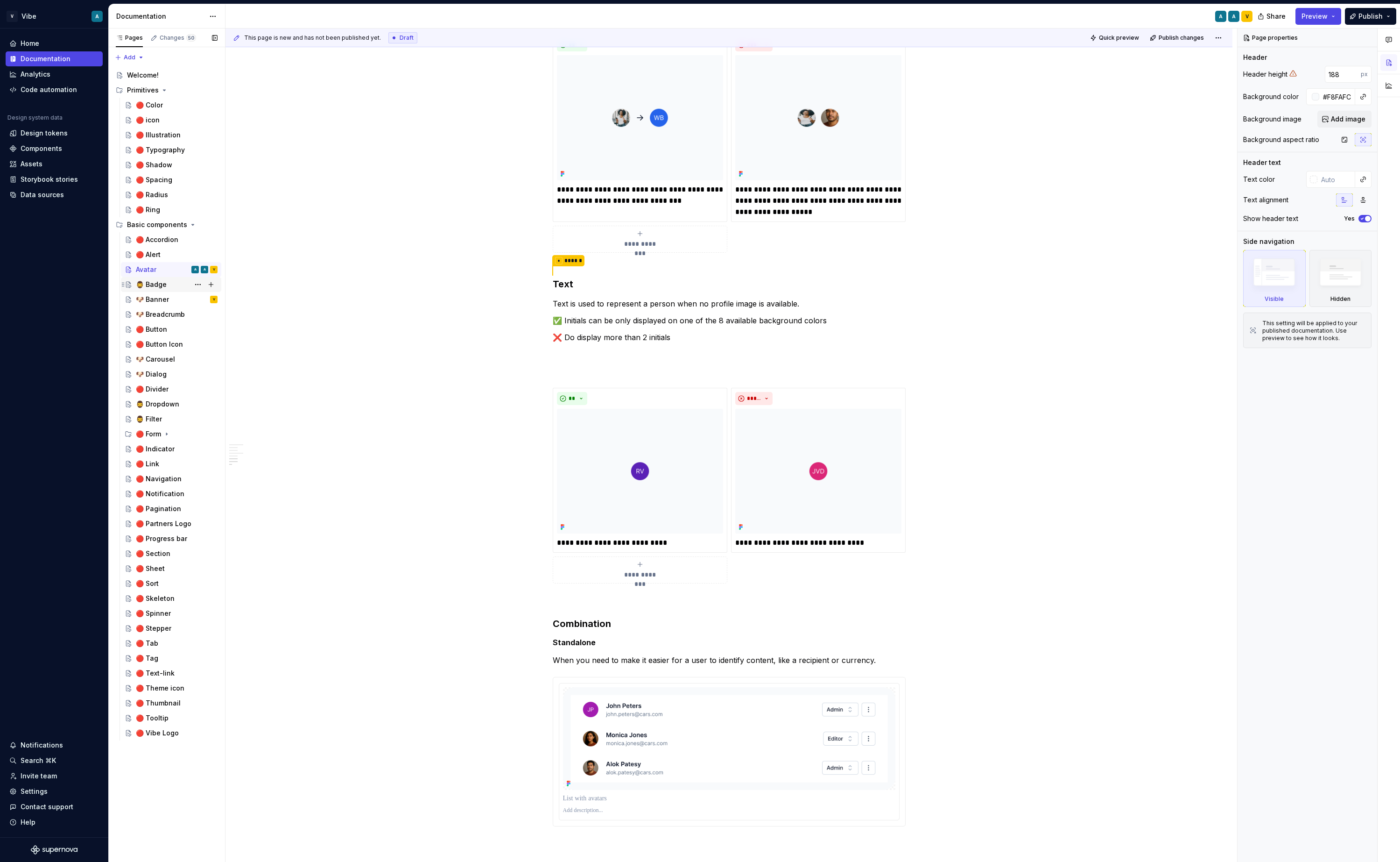
click at [149, 285] on div "🧔‍♂️ Badge" at bounding box center [151, 284] width 31 height 9
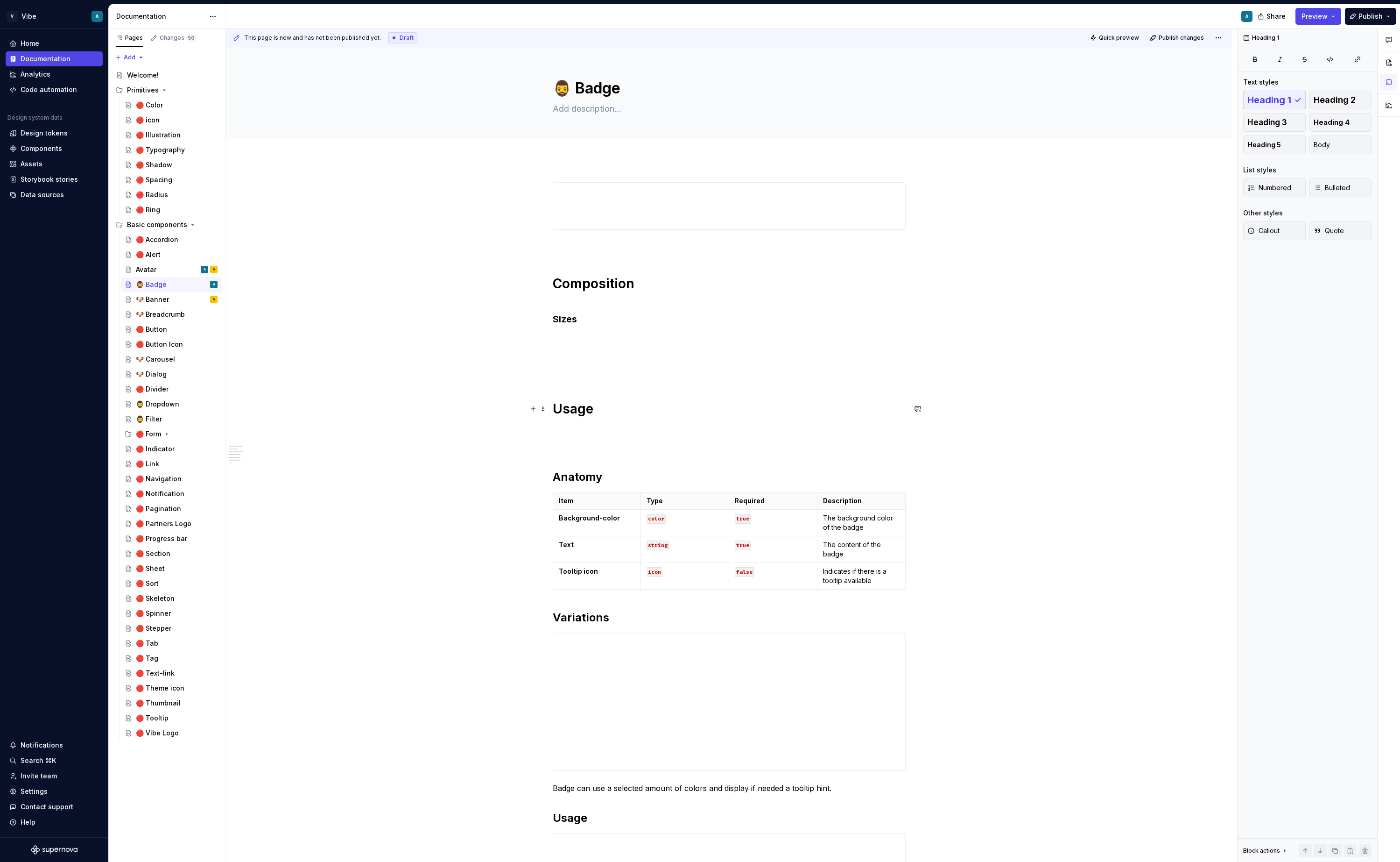
click at [599, 415] on h1 "Usage" at bounding box center [729, 417] width 353 height 34
click at [596, 425] on h1 "Usage" at bounding box center [729, 417] width 353 height 34
click at [583, 426] on h1 "Usage" at bounding box center [729, 417] width 353 height 34
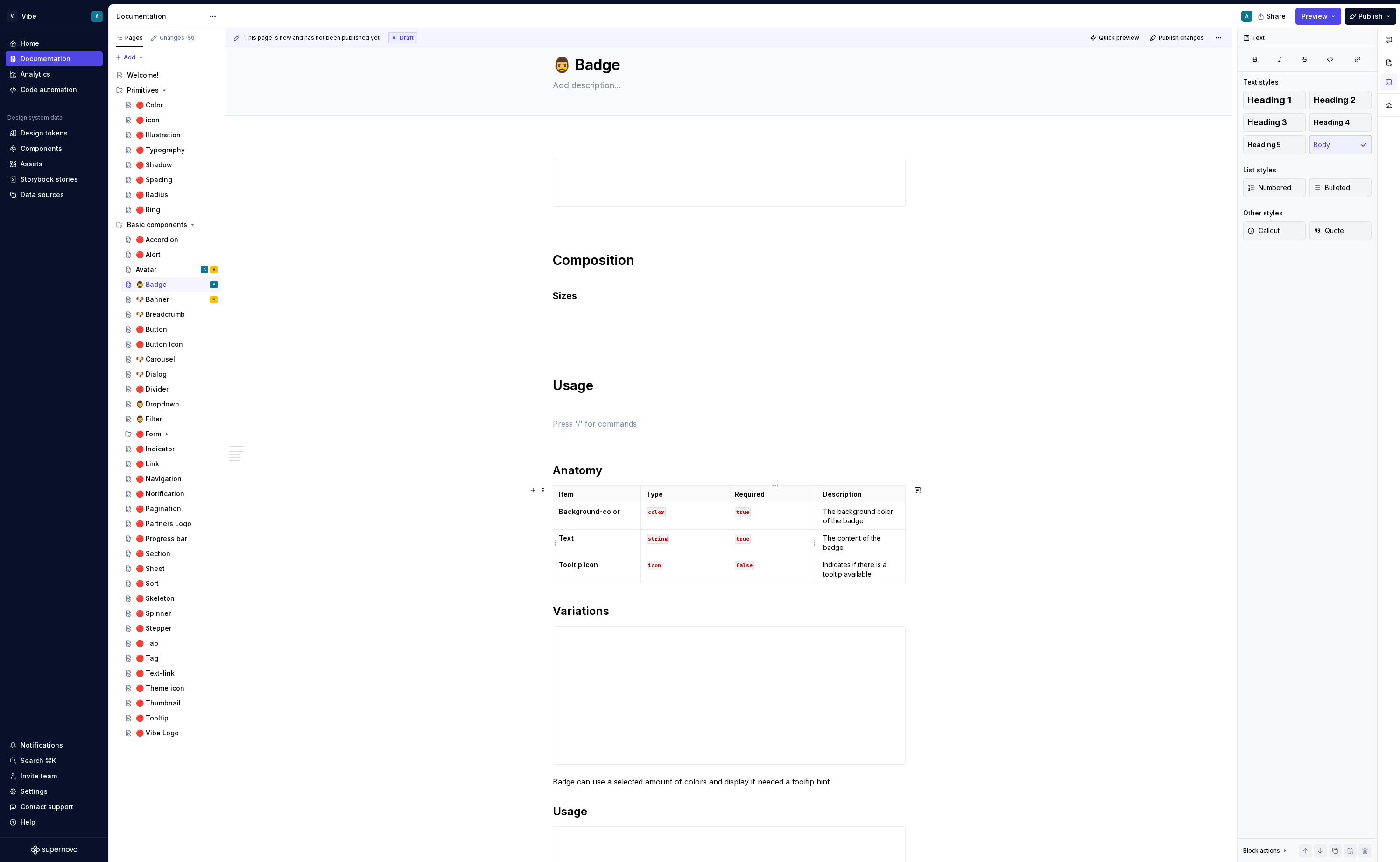
scroll to position [129, 0]
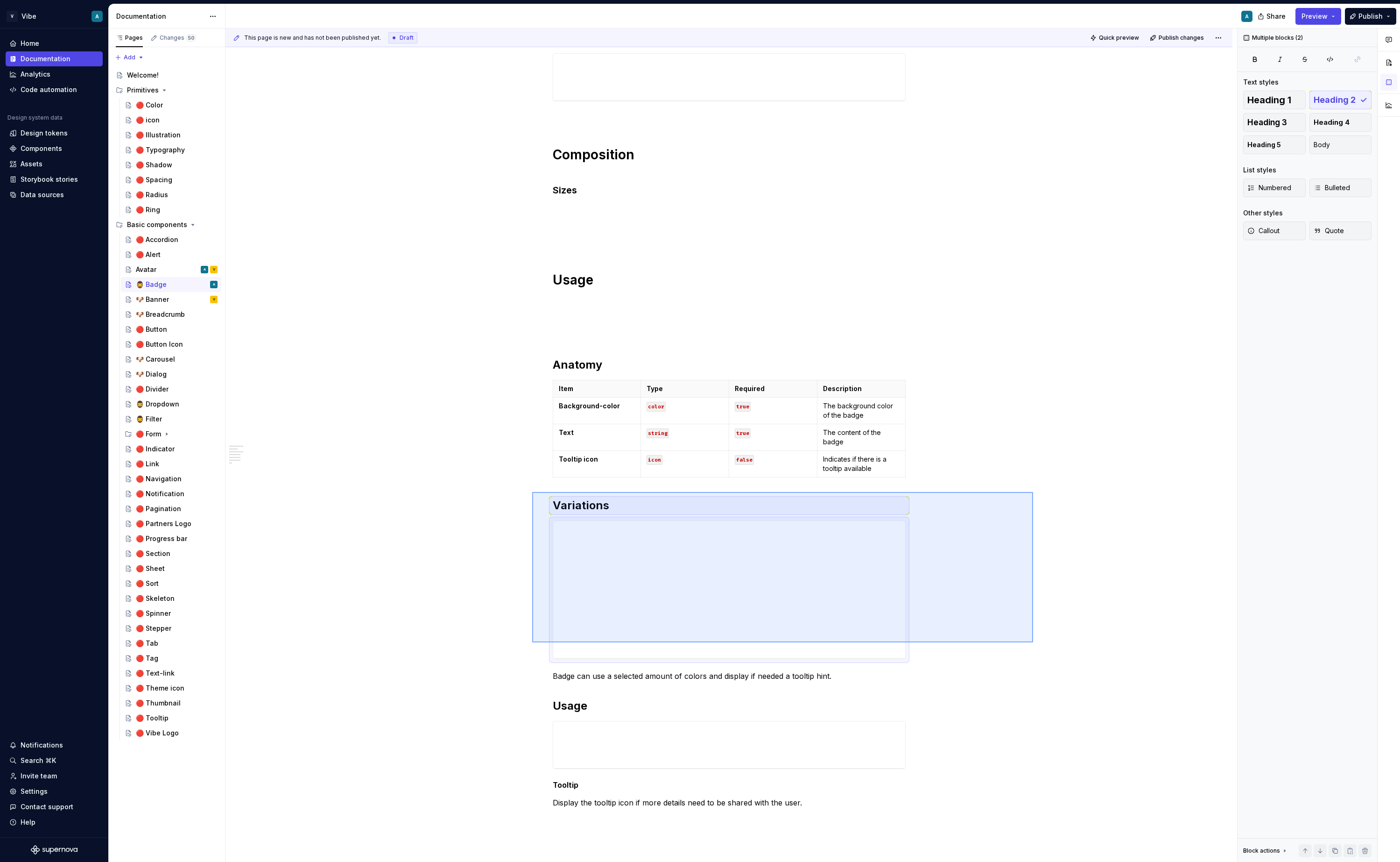
drag, startPoint x: 1033, startPoint y: 642, endPoint x: 532, endPoint y: 493, distance: 522.7
click at [532, 493] on div "This page is new and has not been published yet. Draft Quick preview Publish ch…" at bounding box center [731, 445] width 1011 height 834
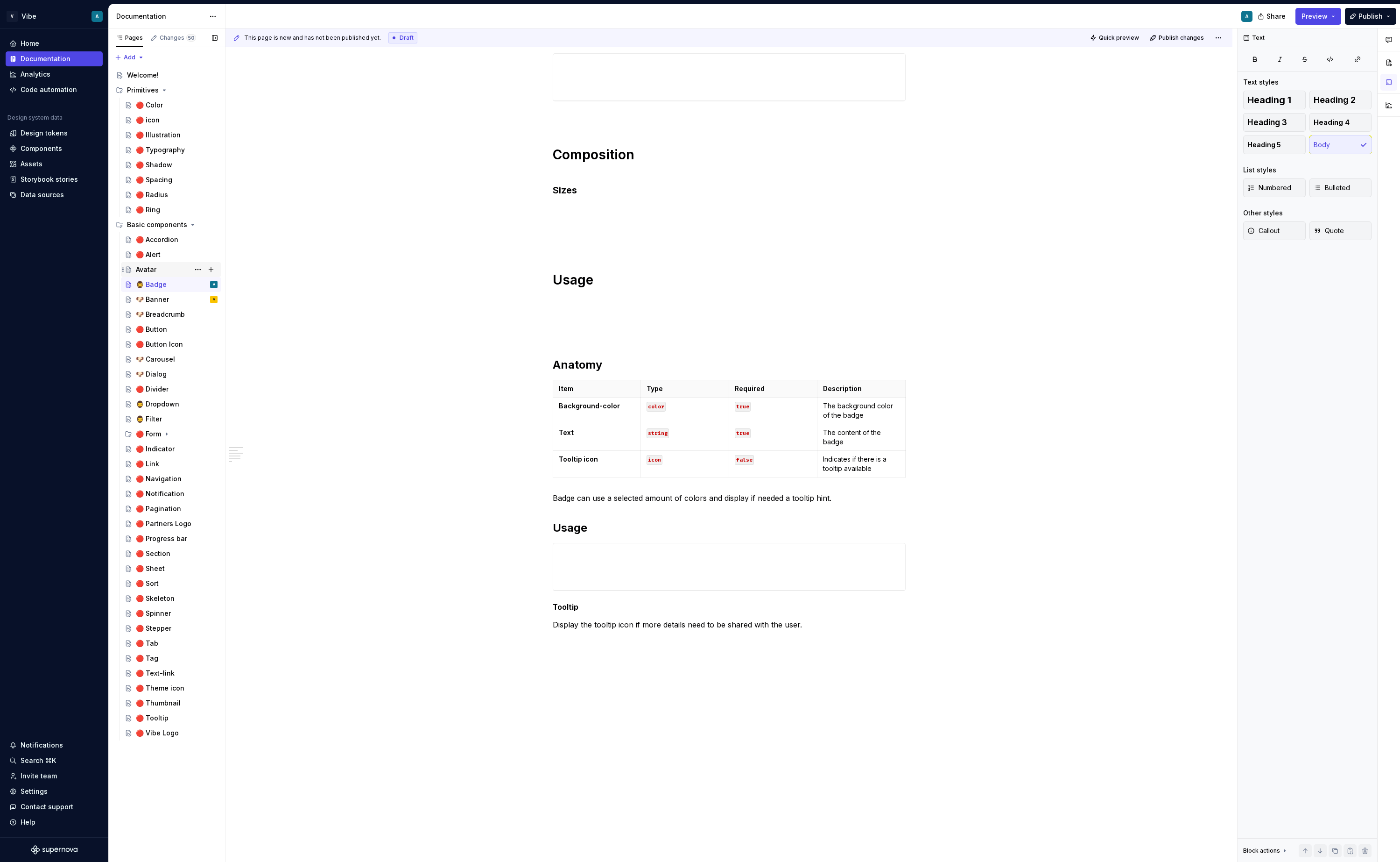
click at [177, 269] on div "Avatar A V" at bounding box center [177, 269] width 82 height 13
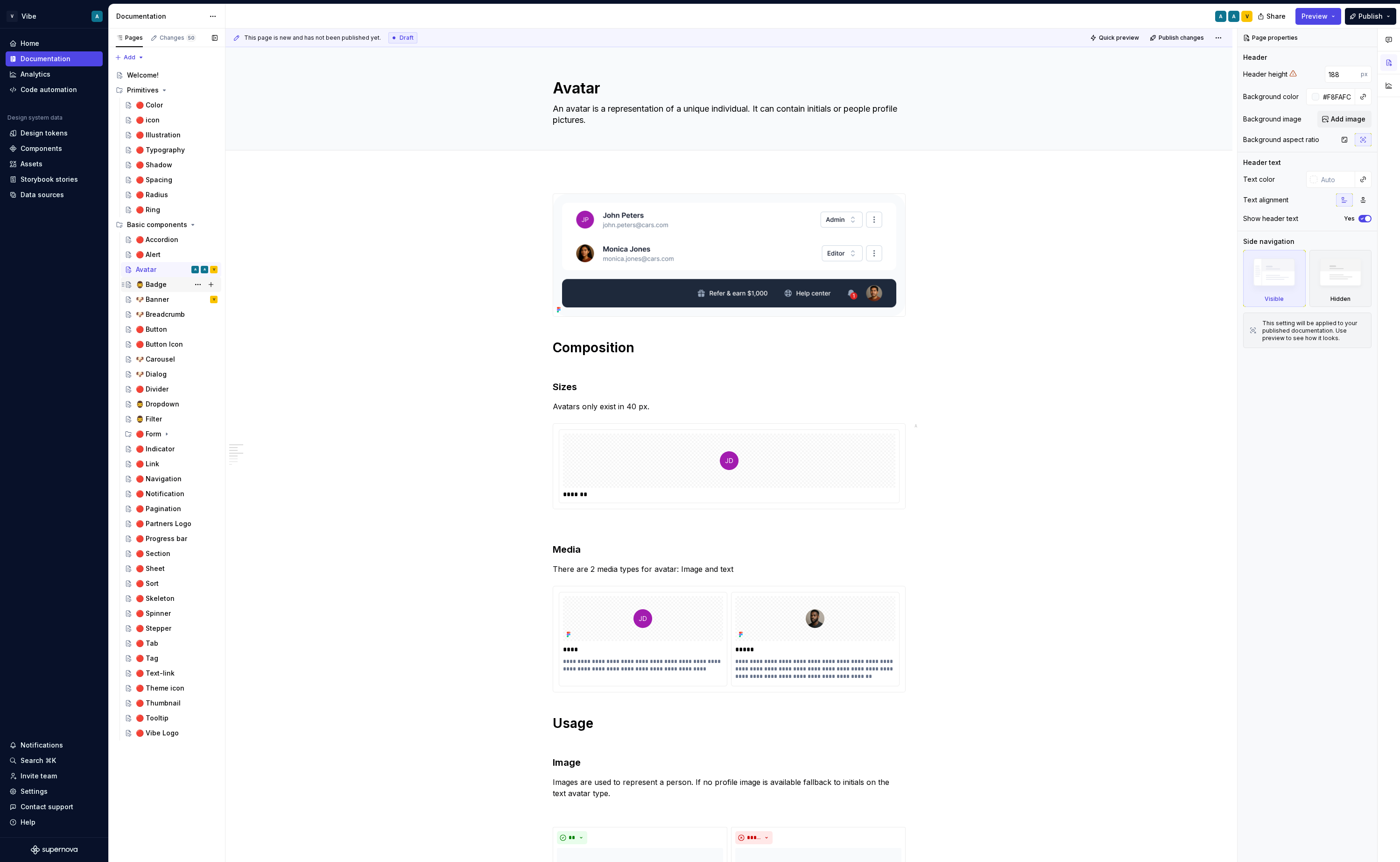
click at [155, 281] on div "🧔‍♂️ Badge" at bounding box center [151, 284] width 31 height 9
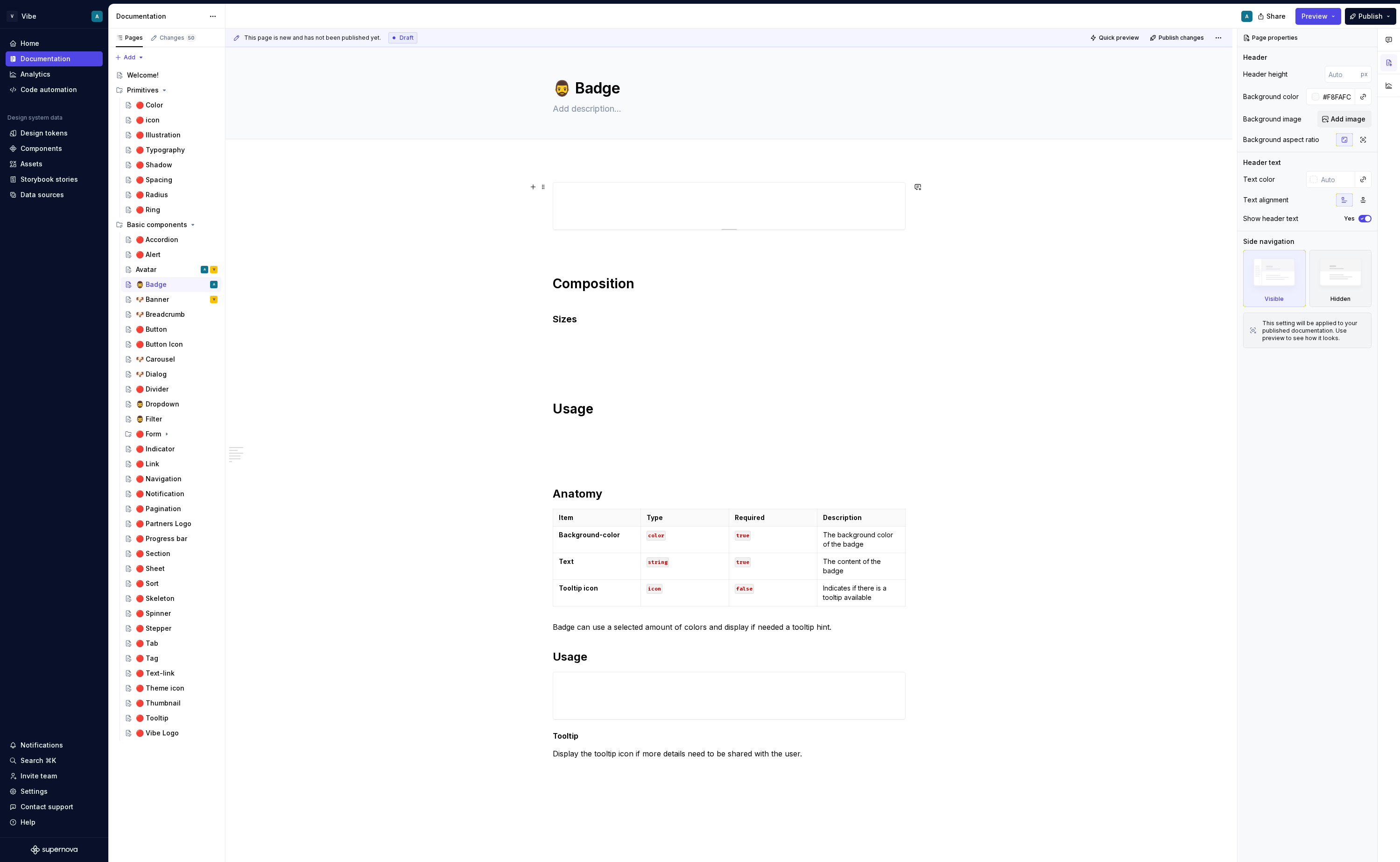
type textarea "*"
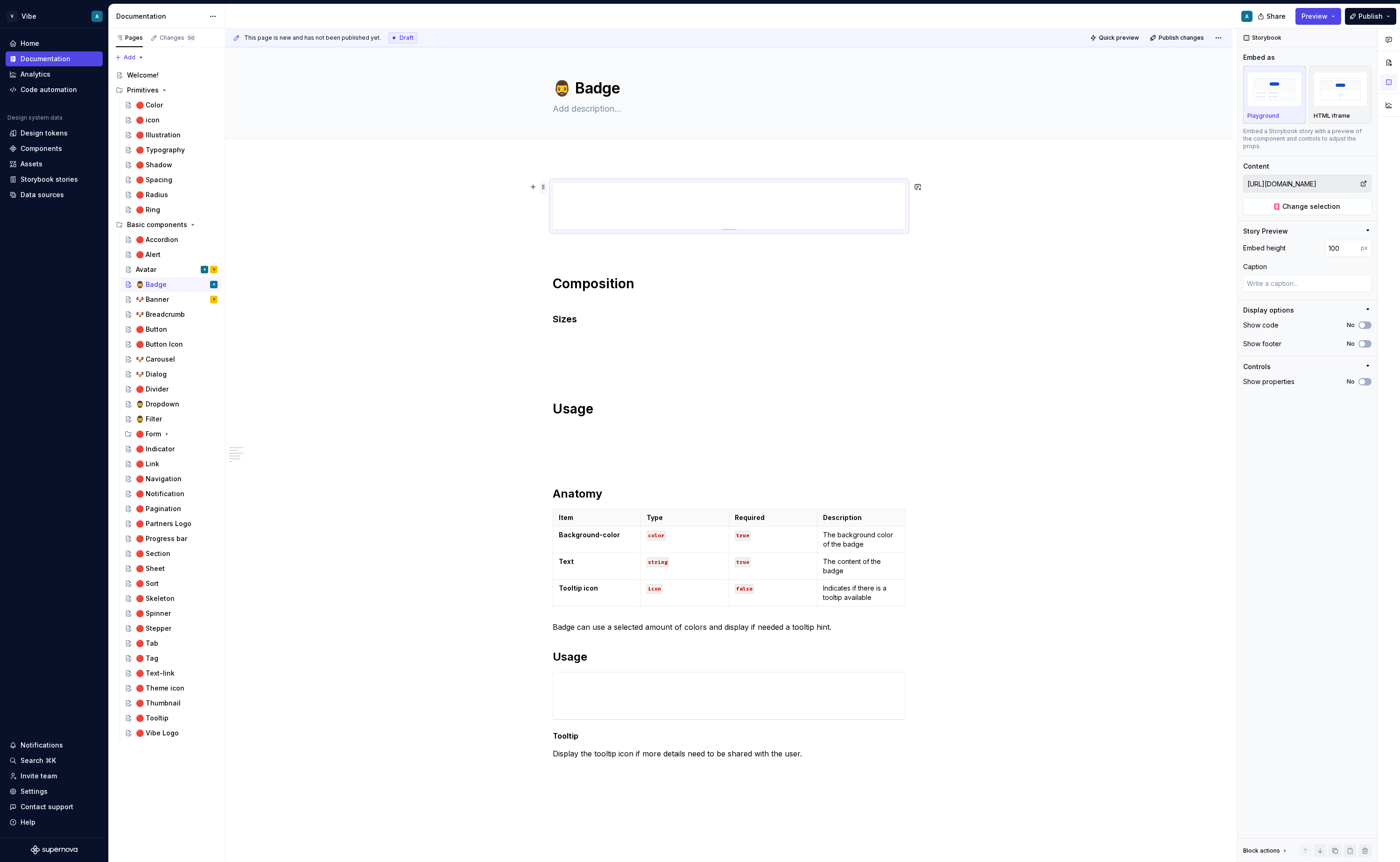
click at [547, 188] on span at bounding box center [543, 187] width 8 height 13
click at [585, 274] on div "Delete" at bounding box center [584, 269] width 80 height 15
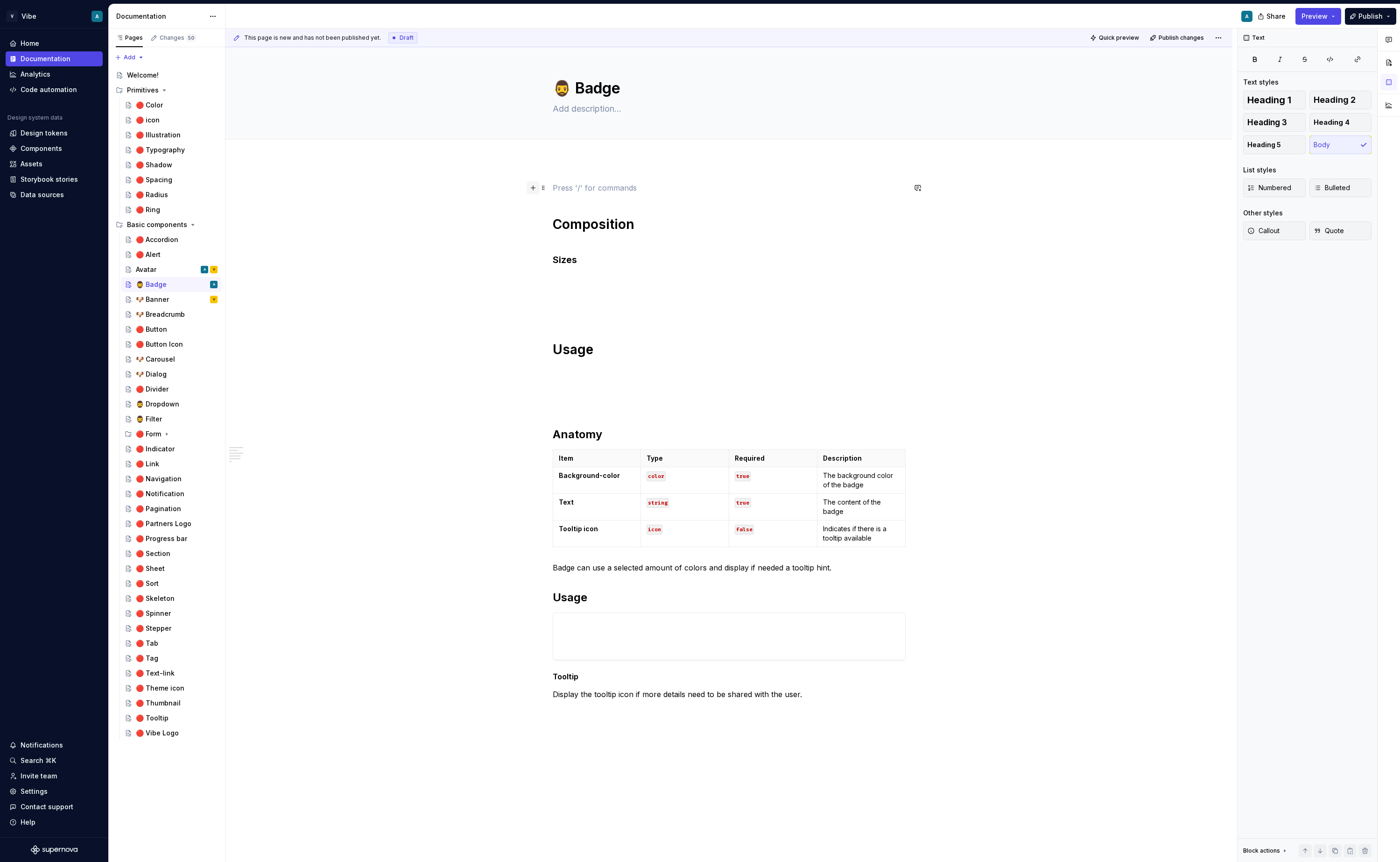
click at [534, 188] on button "button" at bounding box center [533, 188] width 13 height 13
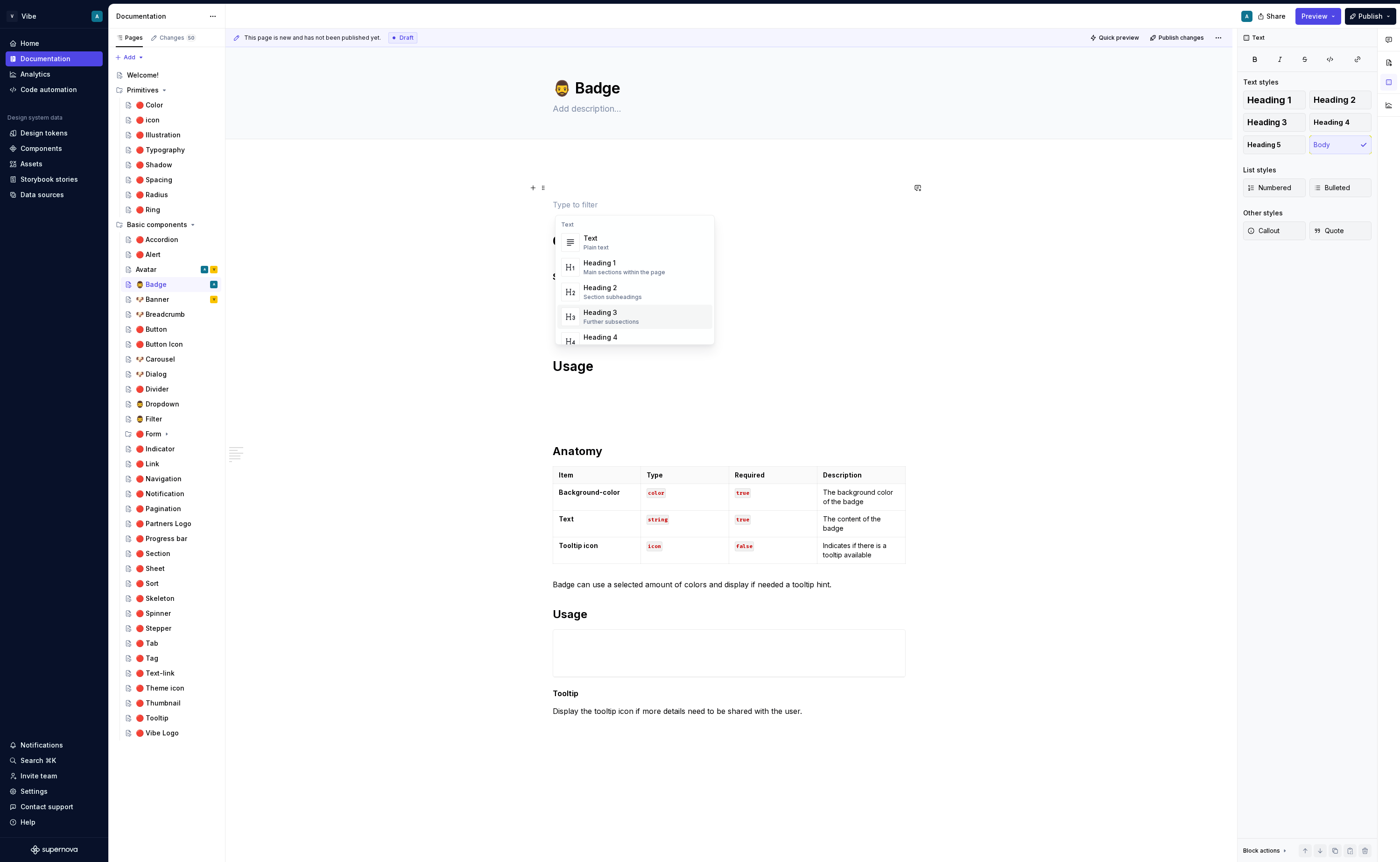
scroll to position [110, 0]
click at [609, 245] on div "Display an image or Figma image" at bounding box center [629, 248] width 92 height 8
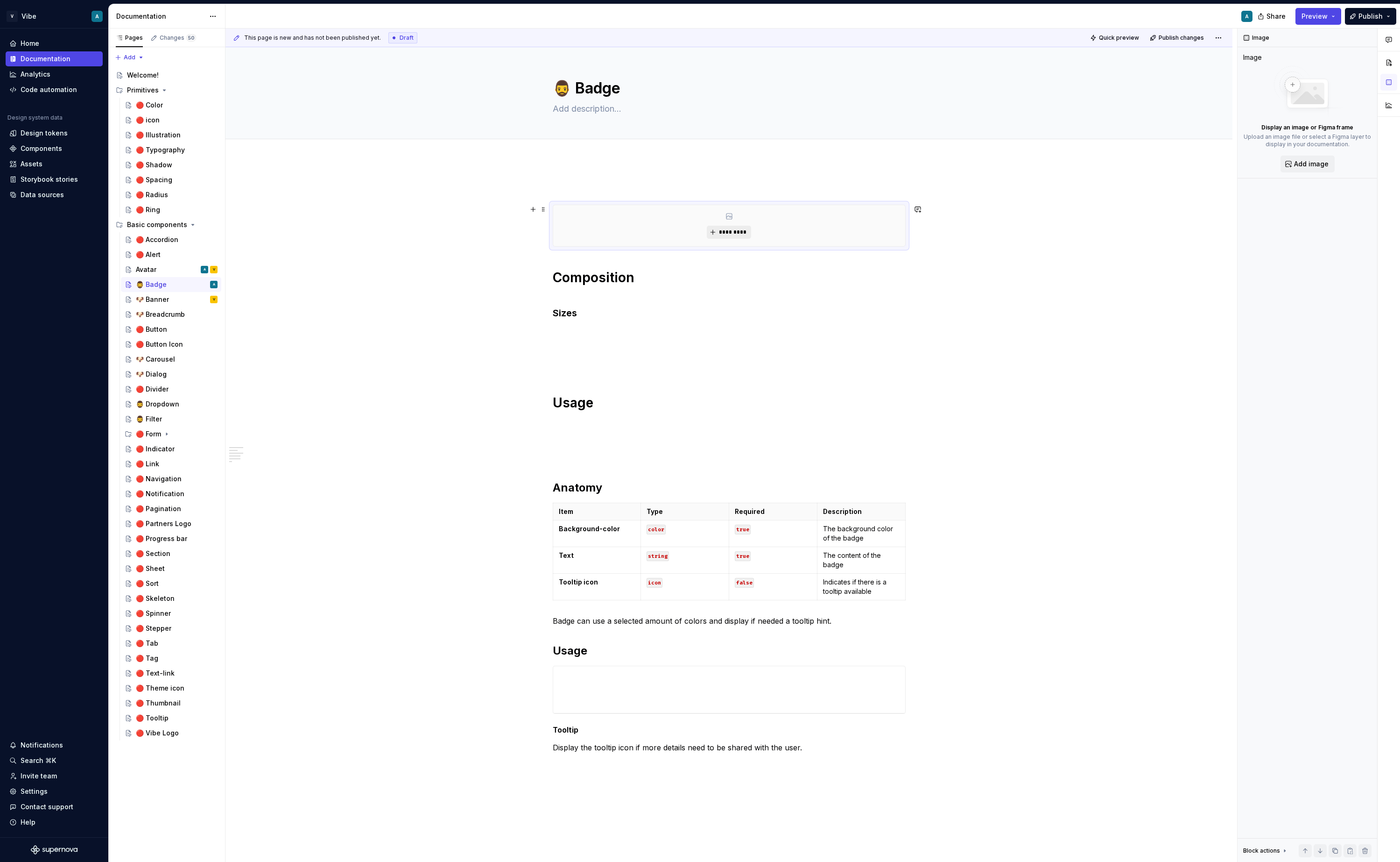
click at [727, 233] on span "*********" at bounding box center [732, 232] width 28 height 8
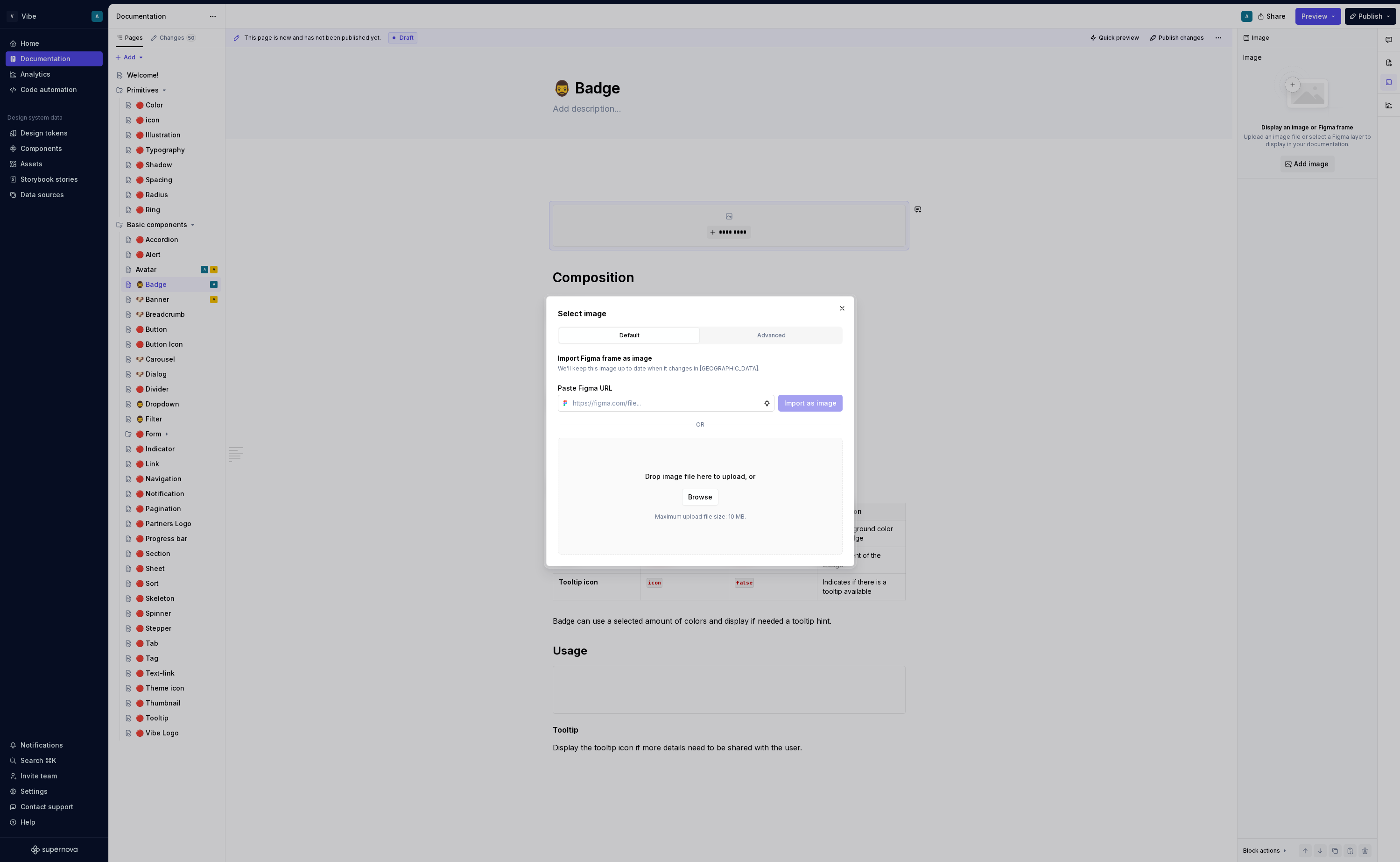
click at [705, 402] on input "text" at bounding box center [666, 403] width 194 height 17
type input "https://www.figma.com/design/vzD9G8QCNLpQxBI7KBf7Ht/Vibe-Design-System?node-id=…"
click at [798, 407] on span "Import as image" at bounding box center [810, 403] width 52 height 9
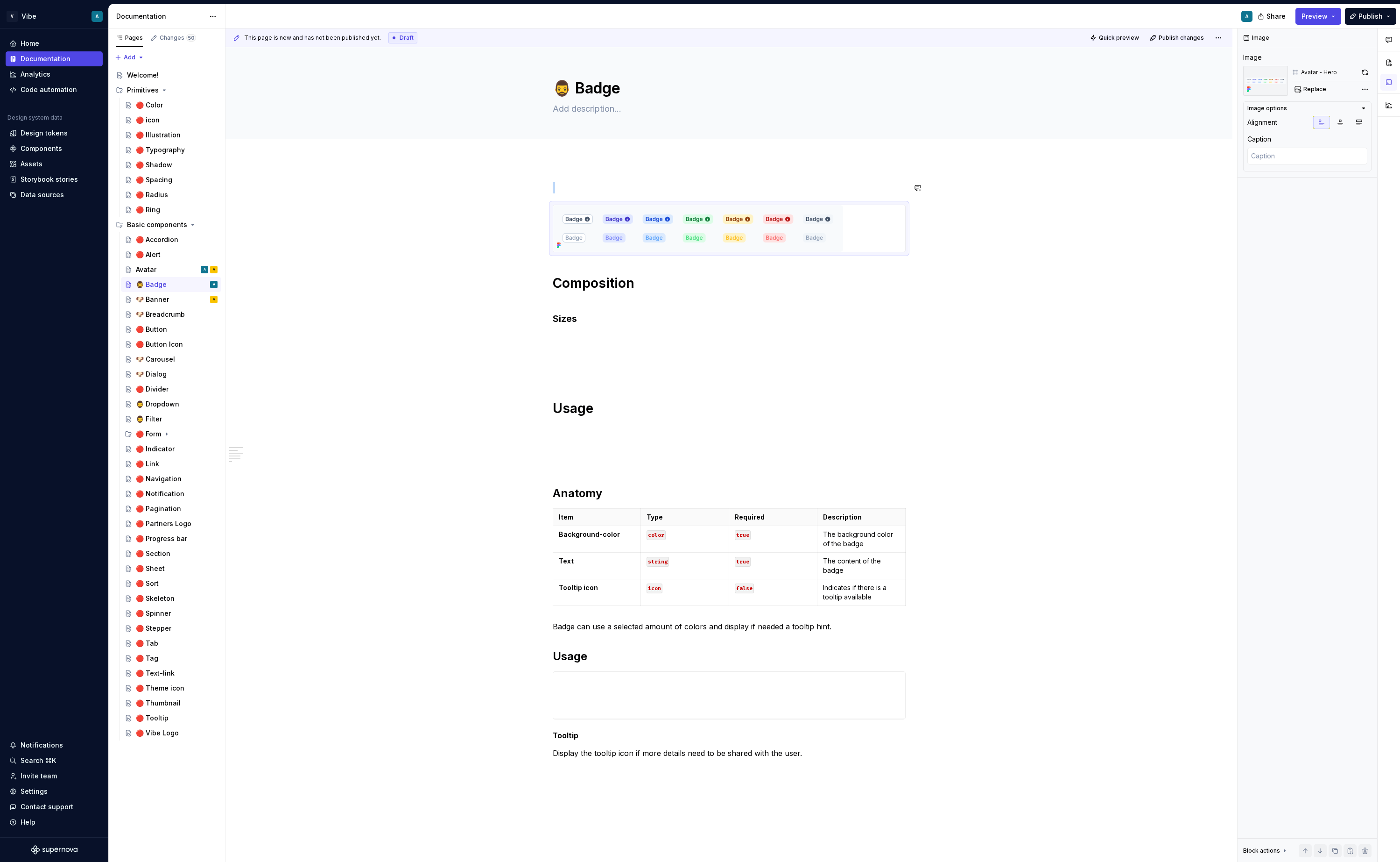
click at [896, 168] on div "Composition Sizes Usage Anatomy Item Type Required Description Background-color…" at bounding box center [729, 594] width 1007 height 869
click at [1053, 40] on span "Quick preview" at bounding box center [1119, 38] width 40 height 8
click at [1053, 841] on span "Open page" at bounding box center [1350, 840] width 31 height 8
click at [155, 273] on div "Avatar" at bounding box center [146, 269] width 21 height 9
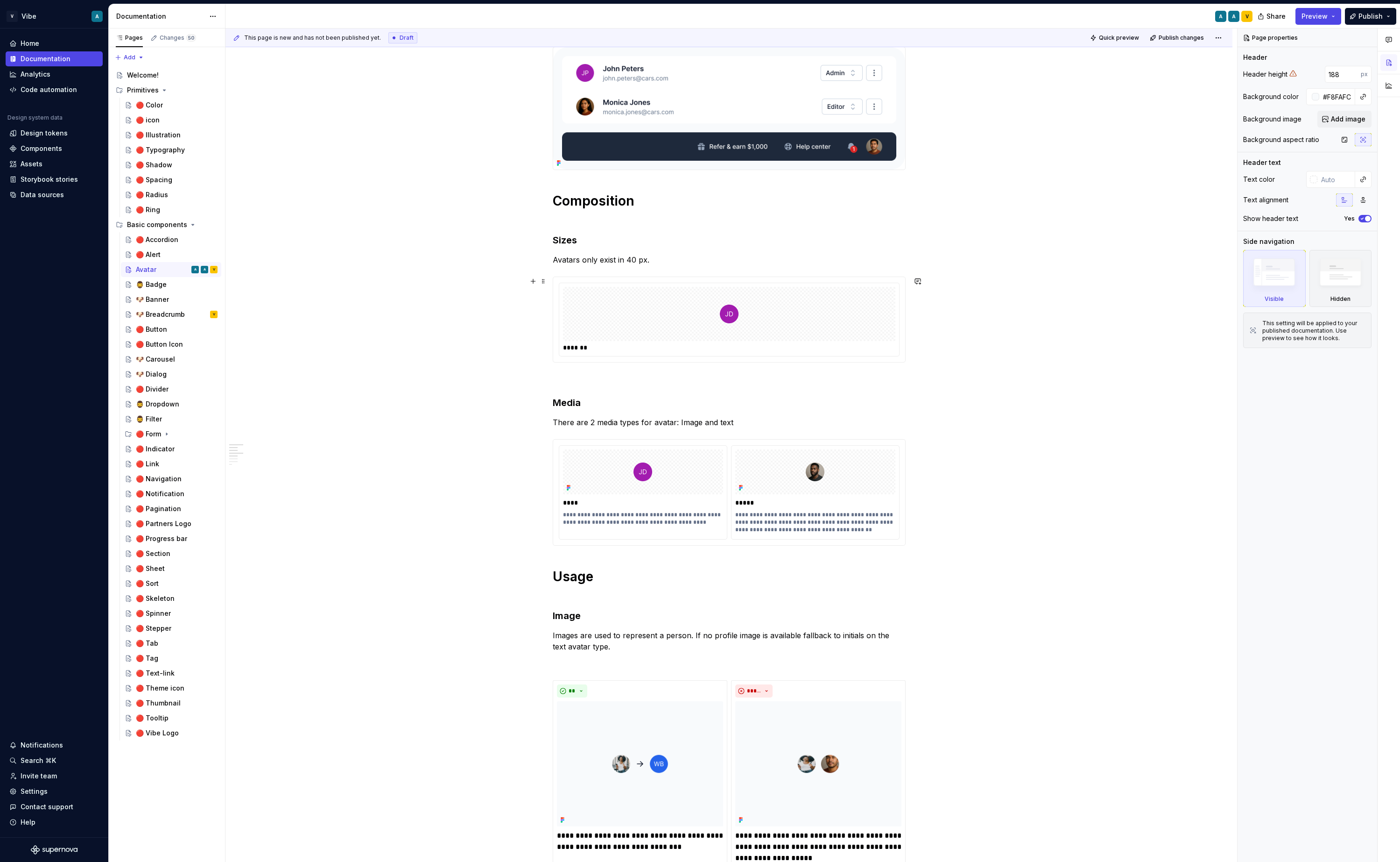
scroll to position [110, 0]
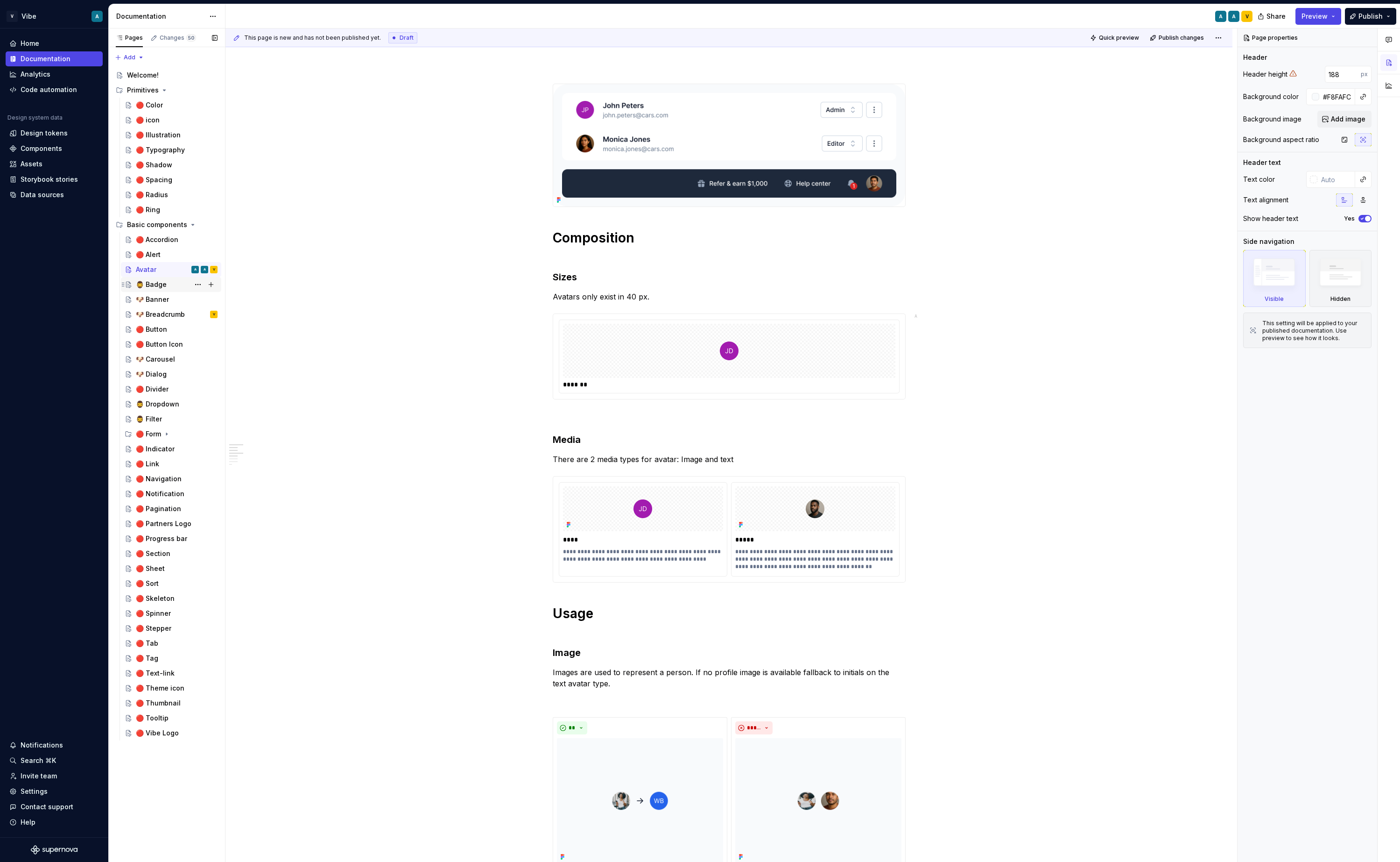
click at [151, 288] on div "🧔‍♂️ Badge" at bounding box center [151, 284] width 31 height 9
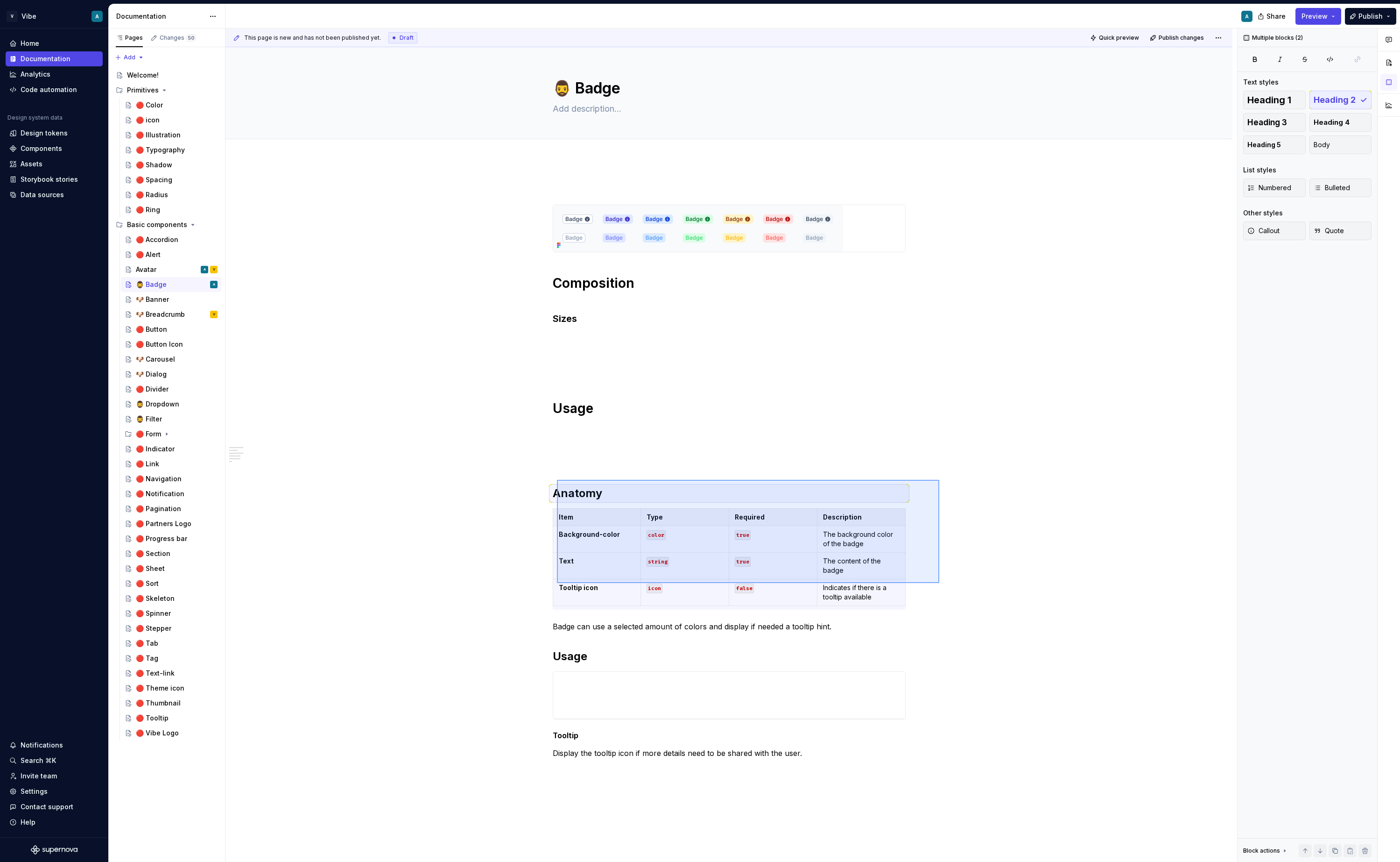
drag, startPoint x: 940, startPoint y: 583, endPoint x: 556, endPoint y: 479, distance: 397.8
click at [556, 479] on div "This page is new and has not been published yet. Draft Quick preview Publish ch…" at bounding box center [731, 445] width 1011 height 834
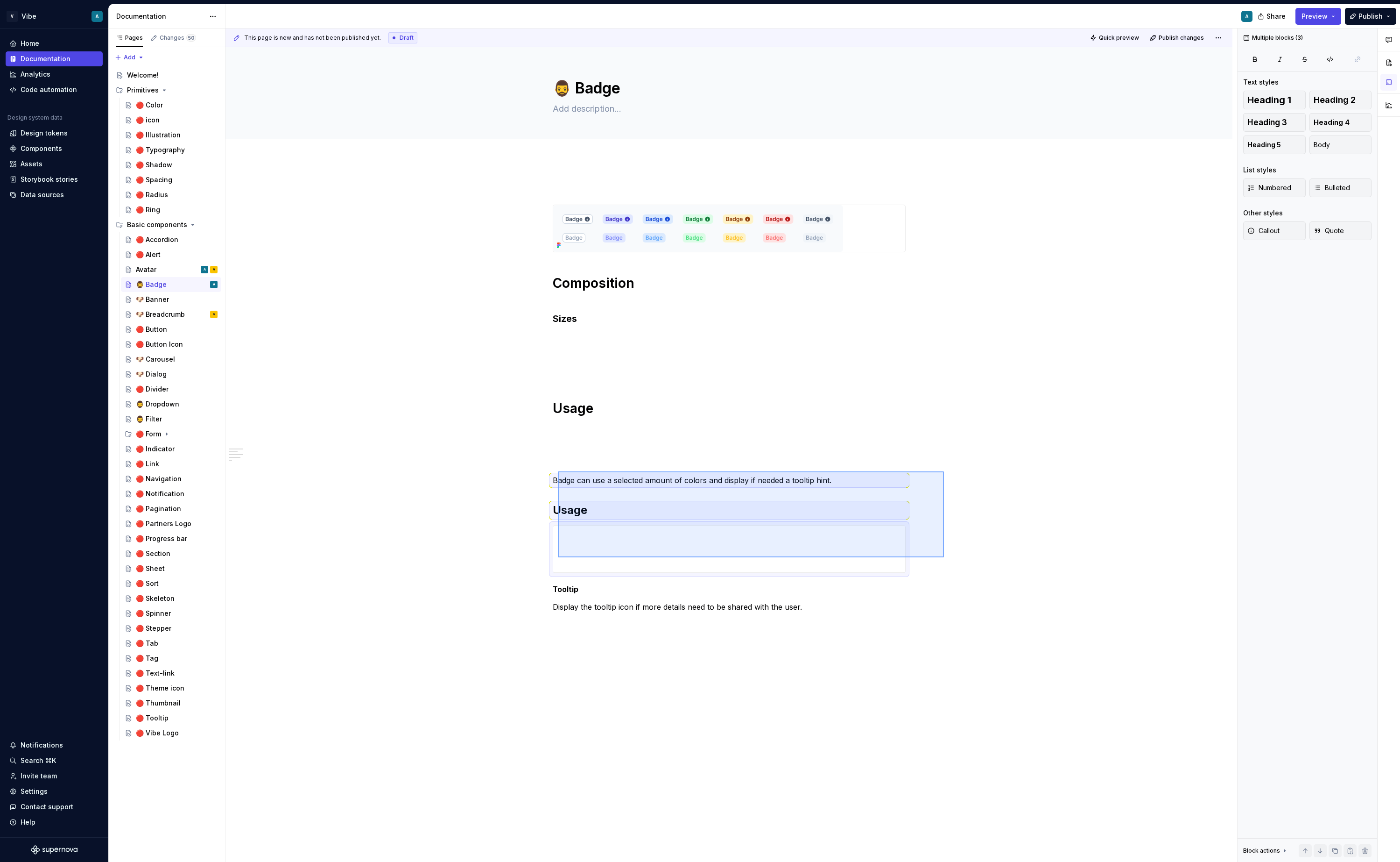
drag, startPoint x: 944, startPoint y: 557, endPoint x: 558, endPoint y: 471, distance: 395.5
click at [558, 471] on div "This page is new and has not been published yet. Draft Quick preview Publish ch…" at bounding box center [731, 445] width 1011 height 834
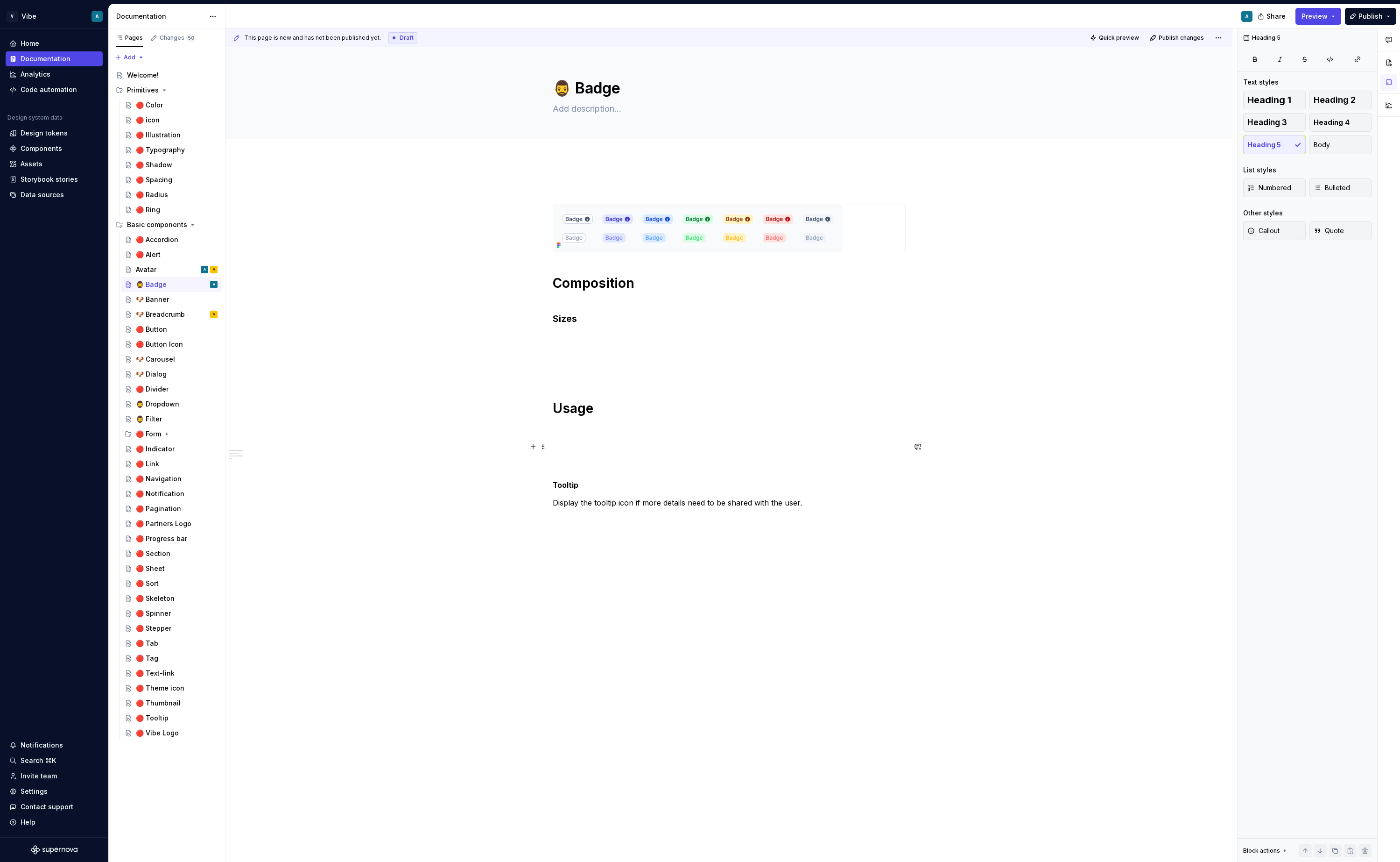
click at [573, 444] on p at bounding box center [729, 447] width 353 height 11
click at [157, 271] on div "Avatar A V" at bounding box center [177, 269] width 82 height 13
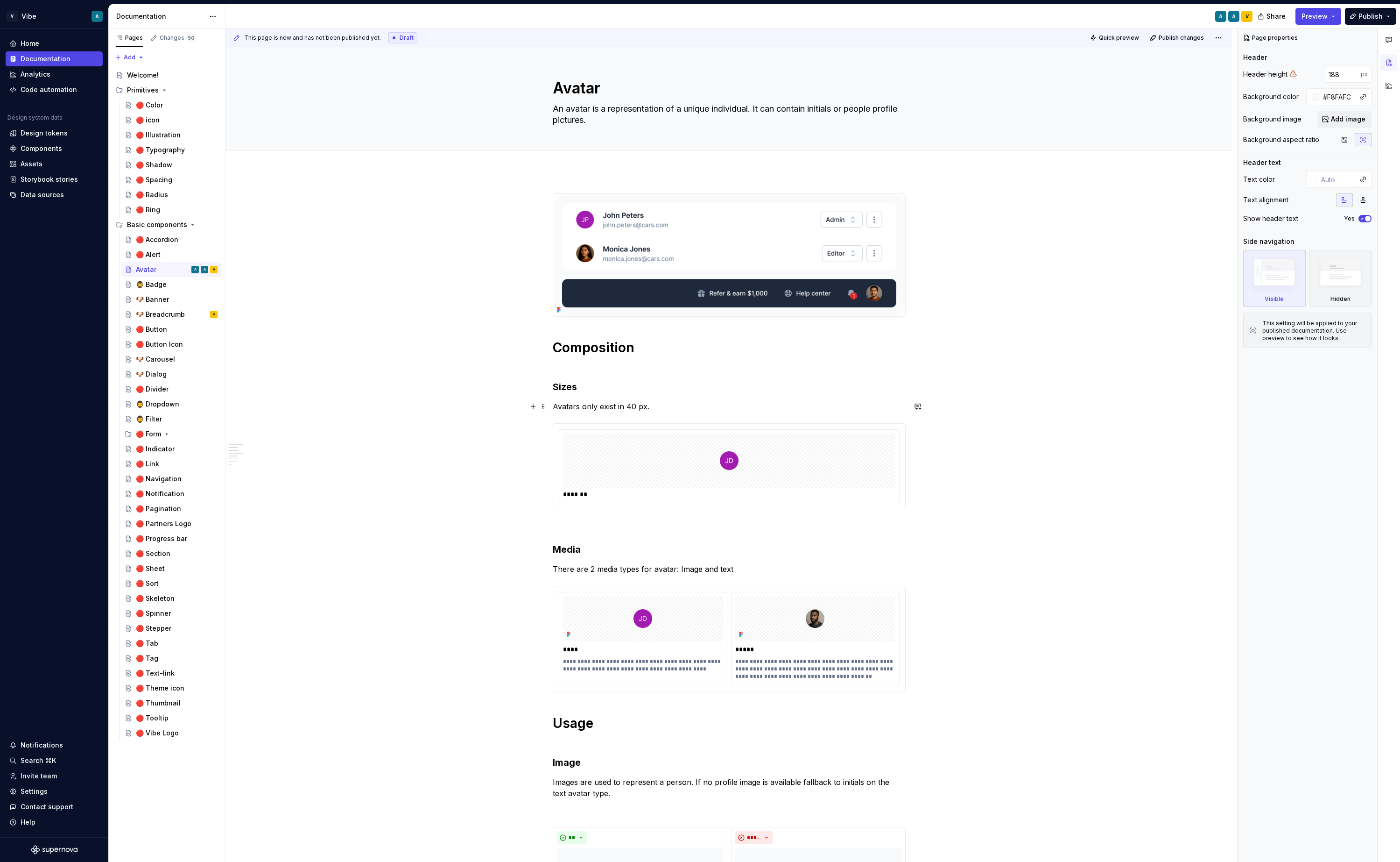
click at [602, 410] on p "Avatars only exist in 40 px." at bounding box center [729, 406] width 353 height 11
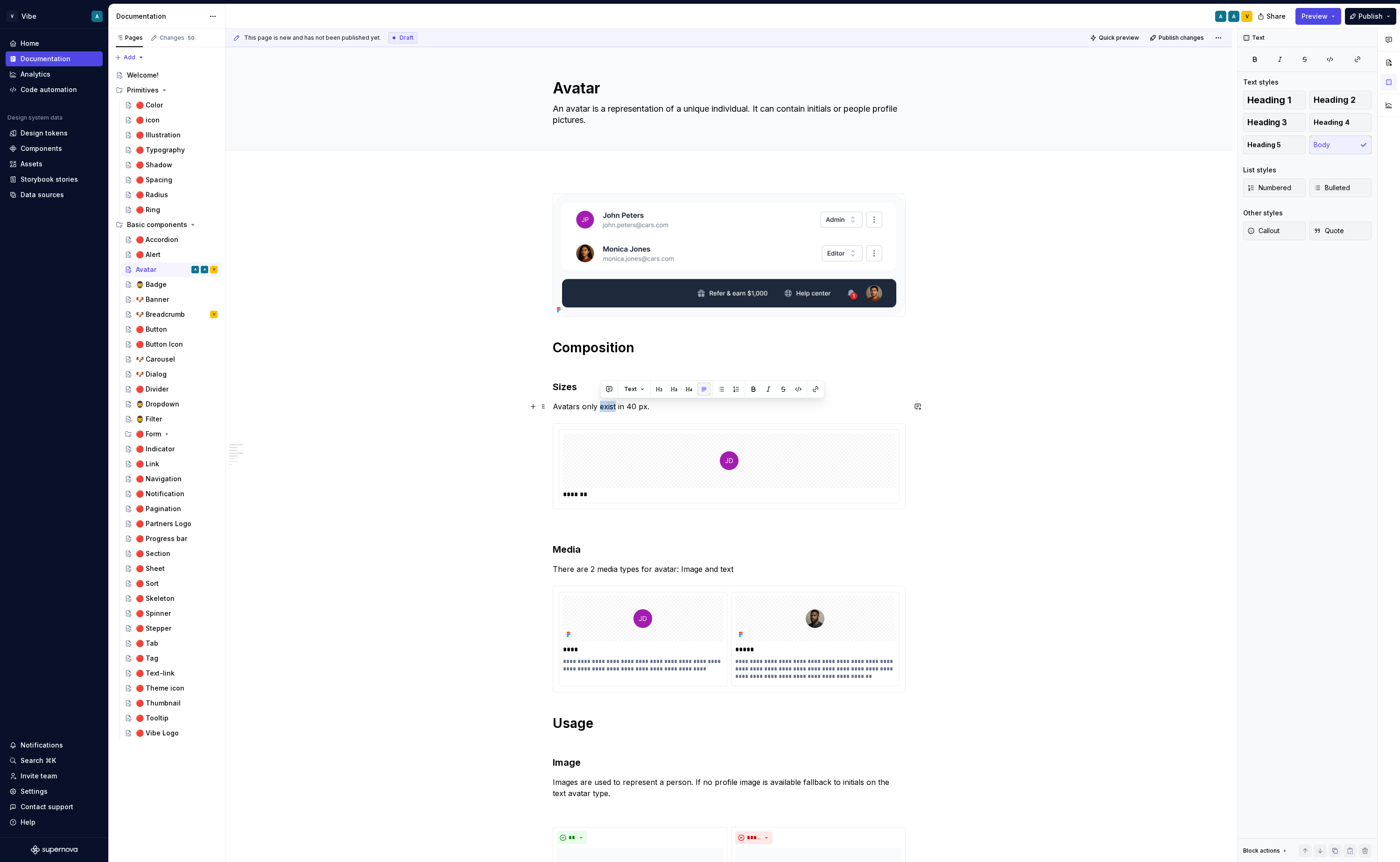
click at [602, 410] on p "Avatars only exist in 40 px." at bounding box center [729, 406] width 353 height 11
copy p "Avatars only exist in 40 px."
click at [156, 282] on div "🧔‍♂️ Badge" at bounding box center [151, 284] width 31 height 9
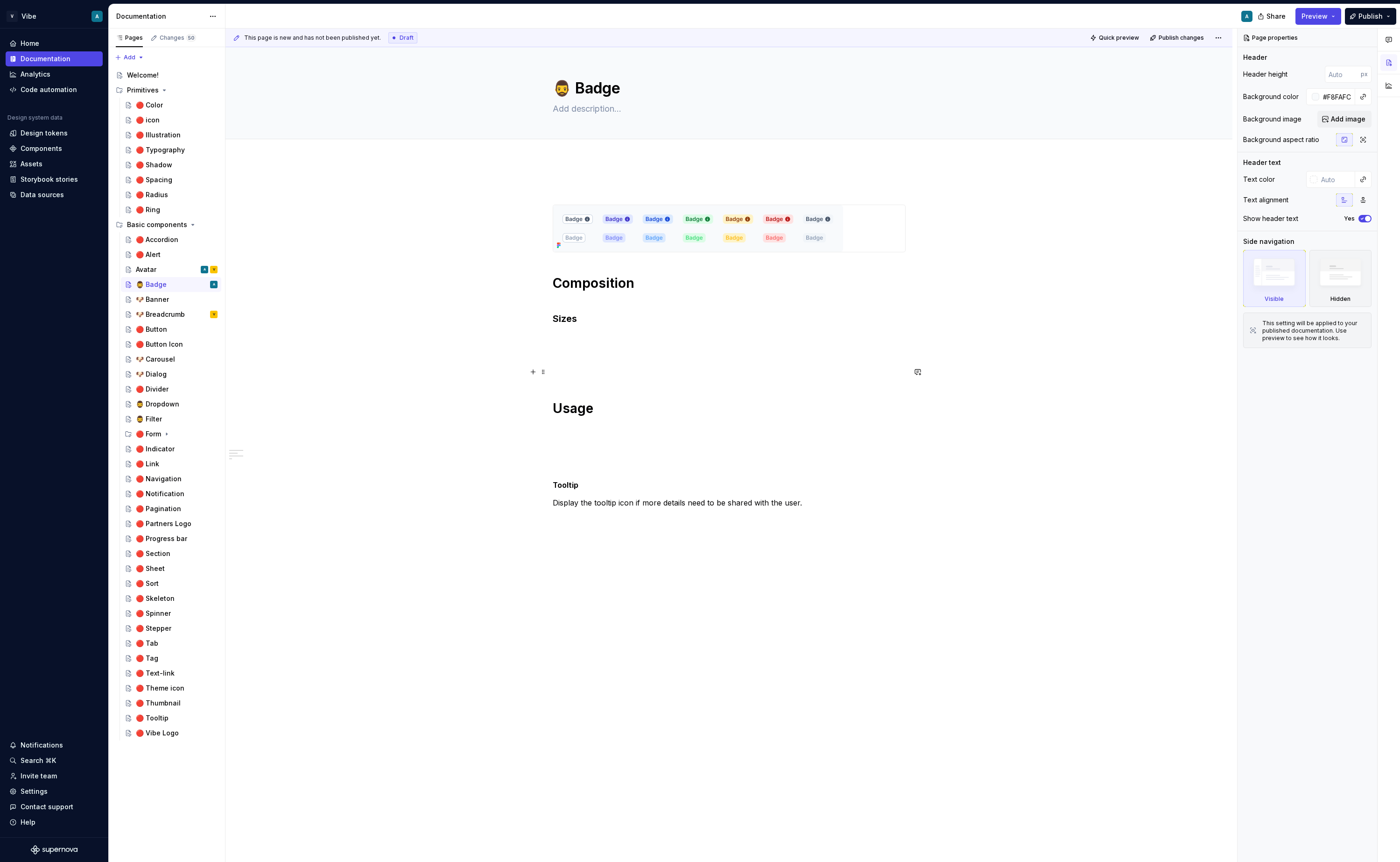
type textarea "*"
click at [579, 354] on p at bounding box center [729, 355] width 353 height 11
click at [572, 336] on p at bounding box center [729, 338] width 353 height 11
paste div
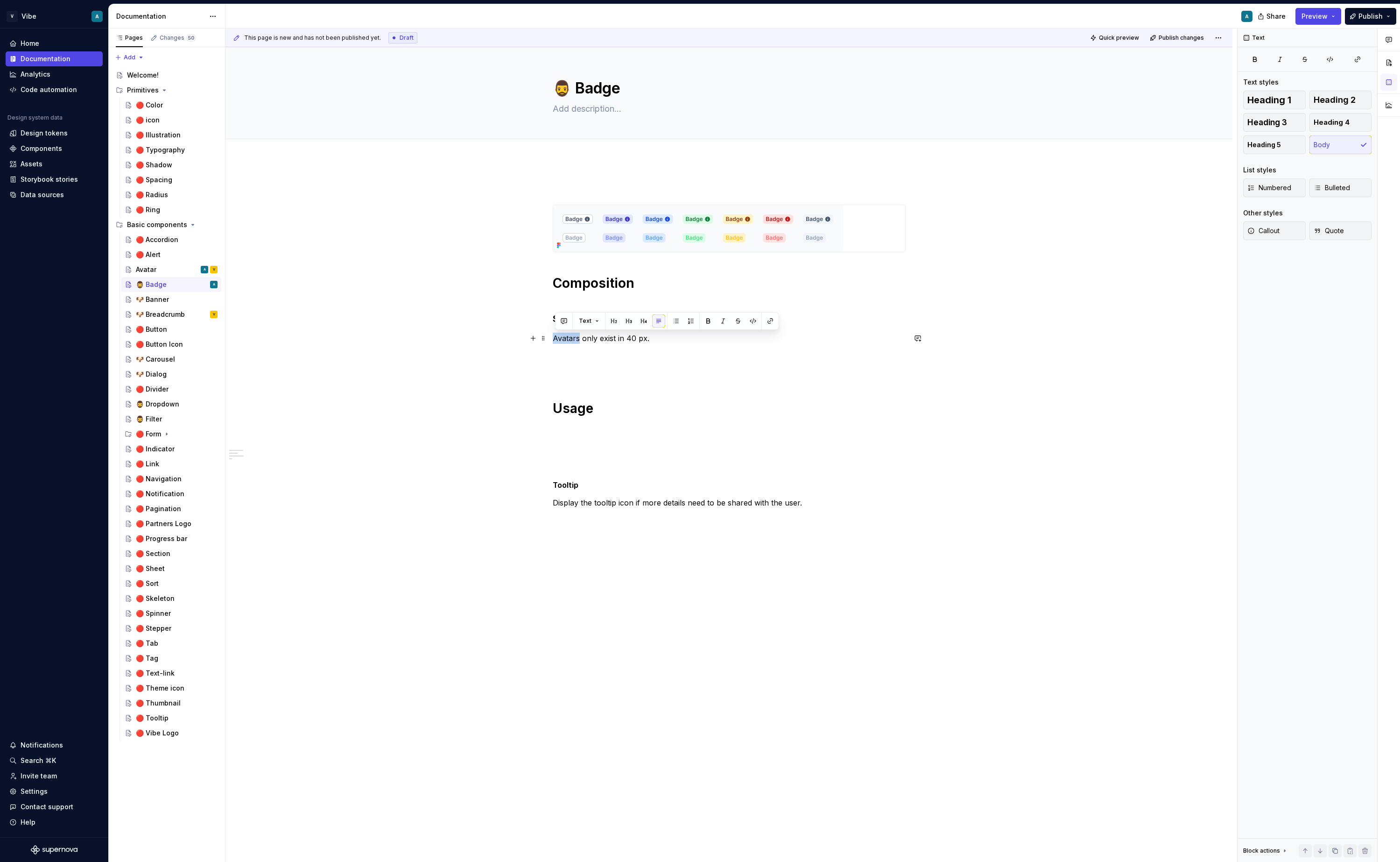
drag, startPoint x: 580, startPoint y: 340, endPoint x: 552, endPoint y: 339, distance: 28.0
click at [552, 339] on div "Composition Sizes Avatars only exist in 40 px. Usage Tooltip Display the toolti…" at bounding box center [729, 469] width 1007 height 618
drag, startPoint x: 635, startPoint y: 337, endPoint x: 628, endPoint y: 337, distance: 7.0
click at [628, 337] on p "Badges only exist in 40 px." at bounding box center [729, 338] width 353 height 11
click at [630, 343] on p "Badges only exist in 20 px tall size." at bounding box center [729, 338] width 353 height 11
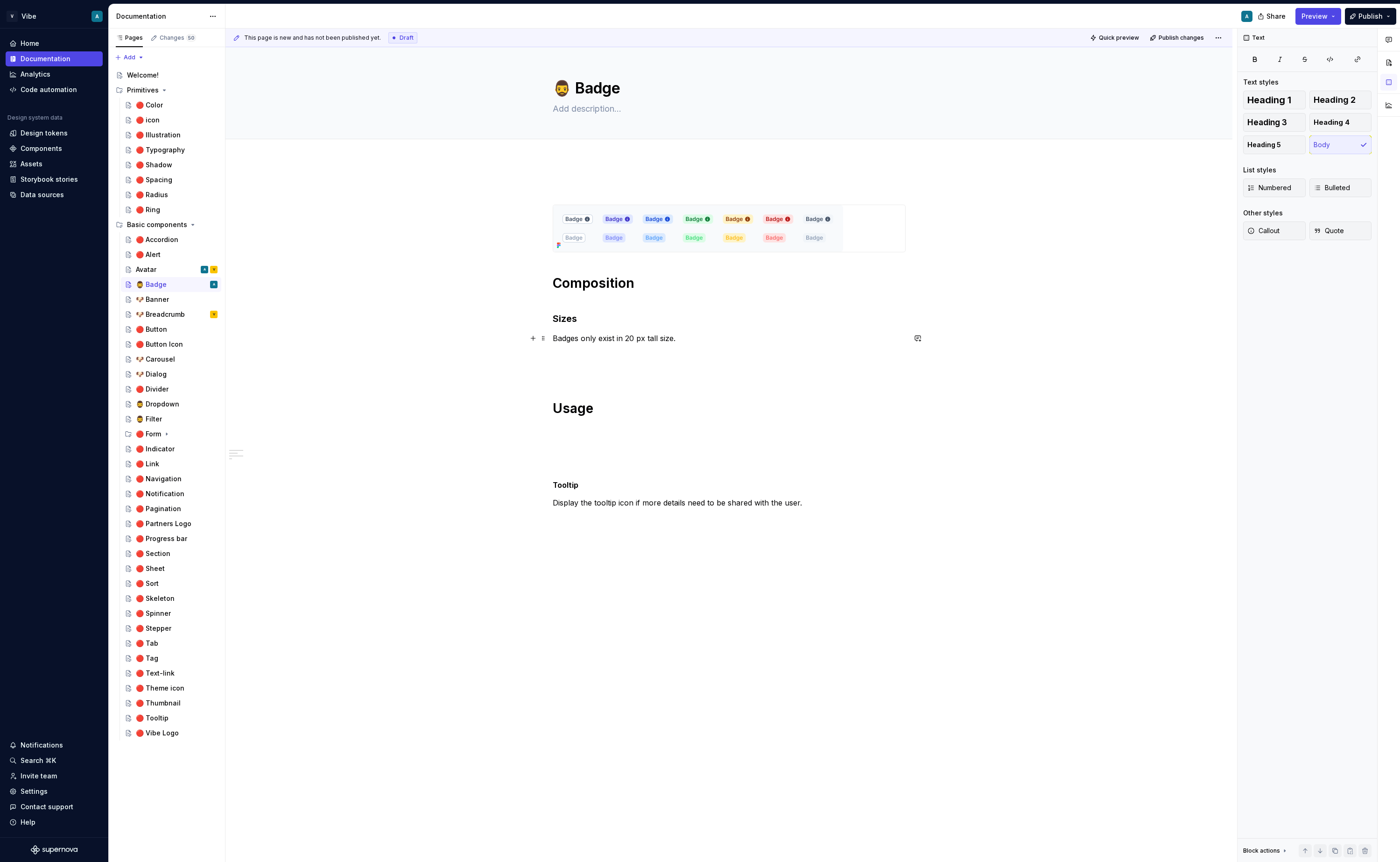
click at [630, 343] on p "Badges only exist in 20 px tall size." at bounding box center [729, 338] width 353 height 11
copy p "Badges only exist in 20 px tall size."
click at [656, 375] on p at bounding box center [729, 372] width 353 height 11
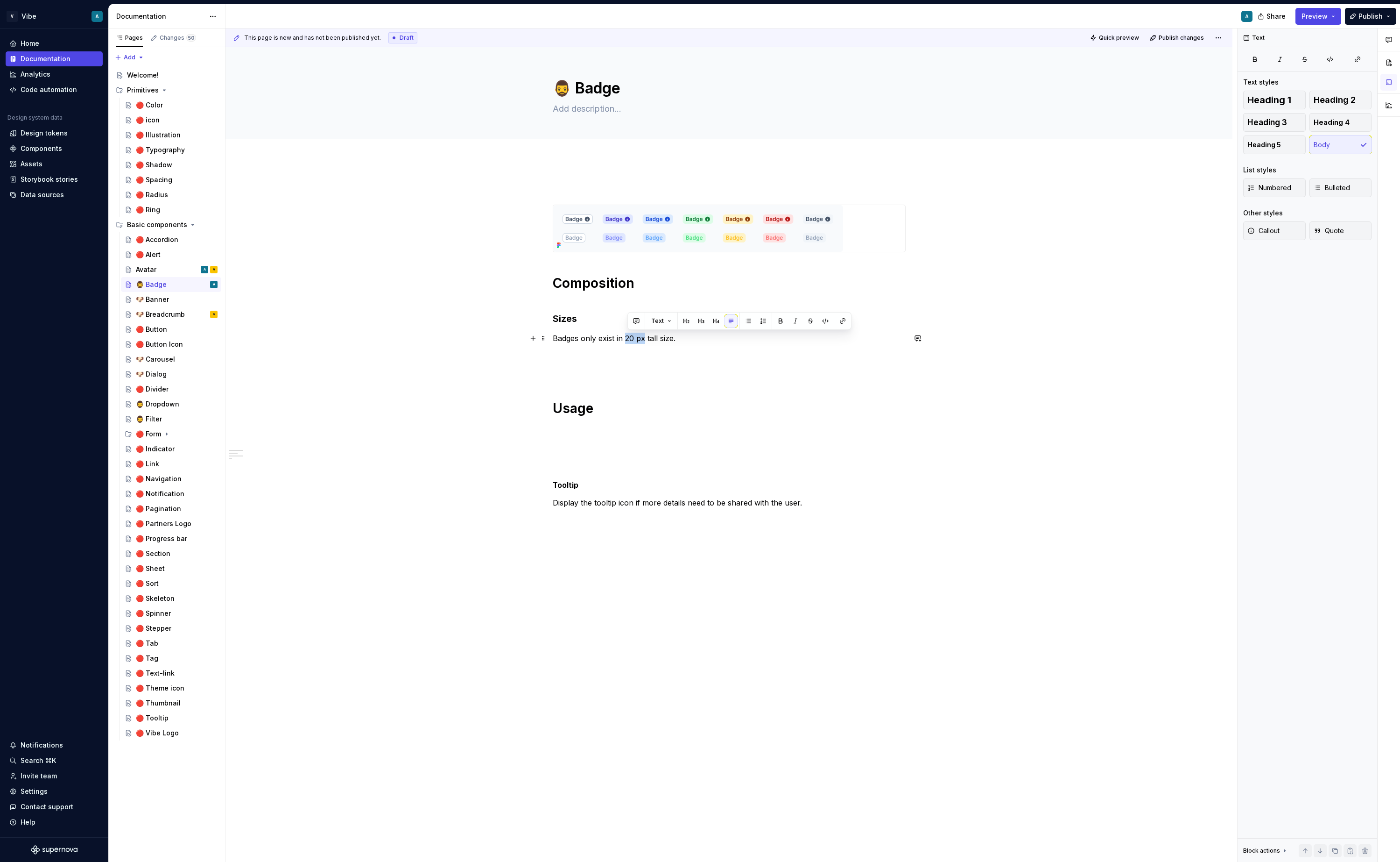
drag, startPoint x: 647, startPoint y: 337, endPoint x: 627, endPoint y: 337, distance: 20.0
click at [627, 337] on p "Badges only exist in 20 px tall size." at bounding box center [729, 338] width 353 height 11
click at [780, 320] on button "button" at bounding box center [780, 321] width 13 height 13
click at [705, 375] on p at bounding box center [729, 372] width 353 height 11
click at [156, 270] on div "Avatar A V" at bounding box center [177, 269] width 82 height 13
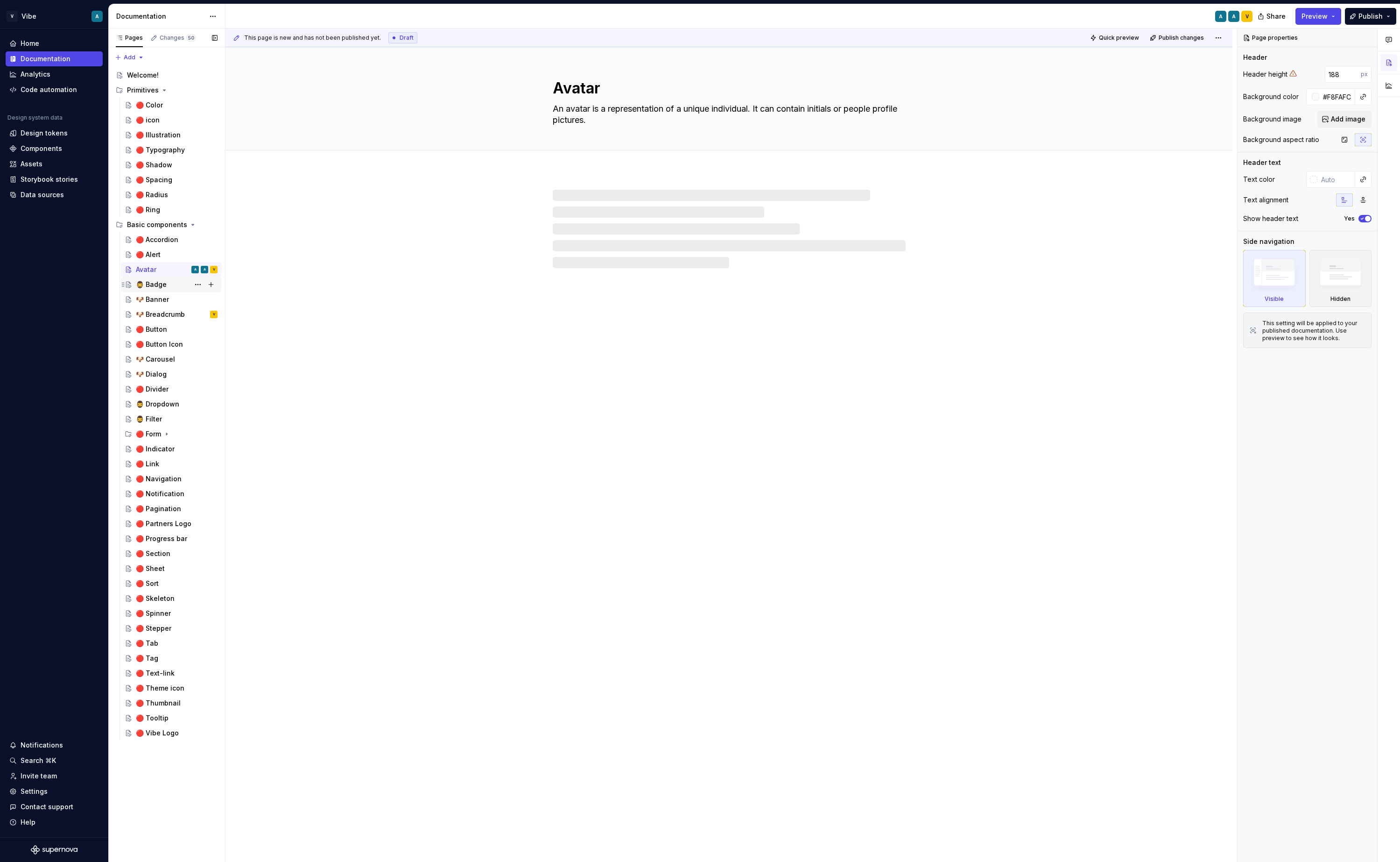
click at [157, 282] on div "🧔‍♂️ Badge" at bounding box center [151, 284] width 31 height 9
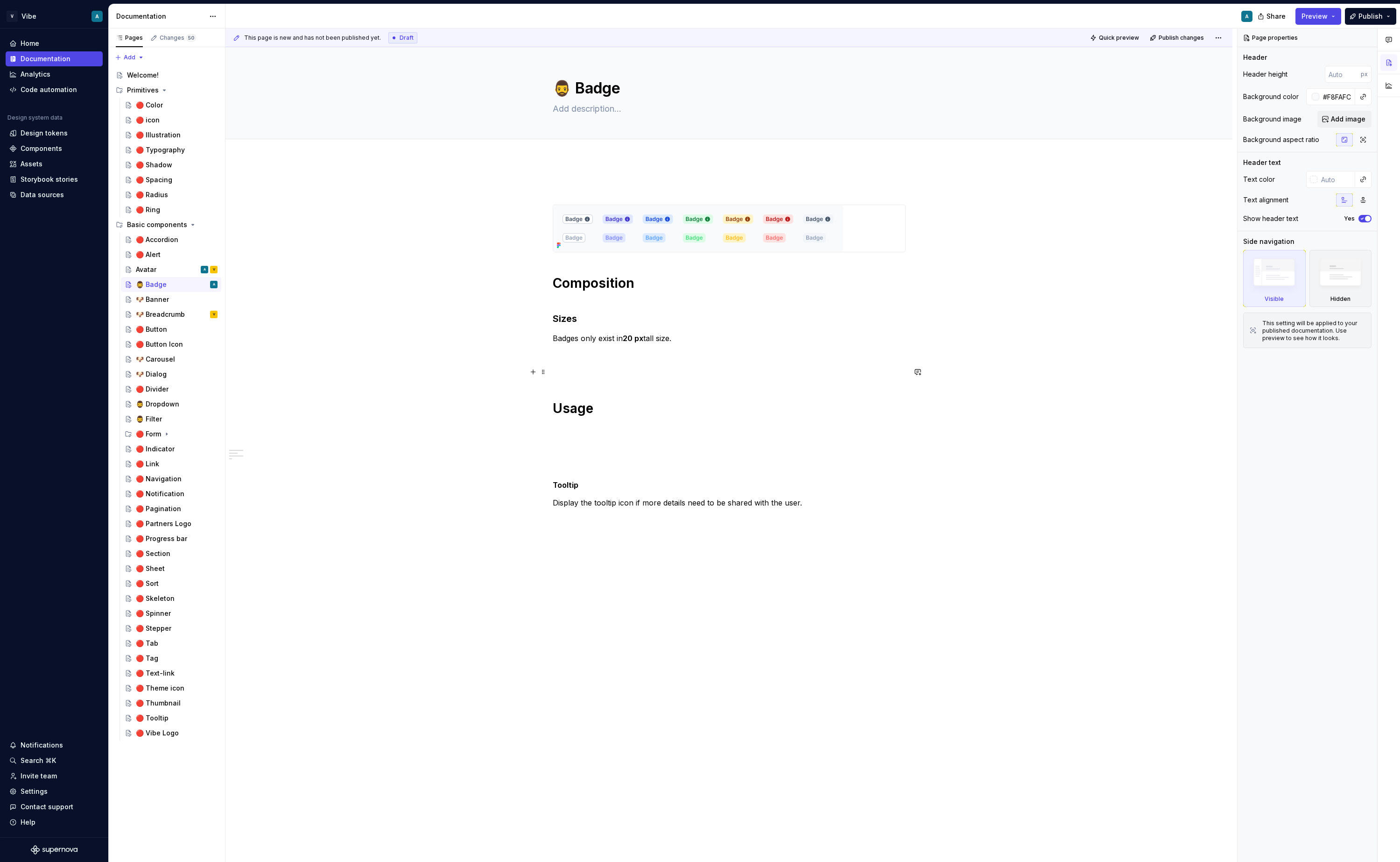
click at [580, 373] on p at bounding box center [729, 372] width 353 height 11
click at [575, 360] on p at bounding box center [729, 355] width 353 height 11
click at [149, 270] on div "Avatar" at bounding box center [146, 269] width 21 height 9
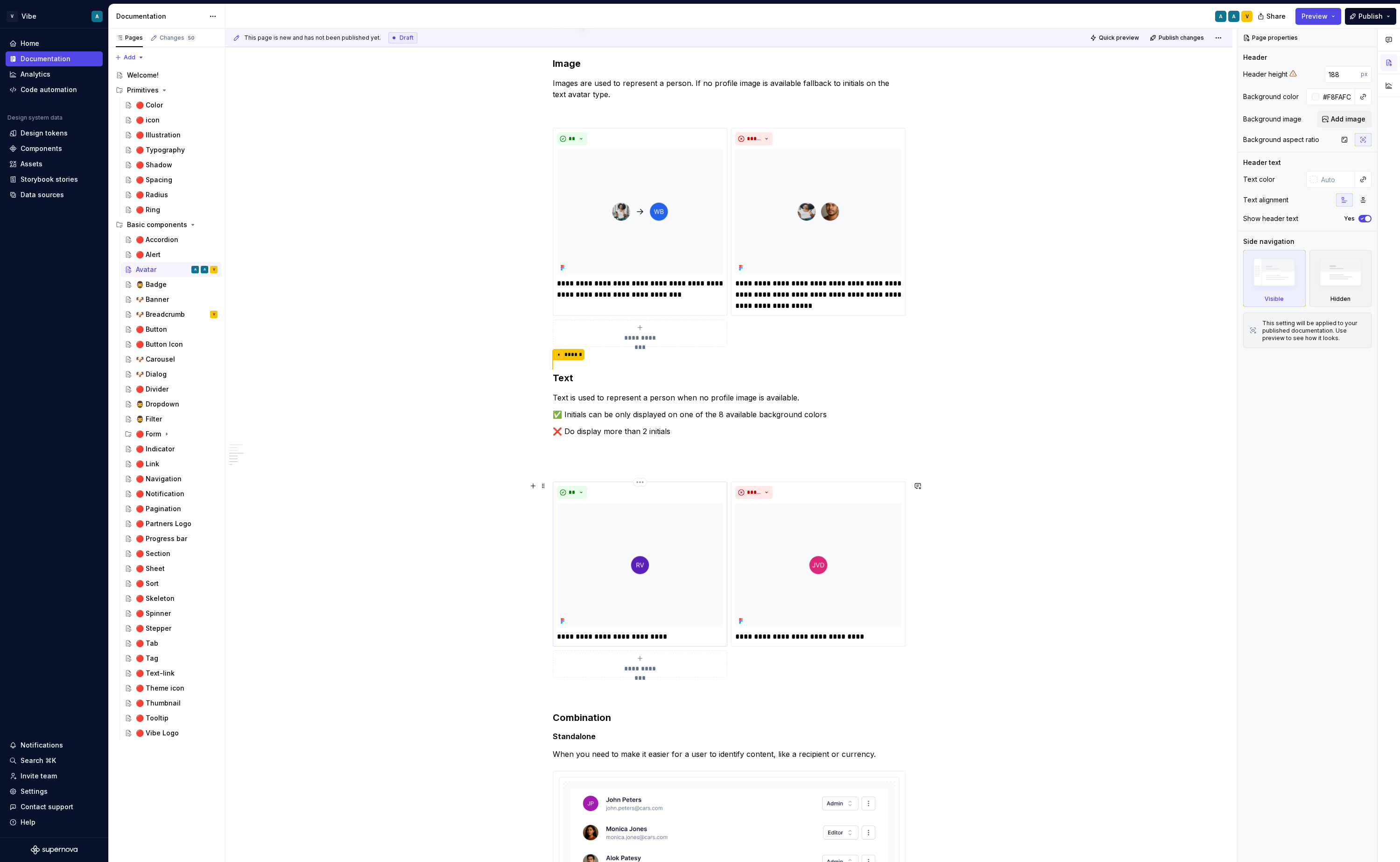
scroll to position [703, 0]
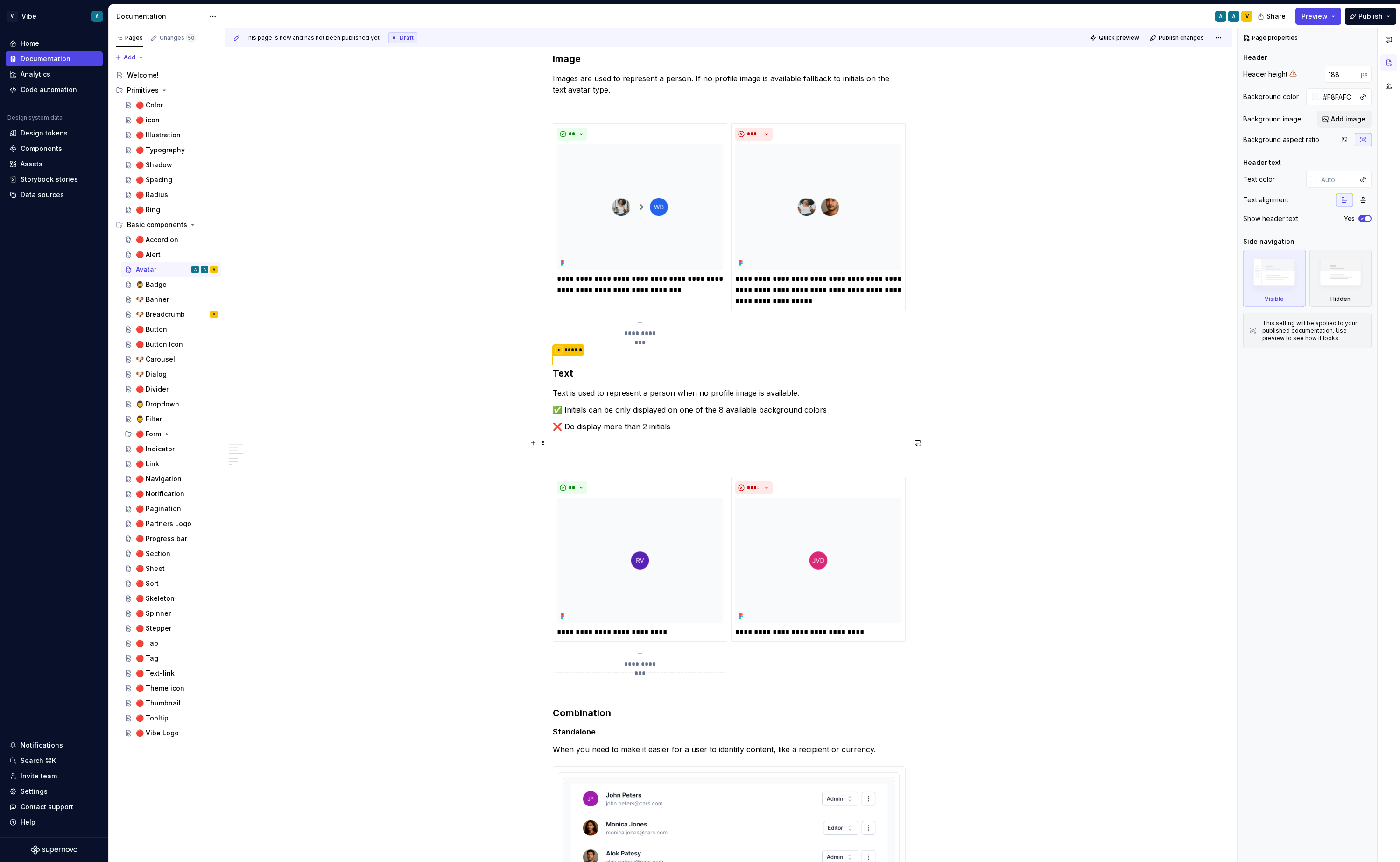
click at [589, 445] on p at bounding box center [729, 443] width 353 height 11
type textarea "*"
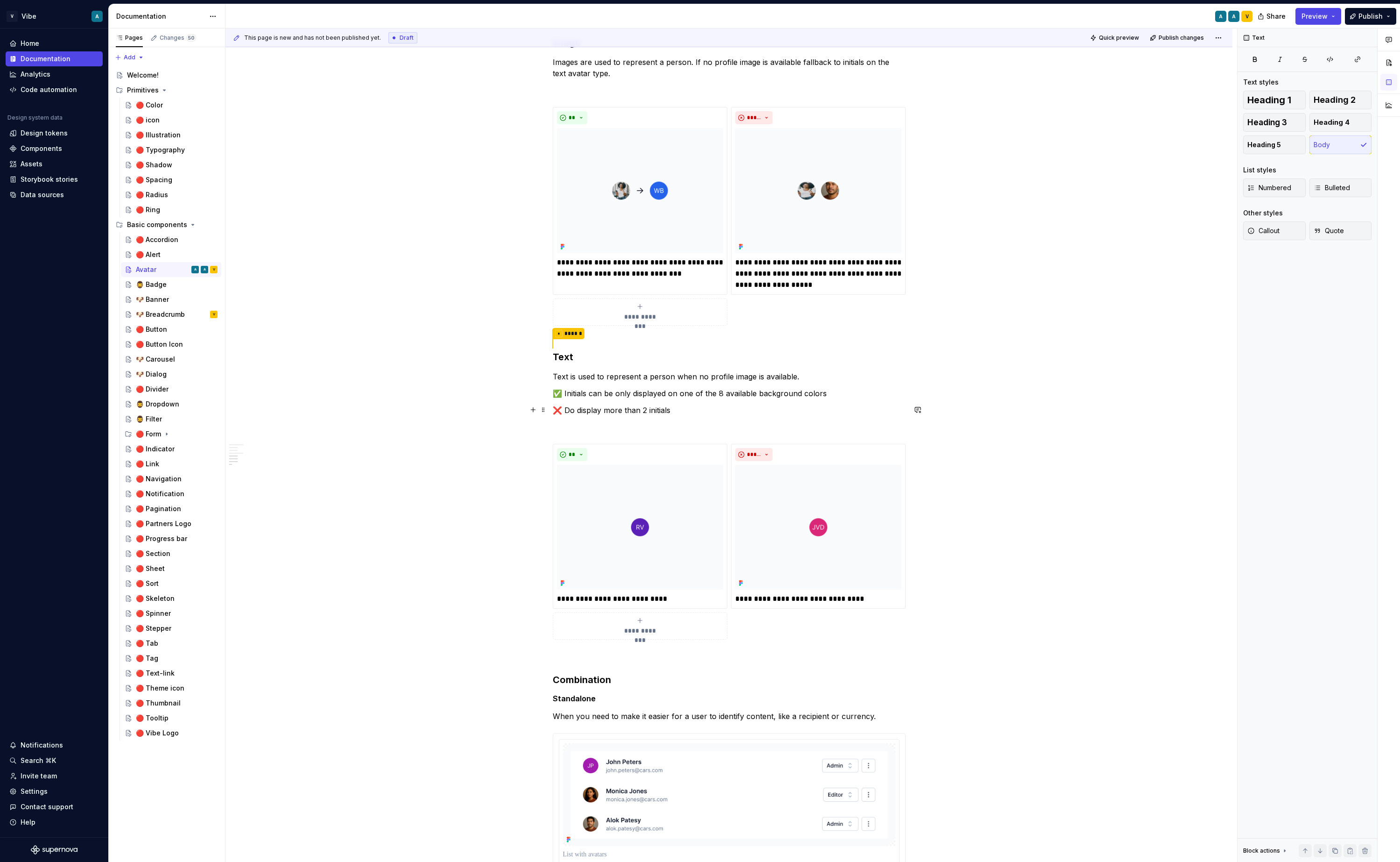
click at [712, 406] on p "❌ Do display more than 2 initials" at bounding box center [729, 410] width 353 height 11
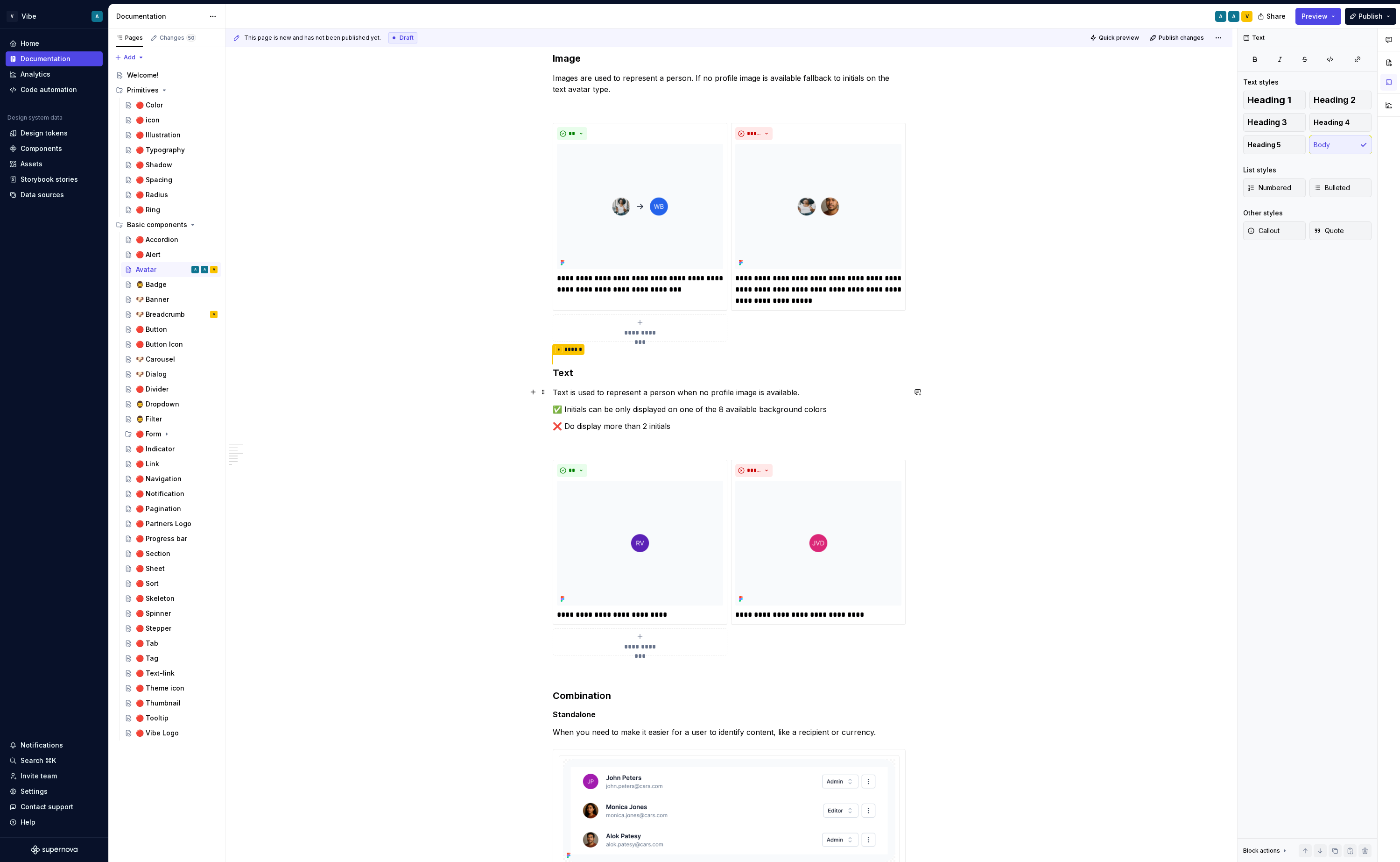
scroll to position [791, 0]
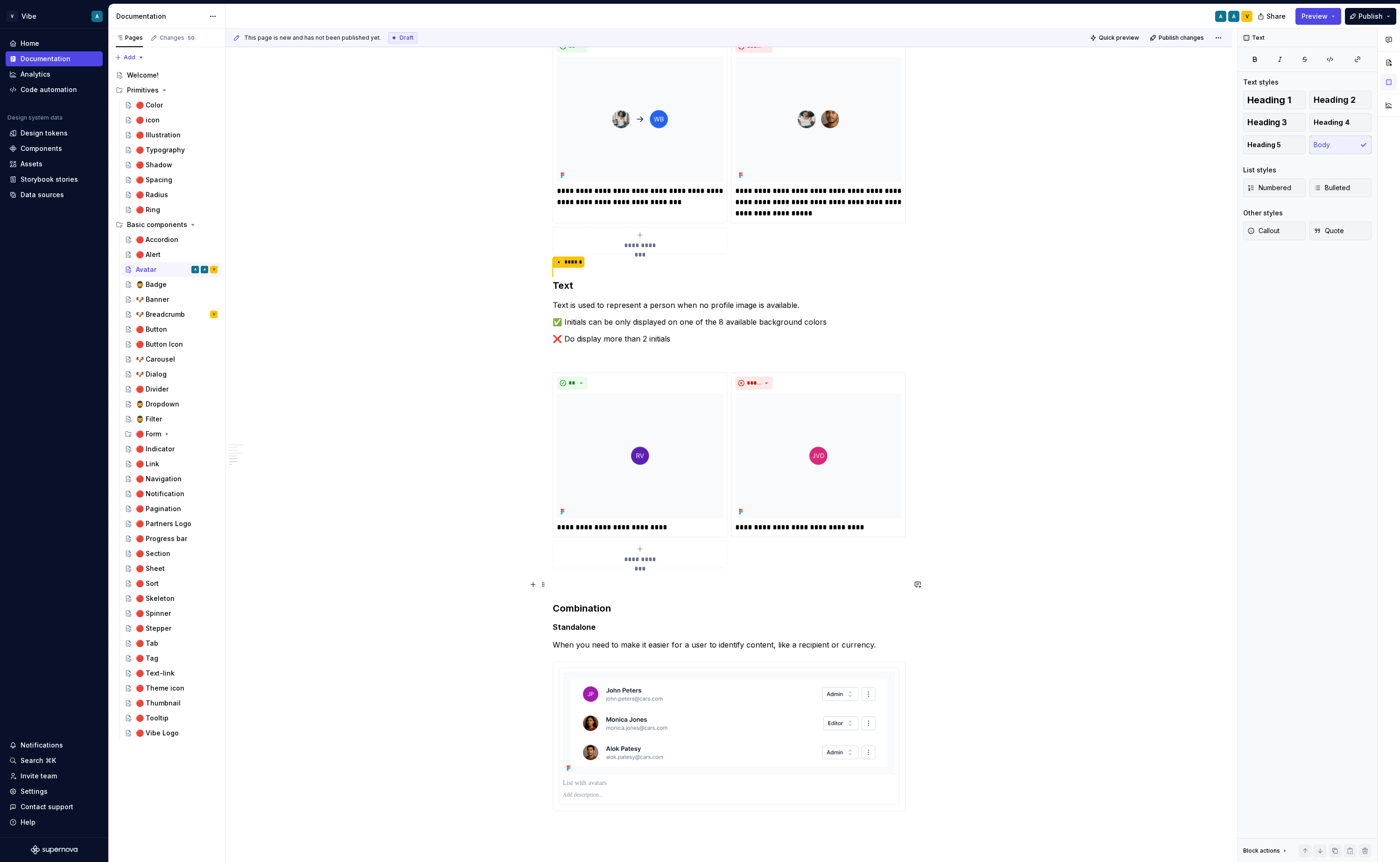
click at [593, 588] on p at bounding box center [729, 584] width 353 height 11
click at [562, 285] on h3 "* ****** Text" at bounding box center [729, 279] width 353 height 27
click at [764, 315] on div "**********" at bounding box center [729, 117] width 353 height 1431
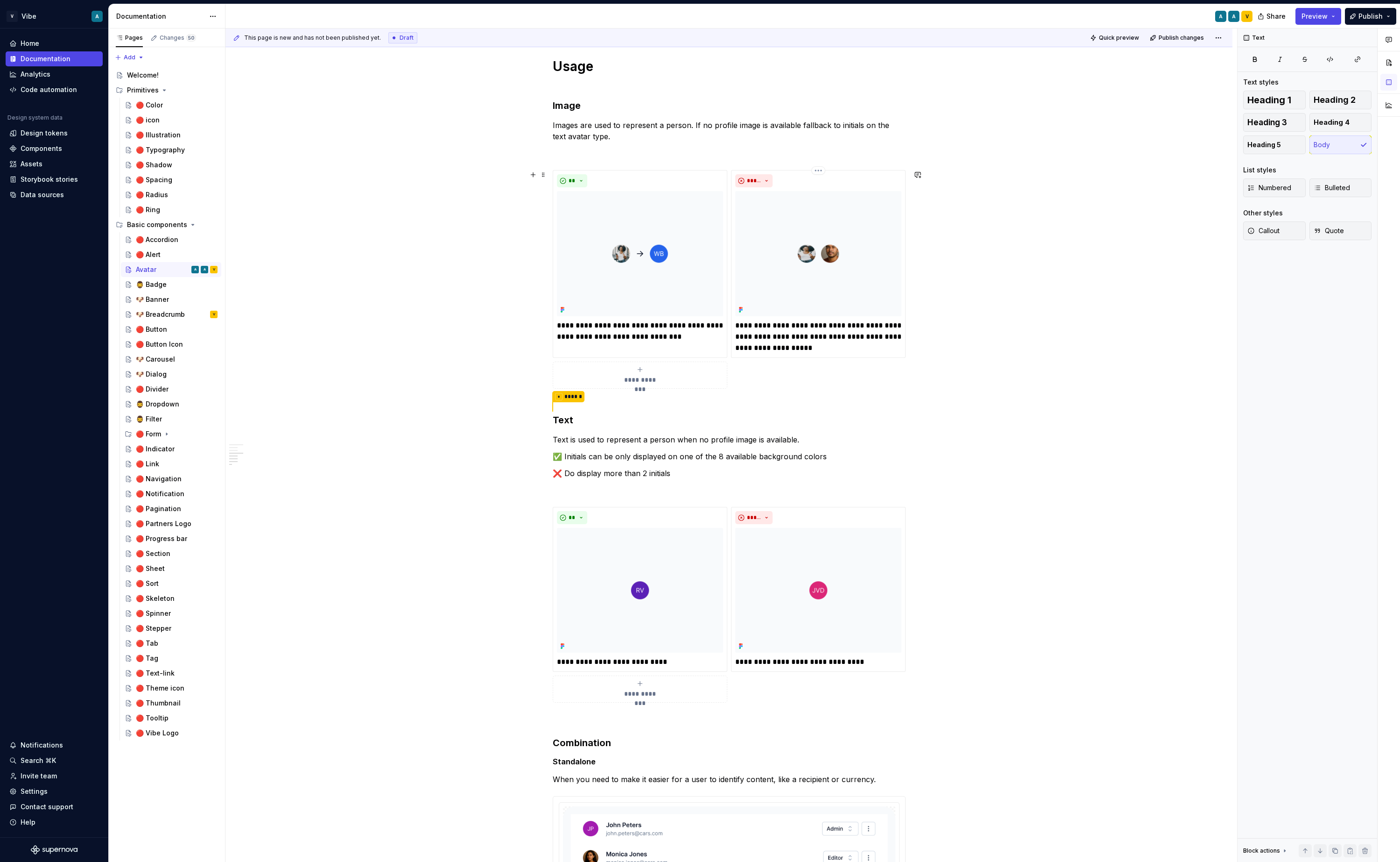
scroll to position [660, 0]
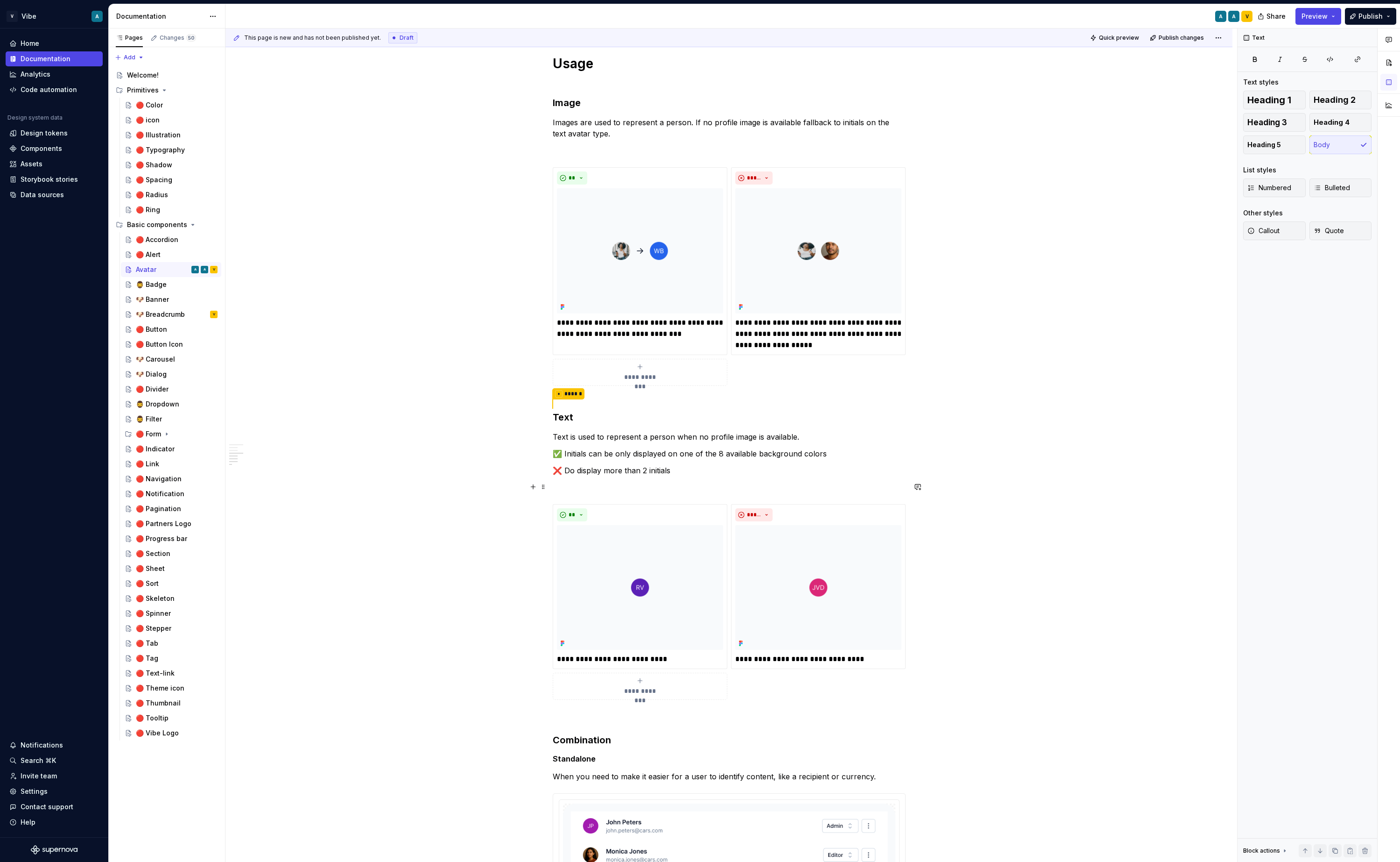
click at [689, 480] on div "**********" at bounding box center [729, 249] width 353 height 1431
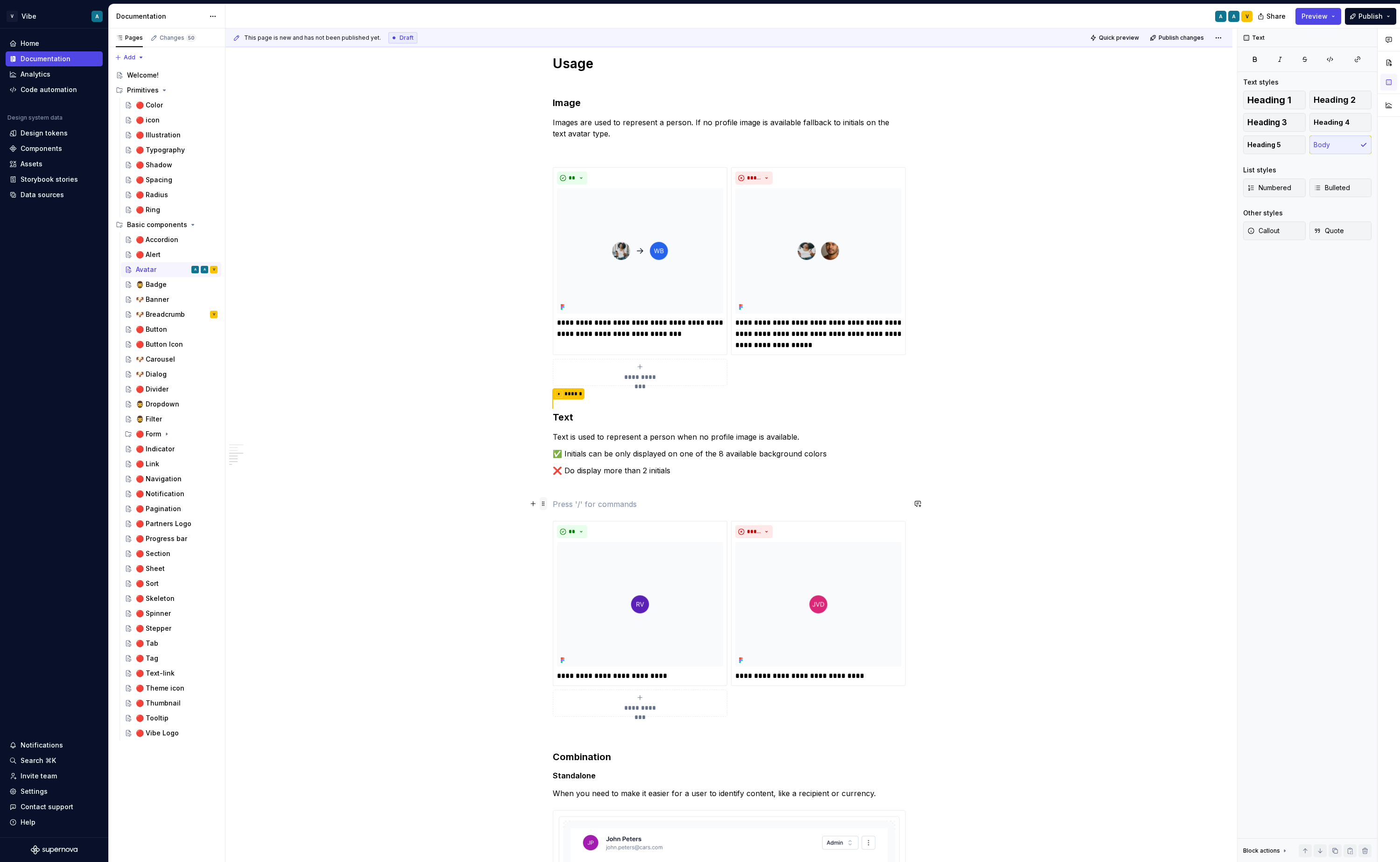
click at [547, 505] on span at bounding box center [543, 503] width 8 height 13
click at [588, 484] on p at bounding box center [729, 487] width 353 height 11
click at [537, 505] on button "button" at bounding box center [533, 503] width 13 height 13
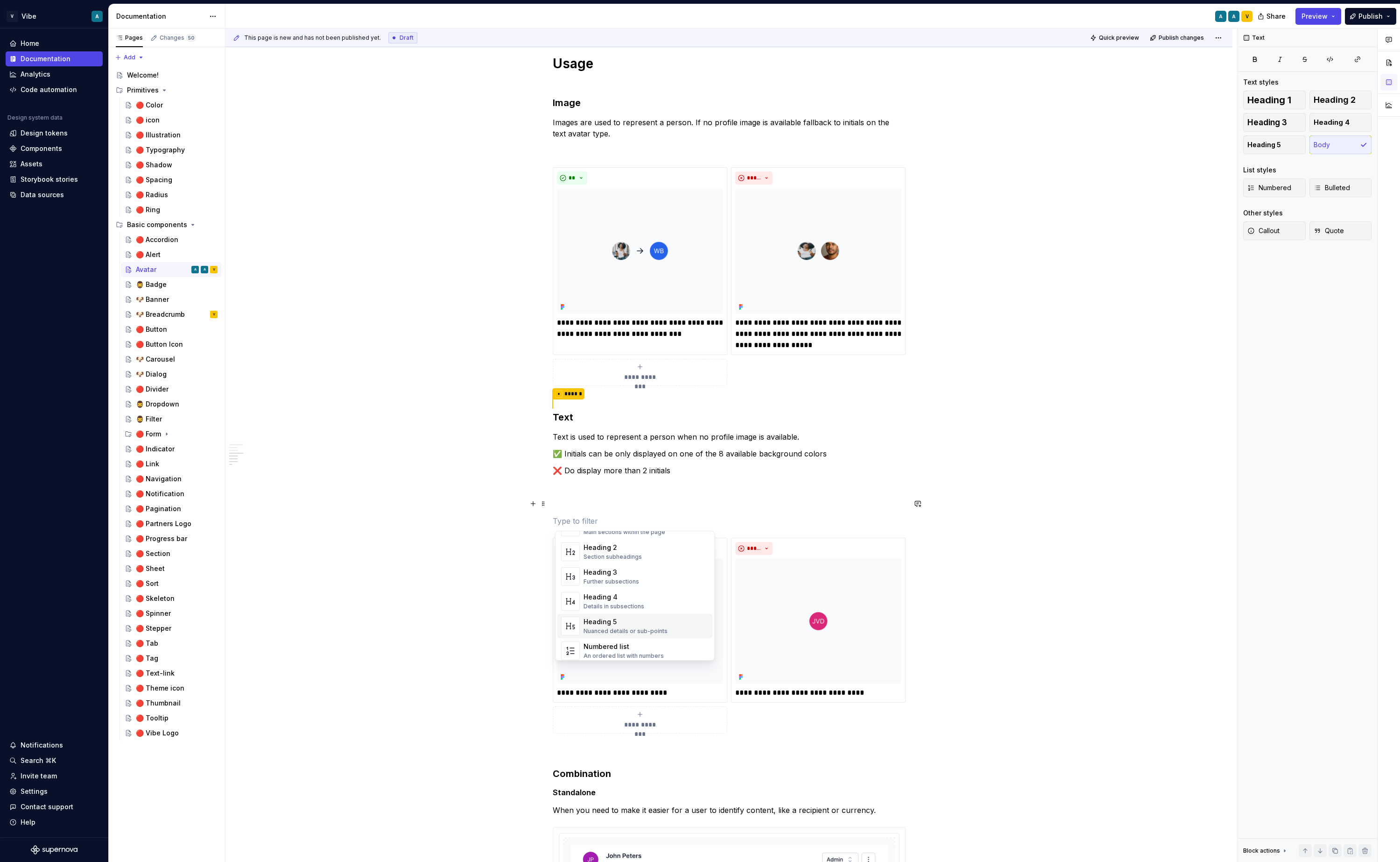
scroll to position [77, 0]
click at [637, 584] on div "Display components and variants from Figma" at bounding box center [646, 588] width 125 height 8
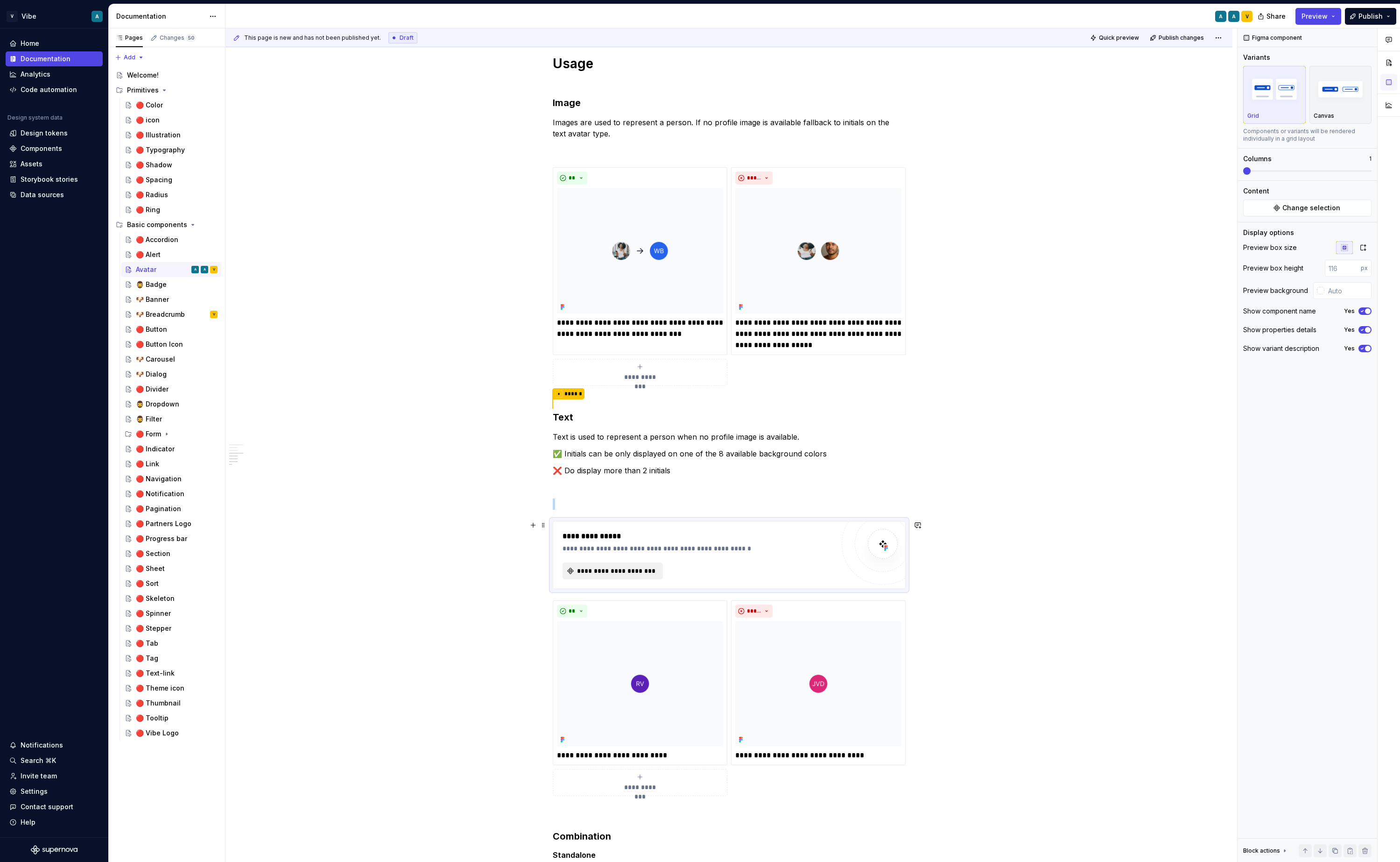
click at [613, 566] on span "**********" at bounding box center [616, 570] width 81 height 9
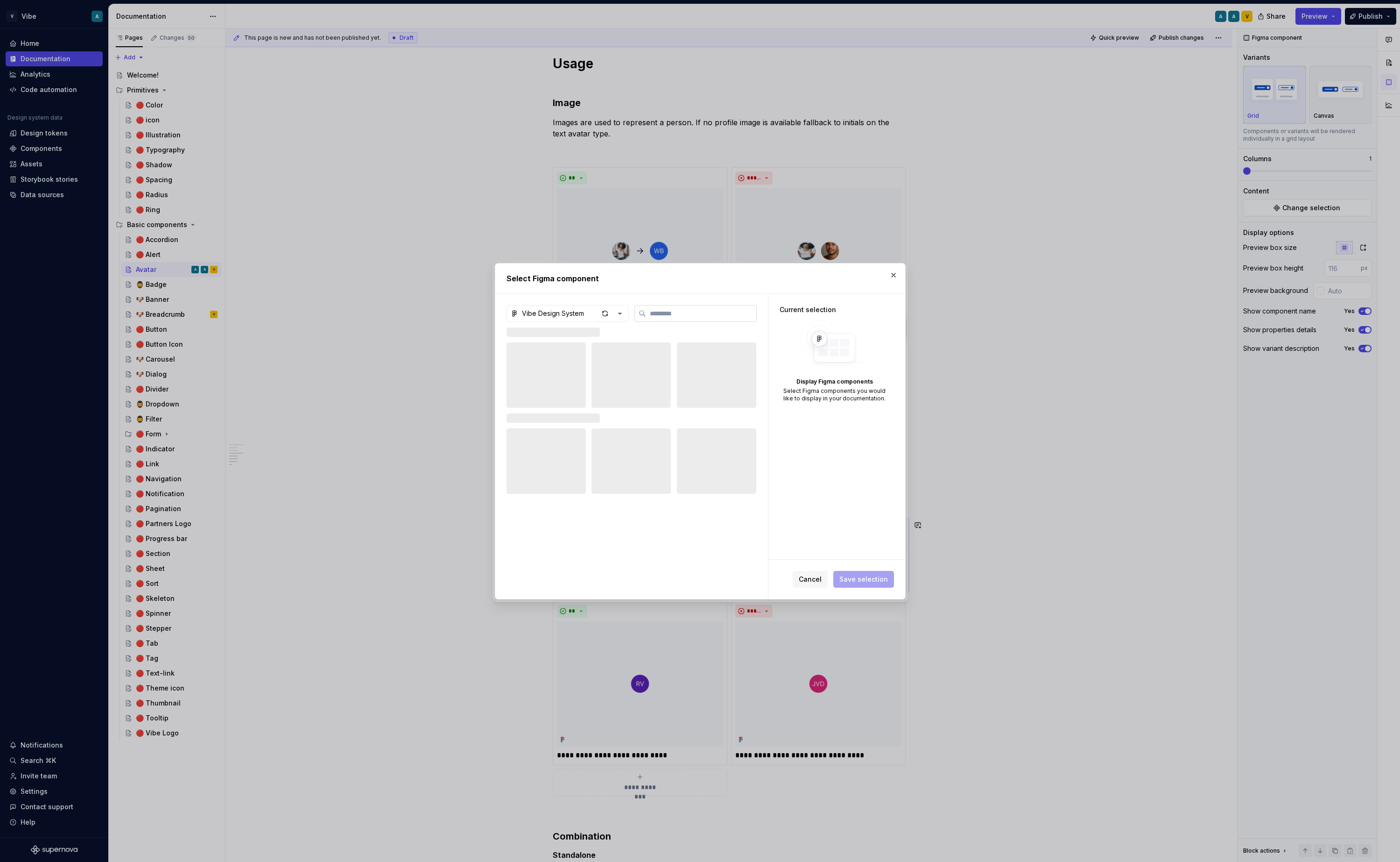
type textarea "*"
click at [680, 320] on label at bounding box center [695, 313] width 122 height 17
click at [680, 318] on input "search" at bounding box center [701, 313] width 110 height 9
type input "******"
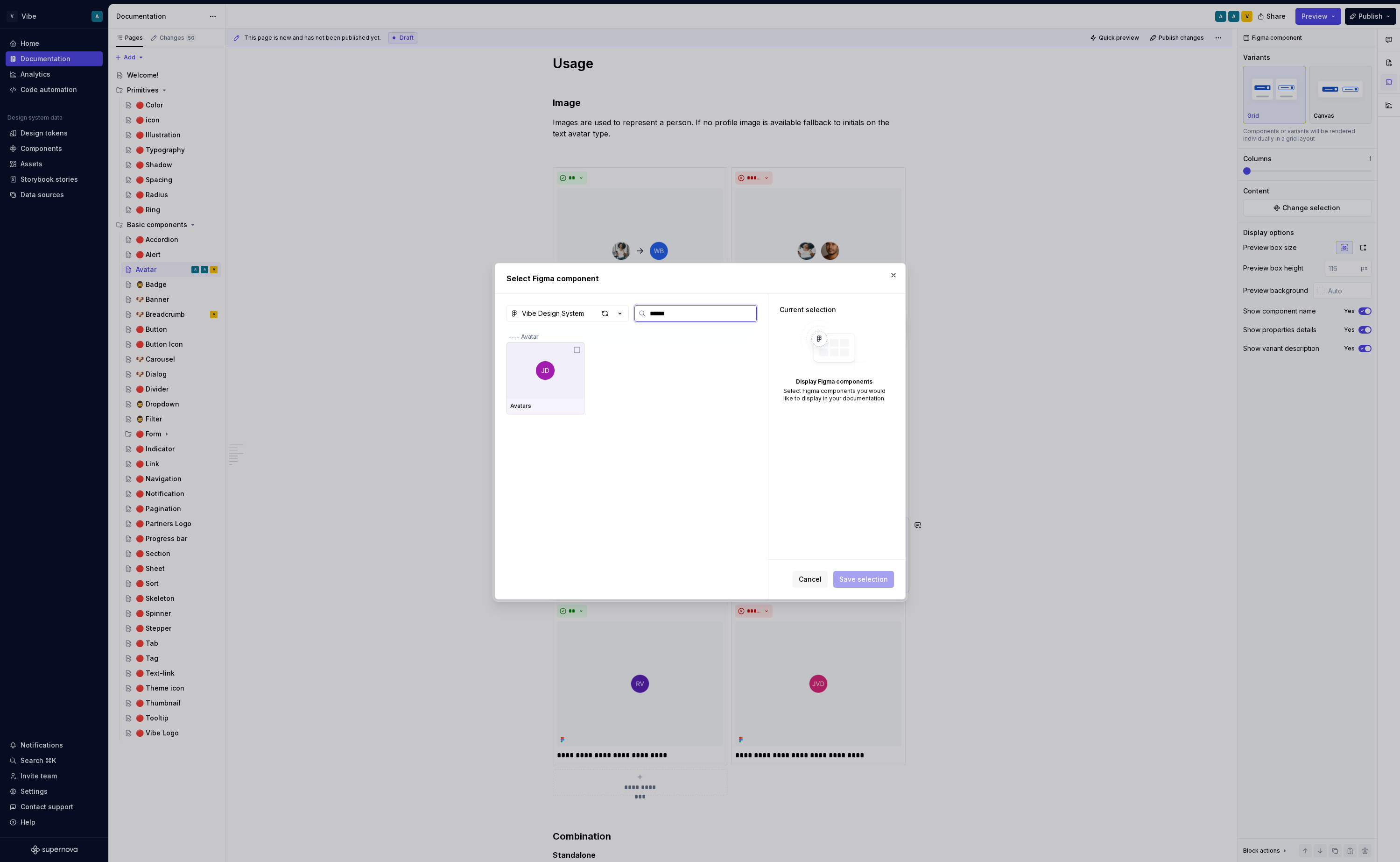
click at [575, 351] on icon at bounding box center [577, 350] width 5 height 5
click at [855, 345] on div "Avatar initials [default]" at bounding box center [851, 346] width 39 height 8
click at [861, 346] on div "Avatar initials [default]" at bounding box center [851, 346] width 39 height 8
click at [680, 303] on div "Vibe Design System ****** ---- Avatar Avatars" at bounding box center [632, 446] width 272 height 305
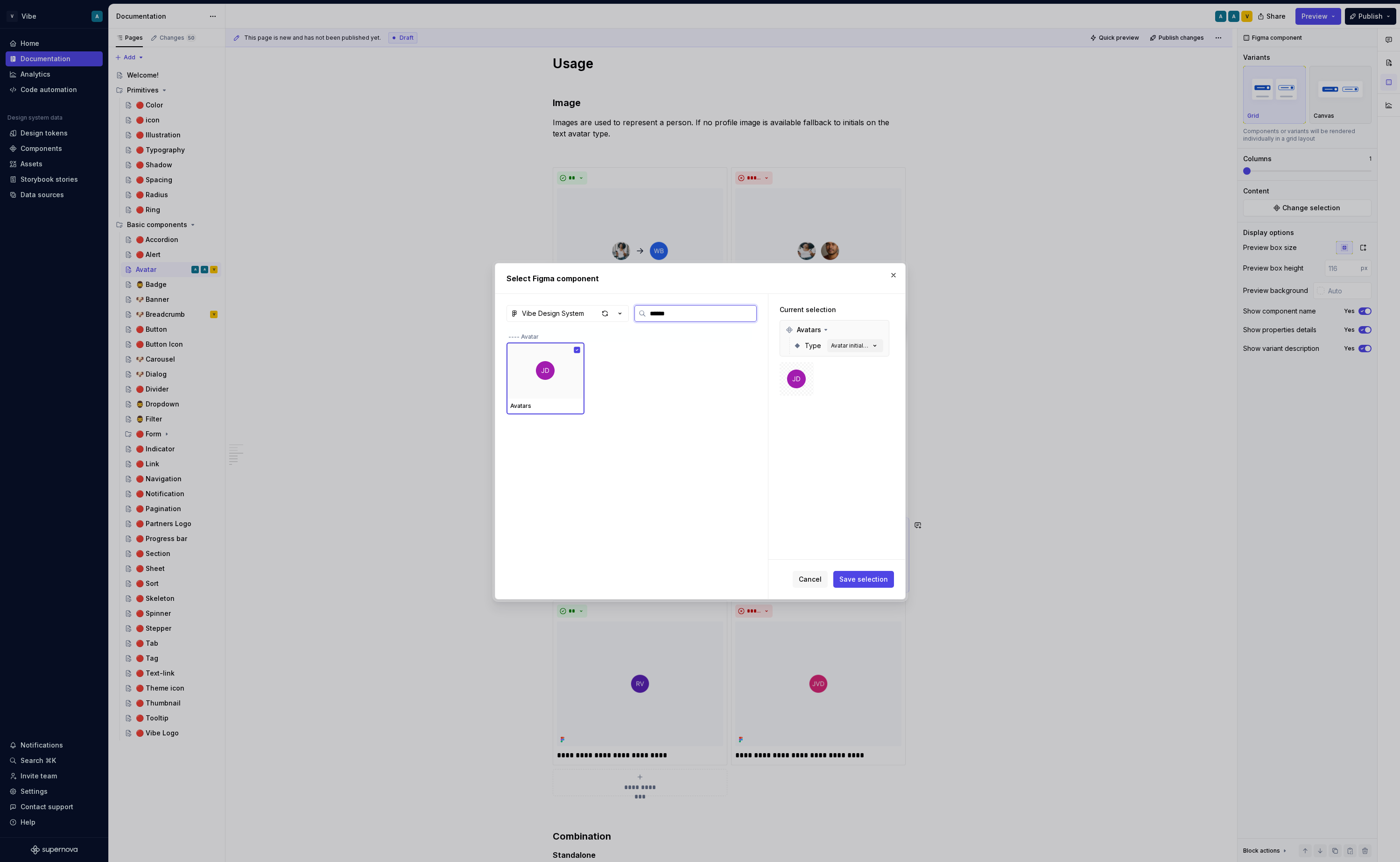
click at [665, 317] on input "******" at bounding box center [701, 313] width 110 height 9
click at [571, 315] on div "Vibe Design System" at bounding box center [553, 313] width 62 height 9
click at [664, 311] on div "Select Figma component Vibe Design System ---- Color / Colors Color Swatch ----…" at bounding box center [700, 431] width 1400 height 862
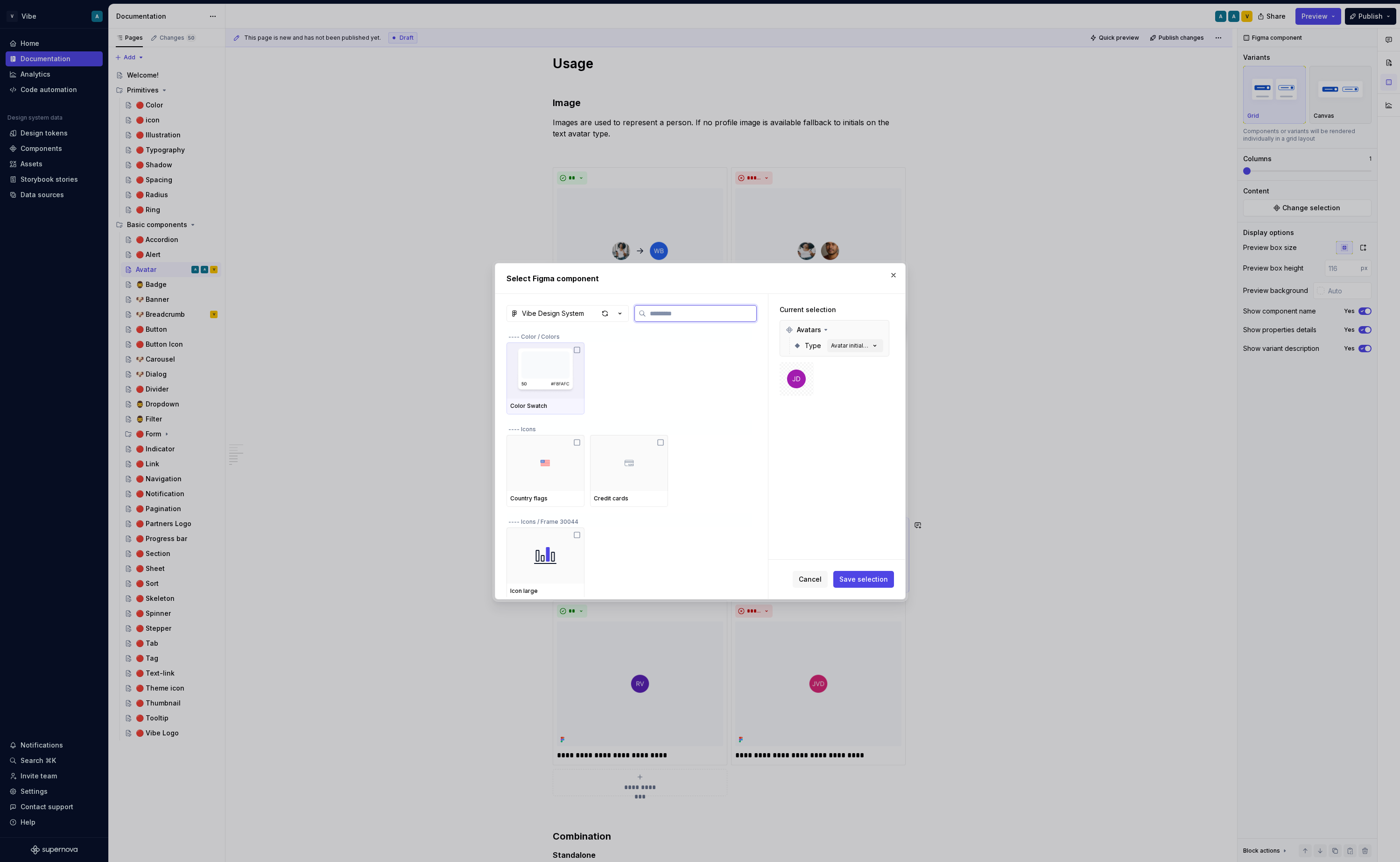
click at [664, 311] on input "search" at bounding box center [701, 313] width 110 height 9
type input "***"
click at [869, 347] on div "Avatar initials [default]" at bounding box center [851, 346] width 39 height 8
click at [884, 575] on span "Save selection" at bounding box center [863, 579] width 49 height 9
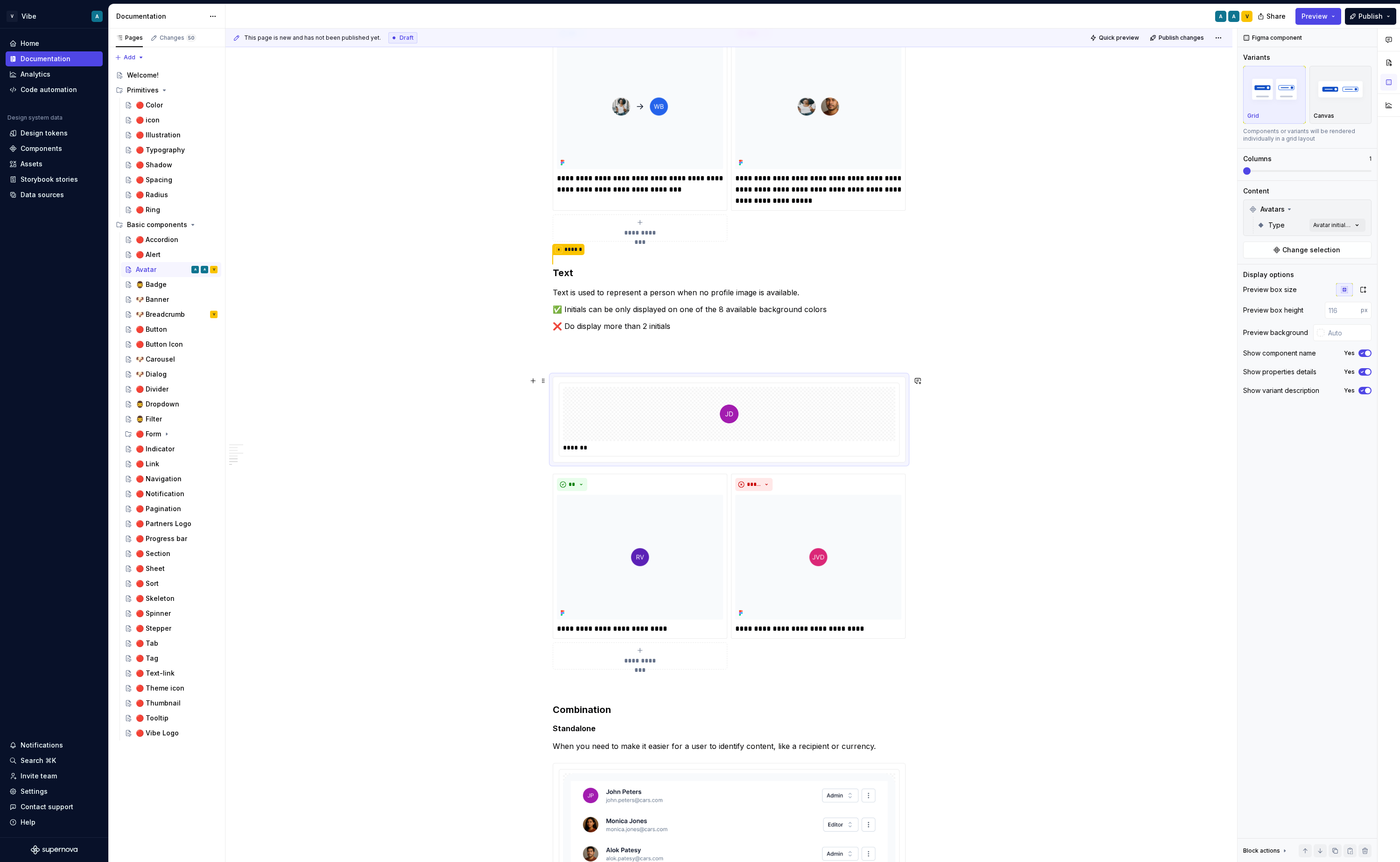
scroll to position [850, 0]
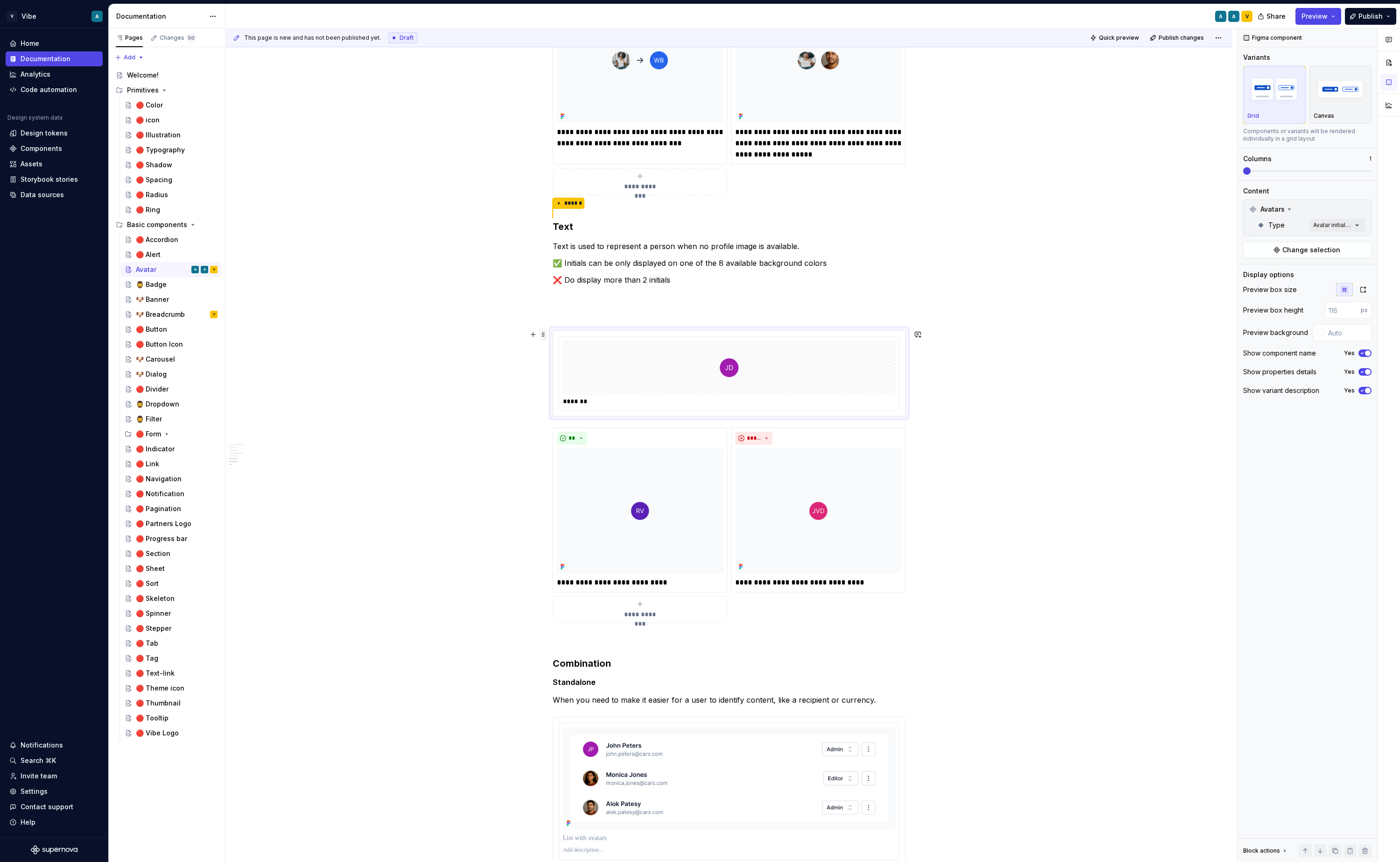
click at [546, 336] on span at bounding box center [543, 334] width 8 height 13
click at [582, 413] on div "Delete" at bounding box center [589, 417] width 60 height 9
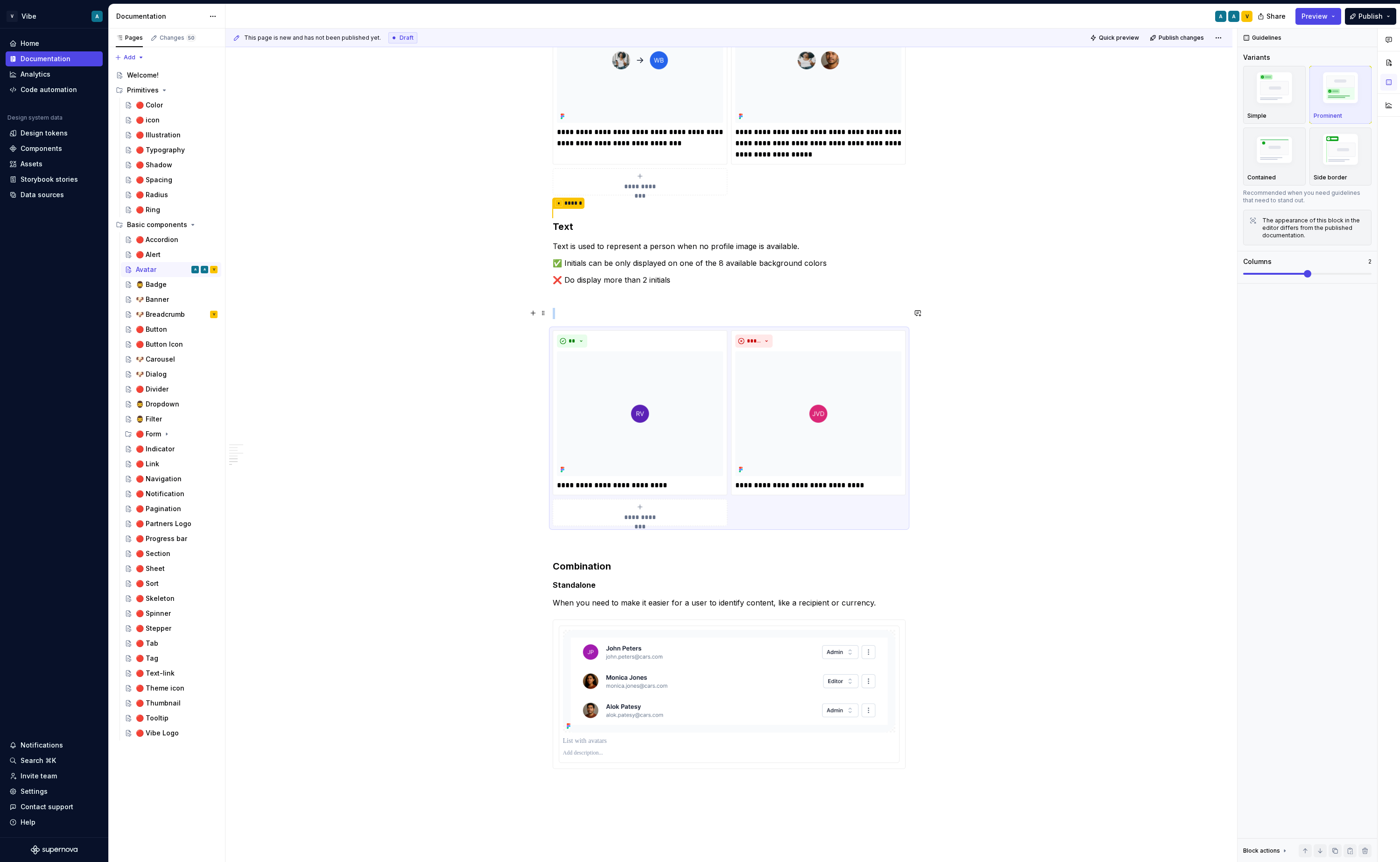
click at [578, 311] on p at bounding box center [729, 314] width 353 height 11
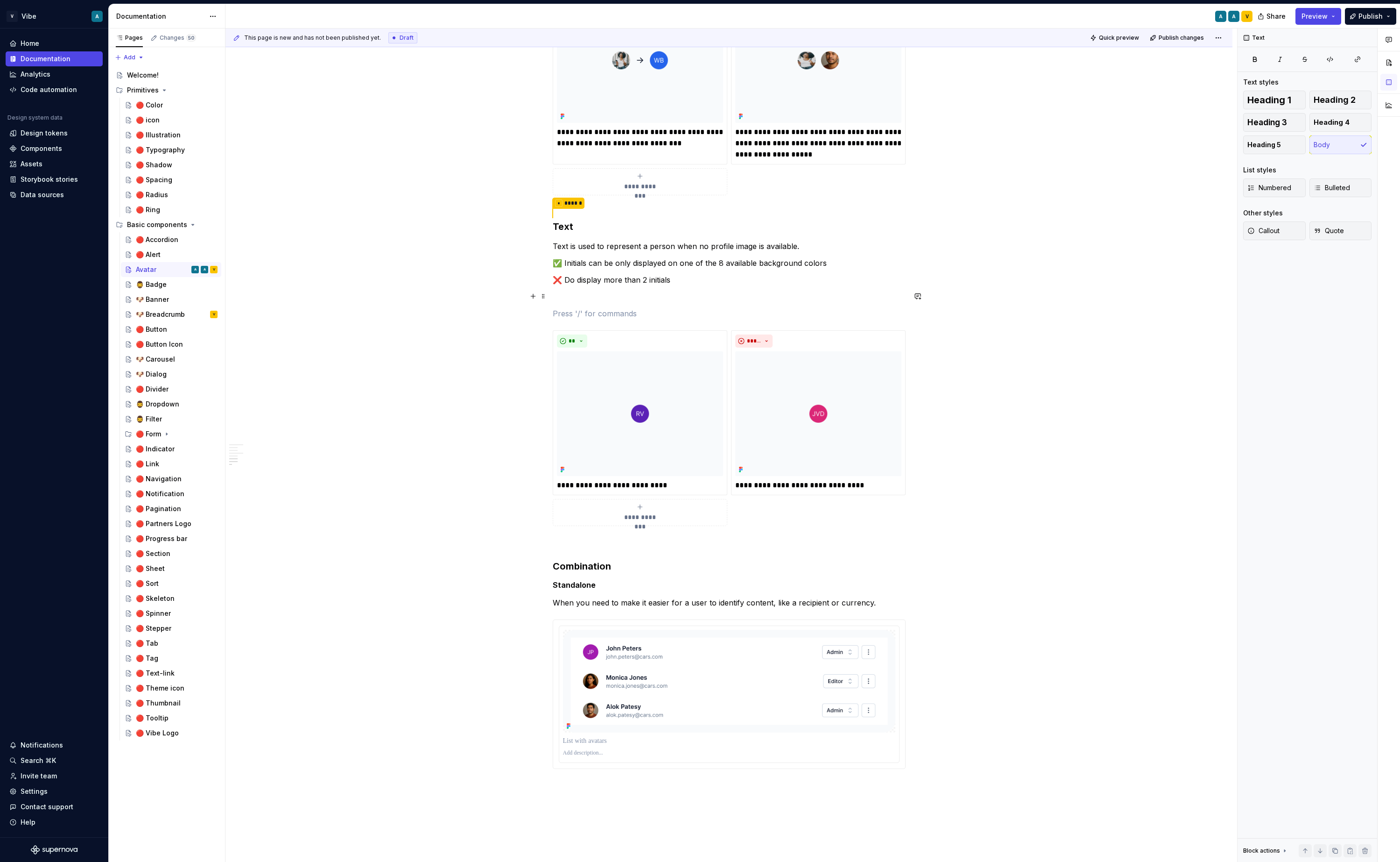
click at [577, 302] on div "**********" at bounding box center [729, 68] width 353 height 1448
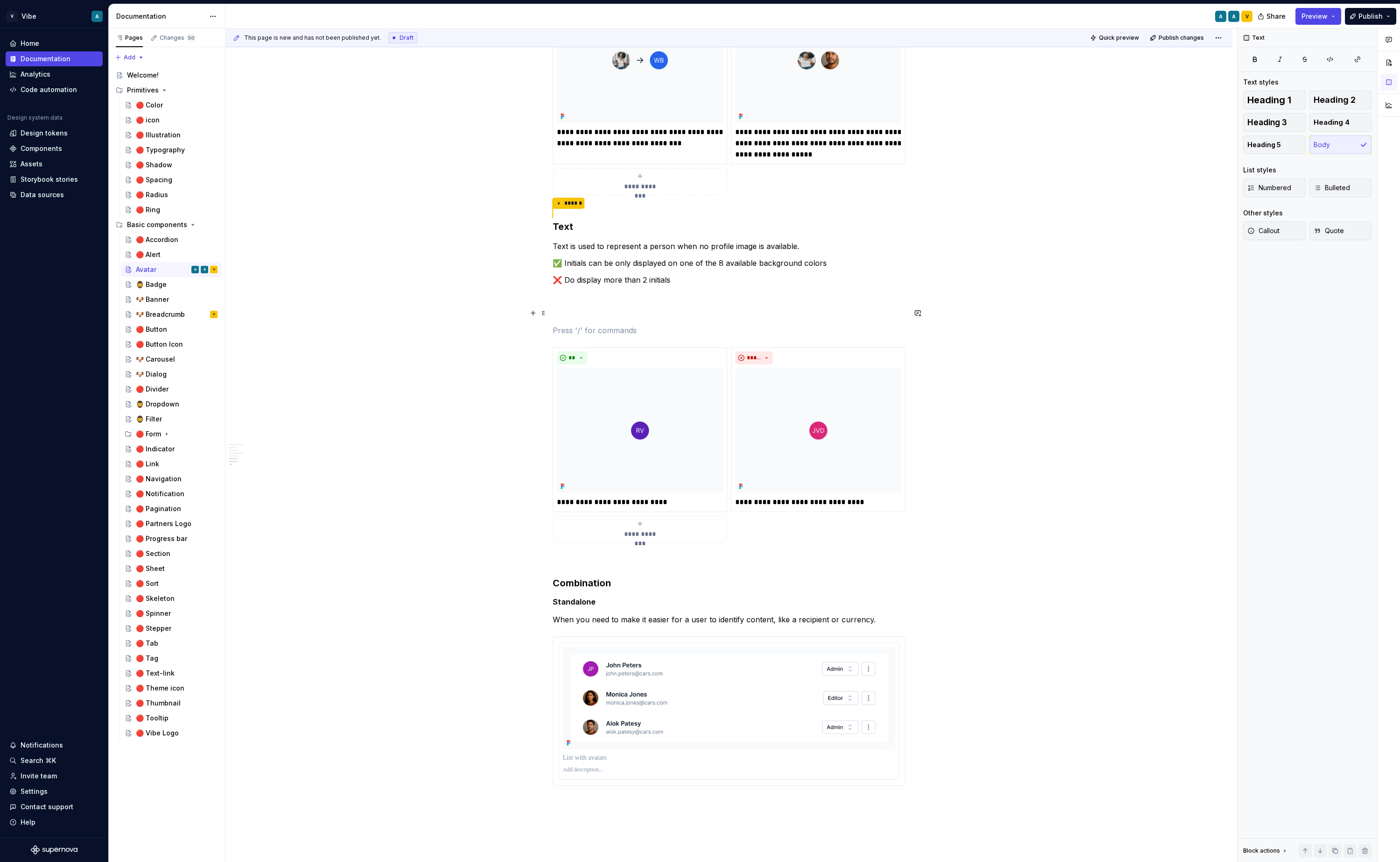
click at [584, 308] on p at bounding box center [729, 314] width 353 height 11
click at [596, 317] on p "Available background colors" at bounding box center [729, 314] width 353 height 11
click at [1053, 147] on span "Heading 5" at bounding box center [1264, 144] width 34 height 9
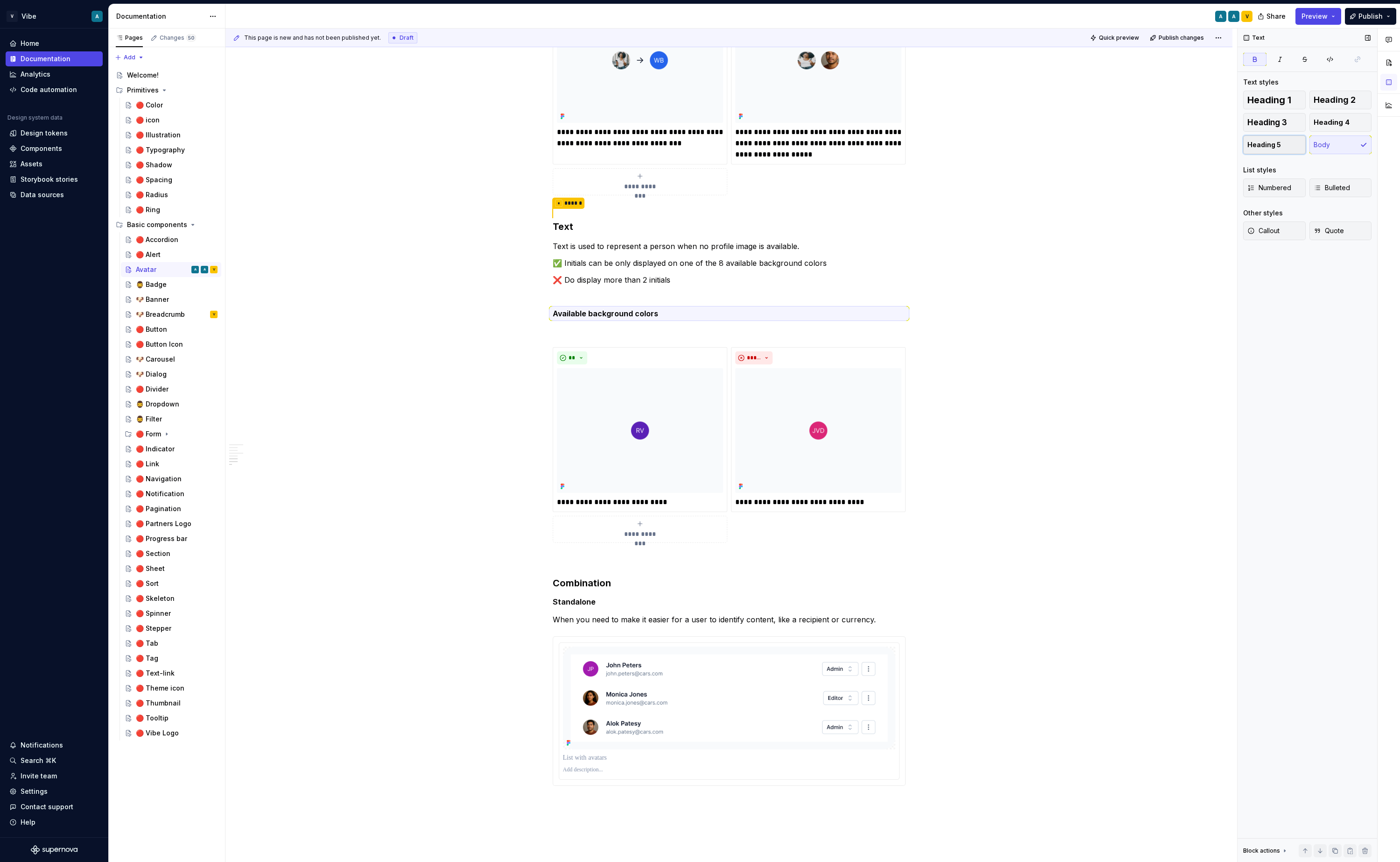
click at [1053, 146] on button "Heading 5" at bounding box center [1274, 144] width 63 height 19
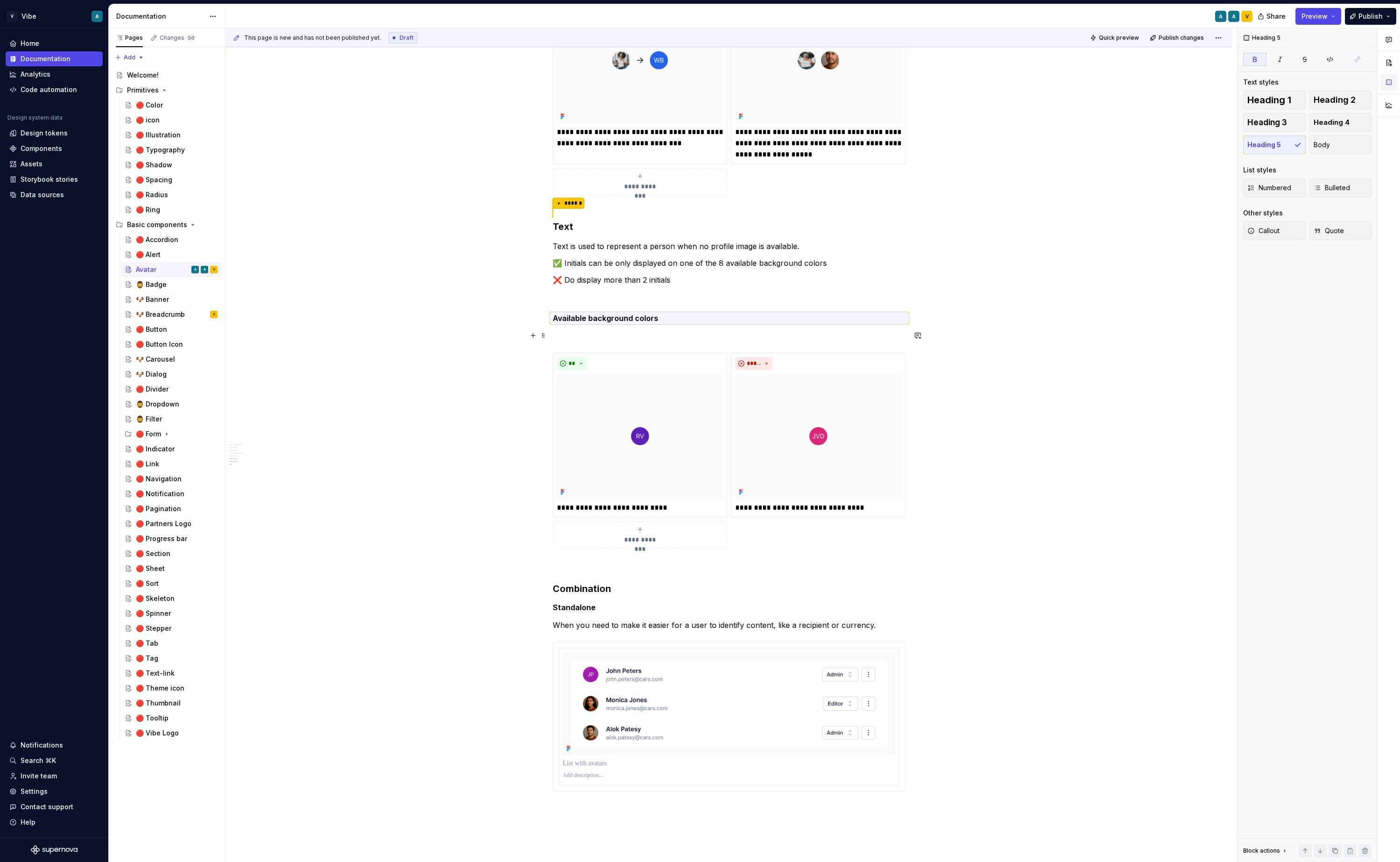
click at [693, 336] on p at bounding box center [729, 336] width 353 height 11
click at [536, 337] on button "button" at bounding box center [533, 335] width 13 height 13
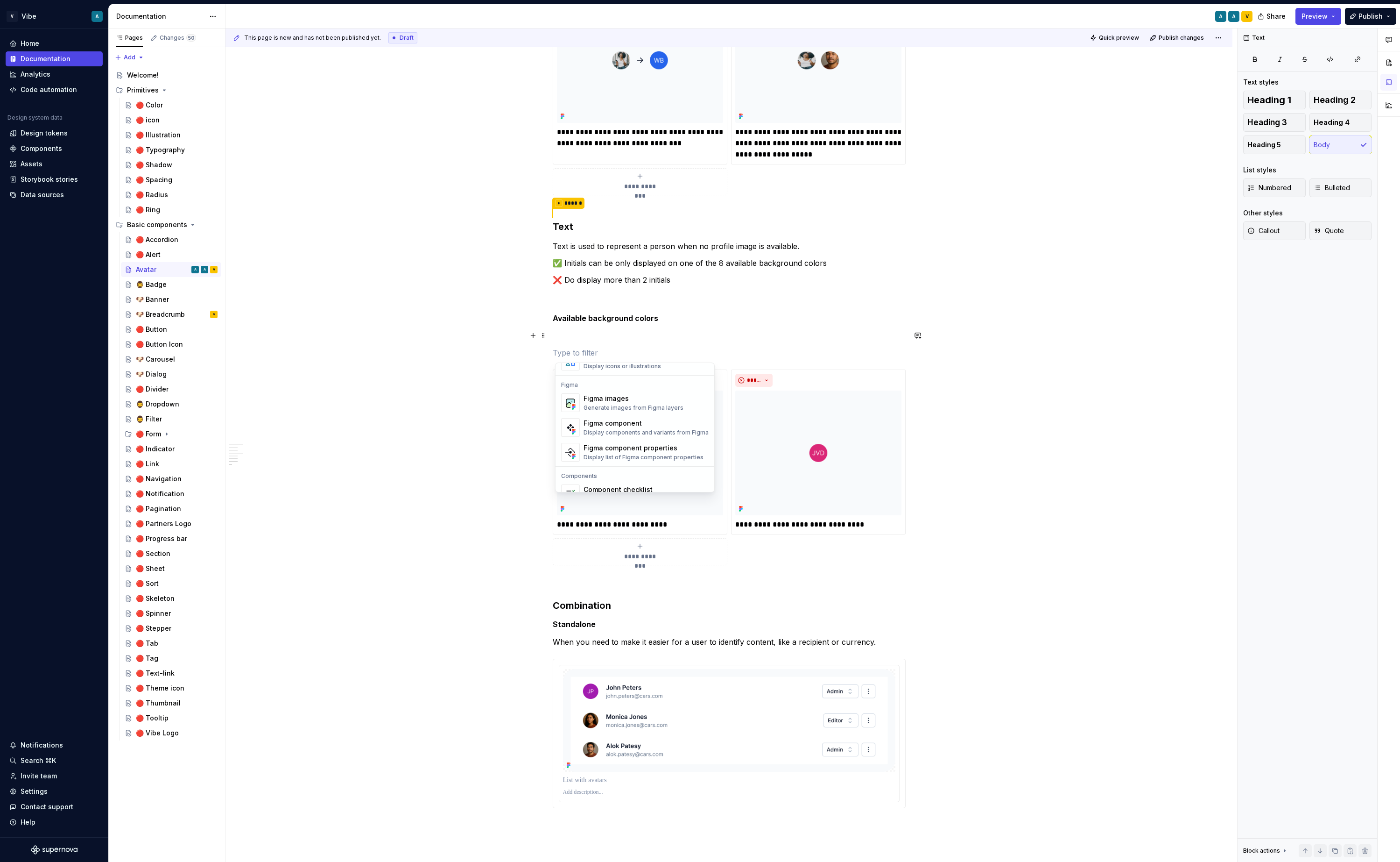
scroll to position [869, 0]
click at [648, 425] on div "Display components and variants from Figma" at bounding box center [646, 429] width 125 height 8
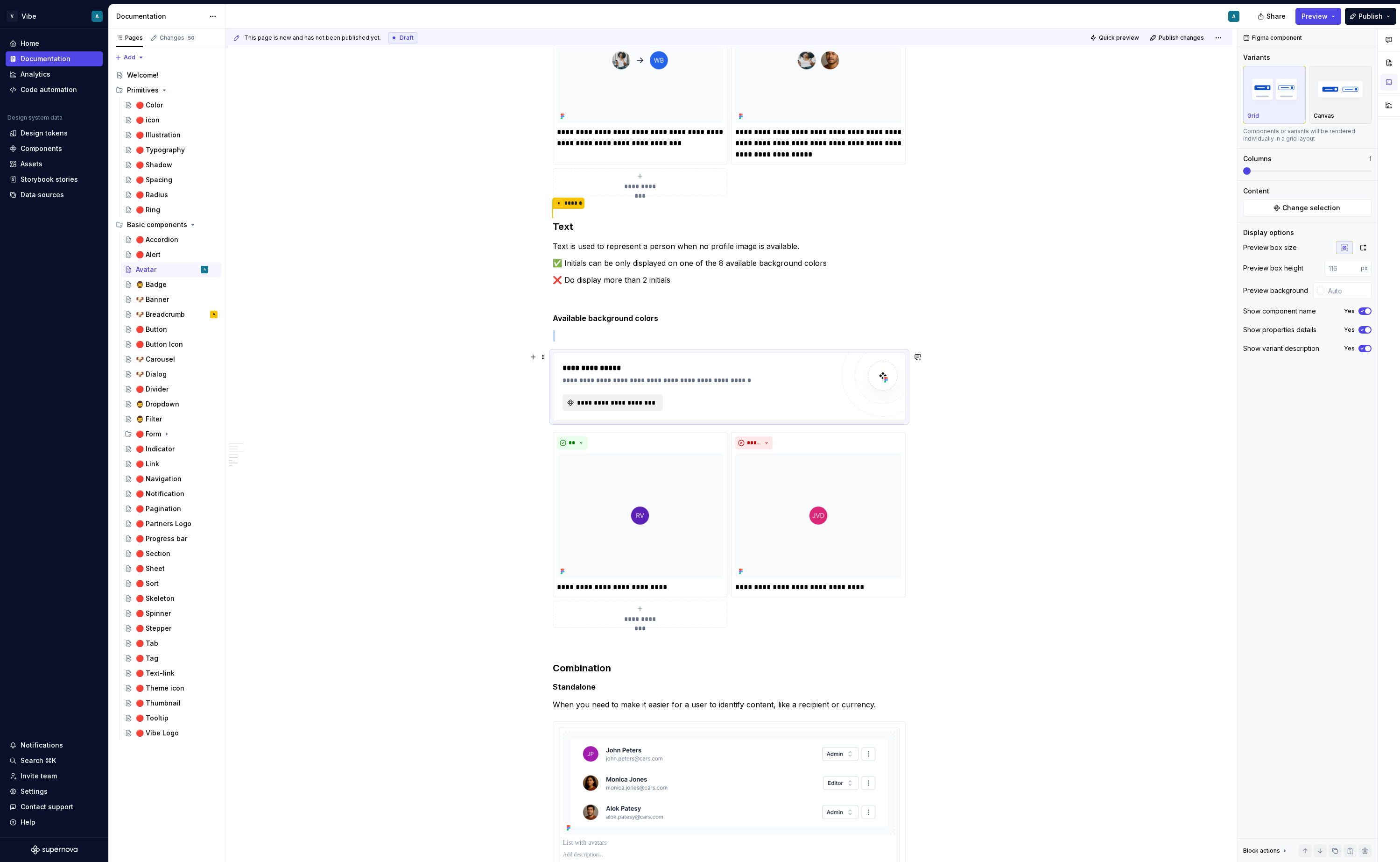
click at [638, 406] on span "**********" at bounding box center [616, 402] width 81 height 9
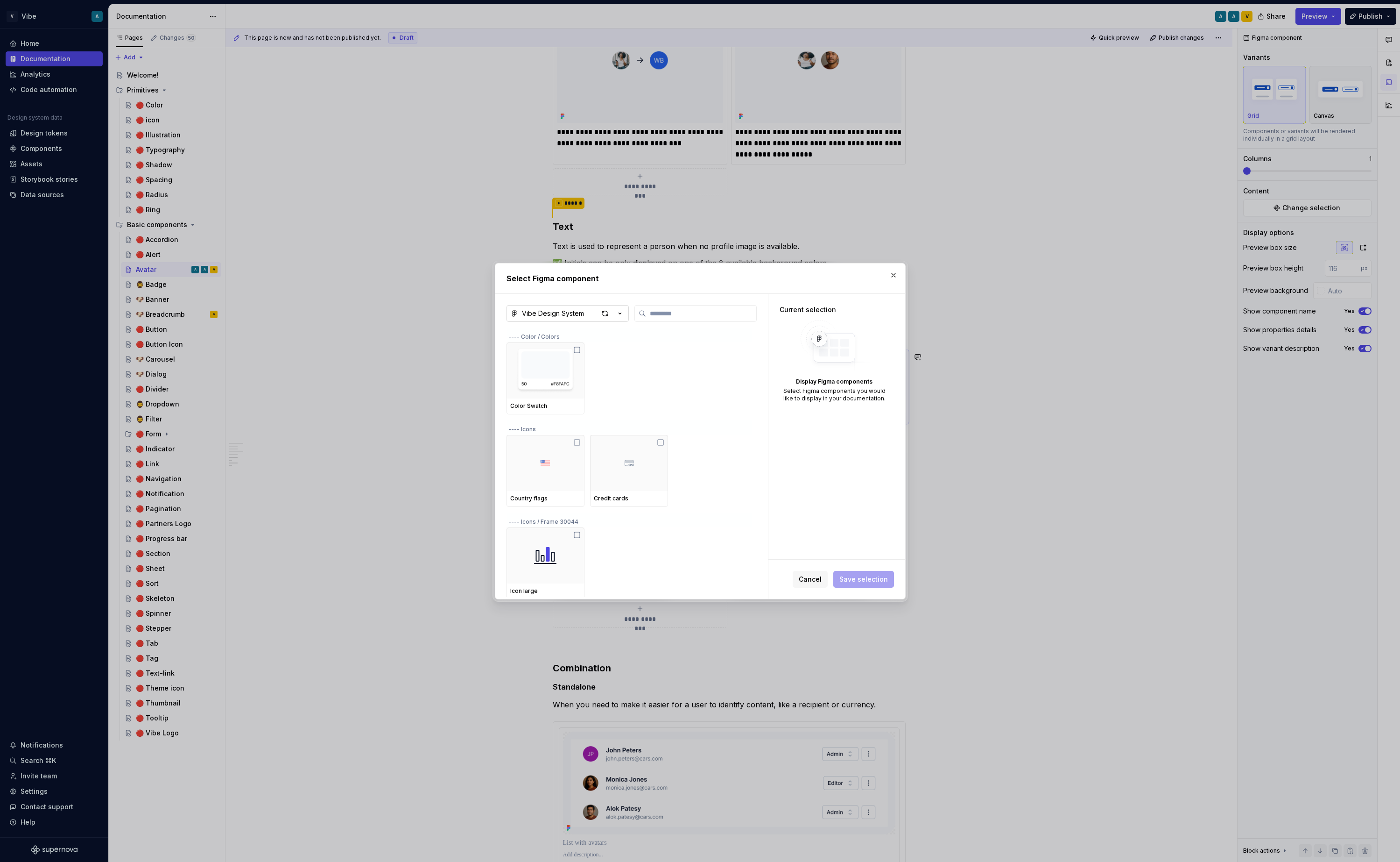
click at [564, 312] on div "Vibe Design System" at bounding box center [553, 313] width 62 height 9
click at [715, 456] on div "Select Figma component Vibe Design System ---- Color / Colors Color Swatch ----…" at bounding box center [700, 431] width 1400 height 862
click at [887, 278] on button "button" at bounding box center [894, 275] width 13 height 13
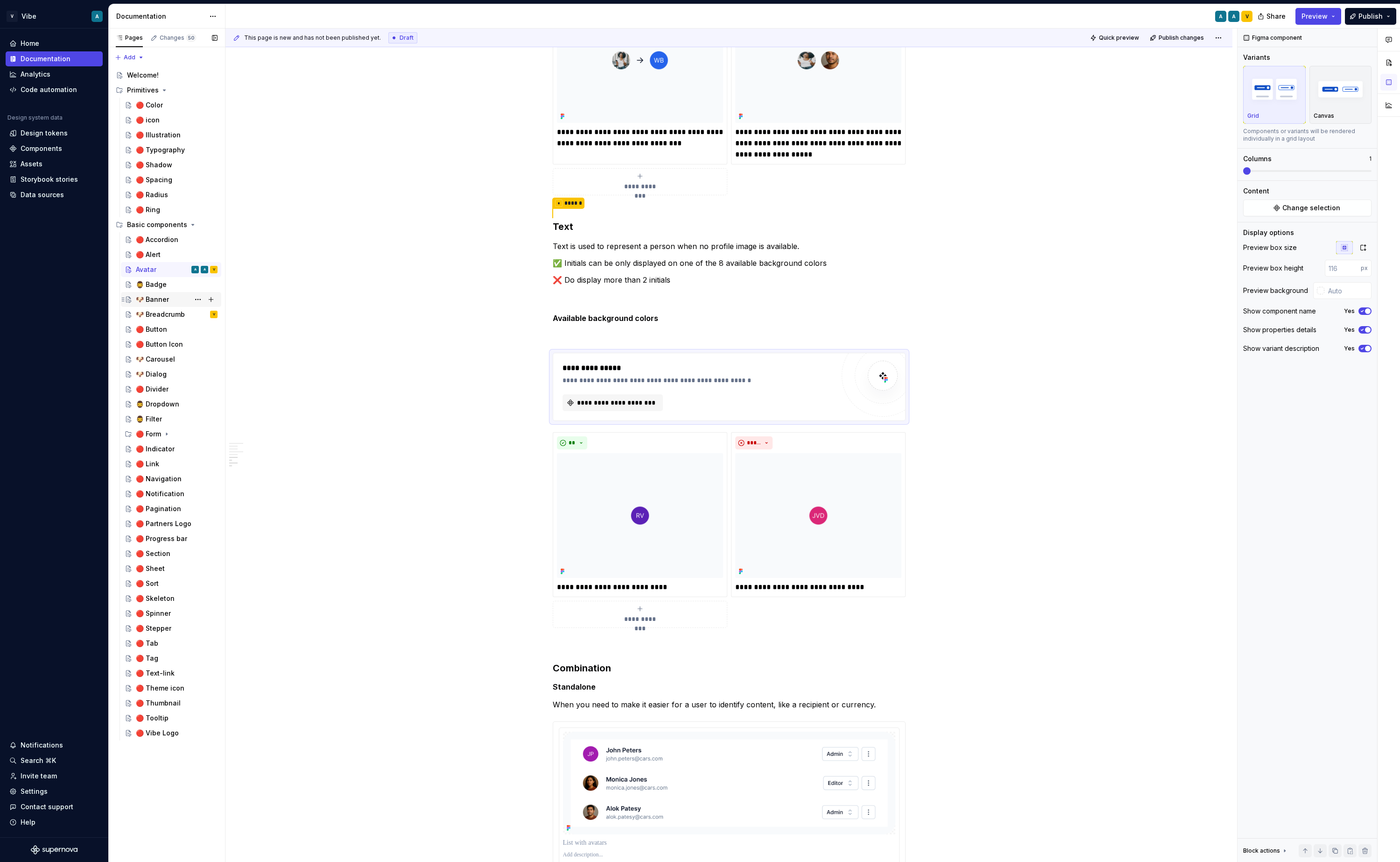
click at [163, 302] on div "🐶 Banner" at bounding box center [152, 299] width 33 height 9
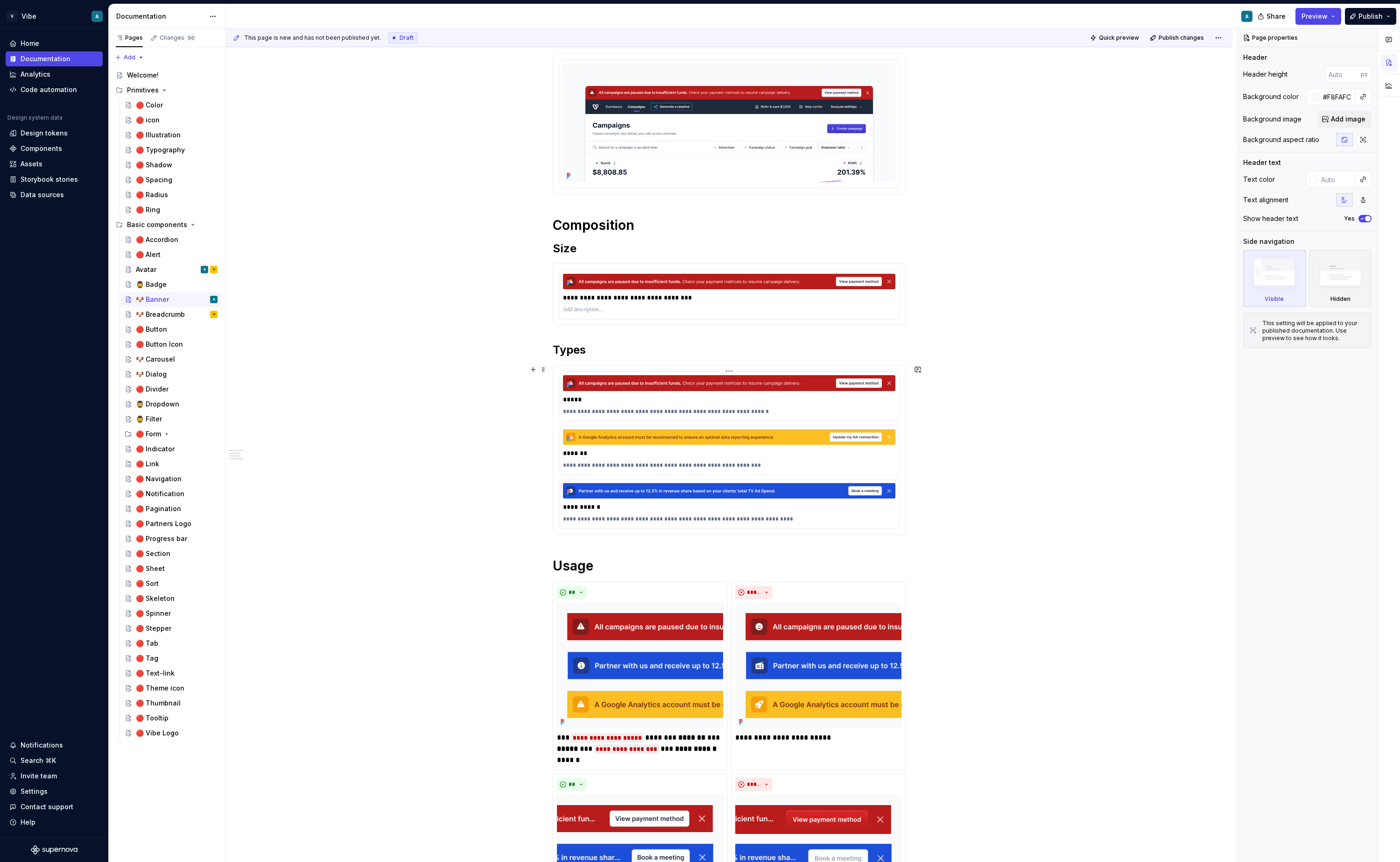
scroll to position [144, 0]
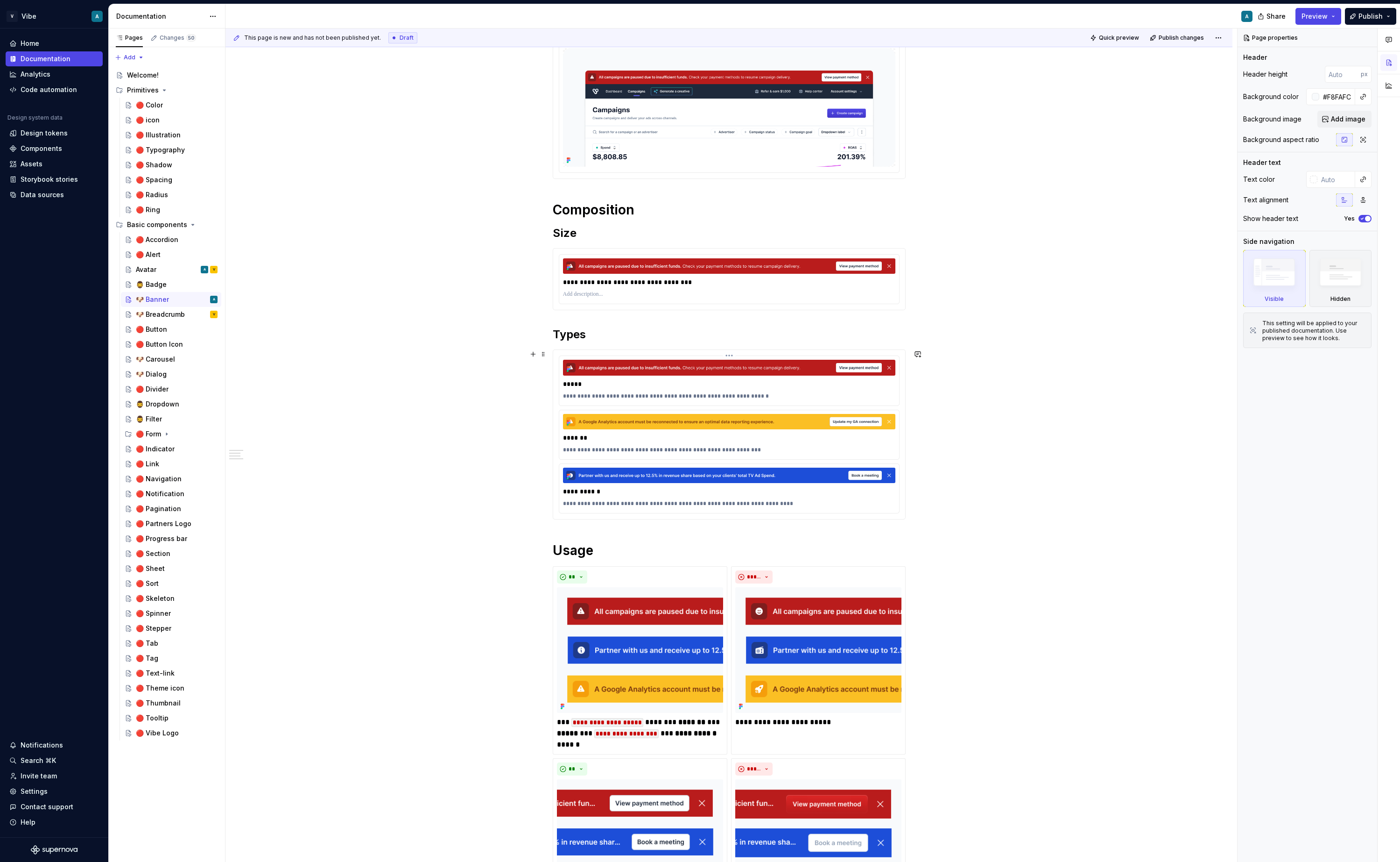
click at [728, 383] on p "*****" at bounding box center [729, 384] width 332 height 9
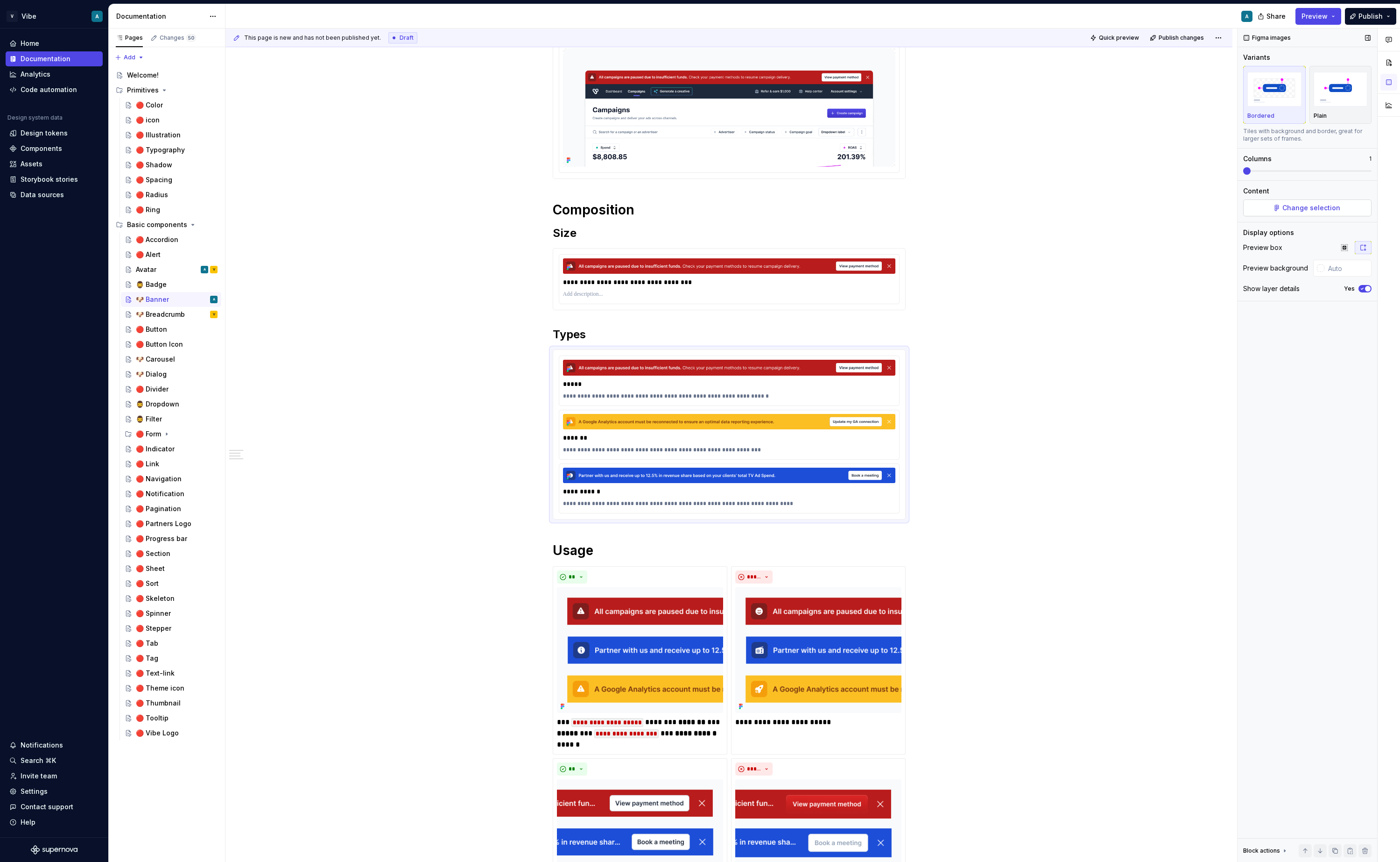
click at [1053, 209] on span "Change selection" at bounding box center [1311, 208] width 58 height 9
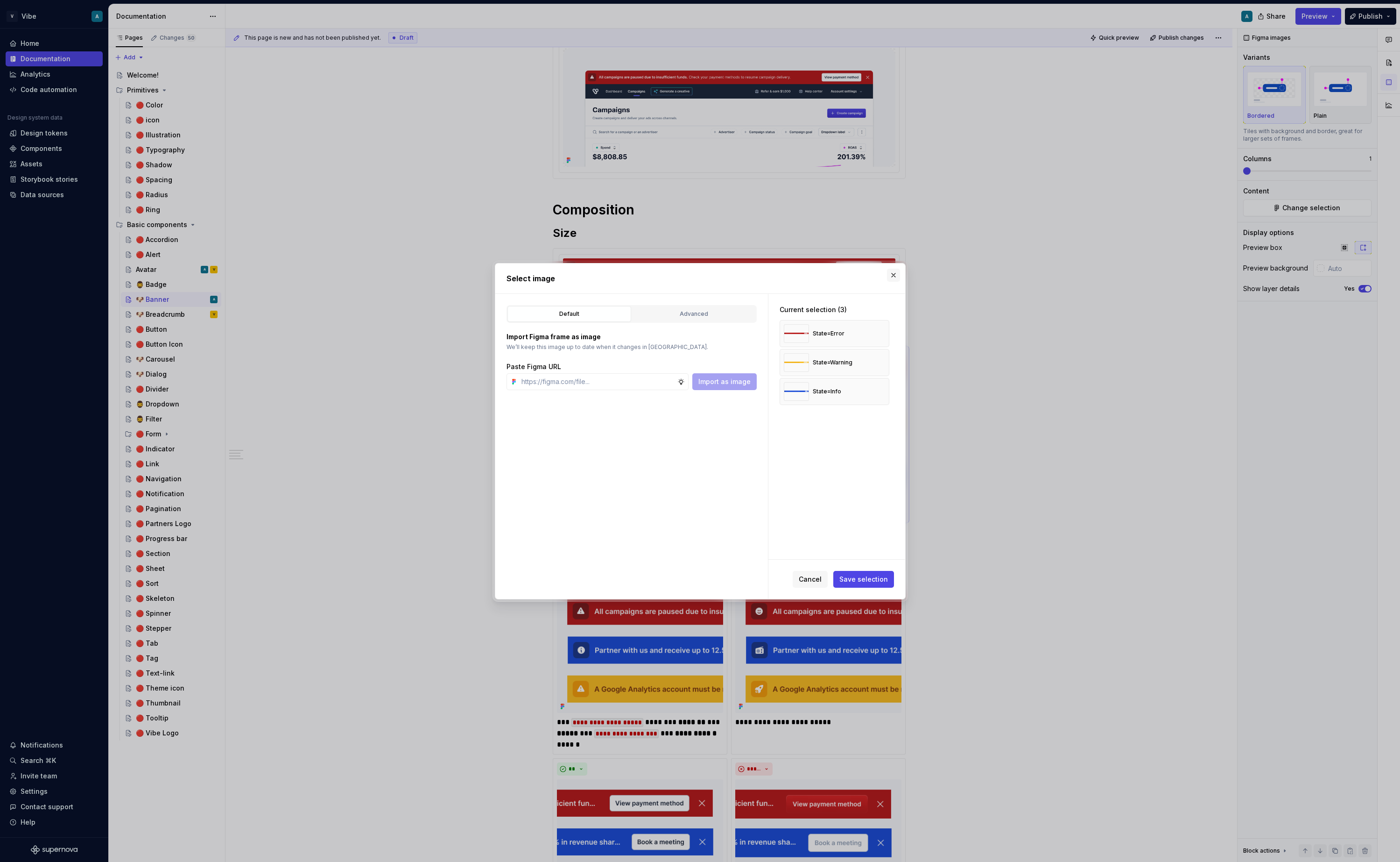
click at [894, 276] on button "button" at bounding box center [894, 275] width 13 height 13
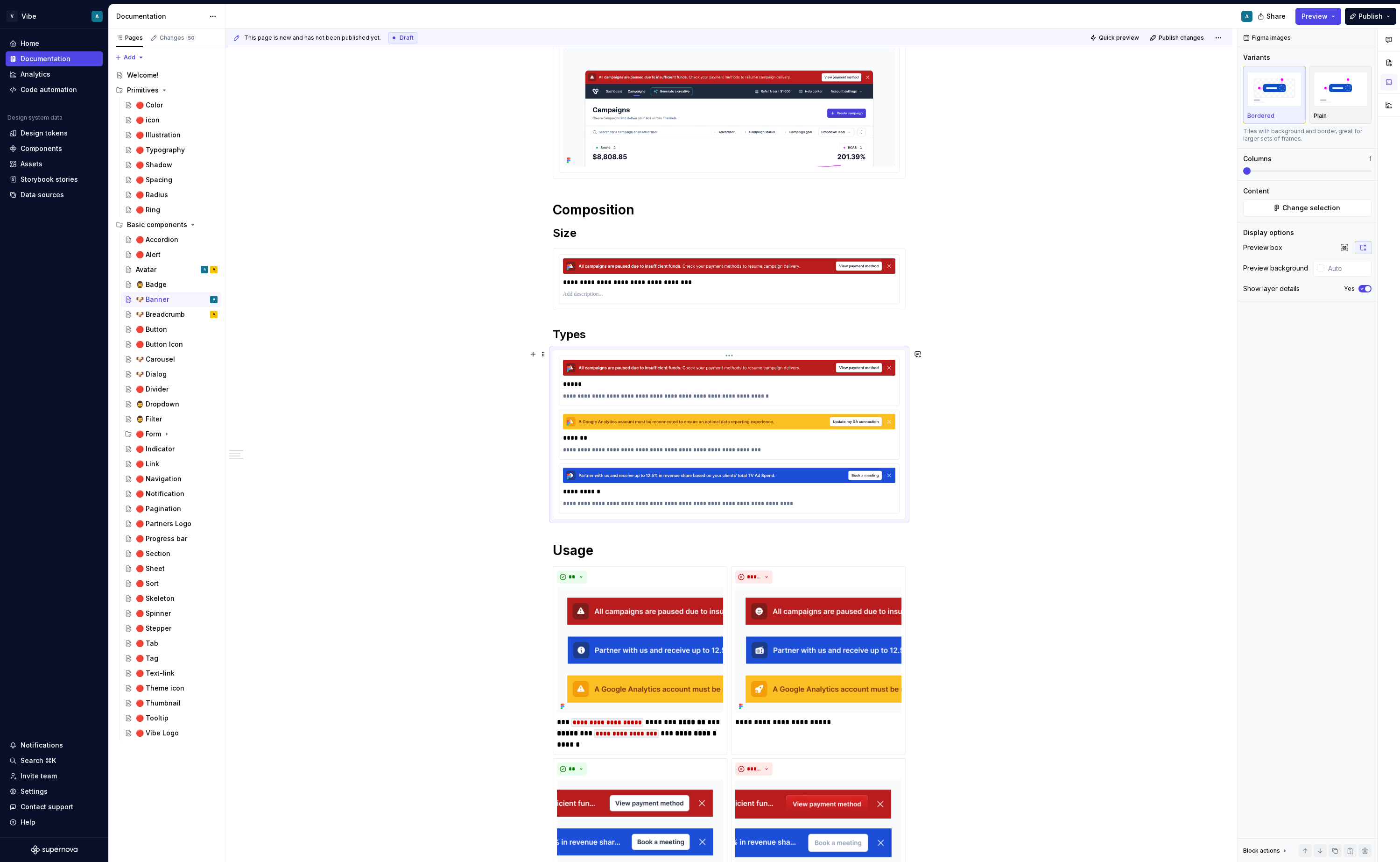
click at [663, 384] on p "*****" at bounding box center [729, 384] width 332 height 9
click at [1053, 204] on span "Change selection" at bounding box center [1311, 208] width 58 height 9
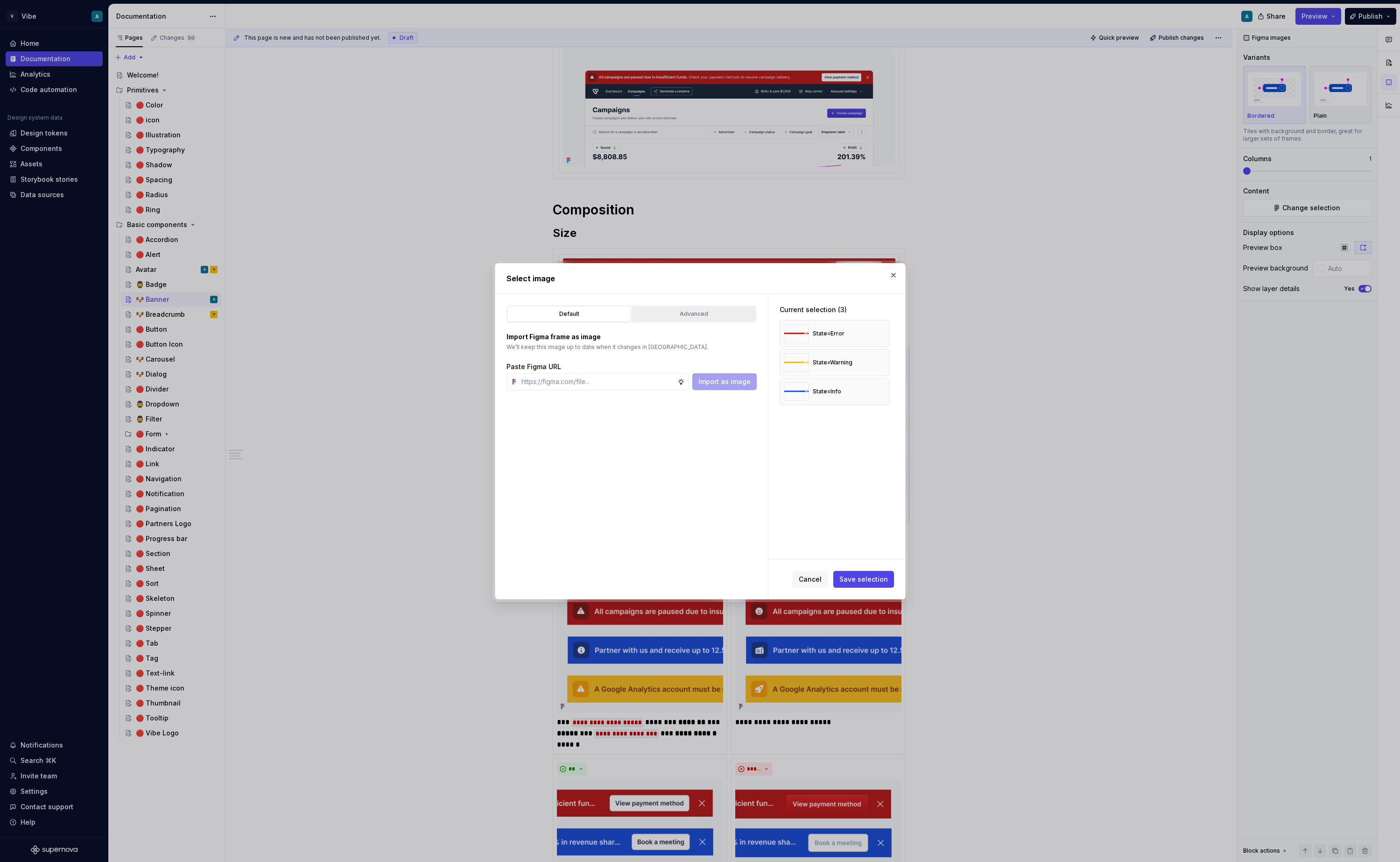
click at [706, 317] on div "Advanced" at bounding box center [694, 314] width 117 height 9
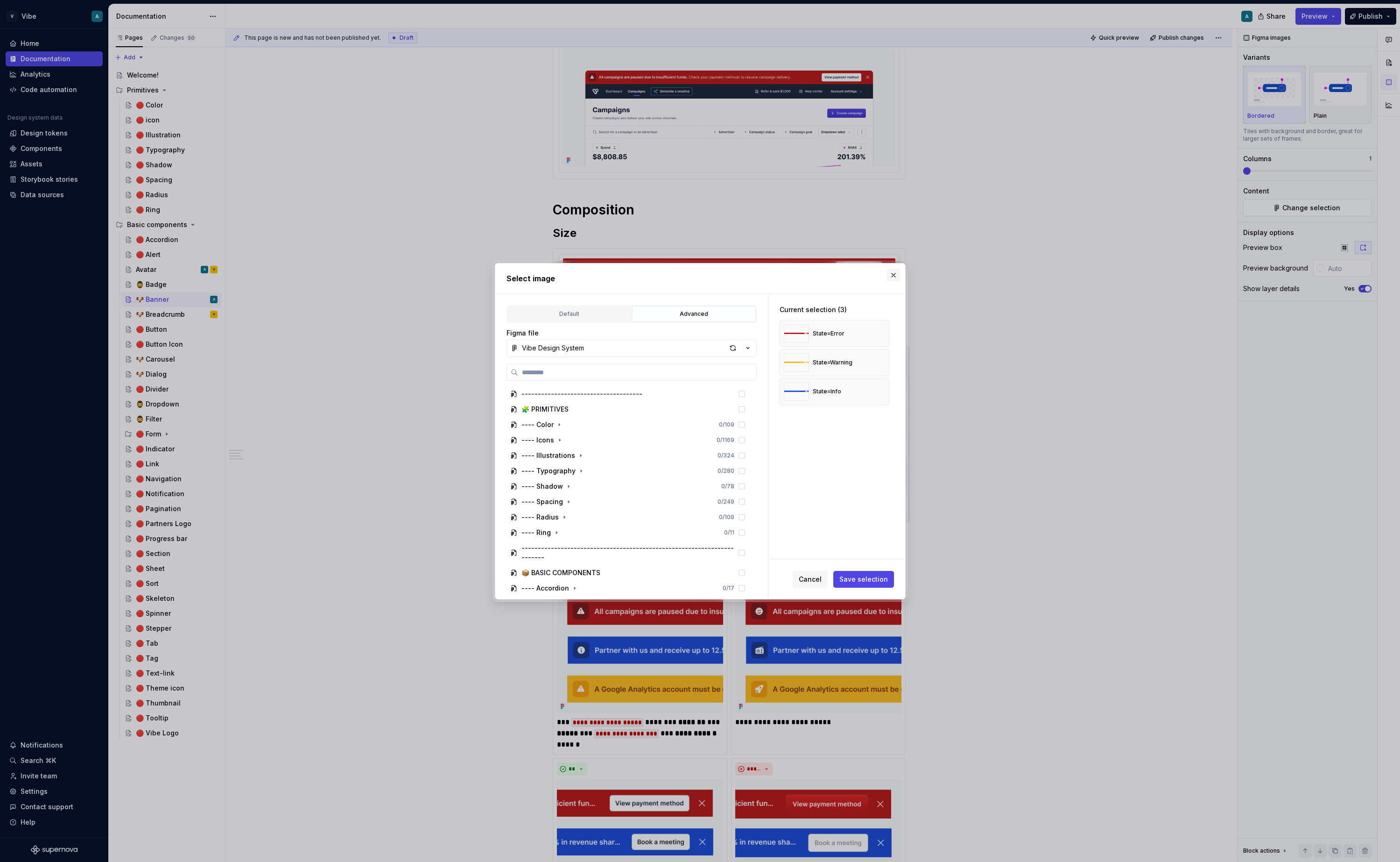
click at [894, 275] on button "button" at bounding box center [894, 275] width 13 height 13
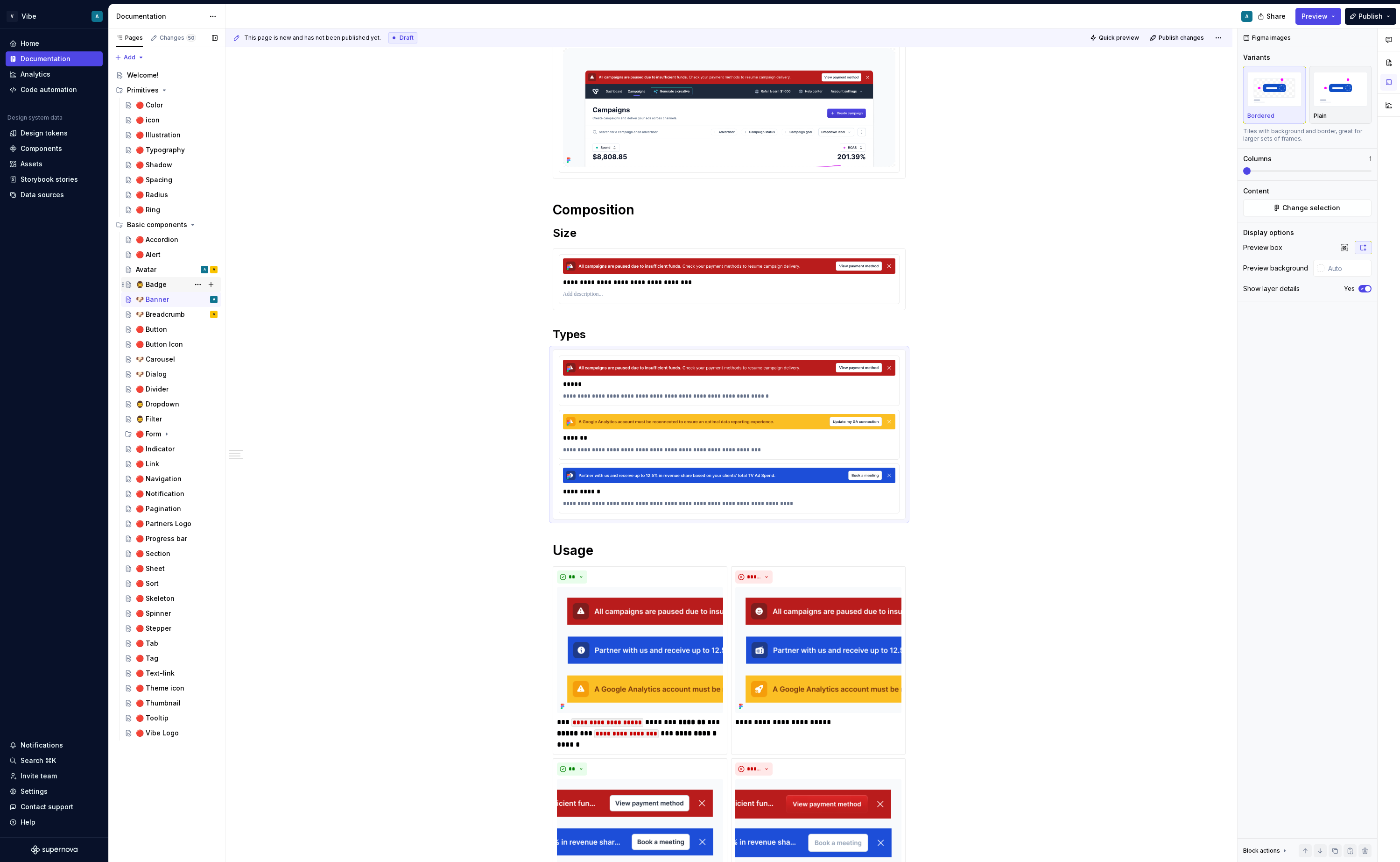
click at [157, 288] on div "🧔‍♂️ Badge" at bounding box center [151, 284] width 31 height 9
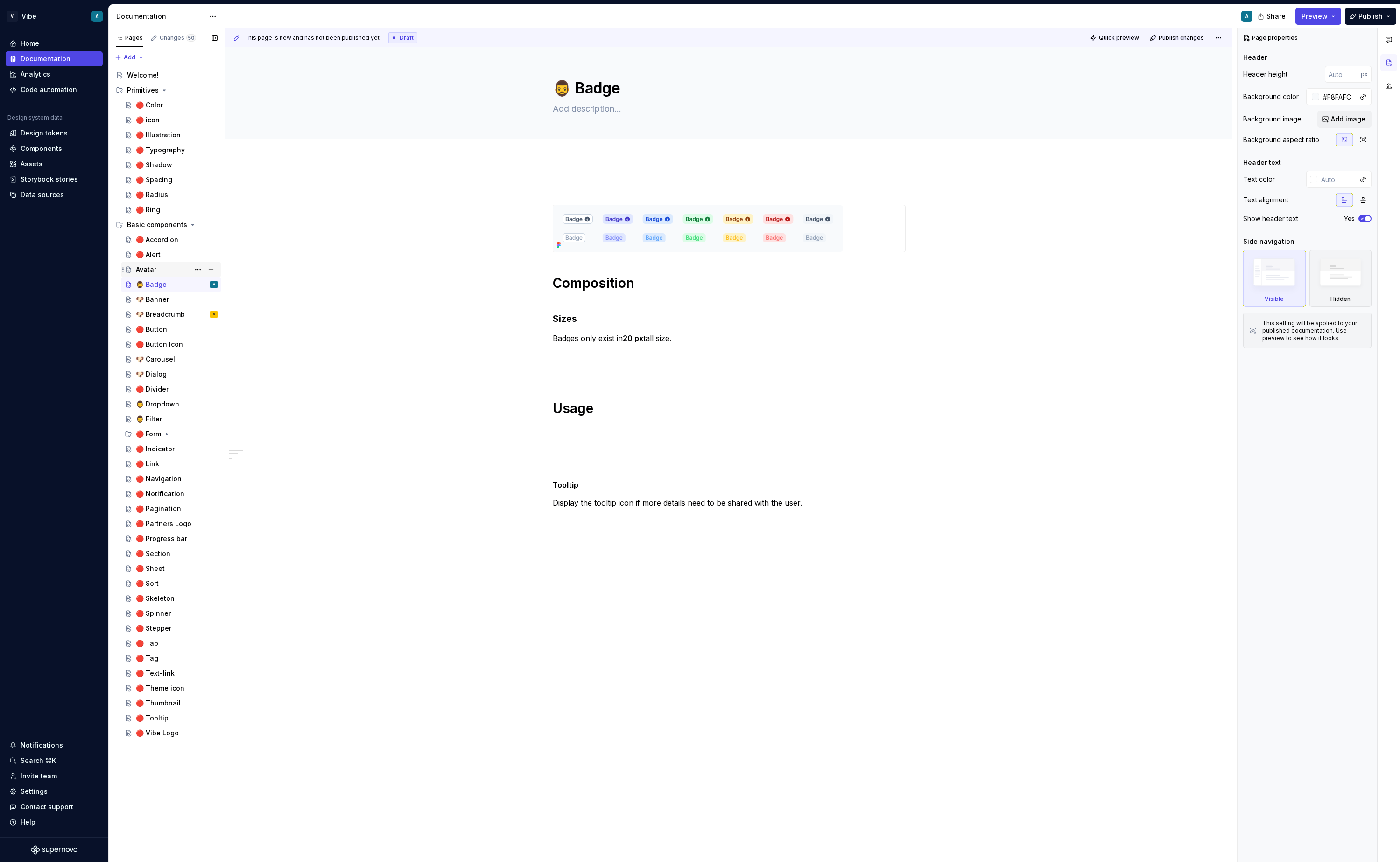
click at [154, 270] on div "Avatar" at bounding box center [146, 269] width 21 height 9
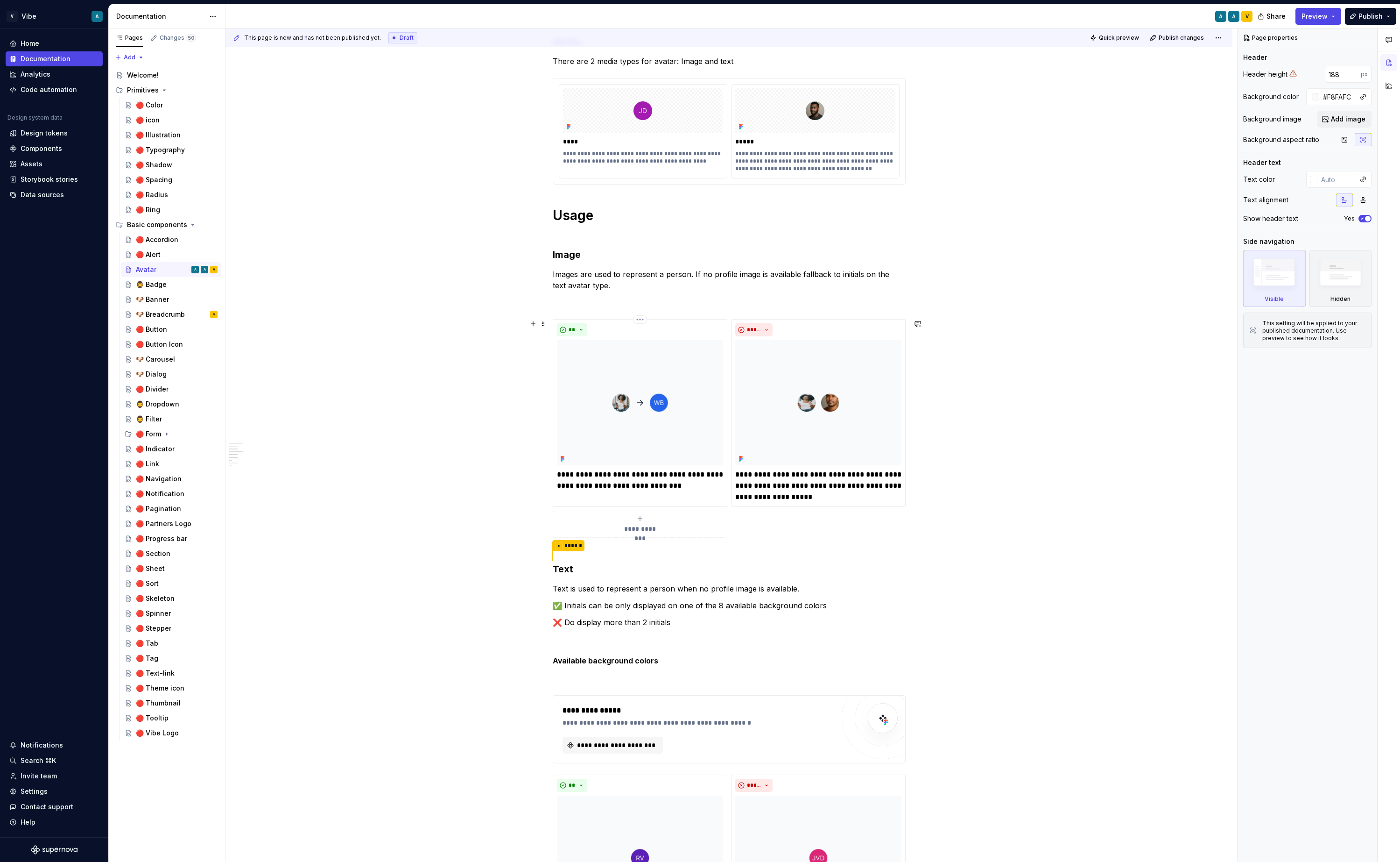
scroll to position [558, 0]
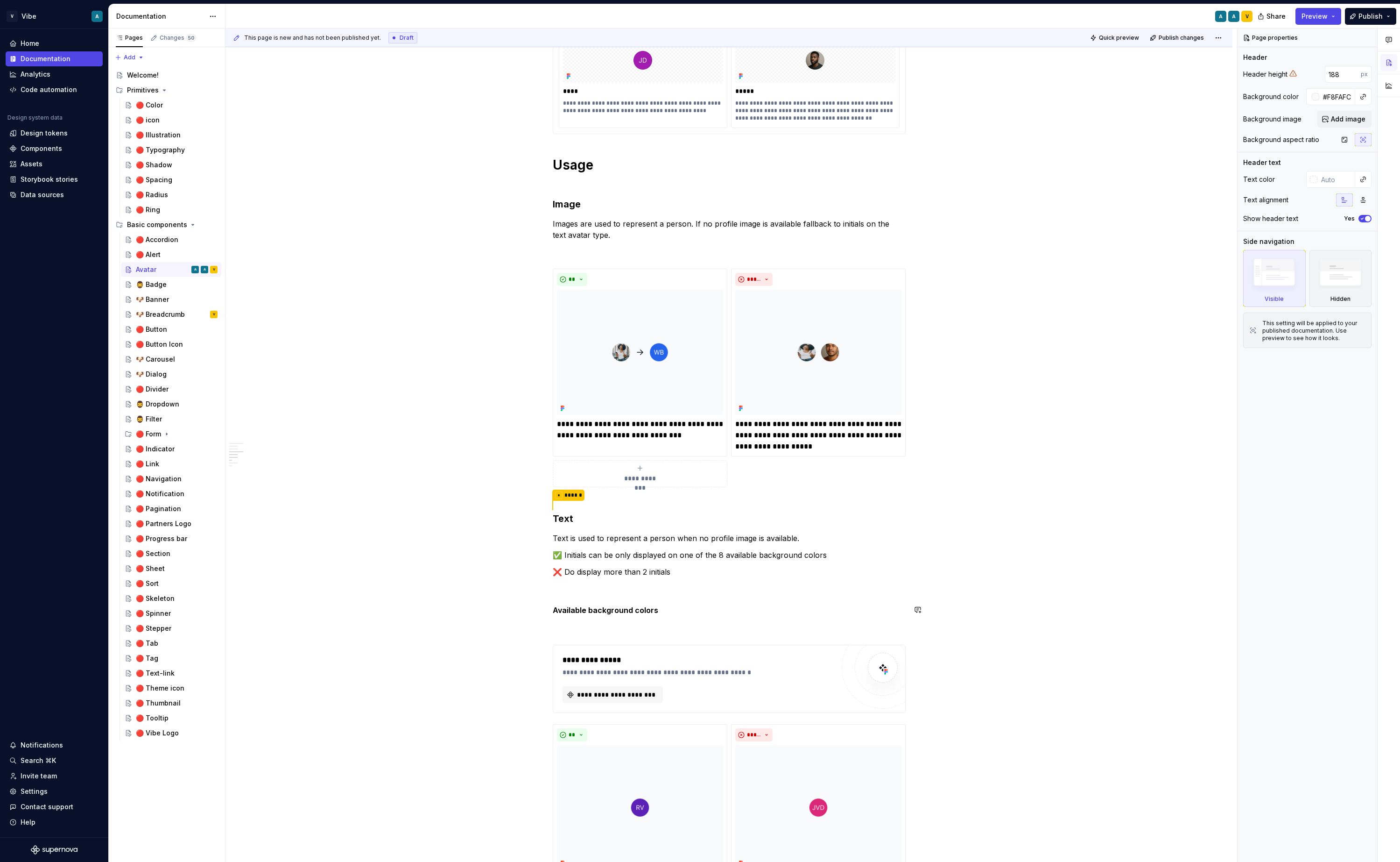
click at [620, 619] on div "**********" at bounding box center [729, 410] width 353 height 1550
type textarea "*"
click at [616, 684] on div "**********" at bounding box center [698, 678] width 272 height 49
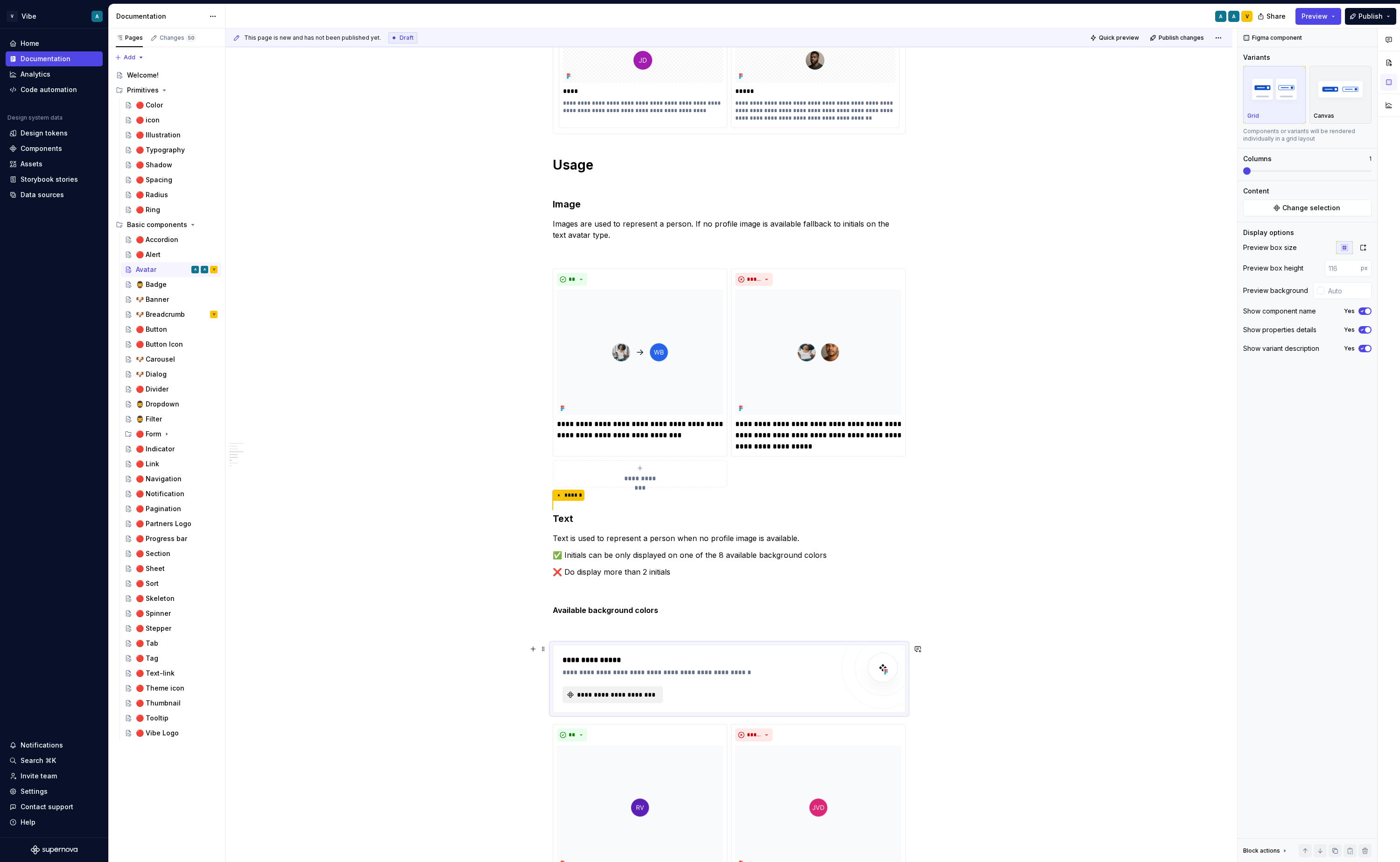
click at [614, 697] on span "**********" at bounding box center [616, 694] width 81 height 9
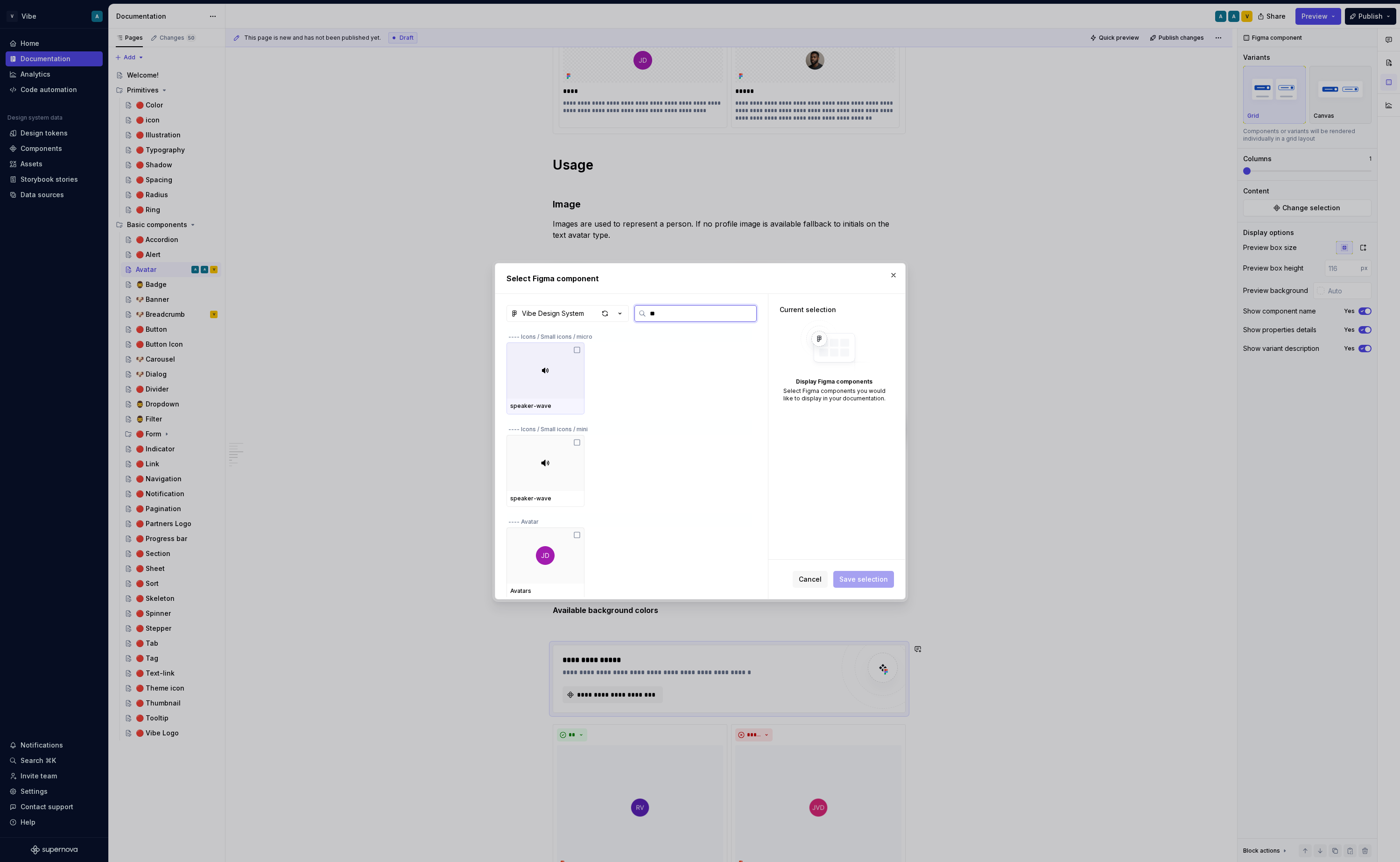
type input "***"
click at [565, 377] on div at bounding box center [545, 370] width 78 height 56
click at [871, 580] on span "Save selection" at bounding box center [863, 579] width 49 height 9
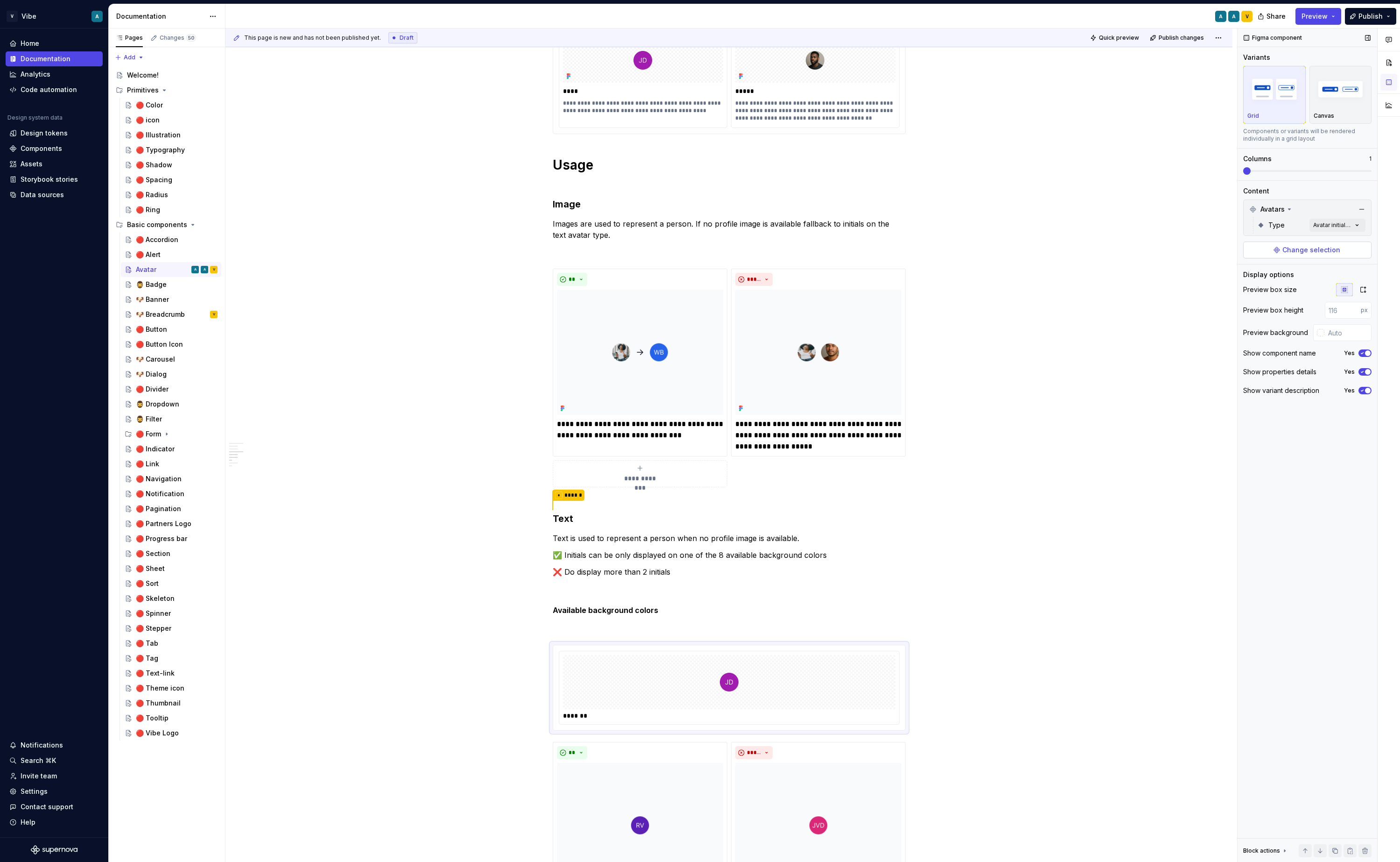
click at [1053, 256] on button "Change selection" at bounding box center [1307, 250] width 129 height 17
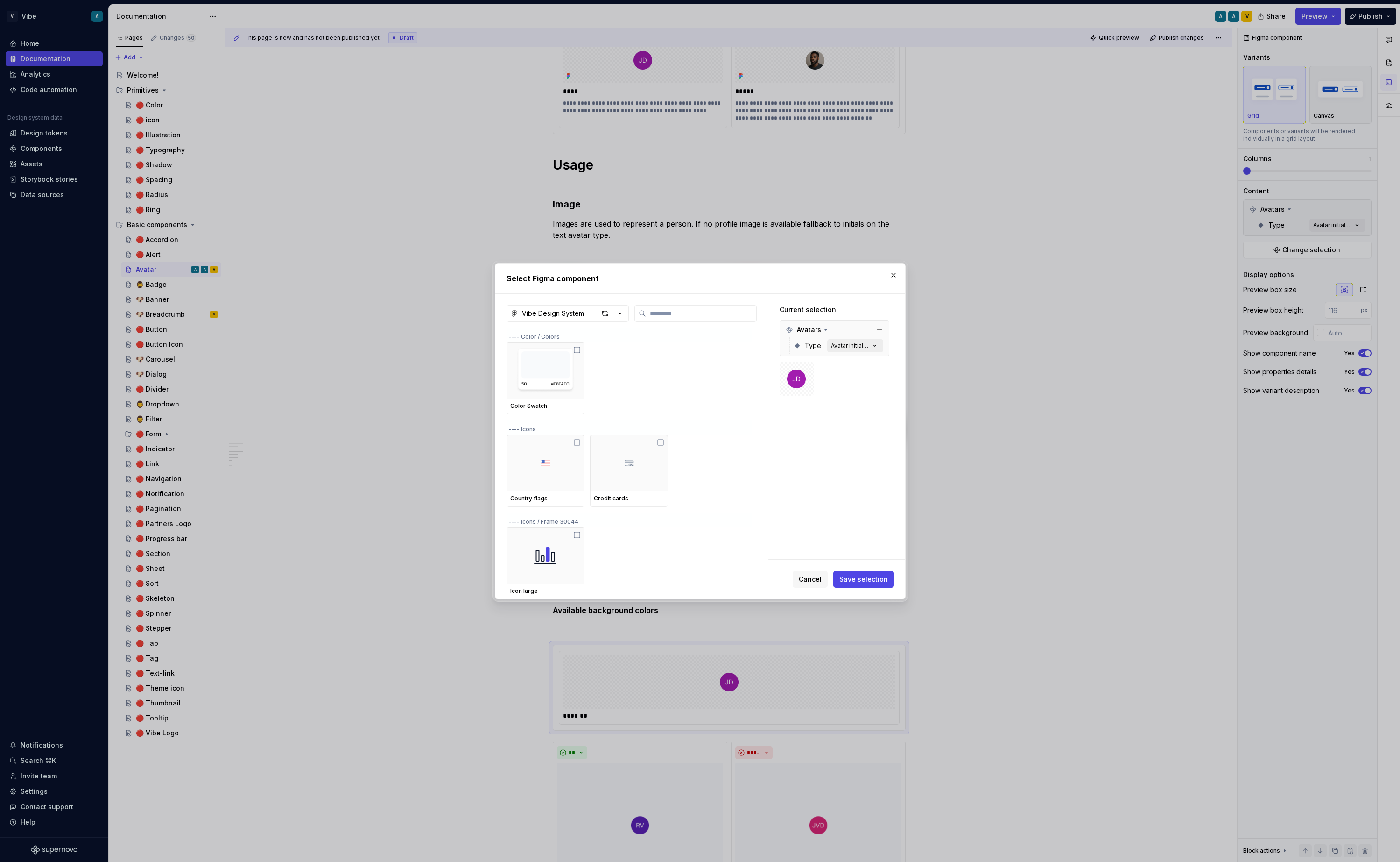
click at [880, 344] on icon "button" at bounding box center [875, 345] width 9 height 9
click at [605, 317] on div "button" at bounding box center [605, 314] width 13 height 13
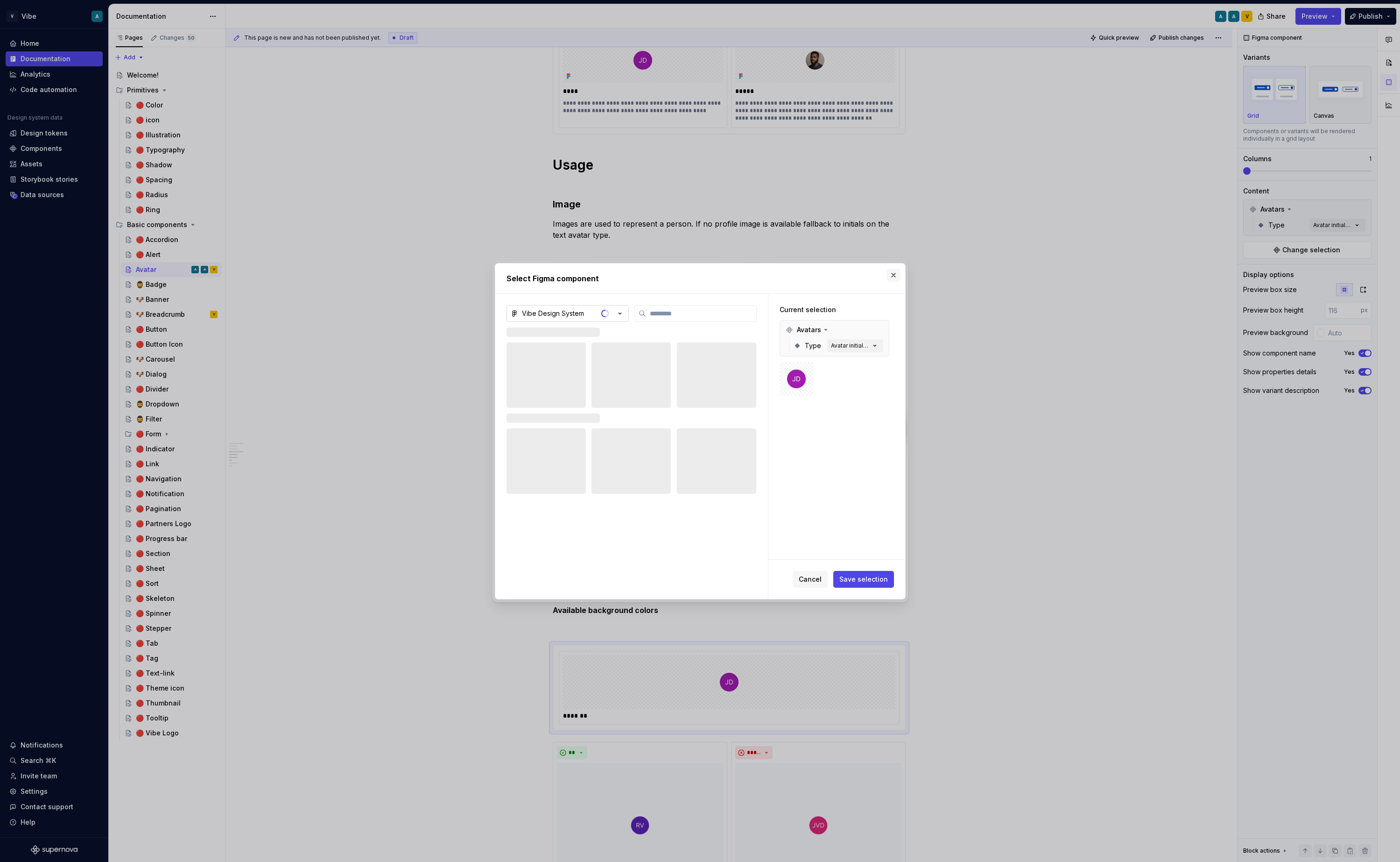
click at [892, 273] on button "button" at bounding box center [894, 275] width 13 height 13
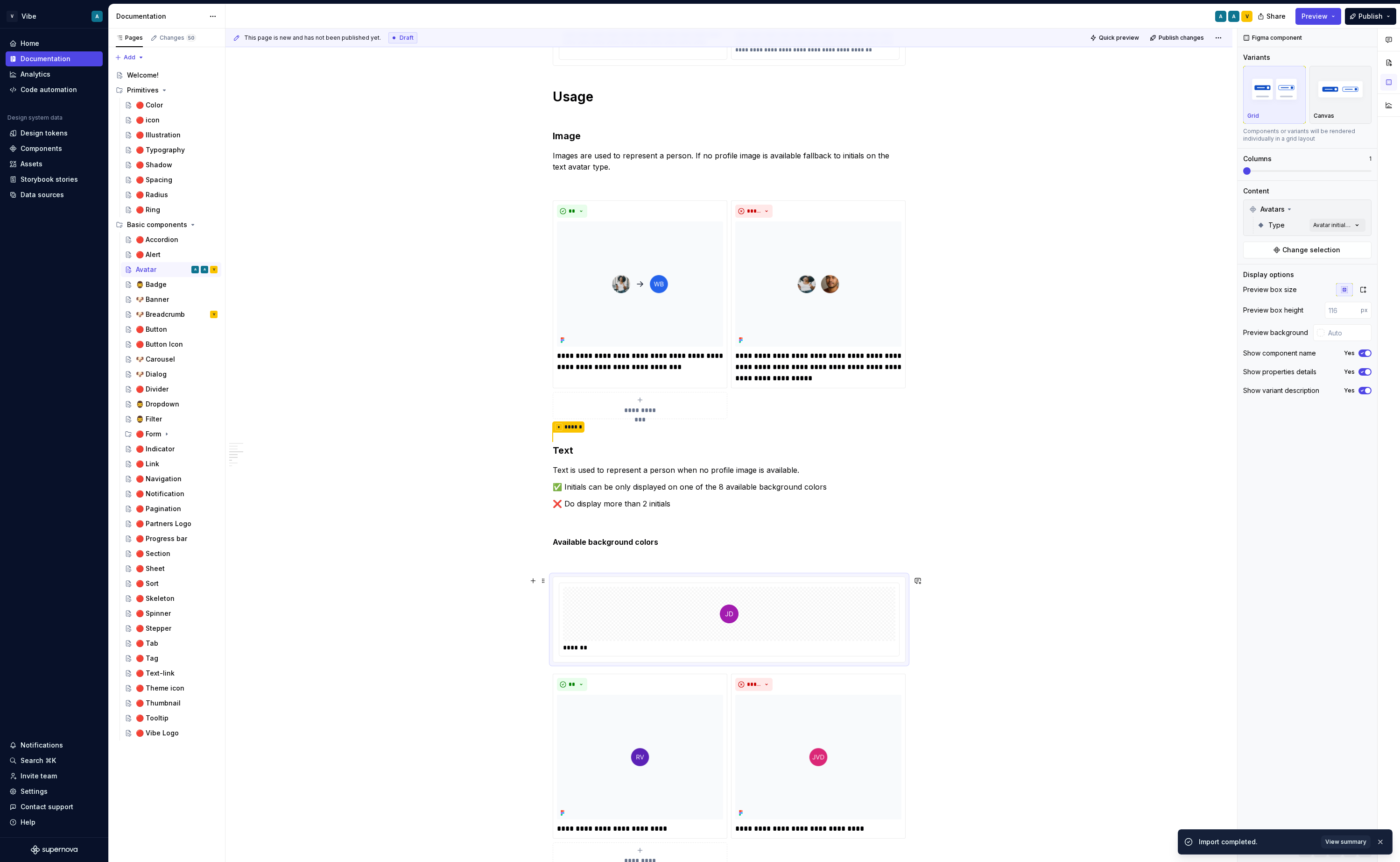
scroll to position [646, 0]
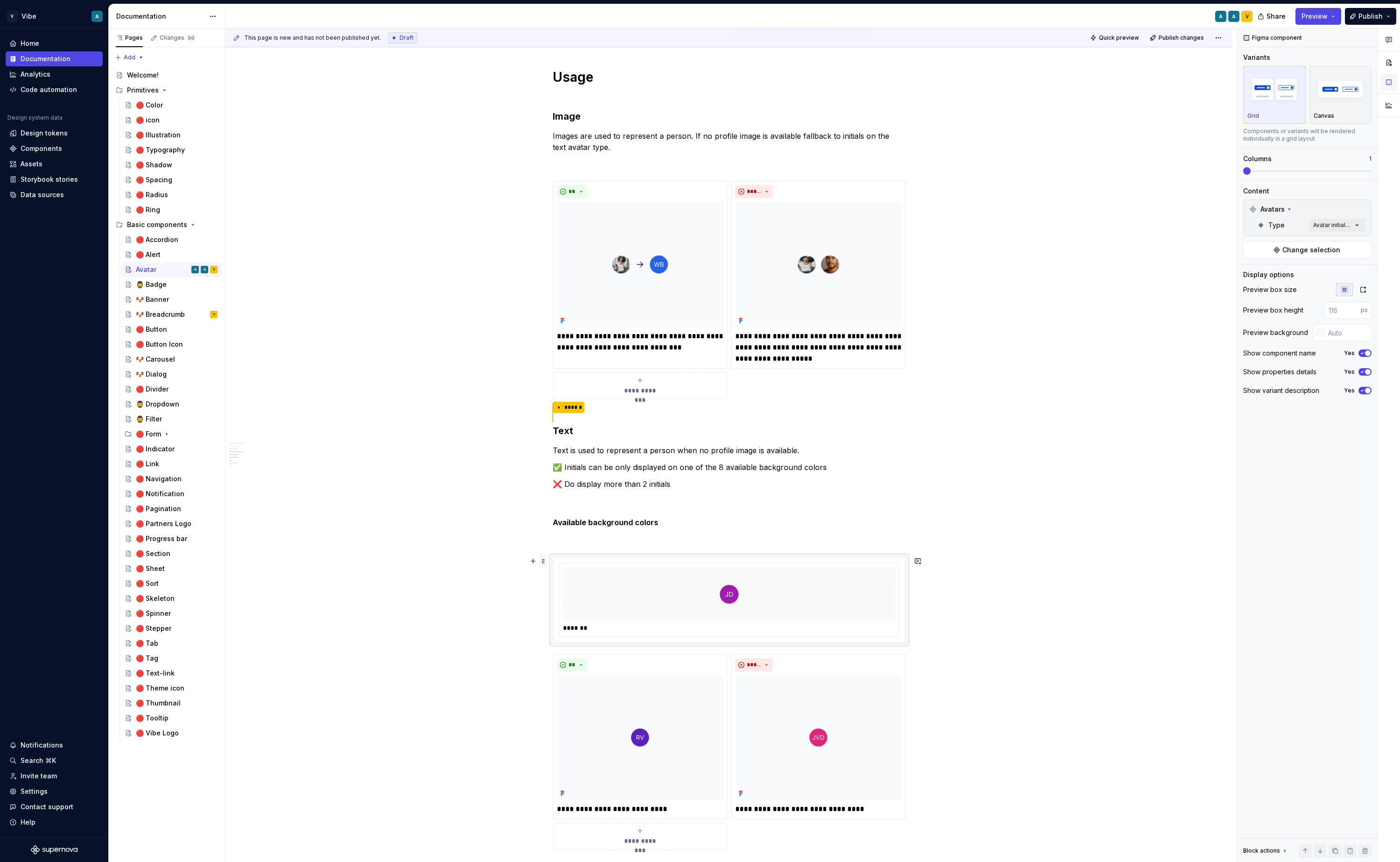
type textarea "*"
click at [546, 562] on span at bounding box center [543, 561] width 8 height 13
click at [585, 643] on div "Delete" at bounding box center [589, 643] width 60 height 9
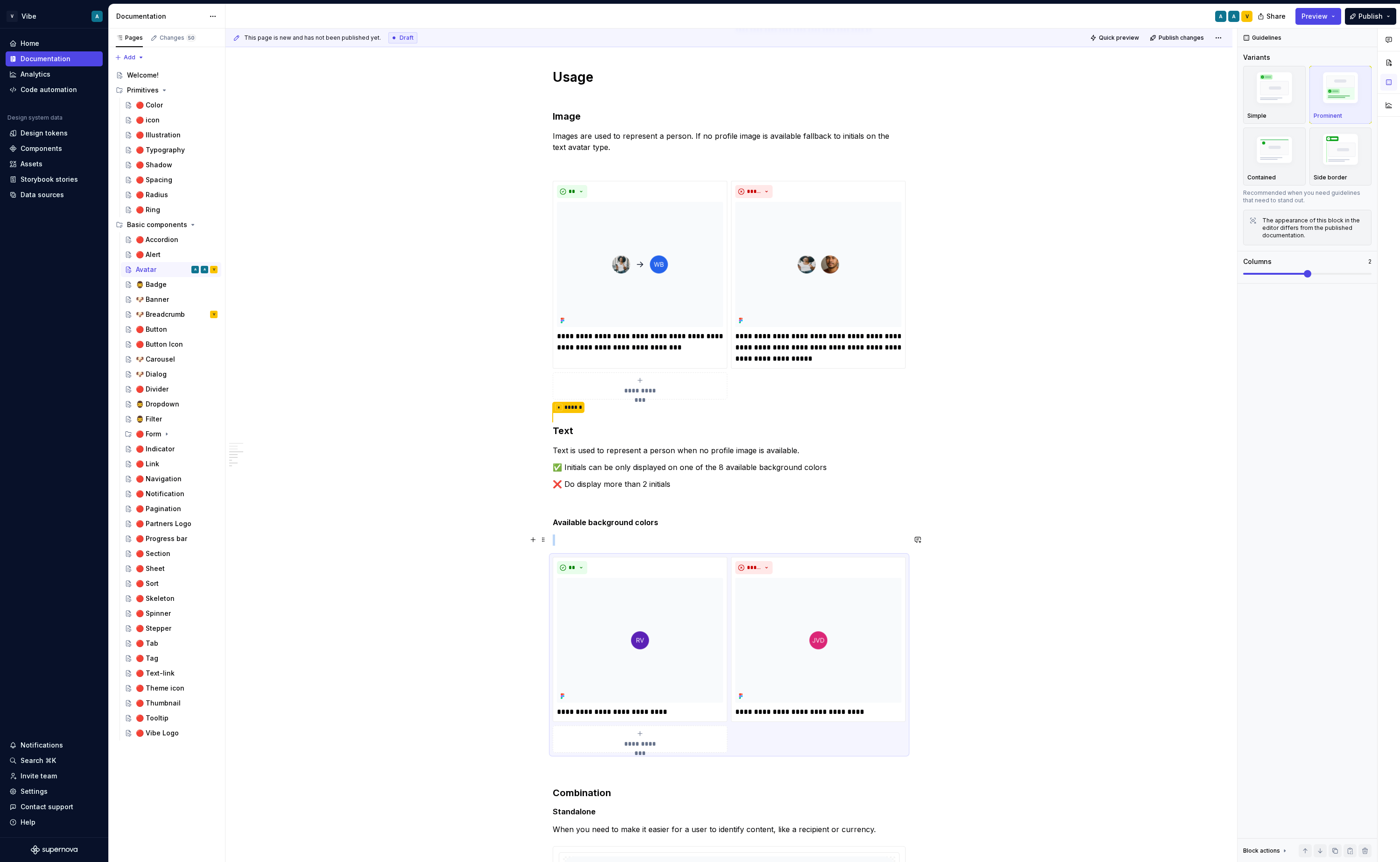
click at [589, 536] on p at bounding box center [729, 540] width 353 height 11
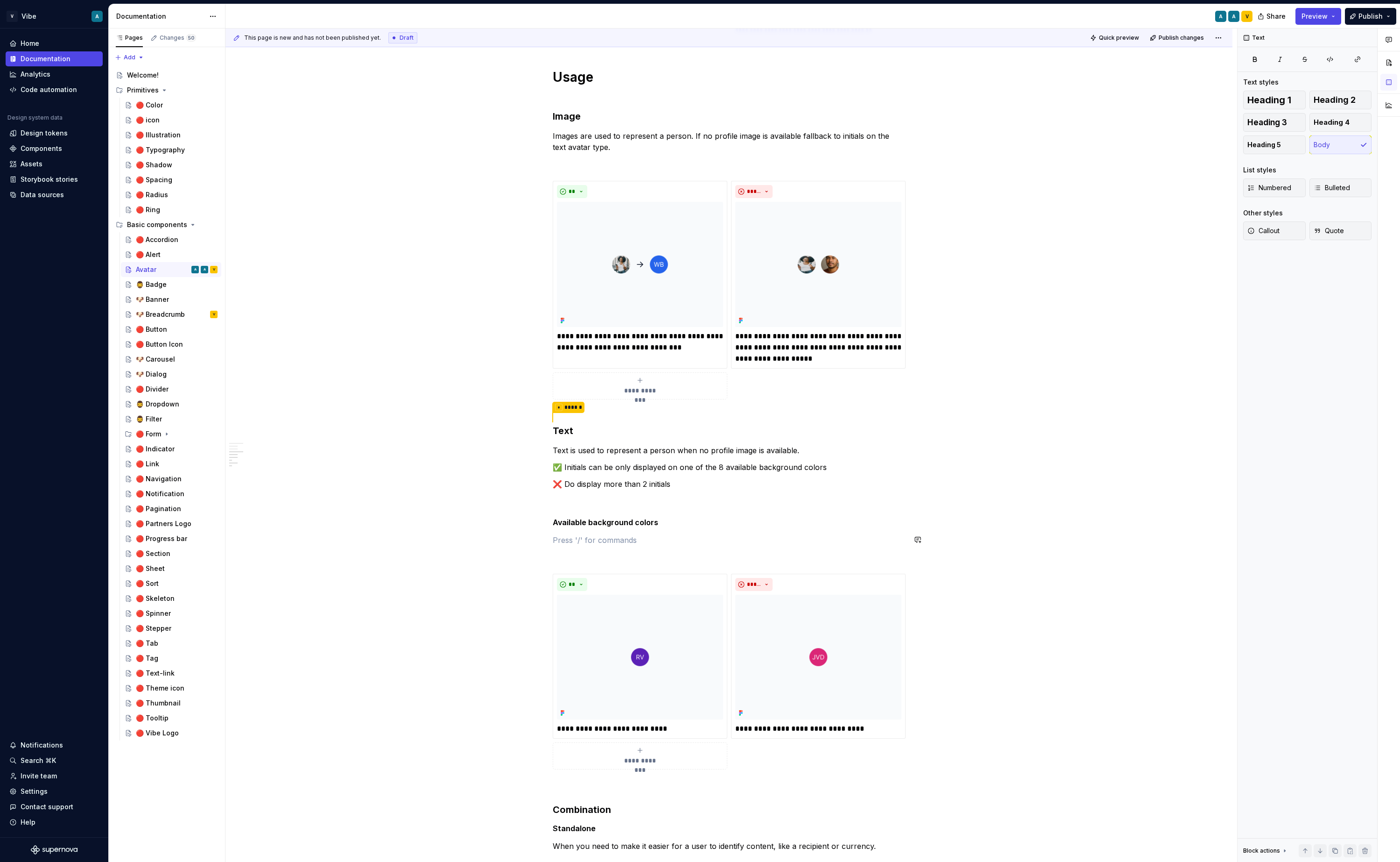
click at [578, 529] on div "**********" at bounding box center [729, 291] width 353 height 1487
click at [538, 539] on button "button" at bounding box center [533, 539] width 13 height 13
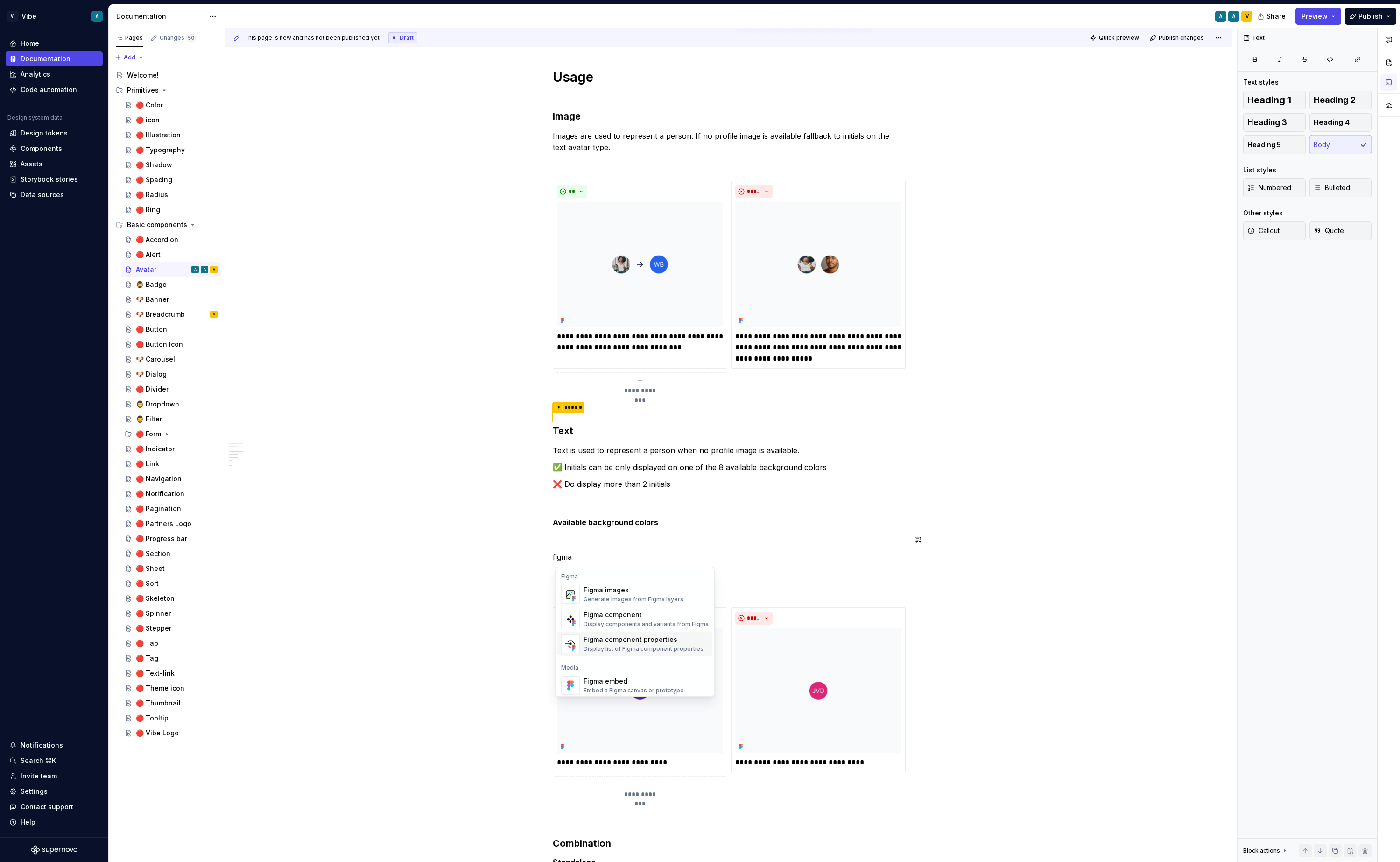
click at [648, 644] on div "Figma component properties Display list of Figma component properties" at bounding box center [644, 643] width 120 height 18
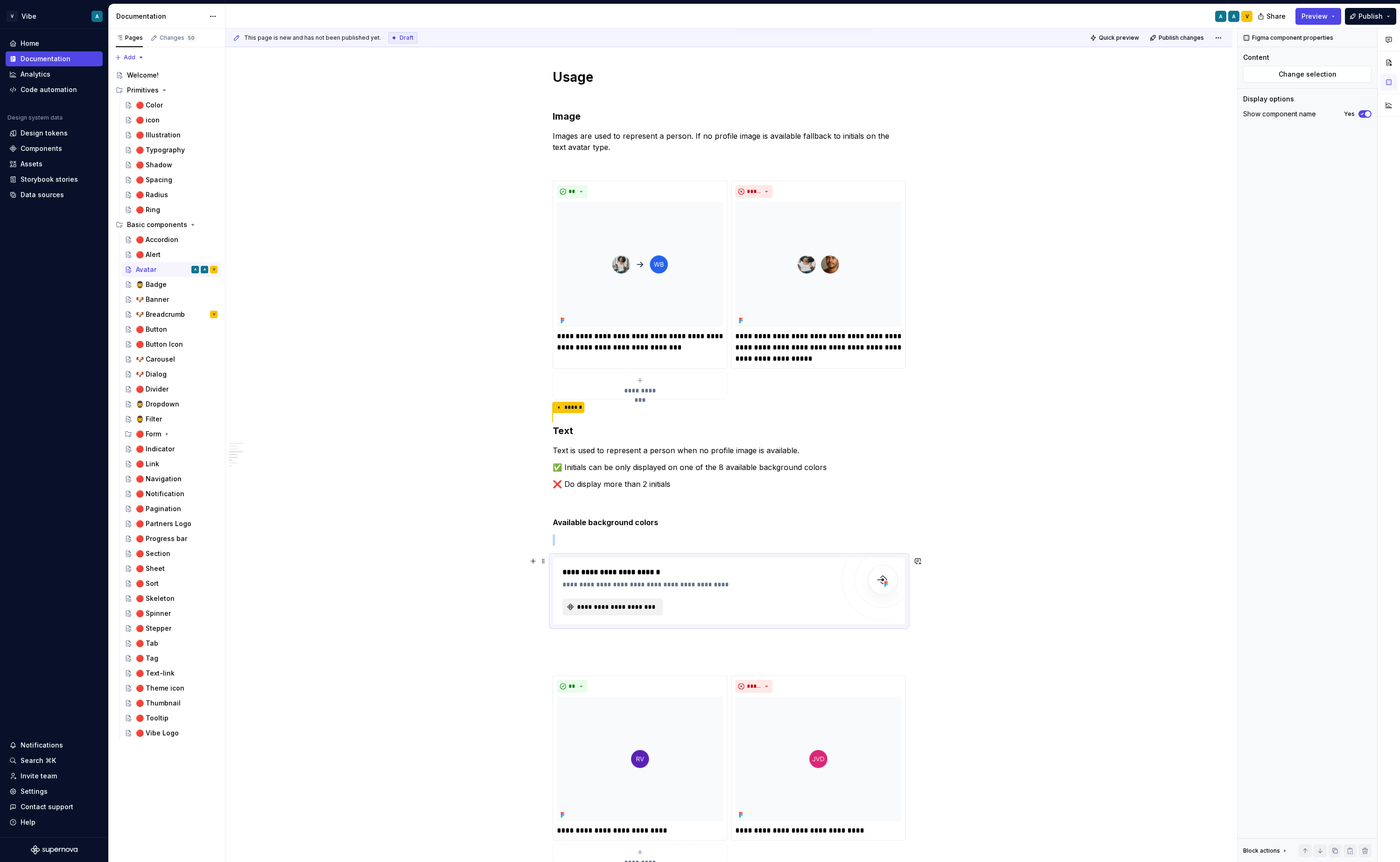
click at [632, 602] on span "**********" at bounding box center [616, 606] width 81 height 9
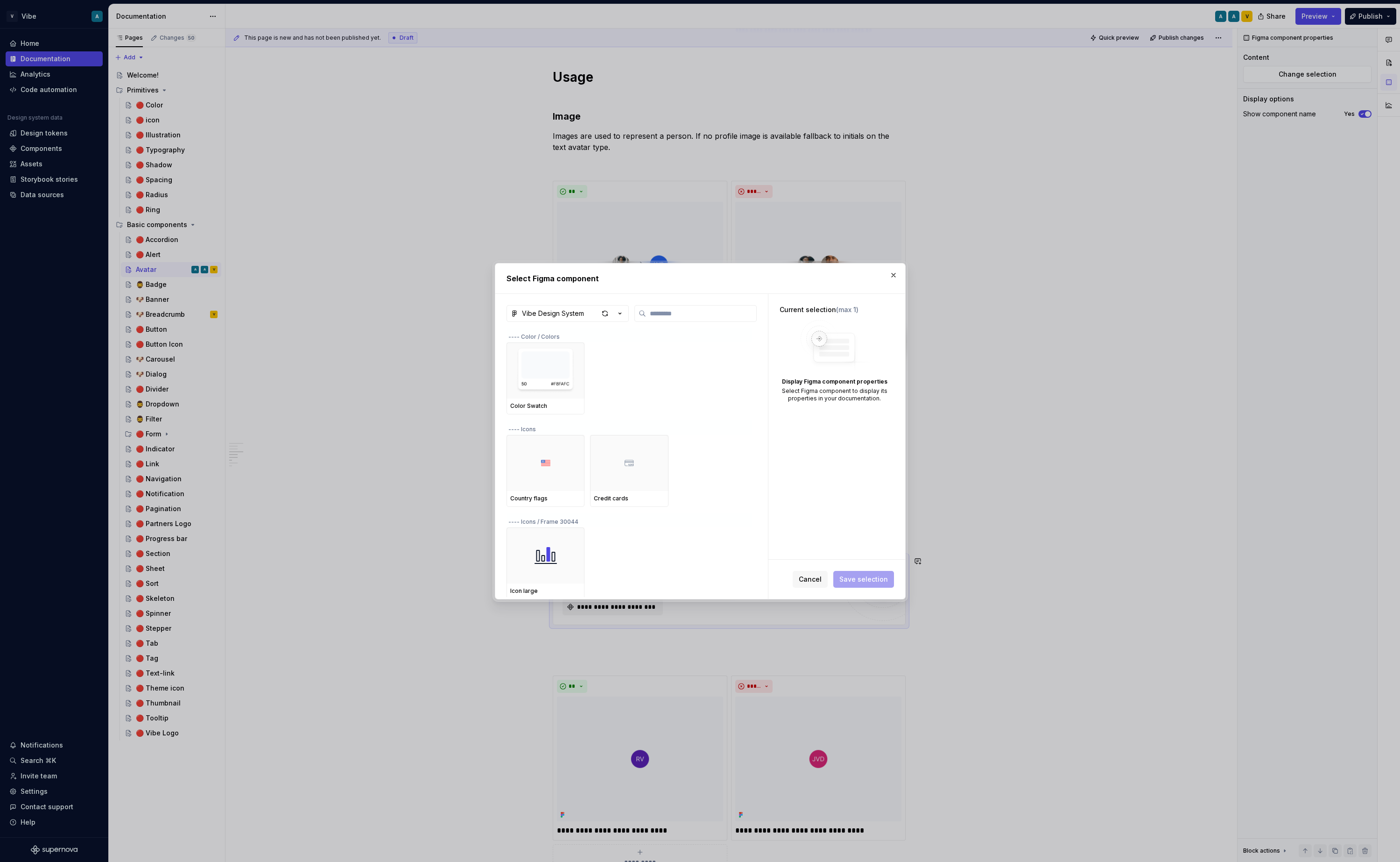
type textarea "*"
type input "***"
click at [890, 274] on button "button" at bounding box center [894, 275] width 13 height 13
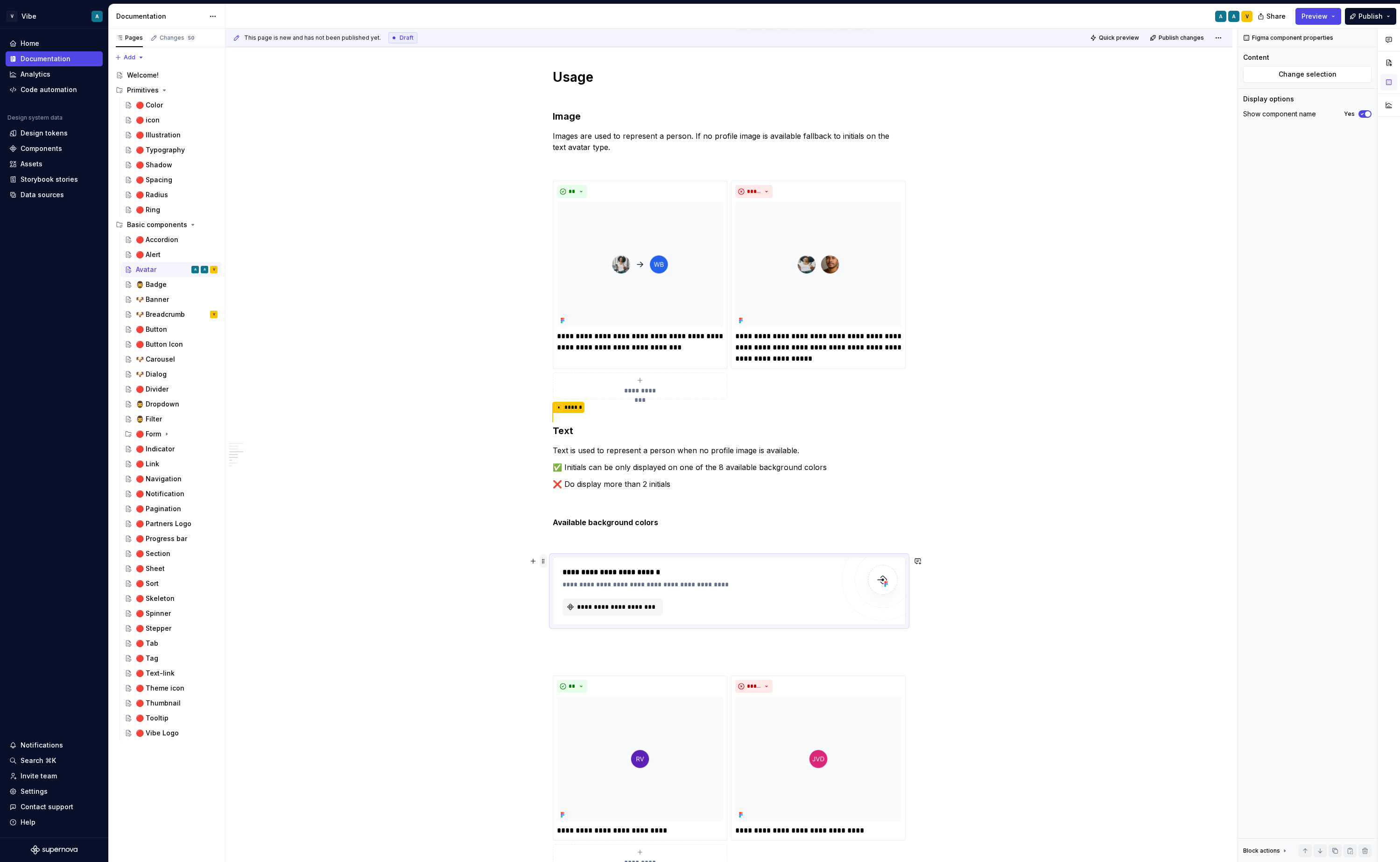
click at [543, 562] on span at bounding box center [543, 561] width 8 height 13
click at [571, 637] on div "Delete" at bounding box center [584, 643] width 80 height 15
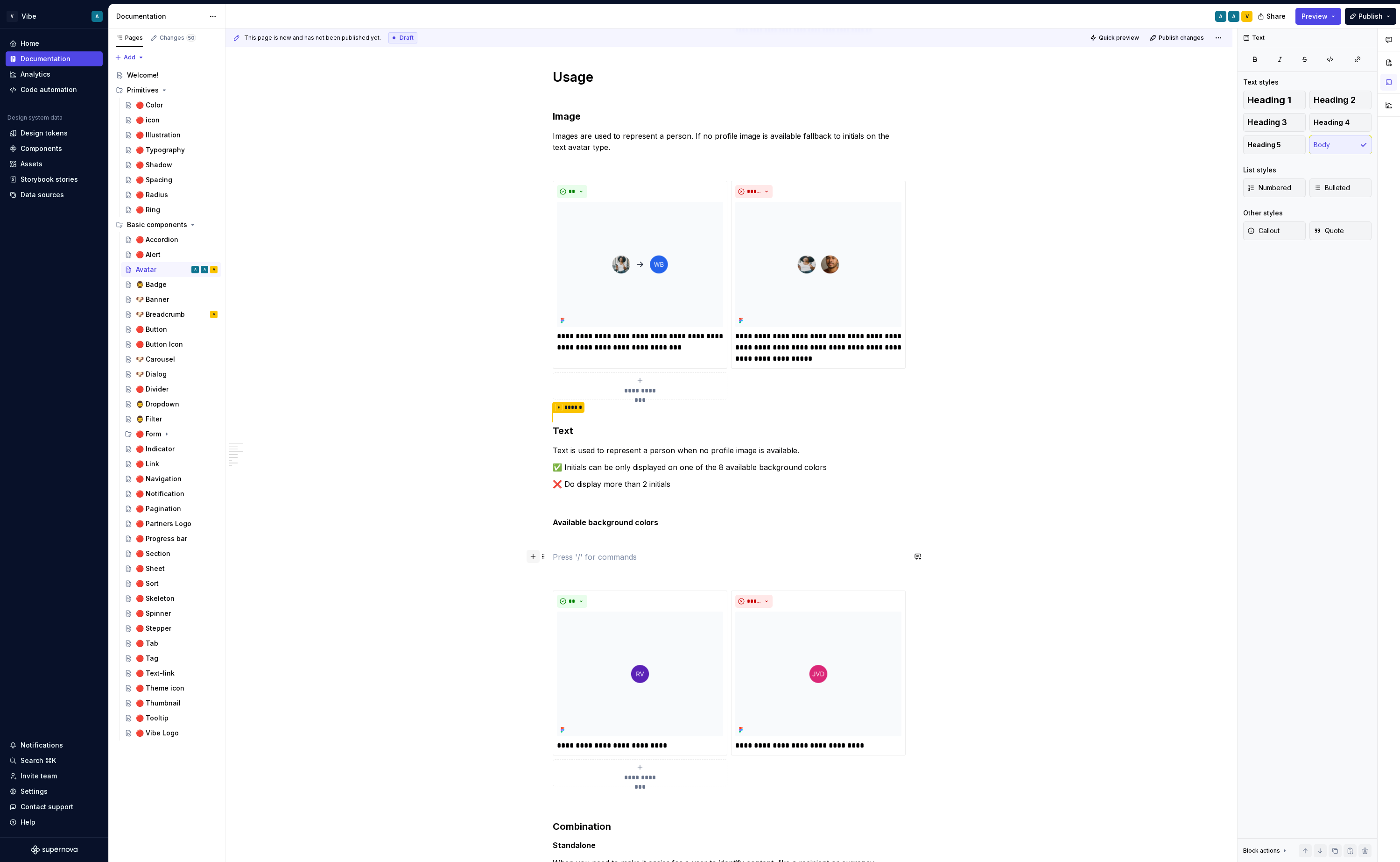
click at [538, 560] on button "button" at bounding box center [533, 556] width 13 height 13
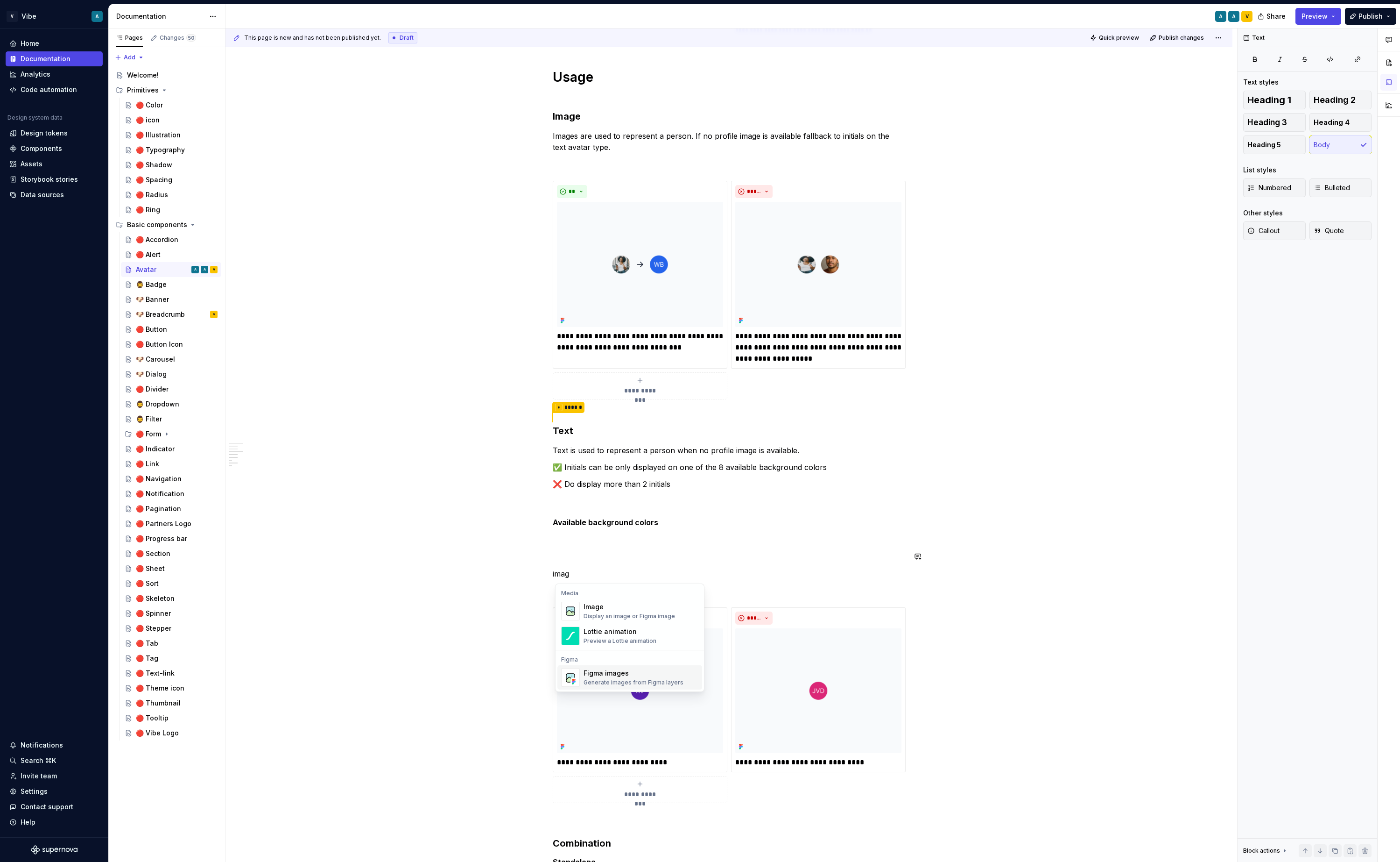
click at [622, 672] on div "Figma images" at bounding box center [633, 673] width 100 height 9
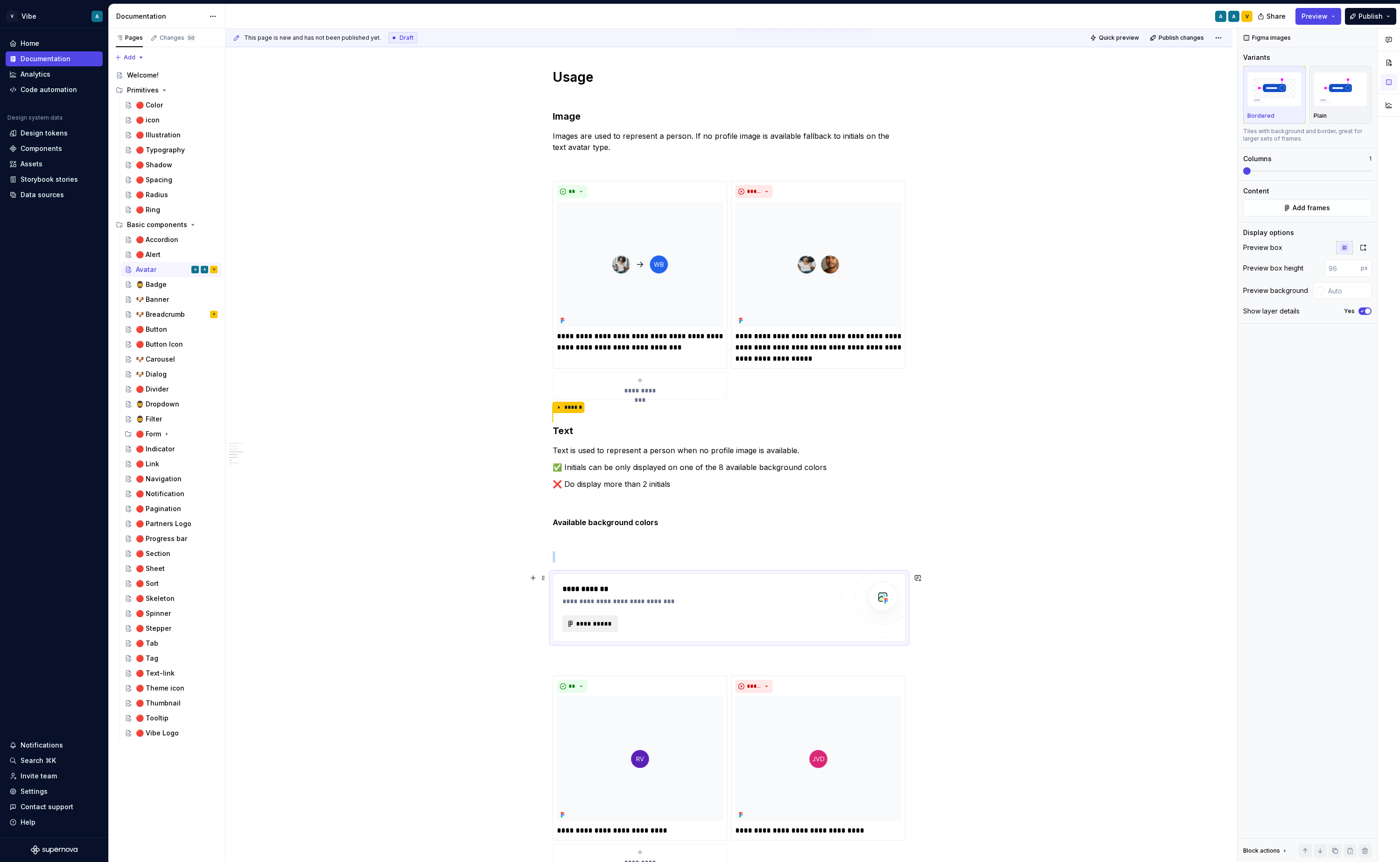
click at [601, 625] on span "**********" at bounding box center [594, 623] width 37 height 9
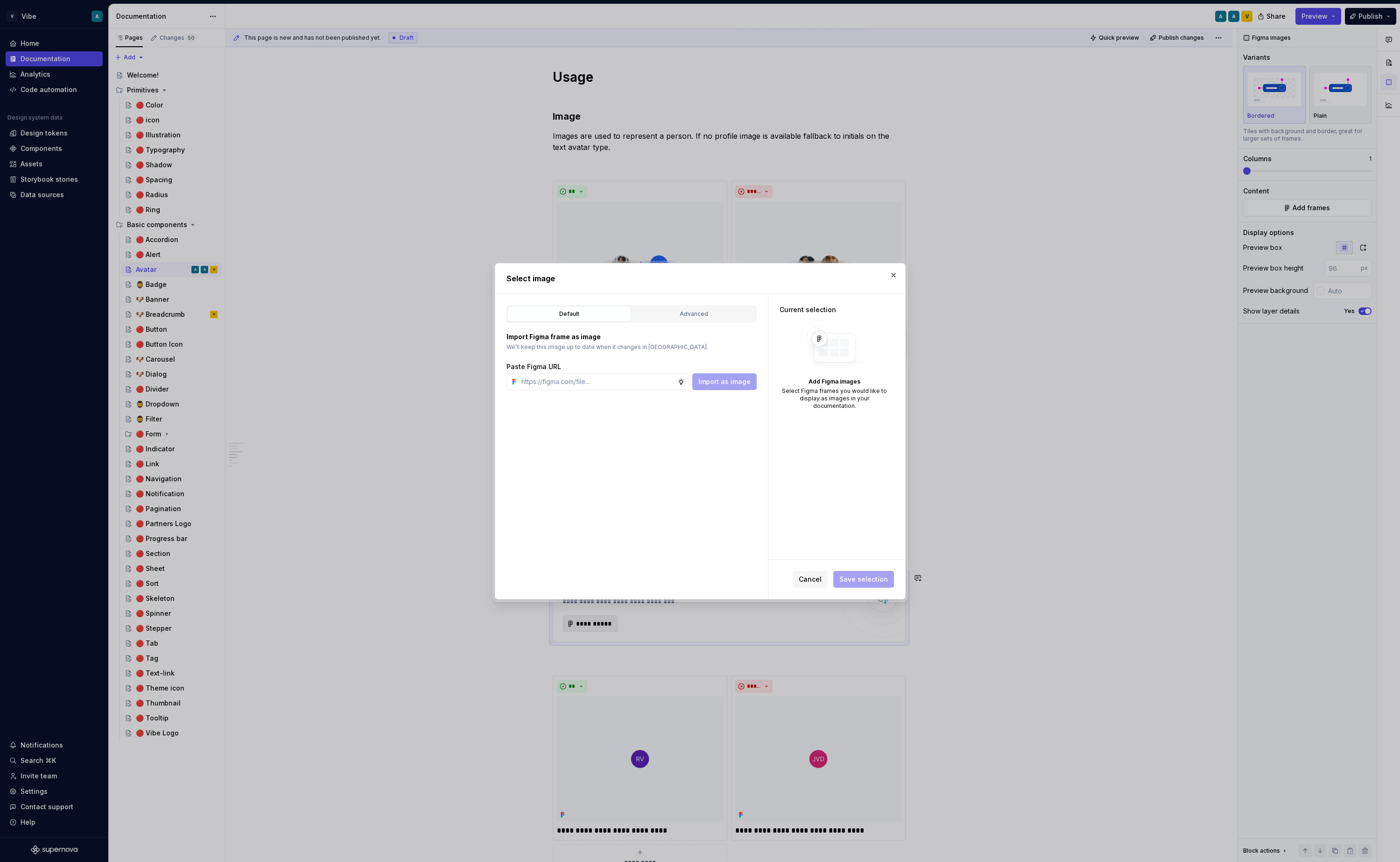
type textarea "*"
click at [679, 315] on div "Advanced" at bounding box center [694, 314] width 117 height 9
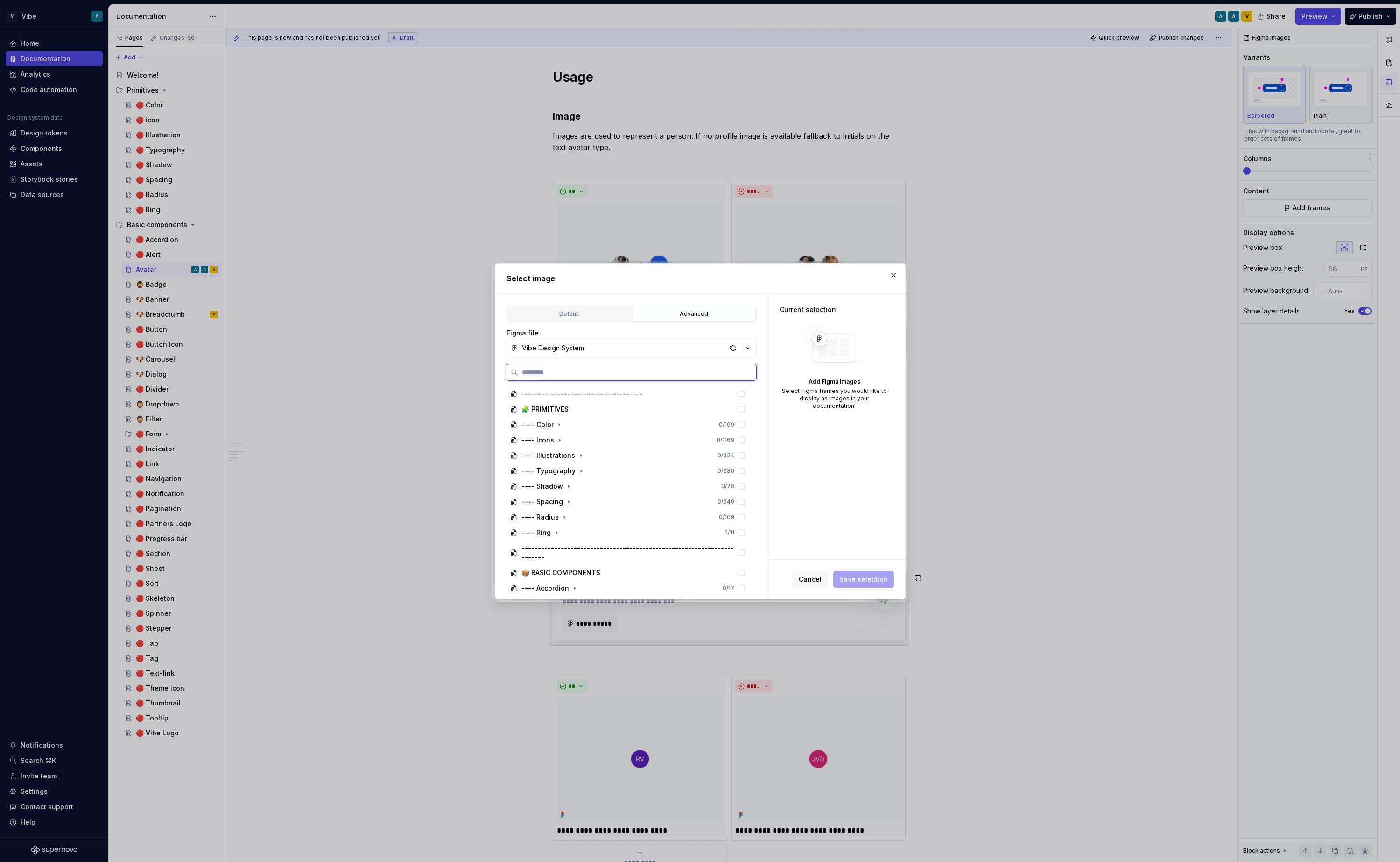
click at [580, 371] on input "search" at bounding box center [637, 372] width 238 height 9
type input "******"
click at [723, 565] on button "button" at bounding box center [717, 563] width 13 height 13
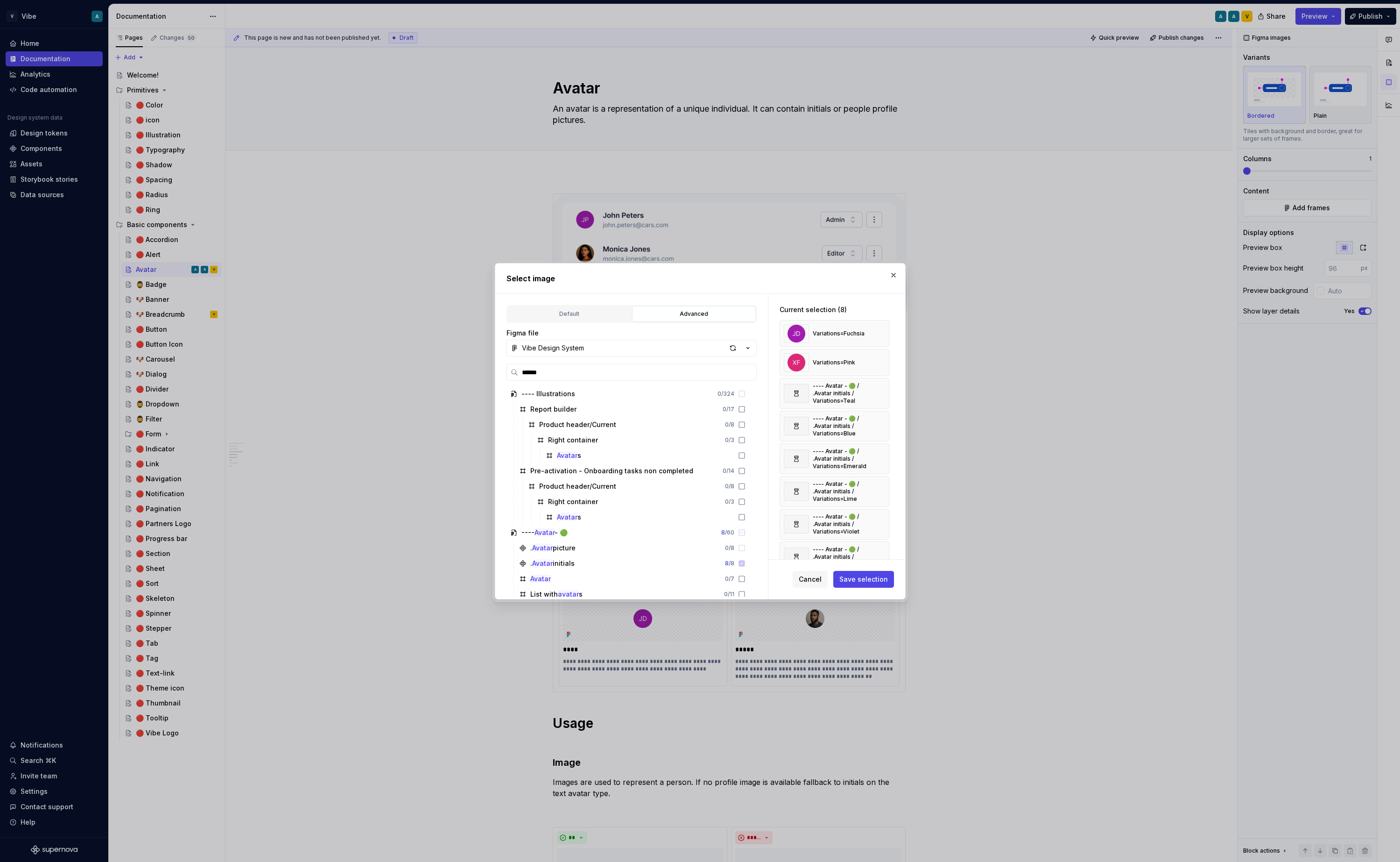
type textarea "*"
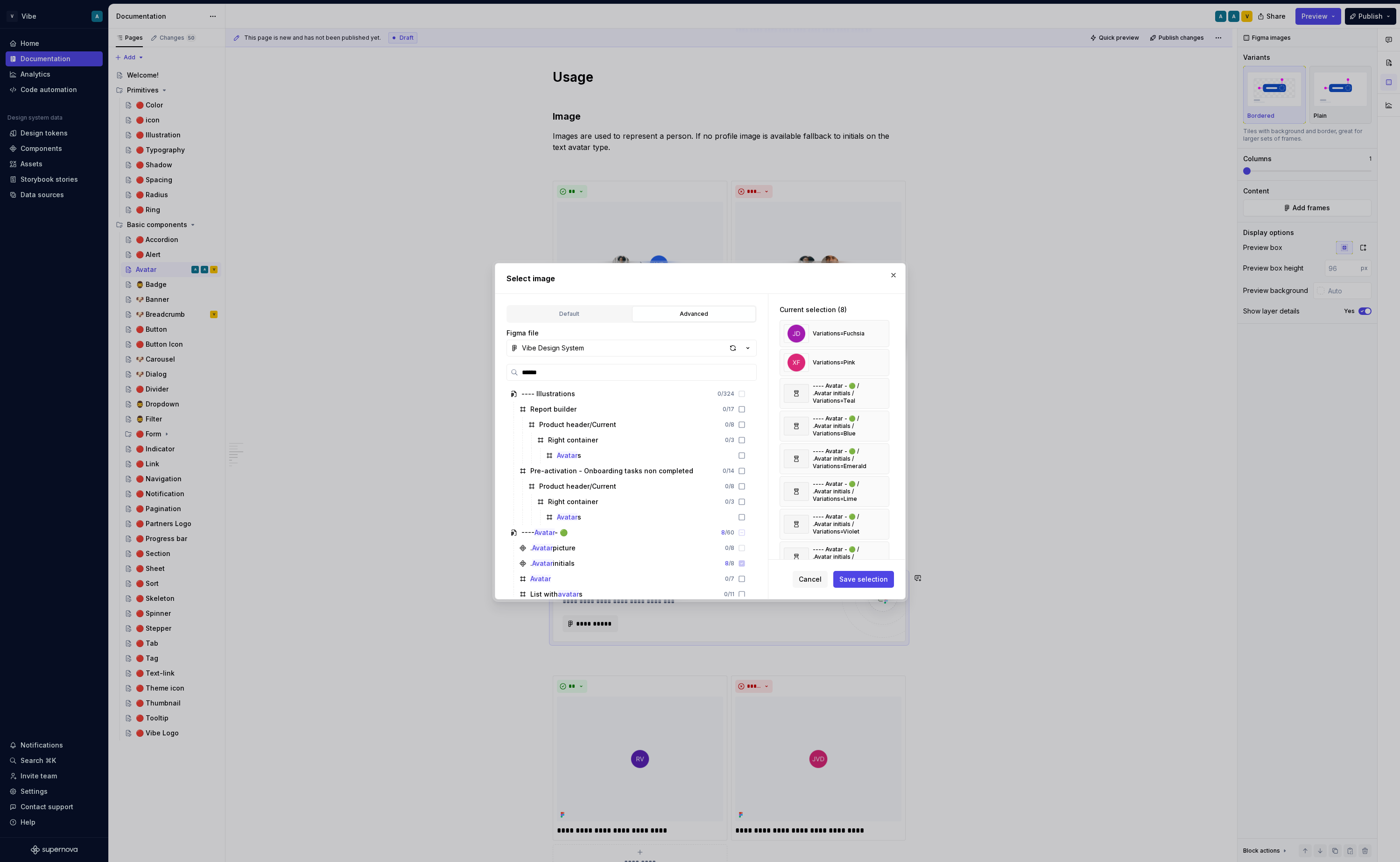
click at [872, 580] on span "Save selection" at bounding box center [863, 579] width 49 height 9
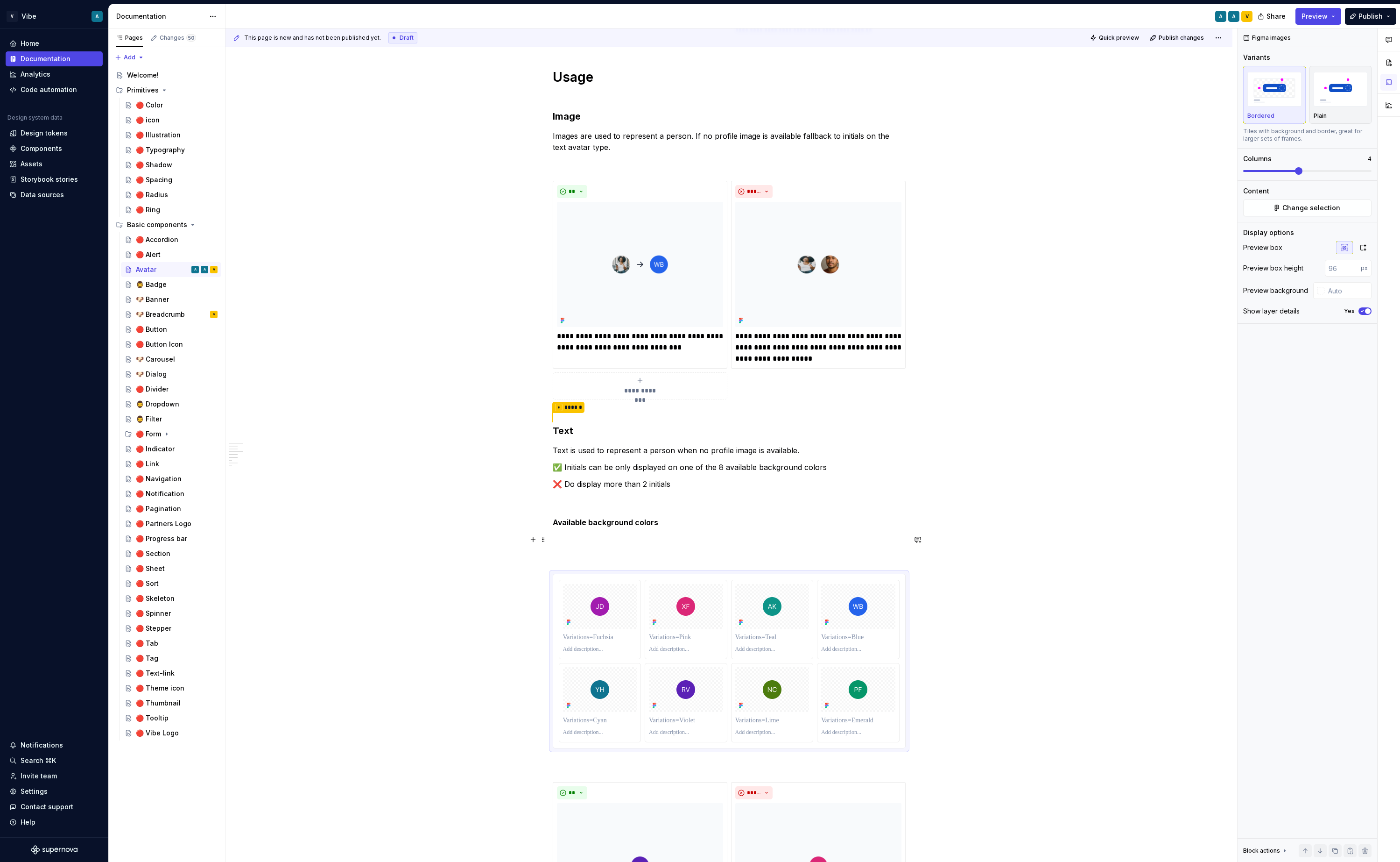
click at [597, 541] on p at bounding box center [729, 540] width 353 height 11
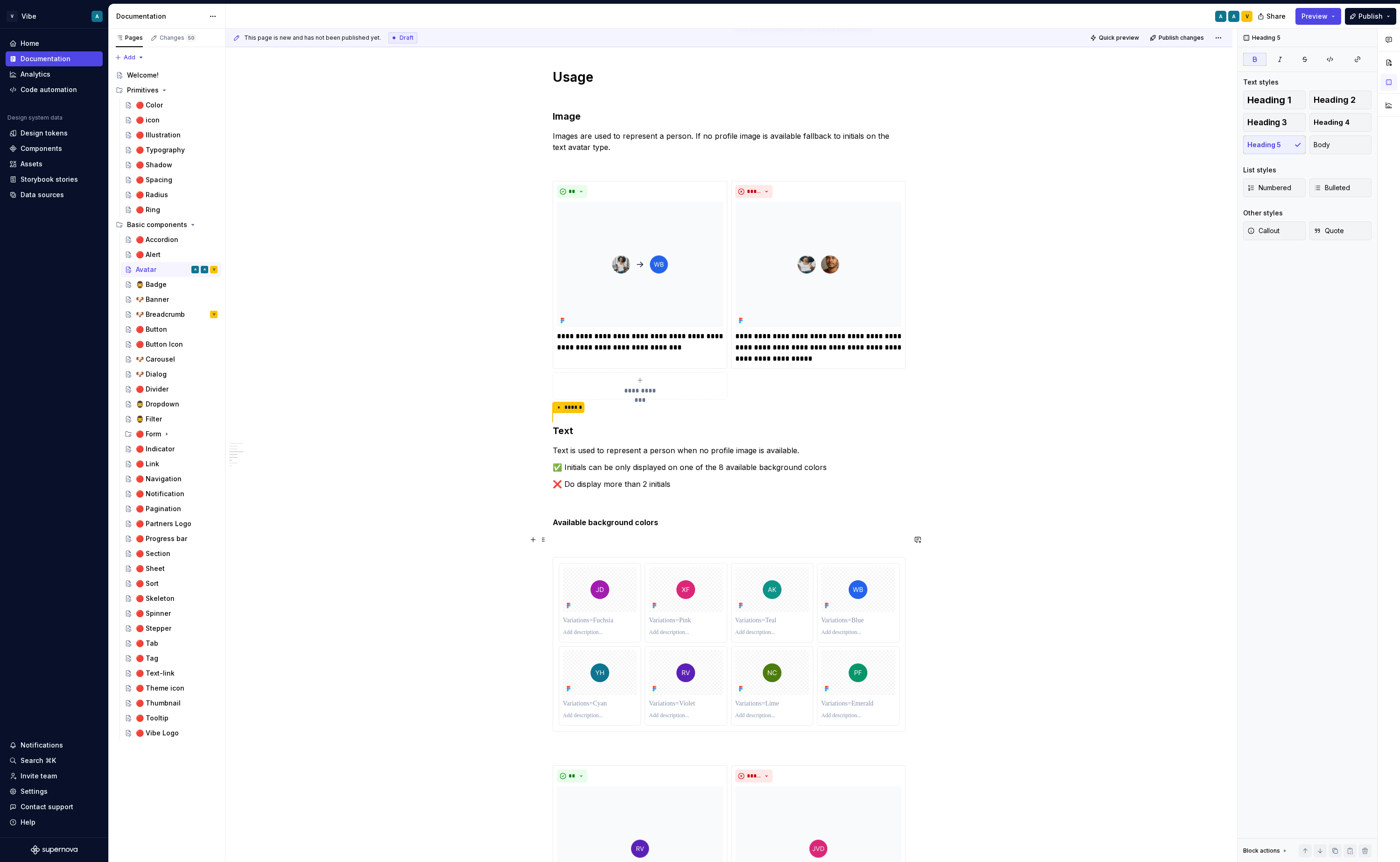
click at [603, 540] on p at bounding box center [729, 540] width 353 height 11
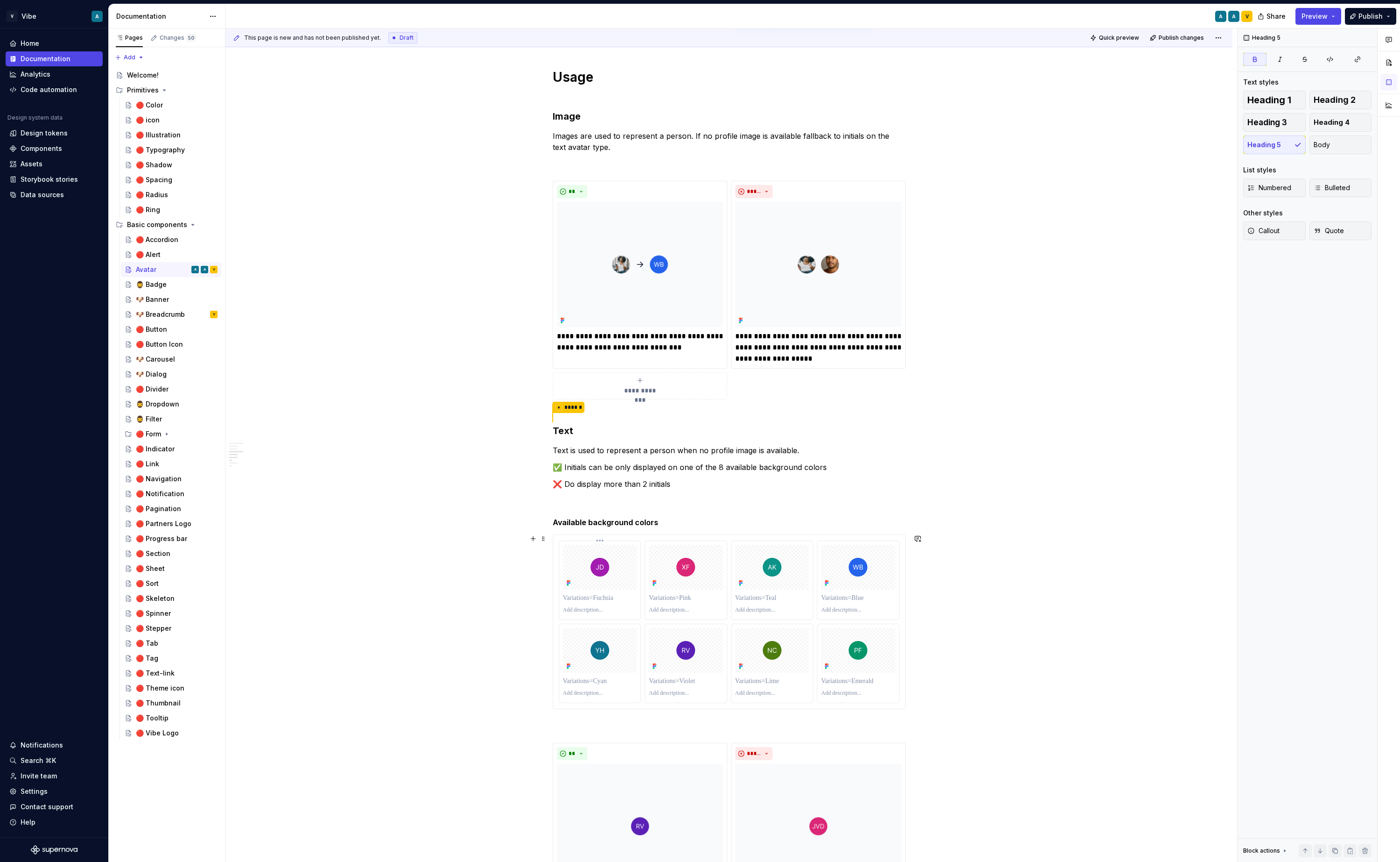
click at [603, 595] on p at bounding box center [600, 598] width 74 height 9
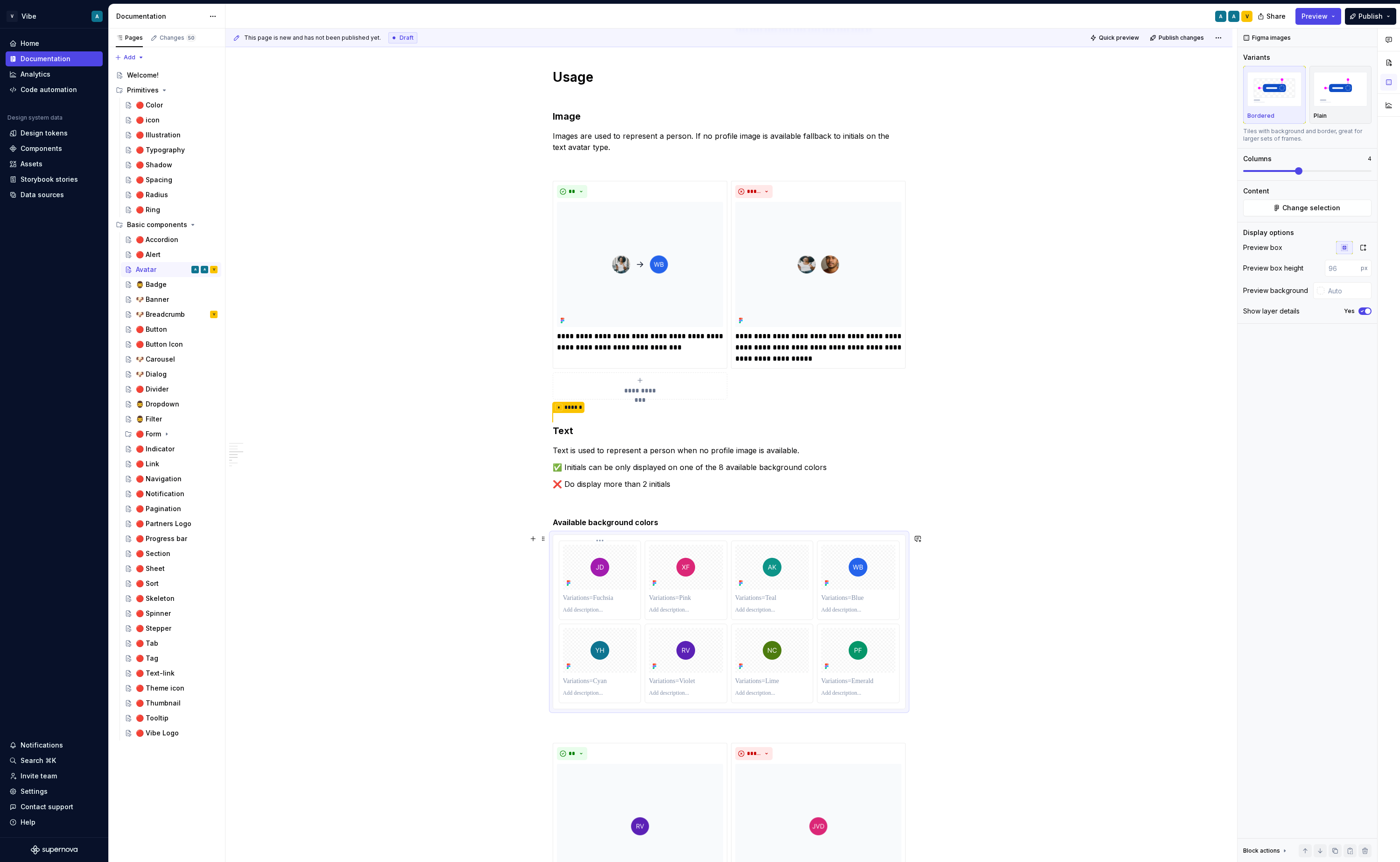
click at [603, 595] on p at bounding box center [600, 598] width 74 height 9
click at [689, 590] on div at bounding box center [686, 580] width 82 height 79
click at [679, 597] on p at bounding box center [686, 598] width 74 height 9
click at [773, 593] on p at bounding box center [772, 598] width 74 height 9
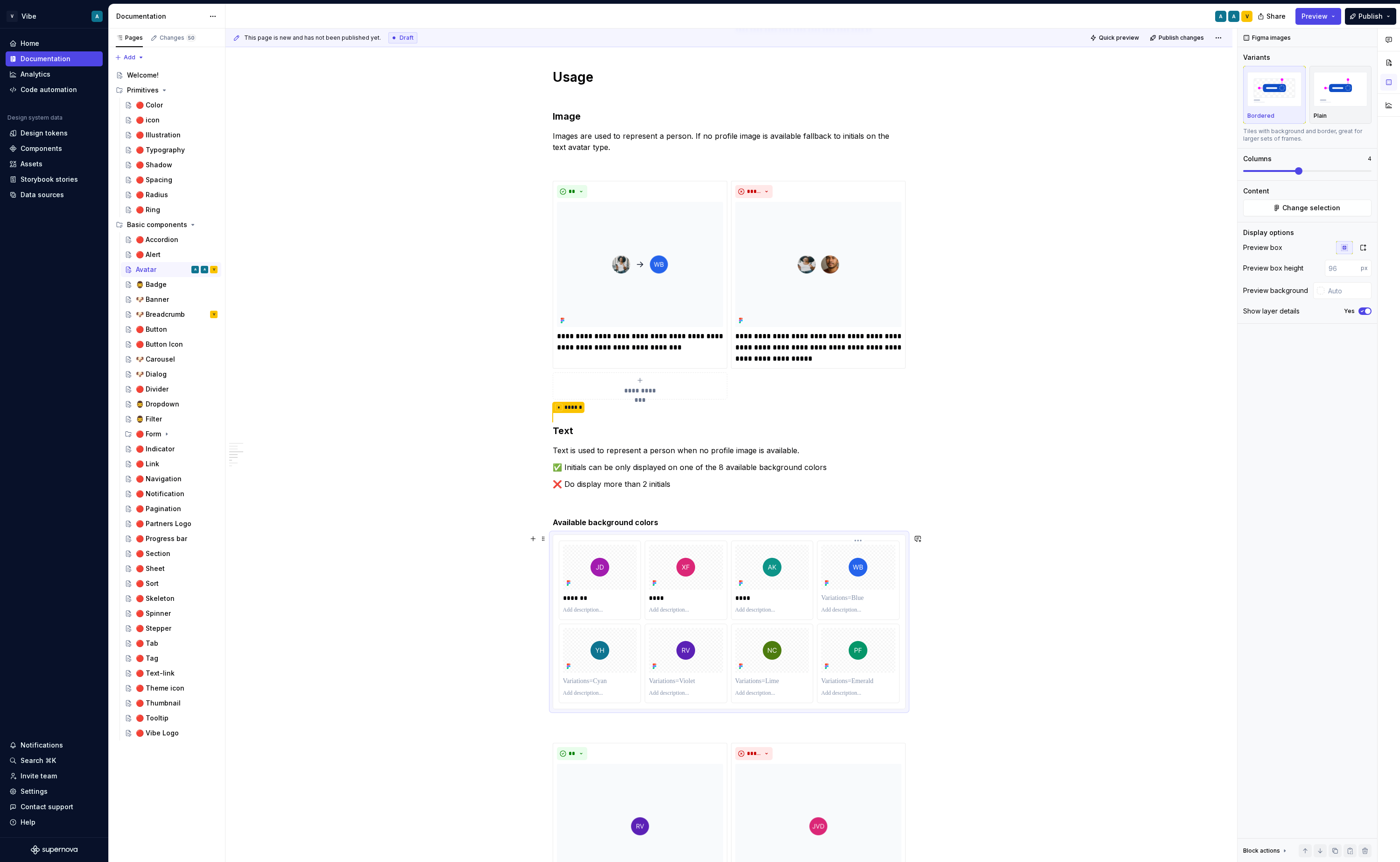
click at [864, 597] on p at bounding box center [858, 598] width 74 height 9
click at [603, 682] on p at bounding box center [600, 680] width 74 height 9
click at [695, 679] on p at bounding box center [686, 680] width 74 height 9
click at [780, 679] on p at bounding box center [772, 680] width 74 height 9
click at [875, 682] on p at bounding box center [858, 680] width 74 height 9
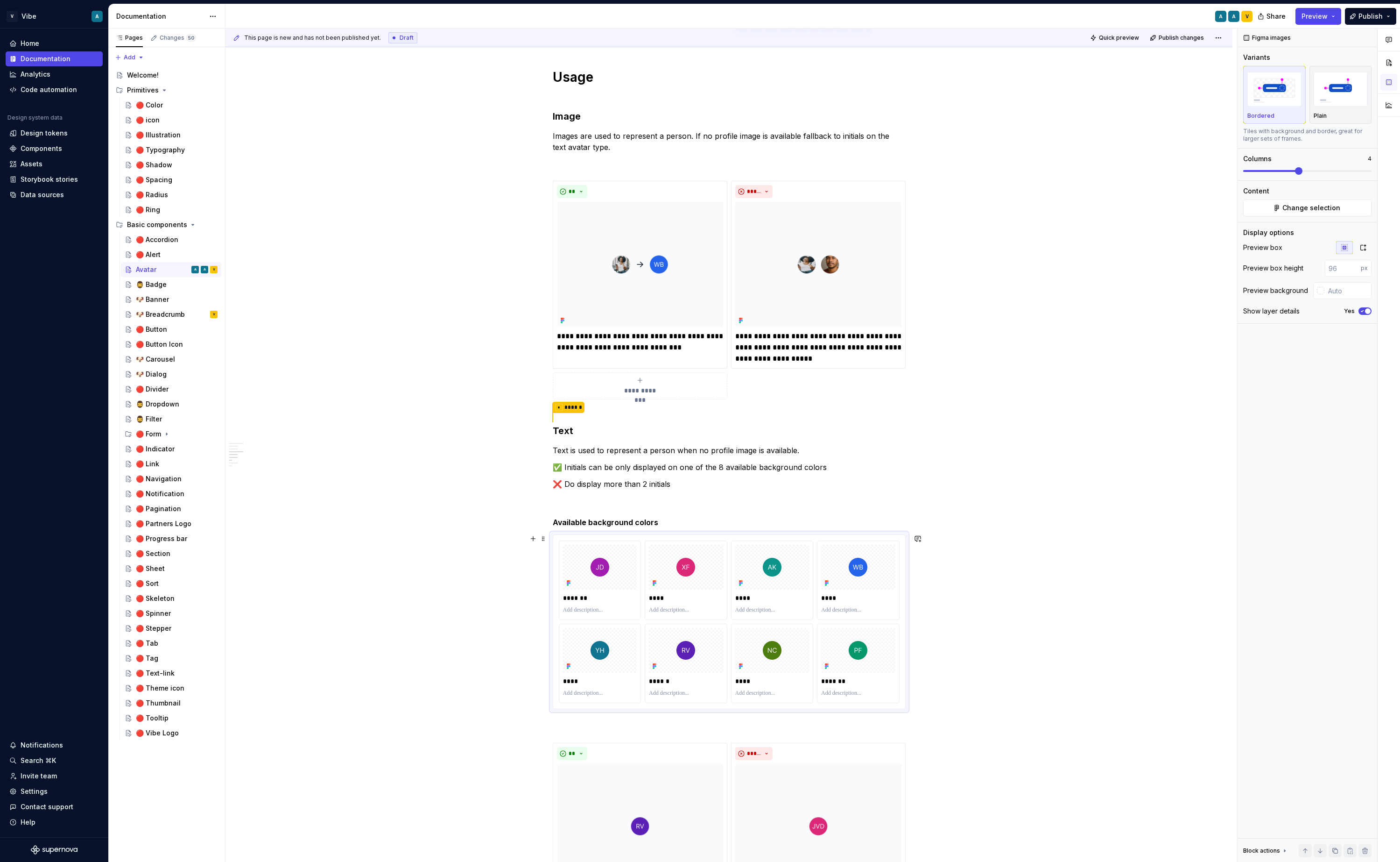
click at [1100, 624] on div "**********" at bounding box center [729, 499] width 1007 height 1949
click at [1366, 311] on span "button" at bounding box center [1368, 311] width 5 height 5
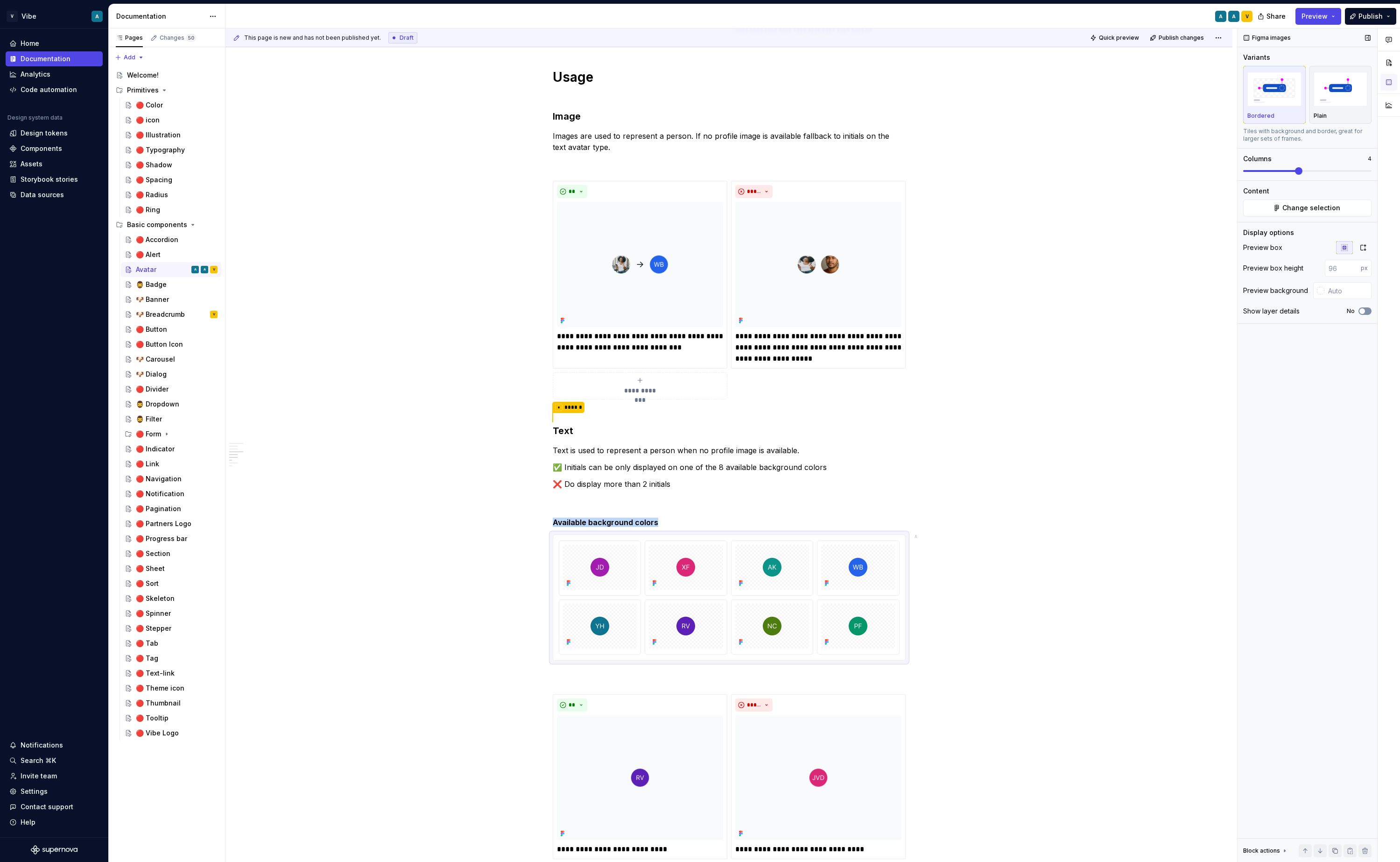
click at [1366, 311] on button "No" at bounding box center [1365, 311] width 13 height 8
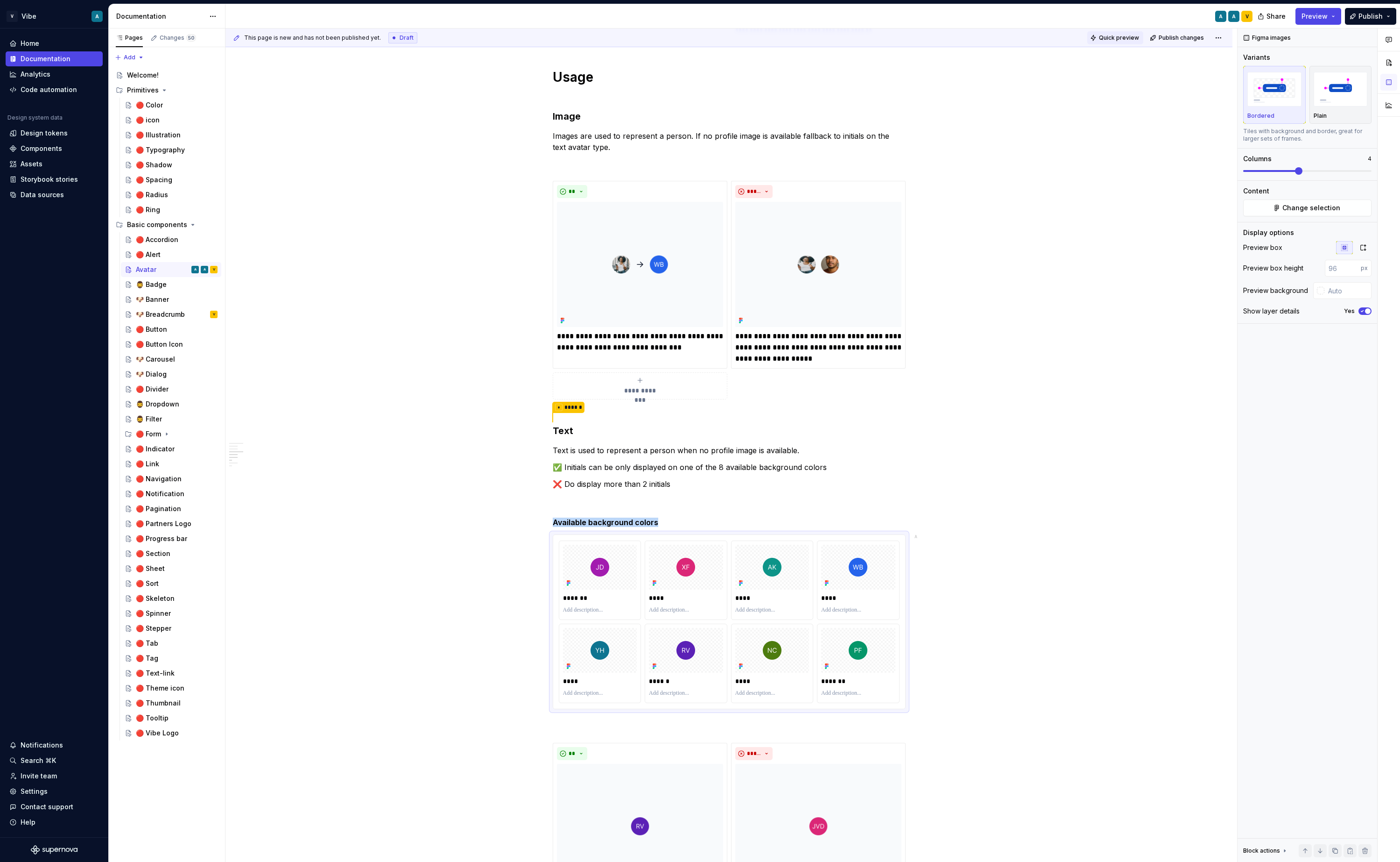
click at [1117, 43] on button "Quick preview" at bounding box center [1115, 38] width 56 height 13
click at [1123, 37] on span "Quick preview" at bounding box center [1119, 38] width 40 height 8
click at [1336, 846] on div "Quick preview ready. The page preview has been updated. Open page" at bounding box center [1293, 839] width 187 height 18
click at [1346, 837] on span "Open page" at bounding box center [1350, 840] width 31 height 8
click at [617, 524] on strong "Available background colors" at bounding box center [605, 522] width 106 height 9
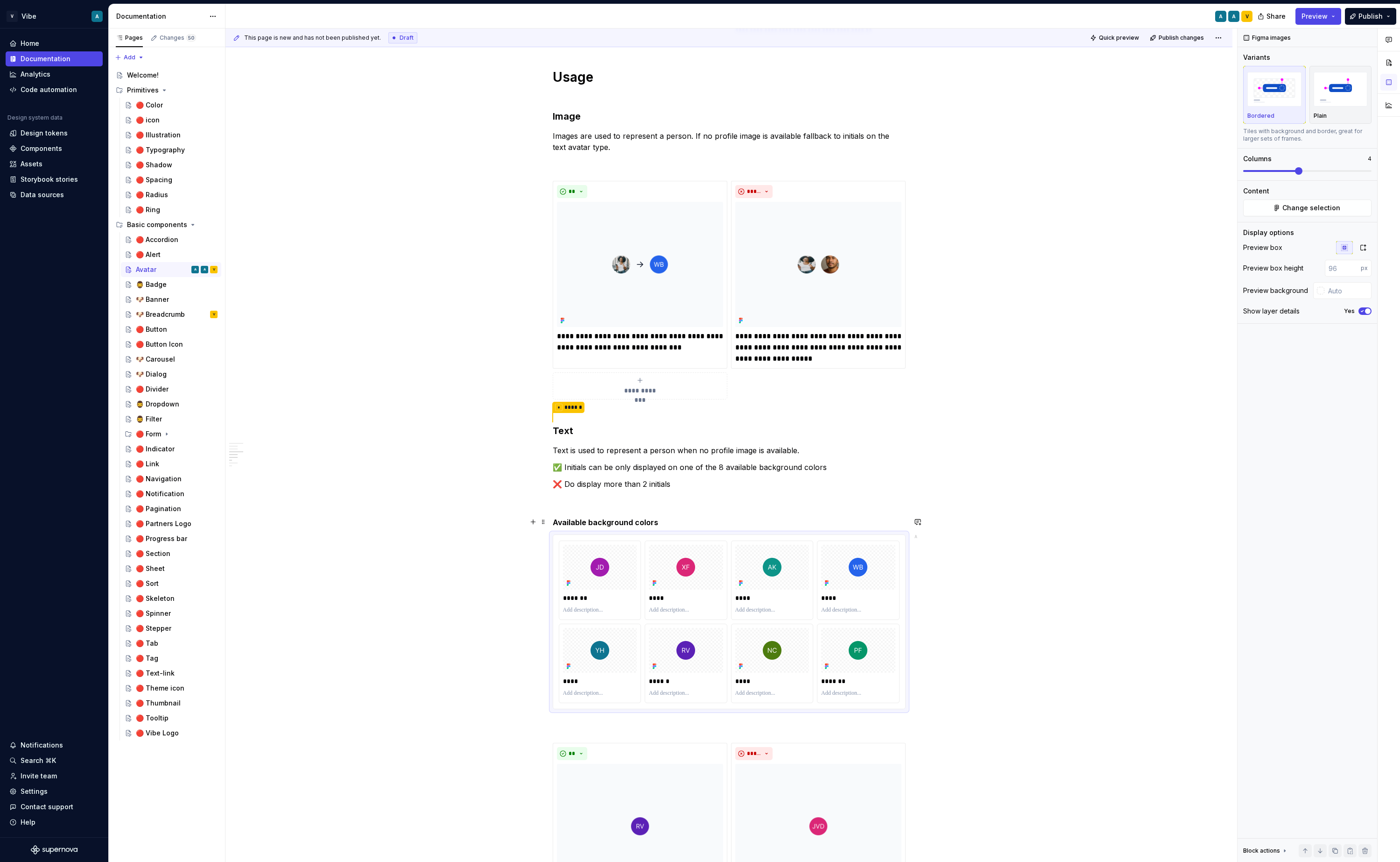
click at [617, 524] on strong "Available background colors" at bounding box center [605, 522] width 106 height 9
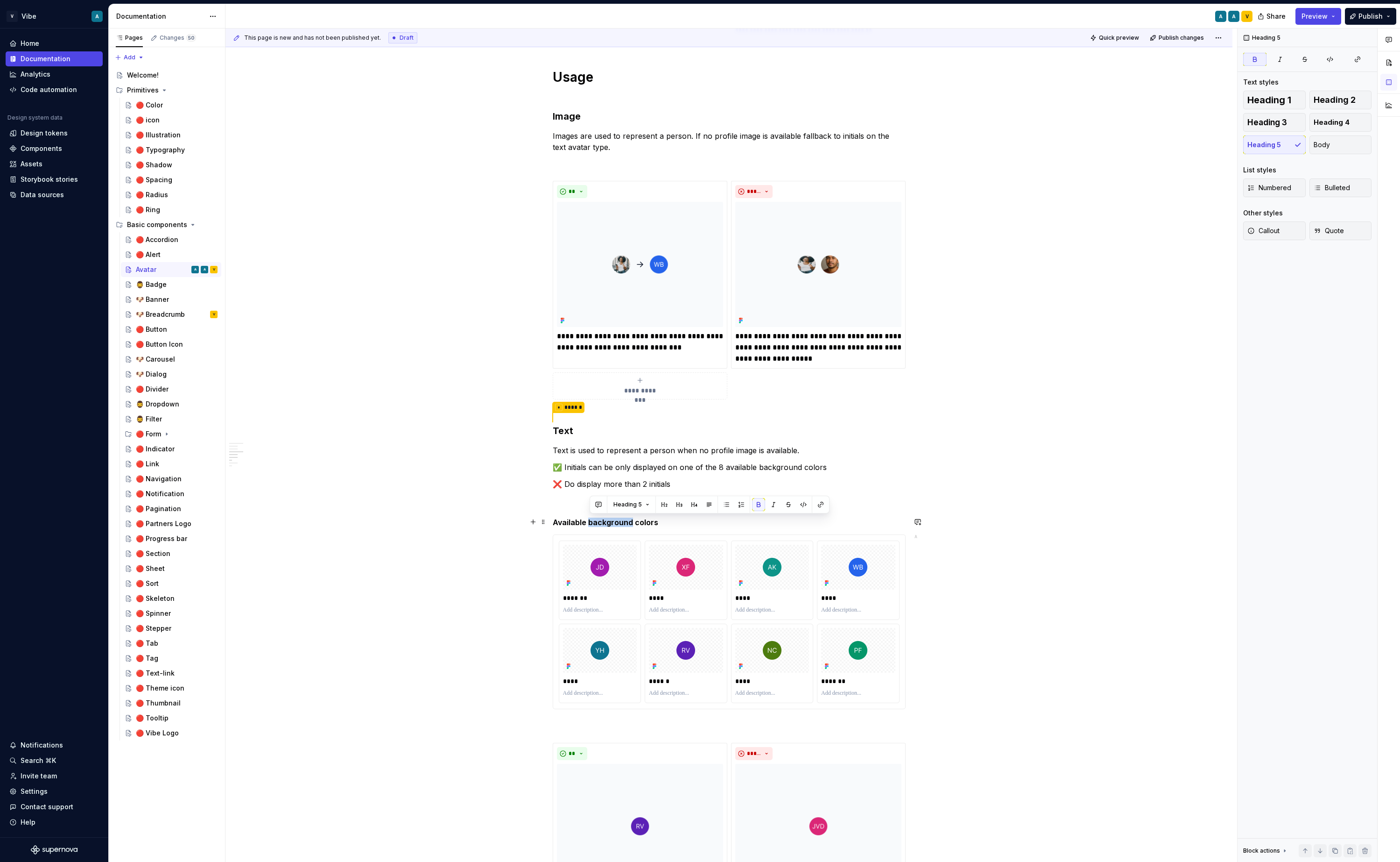
click at [617, 524] on strong "Available background colors" at bounding box center [605, 522] width 106 height 9
click at [821, 503] on p at bounding box center [729, 501] width 353 height 11
click at [710, 512] on div "**********" at bounding box center [729, 376] width 353 height 1656
click at [687, 523] on h5 "Available background colors" at bounding box center [729, 522] width 353 height 9
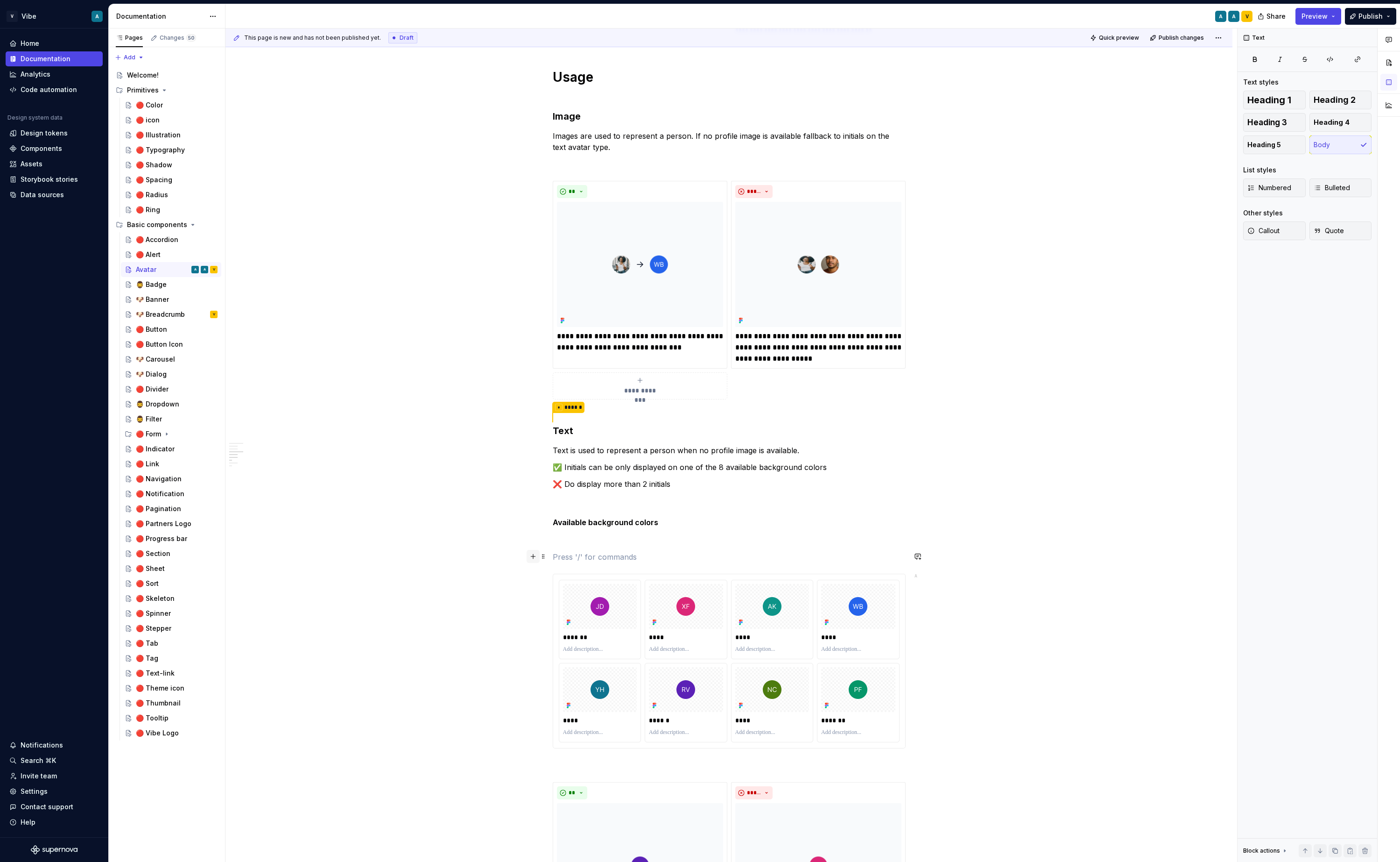
click at [537, 559] on button "button" at bounding box center [533, 556] width 13 height 13
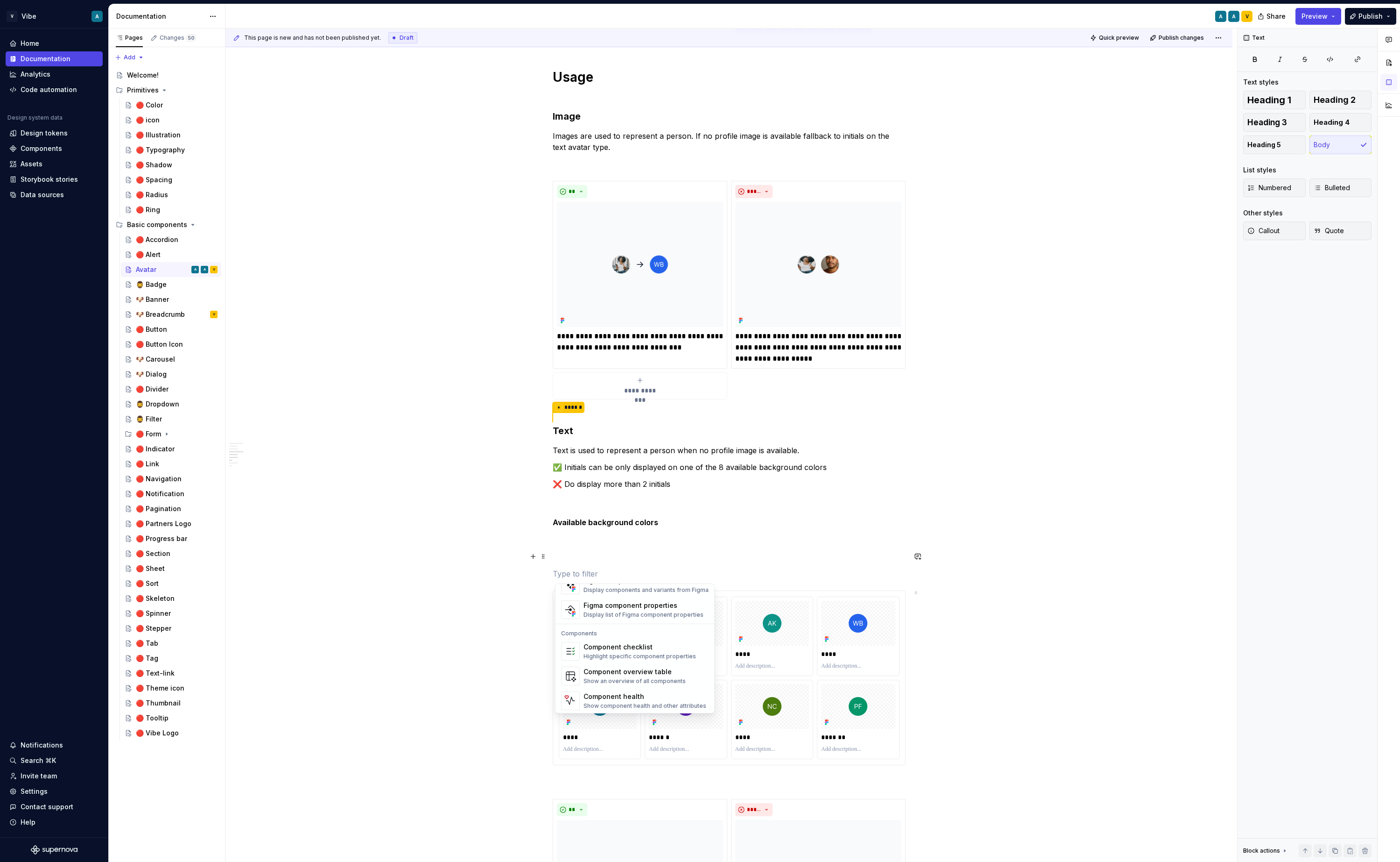
scroll to position [930, 0]
click at [621, 561] on p at bounding box center [729, 557] width 353 height 11
click at [602, 561] on p at bounding box center [729, 557] width 353 height 11
click at [602, 570] on p at bounding box center [729, 574] width 353 height 11
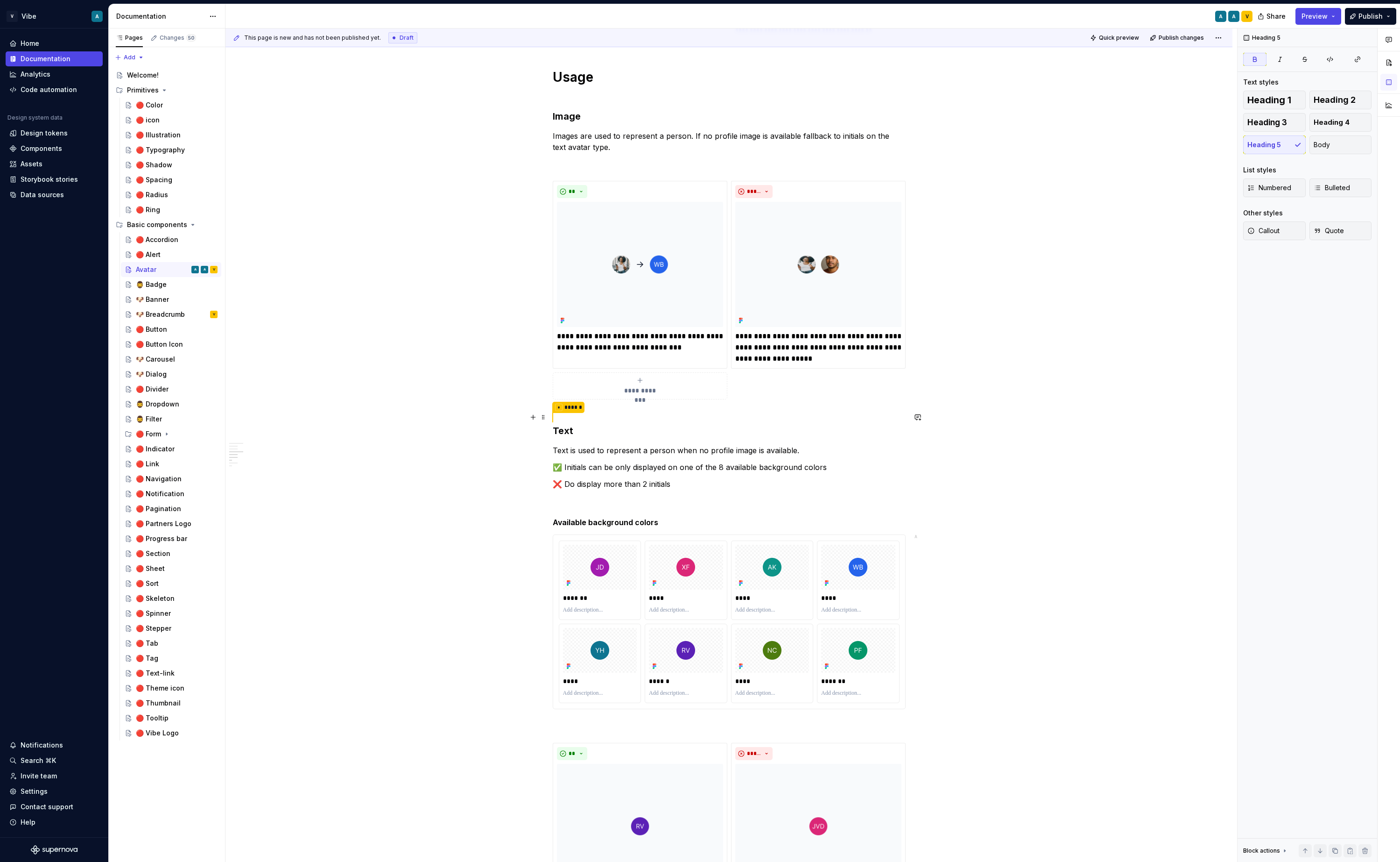
click at [771, 425] on h3 "* ****** Text" at bounding box center [729, 424] width 353 height 27
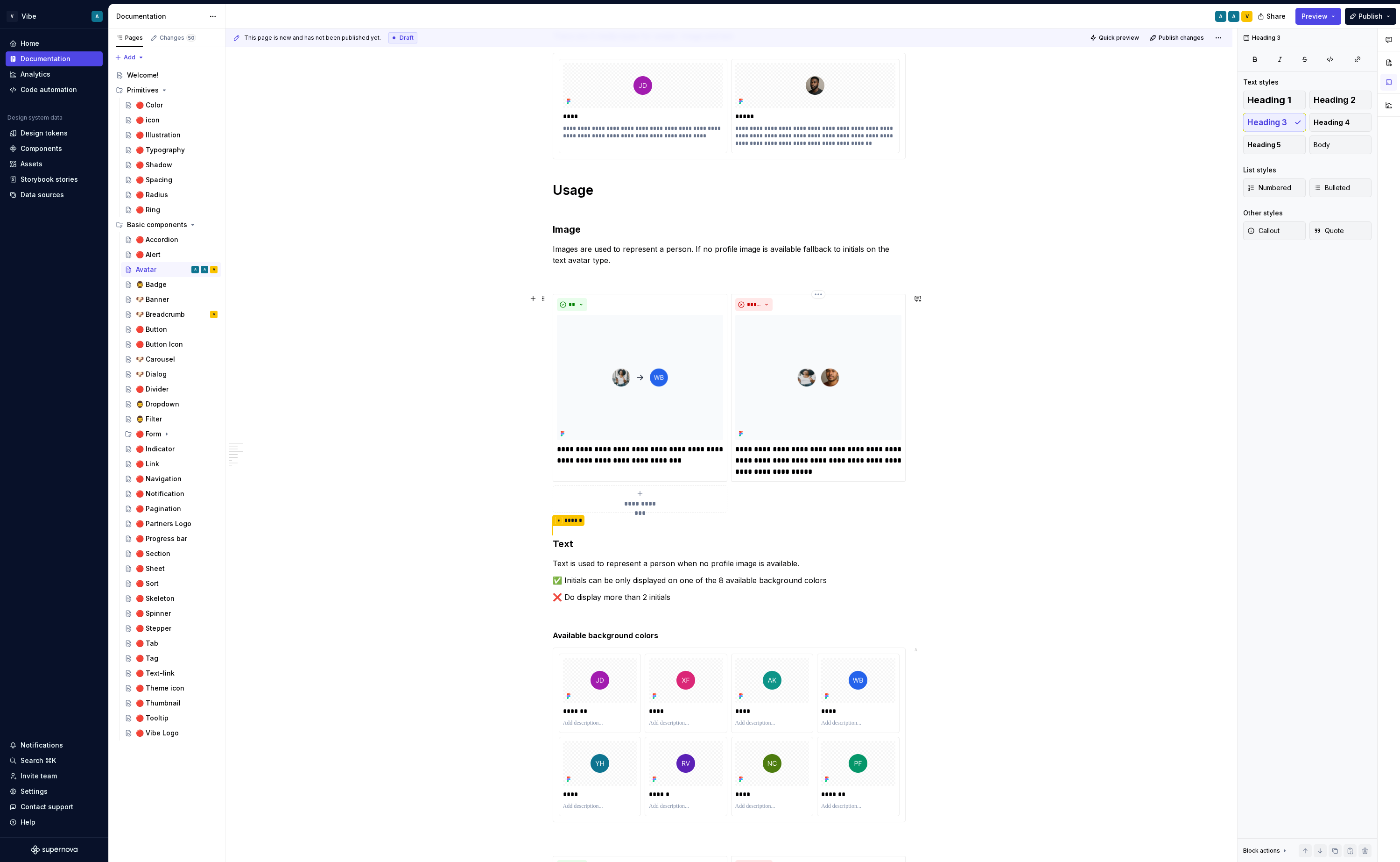
scroll to position [533, 0]
drag, startPoint x: 718, startPoint y: 581, endPoint x: 825, endPoint y: 577, distance: 107.1
click at [825, 577] on p "✅ Initials can be only displayed on one of the 8 available background colors" at bounding box center [729, 581] width 353 height 11
click at [935, 562] on button "button" at bounding box center [934, 563] width 13 height 13
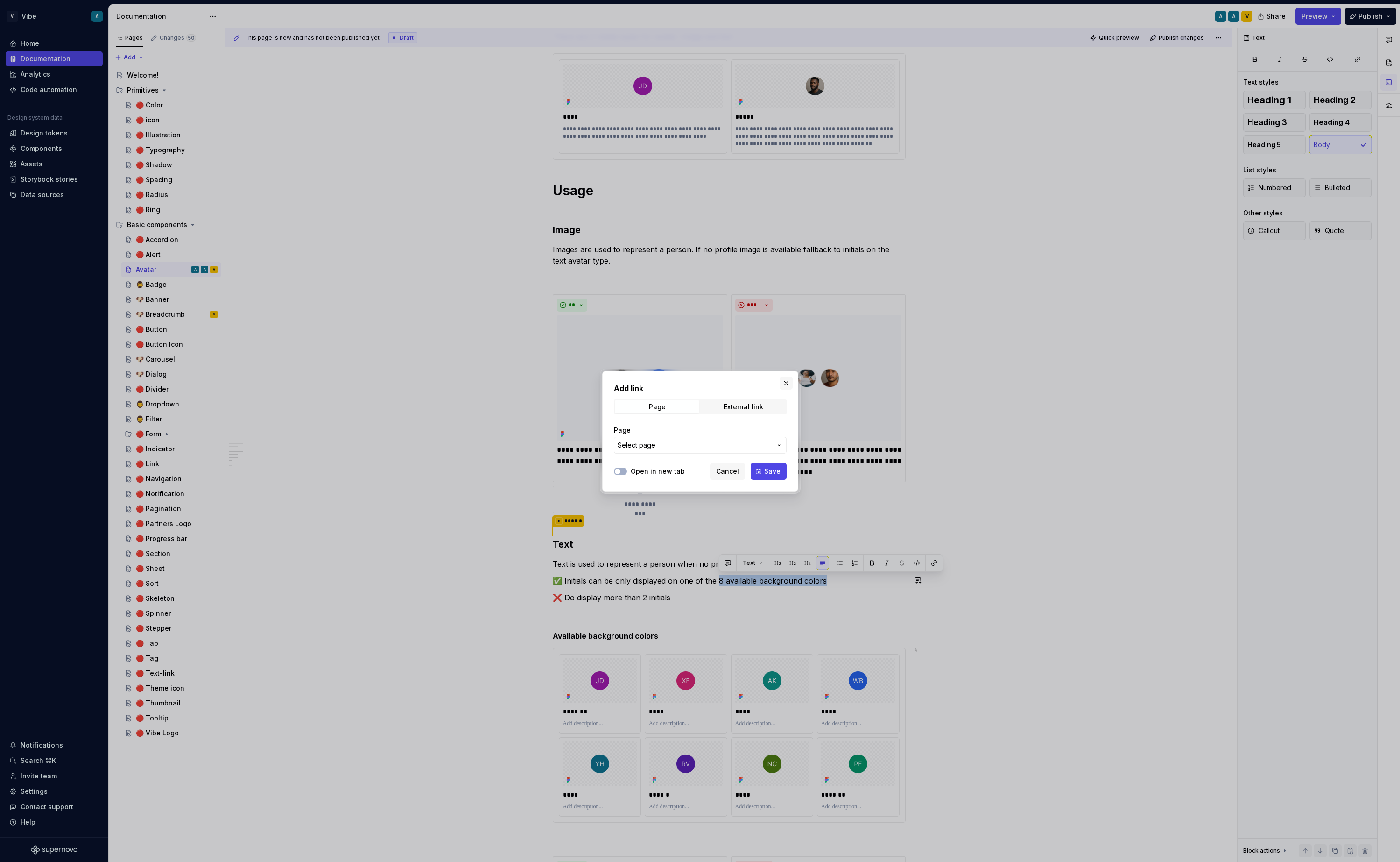
click at [786, 381] on button "button" at bounding box center [786, 383] width 13 height 13
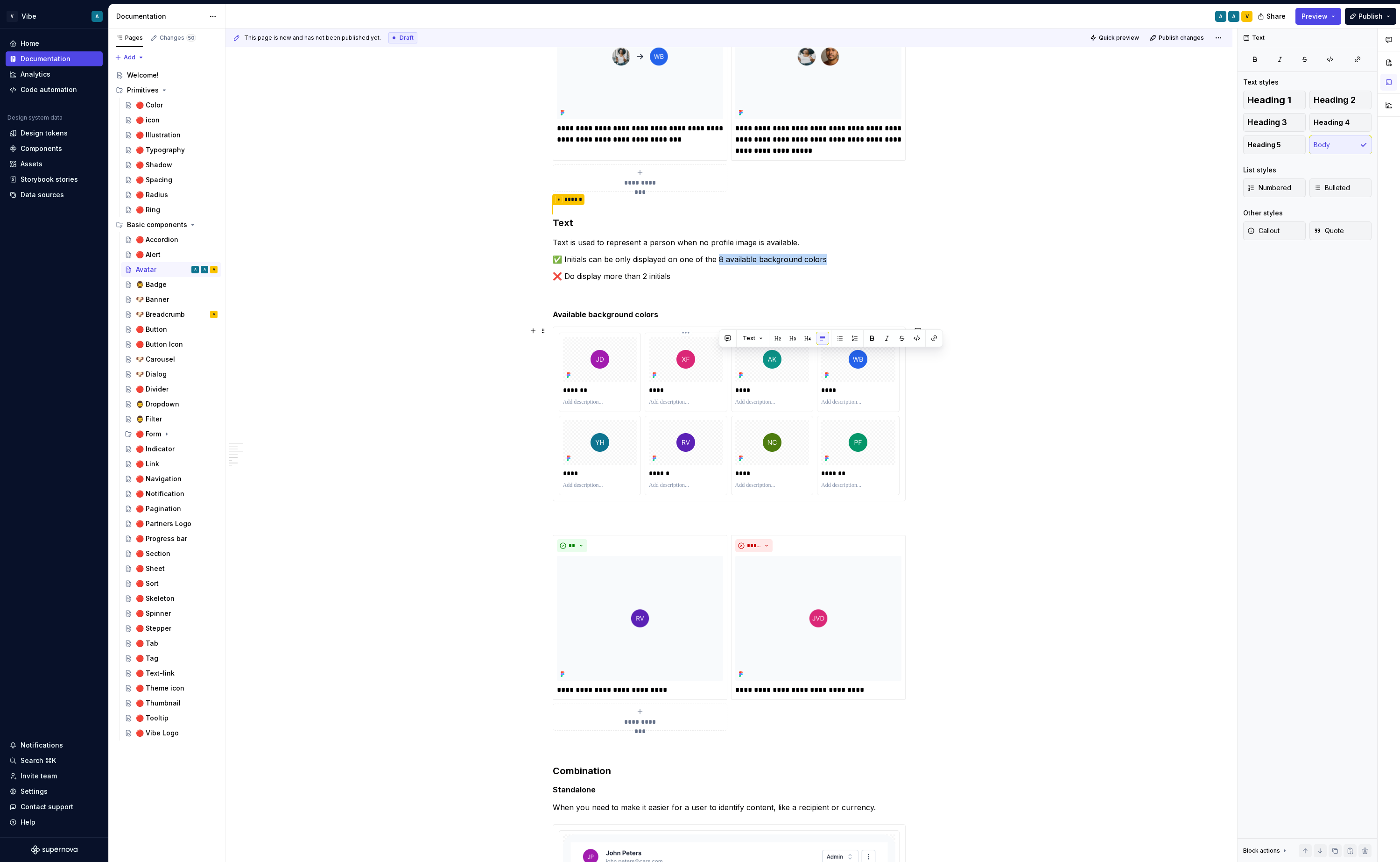
scroll to position [894, 0]
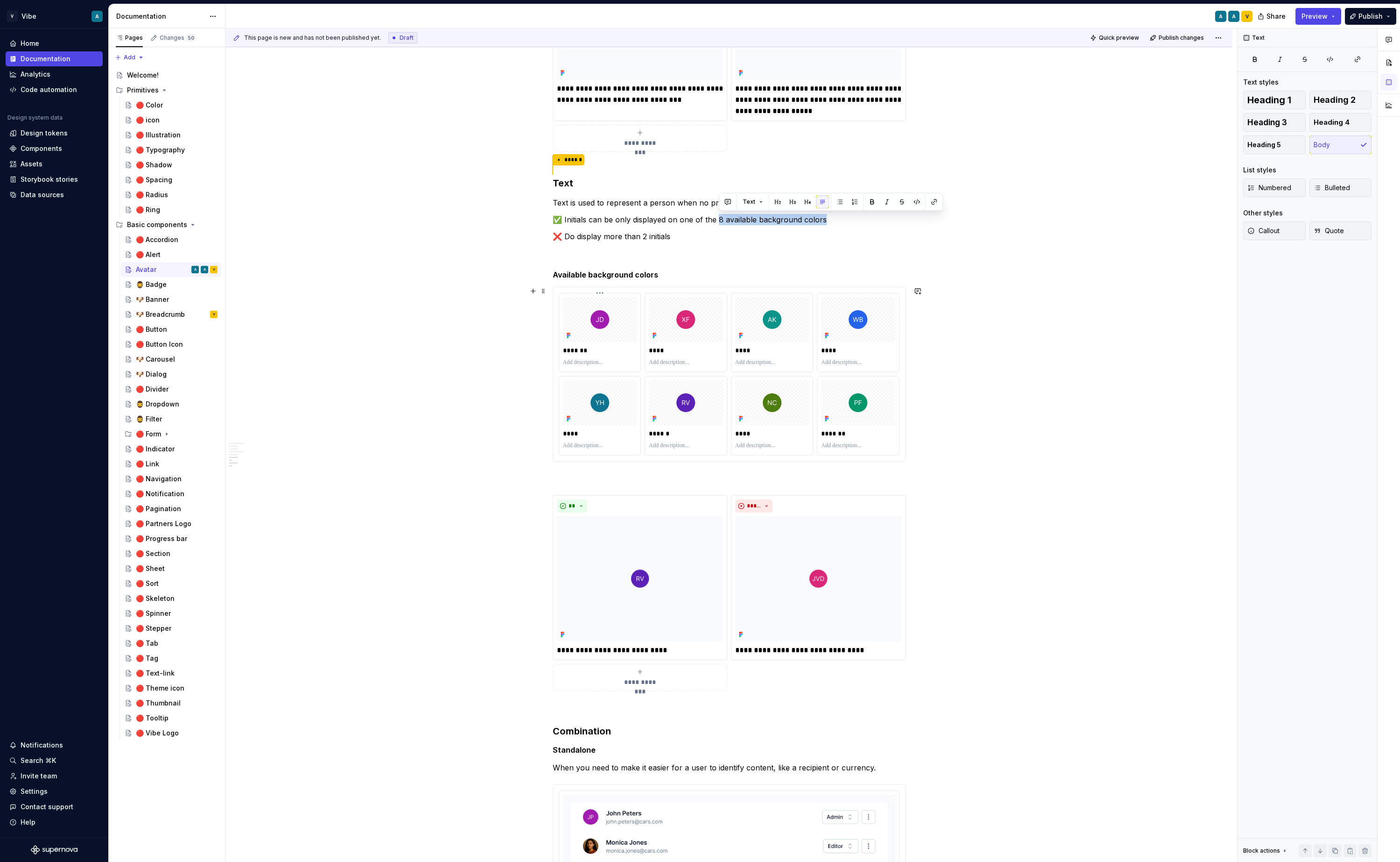
drag, startPoint x: 547, startPoint y: 498, endPoint x: 544, endPoint y: 419, distance: 79.1
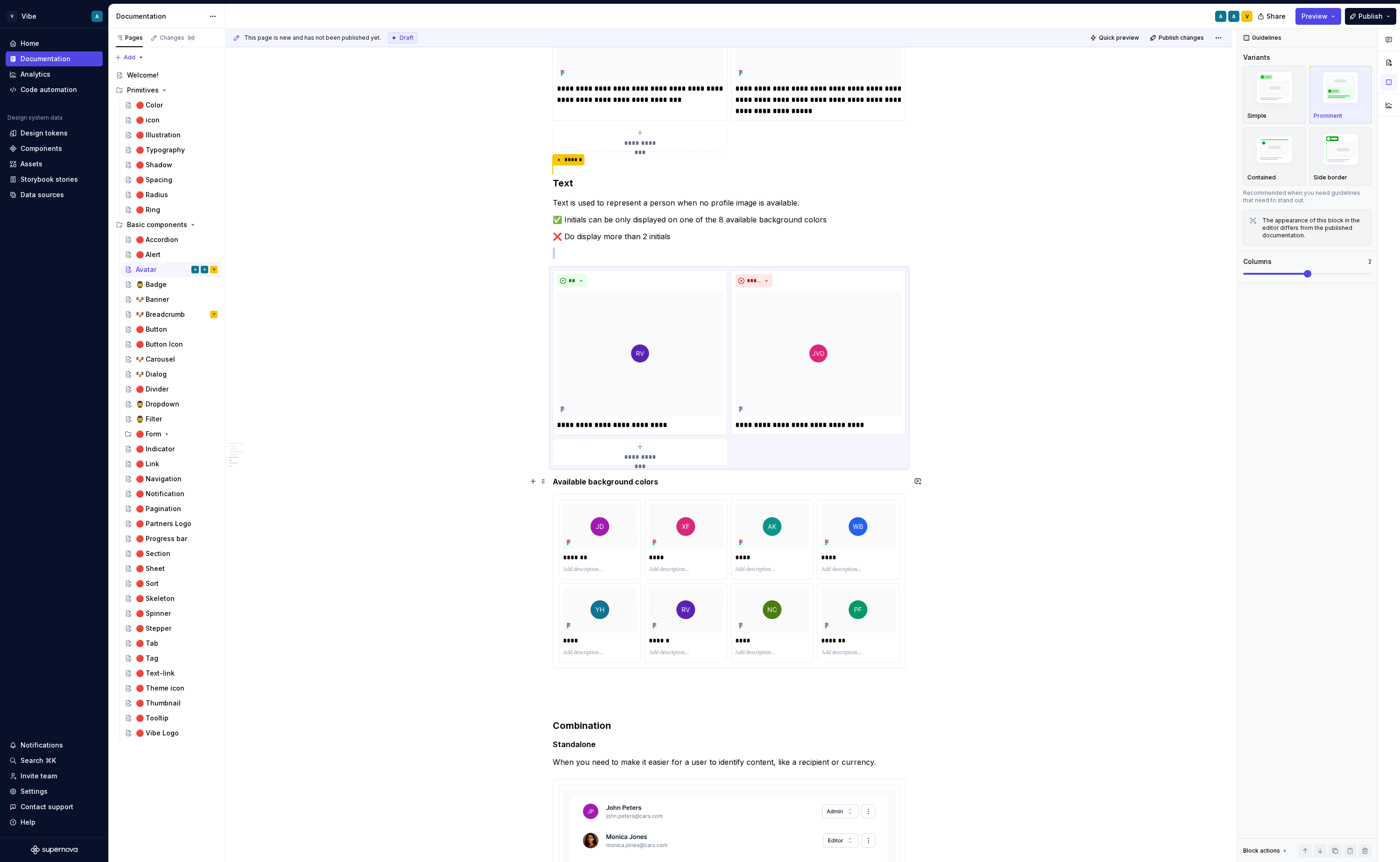
click at [555, 484] on strong "Available background colors" at bounding box center [605, 481] width 106 height 9
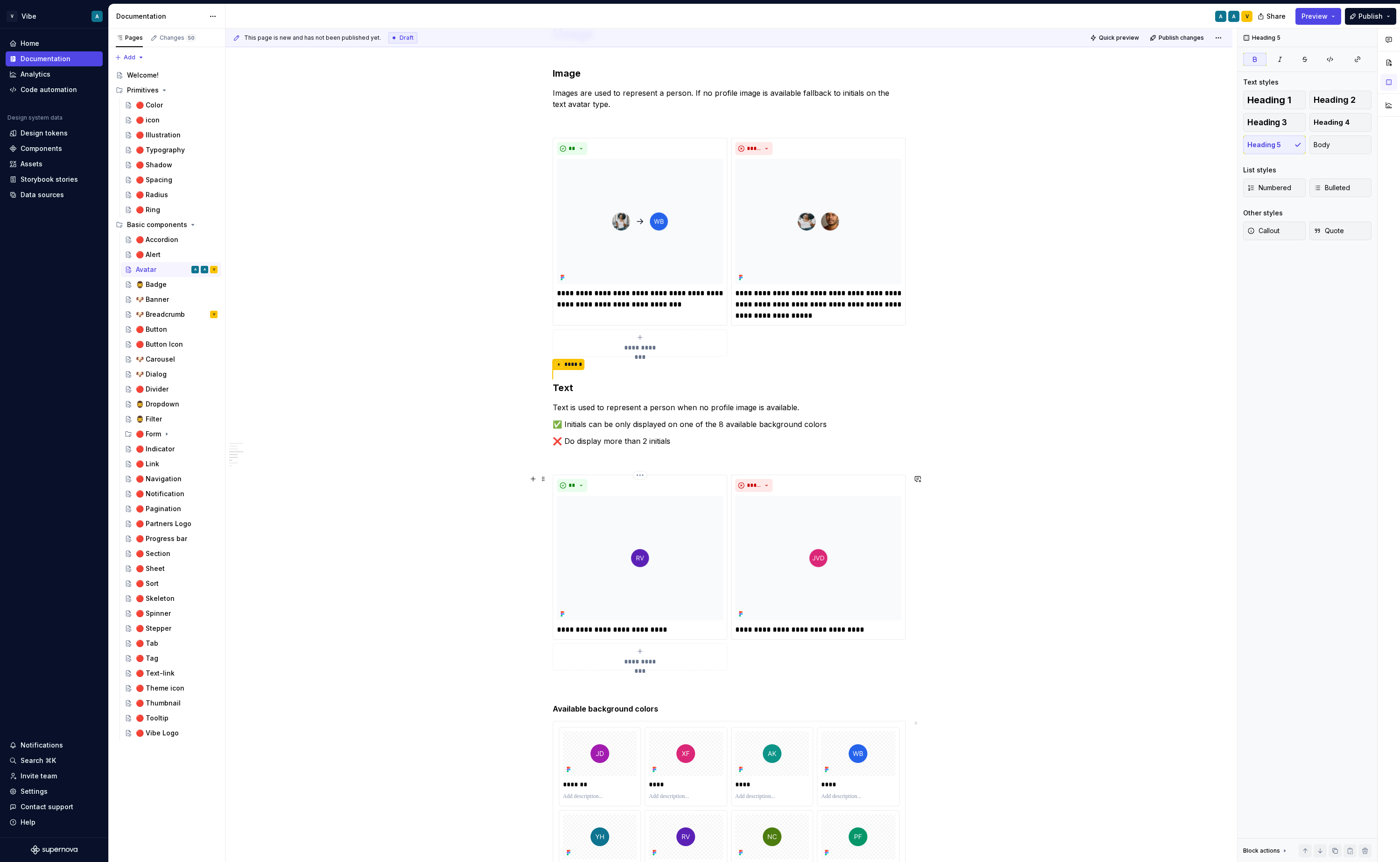
scroll to position [688, 0]
type textarea "*"
drag, startPoint x: 720, startPoint y: 426, endPoint x: 823, endPoint y: 430, distance: 103.1
click at [823, 430] on p "✅ Initials can be only displayed on one of the 8 available background colors" at bounding box center [729, 425] width 353 height 11
click at [629, 710] on strong "Available background colors" at bounding box center [605, 710] width 106 height 9
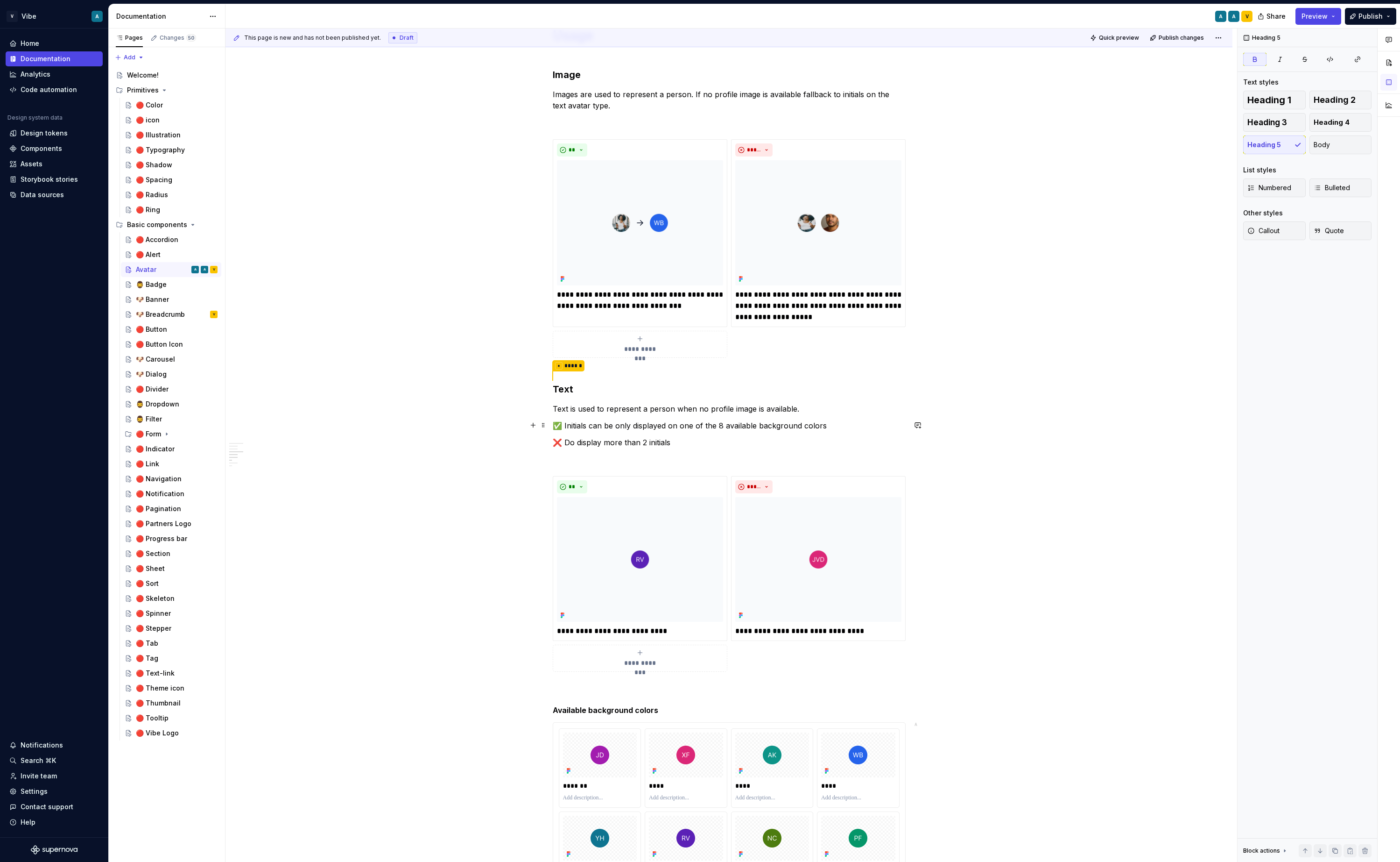
click at [748, 430] on div "**********" at bounding box center [729, 342] width 353 height 1673
drag, startPoint x: 719, startPoint y: 424, endPoint x: 825, endPoint y: 425, distance: 106.0
click at [825, 425] on p "✅ Initials can be only displayed on one of the 8 available background colors" at bounding box center [729, 425] width 353 height 11
click at [743, 428] on p "✅ Initials can be only displayed on one of the 8 available background colors" at bounding box center [729, 425] width 353 height 11
click at [677, 425] on p "✅ Initials can be only displayed on one of the 8 available background colors" at bounding box center [729, 425] width 353 height 11
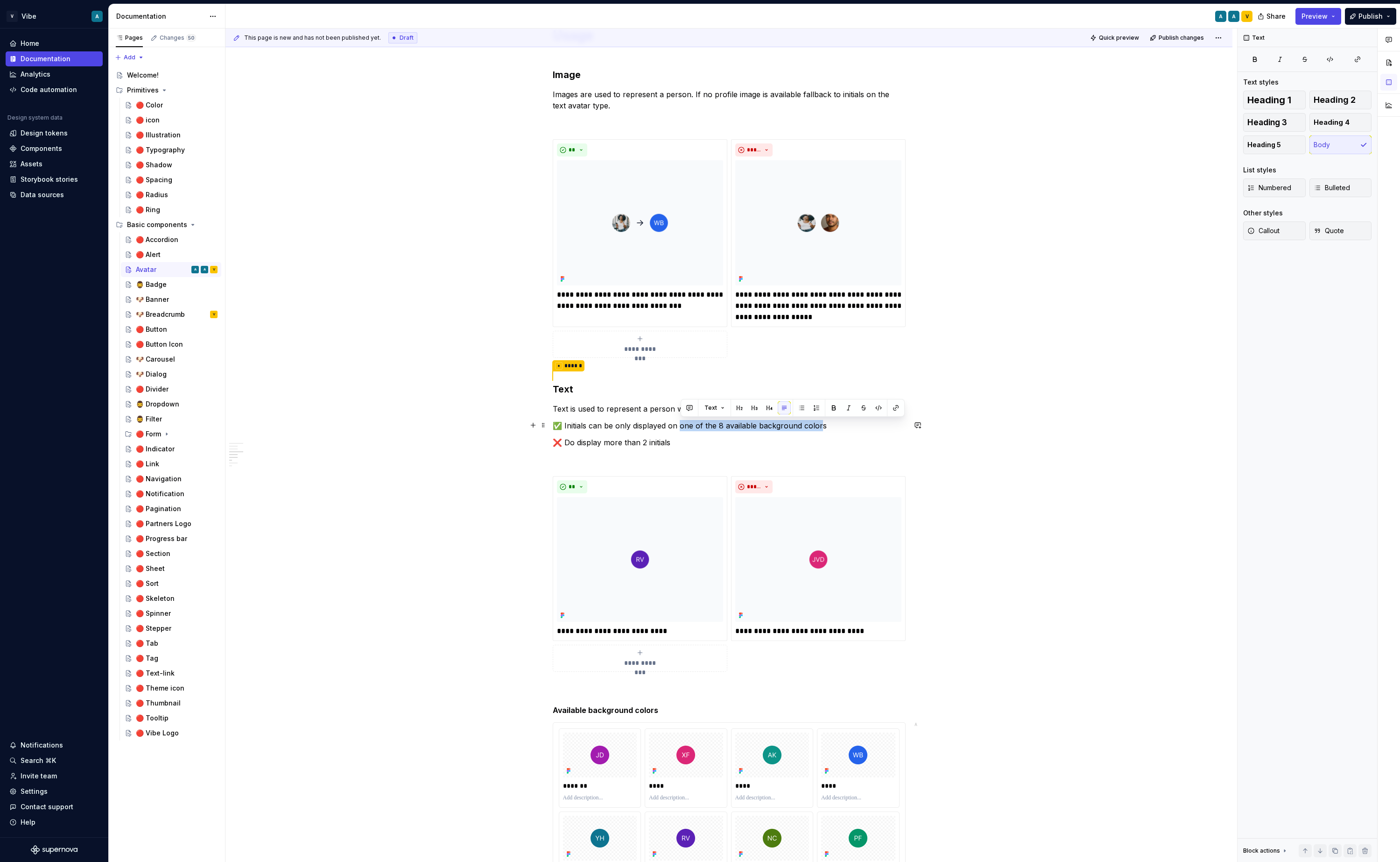
drag, startPoint x: 682, startPoint y: 425, endPoint x: 822, endPoint y: 429, distance: 140.1
click at [822, 429] on p "✅ Initials can be only displayed on one of the 8 available background colors" at bounding box center [729, 425] width 353 height 11
click at [760, 423] on p "✅ Initials can be only displayed on one of the 8 available background colors" at bounding box center [729, 425] width 353 height 11
drag, startPoint x: 757, startPoint y: 426, endPoint x: 720, endPoint y: 425, distance: 37.0
click at [720, 425] on p "✅ Initials can be only displayed on one of the 8 available background colors" at bounding box center [729, 425] width 353 height 11
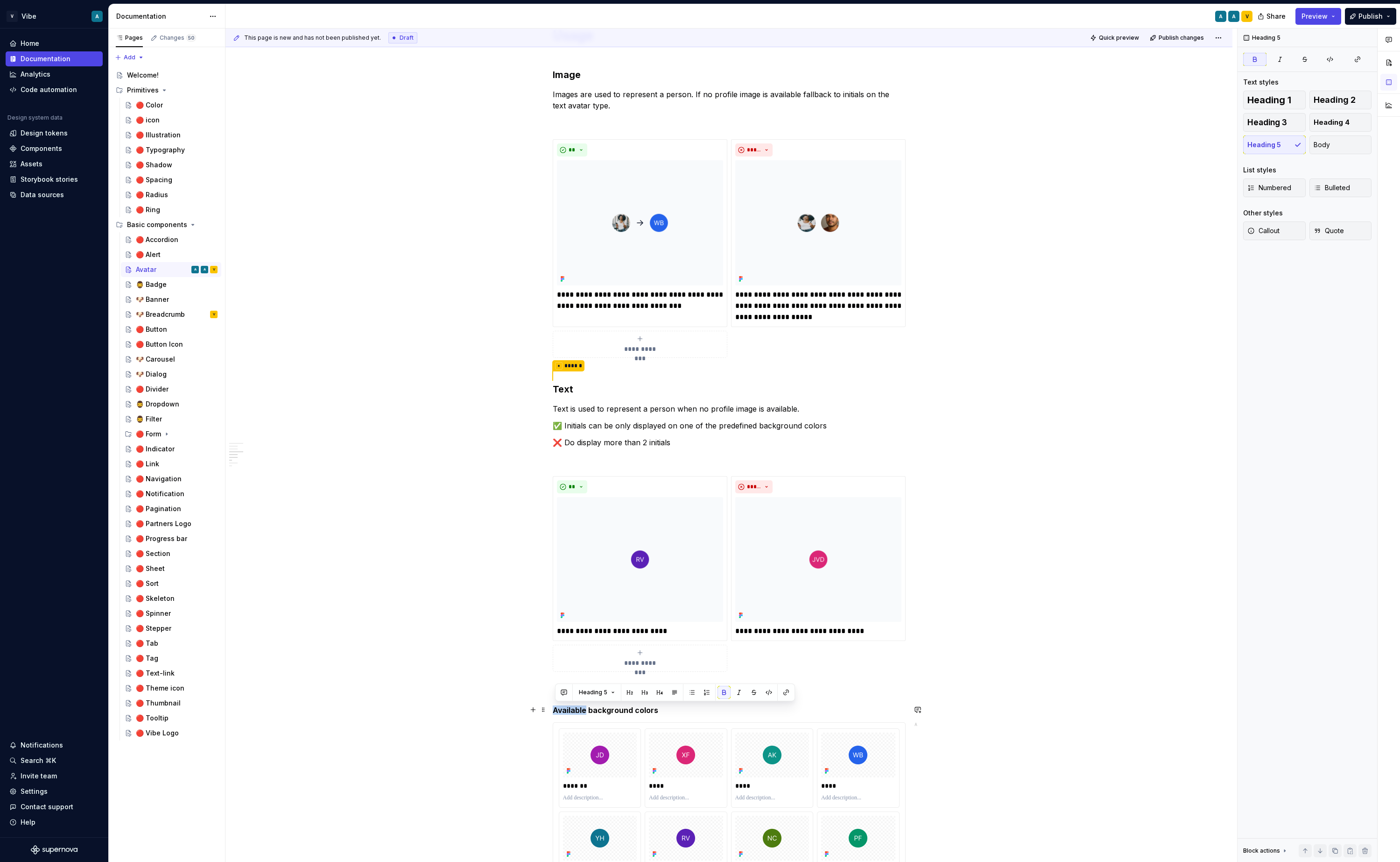
drag, startPoint x: 587, startPoint y: 711, endPoint x: 555, endPoint y: 713, distance: 32.1
click at [555, 713] on strong "Available background colors" at bounding box center [605, 710] width 106 height 9
drag, startPoint x: 720, startPoint y: 426, endPoint x: 826, endPoint y: 425, distance: 106.0
click at [826, 425] on p "✅ Initials can be only displayed on one of the predefined background colors" at bounding box center [729, 425] width 353 height 11
click at [933, 405] on button "button" at bounding box center [934, 408] width 13 height 13
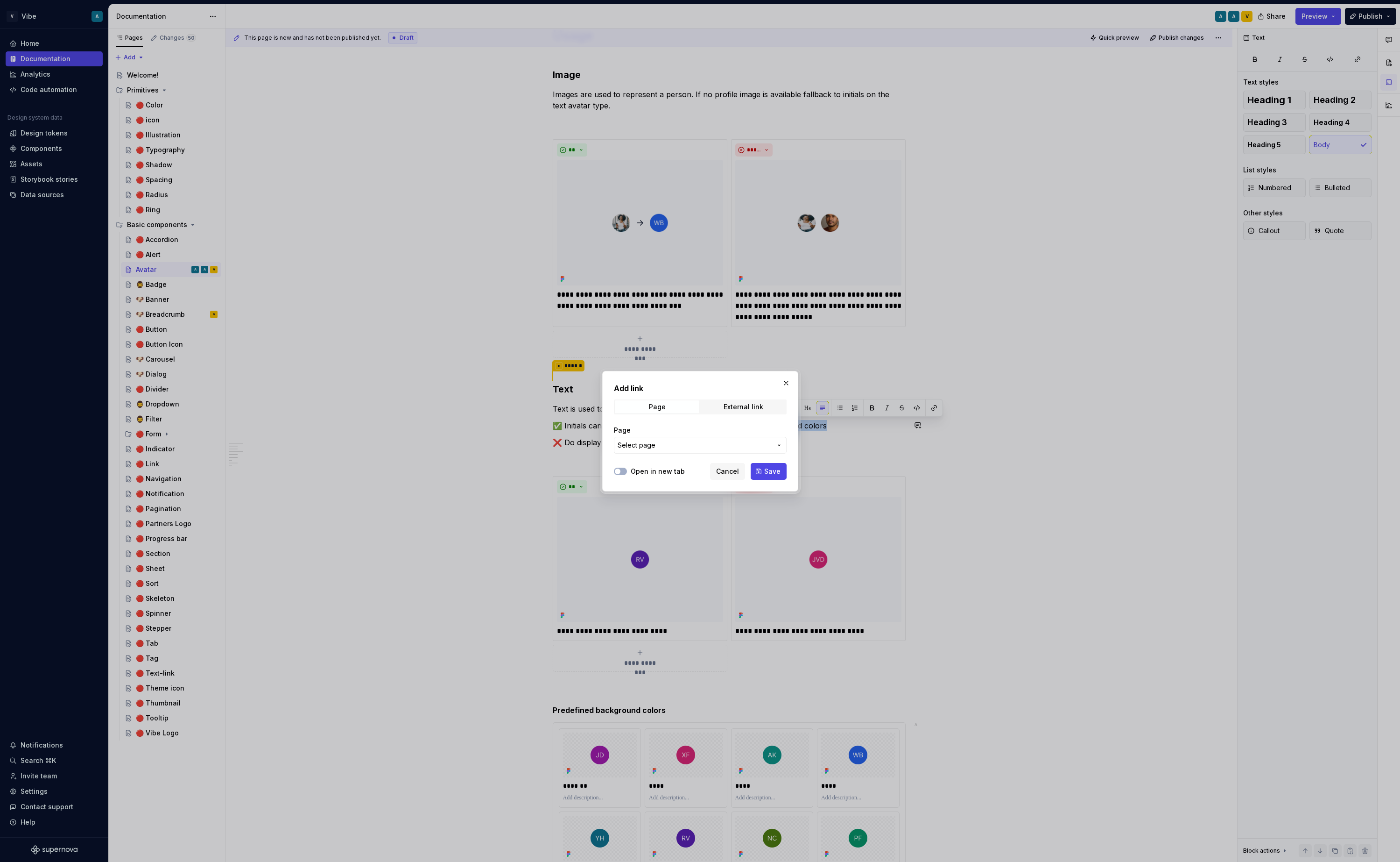
click at [678, 443] on span "Select page" at bounding box center [694, 445] width 154 height 9
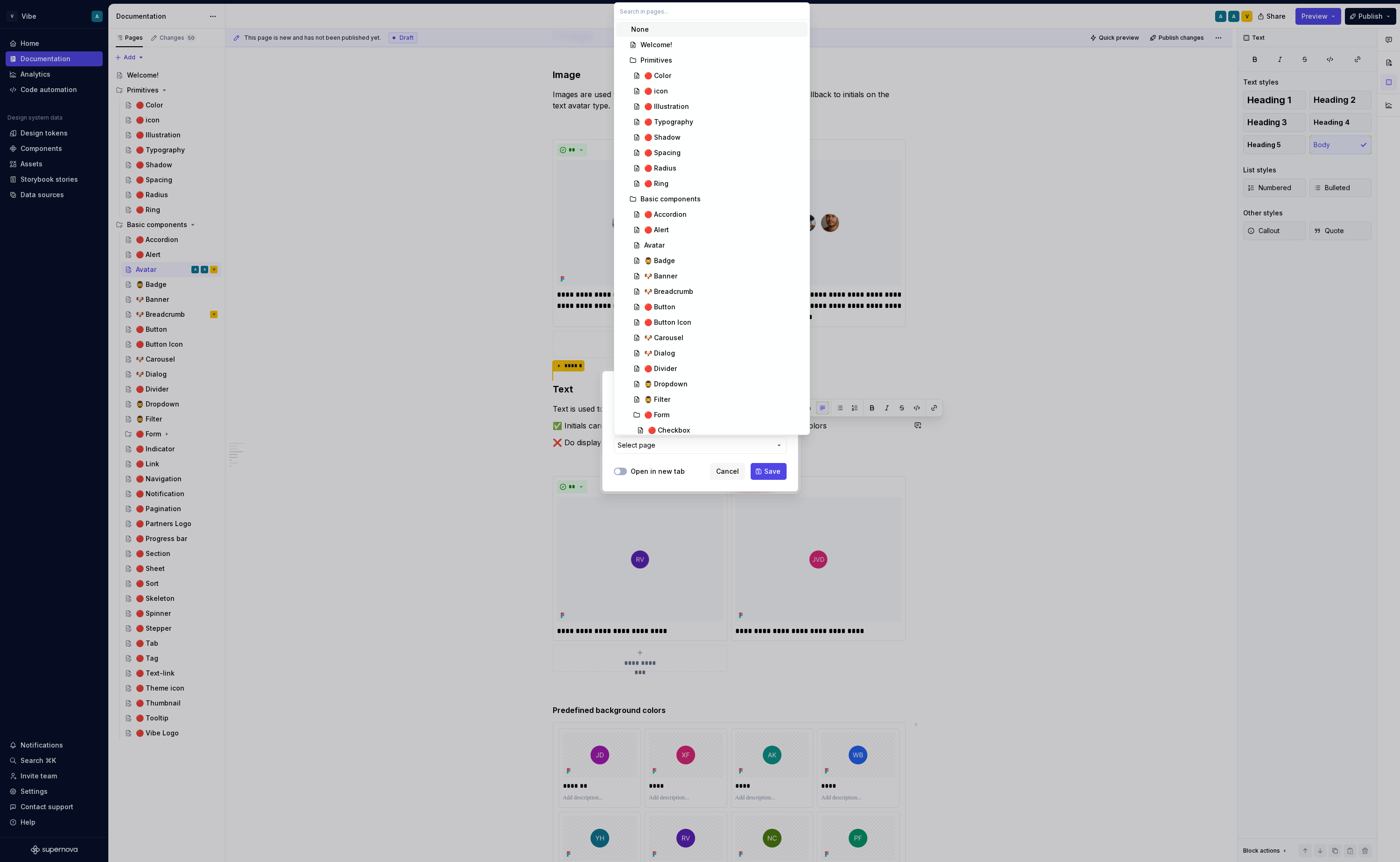
click at [674, 465] on div "Add link Page External link Page Select page Open in new tab Cancel Save" at bounding box center [700, 431] width 1400 height 862
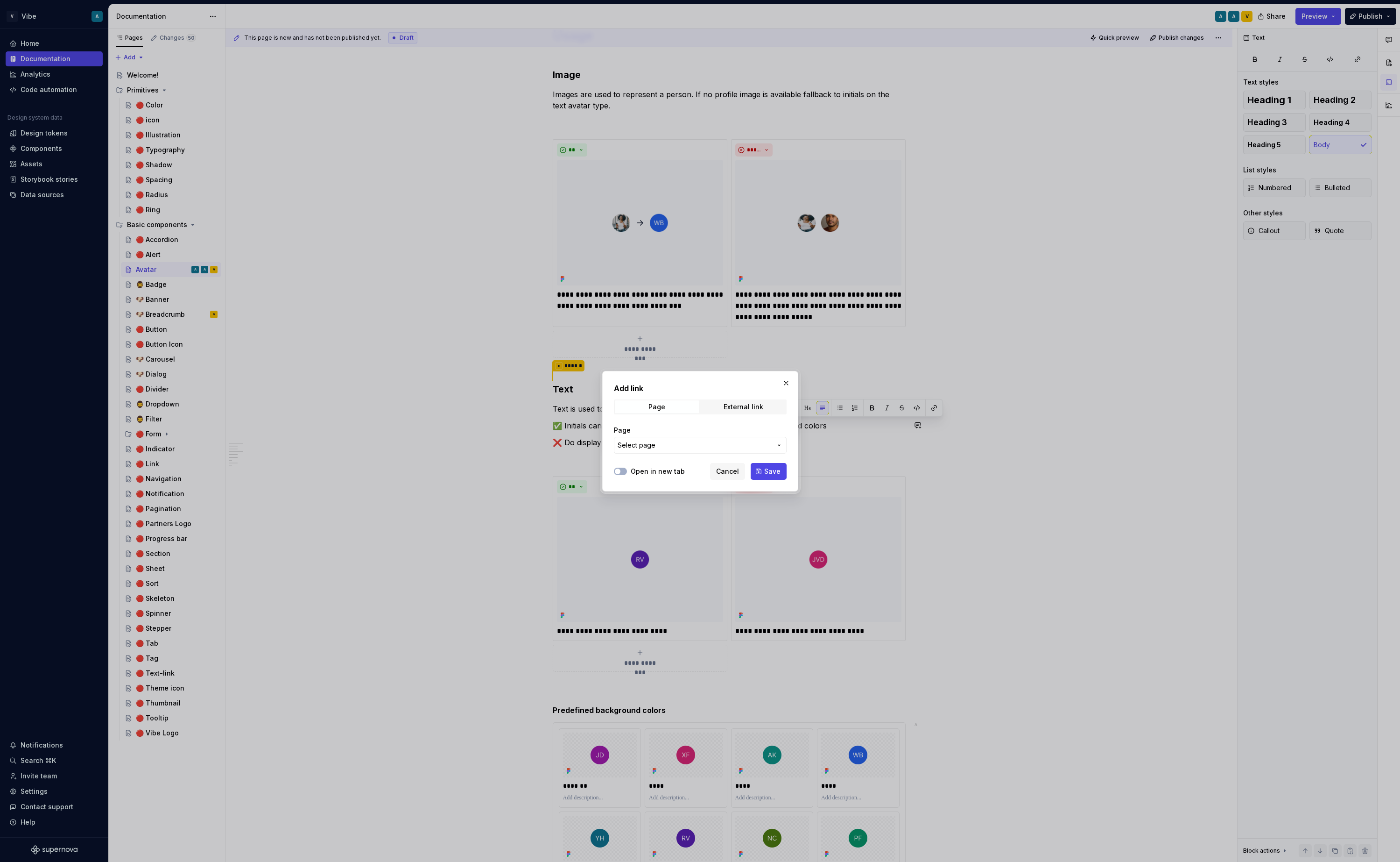
click at [663, 451] on button "Select page" at bounding box center [700, 445] width 173 height 17
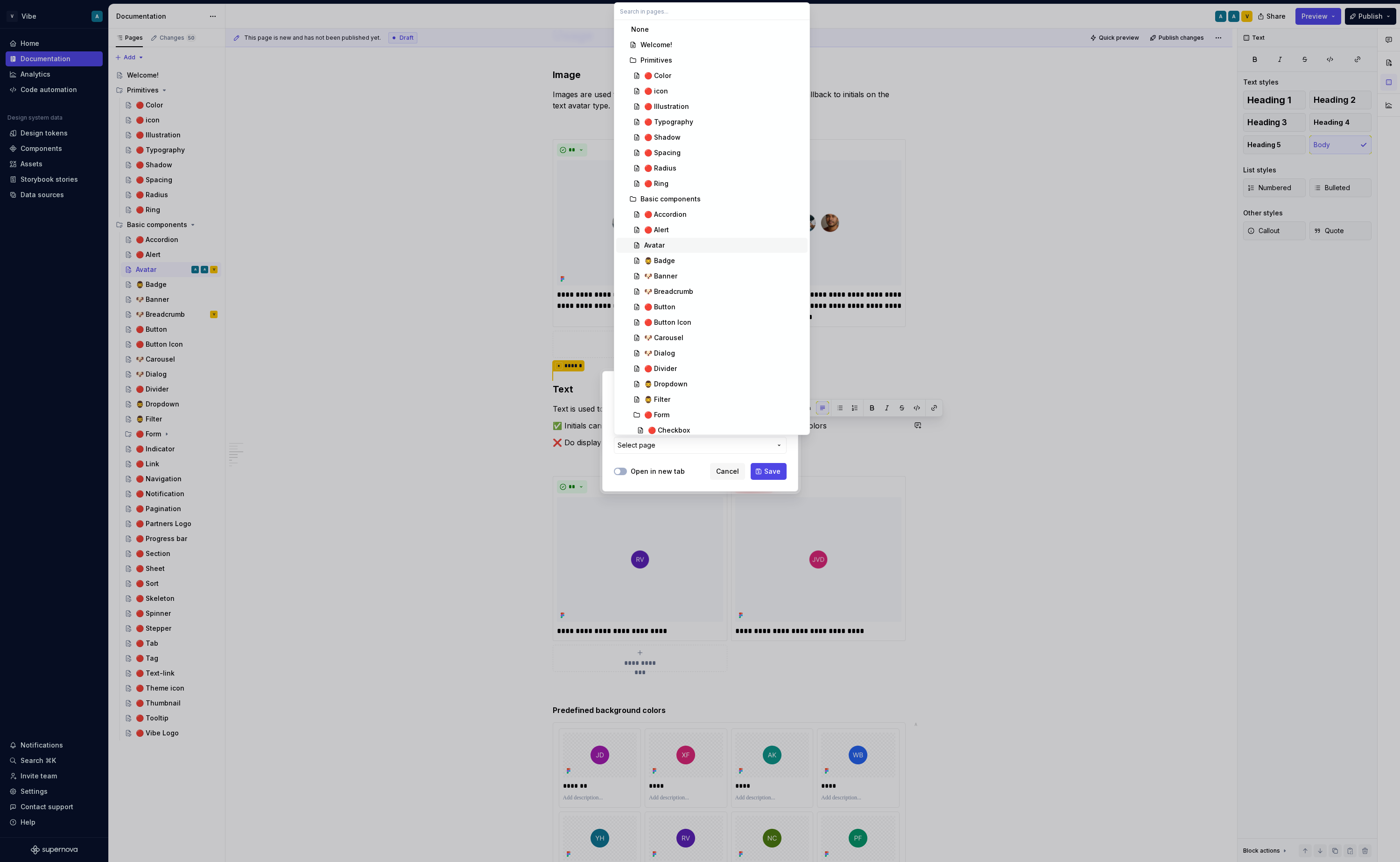
click at [675, 244] on div "Avatar" at bounding box center [724, 245] width 160 height 9
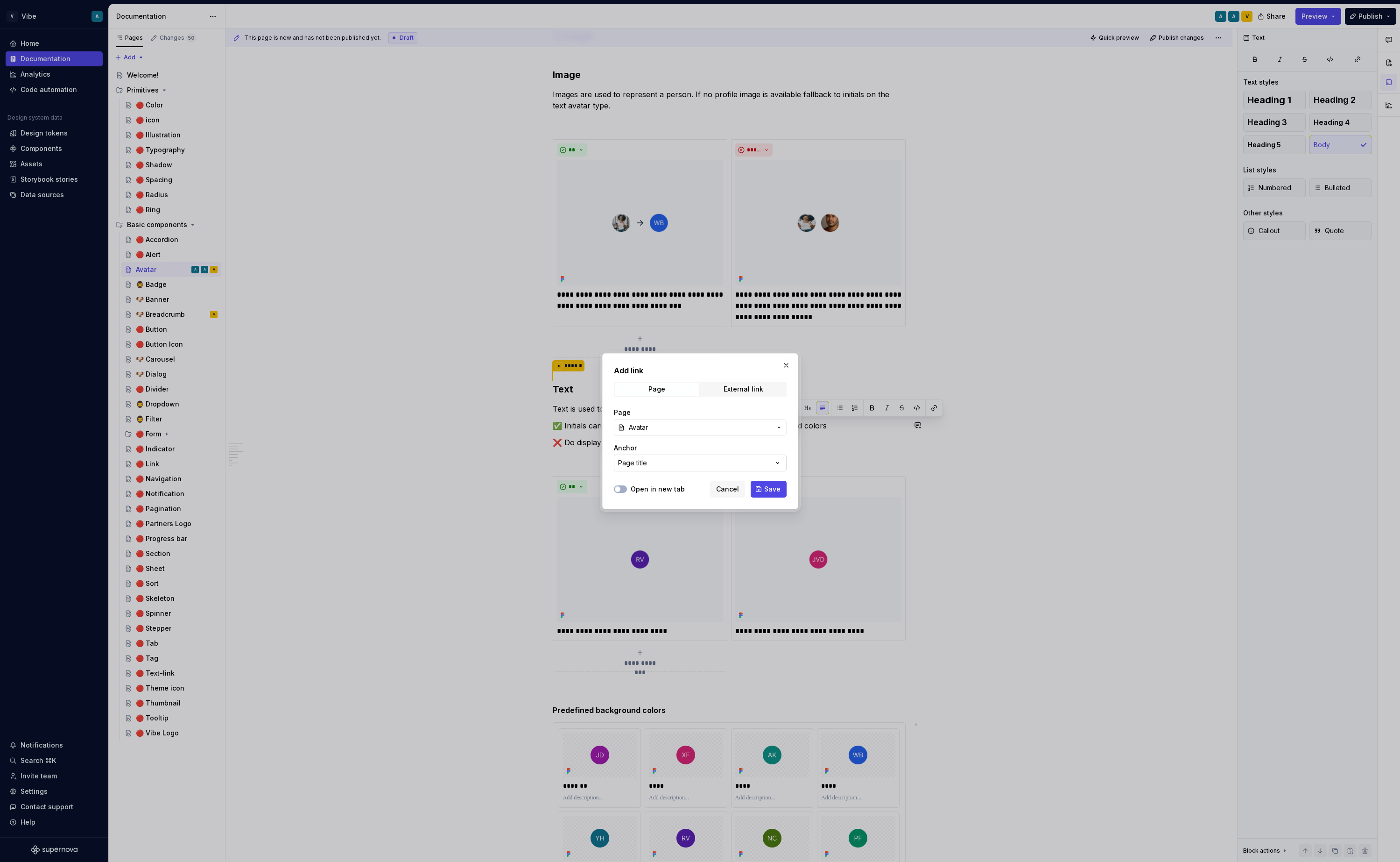
click at [685, 468] on button "Page title" at bounding box center [700, 463] width 173 height 17
click at [663, 502] on div "Page title" at bounding box center [717, 500] width 173 height 9
click at [784, 364] on button "button" at bounding box center [786, 365] width 13 height 13
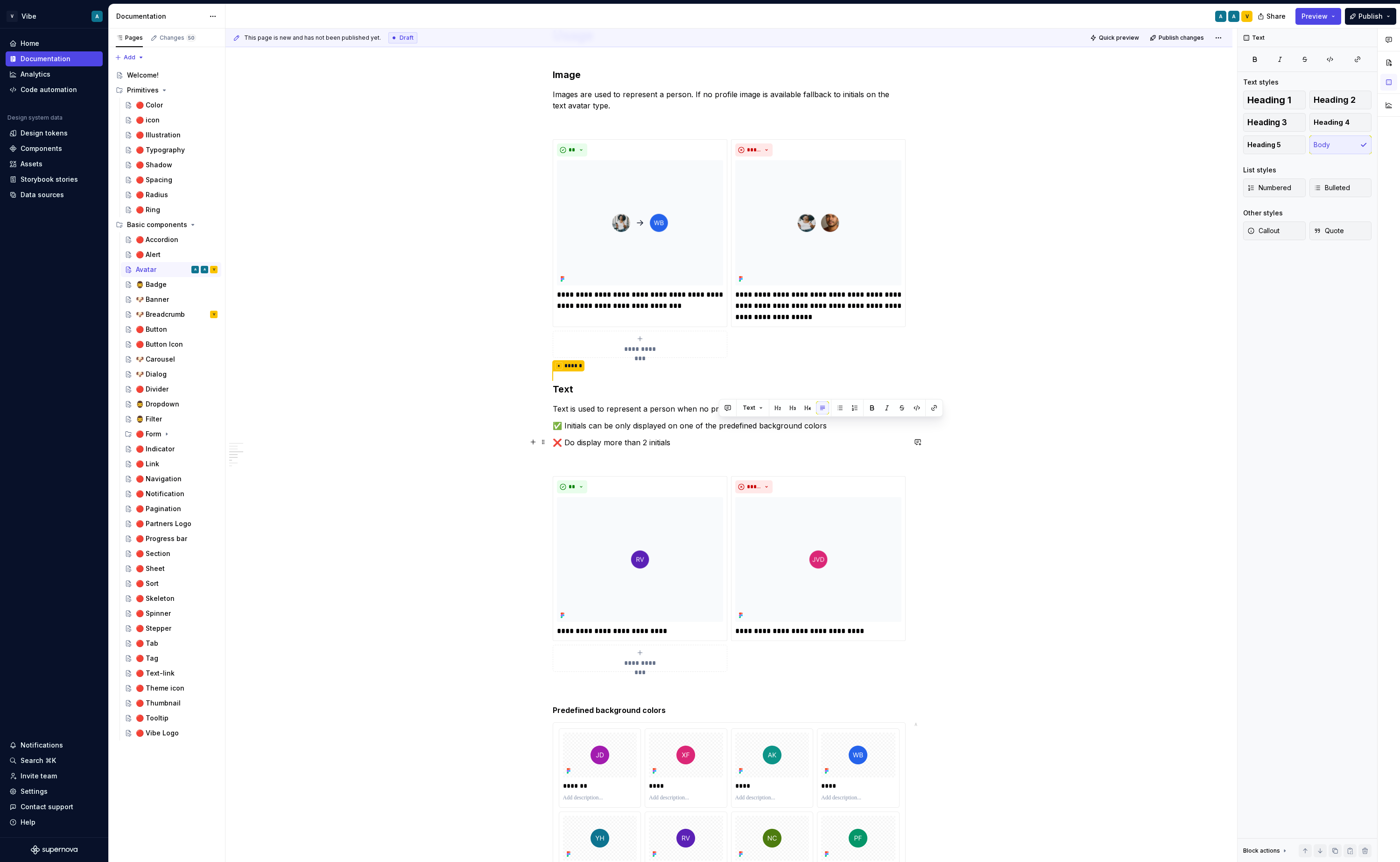
click at [784, 441] on p "❌ Do display more than 2 initials" at bounding box center [729, 442] width 353 height 11
click at [789, 427] on p "✅ Initials can be only displayed on one of the predefined background colors" at bounding box center [729, 425] width 353 height 11
click at [743, 429] on p "✅ Initials can be only displayed on one of the predefined background colors" at bounding box center [729, 425] width 353 height 11
drag, startPoint x: 721, startPoint y: 424, endPoint x: 761, endPoint y: 423, distance: 40.0
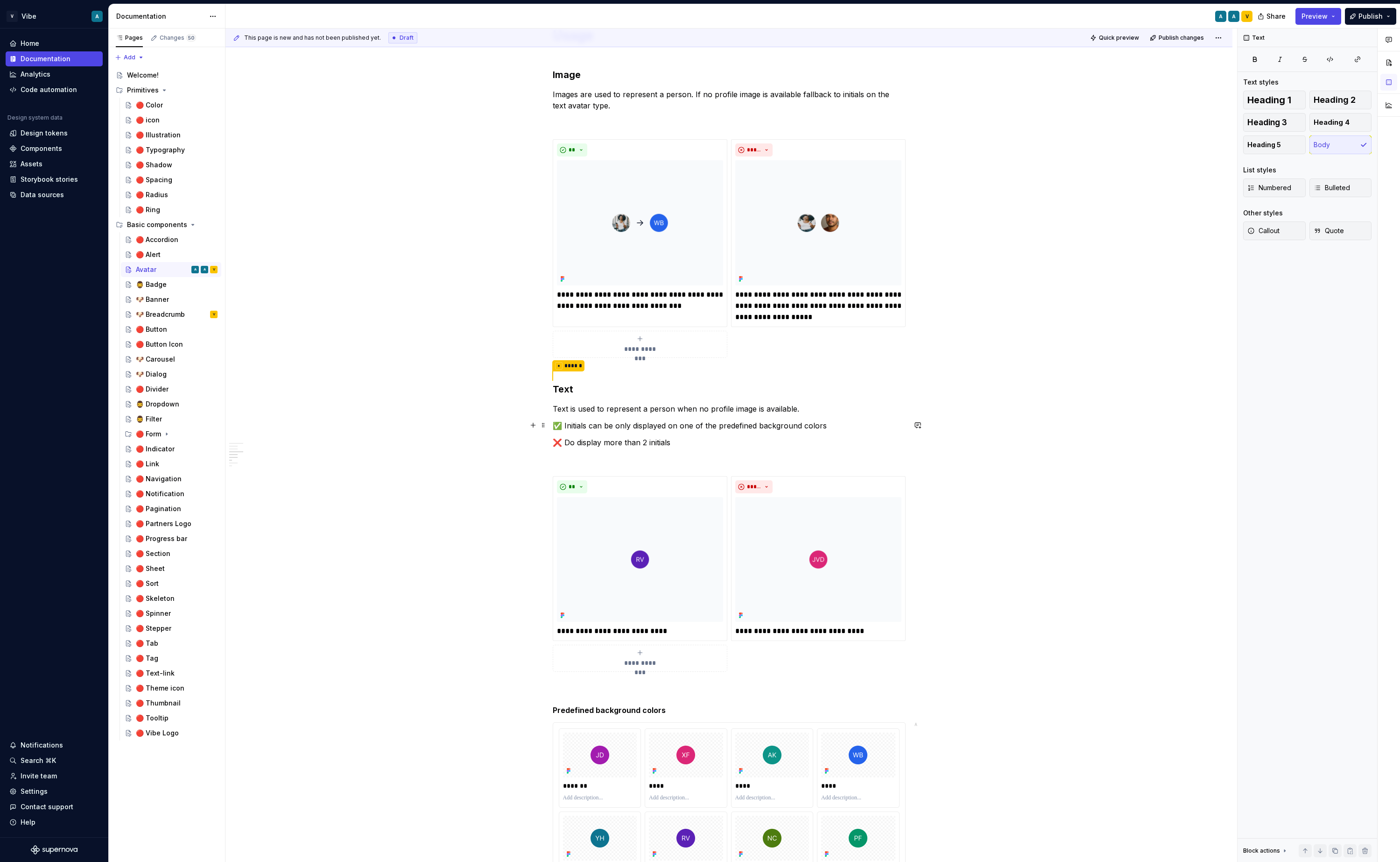
click at [761, 423] on p "✅ Initials can be only displayed on one of the predefined background colors" at bounding box center [729, 425] width 353 height 11
click at [1356, 58] on icon "button" at bounding box center [1357, 59] width 8 height 8
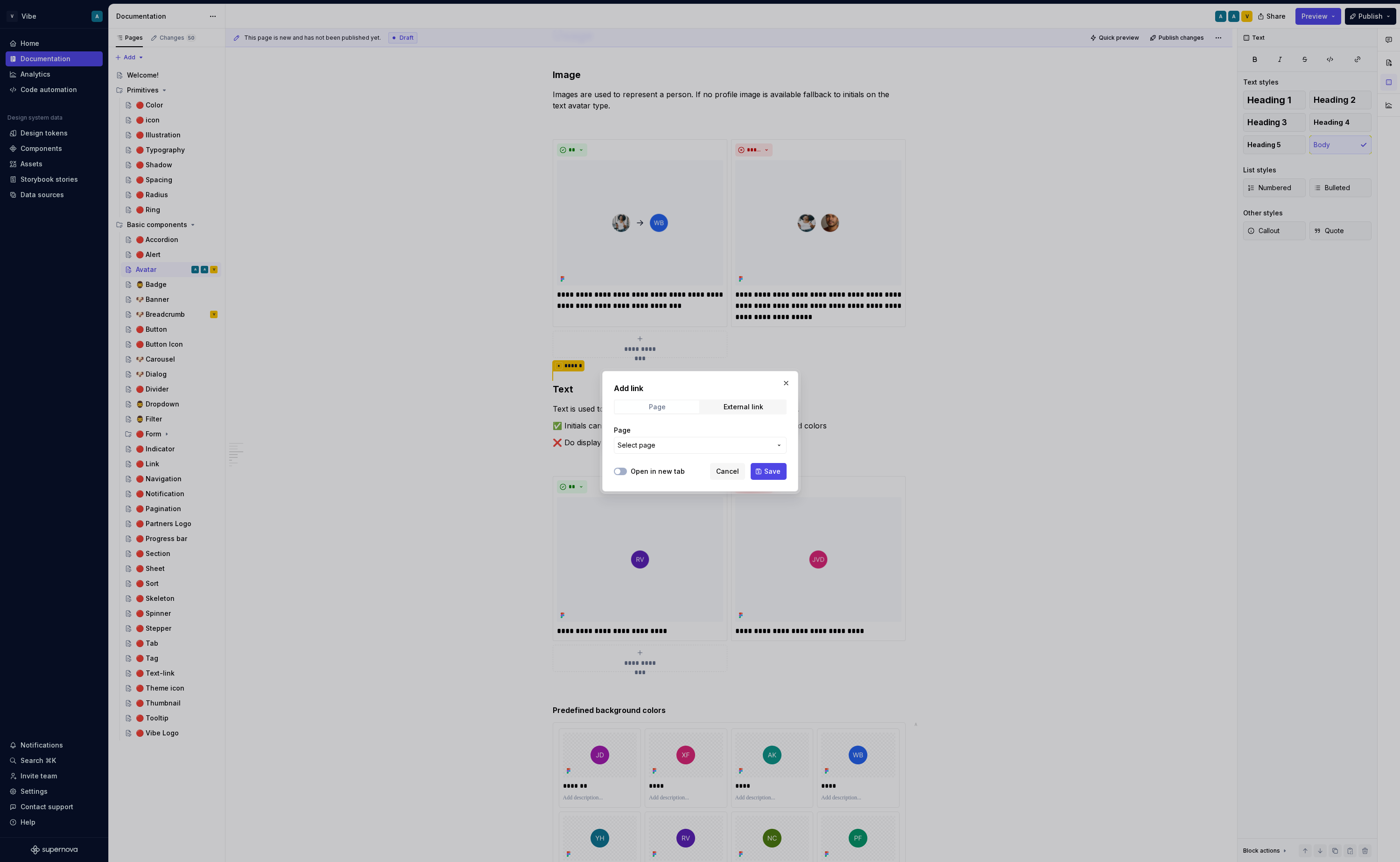
click at [657, 406] on div "Page" at bounding box center [657, 407] width 17 height 8
click at [680, 449] on span "Select page" at bounding box center [694, 445] width 154 height 9
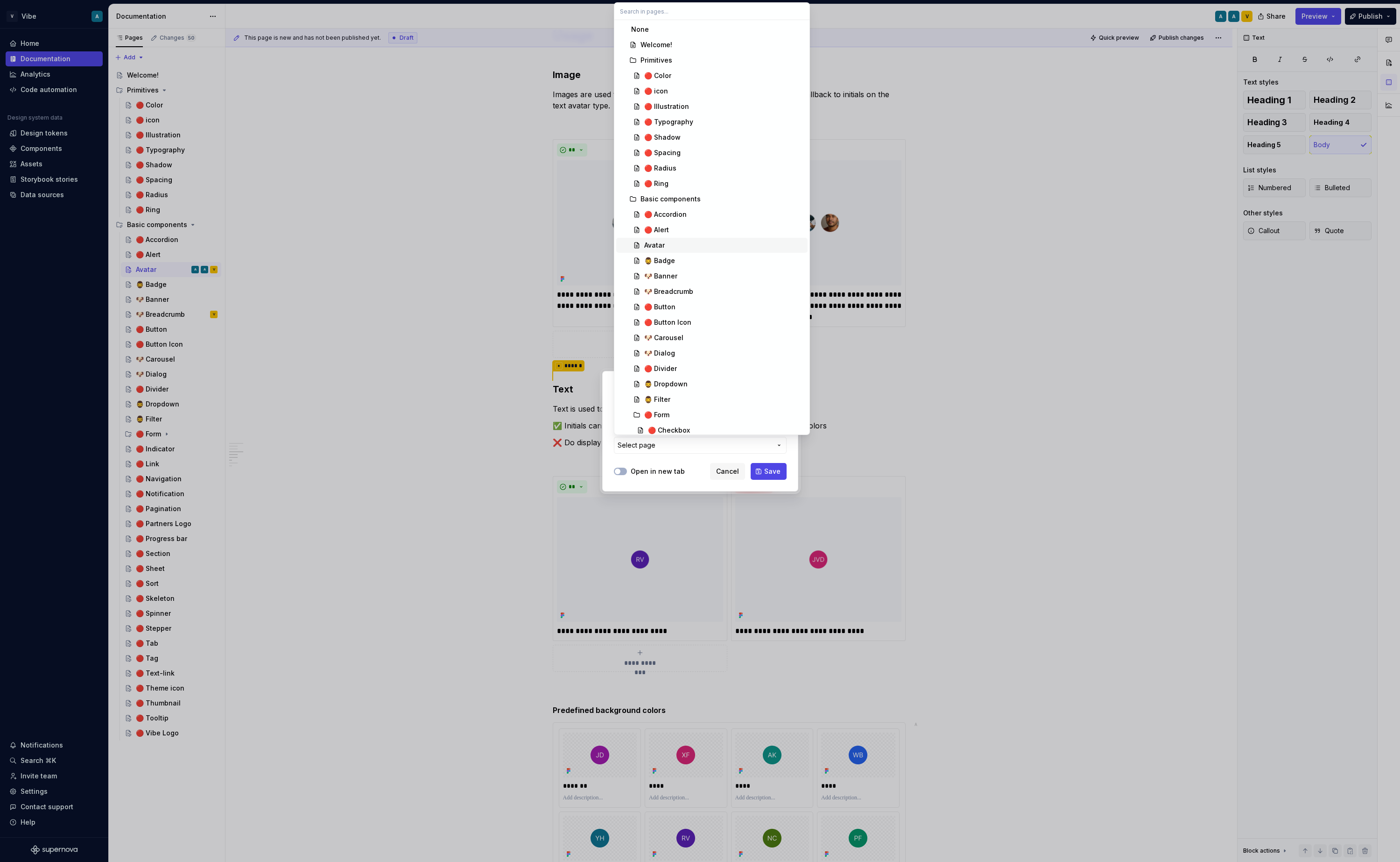
click at [668, 245] on div "Avatar" at bounding box center [724, 245] width 160 height 9
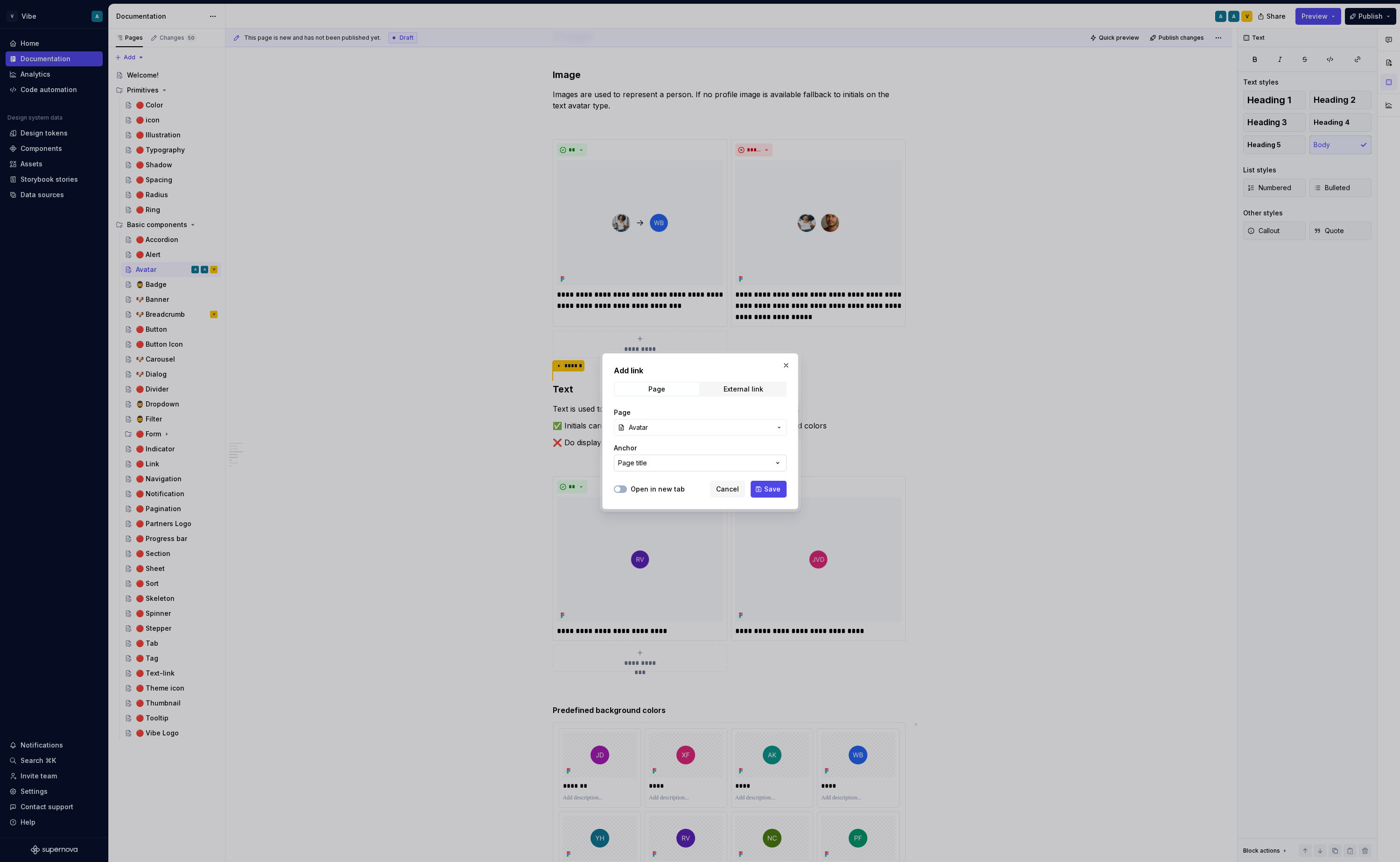
click at [693, 466] on button "Page title" at bounding box center [700, 463] width 173 height 17
type input "Pred"
click at [735, 376] on div "Add link Page External link Page Avatar Anchor Page title Open in new tab Cance…" at bounding box center [700, 431] width 1400 height 862
click at [786, 364] on button "button" at bounding box center [786, 365] width 13 height 13
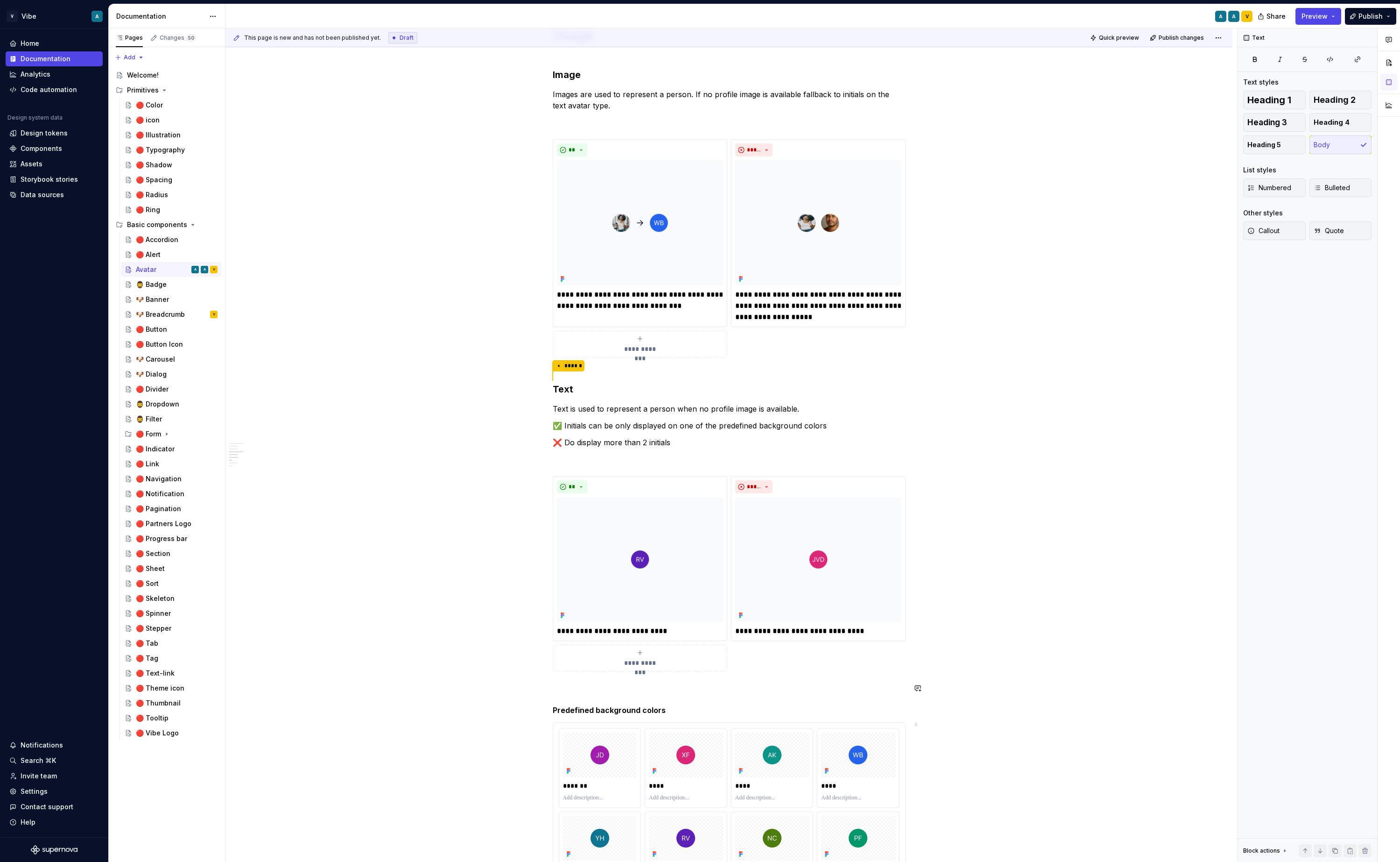
click at [619, 702] on div "**********" at bounding box center [729, 342] width 353 height 1673
click at [611, 693] on button "Heading 5" at bounding box center [597, 692] width 44 height 13
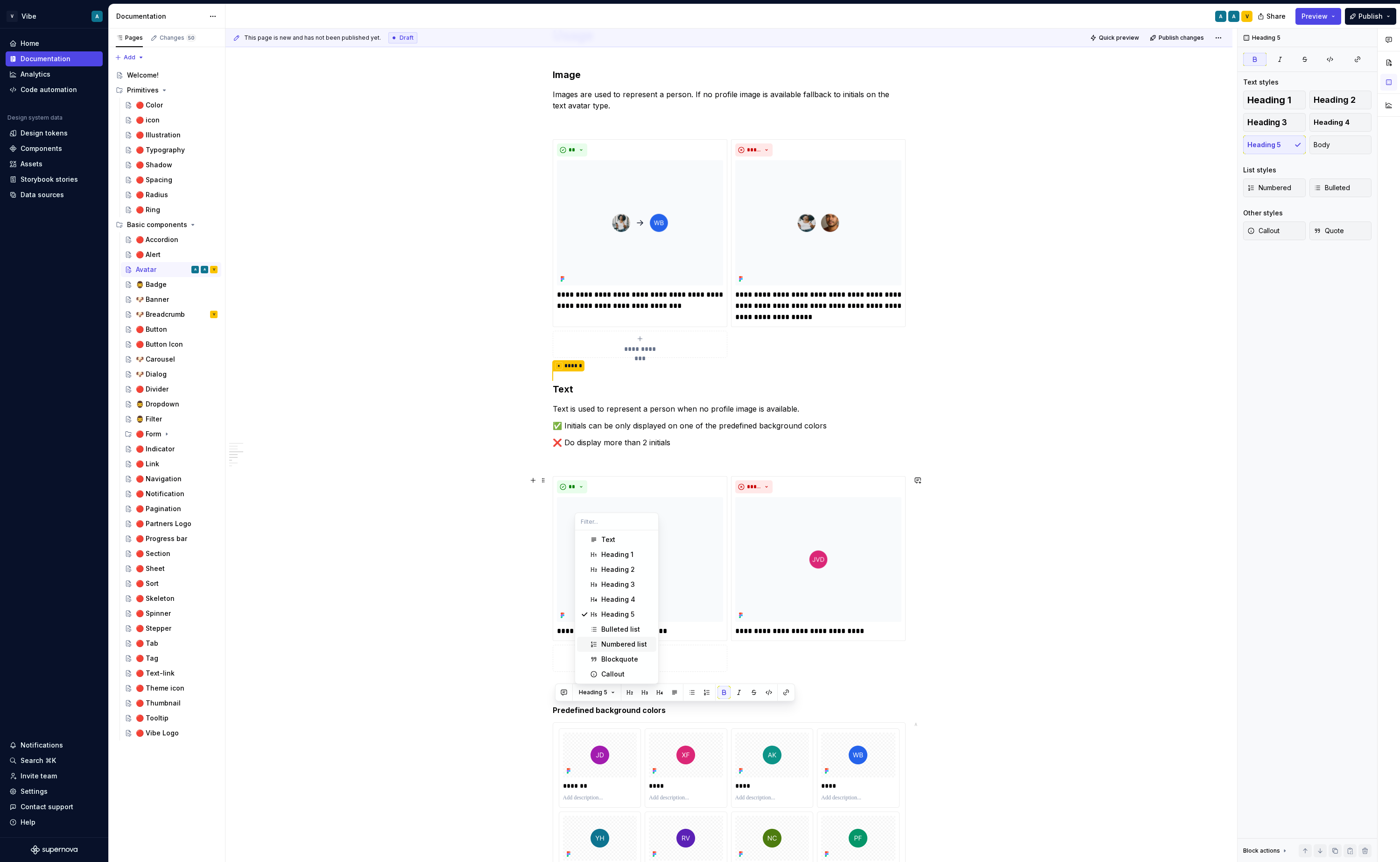
click at [995, 514] on div "**********" at bounding box center [729, 466] width 1007 height 1966
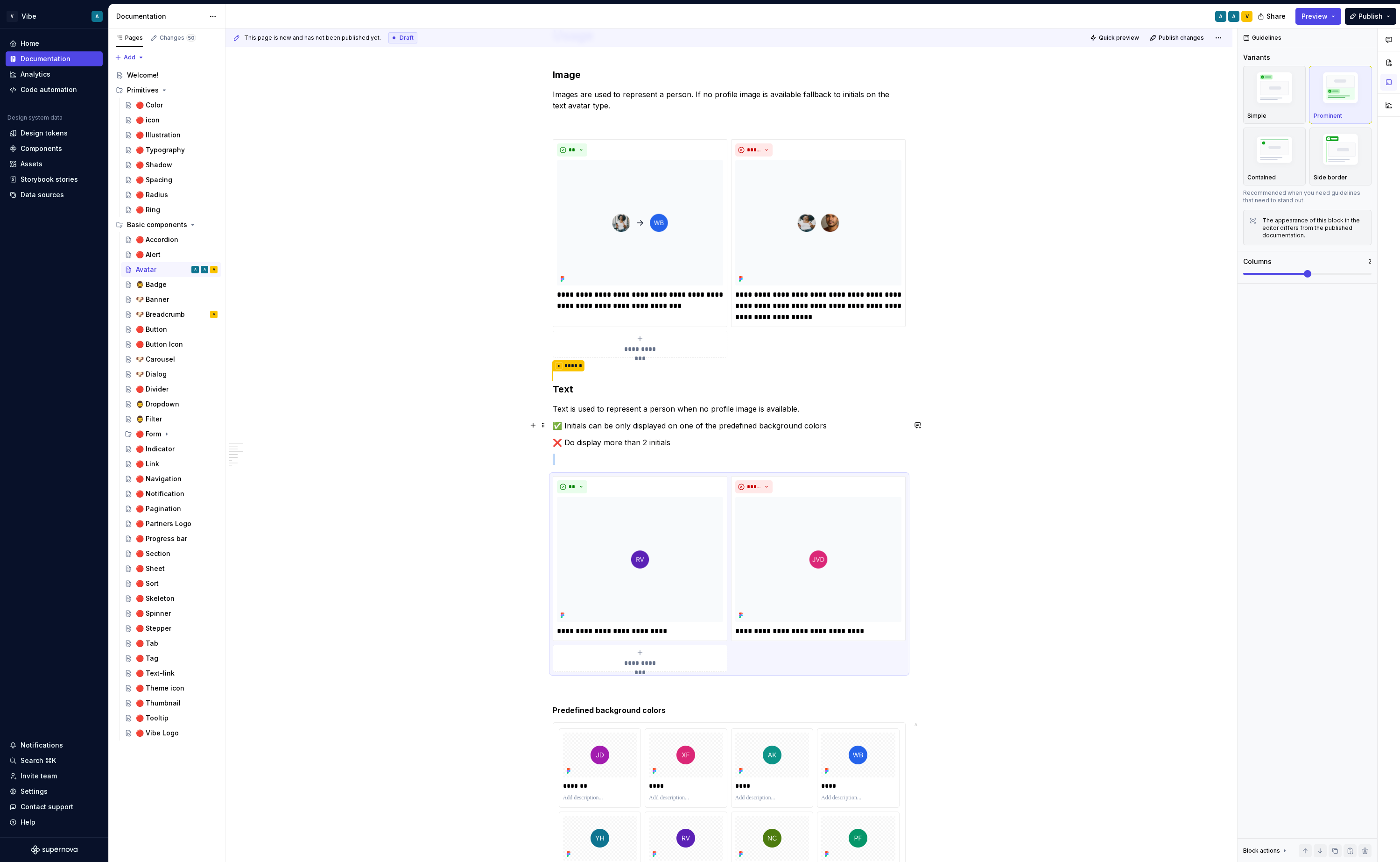
click at [741, 423] on p "✅ Initials can be only displayed on one of the predefined background colors" at bounding box center [729, 425] width 353 height 11
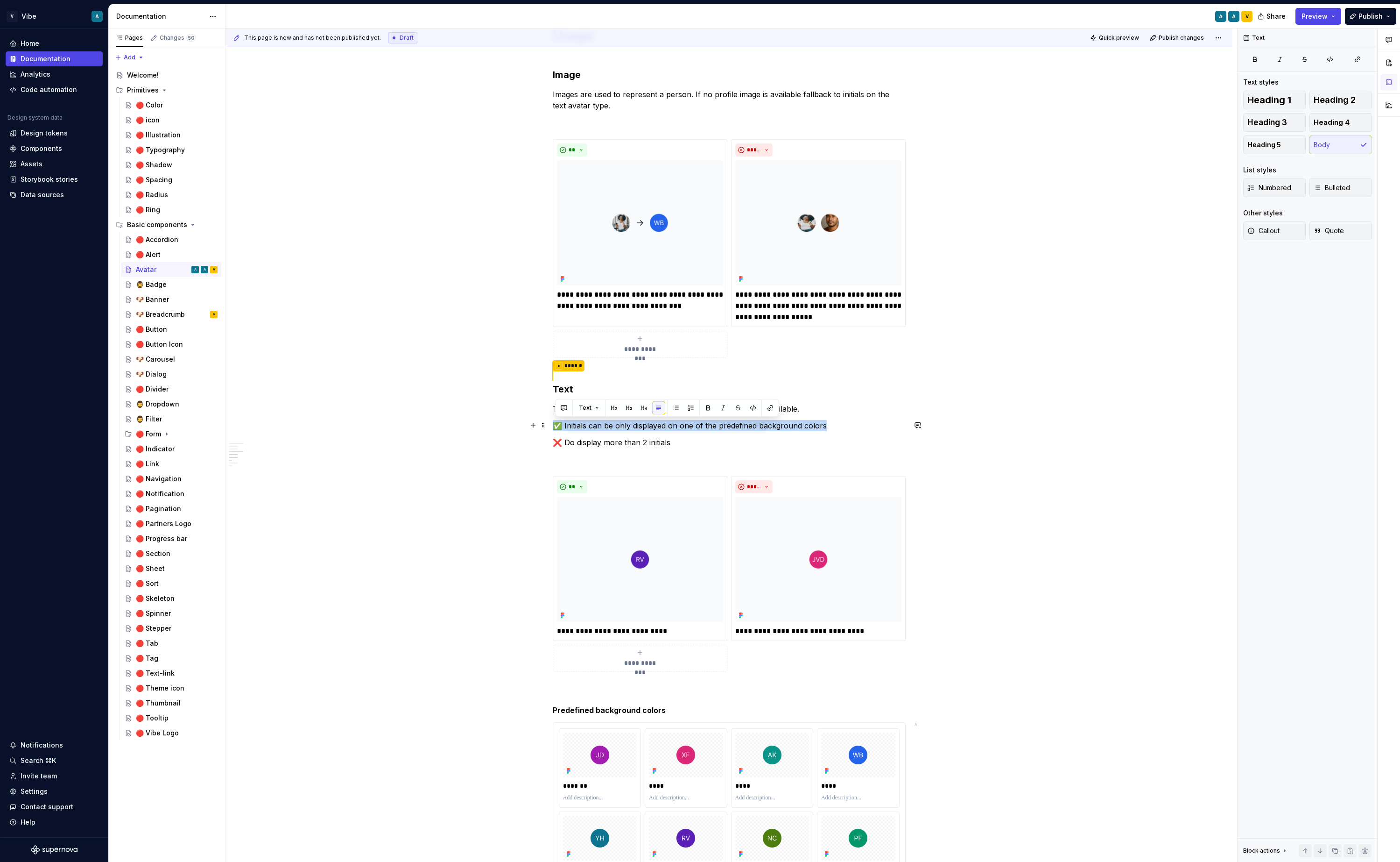
click at [741, 423] on p "✅ Initials can be only displayed on one of the predefined background colors" at bounding box center [729, 425] width 353 height 11
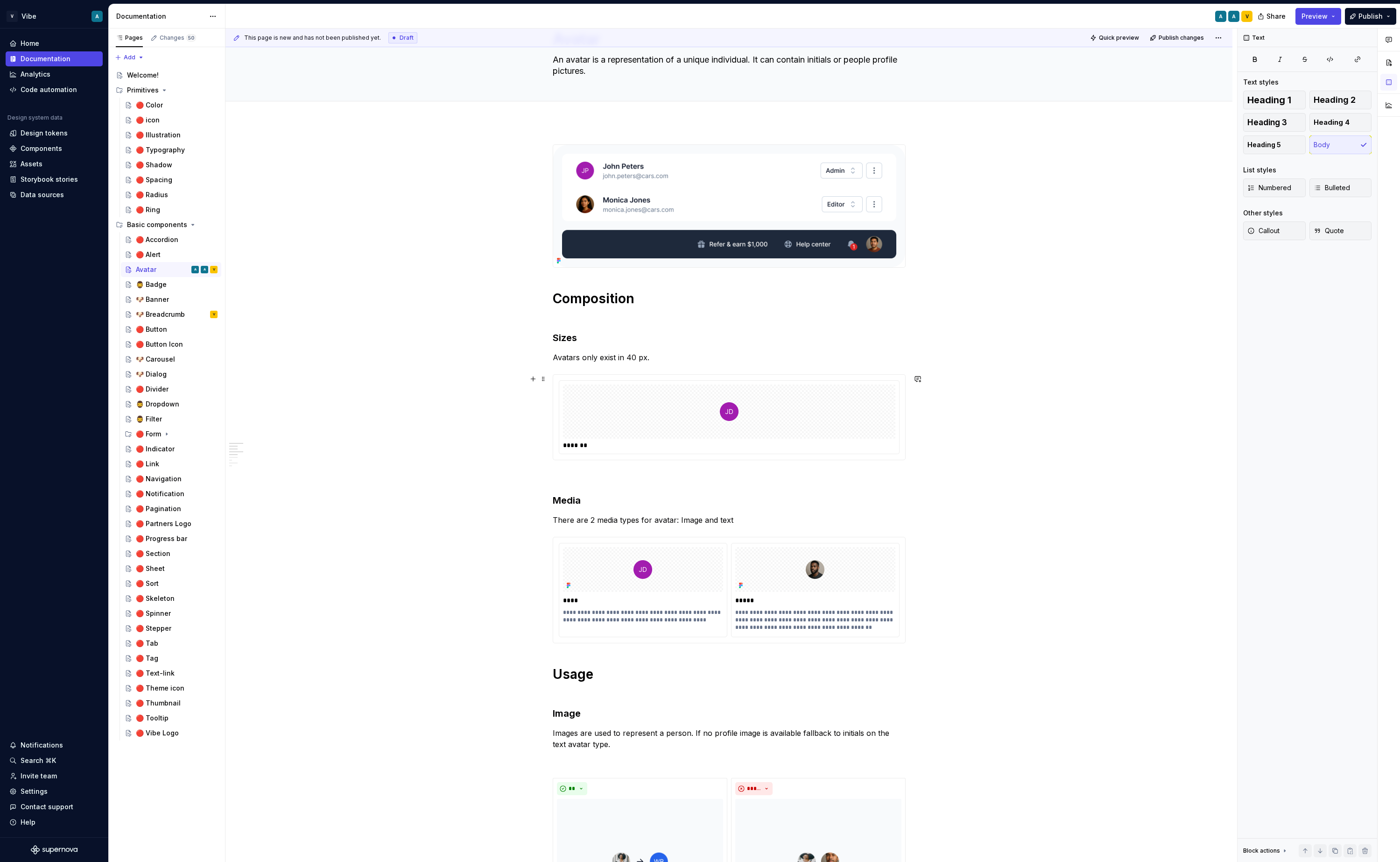
scroll to position [0, 0]
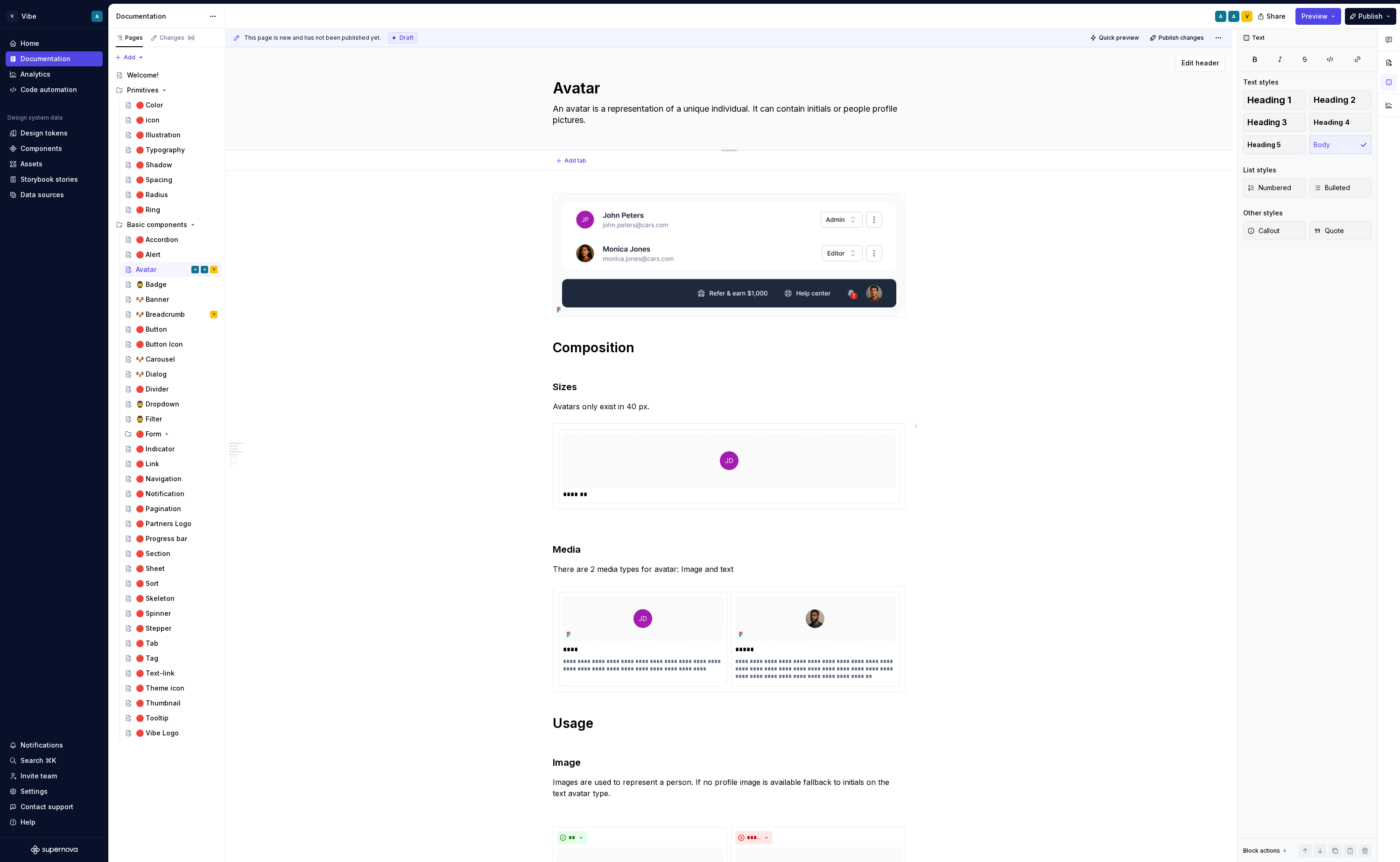
click at [565, 96] on textarea "Avatar" at bounding box center [728, 88] width 353 height 22
click at [1223, 38] on html "V Vibe A Home Documentation Analytics Code automation Design system data Design…" at bounding box center [700, 431] width 1400 height 862
click at [988, 334] on html "V Vibe A Home Documentation Analytics Code automation Design system data Design…" at bounding box center [700, 431] width 1400 height 862
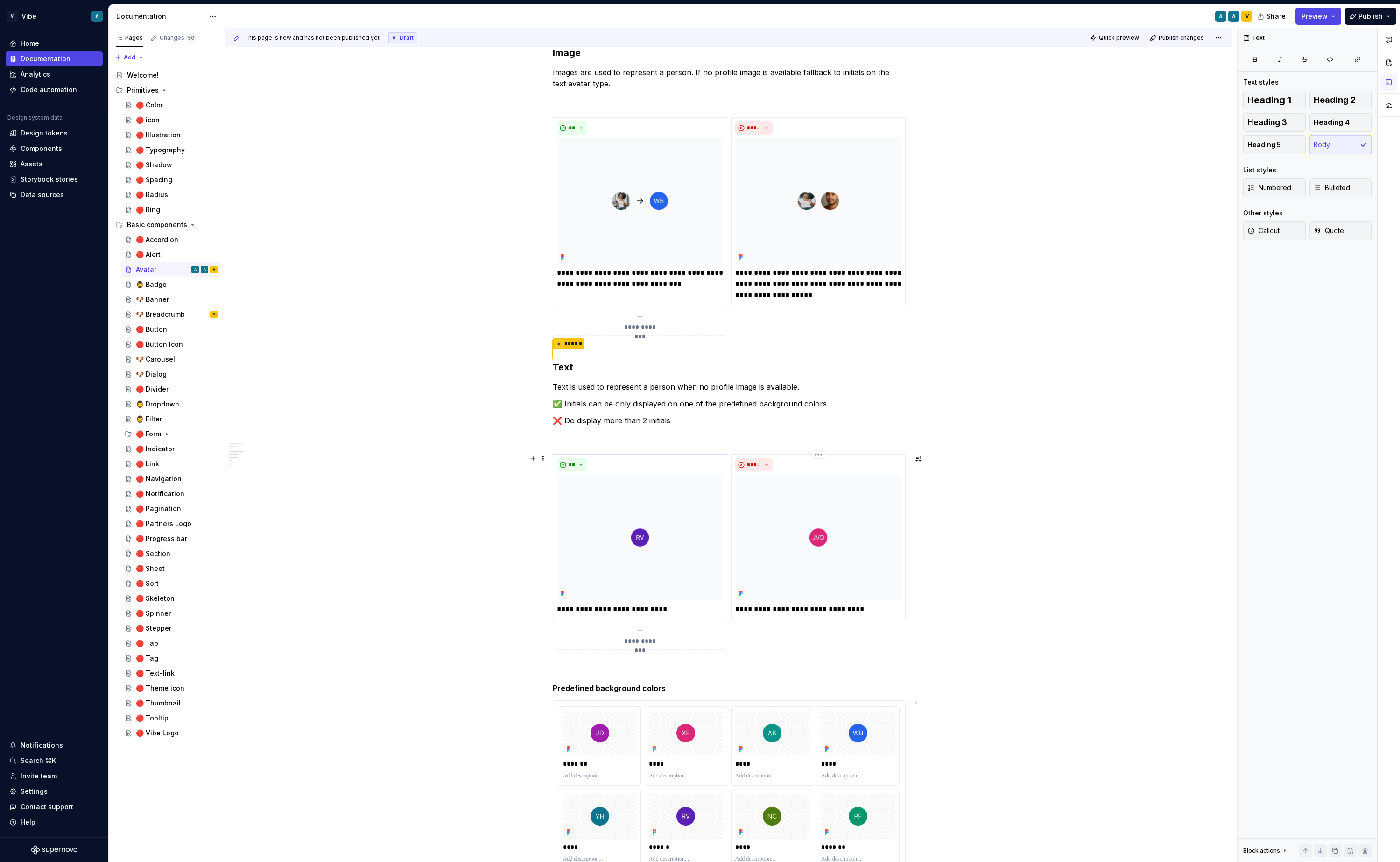
scroll to position [725, 0]
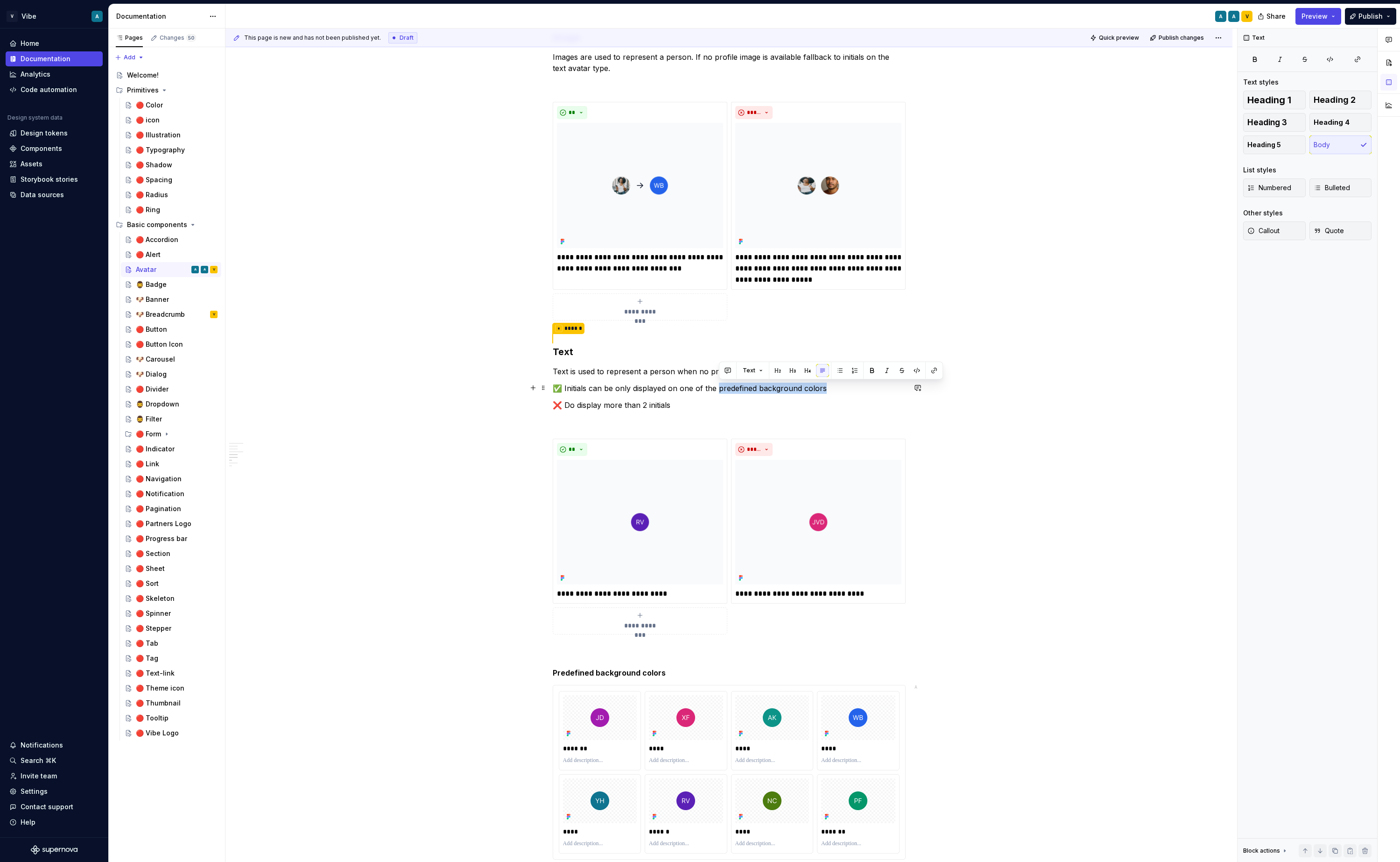
drag, startPoint x: 719, startPoint y: 389, endPoint x: 827, endPoint y: 388, distance: 108.0
click at [827, 388] on p "✅ Initials can be only displayed on one of the predefined background colors" at bounding box center [729, 388] width 353 height 11
click at [934, 373] on button "button" at bounding box center [934, 370] width 13 height 13
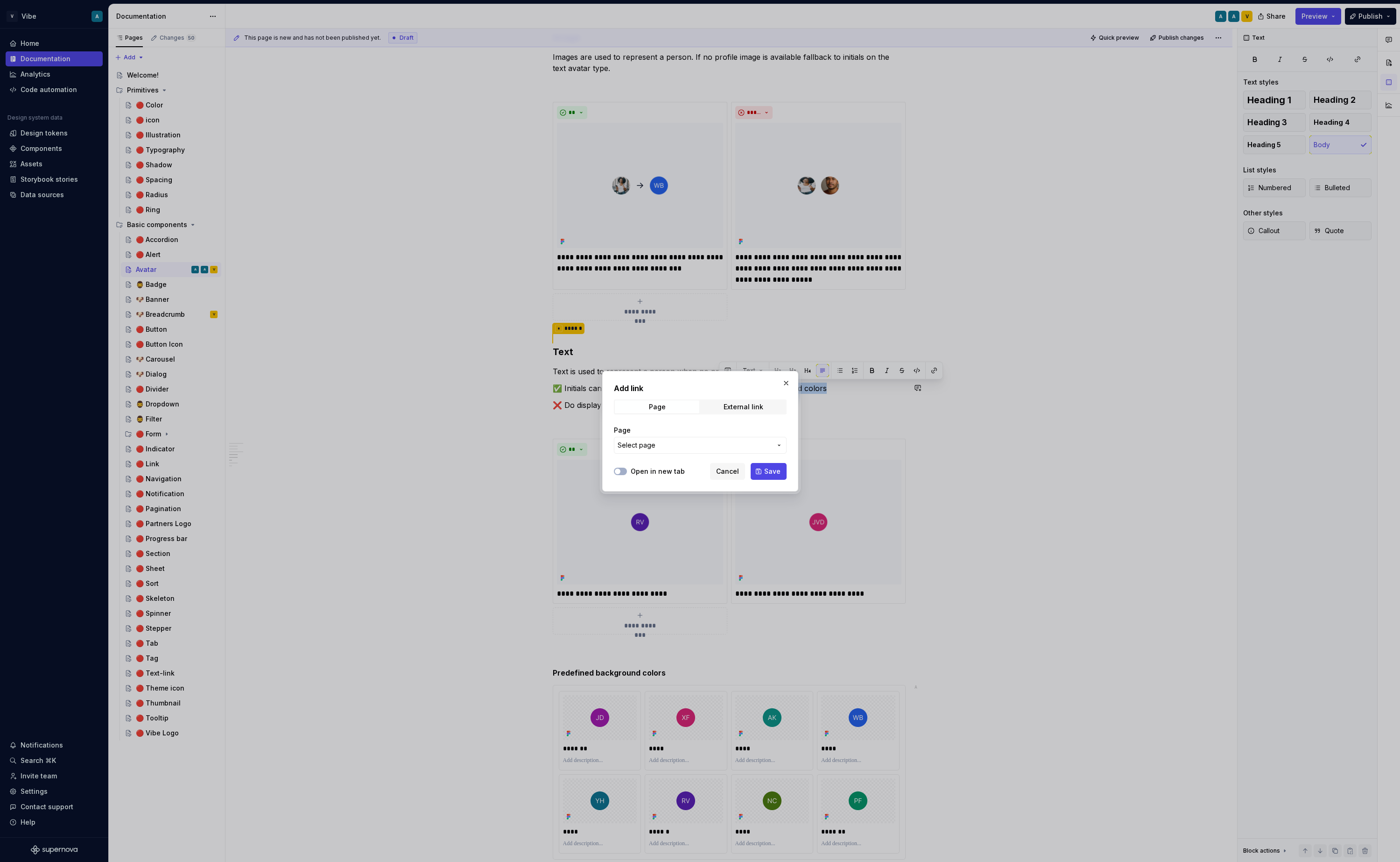
click at [645, 448] on span "Select page" at bounding box center [636, 445] width 38 height 9
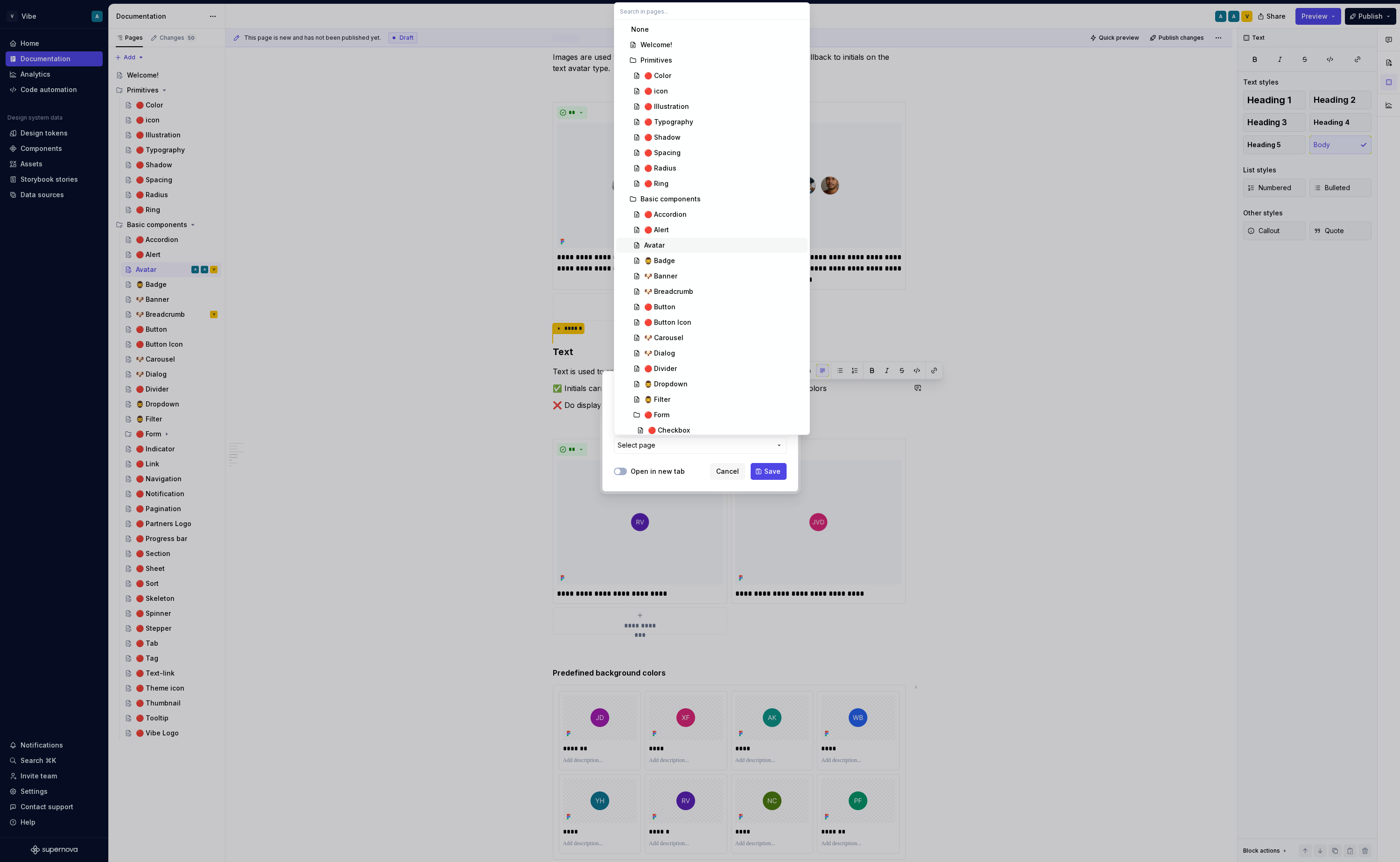
click at [666, 244] on div "Avatar" at bounding box center [724, 245] width 160 height 9
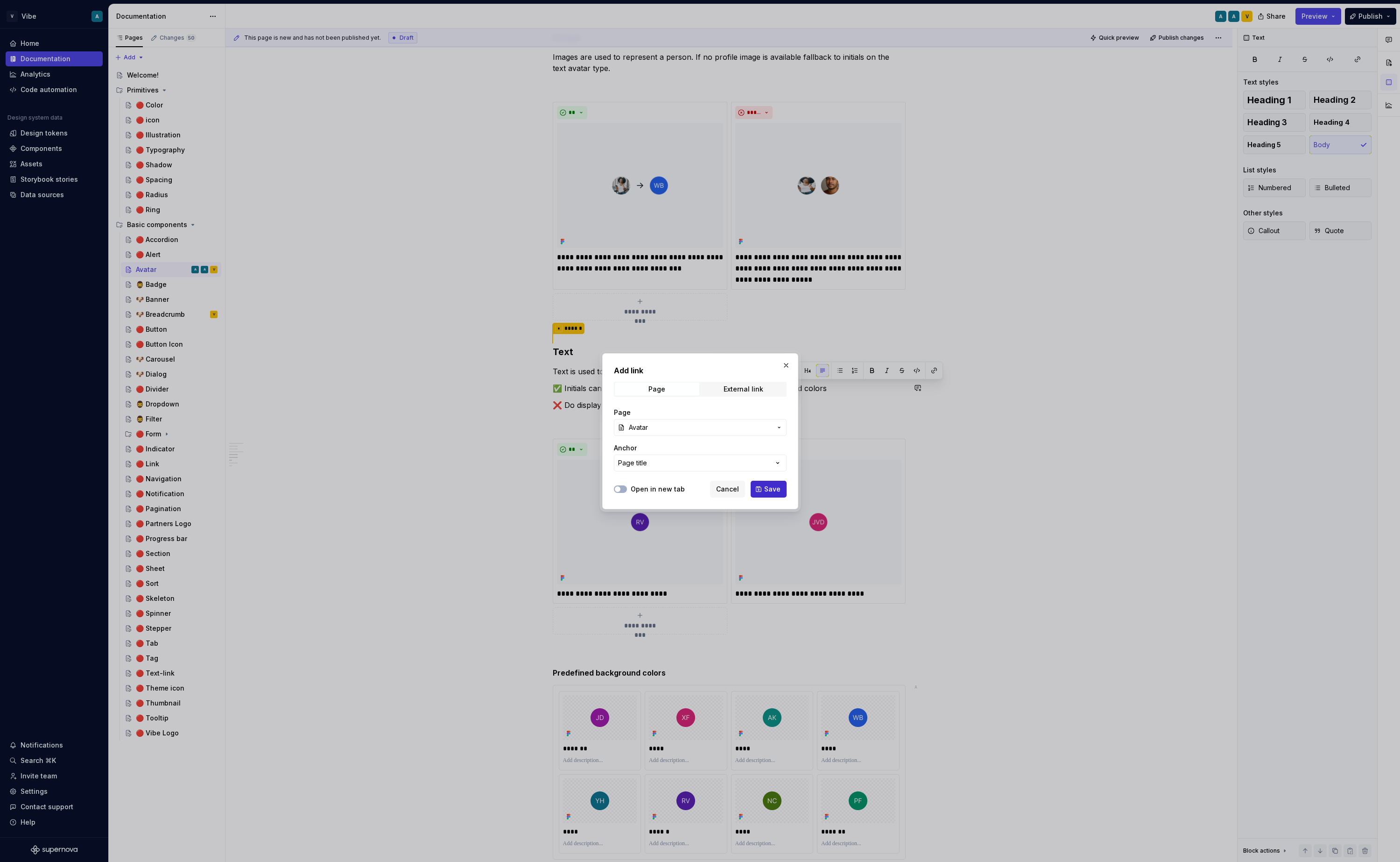
click at [766, 491] on span "Save" at bounding box center [772, 489] width 16 height 9
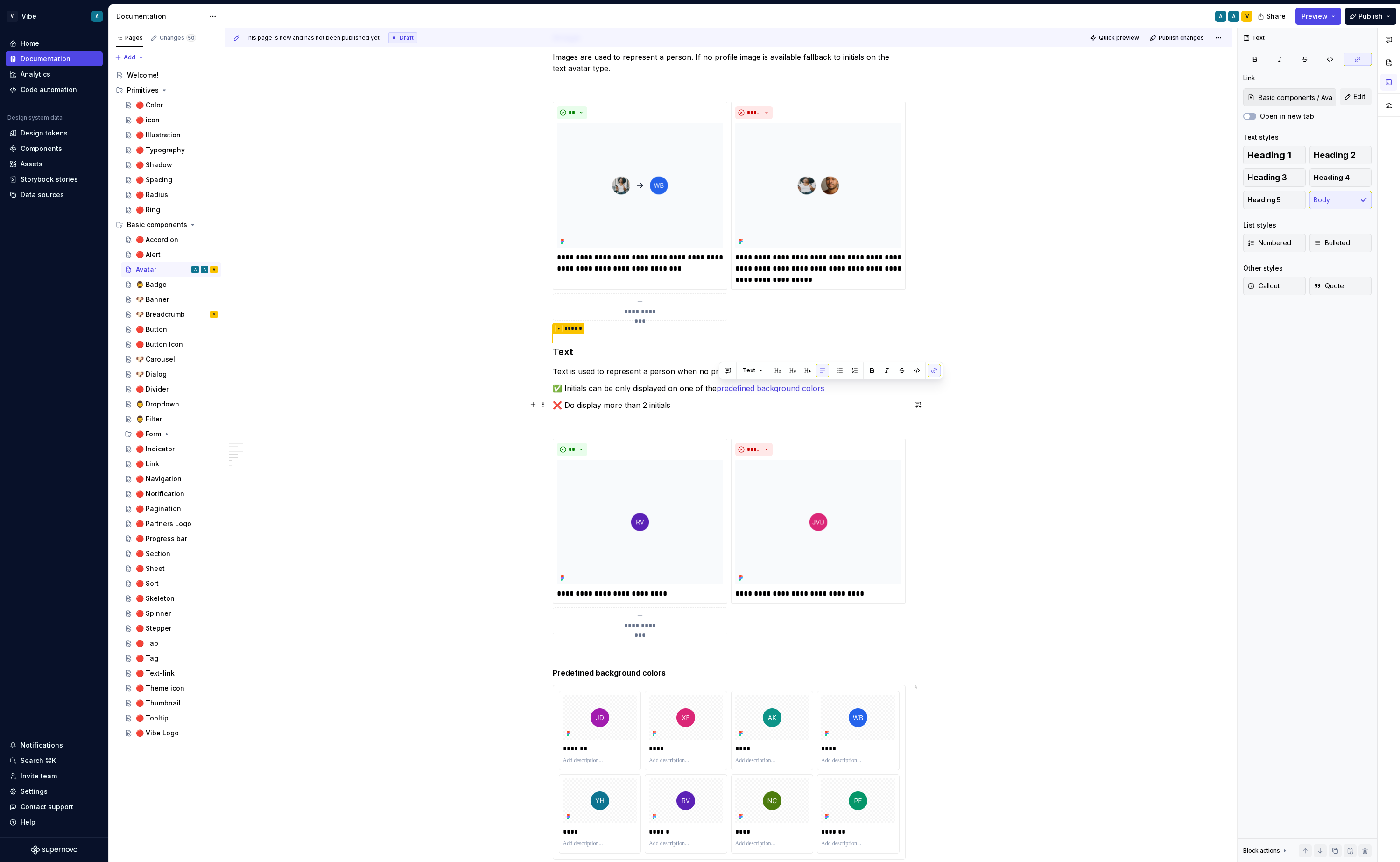
click at [840, 404] on p "❌ Do display more than 2 initials" at bounding box center [729, 405] width 353 height 11
click at [791, 389] on link "predefined background colors" at bounding box center [771, 388] width 108 height 9
click at [839, 369] on button "button" at bounding box center [846, 369] width 13 height 13
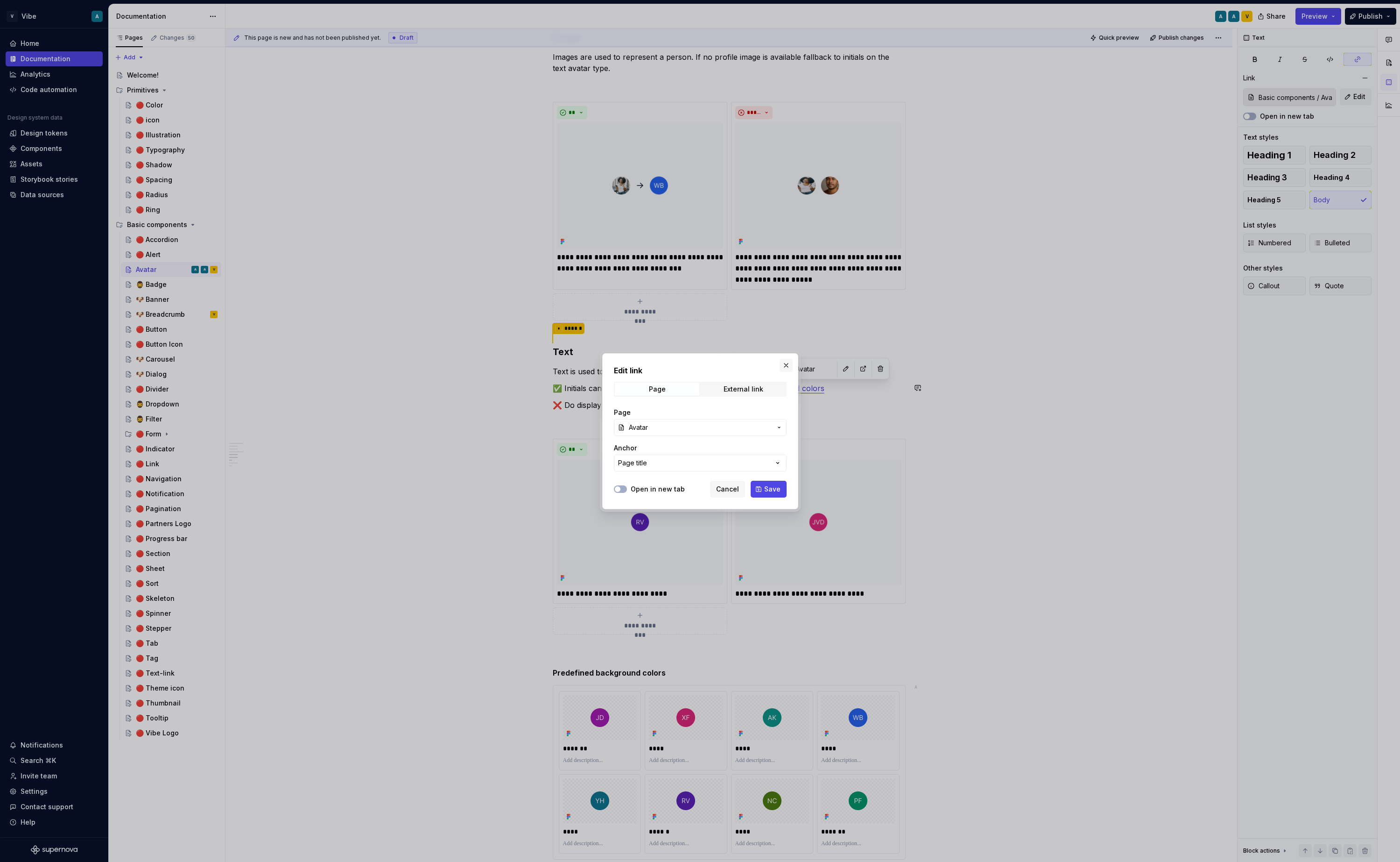
click at [783, 363] on button "button" at bounding box center [786, 365] width 13 height 13
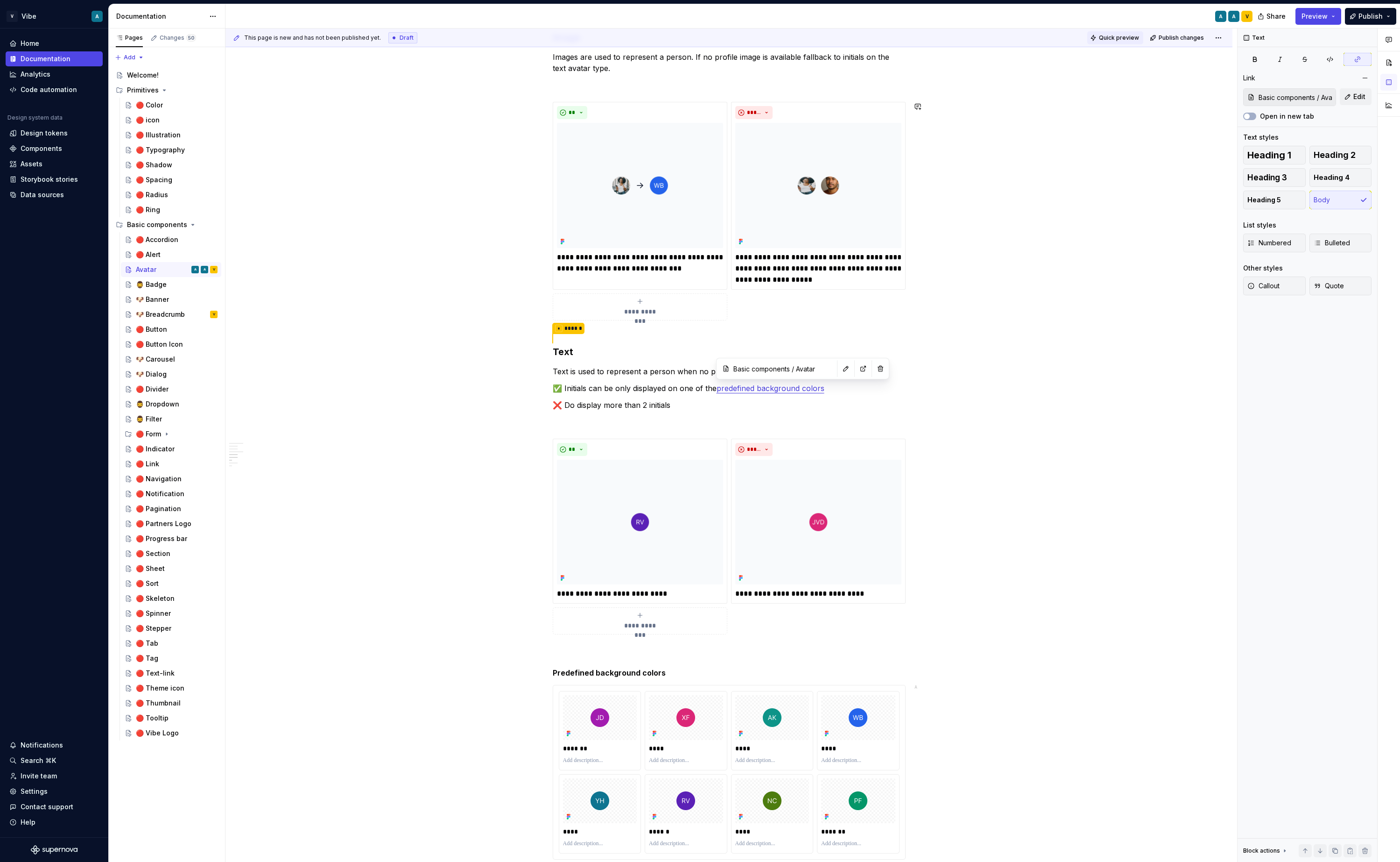
click at [1127, 38] on span "Quick preview" at bounding box center [1119, 38] width 40 height 8
click at [1343, 837] on span "Open page" at bounding box center [1350, 840] width 31 height 8
type textarea "*"
click at [839, 370] on button "button" at bounding box center [846, 369] width 13 height 13
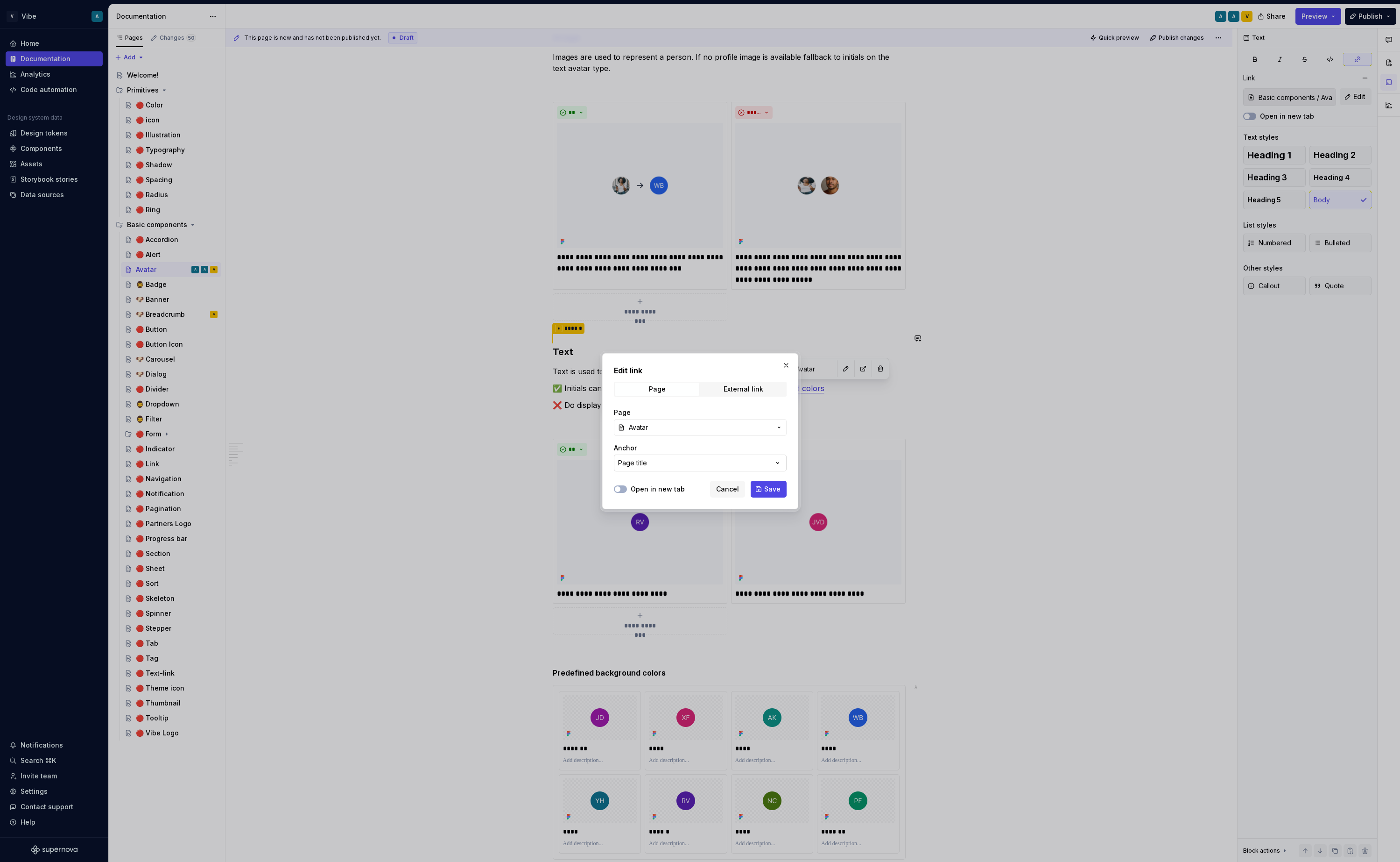
click at [768, 461] on button "Page title" at bounding box center [700, 463] width 173 height 17
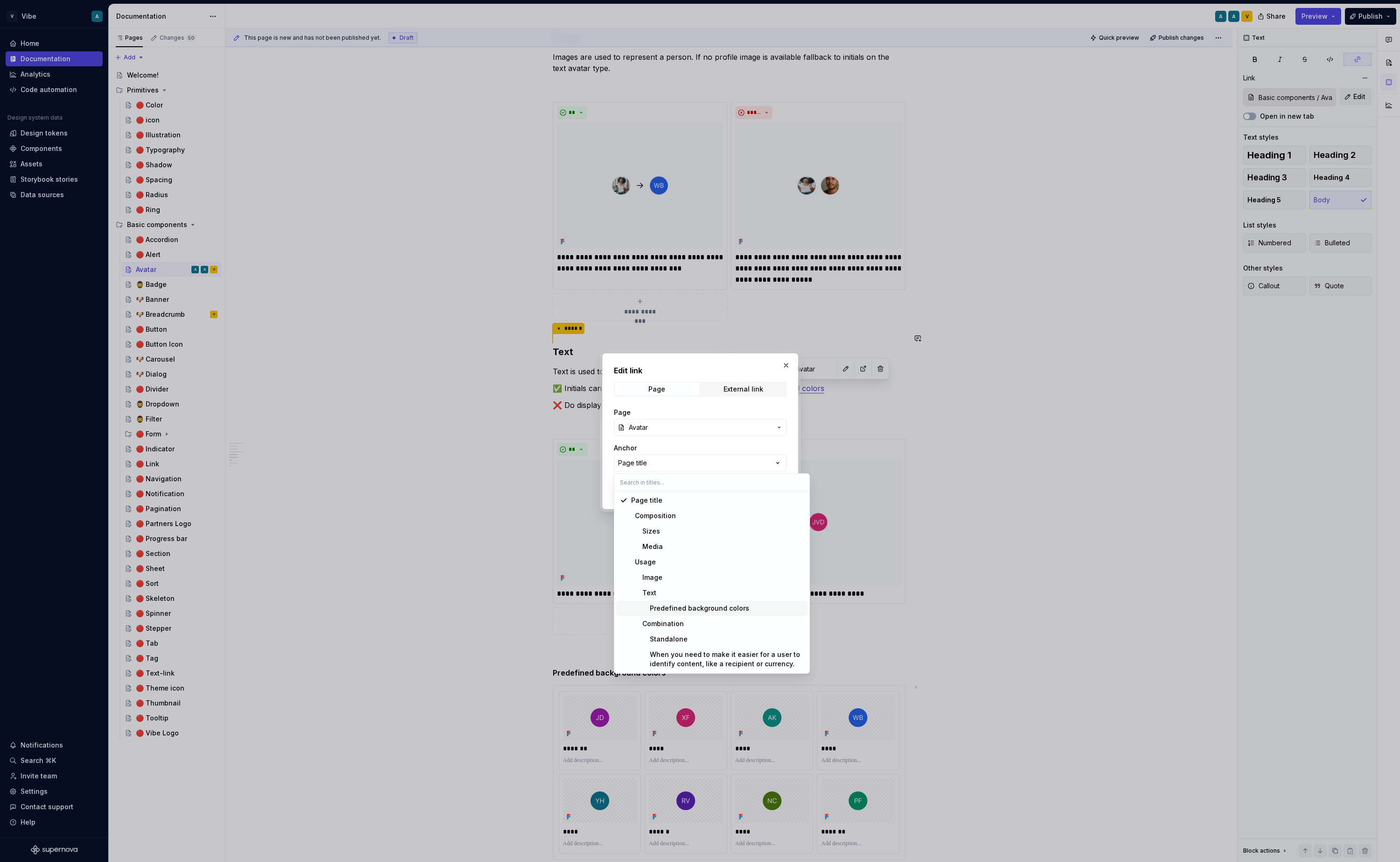
click at [690, 607] on div "Predefined background colors" at bounding box center [690, 608] width 118 height 9
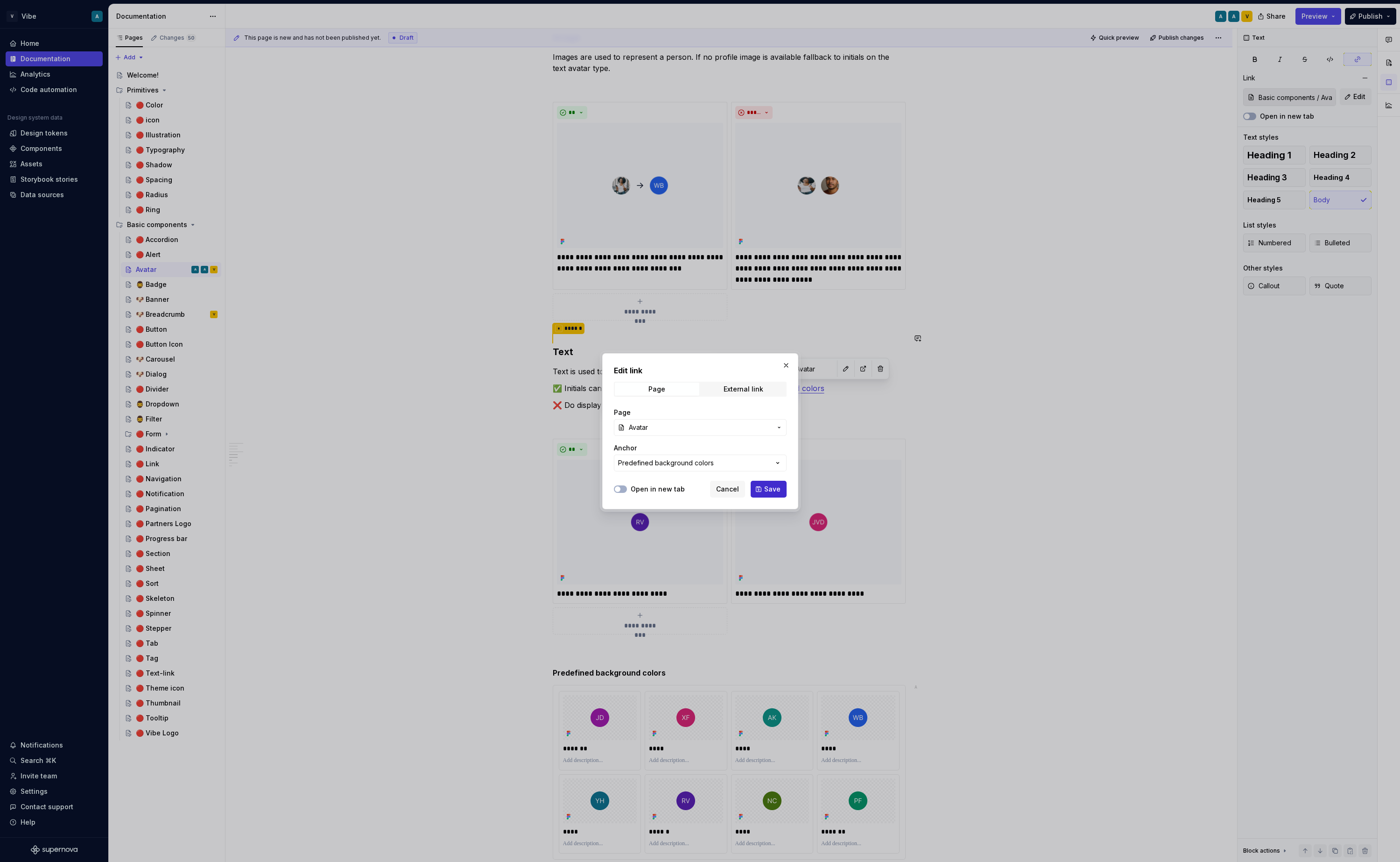
click at [774, 489] on span "Save" at bounding box center [772, 489] width 16 height 9
type input "Basic components / Avatar/ Predefined background colors"
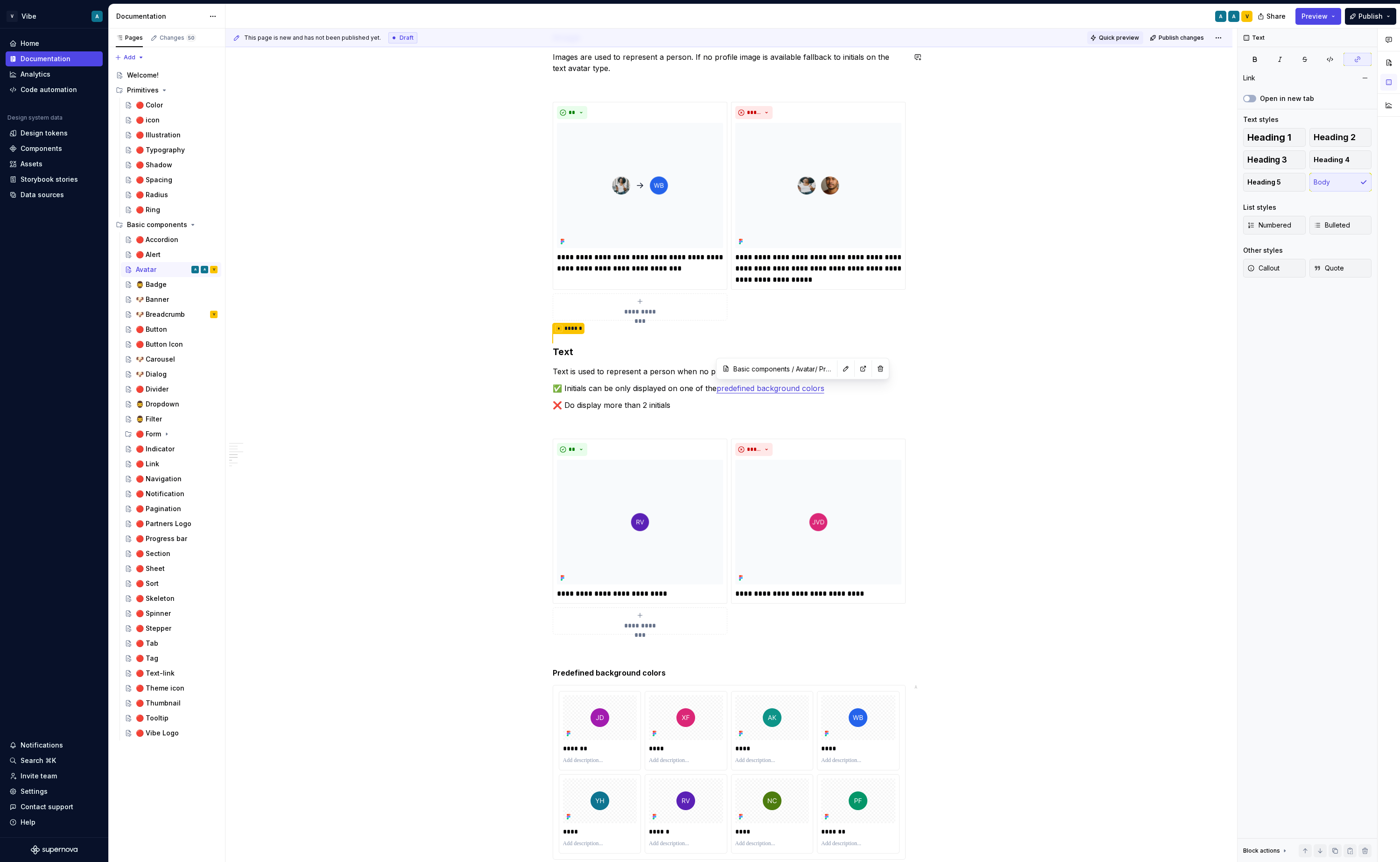
click at [1134, 41] on span "Quick preview" at bounding box center [1119, 38] width 40 height 8
click at [1347, 839] on span "Open page" at bounding box center [1350, 840] width 31 height 8
click at [157, 288] on div "🧔‍♂️ Badge" at bounding box center [151, 284] width 31 height 9
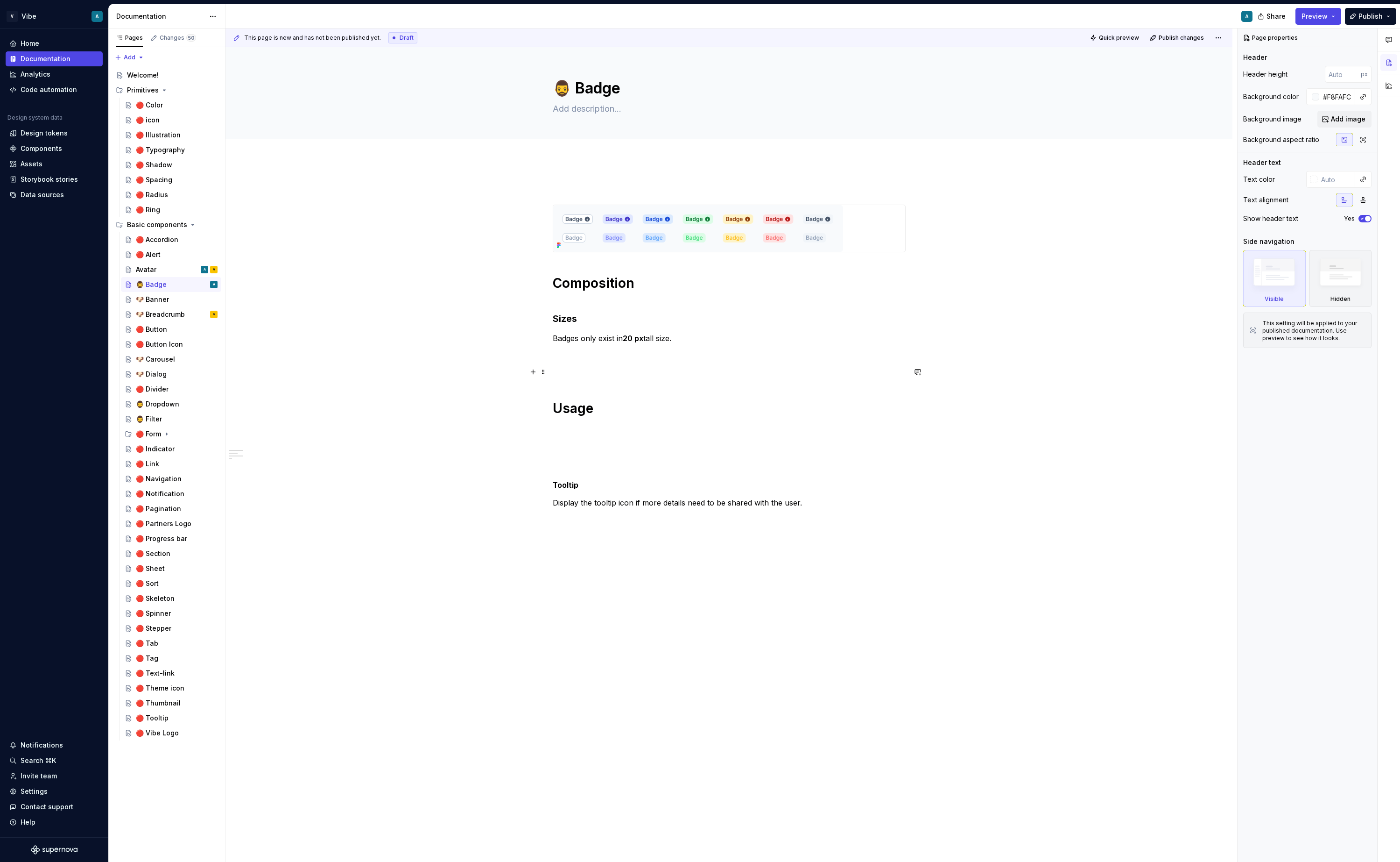
click at [587, 367] on p at bounding box center [729, 372] width 353 height 11
type textarea "*"
click at [572, 372] on p "Variations" at bounding box center [729, 372] width 353 height 11
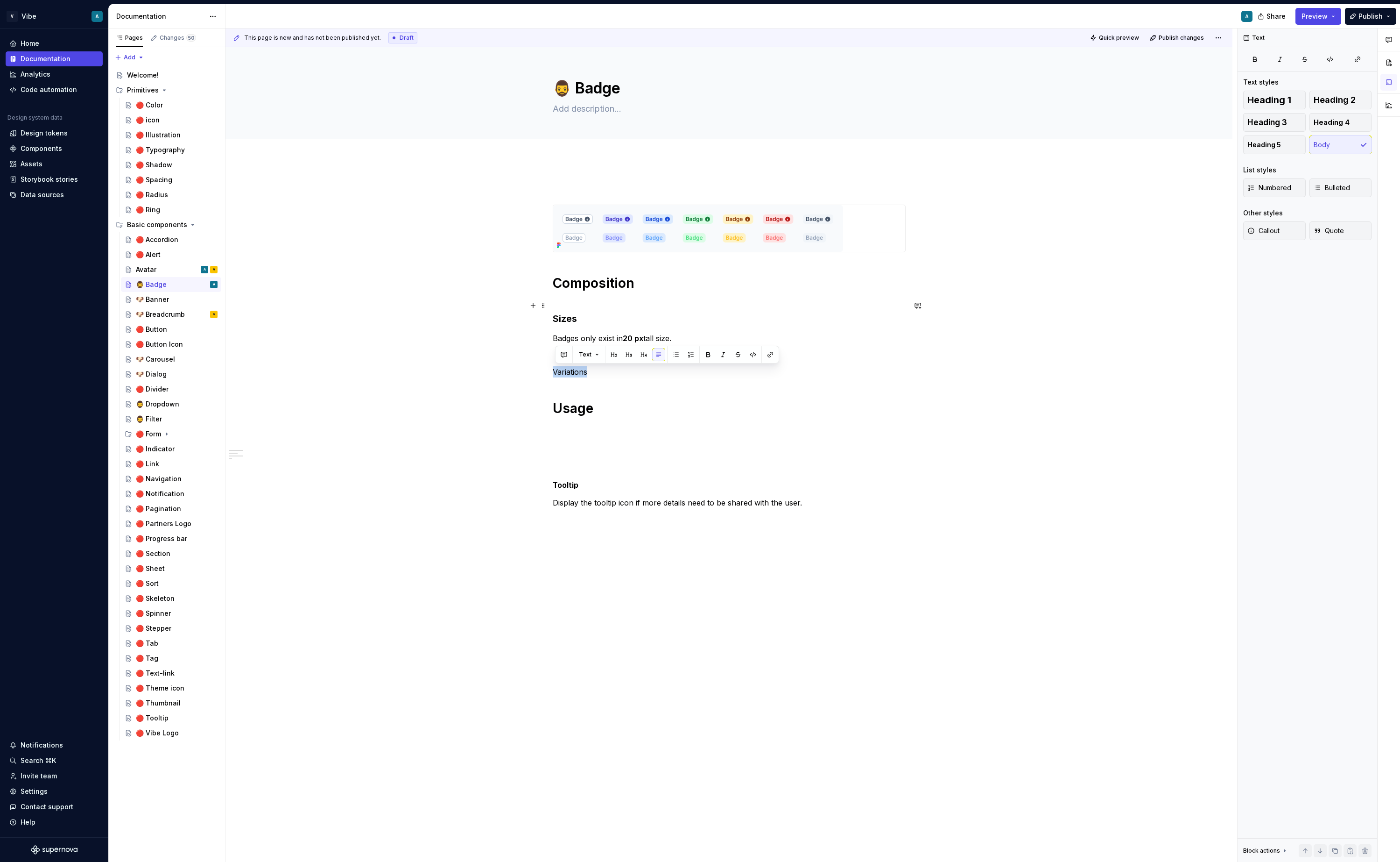
click at [568, 319] on h3 "Sizes" at bounding box center [729, 312] width 353 height 26
click at [579, 374] on p "Variations" at bounding box center [729, 372] width 353 height 11
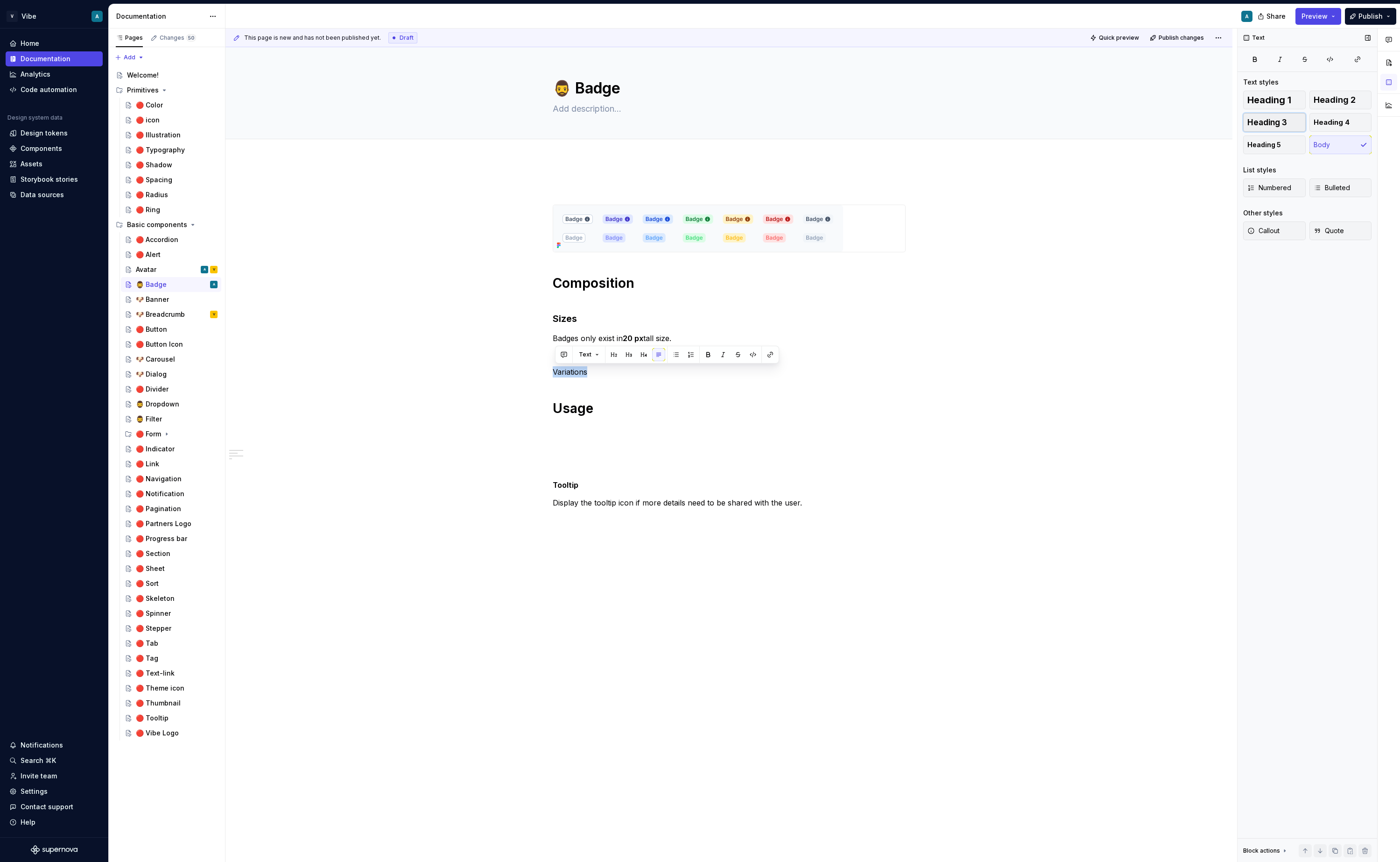
click at [1280, 124] on span "Heading 3" at bounding box center [1267, 122] width 40 height 9
click at [631, 372] on h3 "Variations" at bounding box center [729, 378] width 353 height 13
click at [620, 375] on h3 "Variations" at bounding box center [729, 378] width 353 height 13
click at [559, 398] on p "dds" at bounding box center [729, 398] width 353 height 11
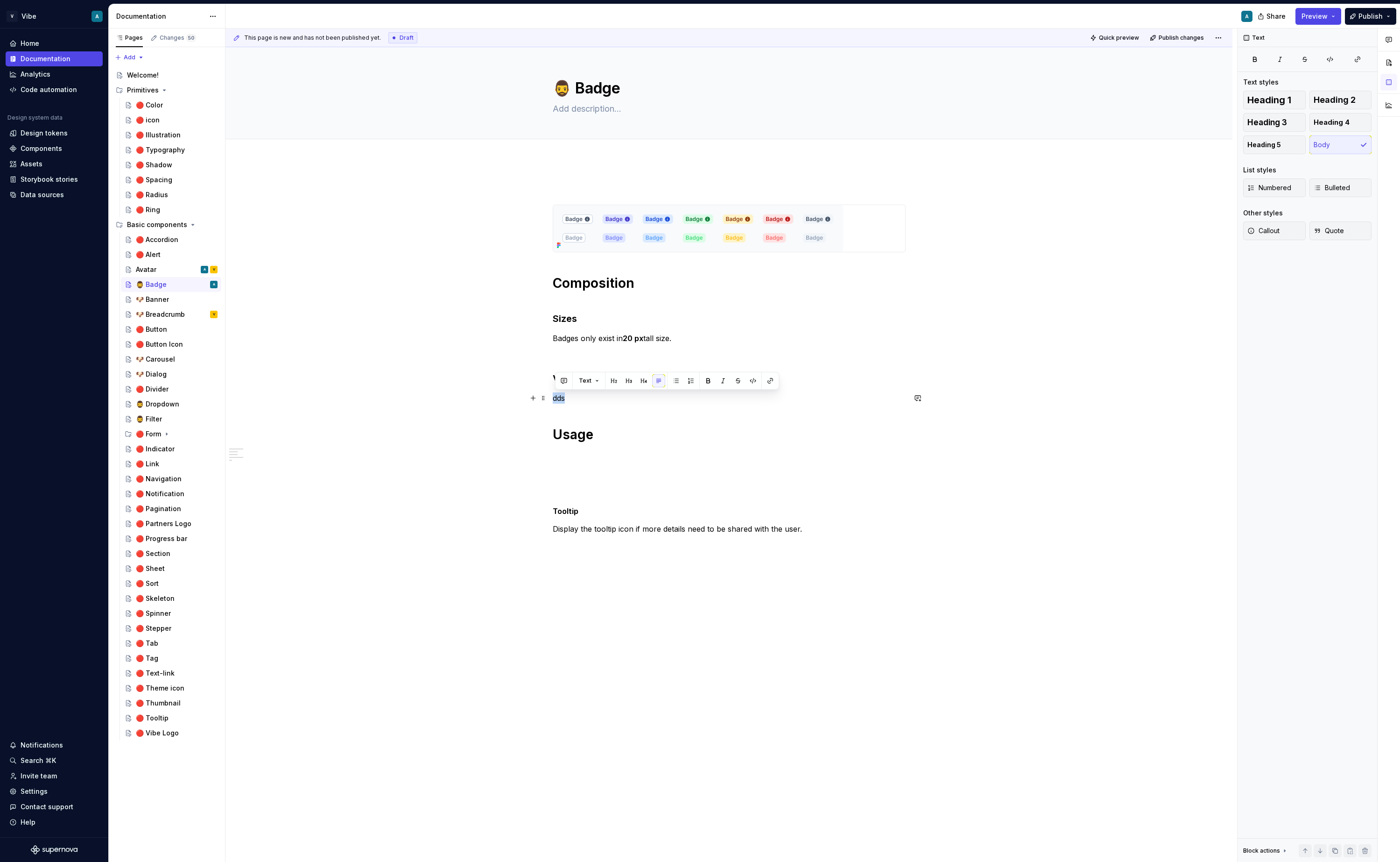
click at [559, 398] on p "dds" at bounding box center [729, 398] width 353 height 11
click at [584, 427] on p at bounding box center [729, 431] width 353 height 11
click at [537, 433] on button "button" at bounding box center [533, 432] width 13 height 13
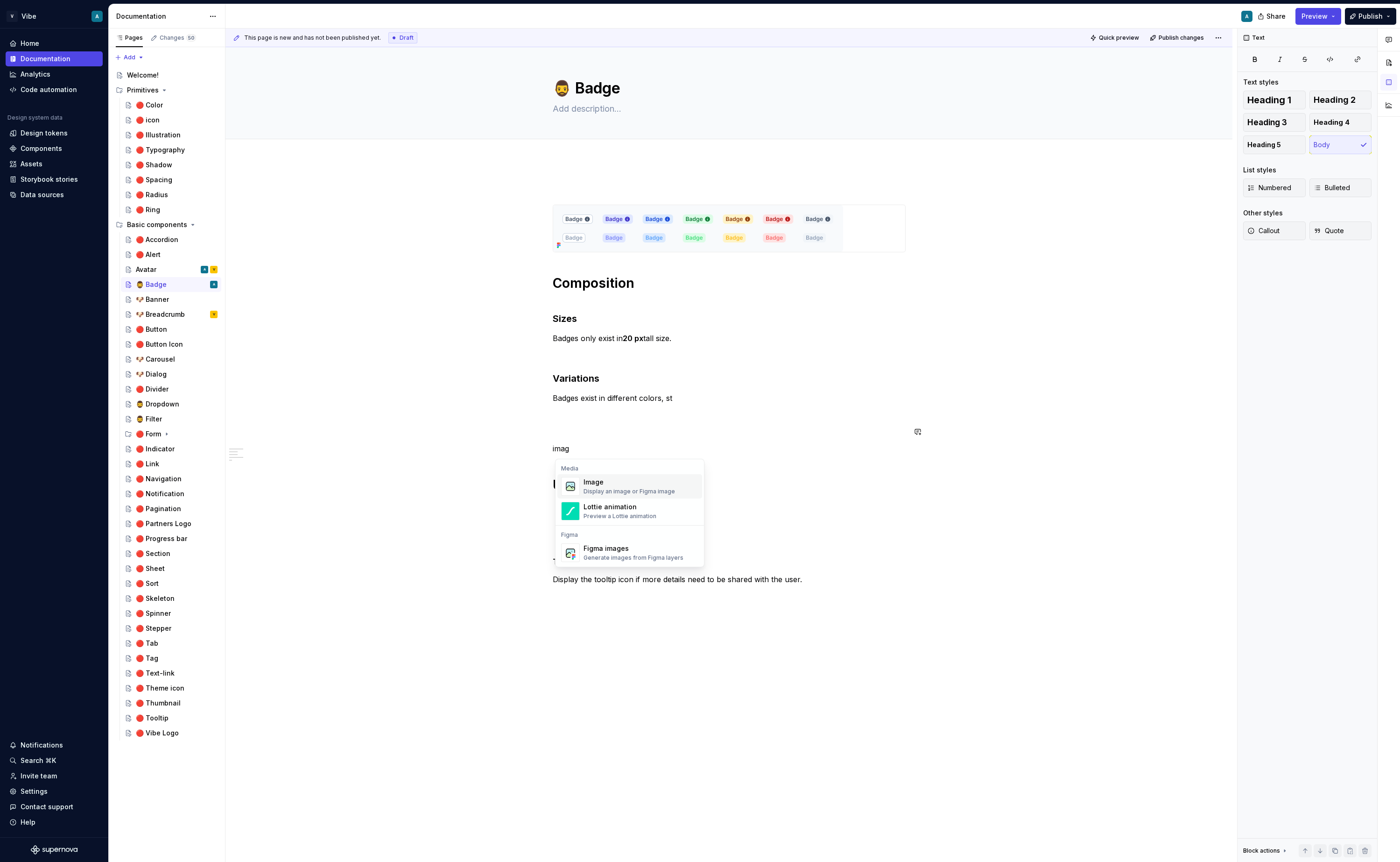
click at [615, 487] on div "Display an image or Figma image" at bounding box center [629, 491] width 92 height 8
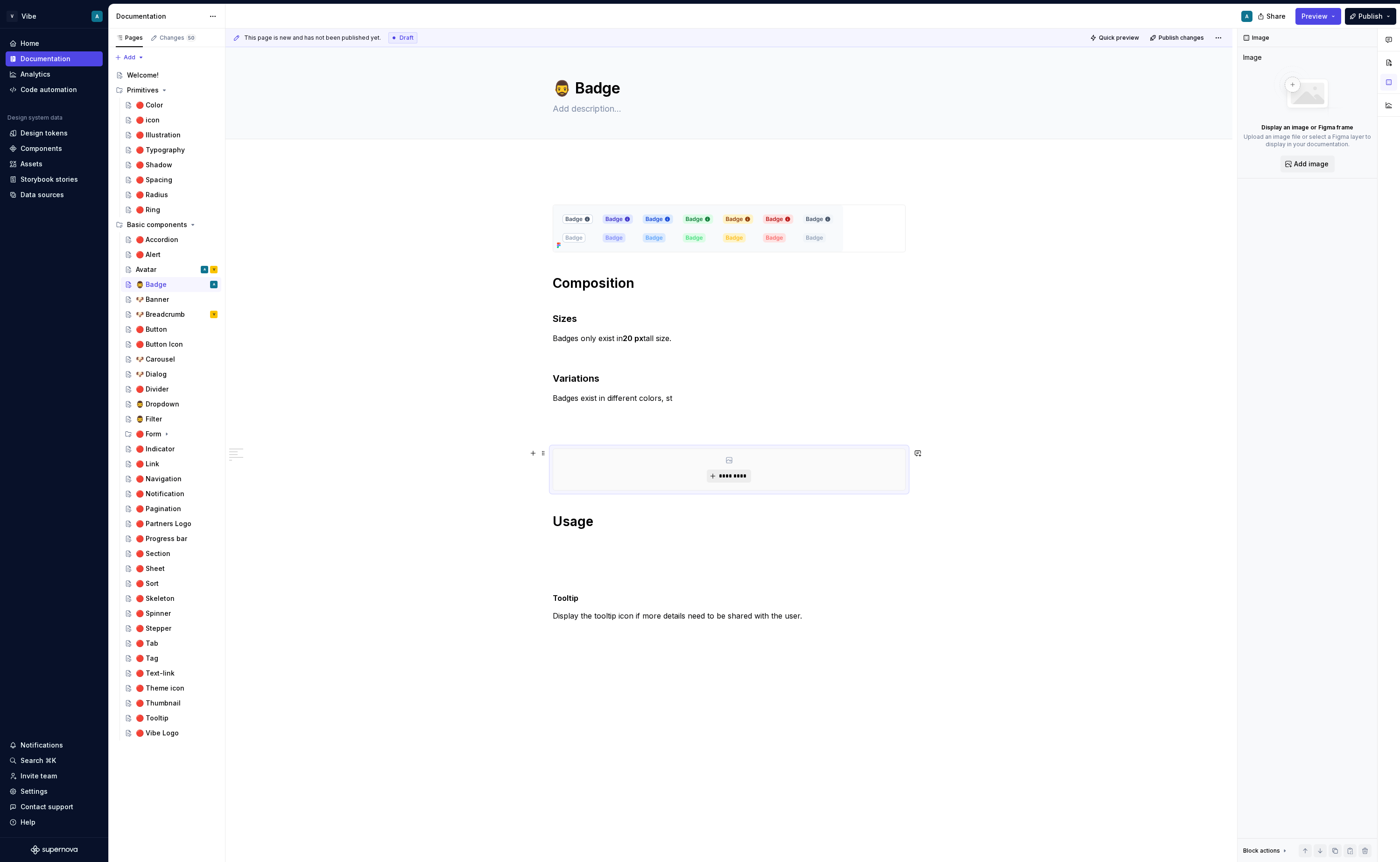
click at [742, 471] on button "*********" at bounding box center [729, 476] width 44 height 13
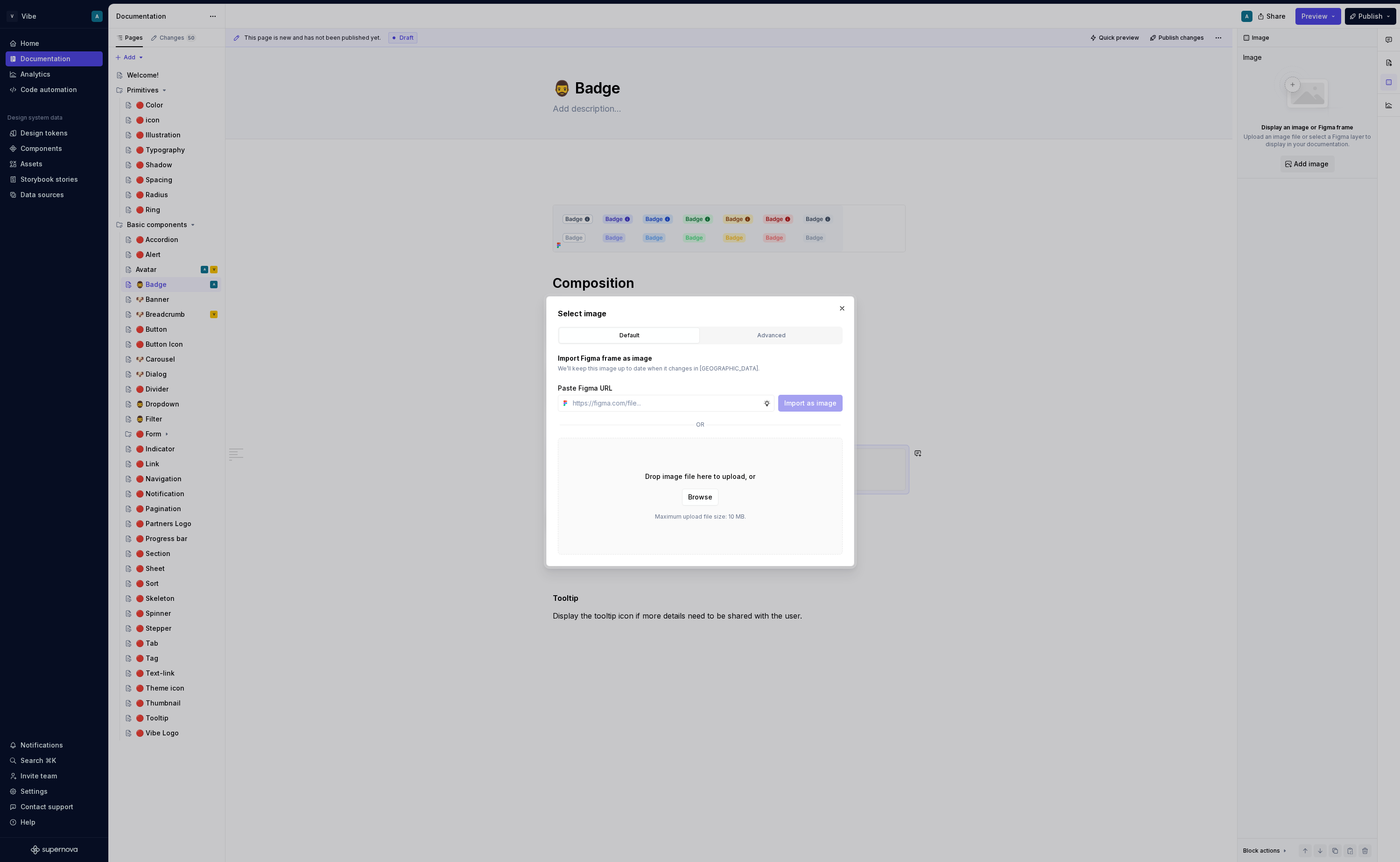
type textarea "*"
click at [776, 337] on div "Advanced" at bounding box center [771, 335] width 135 height 9
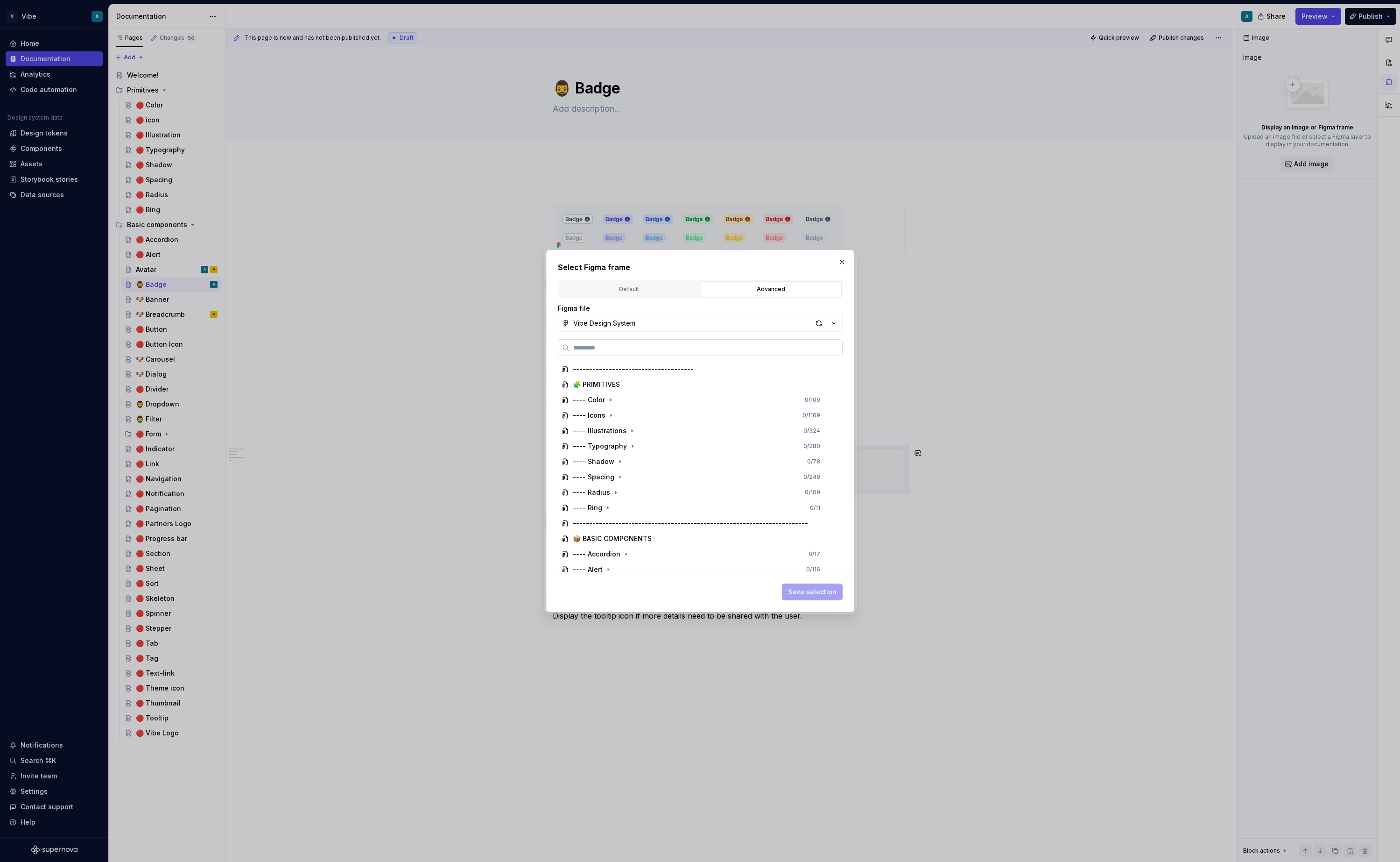
click at [615, 344] on input "search" at bounding box center [706, 347] width 272 height 9
type input "*****"
click at [674, 475] on div "Core - Text badge 0 / 14" at bounding box center [701, 475] width 269 height 15
click at [809, 474] on div "Core - Text badge 0 / 14" at bounding box center [701, 475] width 269 height 15
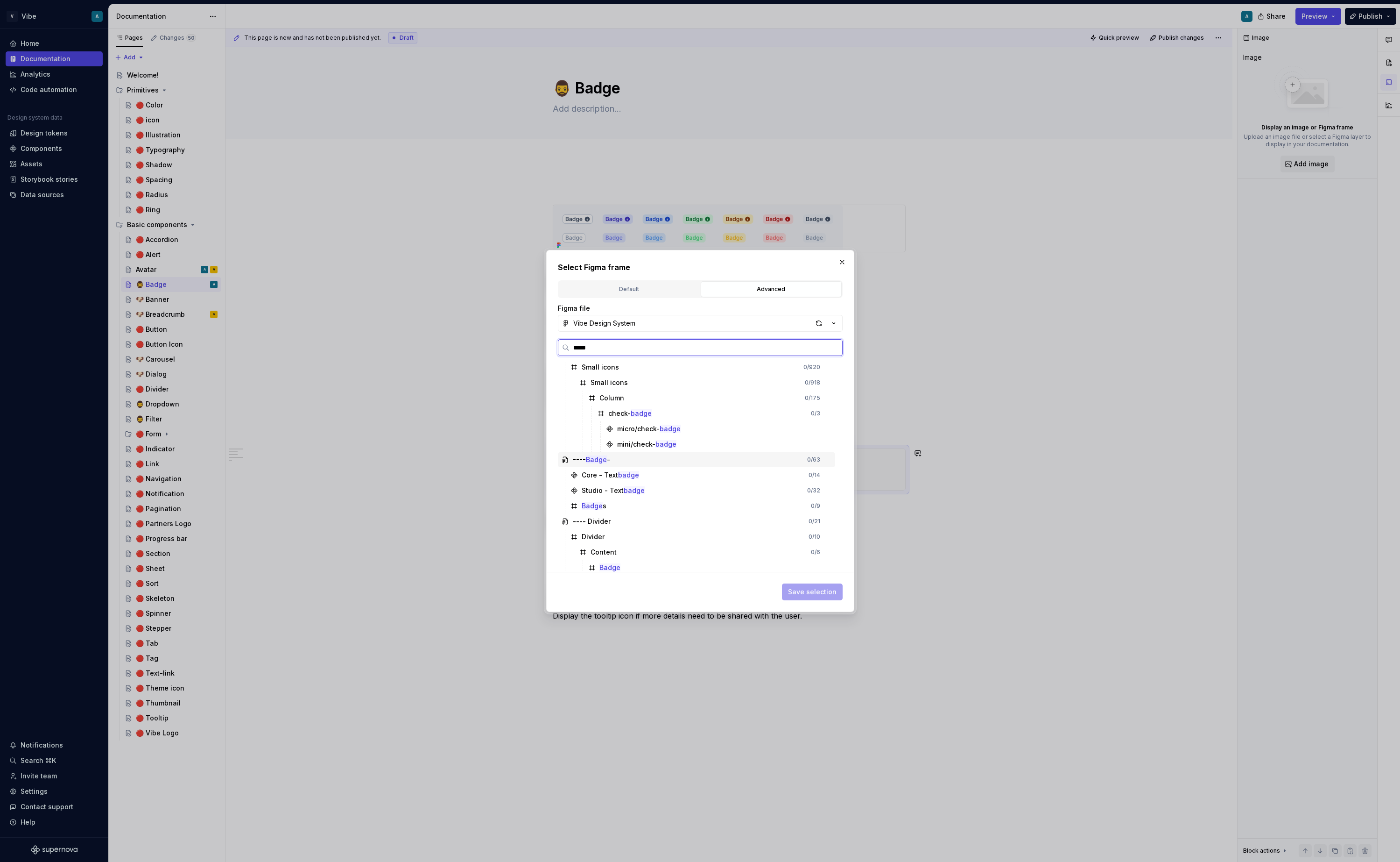
click at [811, 460] on div "---- Badge - 0 / 63" at bounding box center [696, 459] width 277 height 15
click at [595, 448] on mark "Badge" at bounding box center [596, 449] width 21 height 8
click at [601, 456] on div "---- Badge - 0 / 63" at bounding box center [696, 449] width 277 height 15
click at [602, 462] on div "Core - Text badge" at bounding box center [610, 465] width 57 height 9
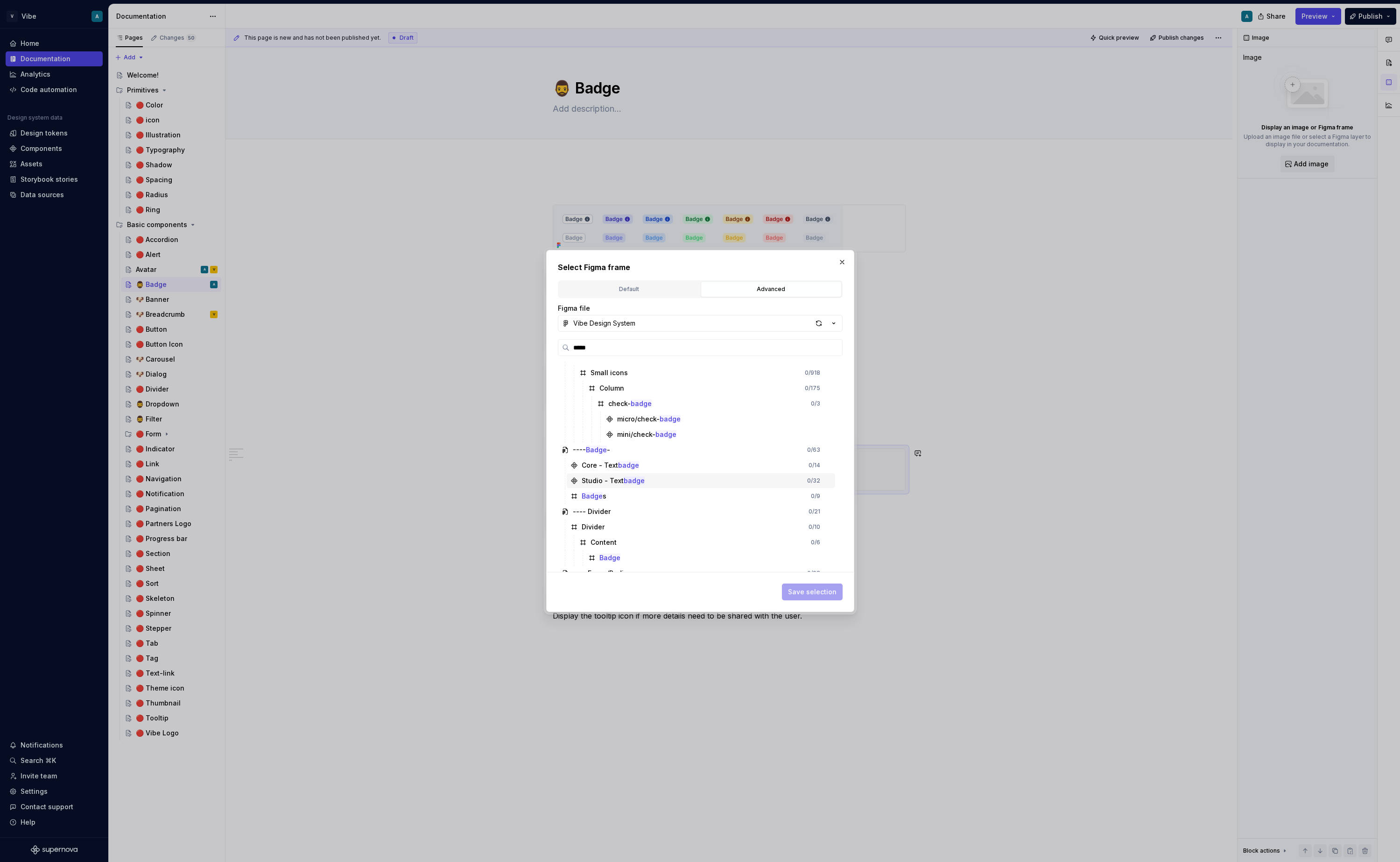
scroll to position [0, 0]
click at [563, 478] on icon at bounding box center [565, 477] width 5 height 5
click at [588, 491] on div "Core - Text badge" at bounding box center [610, 492] width 57 height 9
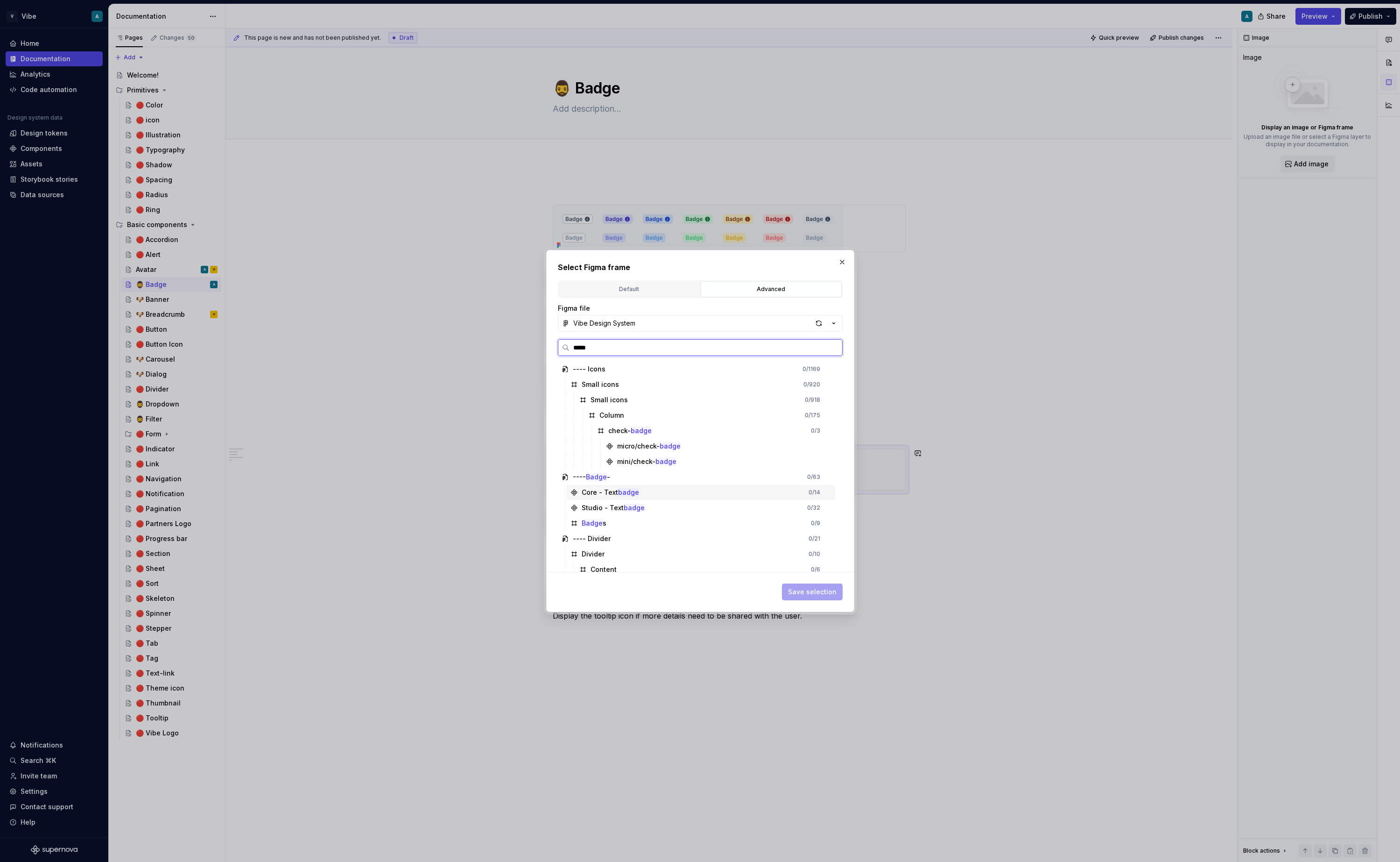
click at [574, 491] on icon at bounding box center [574, 492] width 5 height 5
click at [819, 493] on div "0 / 14" at bounding box center [814, 492] width 11 height 8
click at [822, 593] on span "Save selection" at bounding box center [812, 592] width 60 height 17
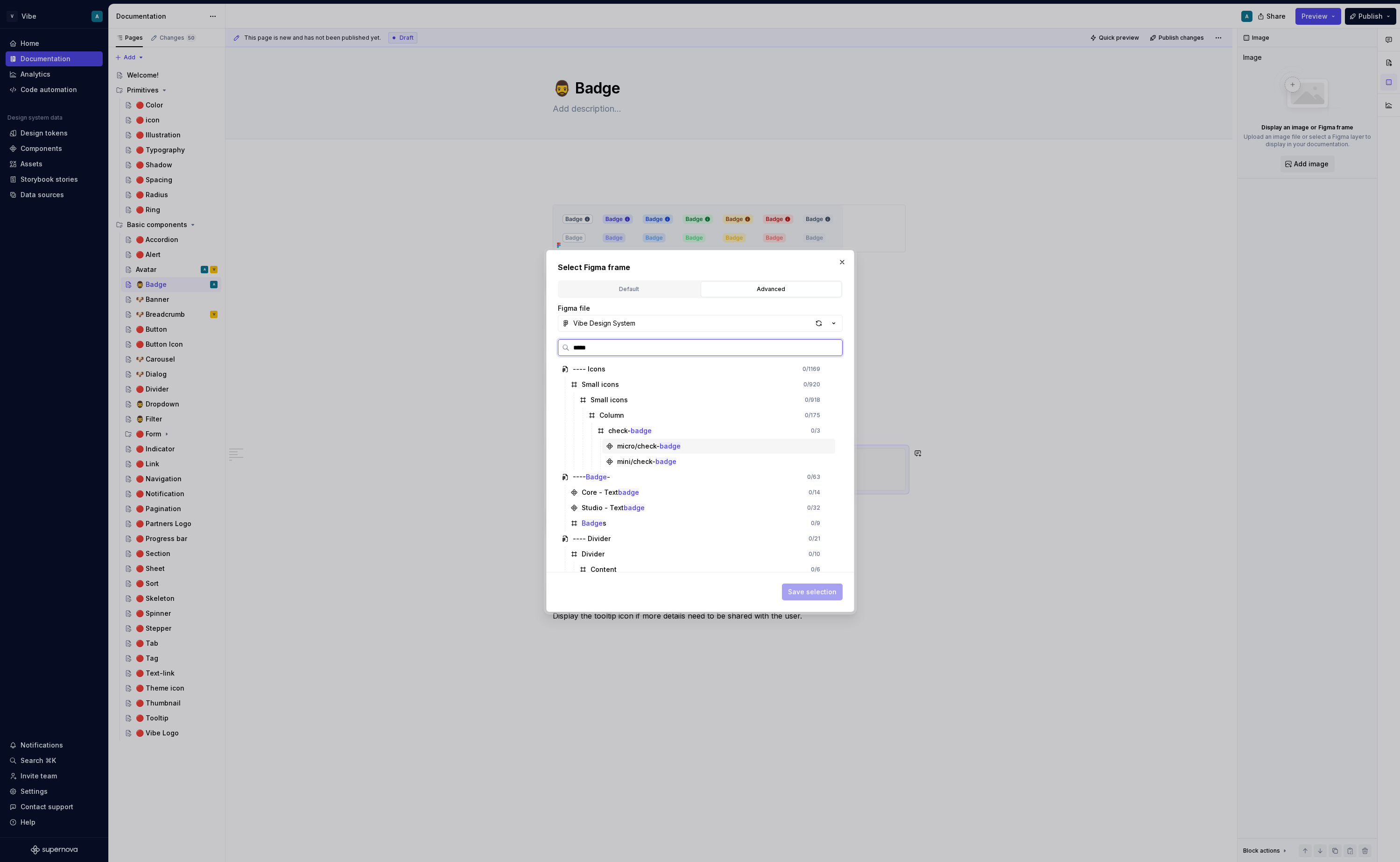
click at [799, 447] on div "micro/check- badge" at bounding box center [718, 445] width 233 height 15
click at [700, 467] on div "mini/check- badge" at bounding box center [718, 461] width 233 height 15
click at [619, 495] on mark "badge" at bounding box center [628, 492] width 21 height 8
click at [814, 493] on div "Core - Text badge 0 / 14" at bounding box center [701, 492] width 269 height 15
click at [829, 491] on div "0 / 14" at bounding box center [820, 492] width 23 height 8
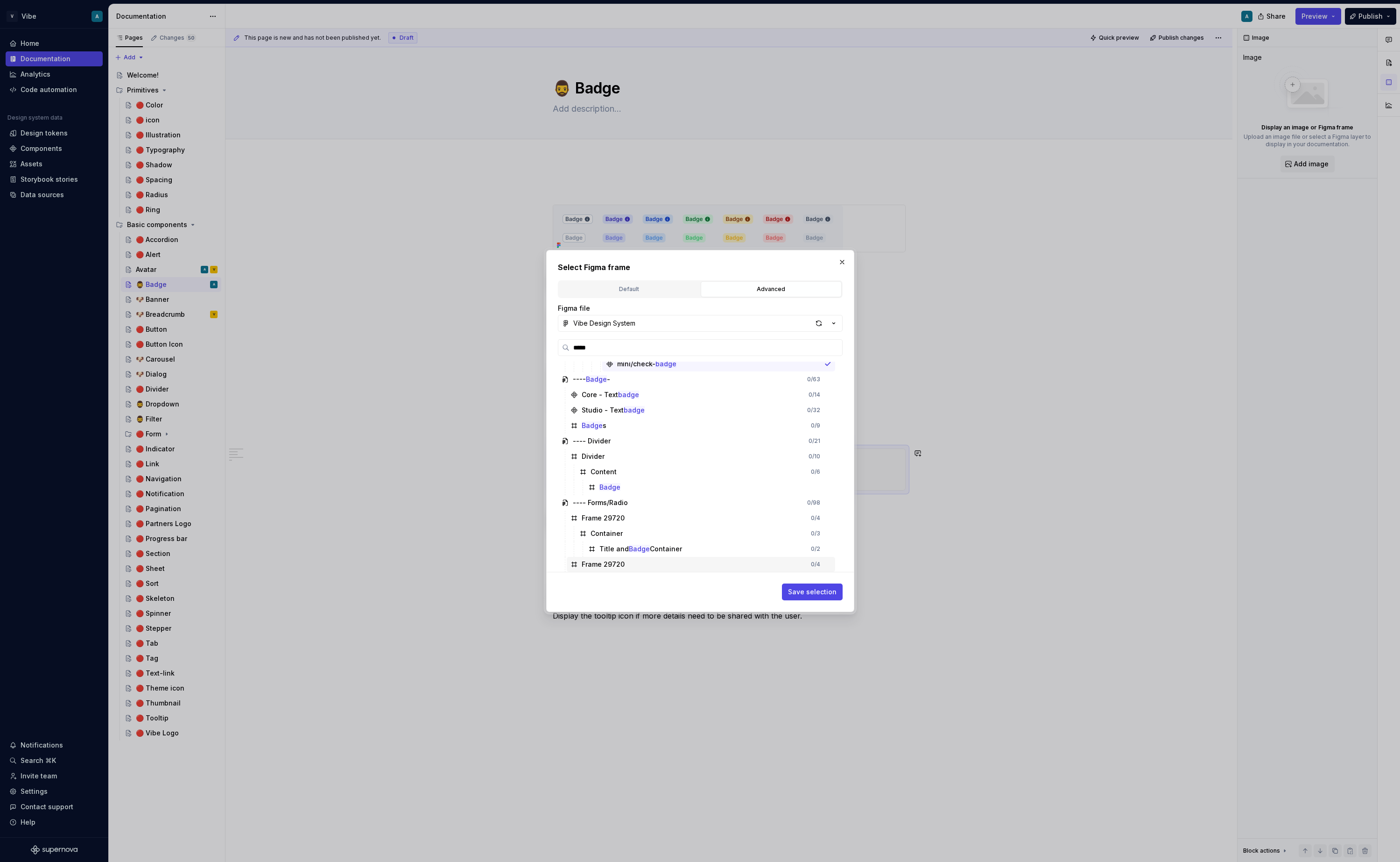
scroll to position [57, 0]
click at [606, 419] on div "---- Badge -" at bounding box center [591, 420] width 38 height 9
click at [592, 437] on div "Core - Text badge" at bounding box center [610, 435] width 57 height 9
click at [573, 440] on div "Core - Text badge 0 / 14" at bounding box center [701, 435] width 269 height 15
click at [603, 453] on div "Studio - Text badge" at bounding box center [613, 450] width 63 height 9
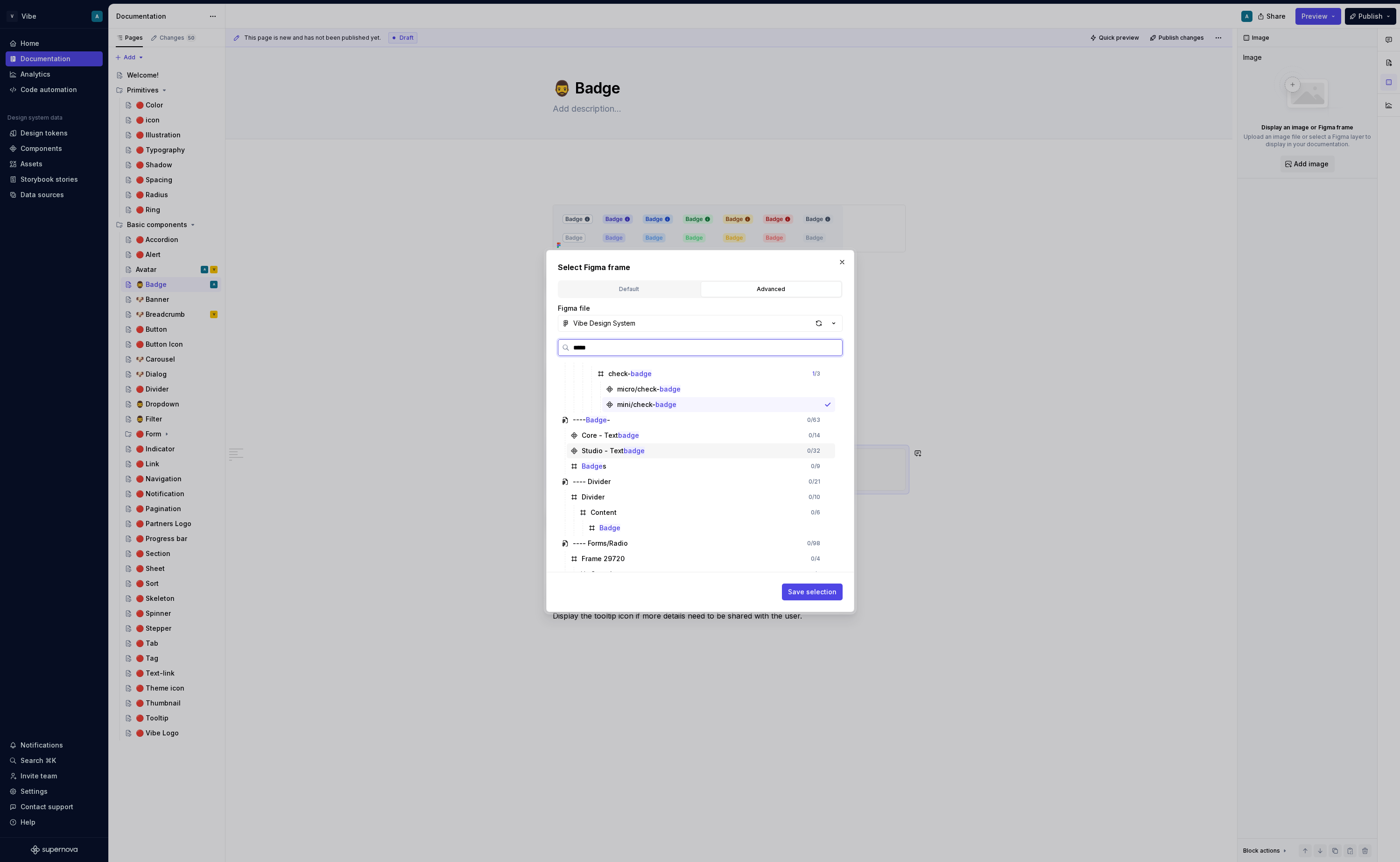
click at [819, 455] on div "Studio - Text badge 0 / 32" at bounding box center [701, 450] width 269 height 15
click at [813, 453] on div "Studio - Text badge 0 / 32" at bounding box center [701, 450] width 269 height 15
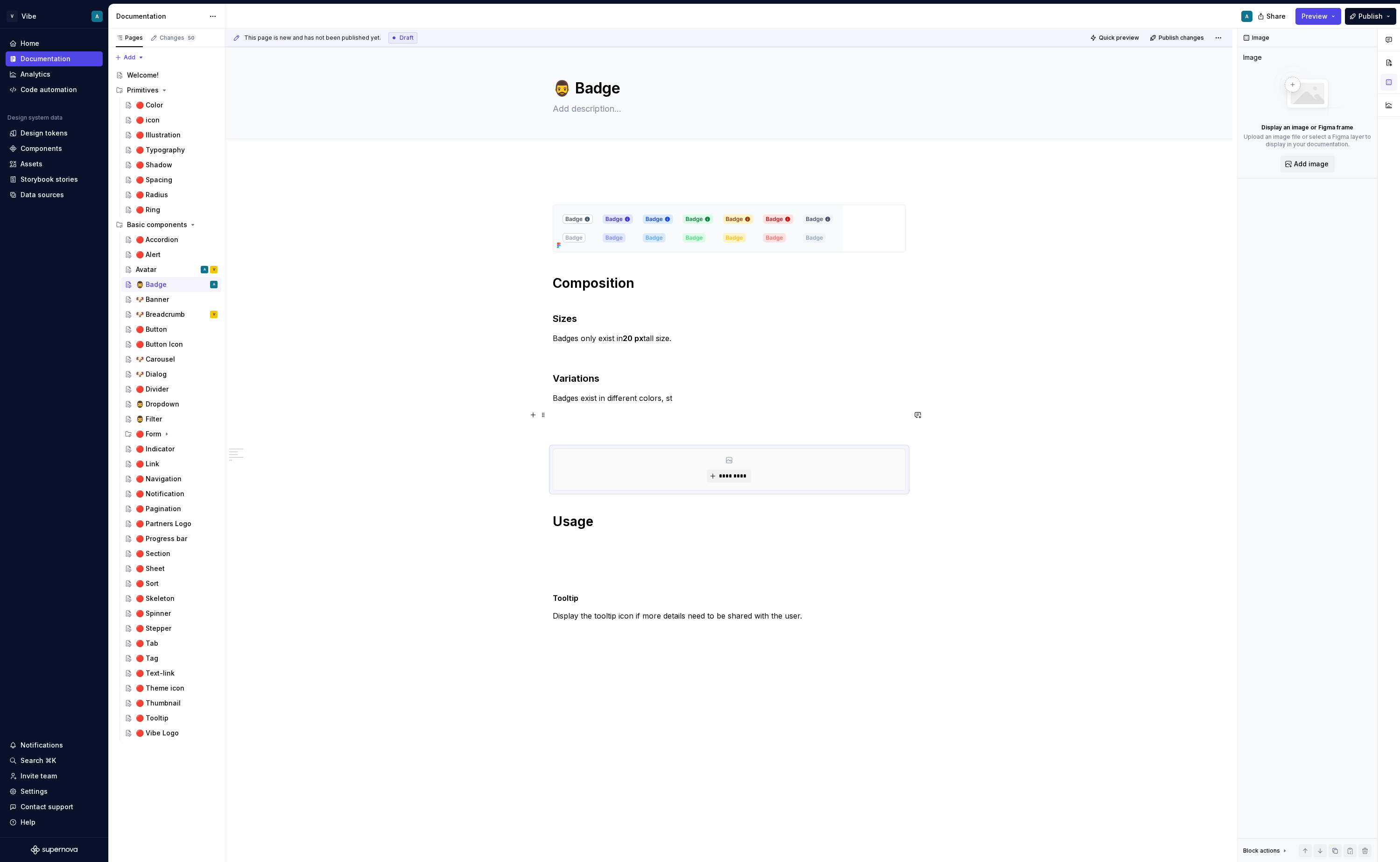
click at [962, 417] on div "Composition Sizes Badges only exist in 20 px tall size. Variations Badges exist…" at bounding box center [729, 526] width 1007 height 732
click at [42, 127] on div "Design tokens" at bounding box center [54, 132] width 97 height 15
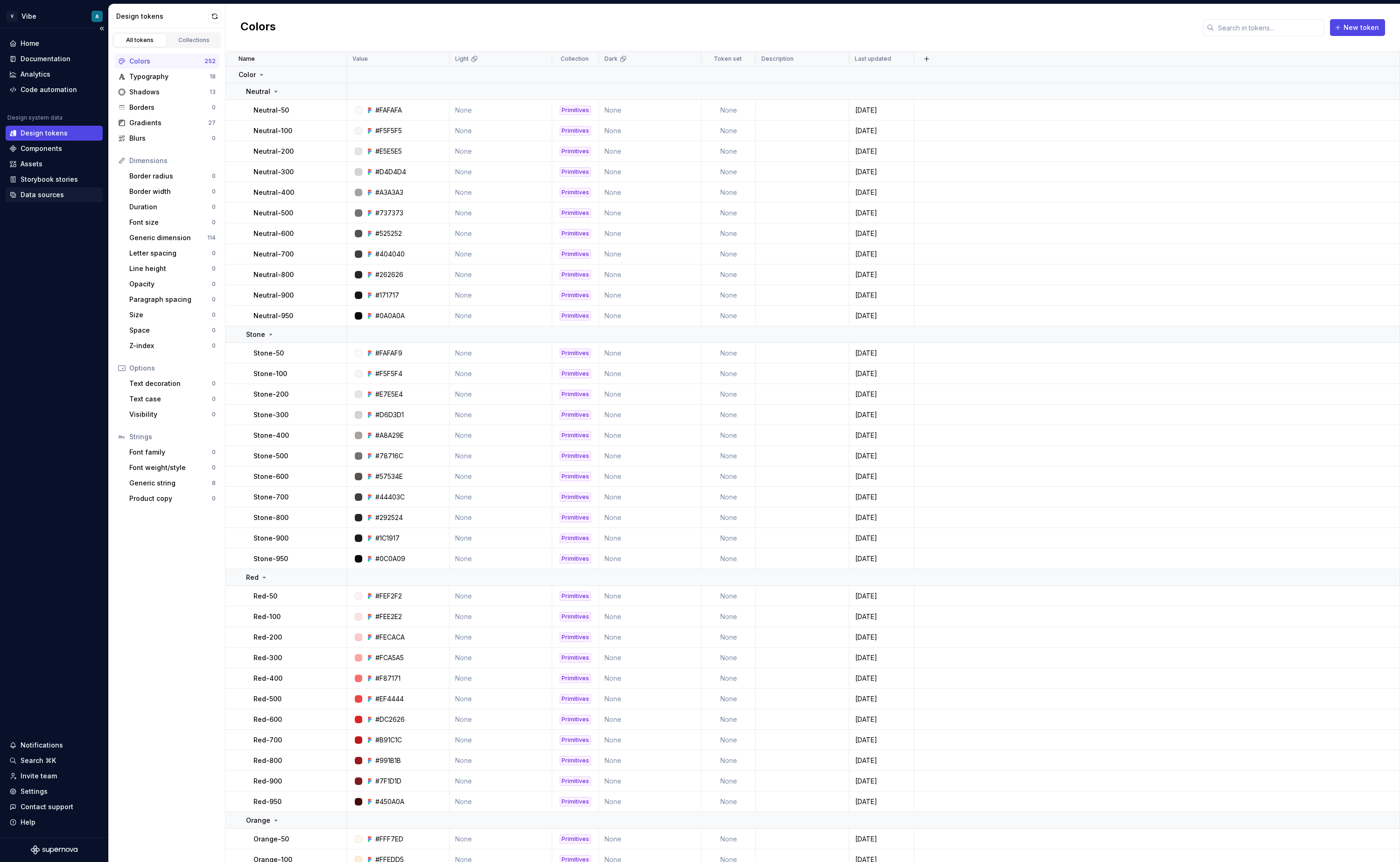
click at [47, 194] on div "Data sources" at bounding box center [43, 195] width 44 height 9
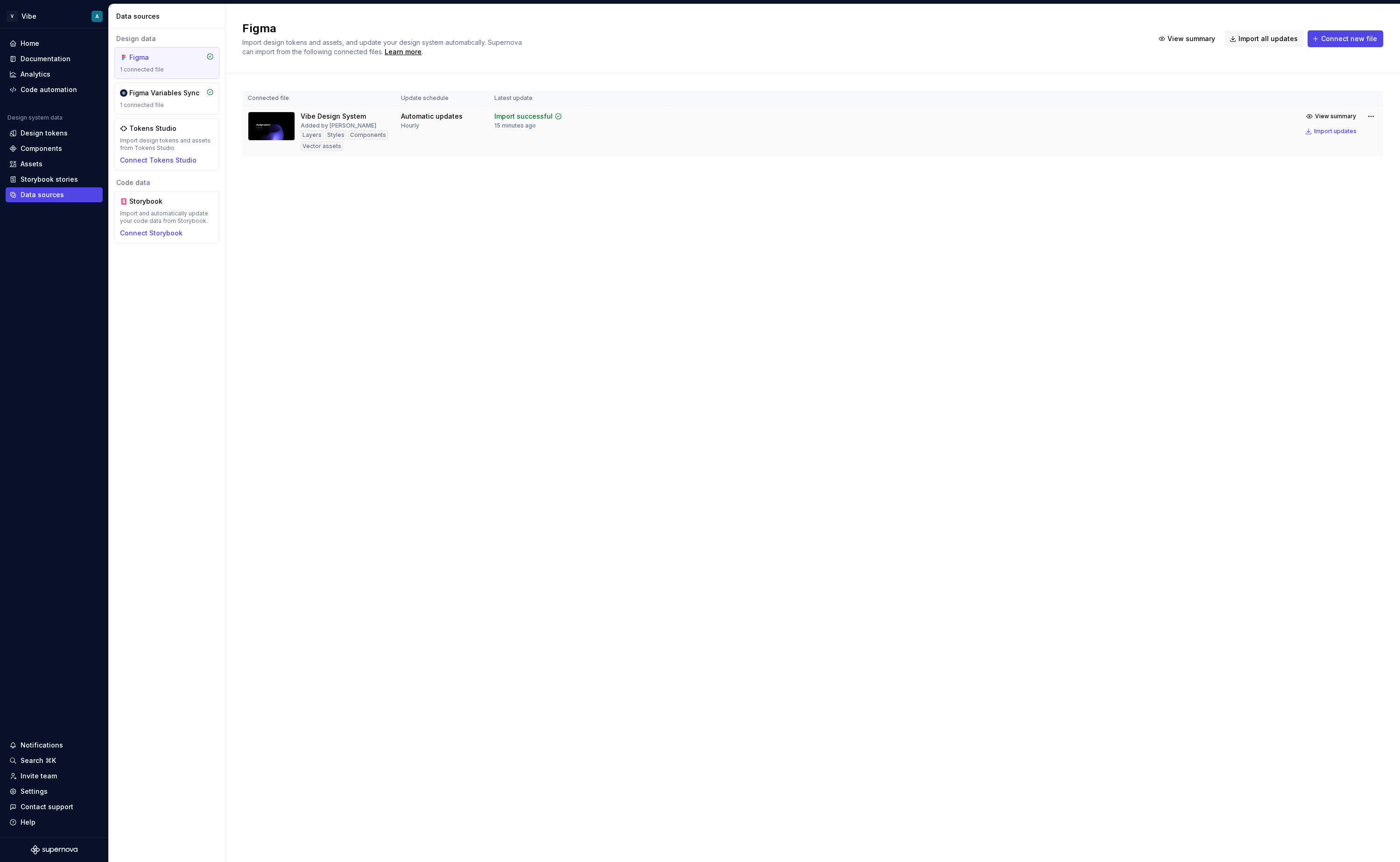
click at [1344, 139] on td "View summary Import updates" at bounding box center [1026, 123] width 715 height 35
click at [1343, 135] on button "Import updates" at bounding box center [1331, 131] width 58 height 13
click at [41, 58] on div "Documentation" at bounding box center [46, 58] width 50 height 9
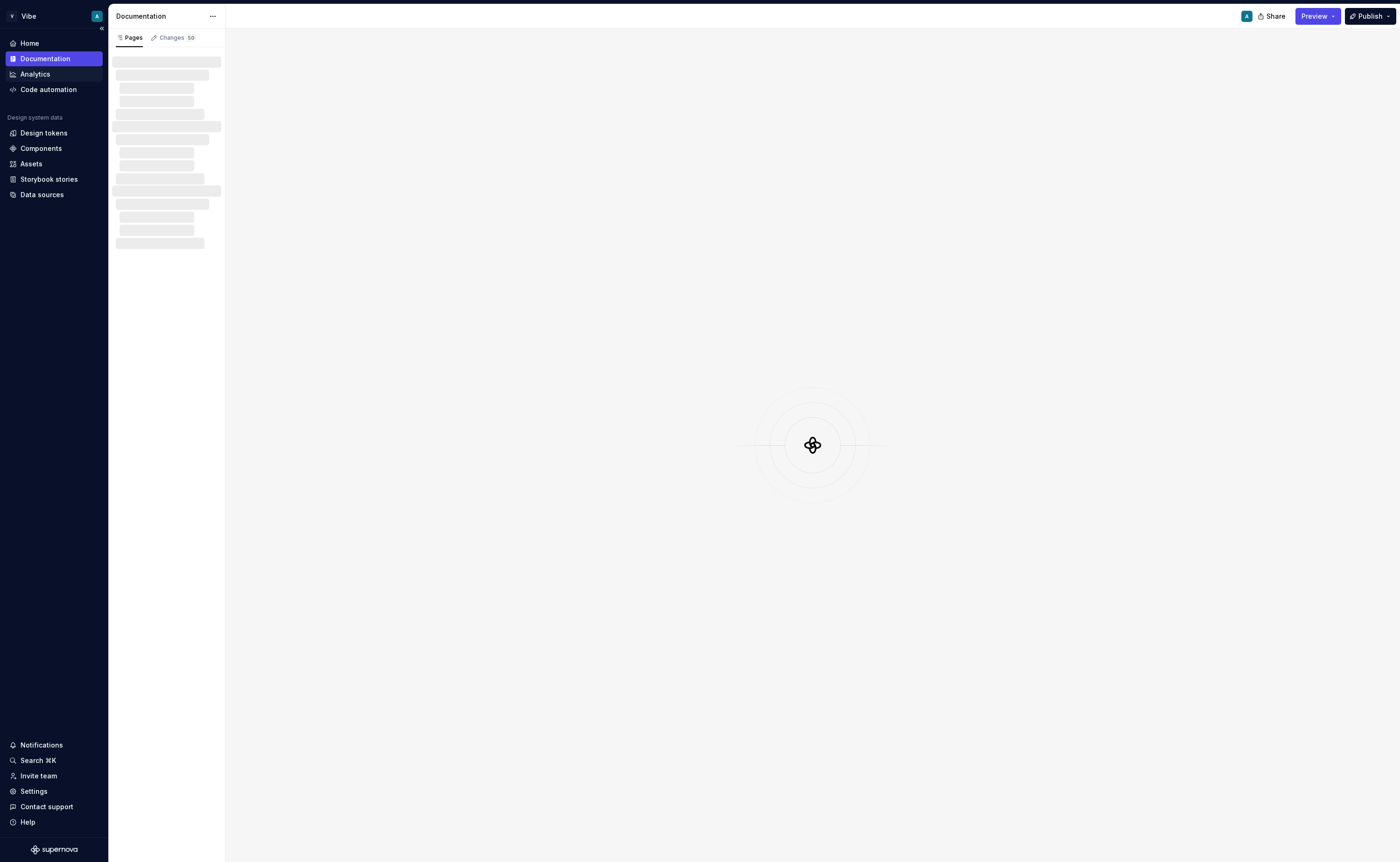
click at [39, 71] on div "Analytics" at bounding box center [35, 74] width 30 height 9
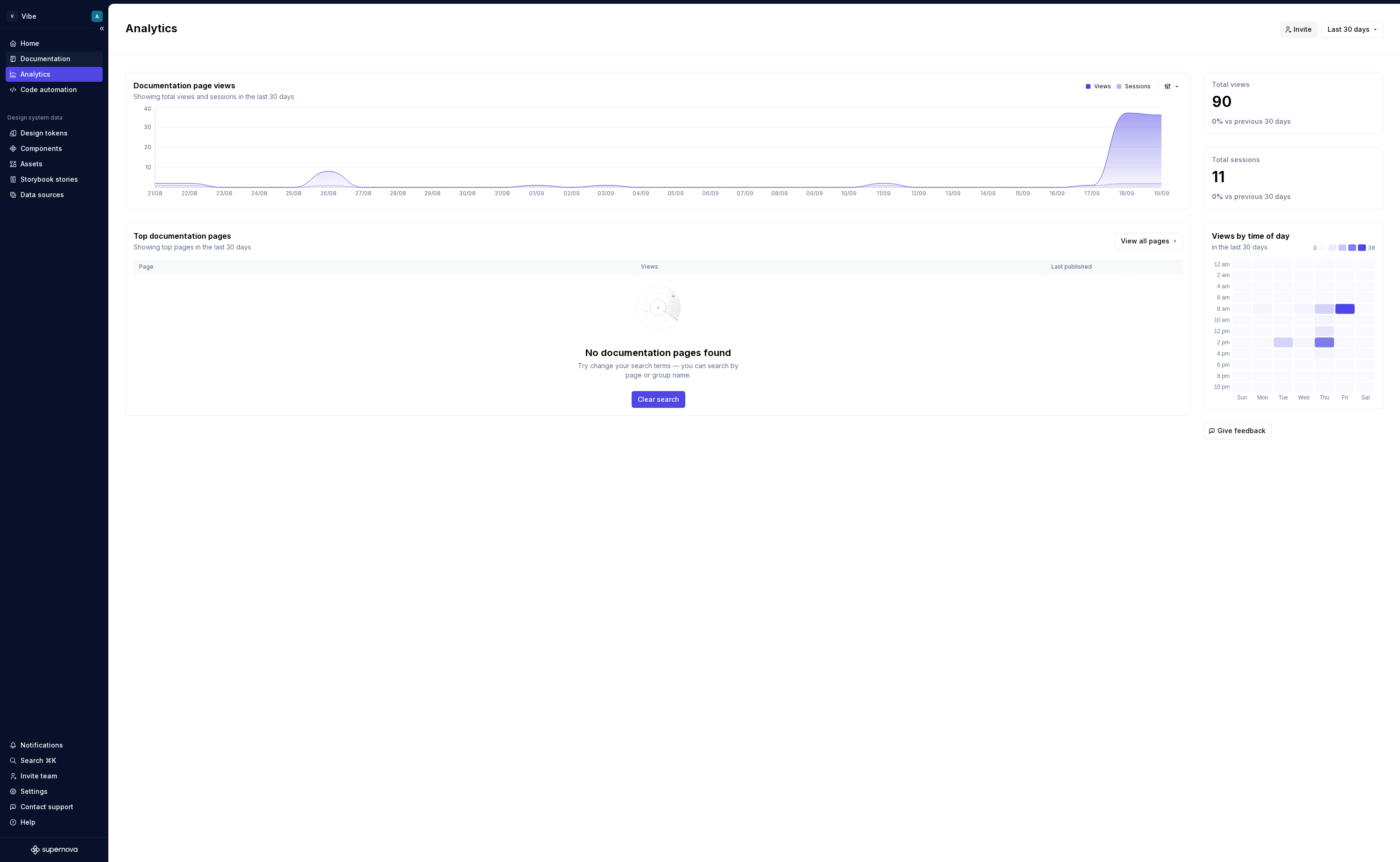
click at [47, 61] on div "Documentation" at bounding box center [46, 58] width 50 height 9
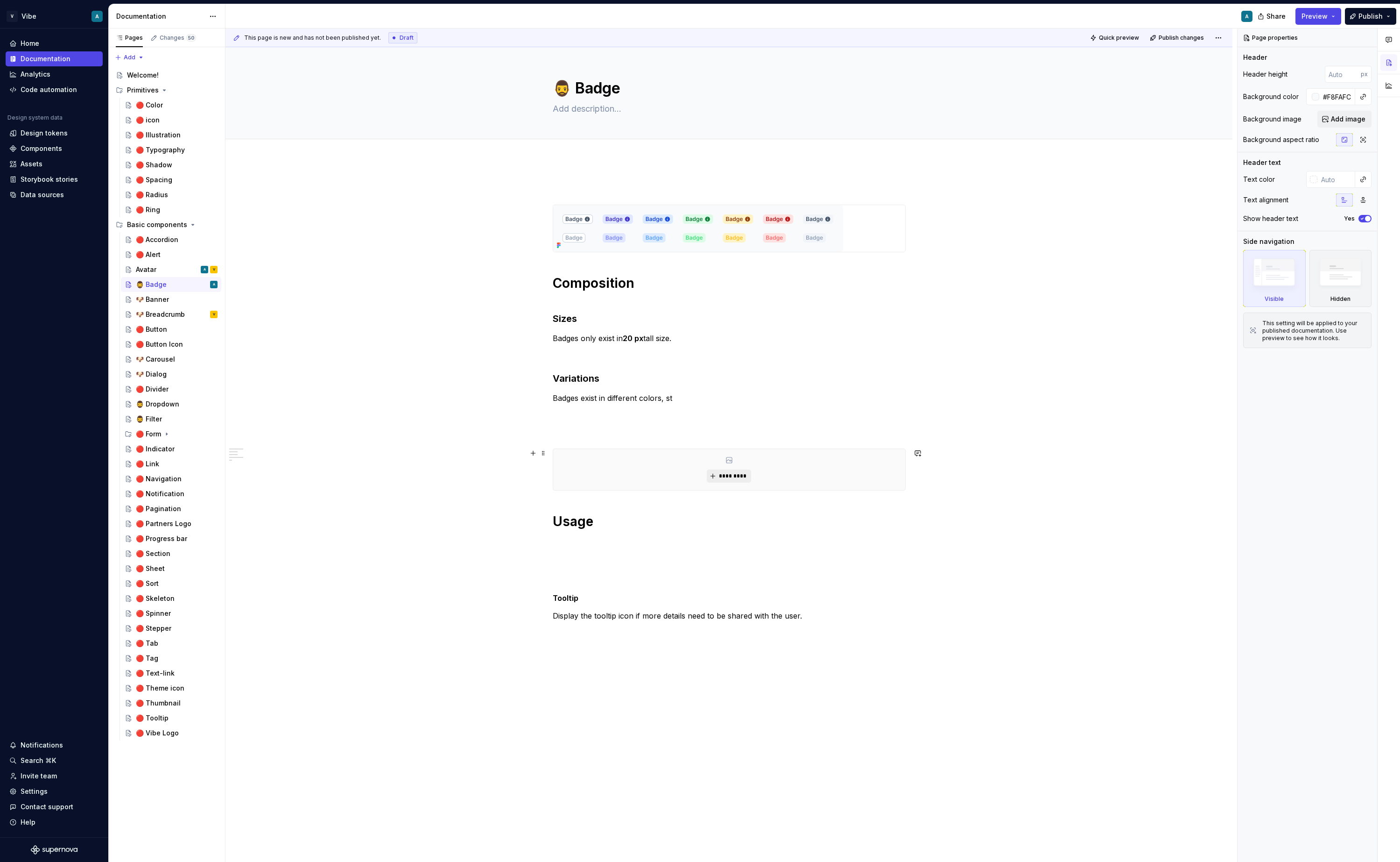
click at [731, 480] on button "*********" at bounding box center [729, 476] width 44 height 13
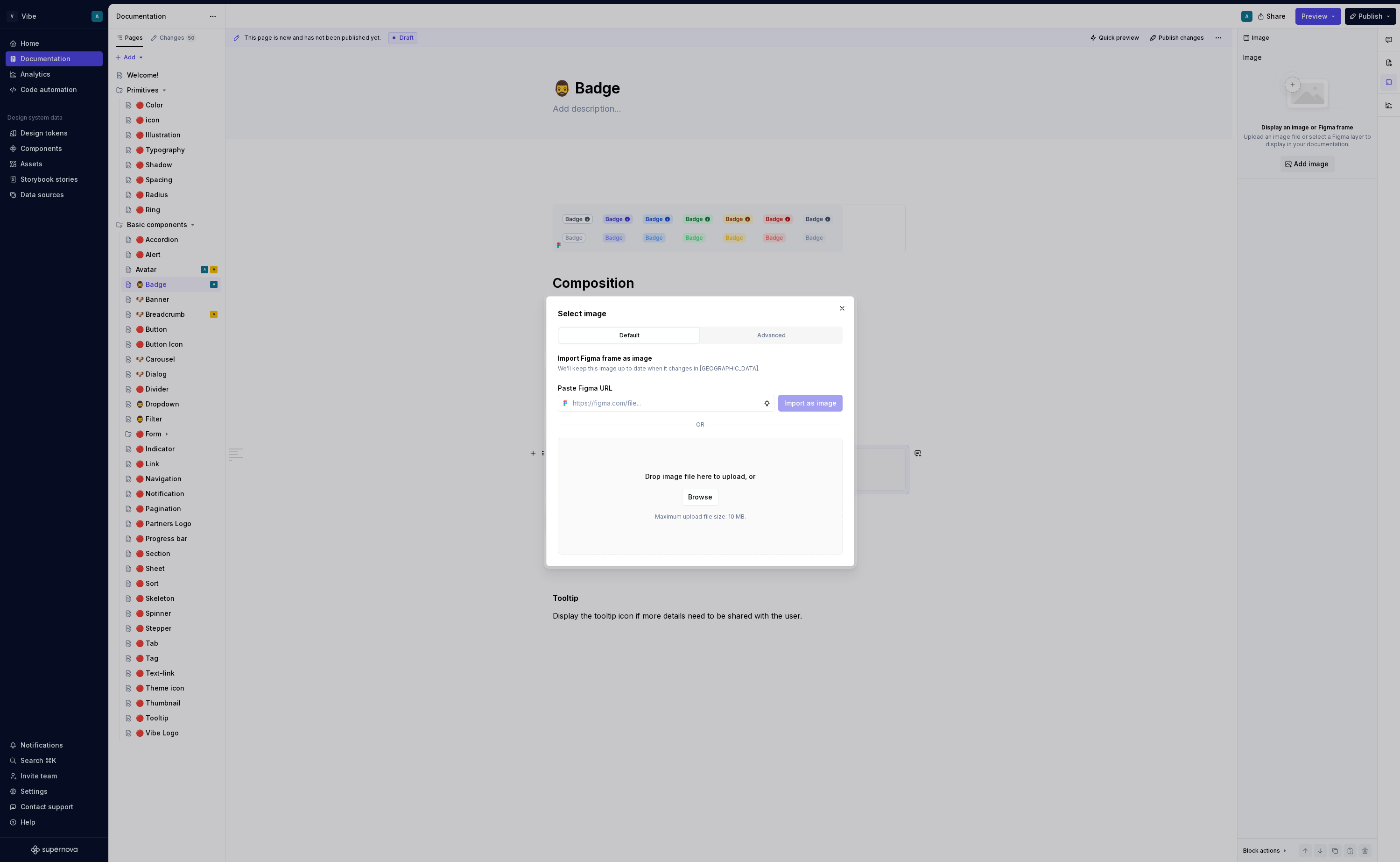
type textarea "*"
click at [755, 331] on div "Advanced" at bounding box center [771, 335] width 135 height 9
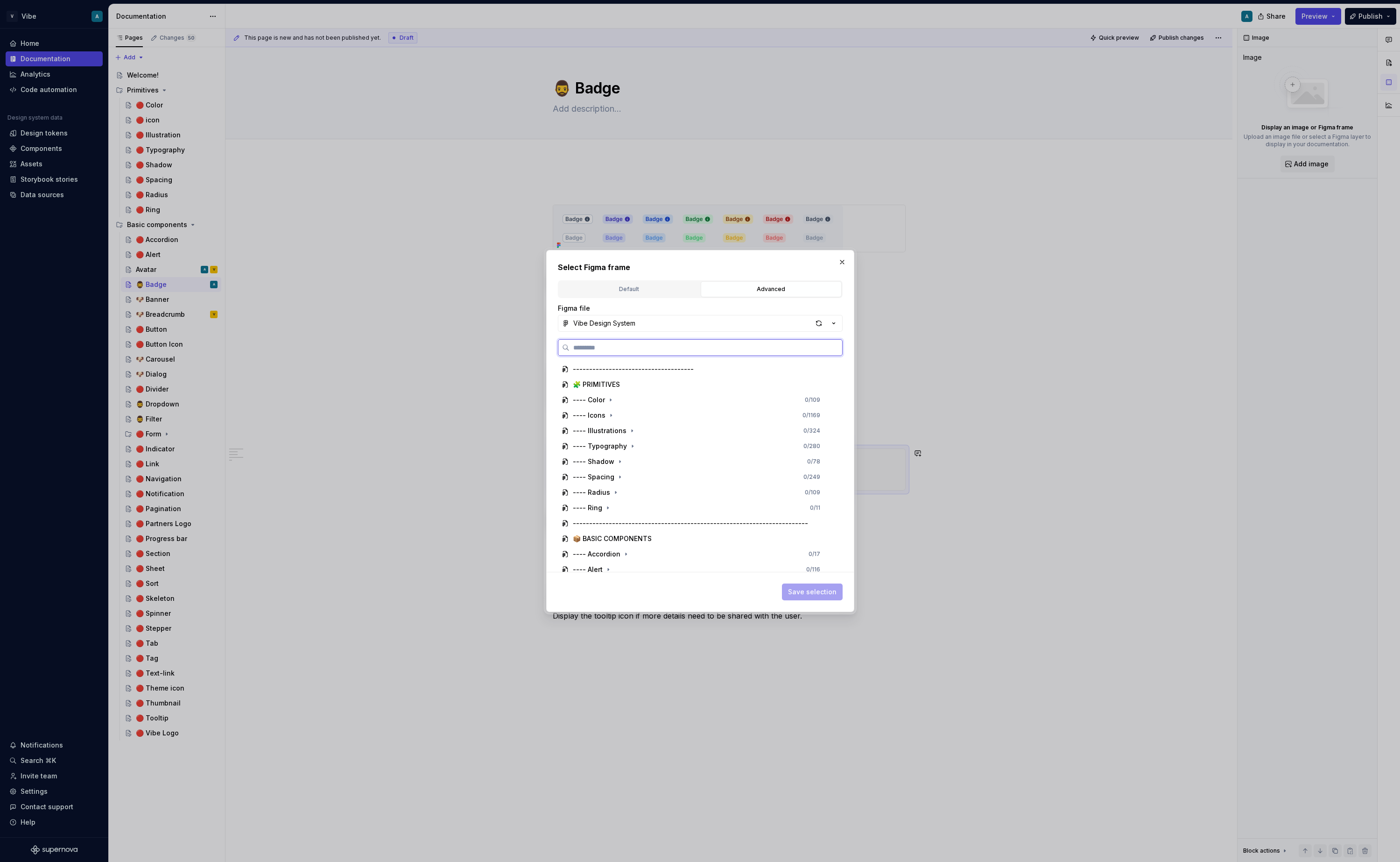
click at [614, 349] on input "search" at bounding box center [706, 347] width 272 height 9
type input "*"
type input "*****"
click at [635, 491] on mark "badge" at bounding box center [628, 492] width 21 height 8
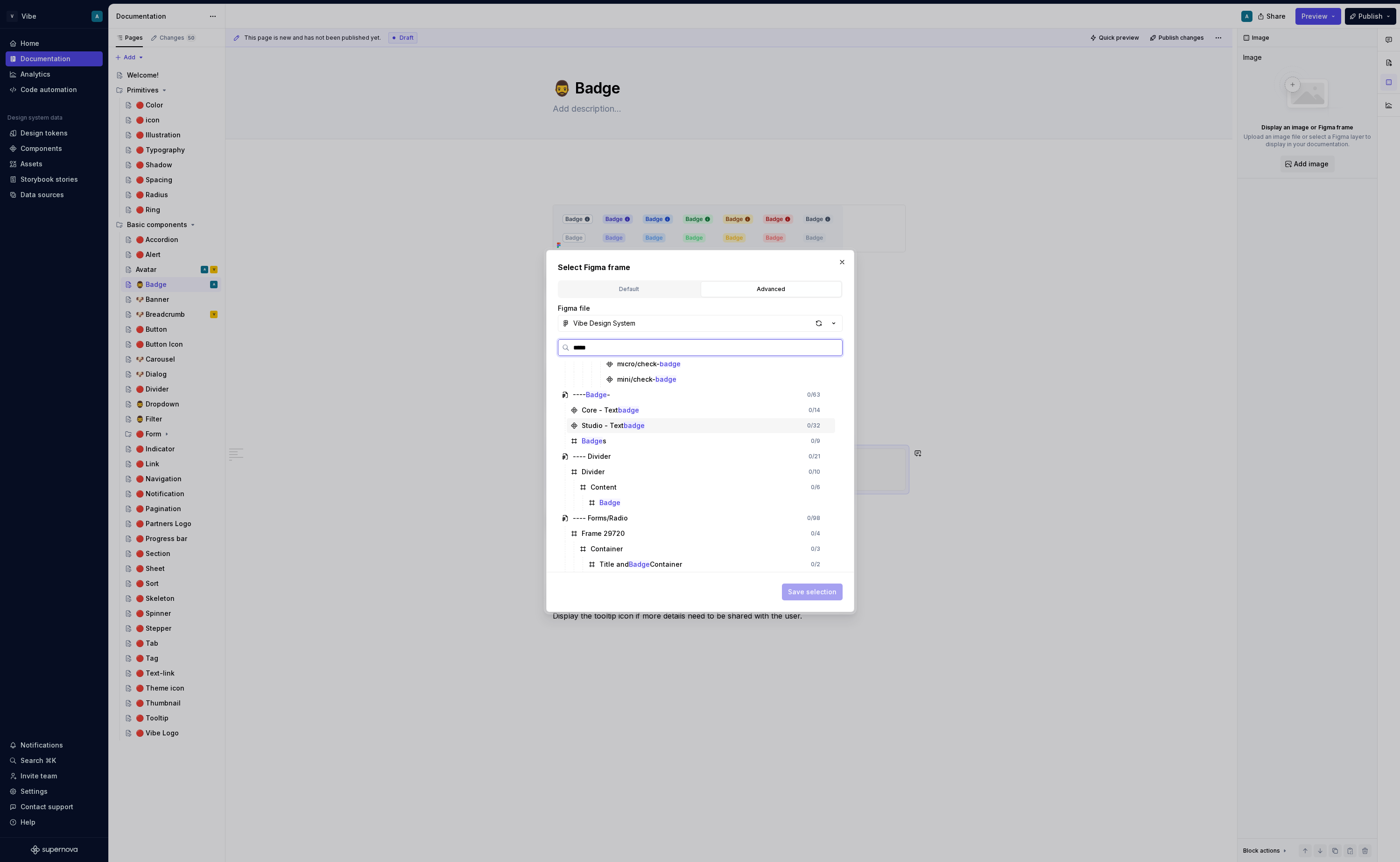
click at [668, 420] on div "Studio - Text badge 0 / 32" at bounding box center [701, 425] width 269 height 15
click at [571, 409] on icon at bounding box center [574, 410] width 8 height 8
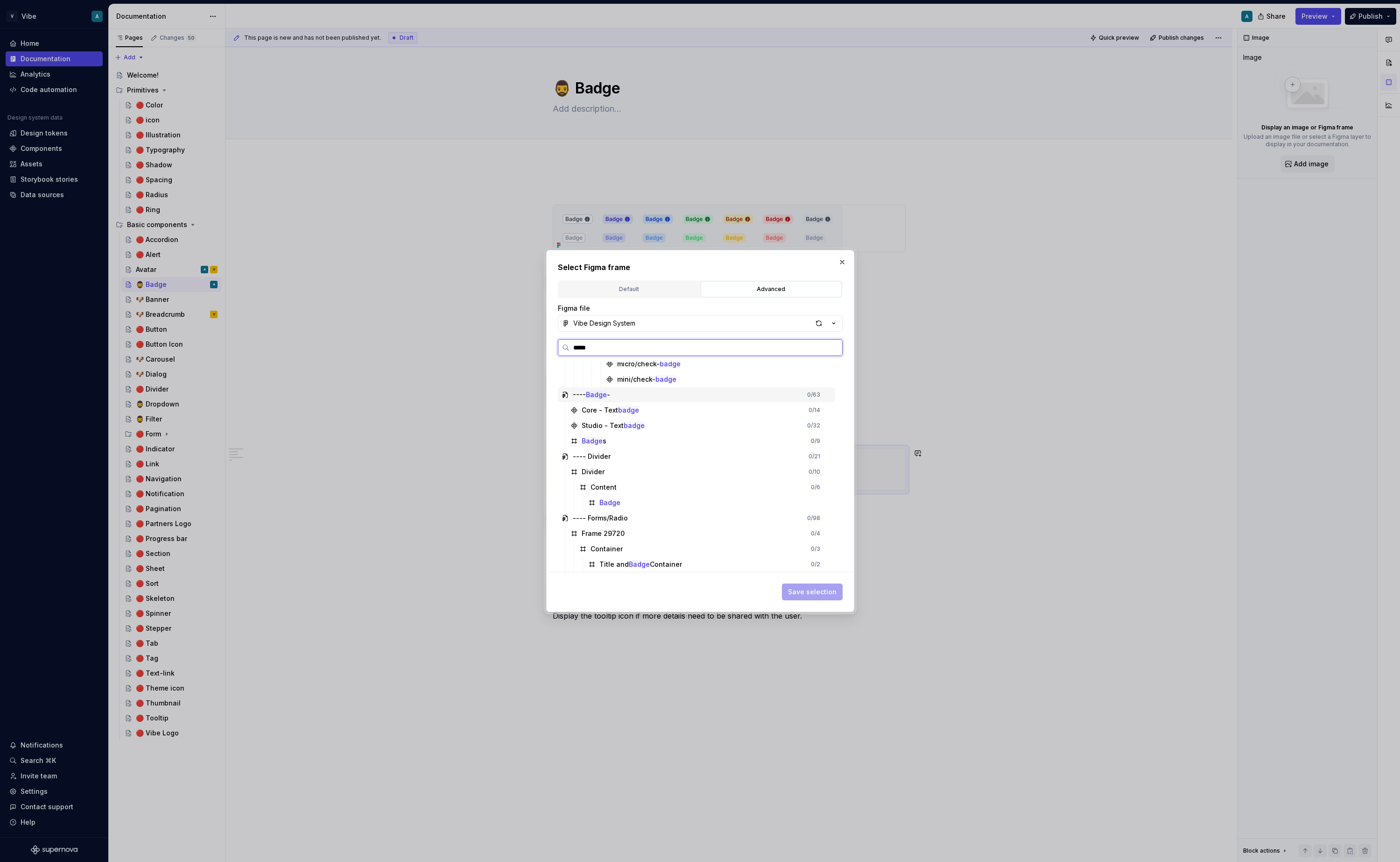
click at [603, 397] on mark "Badge" at bounding box center [596, 394] width 21 height 8
click at [790, 428] on div "---- Badge - 0 / 63" at bounding box center [696, 421] width 277 height 15
click at [842, 266] on button "button" at bounding box center [842, 262] width 13 height 13
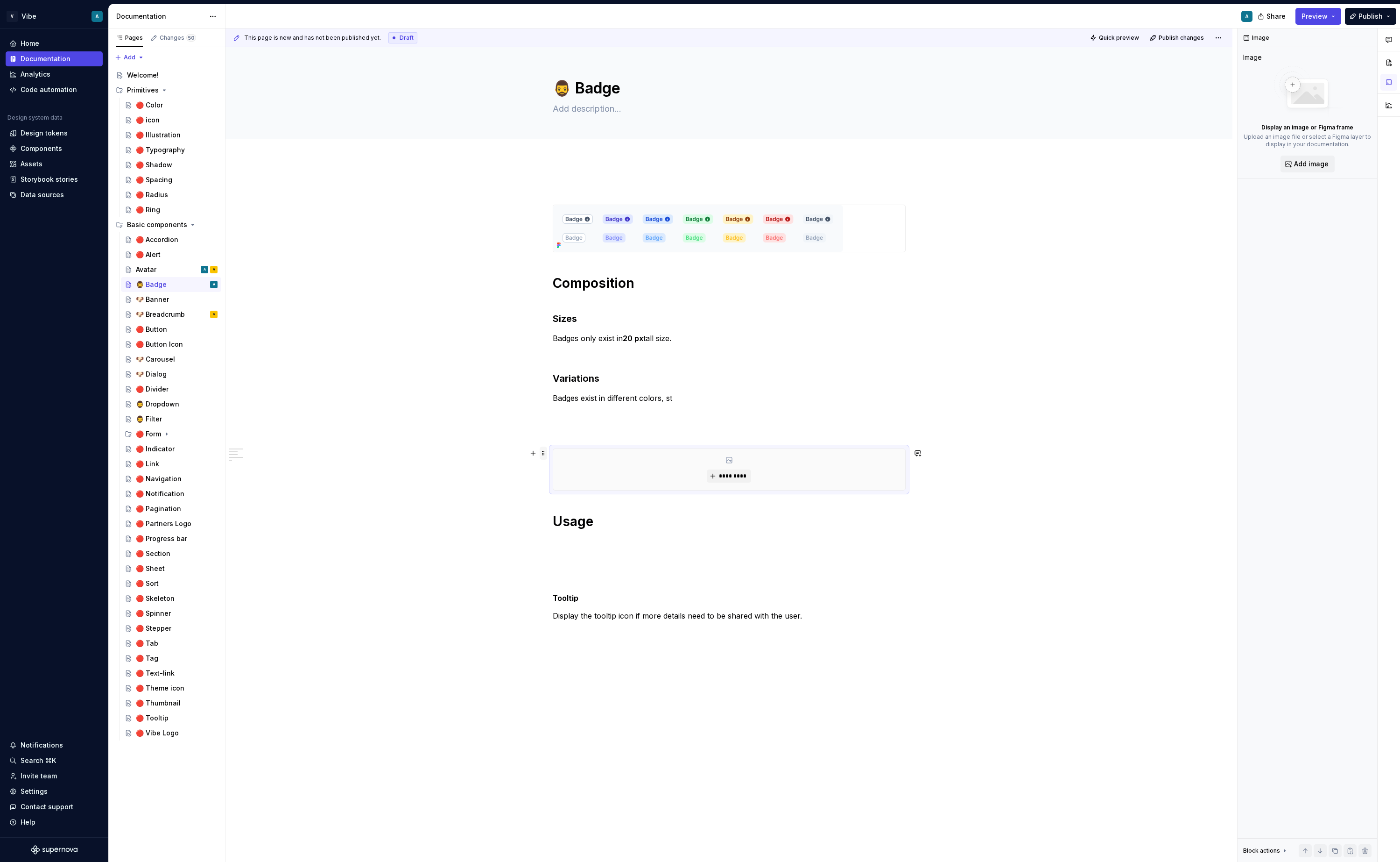
click at [544, 451] on span at bounding box center [543, 453] width 8 height 13
click at [576, 535] on div "Delete" at bounding box center [589, 535] width 60 height 9
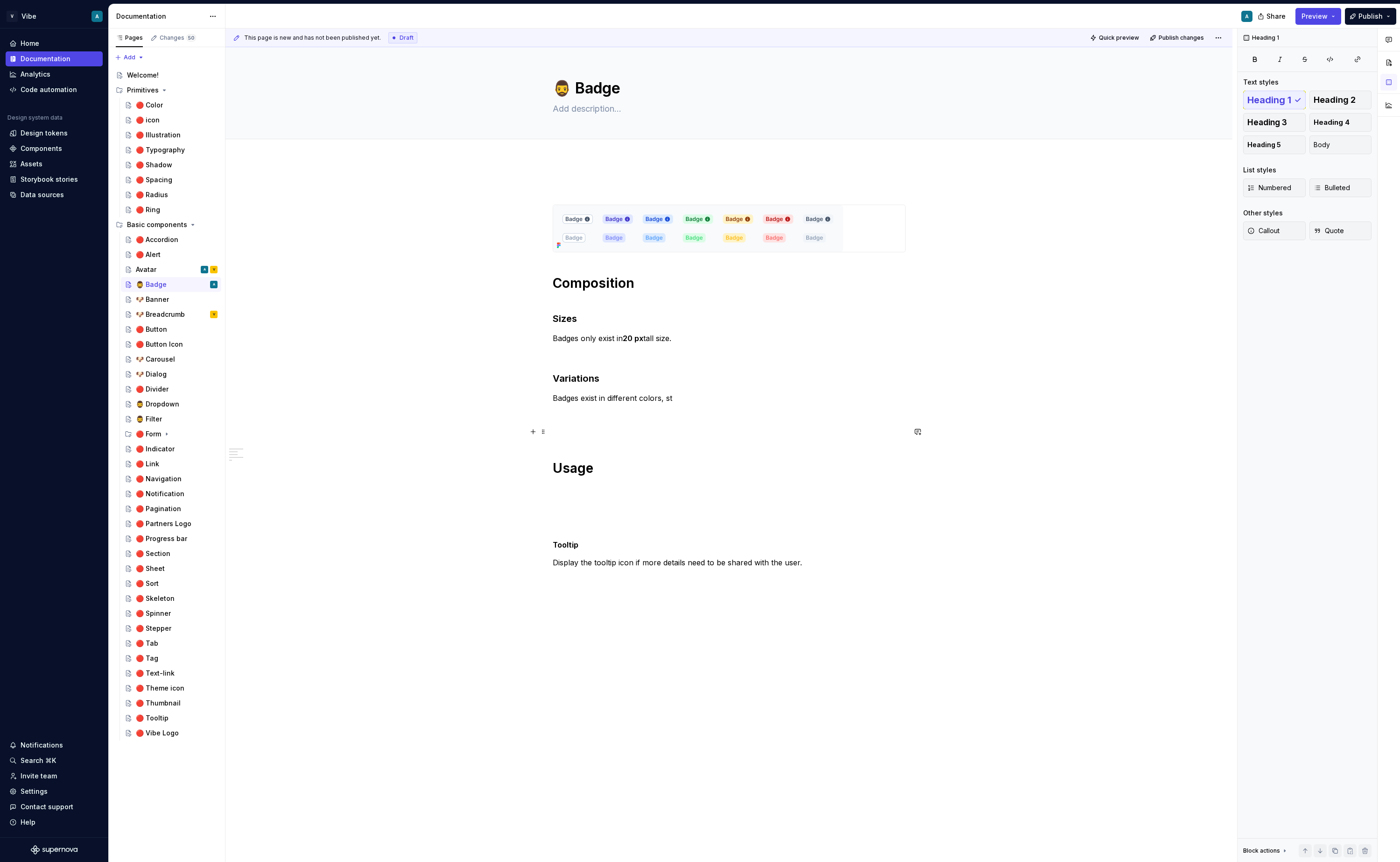
click at [567, 432] on p at bounding box center [729, 431] width 353 height 11
click at [651, 516] on div "Figma component properties" at bounding box center [644, 514] width 120 height 9
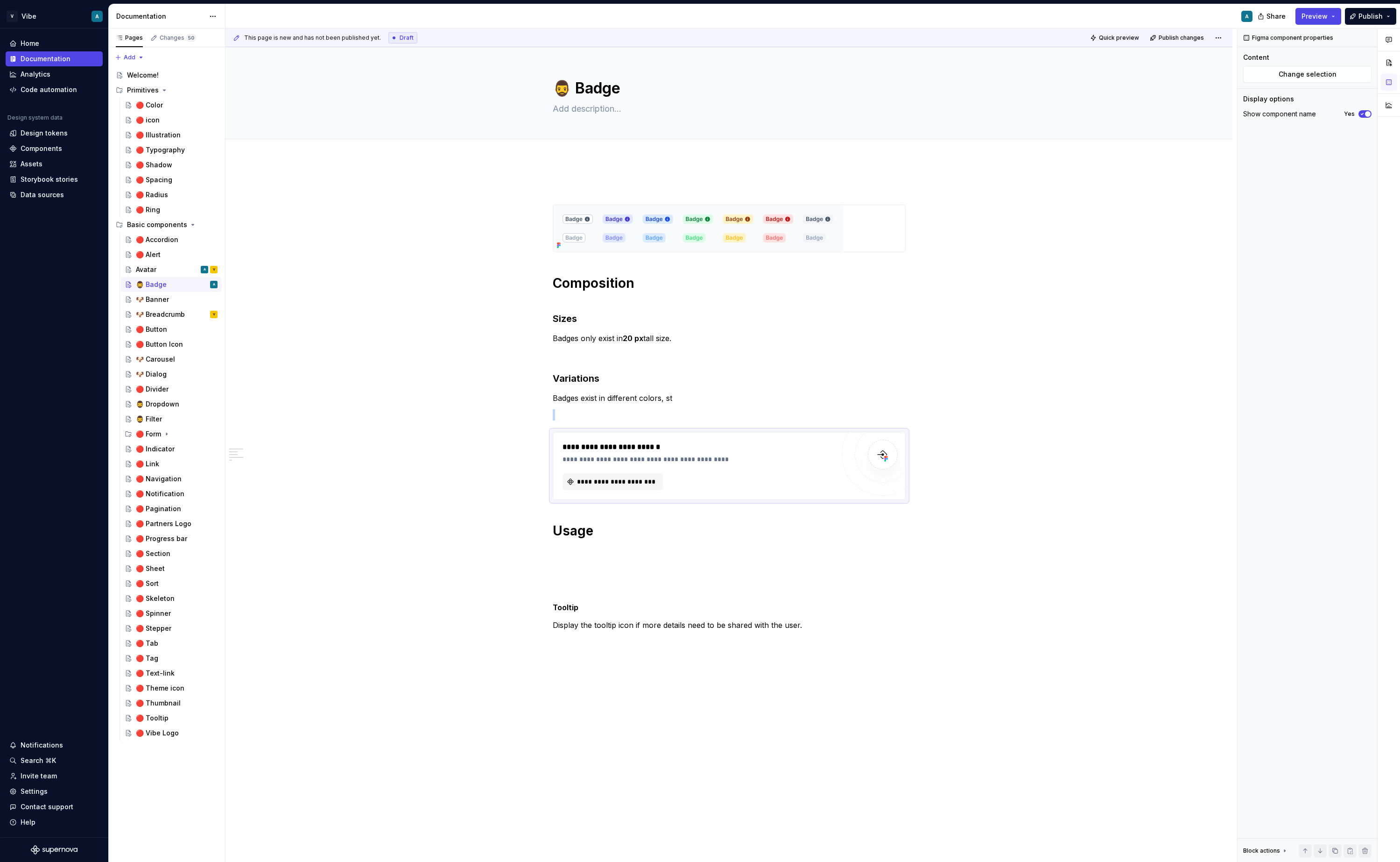
type textarea "*"
click at [640, 484] on span "**********" at bounding box center [616, 481] width 81 height 9
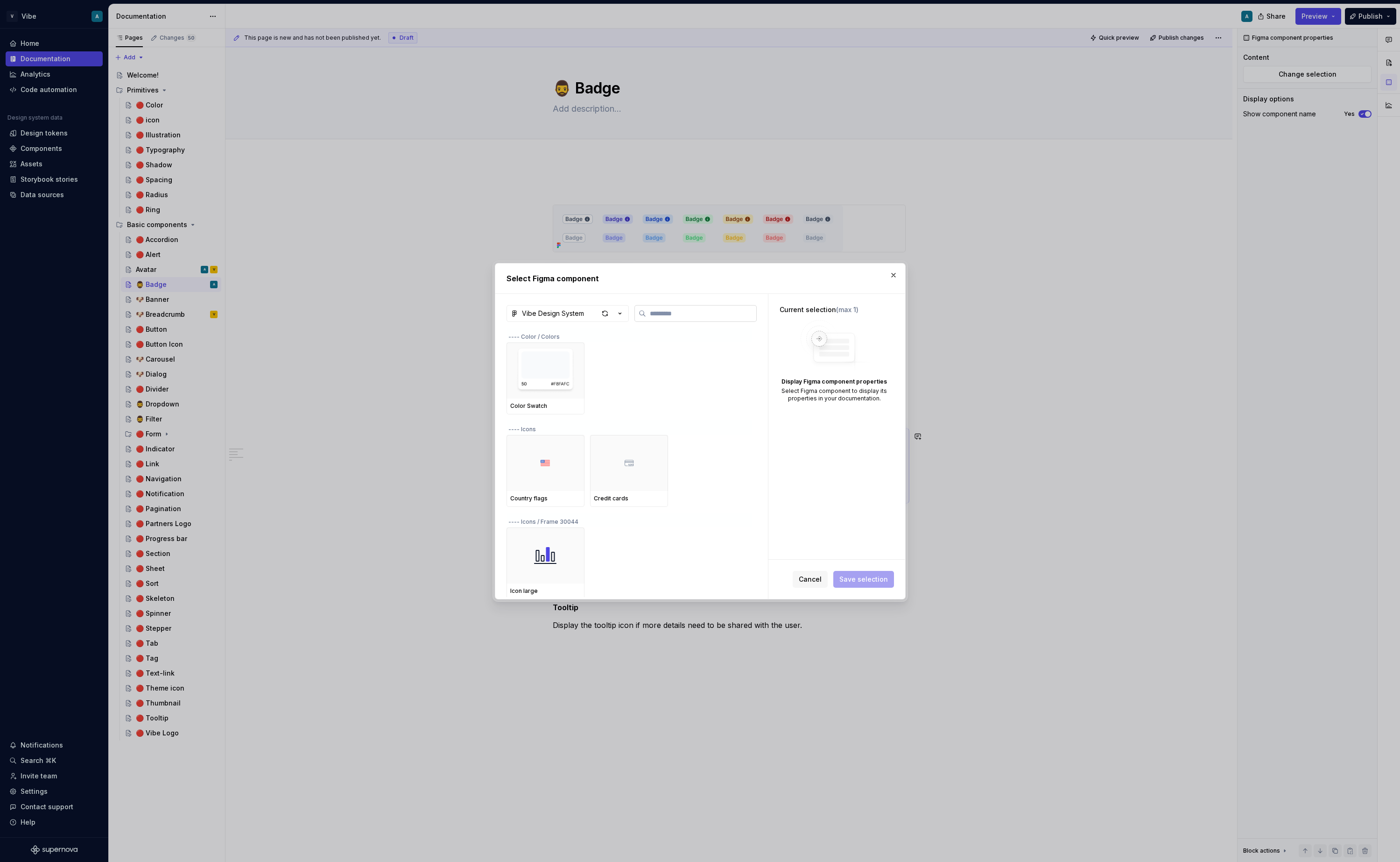
click at [659, 315] on input "search" at bounding box center [701, 313] width 110 height 9
type input "*****"
click at [555, 505] on div at bounding box center [545, 501] width 78 height 56
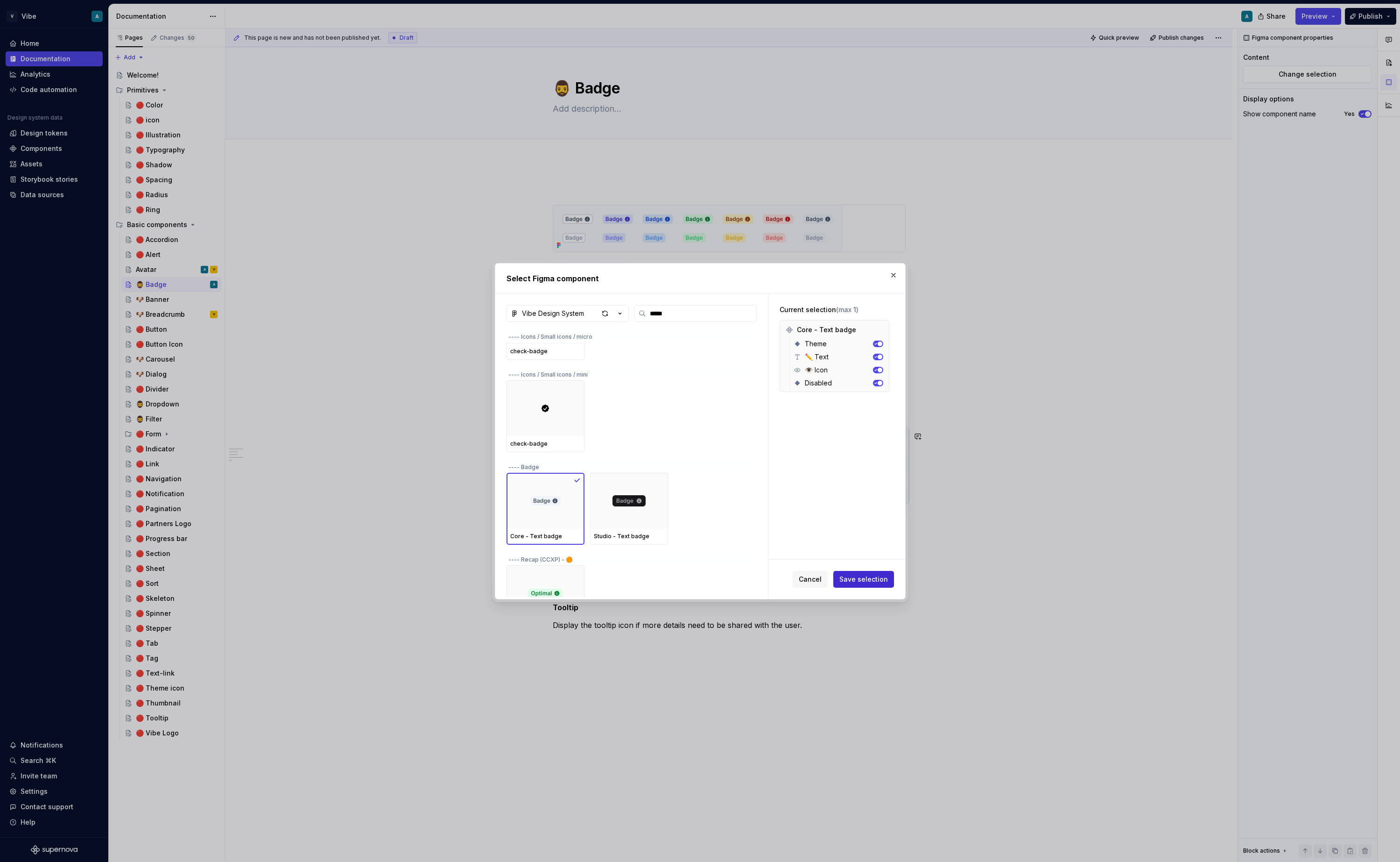
click at [862, 581] on span "Save selection" at bounding box center [863, 579] width 49 height 9
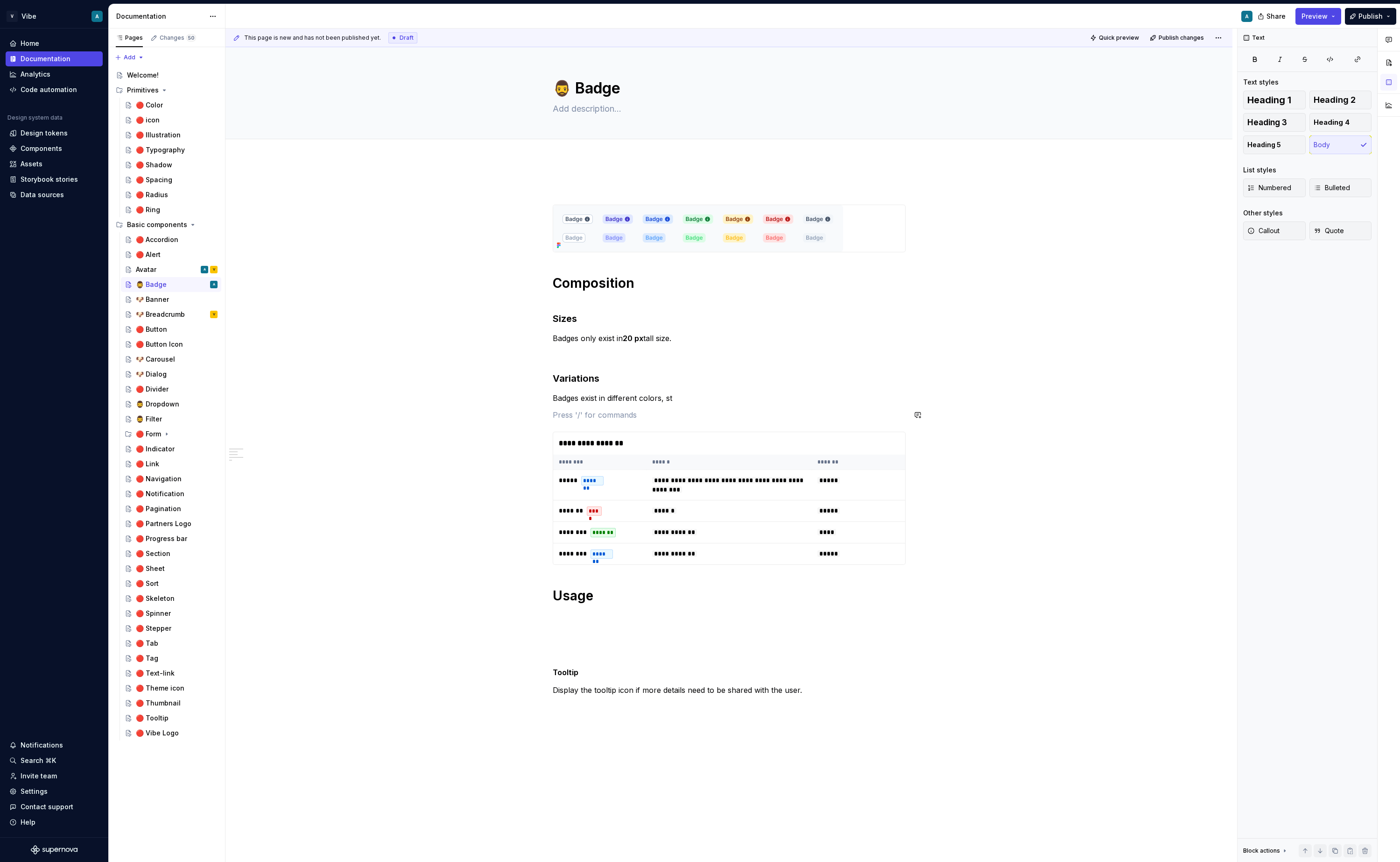
click at [741, 403] on div "**********" at bounding box center [729, 438] width 353 height 513
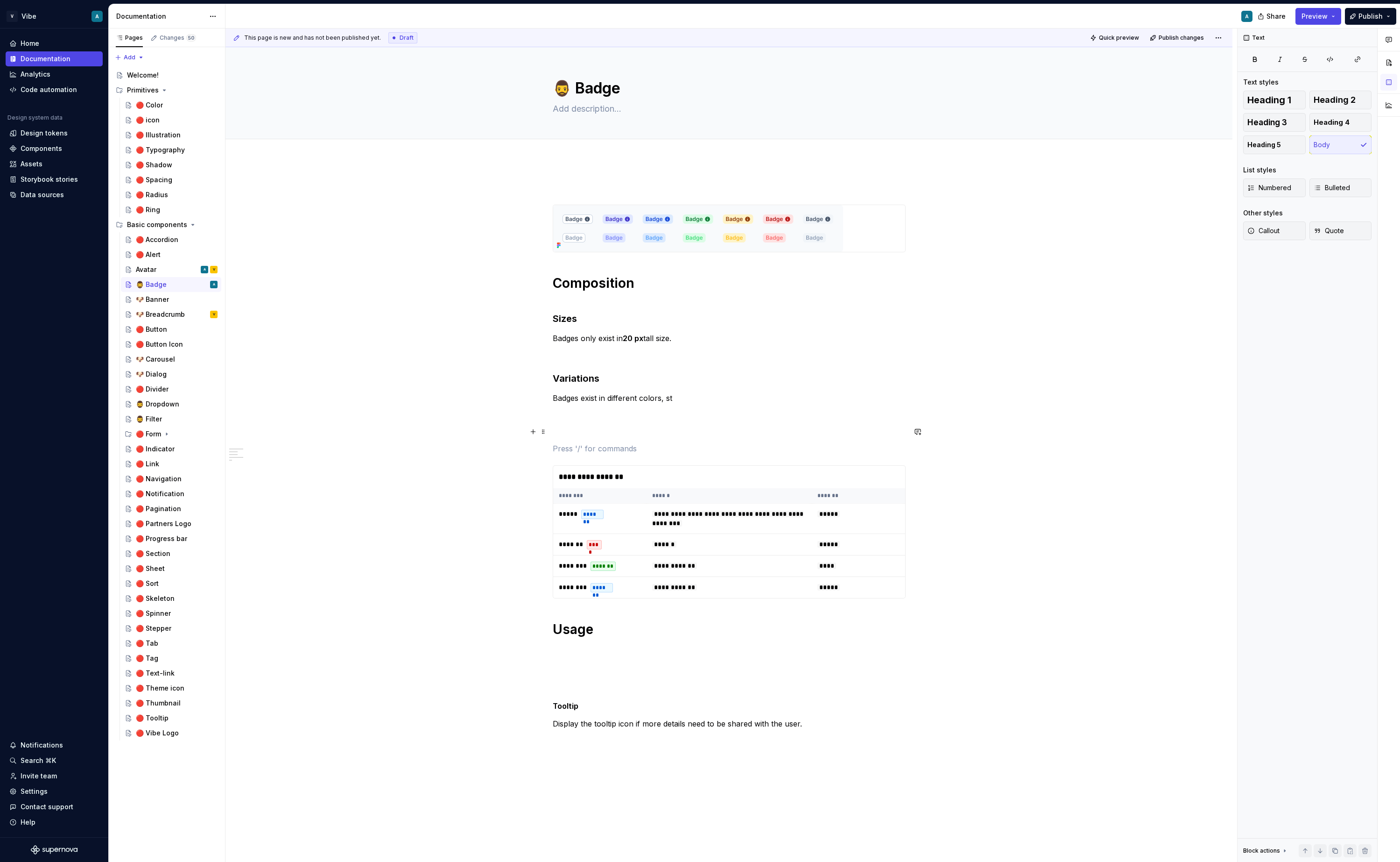
click at [573, 429] on p at bounding box center [729, 431] width 353 height 11
click at [544, 433] on span at bounding box center [543, 432] width 8 height 13
click at [533, 435] on button "button" at bounding box center [533, 432] width 13 height 13
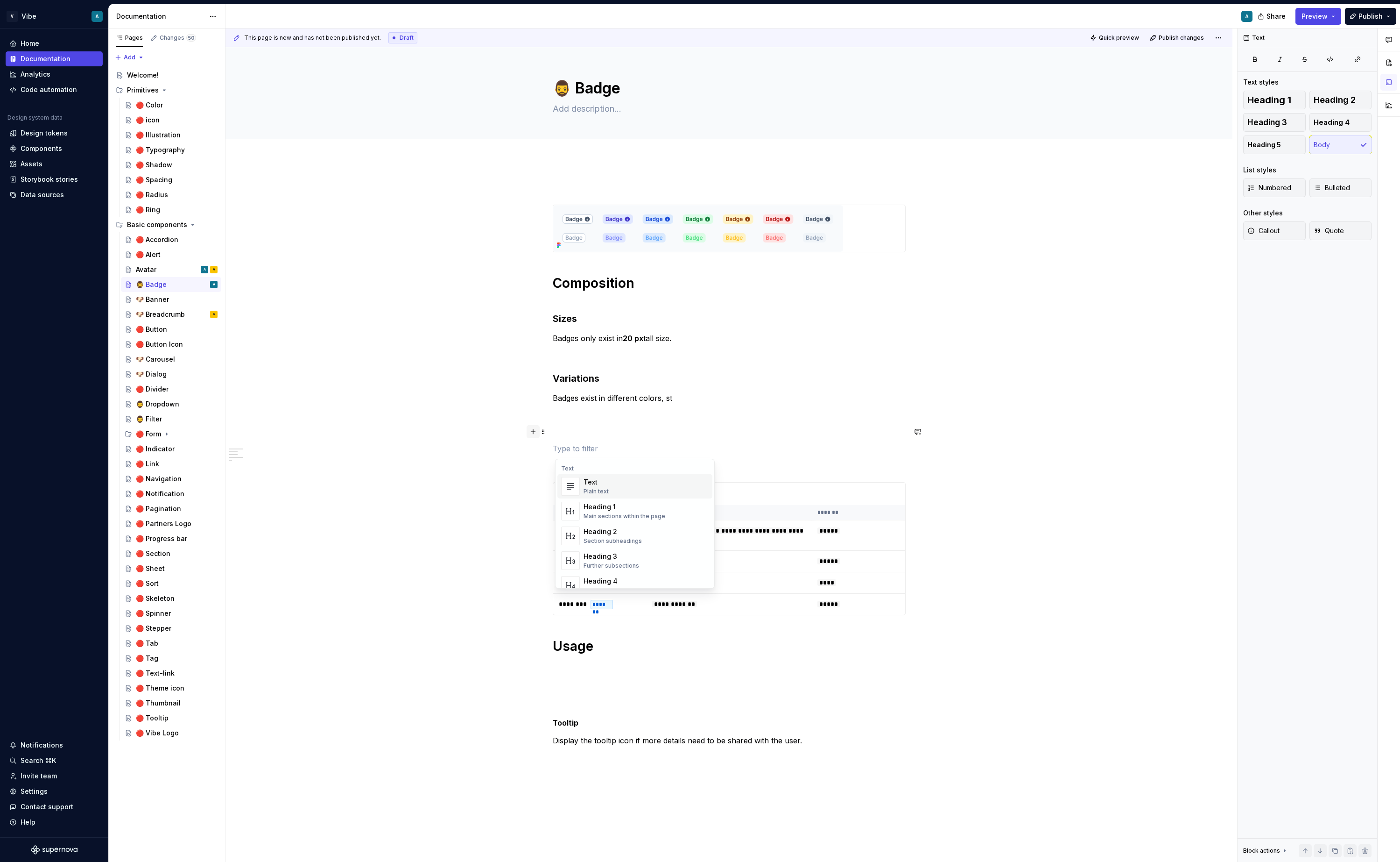
click at [533, 435] on button "button" at bounding box center [533, 432] width 13 height 13
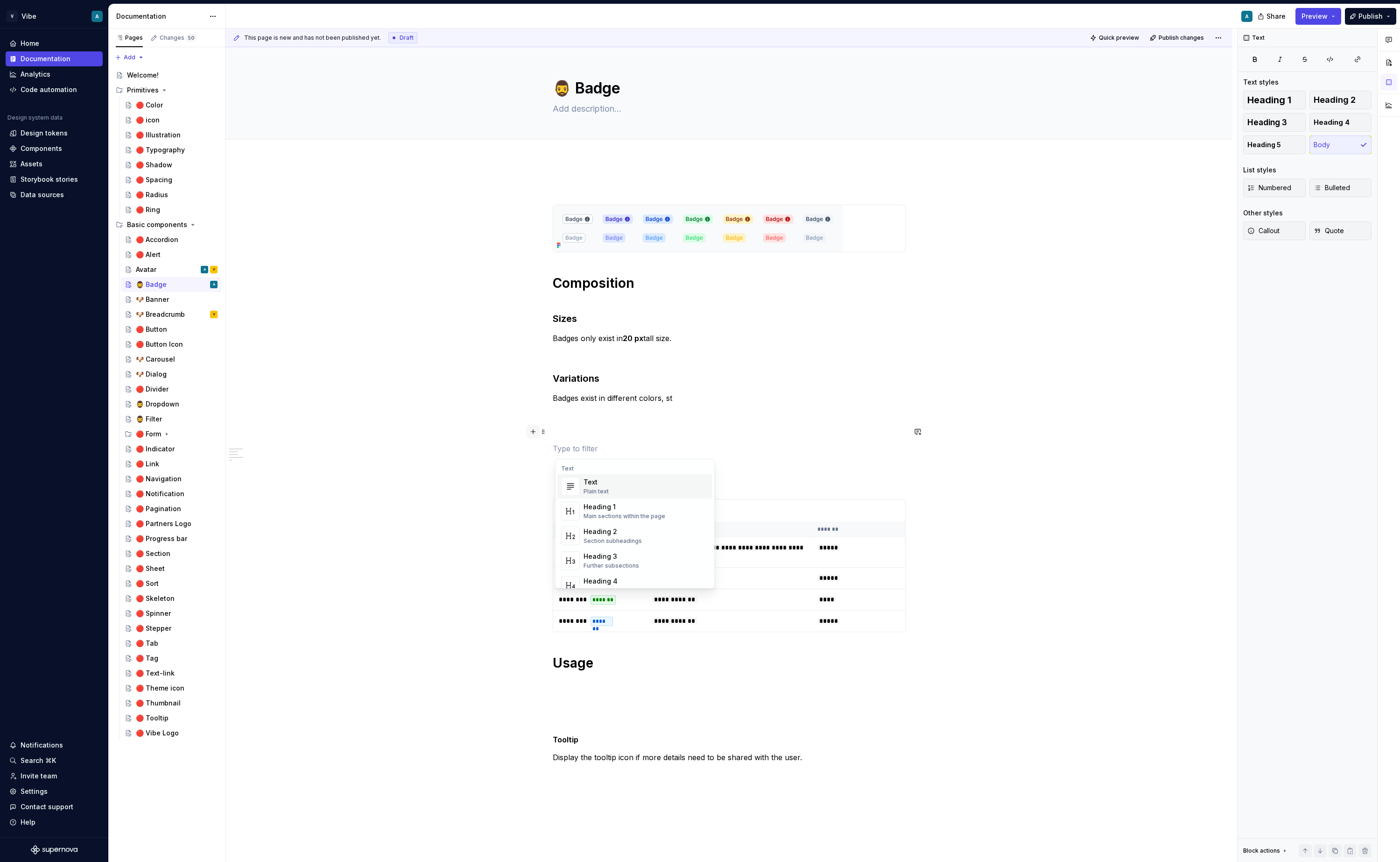
click at [533, 435] on button "button" at bounding box center [533, 432] width 13 height 13
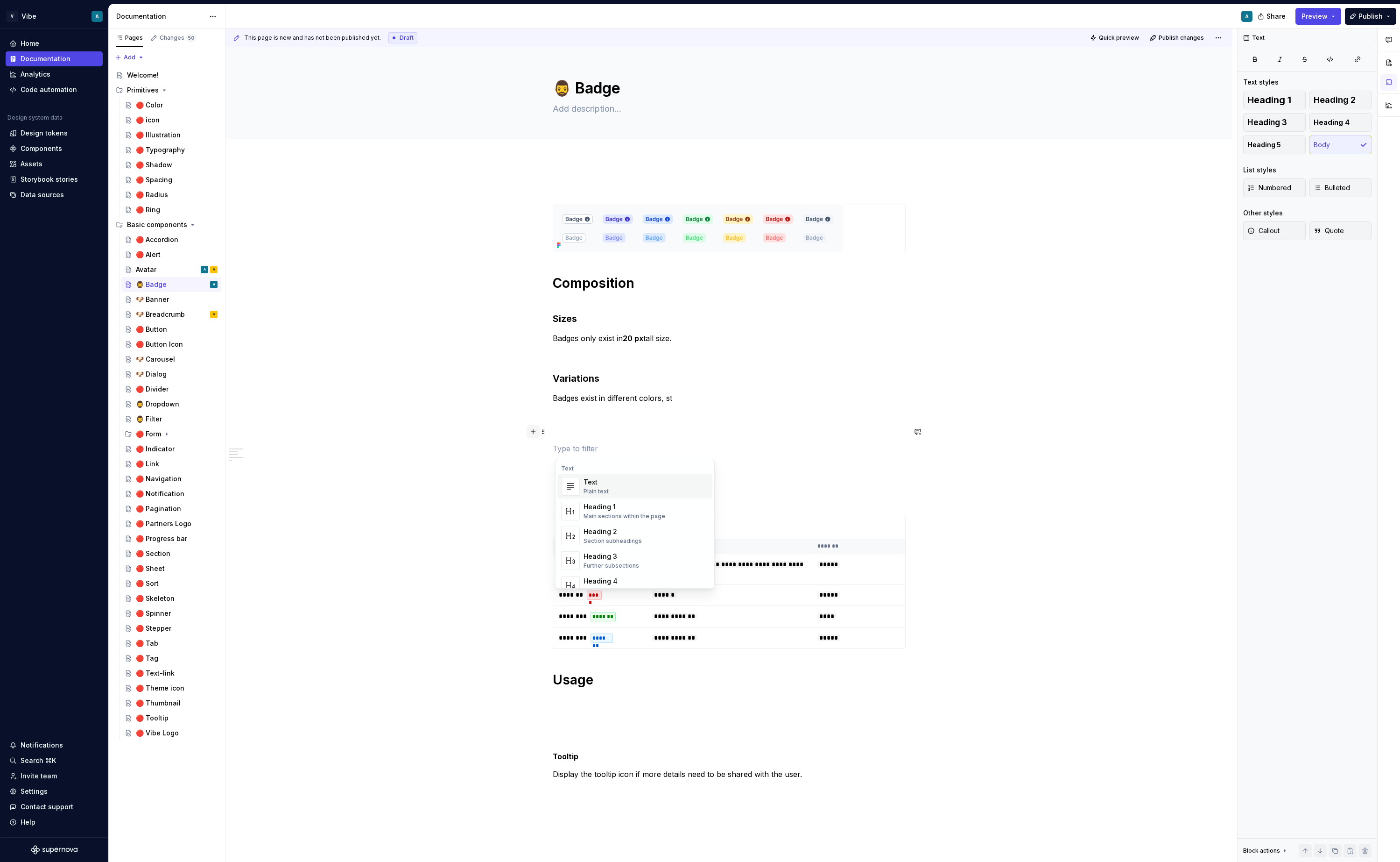
click at [533, 435] on button "button" at bounding box center [533, 432] width 13 height 13
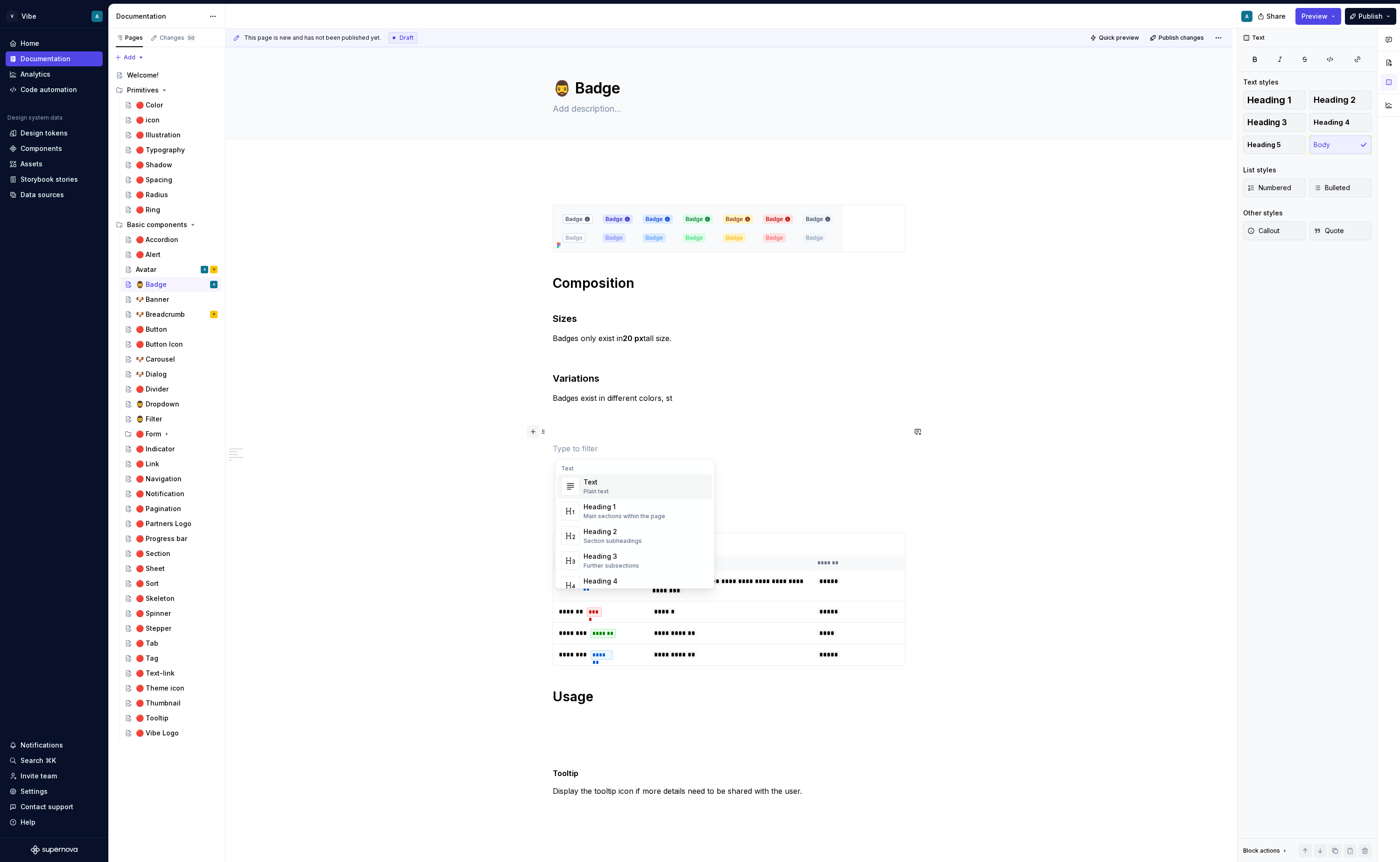
click at [533, 435] on button "button" at bounding box center [533, 432] width 13 height 13
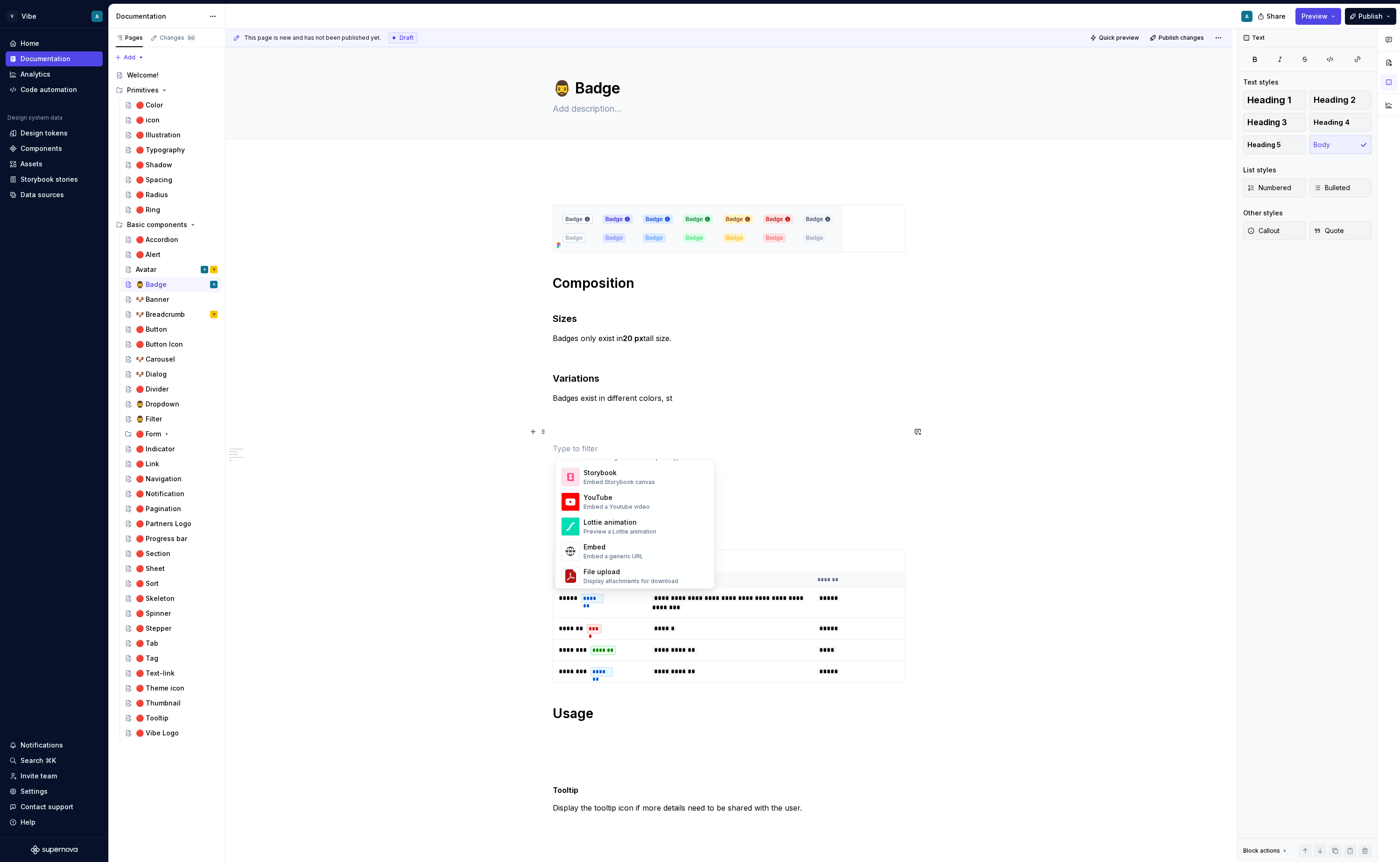
scroll to position [471, 0]
click at [632, 513] on div "Display components and variants from Figma" at bounding box center [646, 516] width 125 height 8
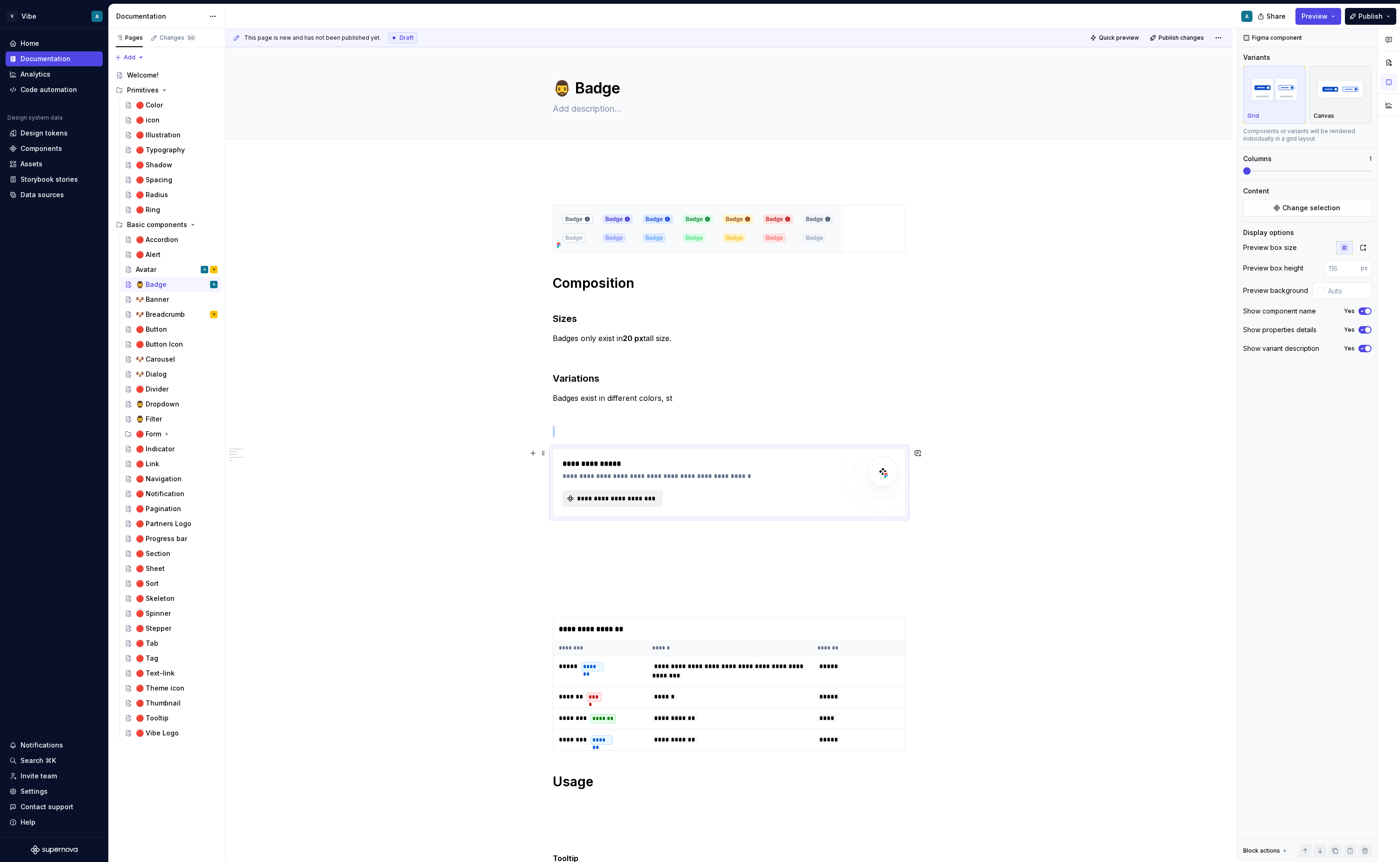
click at [632, 502] on span "**********" at bounding box center [616, 498] width 81 height 9
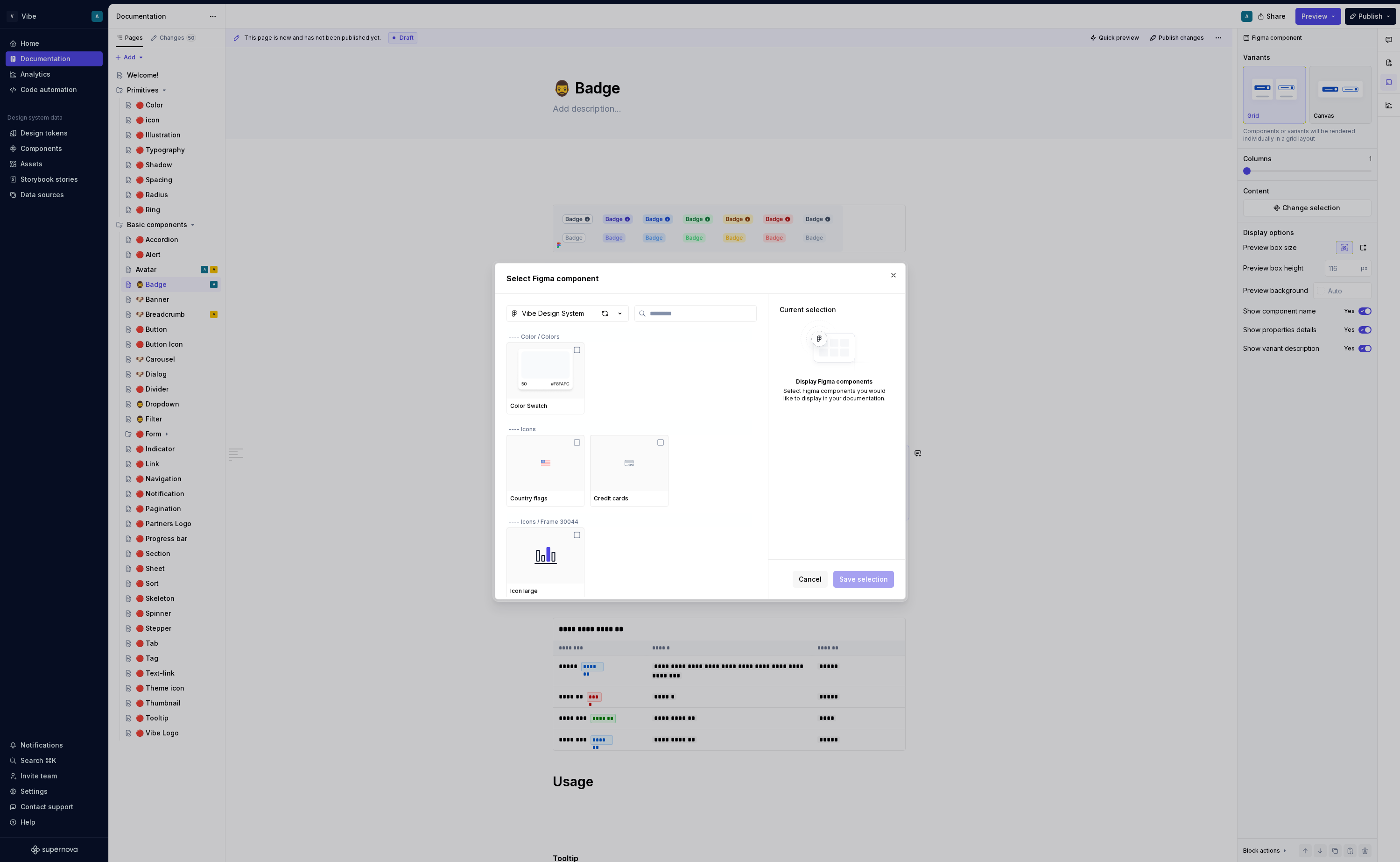
type textarea "*"
type input "****"
click at [554, 562] on div at bounding box center [545, 555] width 78 height 56
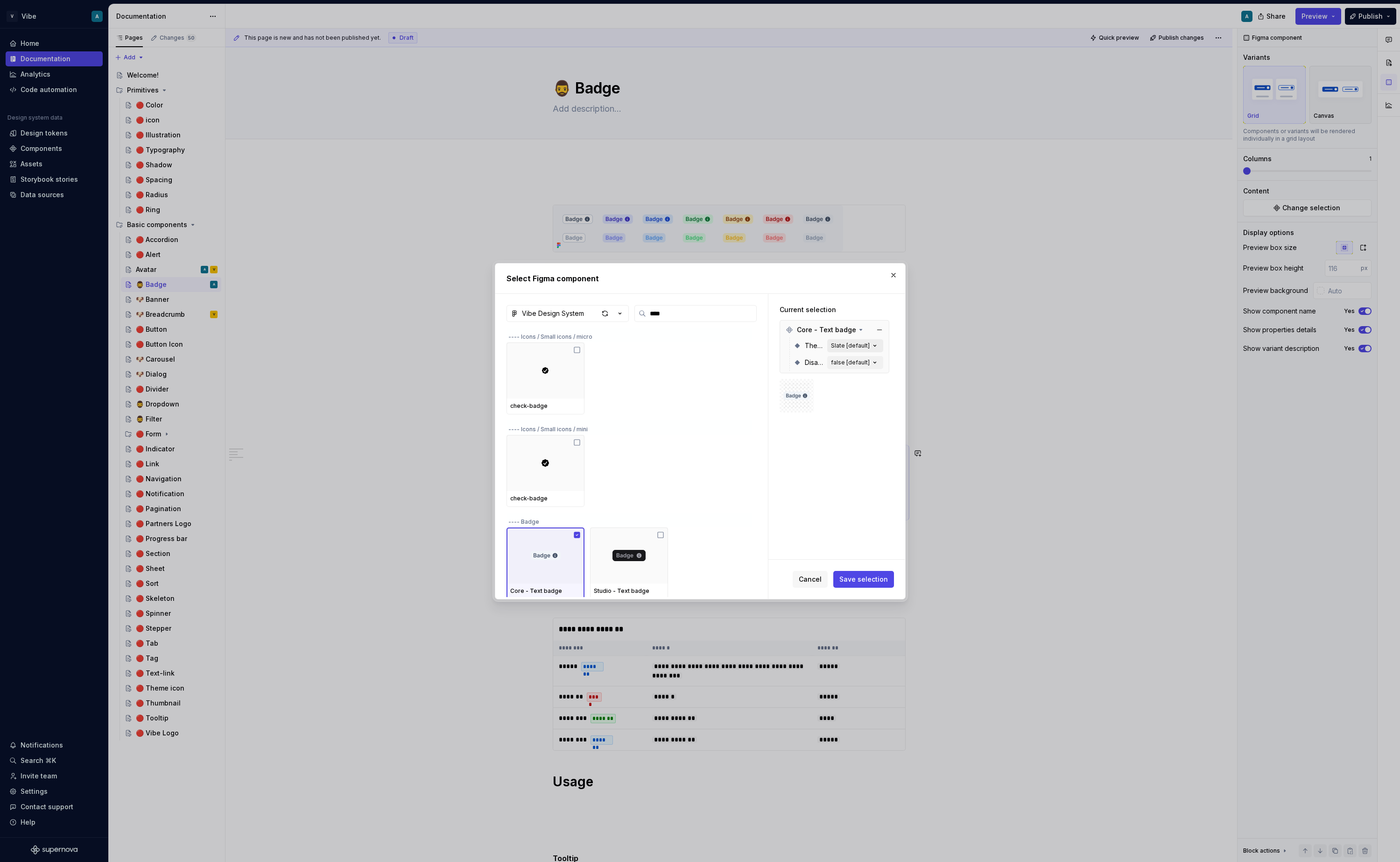
click at [869, 347] on div "Slate [default]" at bounding box center [850, 346] width 39 height 8
click at [869, 584] on button "Save selection" at bounding box center [863, 579] width 60 height 17
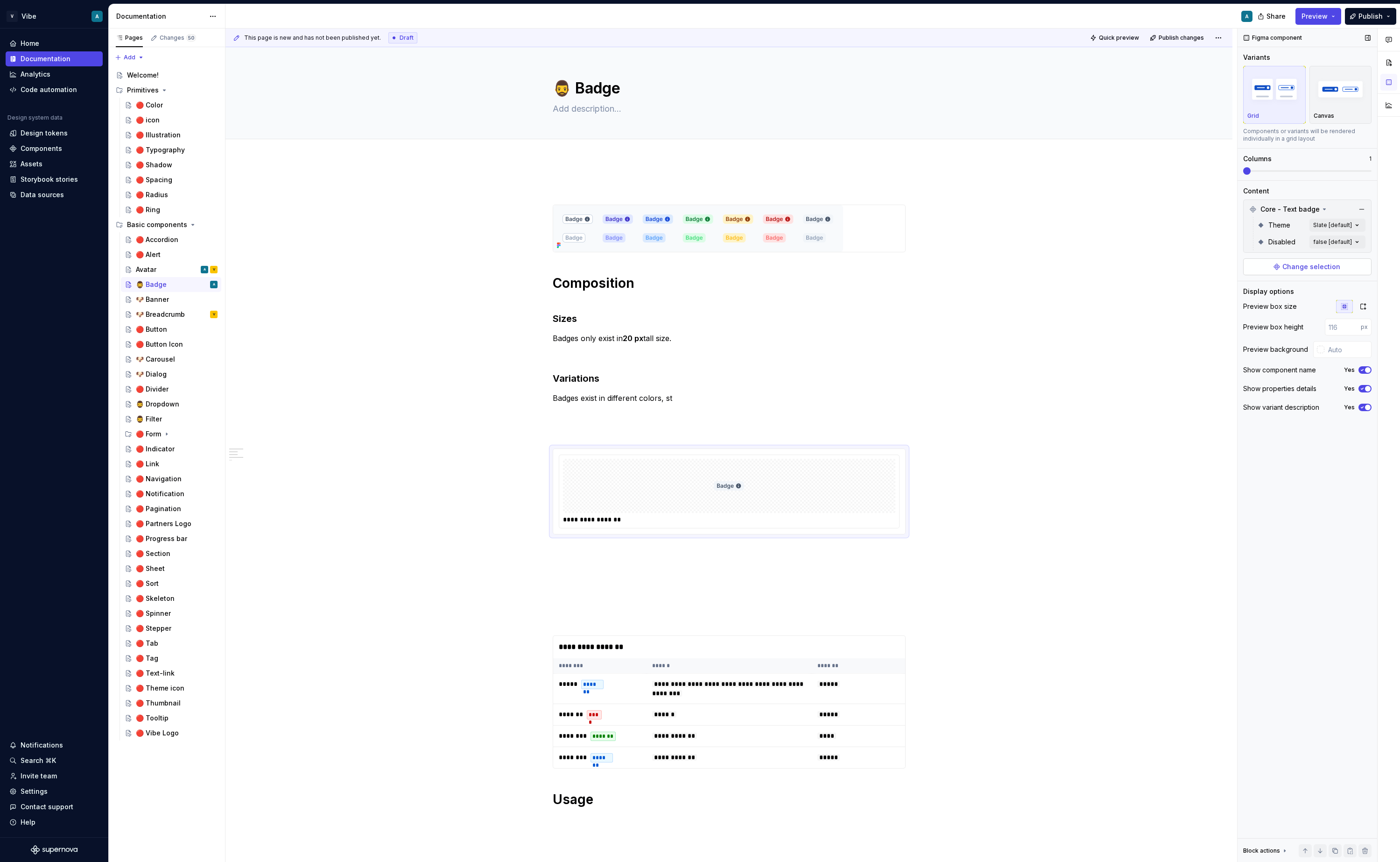
click at [1323, 269] on span "Change selection" at bounding box center [1311, 267] width 58 height 9
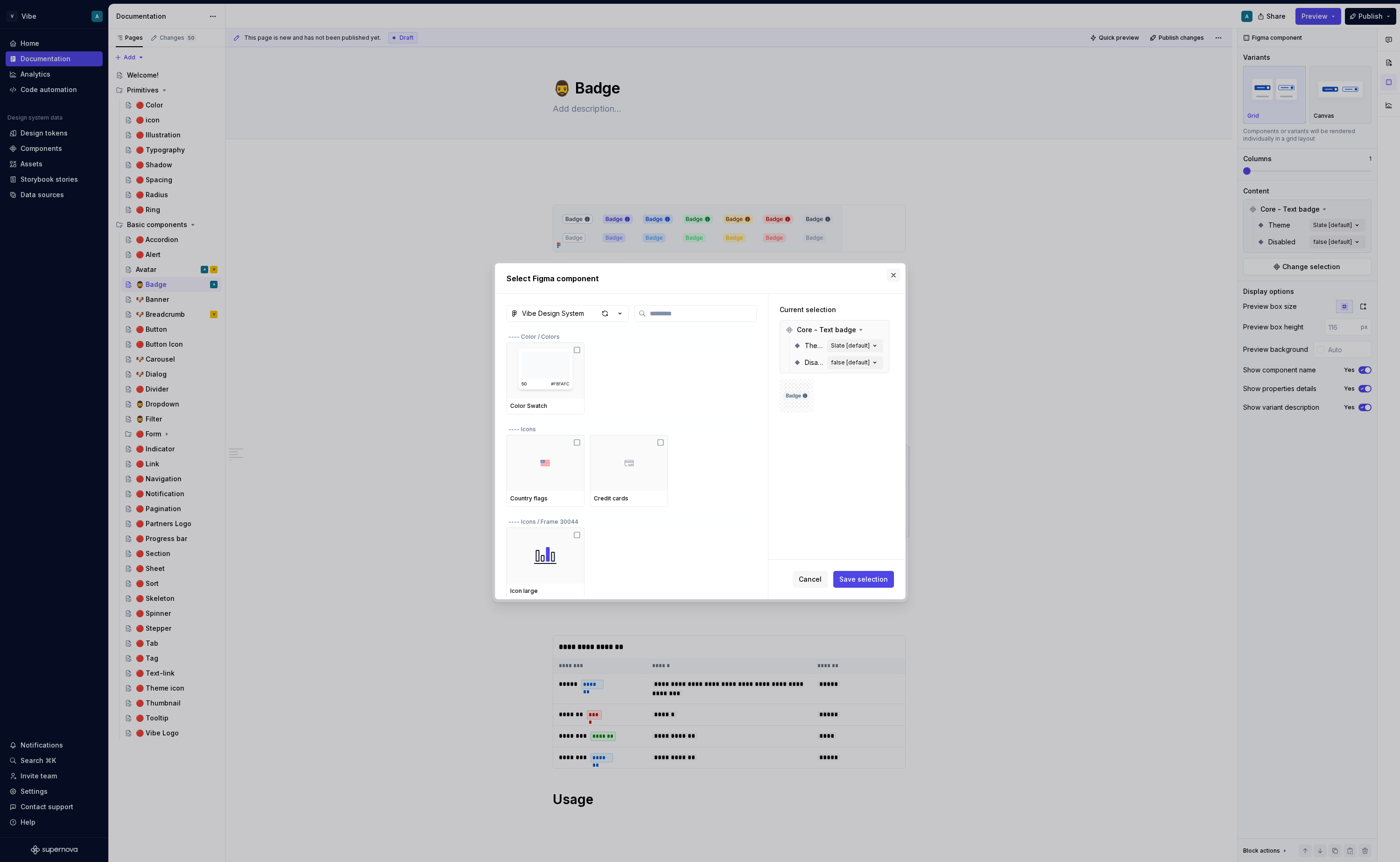
click at [891, 273] on button "button" at bounding box center [894, 275] width 13 height 13
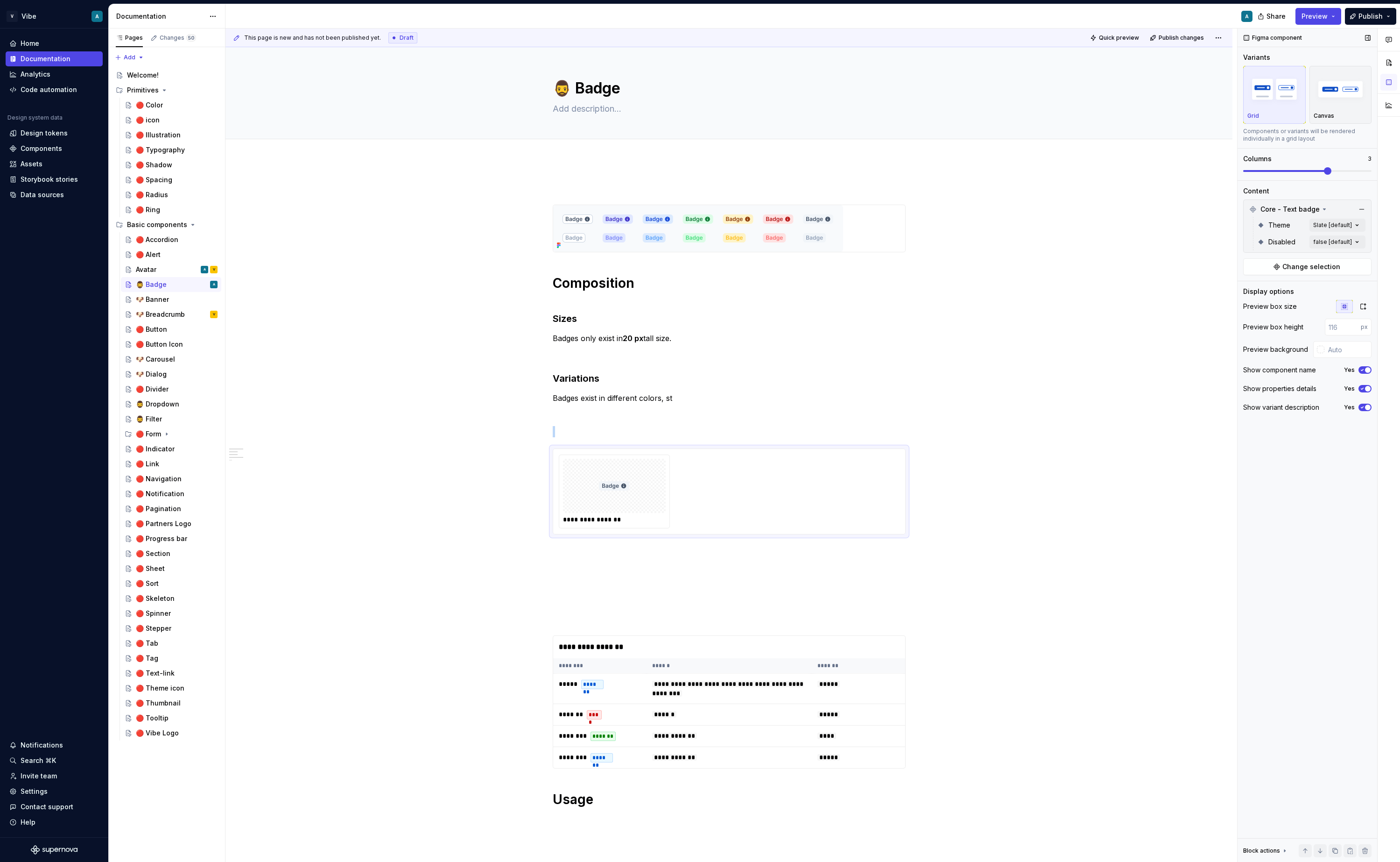
click at [1312, 176] on div "Variants Grid Canvas Components or variants will be rendered individually in a …" at bounding box center [1307, 117] width 129 height 128
click at [1277, 264] on button "Change selection" at bounding box center [1307, 267] width 129 height 17
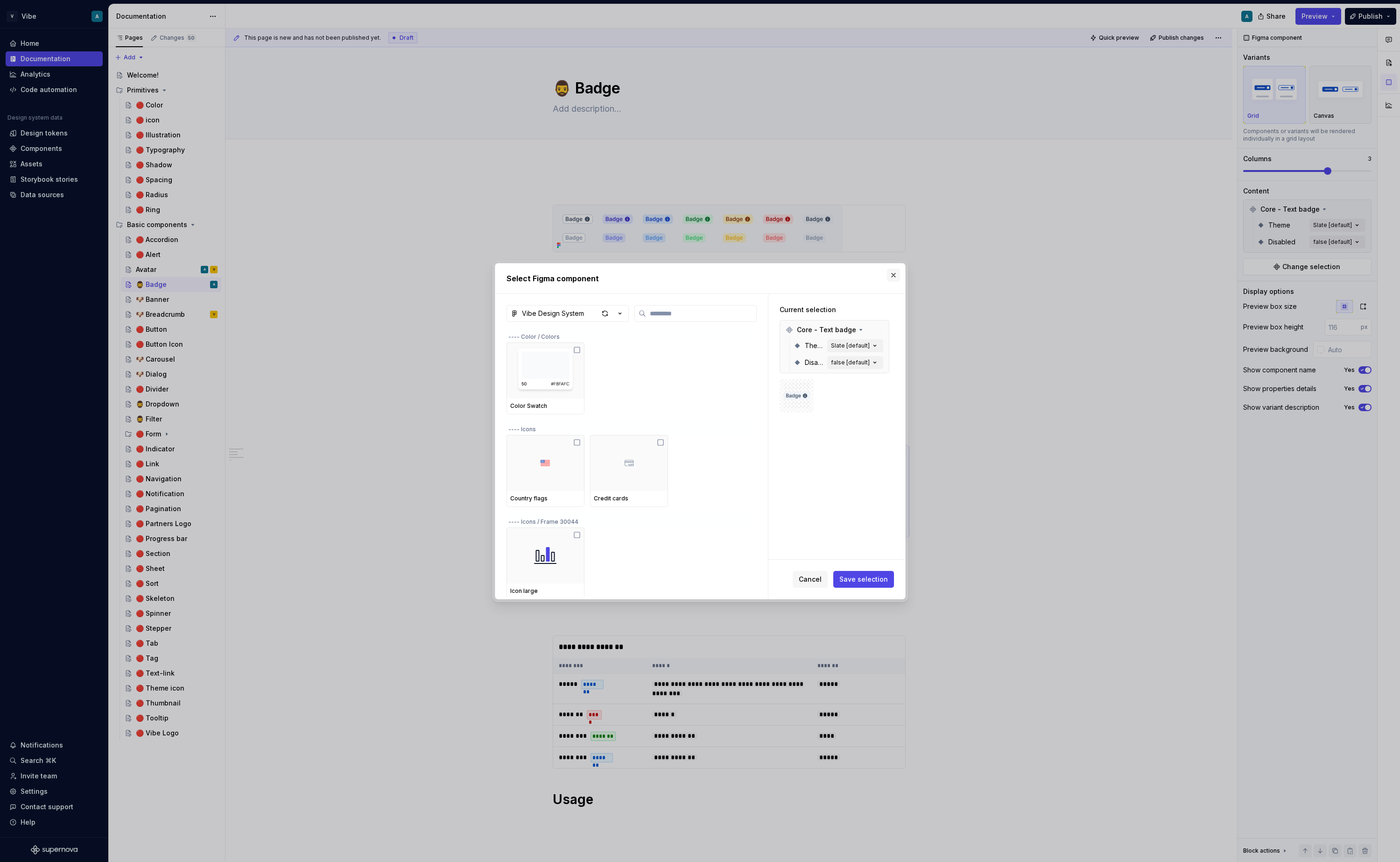
click at [893, 278] on button "button" at bounding box center [894, 275] width 13 height 13
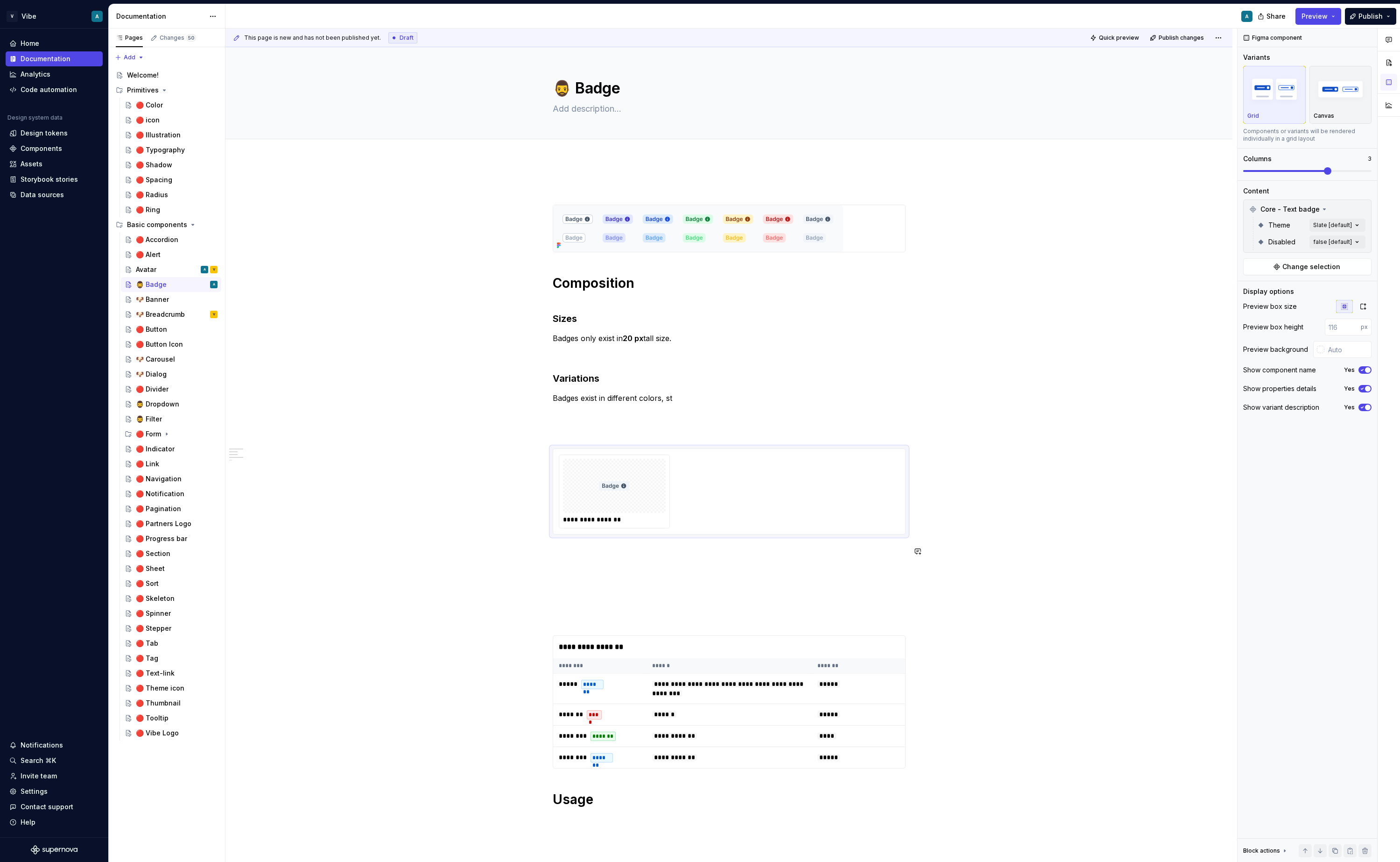
click at [590, 560] on div "**********" at bounding box center [729, 540] width 353 height 717
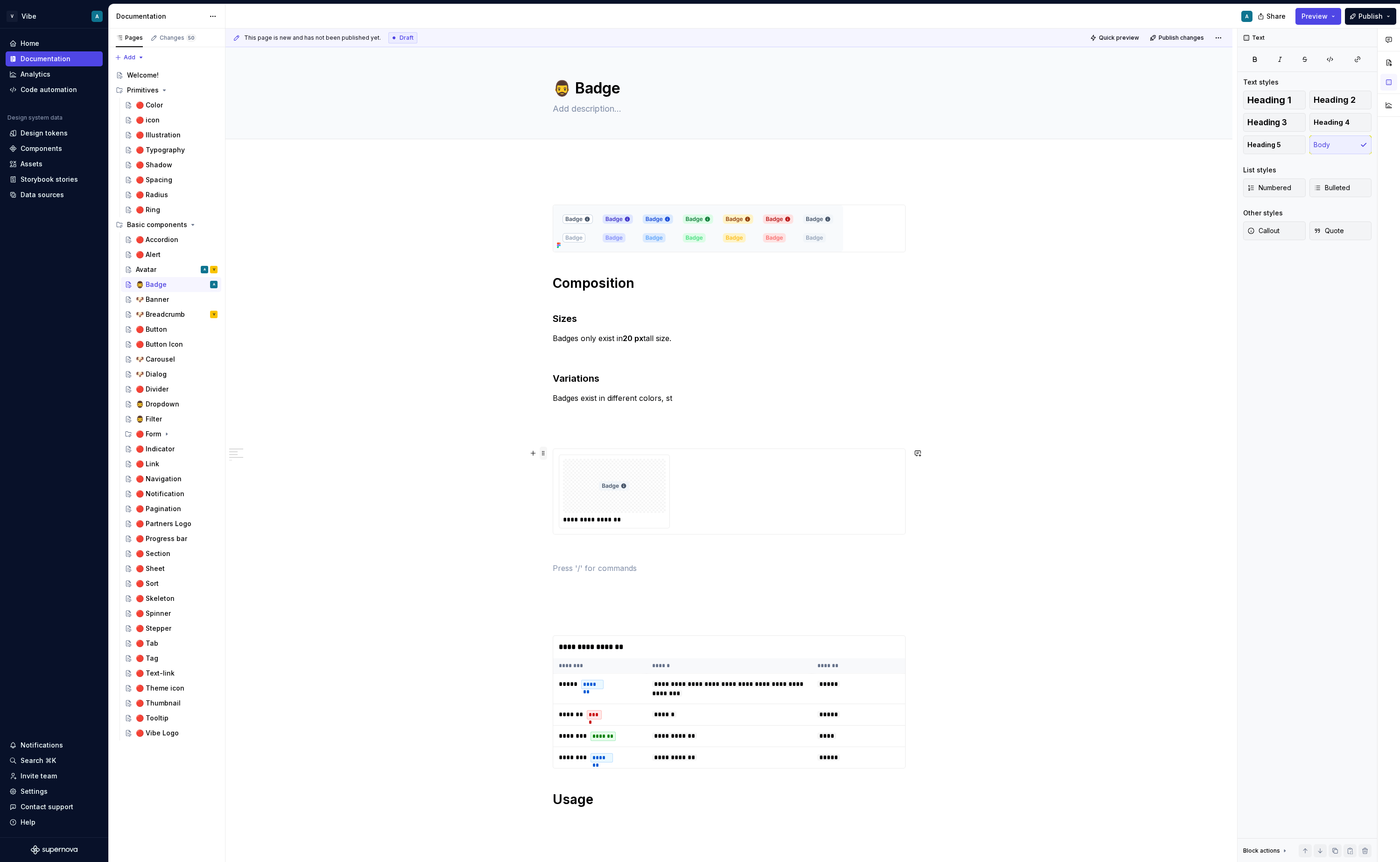
click at [547, 451] on span at bounding box center [543, 453] width 8 height 13
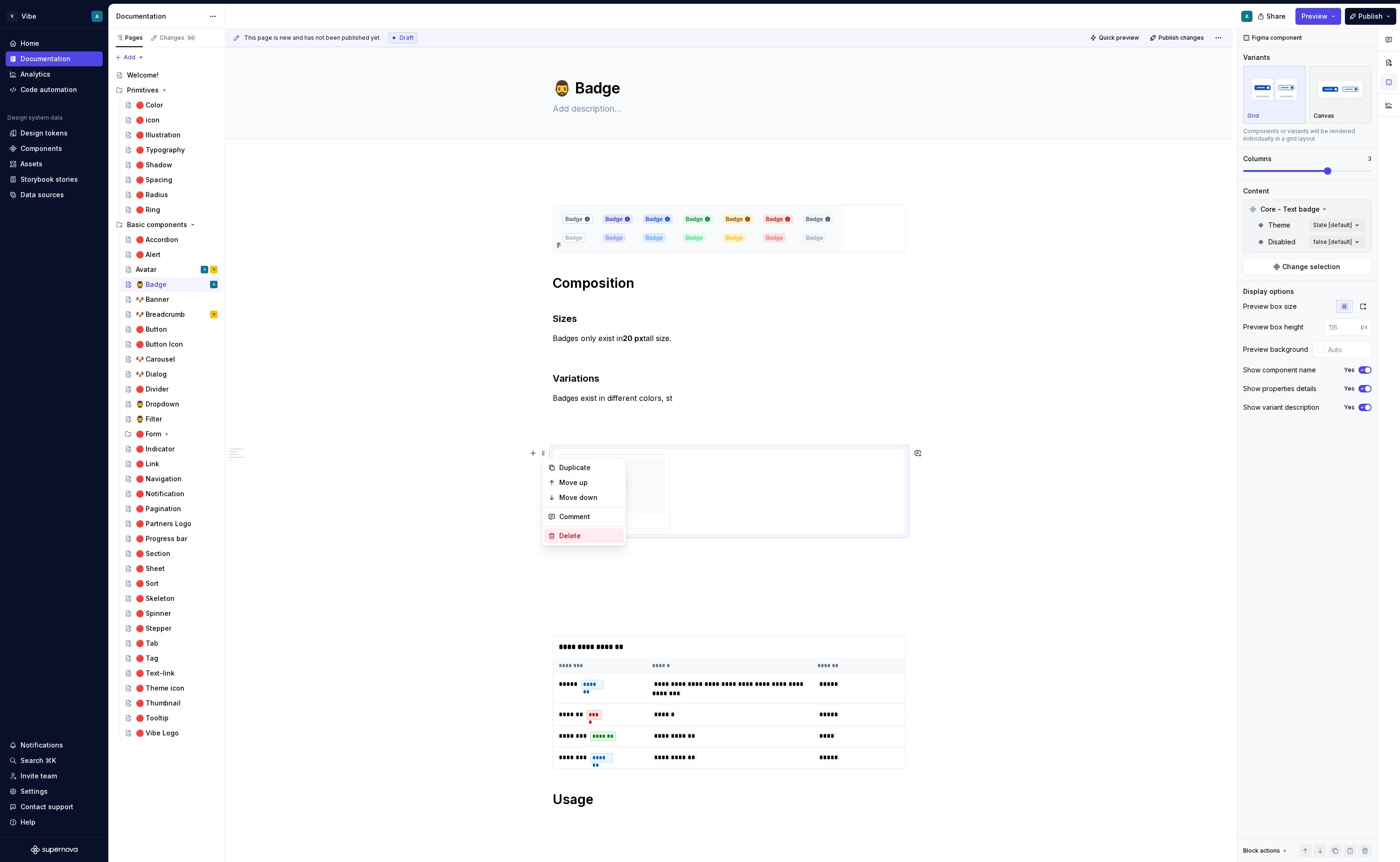
click at [575, 538] on div "Delete" at bounding box center [589, 535] width 60 height 9
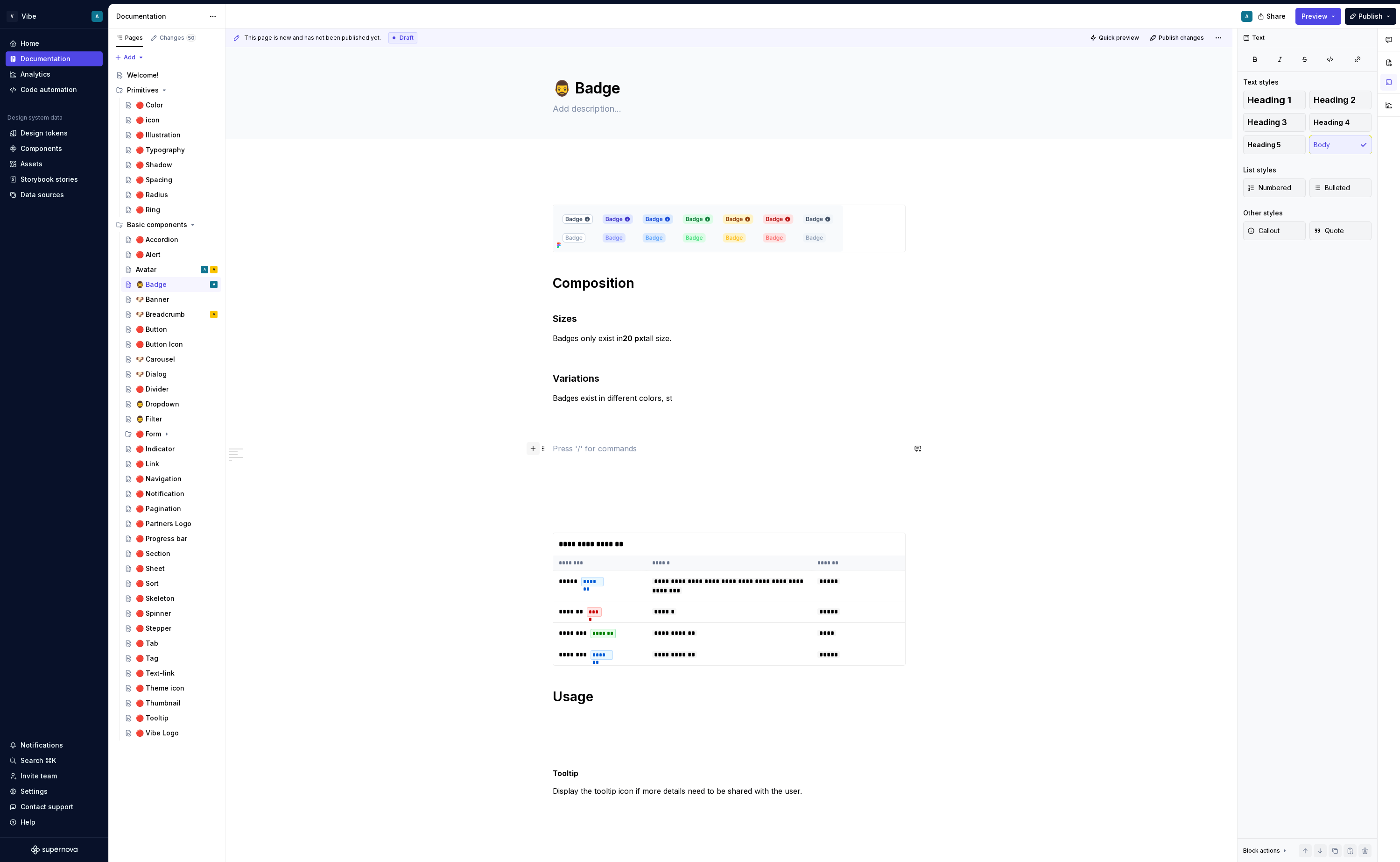
click at [537, 451] on button "button" at bounding box center [533, 448] width 13 height 13
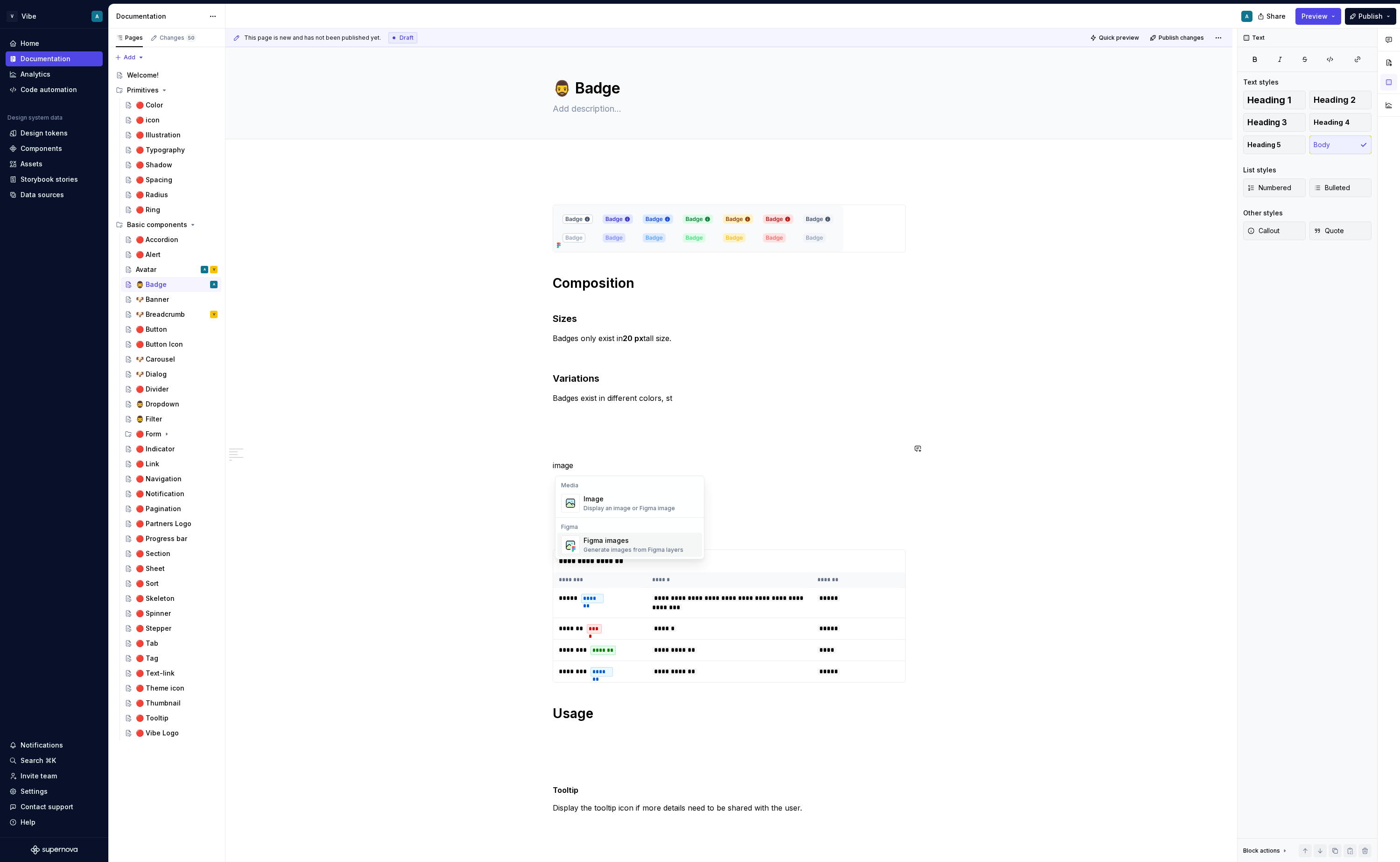
click at [620, 542] on div "Figma images" at bounding box center [633, 540] width 100 height 9
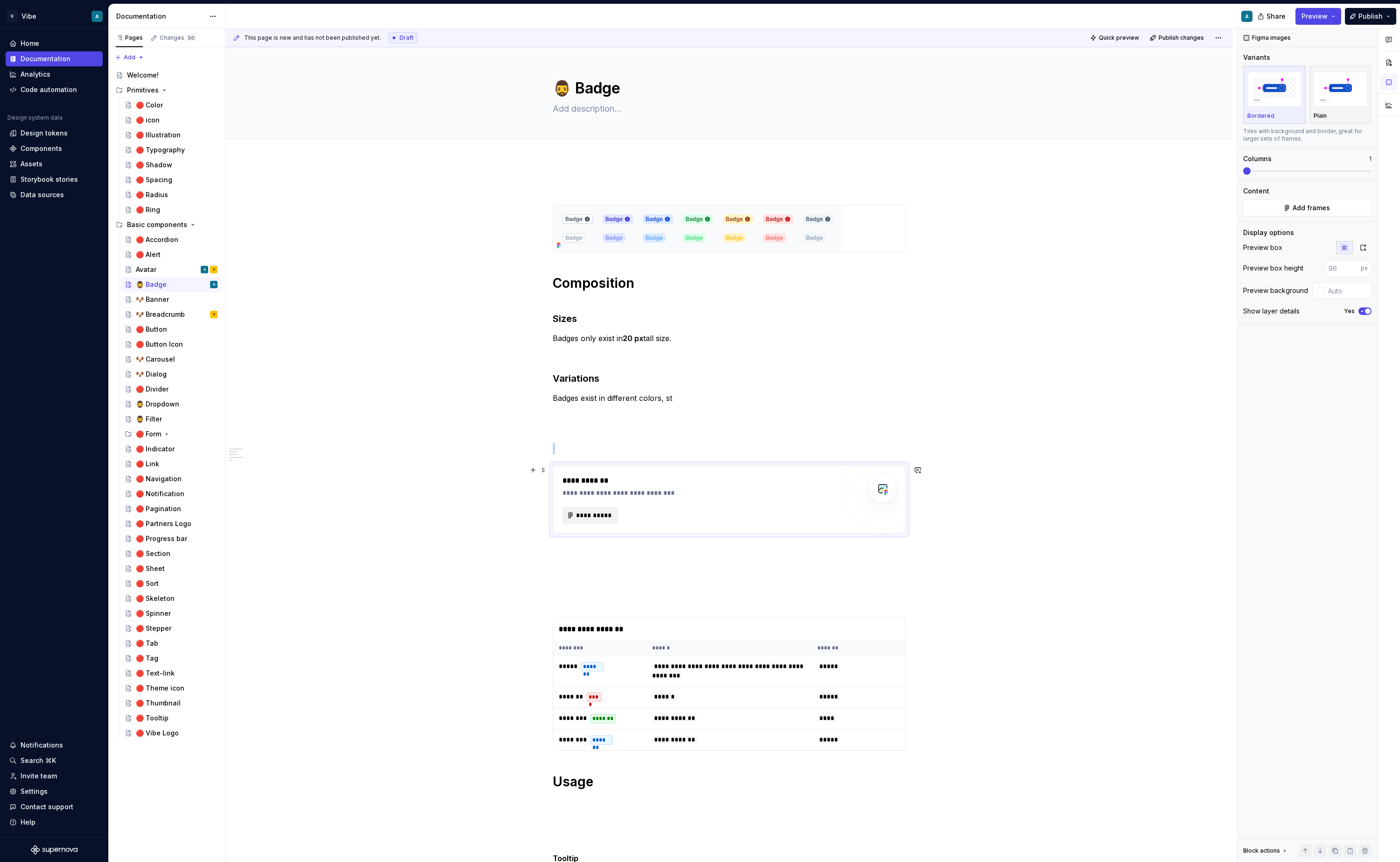
click at [601, 513] on span "**********" at bounding box center [594, 515] width 37 height 9
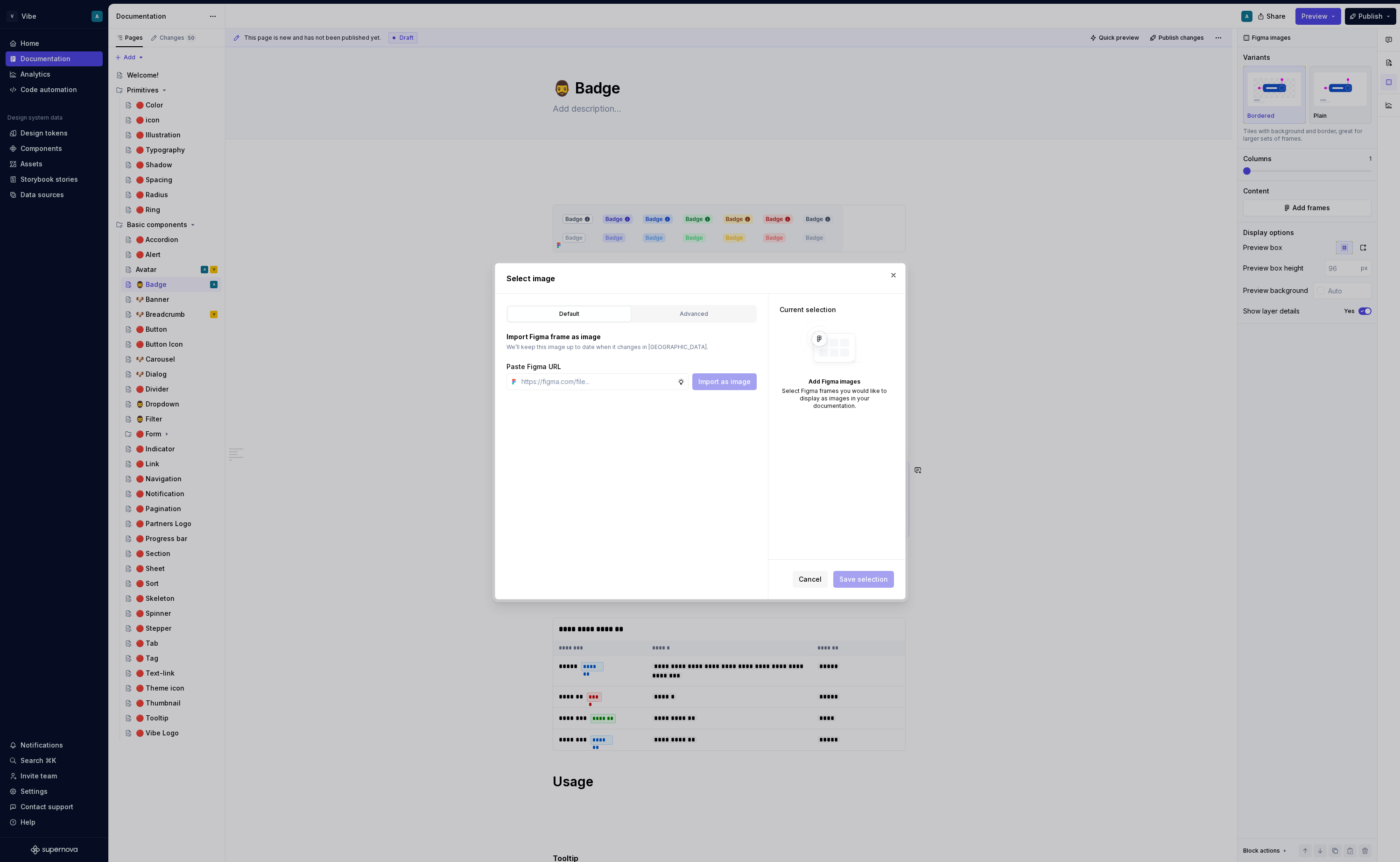
type textarea "*"
click at [684, 306] on button "Advanced" at bounding box center [694, 314] width 124 height 16
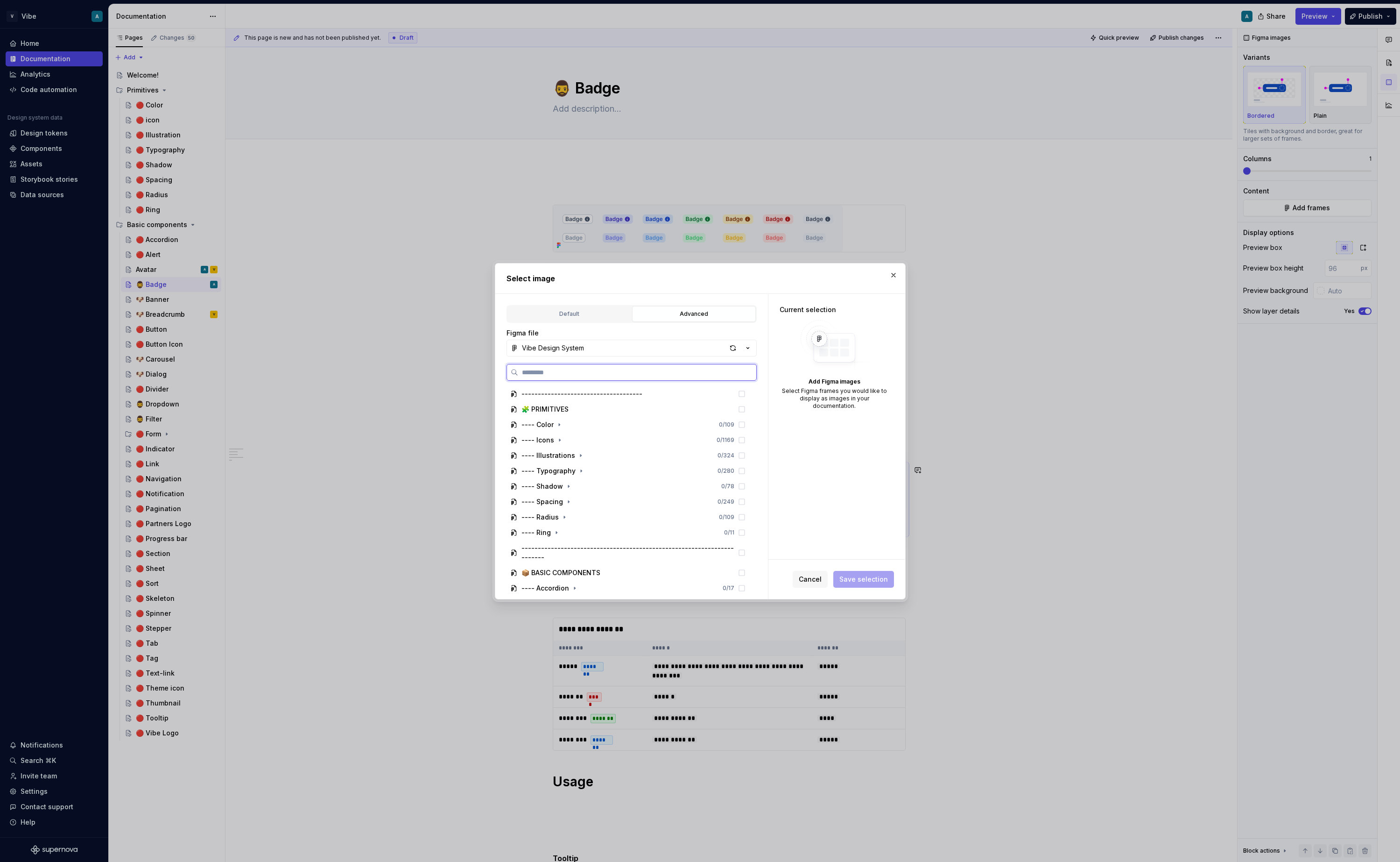
click at [556, 372] on input "search" at bounding box center [637, 372] width 238 height 9
type input "*"
type textarea "*"
type input "*****"
click at [720, 515] on button "button" at bounding box center [714, 517] width 13 height 13
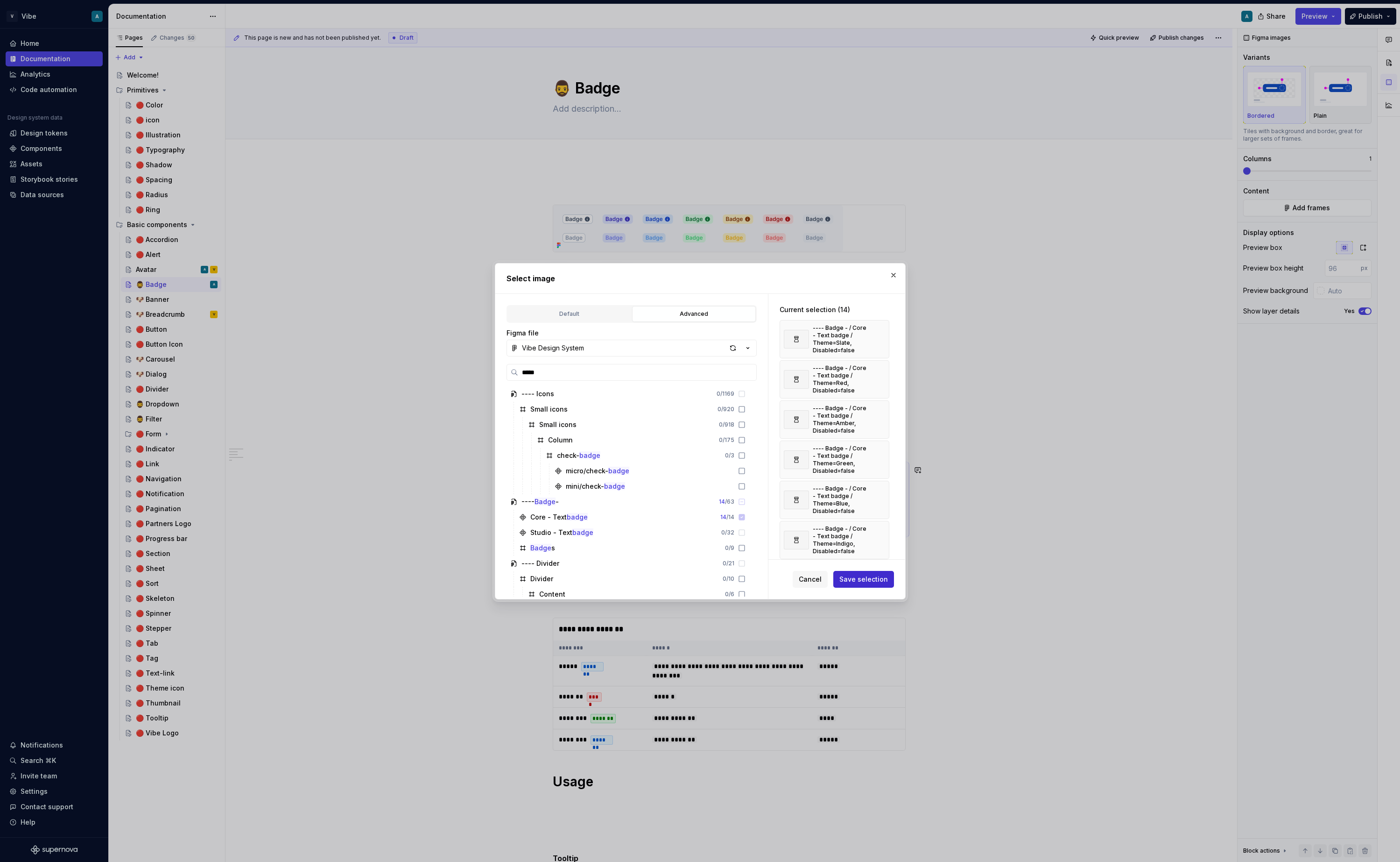
click at [857, 582] on span "Save selection" at bounding box center [863, 579] width 49 height 9
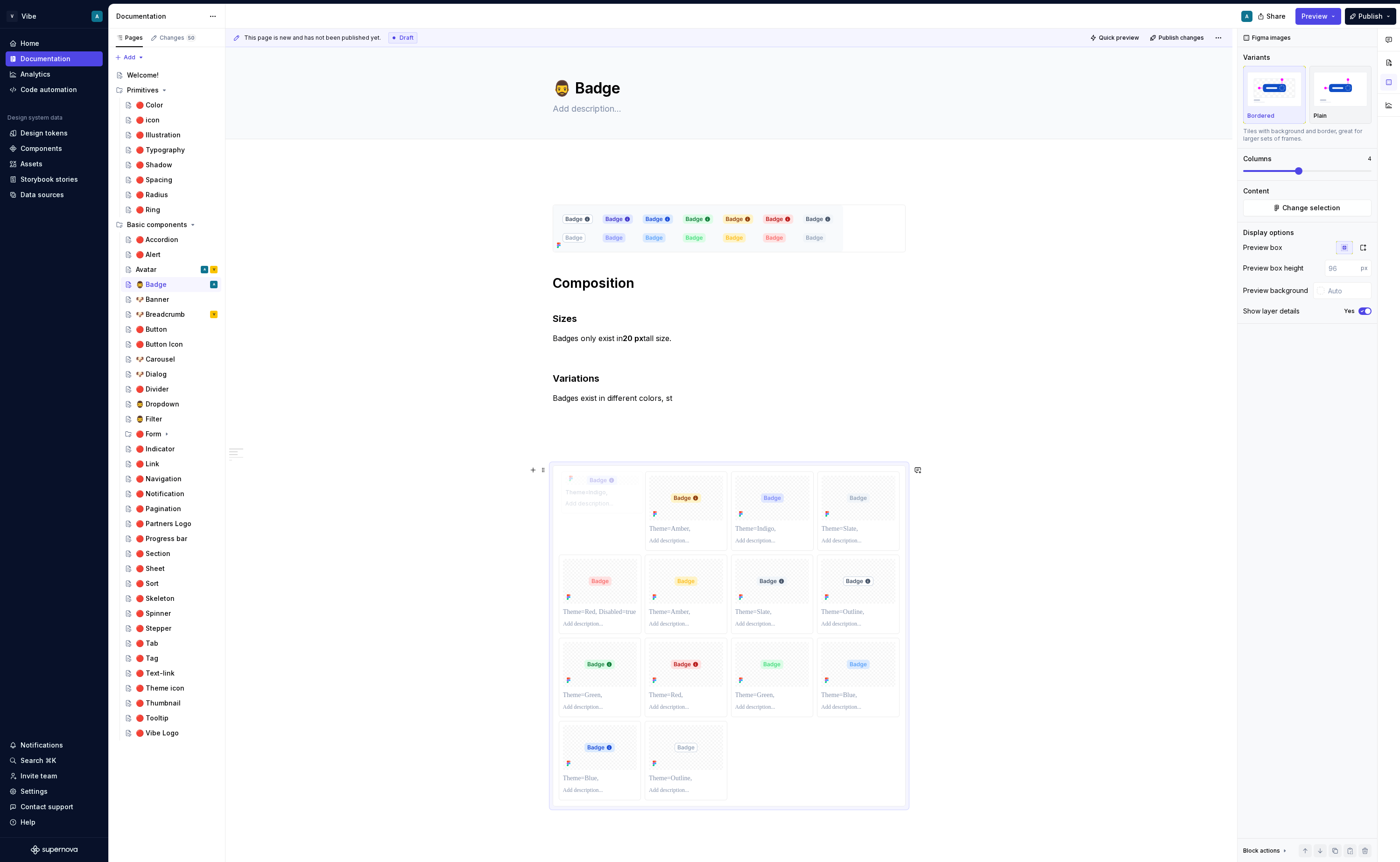
drag, startPoint x: 565, startPoint y: 568, endPoint x: 565, endPoint y: 491, distance: 77.0
click at [565, 491] on body "V Vibe A Home Documentation Analytics Code automation Design system data Design…" at bounding box center [700, 431] width 1400 height 862
drag, startPoint x: 749, startPoint y: 490, endPoint x: 672, endPoint y: 509, distance: 79.3
click at [672, 509] on body "V Vibe A Home Documentation Analytics Code automation Design system data Design…" at bounding box center [700, 431] width 1400 height 862
drag, startPoint x: 692, startPoint y: 582, endPoint x: 852, endPoint y: 513, distance: 174.2
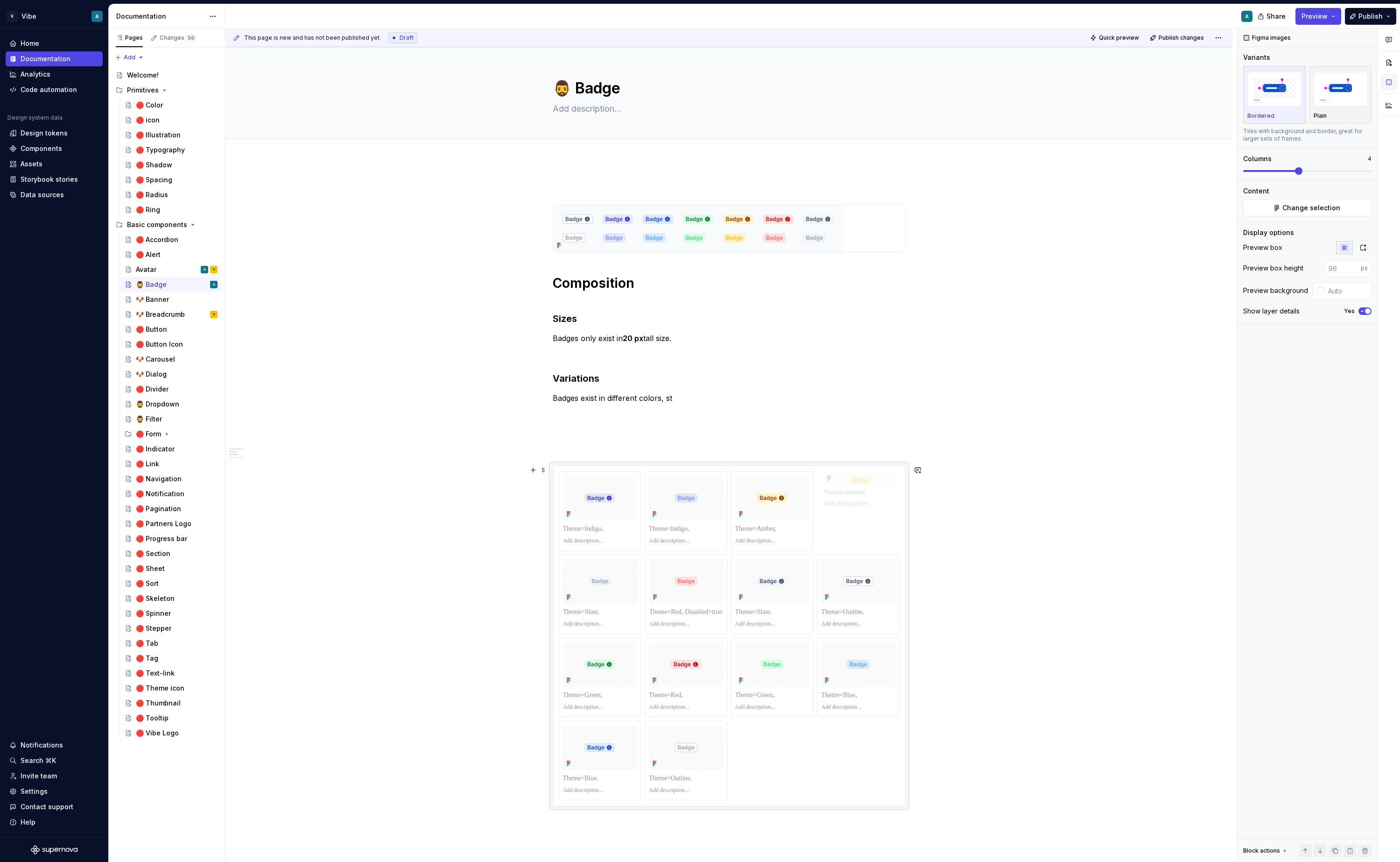
click at [852, 513] on body "V Vibe A Home Documentation Analytics Code automation Design system data Design…" at bounding box center [700, 431] width 1400 height 862
drag, startPoint x: 695, startPoint y: 582, endPoint x: 683, endPoint y: 584, distance: 12.2
click at [683, 584] on body "V Vibe A Home Documentation Analytics Code automation Design system data Design…" at bounding box center [700, 431] width 1400 height 862
drag, startPoint x: 686, startPoint y: 675, endPoint x: 620, endPoint y: 598, distance: 101.4
click at [620, 598] on body "V Vibe A Home Documentation Analytics Code automation Design system data Design…" at bounding box center [700, 431] width 1400 height 862
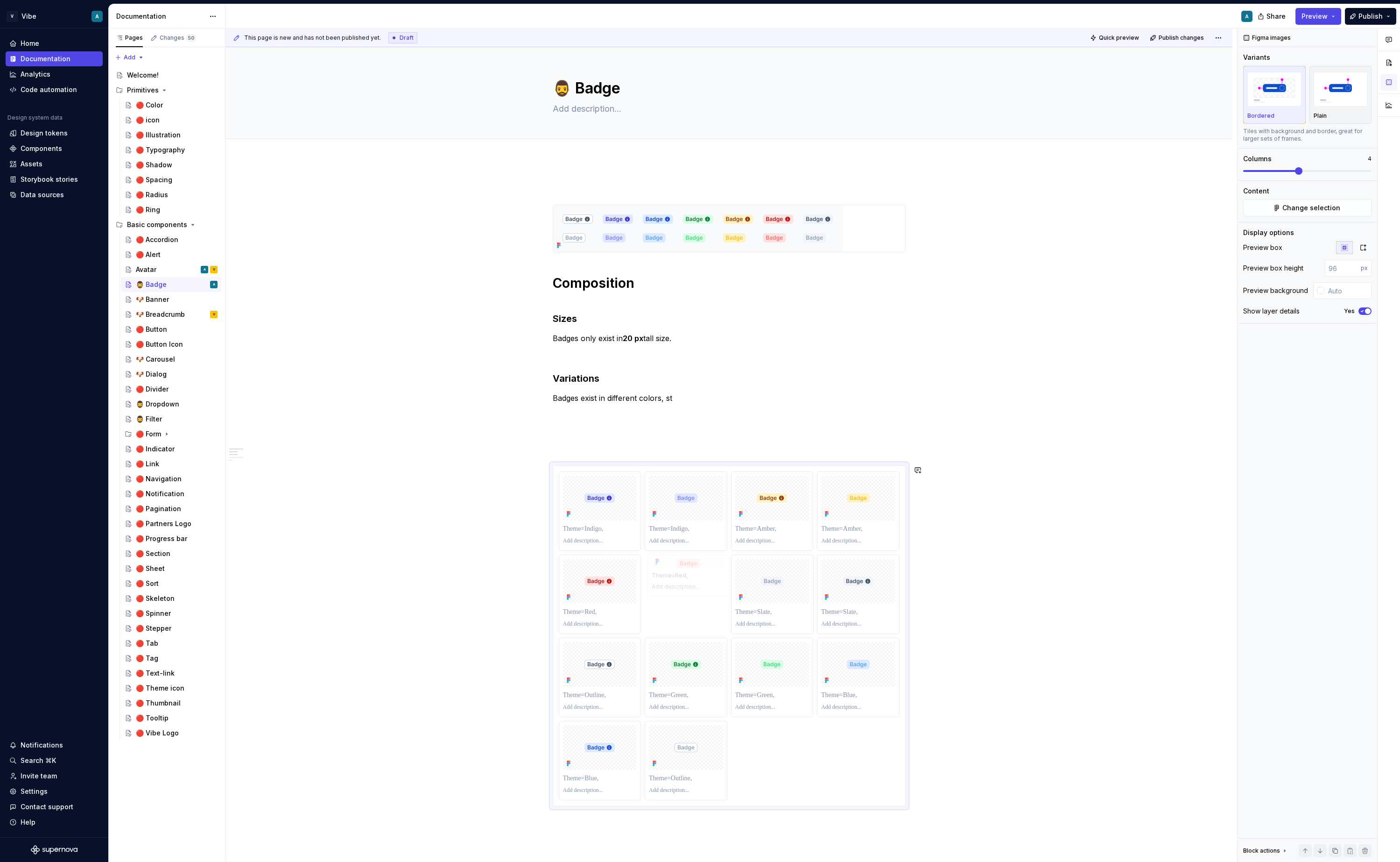
drag, startPoint x: 777, startPoint y: 596, endPoint x: 707, endPoint y: 598, distance: 70.0
click at [707, 598] on body "V Vibe A Home Documentation Analytics Code automation Design system data Design…" at bounding box center [700, 431] width 1400 height 862
click at [707, 638] on div at bounding box center [686, 677] width 82 height 79
drag, startPoint x: 699, startPoint y: 653, endPoint x: 761, endPoint y: 590, distance: 88.4
click at [761, 590] on body "V Vibe A Home Documentation Analytics Code automation Design system data Design…" at bounding box center [700, 431] width 1400 height 862
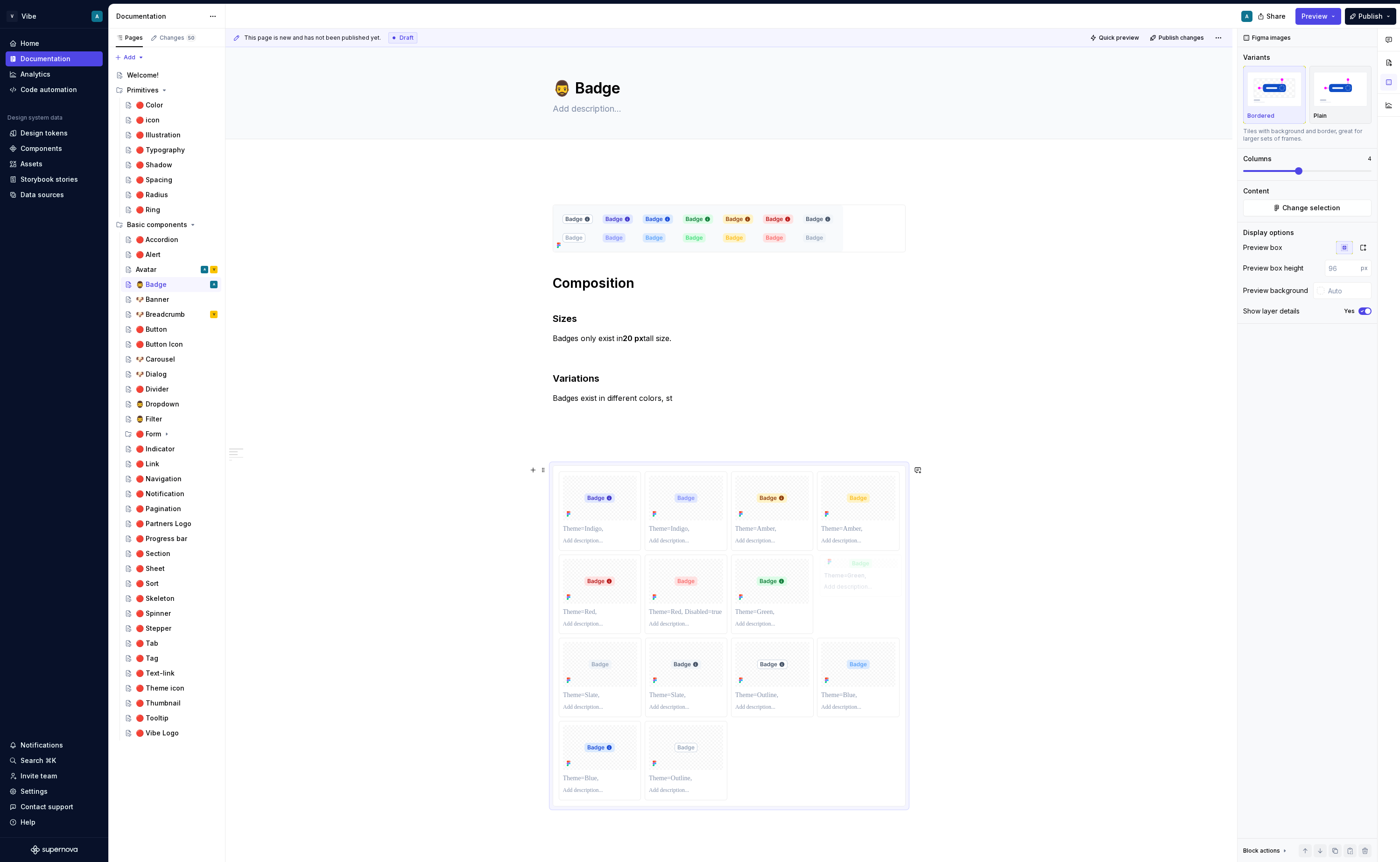
drag, startPoint x: 767, startPoint y: 659, endPoint x: 850, endPoint y: 591, distance: 107.3
click at [850, 591] on body "V Vibe A Home Documentation Analytics Code automation Design system data Design…" at bounding box center [700, 431] width 1400 height 862
drag, startPoint x: 689, startPoint y: 670, endPoint x: 597, endPoint y: 670, distance: 92.0
click at [597, 670] on body "V Vibe A Home Documentation Analytics Code automation Design system data Design…" at bounding box center [700, 431] width 1400 height 862
drag, startPoint x: 682, startPoint y: 752, endPoint x: 874, endPoint y: 686, distance: 203.0
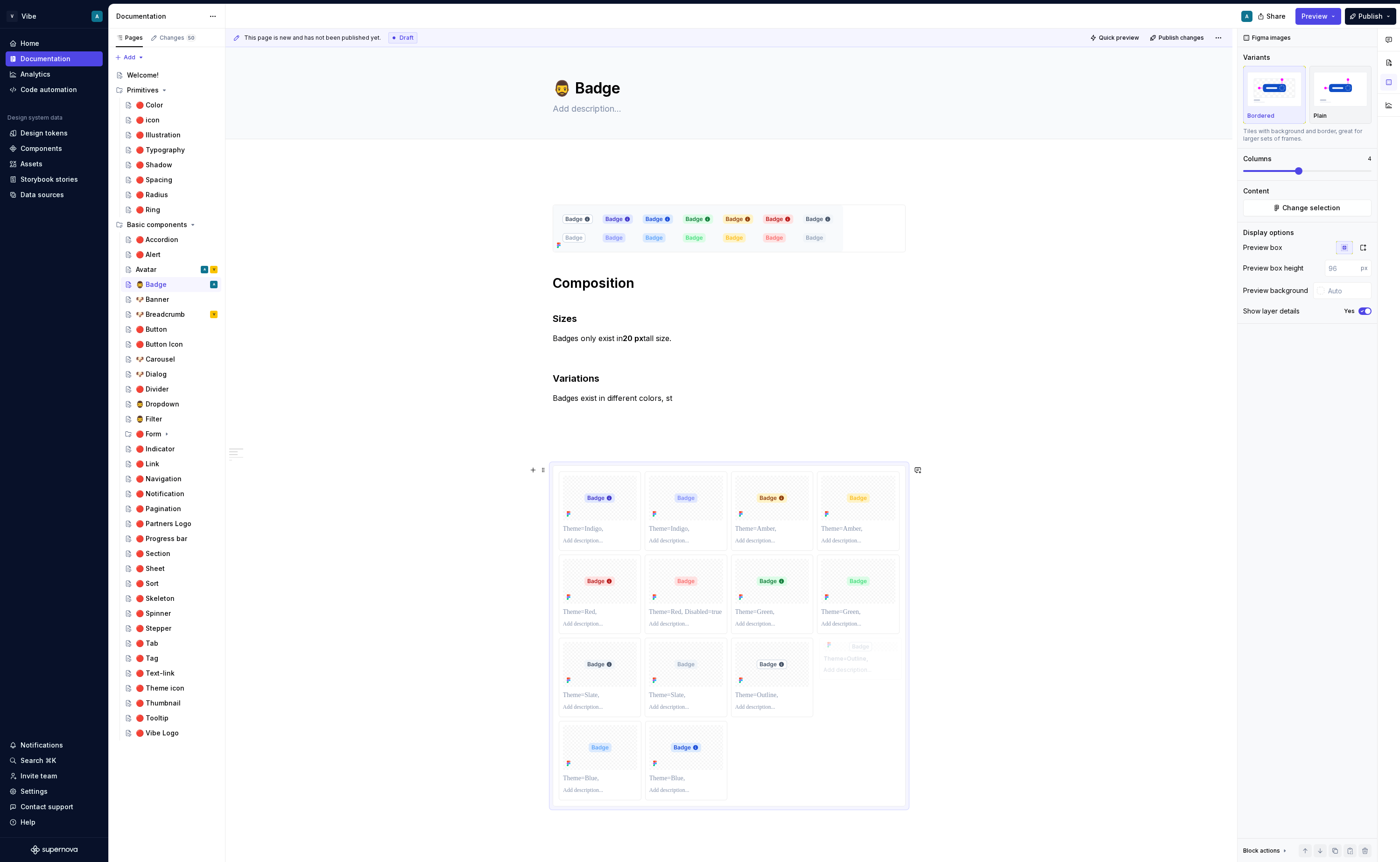
click at [874, 686] on body "V Vibe A Home Documentation Analytics Code automation Design system data Design…" at bounding box center [700, 431] width 1400 height 862
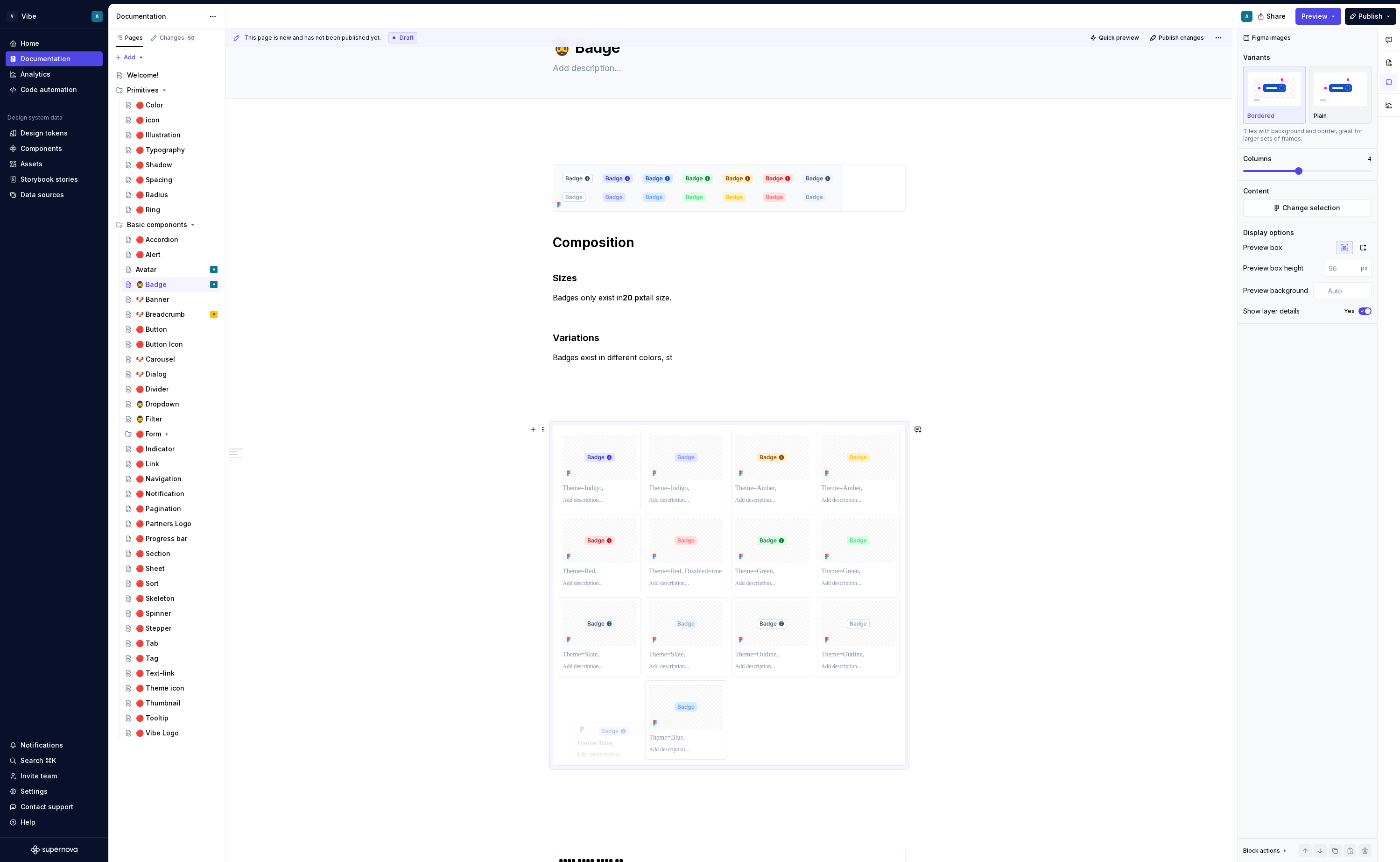
scroll to position [62, 0]
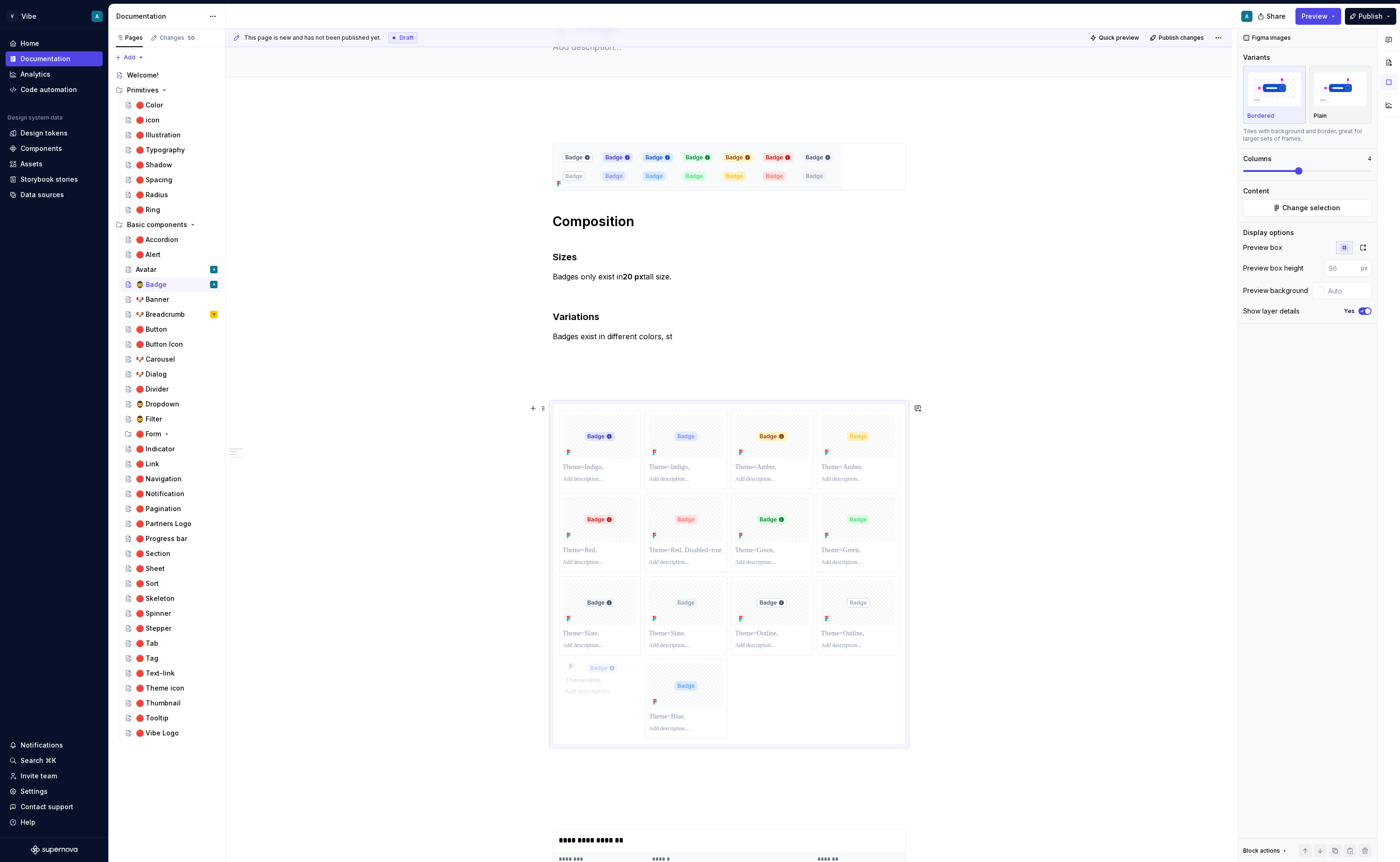
drag, startPoint x: 685, startPoint y: 752, endPoint x: 610, endPoint y: 754, distance: 75.0
click at [610, 754] on body "V Vibe A Home Documentation Analytics Code automation Design system data Design…" at bounding box center [700, 431] width 1400 height 862
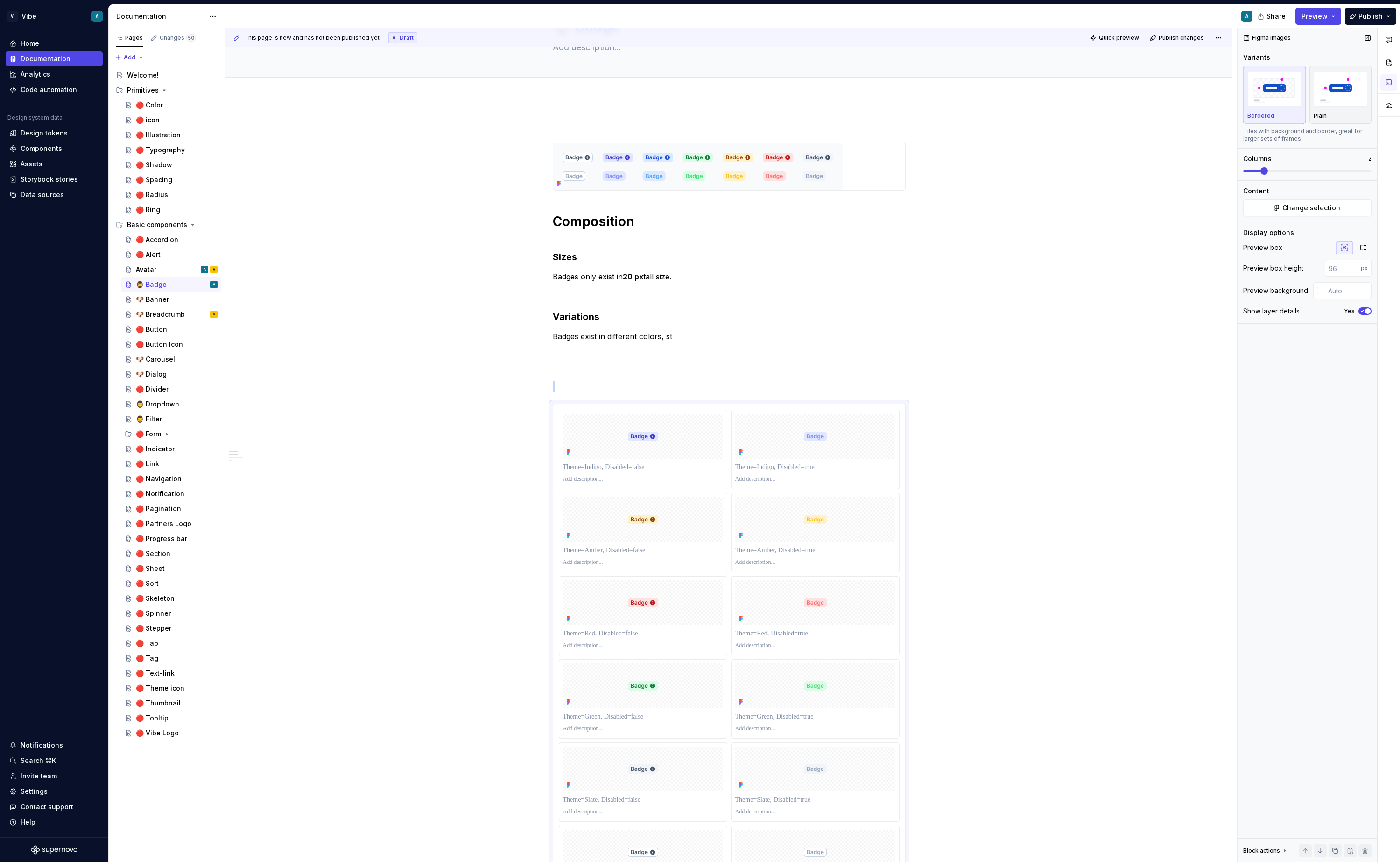
scroll to position [194, 0]
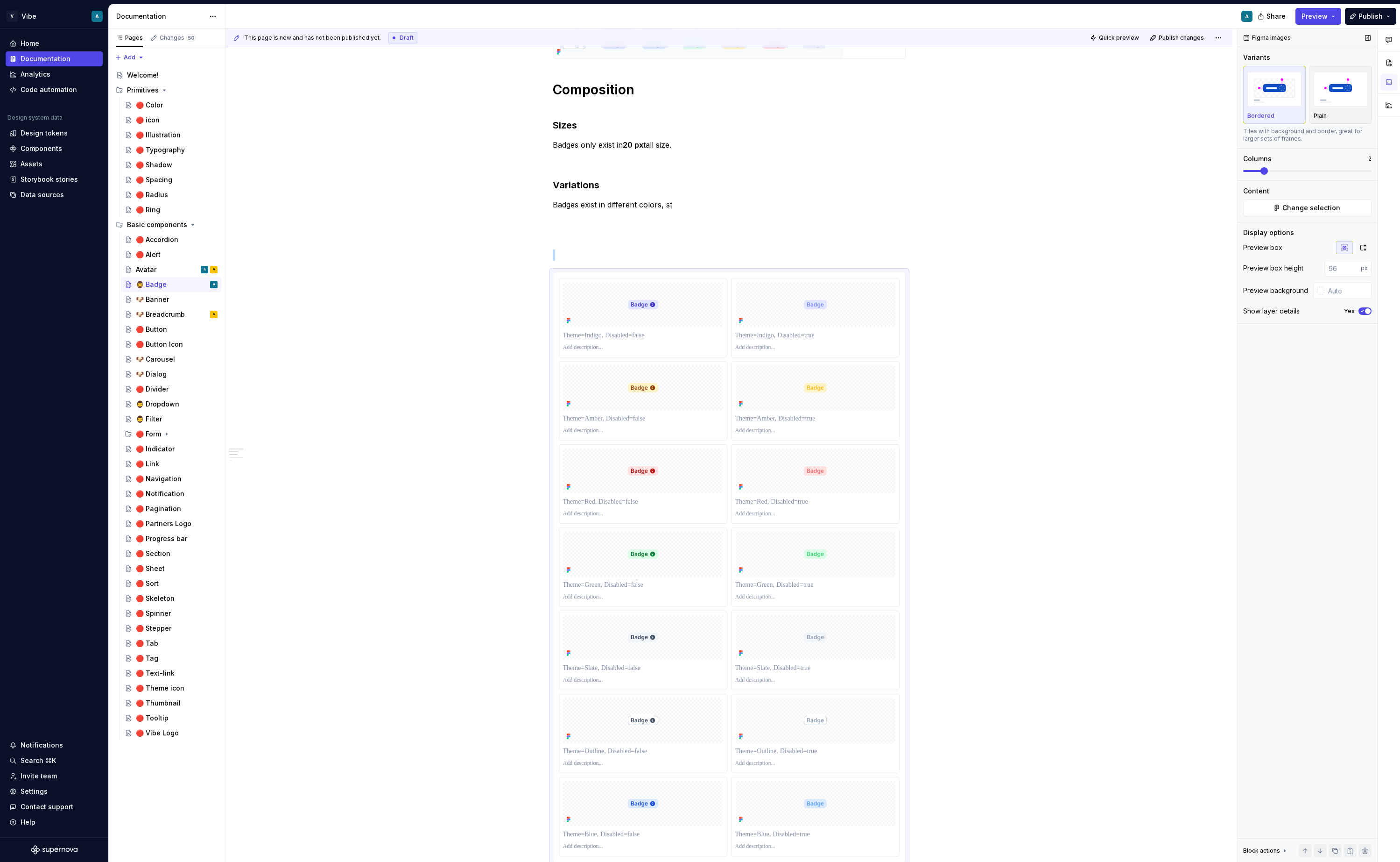
click at [1268, 172] on span at bounding box center [1264, 171] width 8 height 8
click at [605, 250] on p at bounding box center [729, 255] width 353 height 11
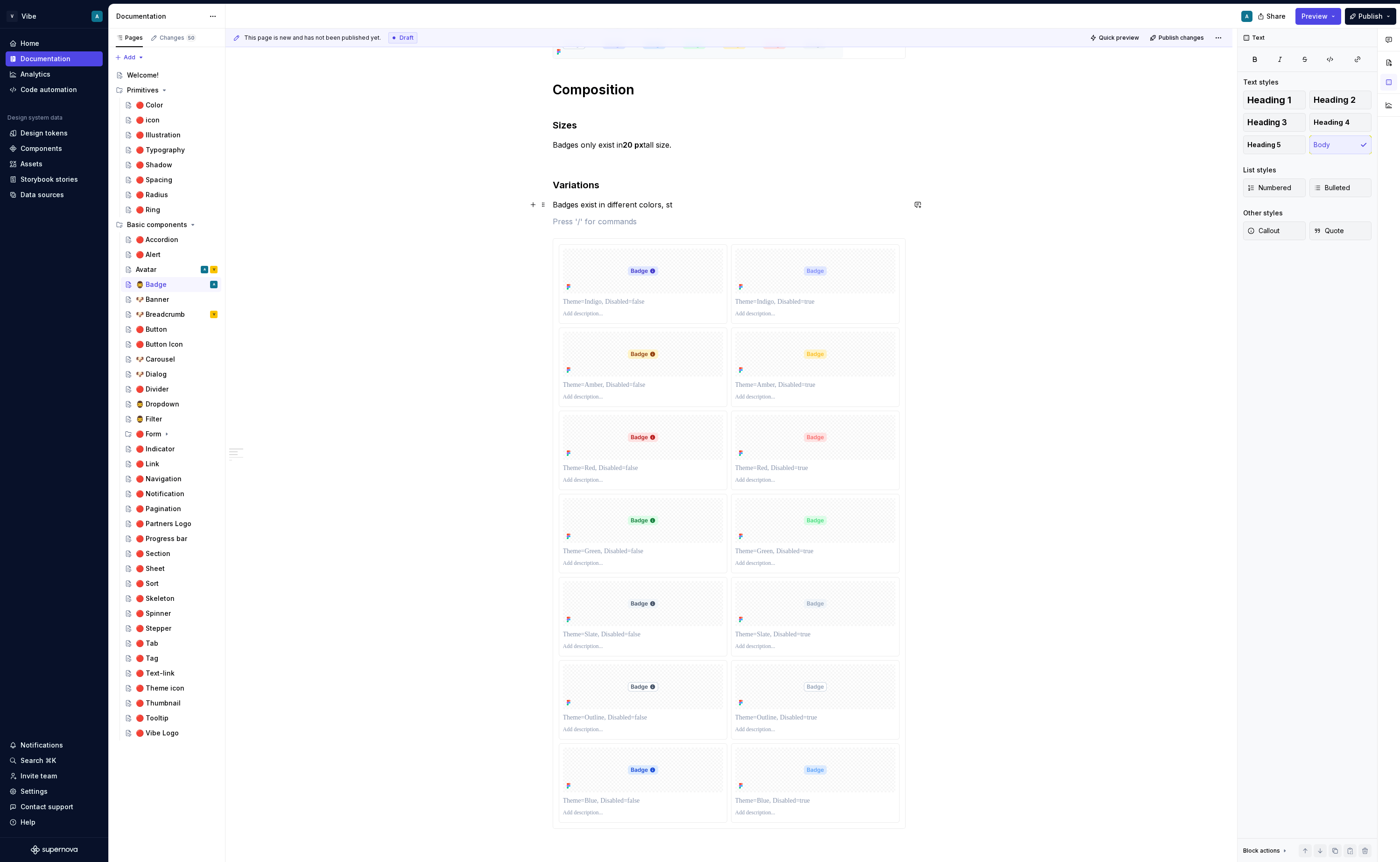
click at [678, 202] on p "Badges exist in different colors, st" at bounding box center [729, 204] width 353 height 11
type textarea "*"
